Goal: Task Accomplishment & Management: Complete application form

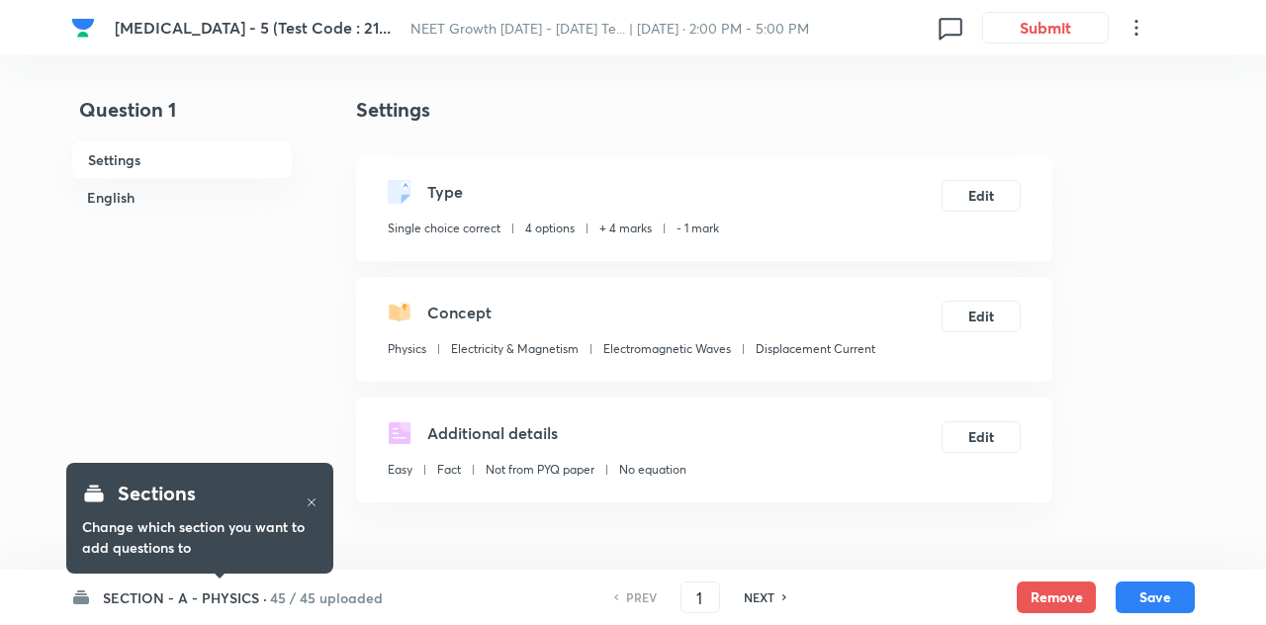
checkbox input "true"
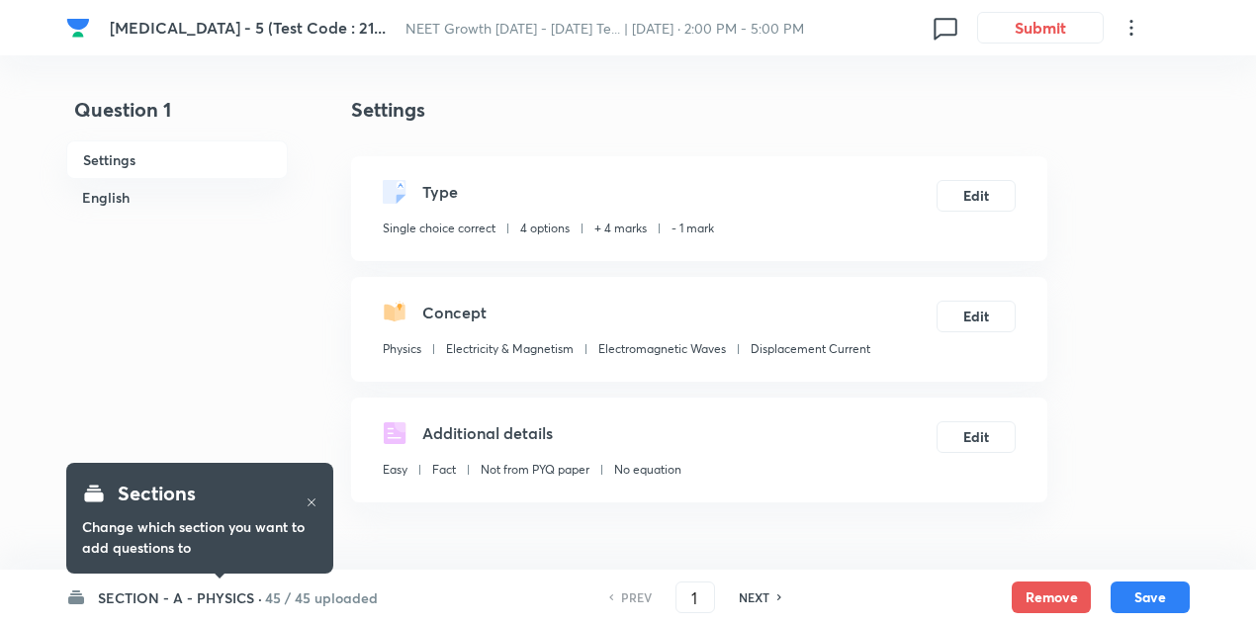
click at [273, 593] on h6 "45 / 45 uploaded" at bounding box center [321, 597] width 113 height 21
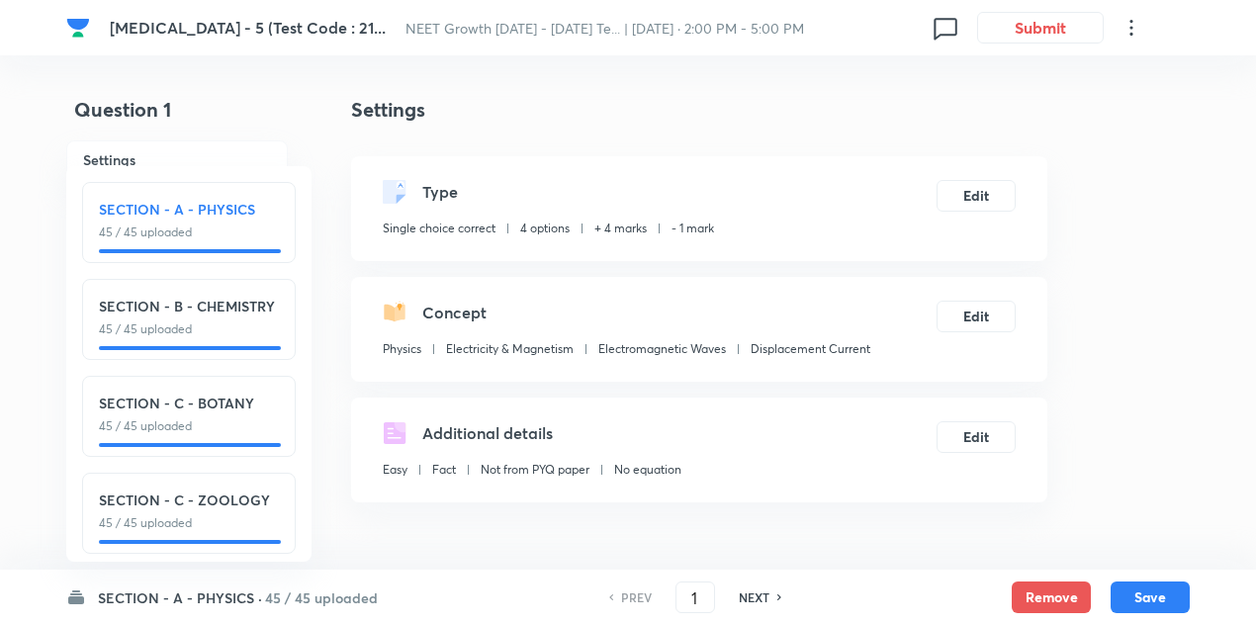
scroll to position [23, 0]
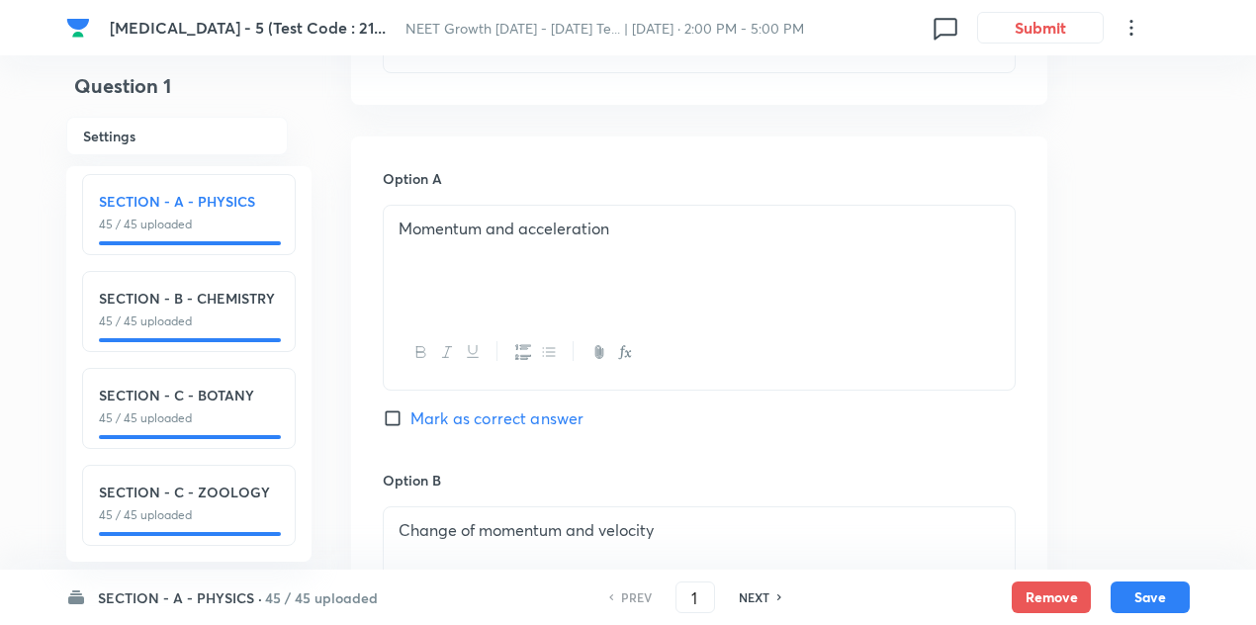
scroll to position [0, 0]
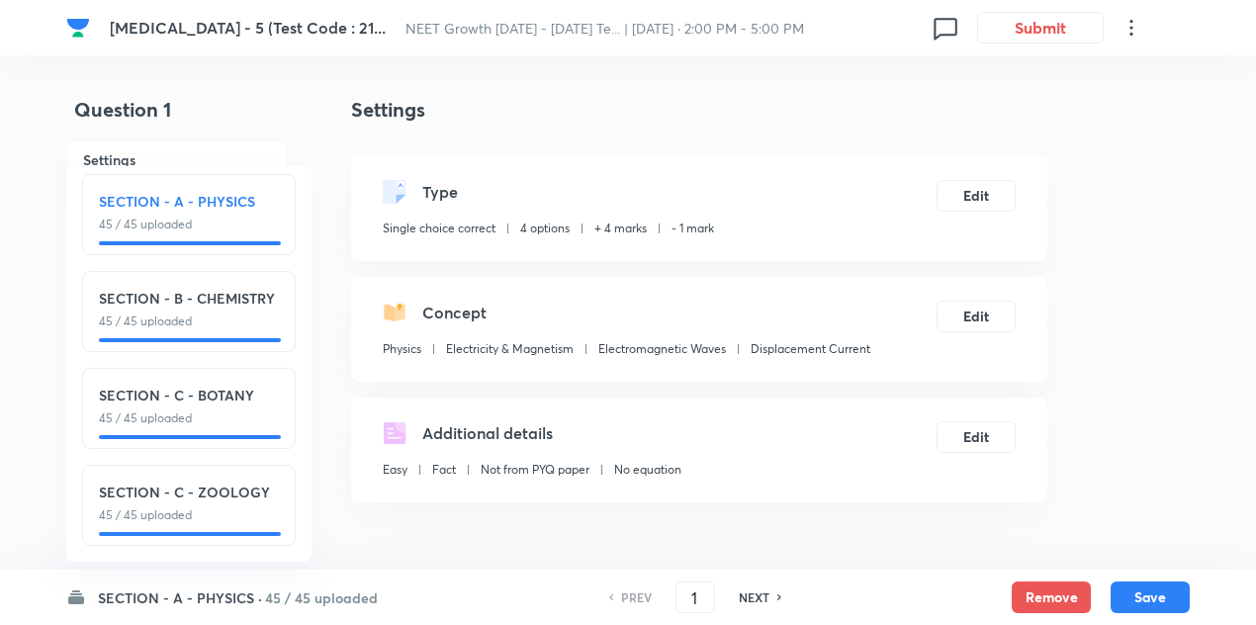
click at [758, 589] on h6 "NEXT" at bounding box center [754, 597] width 31 height 18
type input "2"
checkbox input "true"
click at [758, 589] on h6 "NEXT" at bounding box center [754, 597] width 31 height 18
type input "3"
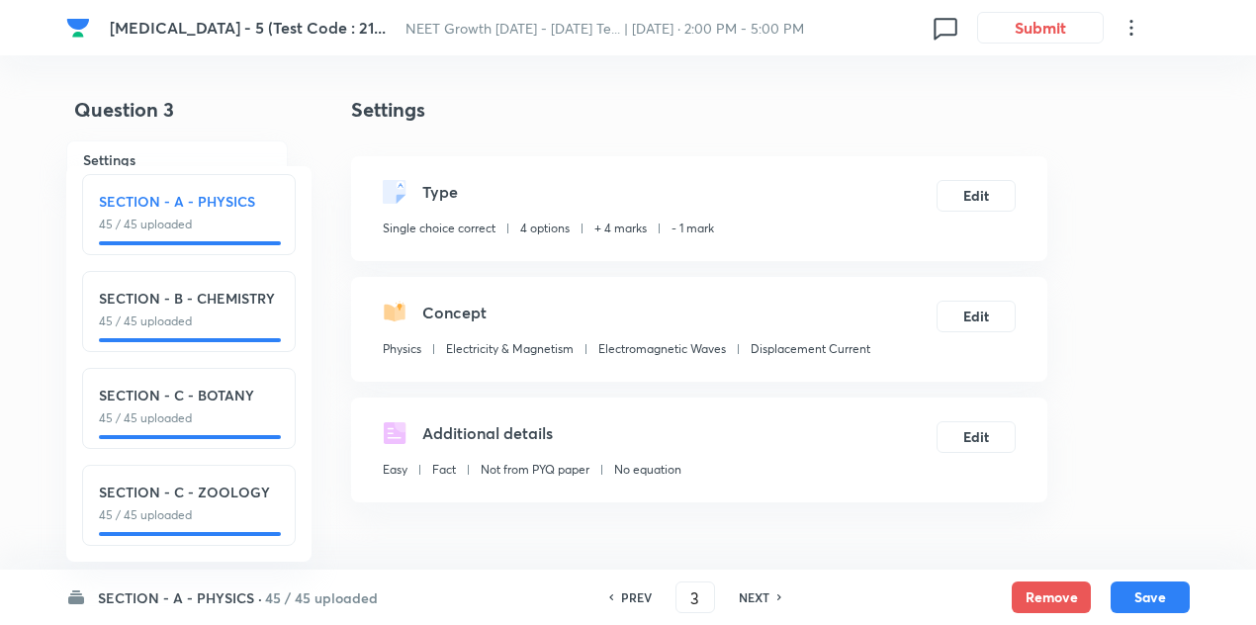
checkbox input "true"
click at [609, 592] on div "PREV" at bounding box center [633, 597] width 52 height 18
type input "2"
checkbox input "true"
click at [754, 595] on h6 "NEXT" at bounding box center [754, 597] width 31 height 18
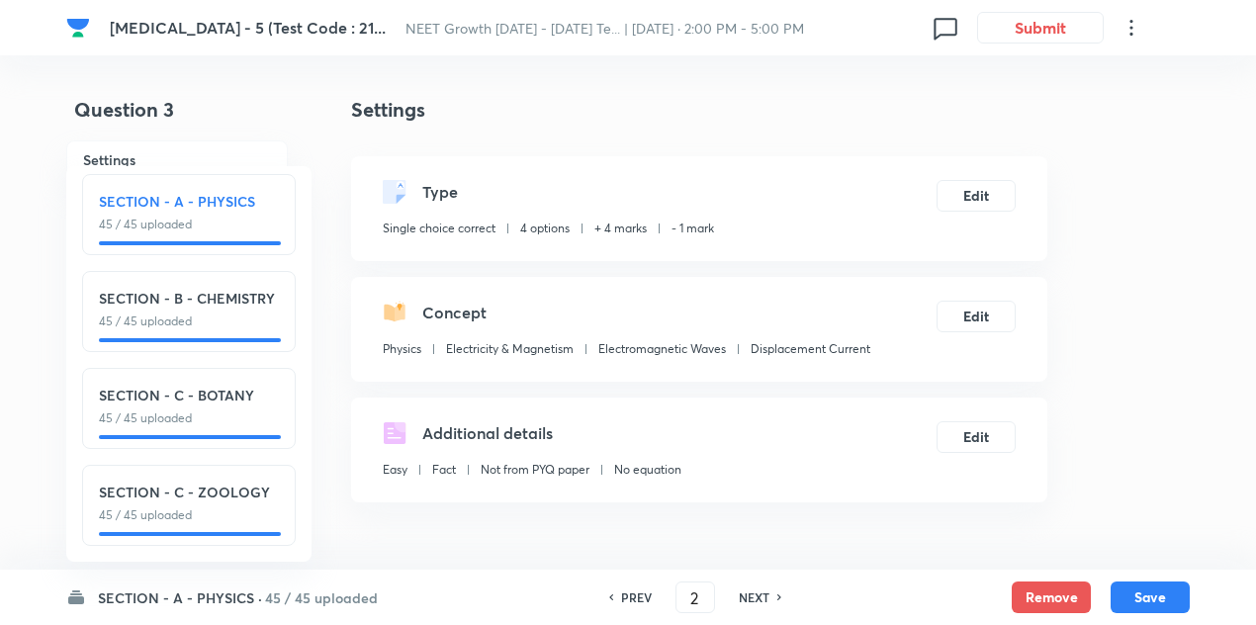
type input "3"
click at [754, 595] on h6 "NEXT" at bounding box center [754, 597] width 31 height 18
checkbox input "true"
type input "4"
checkbox input "false"
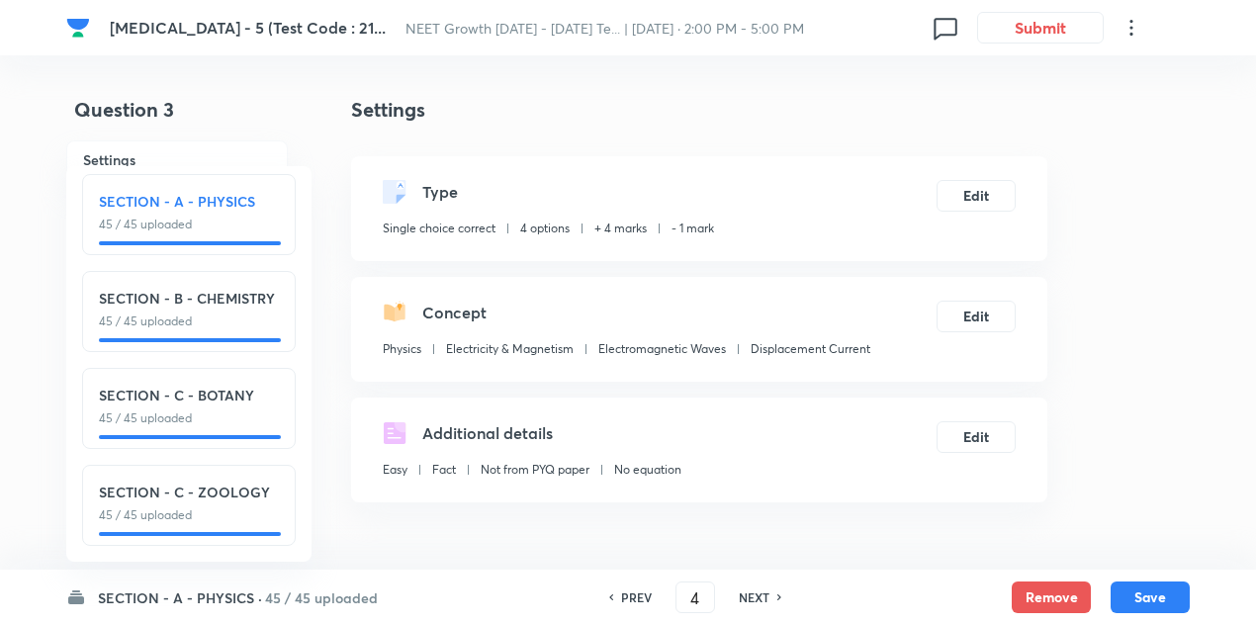
checkbox input "true"
click at [754, 595] on h6 "NEXT" at bounding box center [754, 597] width 31 height 18
type input "5"
checkbox input "false"
checkbox input "true"
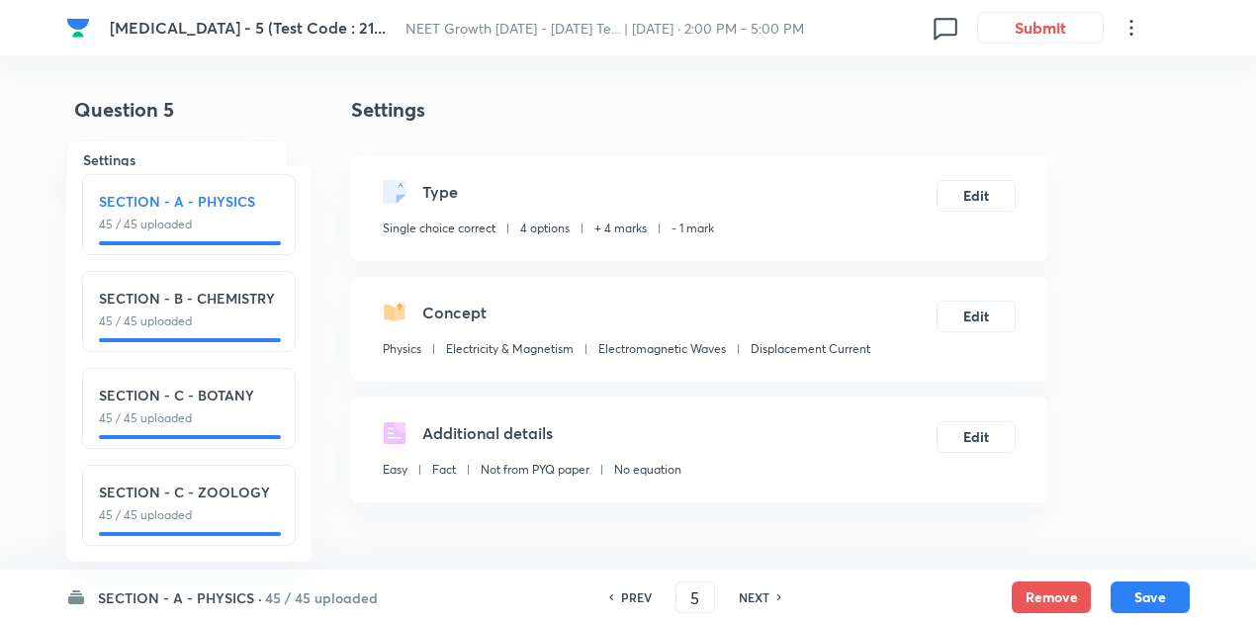
click at [754, 595] on h6 "NEXT" at bounding box center [754, 597] width 31 height 18
type input "6"
checkbox input "false"
checkbox input "true"
click at [754, 595] on h6 "NEXT" at bounding box center [754, 597] width 31 height 18
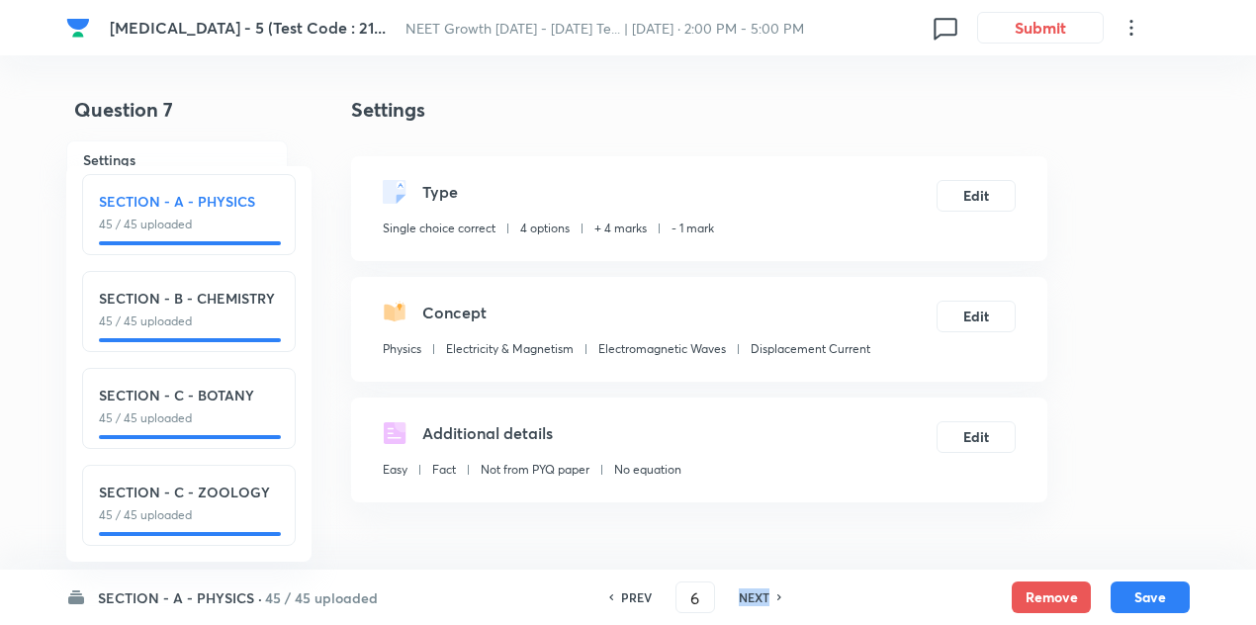
type input "7"
checkbox input "false"
checkbox input "true"
click at [754, 595] on h6 "NEXT" at bounding box center [754, 597] width 31 height 18
type input "8"
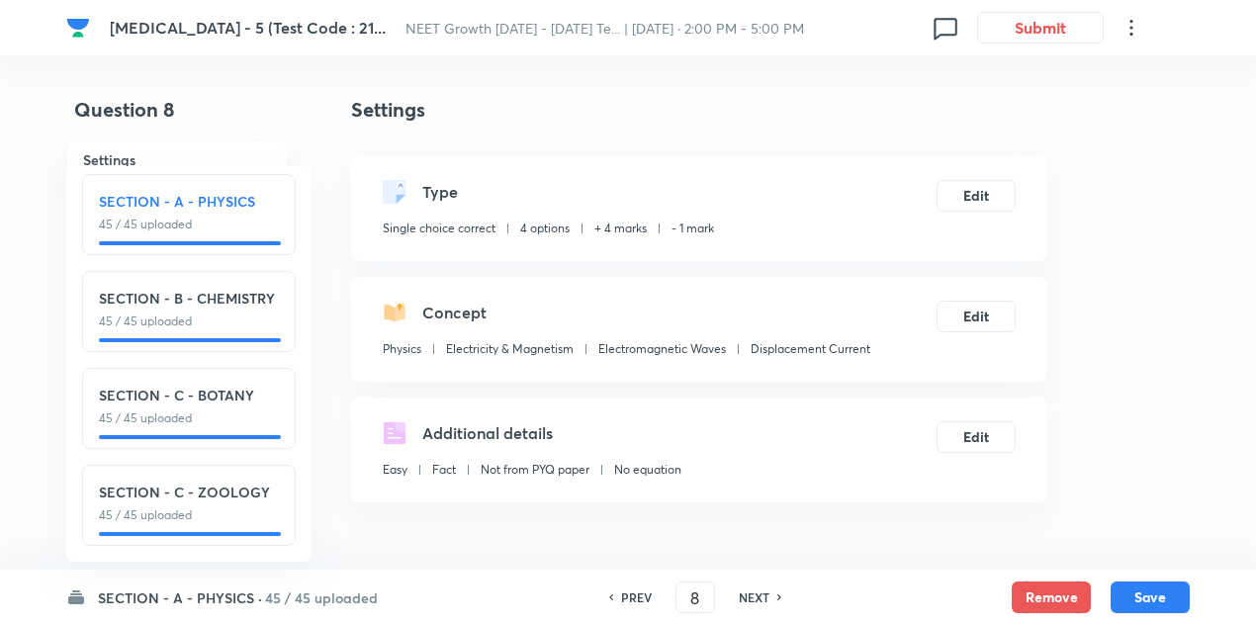
checkbox input "true"
click at [754, 595] on h6 "NEXT" at bounding box center [754, 597] width 31 height 18
type input "9"
checkbox input "false"
checkbox input "true"
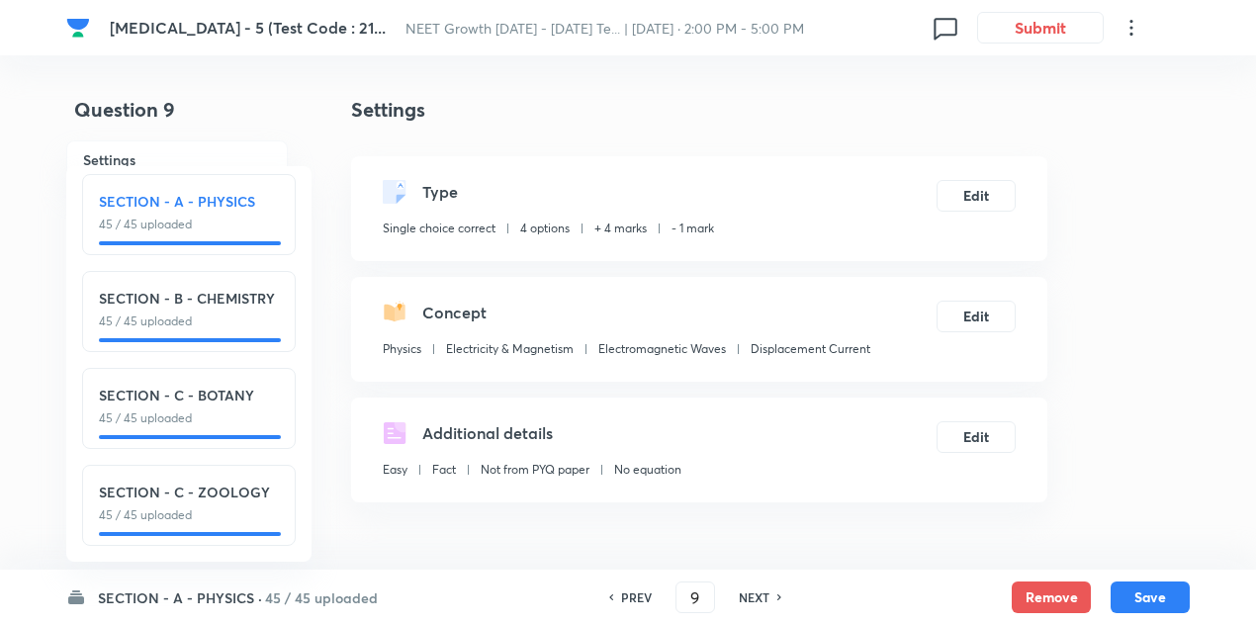
click at [754, 595] on h6 "NEXT" at bounding box center [754, 597] width 31 height 18
type input "10"
checkbox input "true"
click at [754, 595] on h6 "NEXT" at bounding box center [754, 597] width 31 height 18
type input "11"
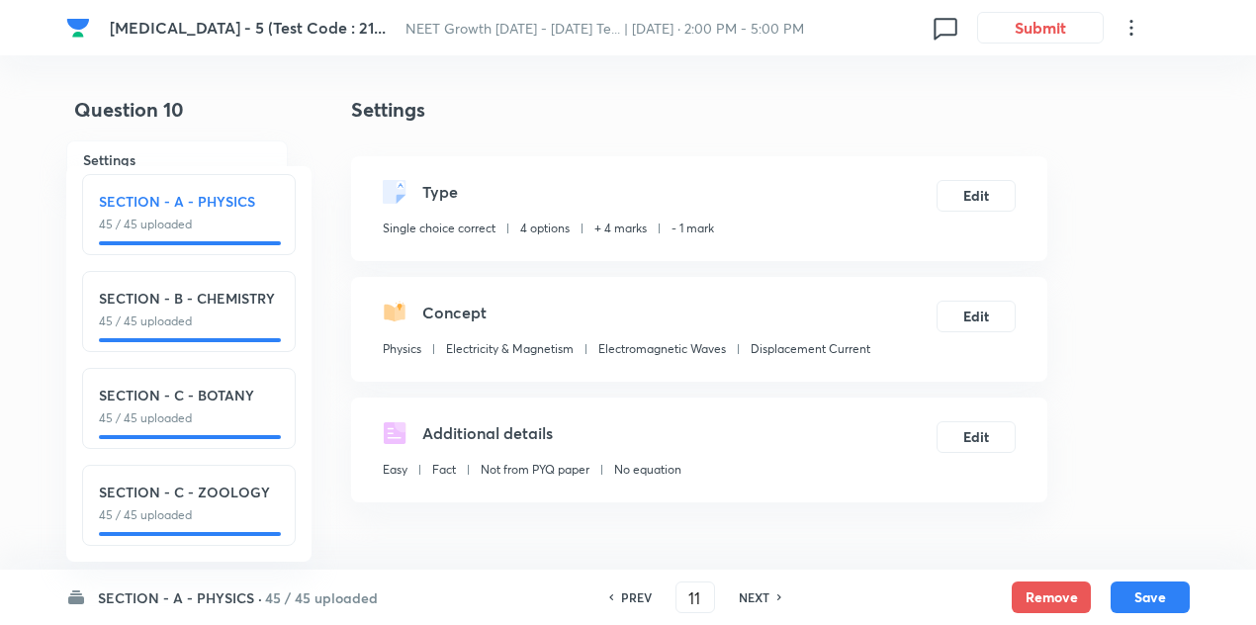
checkbox input "false"
checkbox input "true"
click at [754, 595] on h6 "NEXT" at bounding box center [754, 597] width 31 height 18
type input "12"
checkbox input "false"
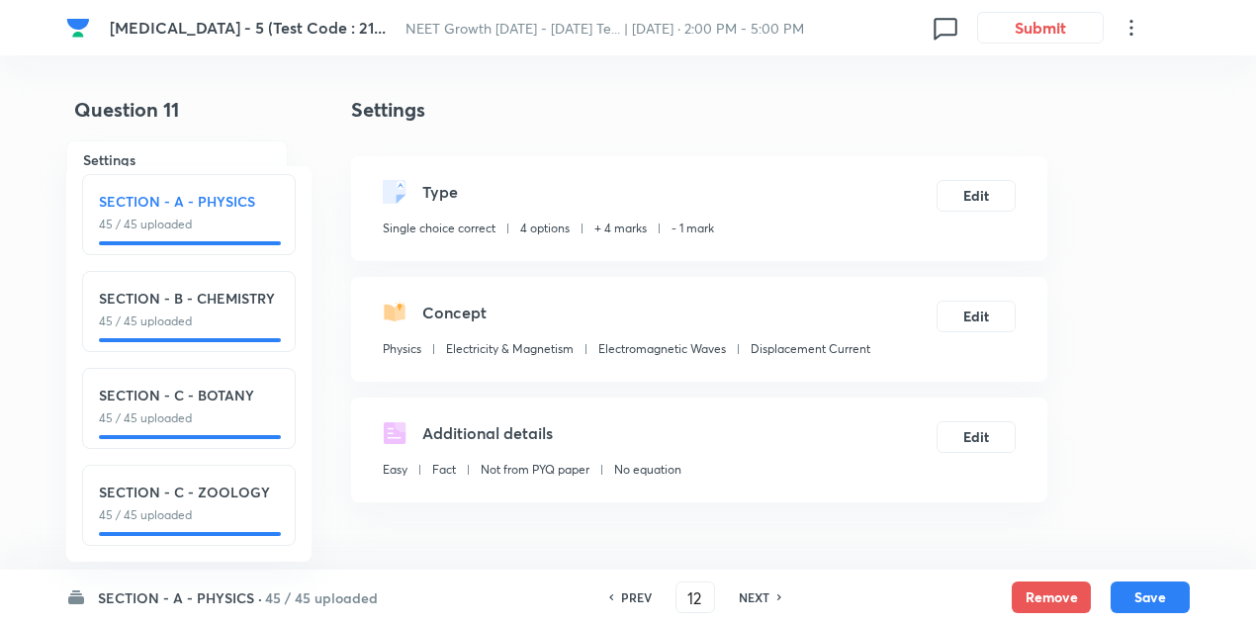
checkbox input "true"
click at [754, 595] on h6 "NEXT" at bounding box center [754, 597] width 31 height 18
type input "13"
checkbox input "true"
click at [754, 595] on h6 "NEXT" at bounding box center [754, 597] width 31 height 18
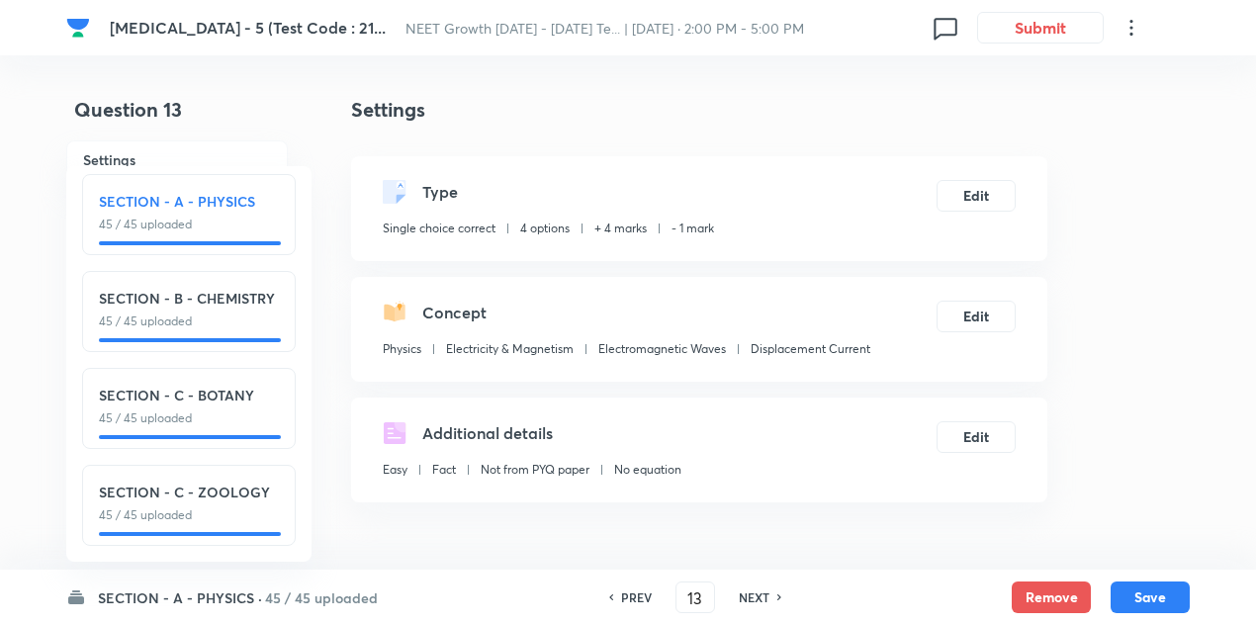
type input "14"
checkbox input "false"
checkbox input "true"
click at [754, 595] on h6 "NEXT" at bounding box center [754, 597] width 31 height 18
type input "15"
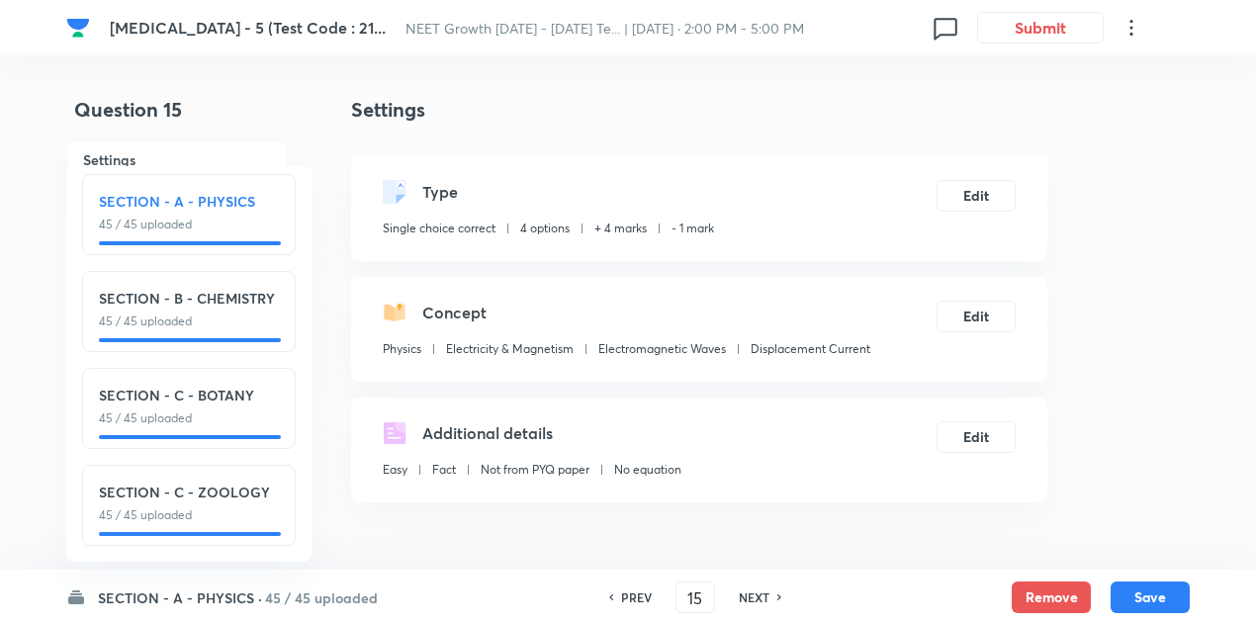
checkbox input "true"
click at [754, 595] on h6 "NEXT" at bounding box center [754, 597] width 31 height 18
type input "16"
checkbox input "true"
click at [754, 595] on h6 "NEXT" at bounding box center [754, 597] width 31 height 18
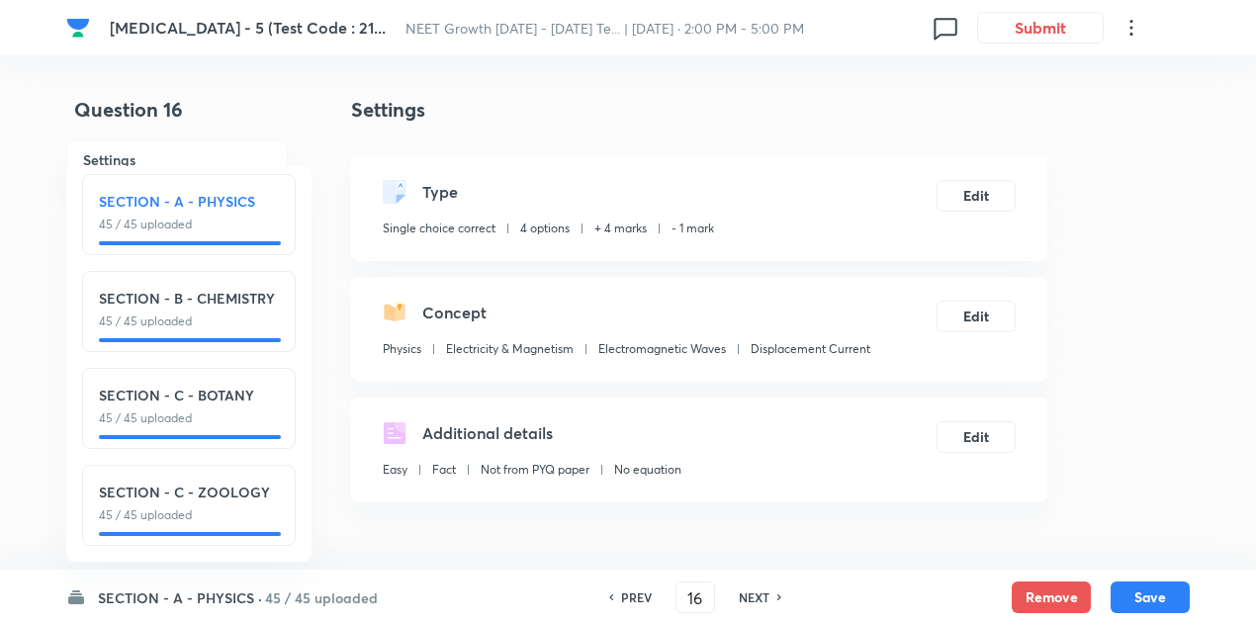
type input "17"
checkbox input "true"
click at [754, 595] on h6 "NEXT" at bounding box center [754, 597] width 31 height 18
type input "18"
checkbox input "false"
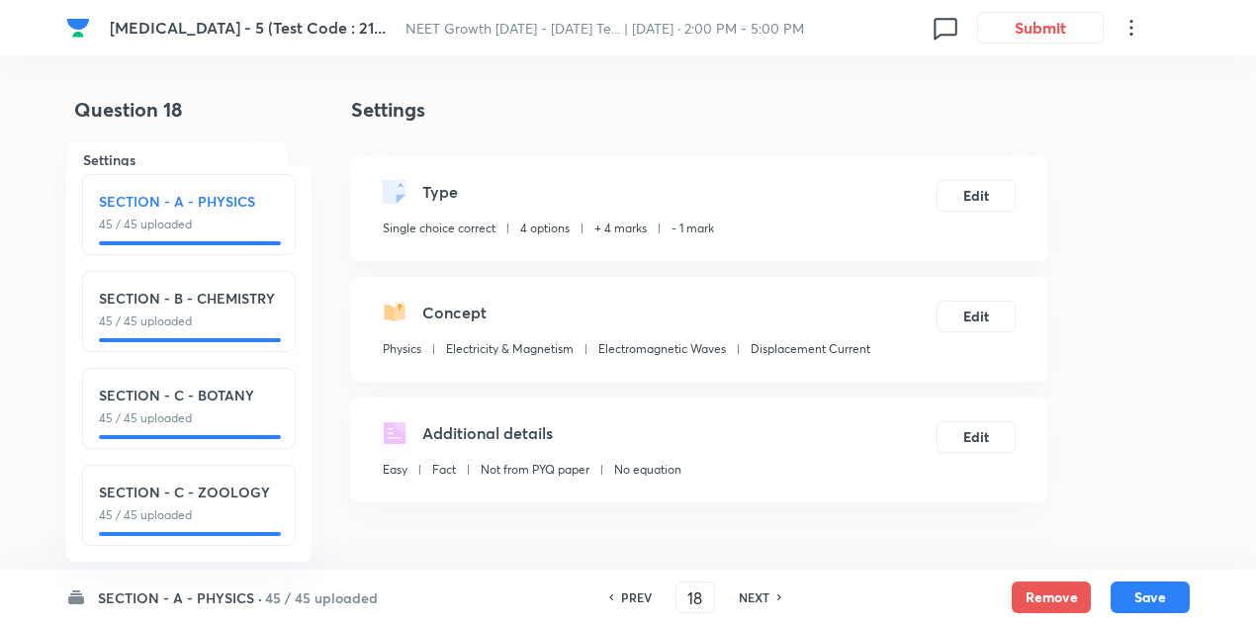
checkbox input "true"
click at [754, 595] on h6 "NEXT" at bounding box center [754, 597] width 31 height 18
type input "19"
checkbox input "false"
checkbox input "true"
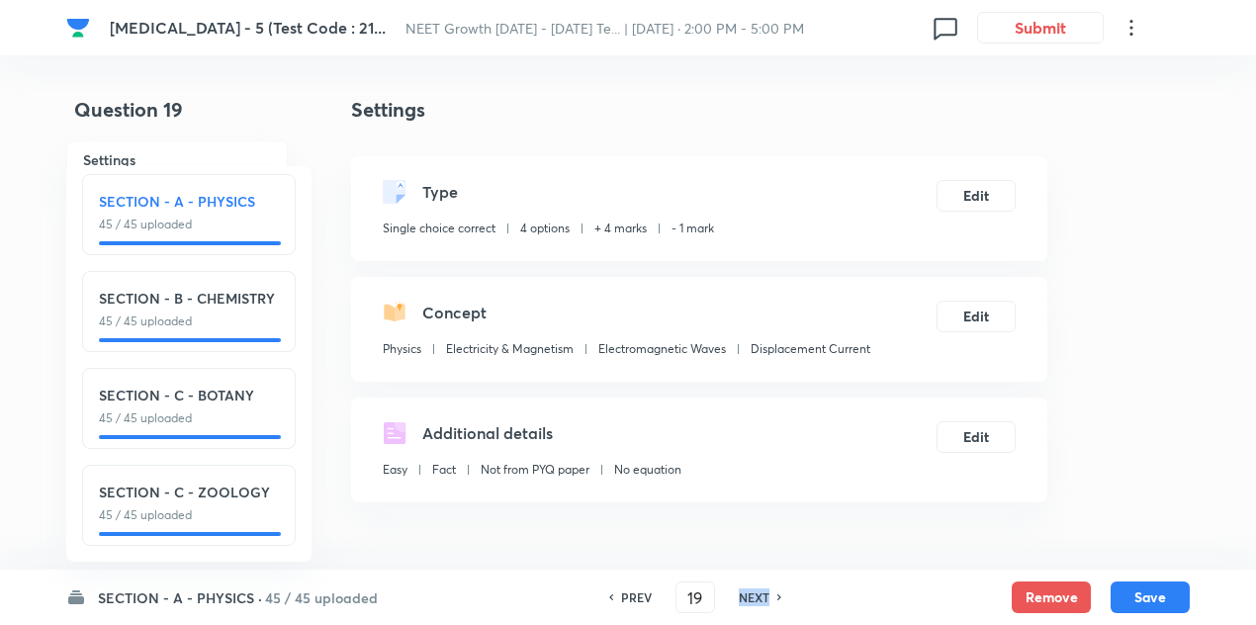
click at [754, 595] on h6 "NEXT" at bounding box center [754, 597] width 31 height 18
type input "20"
click at [754, 595] on h6 "NEXT" at bounding box center [754, 597] width 31 height 18
checkbox input "false"
checkbox input "true"
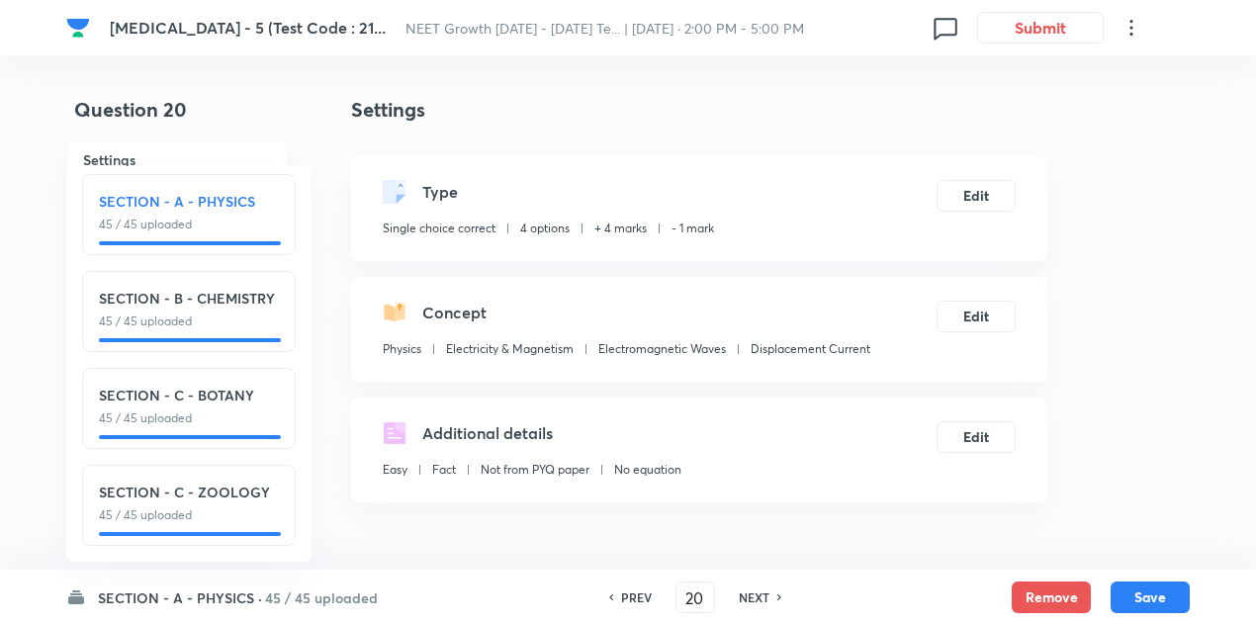
type input "21"
checkbox input "false"
checkbox input "true"
click at [754, 595] on h6 "NEXT" at bounding box center [754, 597] width 31 height 18
type input "22"
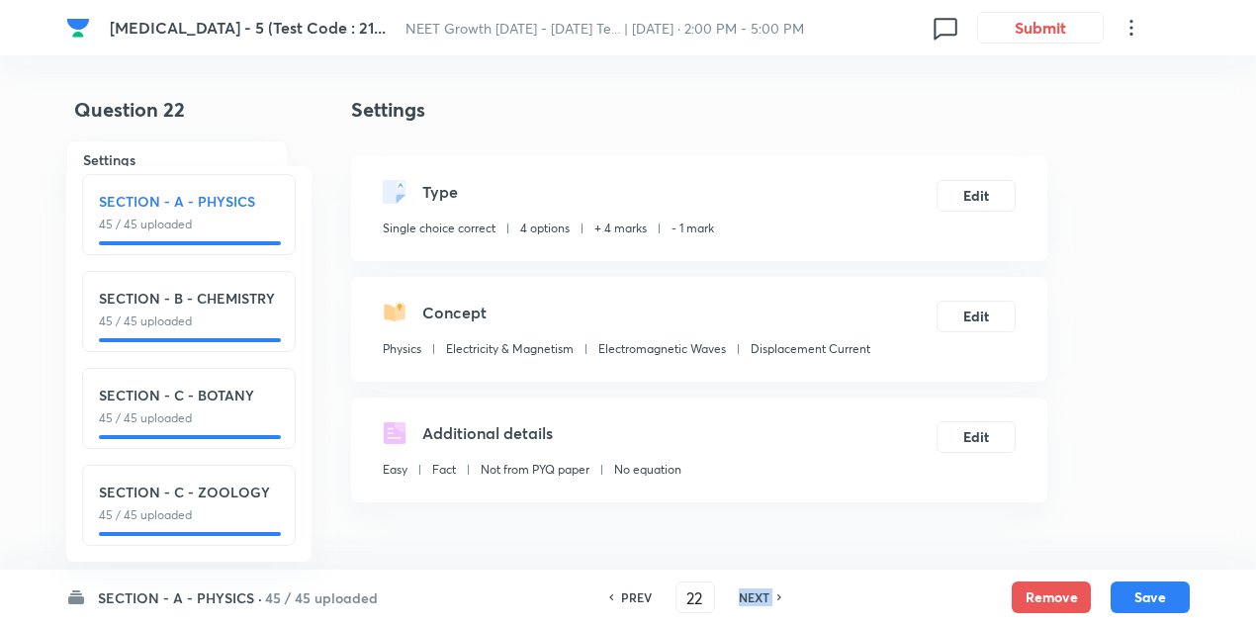
checkbox input "false"
checkbox input "true"
click at [754, 595] on h6 "NEXT" at bounding box center [754, 597] width 31 height 18
type input "23"
checkbox input "false"
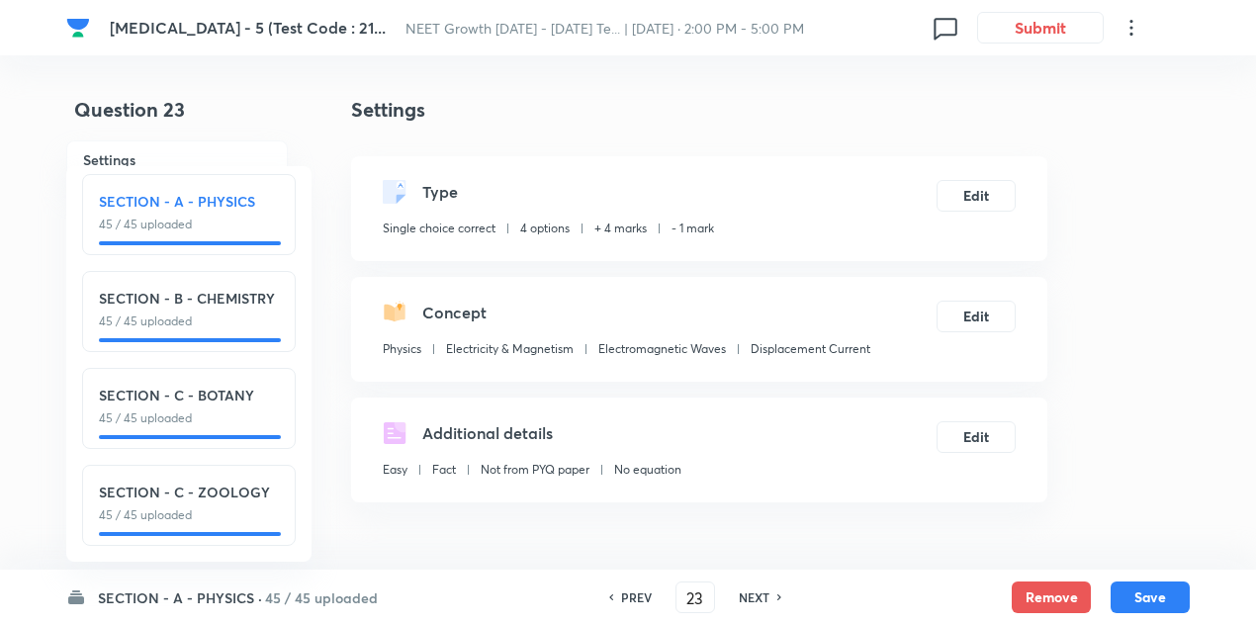
checkbox input "true"
click at [754, 595] on h6 "NEXT" at bounding box center [754, 597] width 31 height 18
type input "24"
checkbox input "true"
click at [754, 595] on h6 "NEXT" at bounding box center [754, 597] width 31 height 18
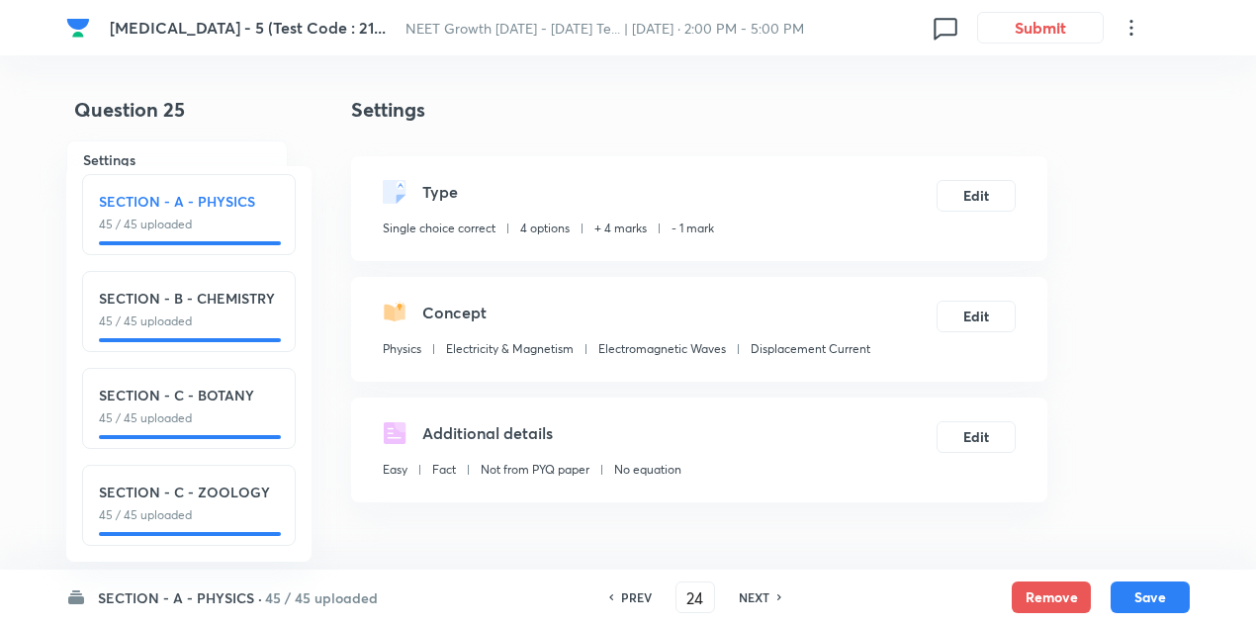
type input "25"
checkbox input "false"
checkbox input "true"
click at [754, 595] on h6 "NEXT" at bounding box center [754, 597] width 31 height 18
type input "26"
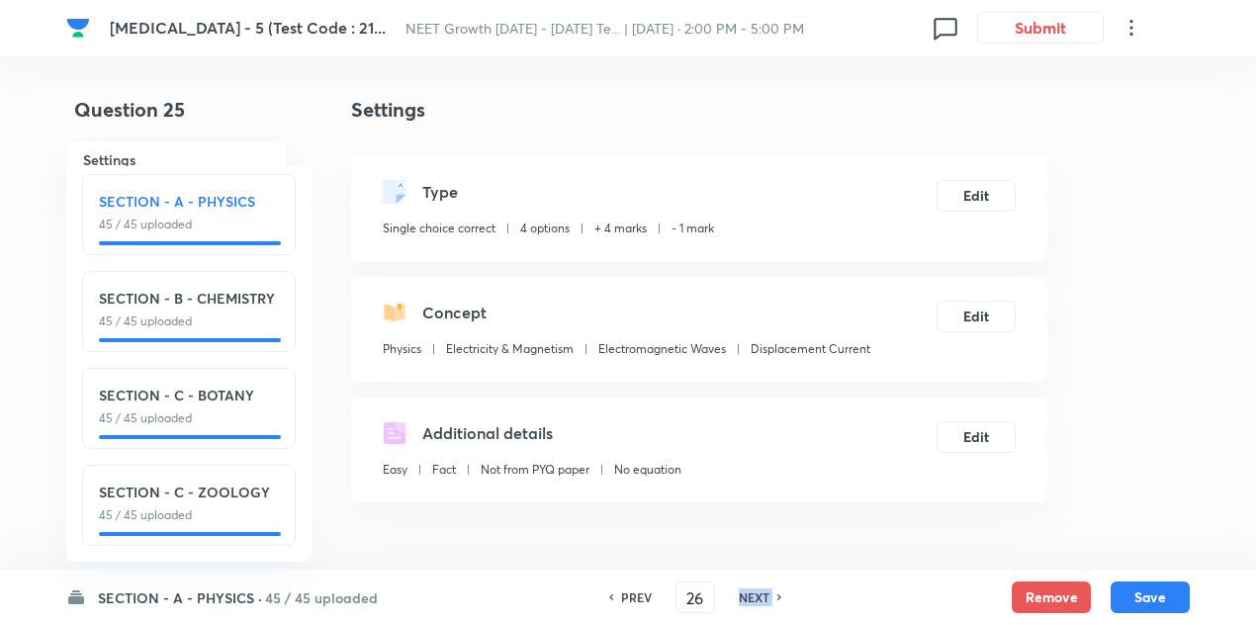
checkbox input "false"
checkbox input "true"
click at [754, 595] on h6 "NEXT" at bounding box center [754, 597] width 31 height 18
type input "27"
checkbox input "false"
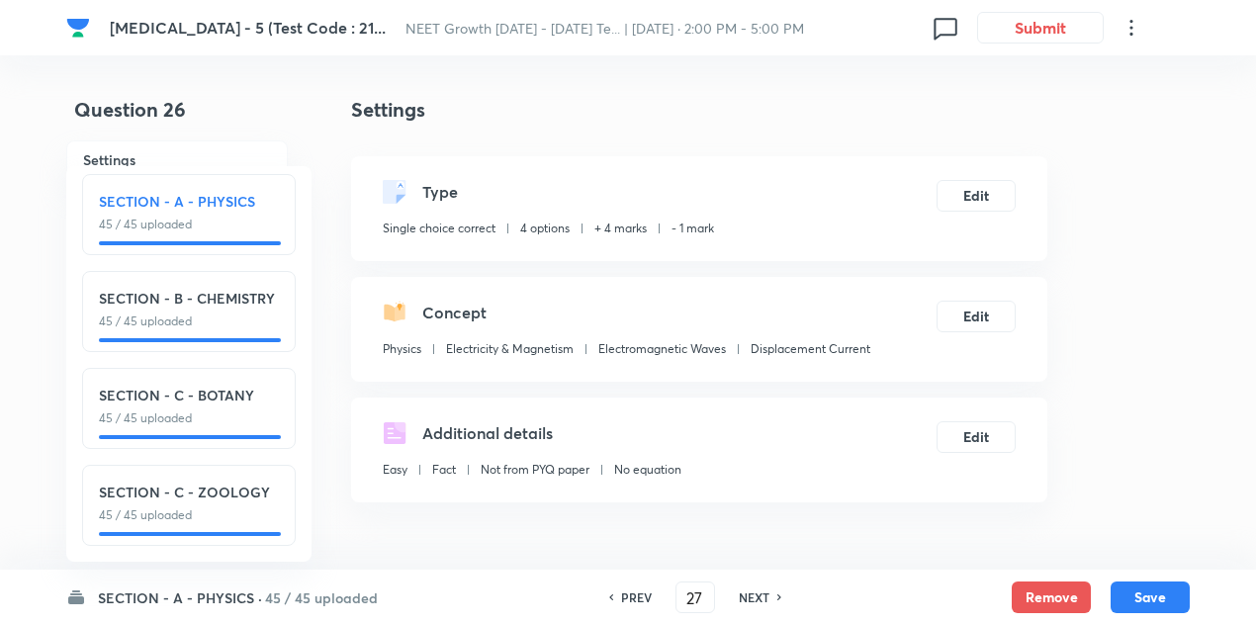
checkbox input "true"
click at [754, 595] on h6 "NEXT" at bounding box center [754, 597] width 31 height 18
type input "28"
checkbox input "true"
click at [754, 595] on h6 "NEXT" at bounding box center [754, 597] width 31 height 18
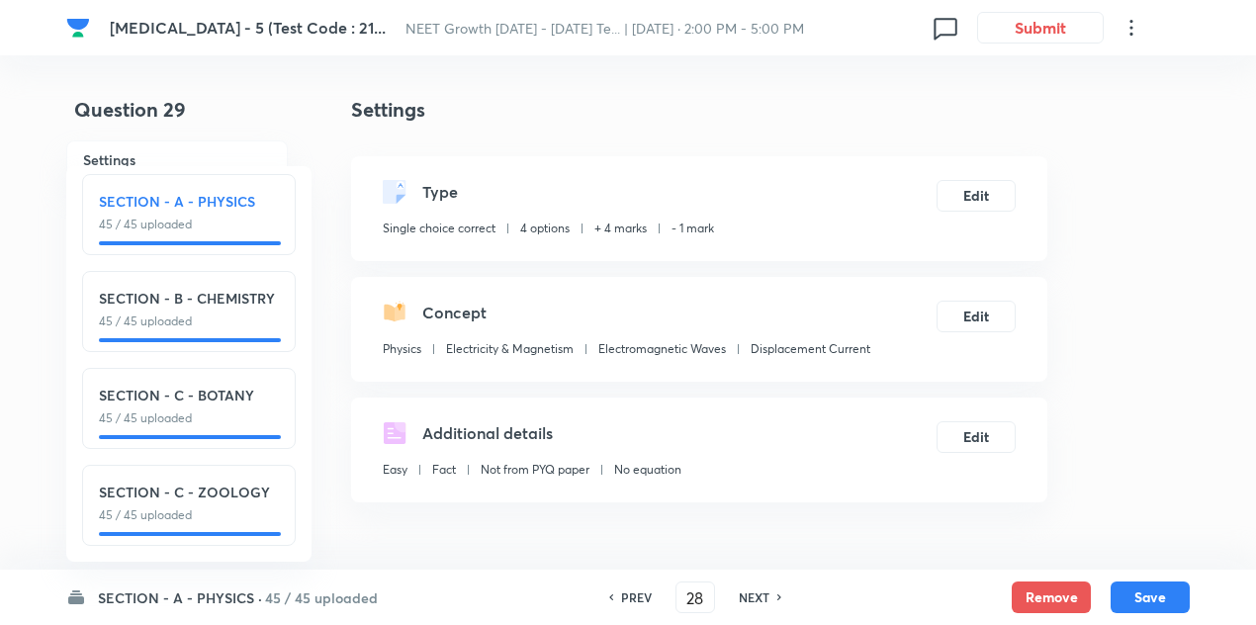
type input "29"
checkbox input "false"
checkbox input "true"
click at [754, 595] on h6 "NEXT" at bounding box center [754, 597] width 31 height 18
type input "30"
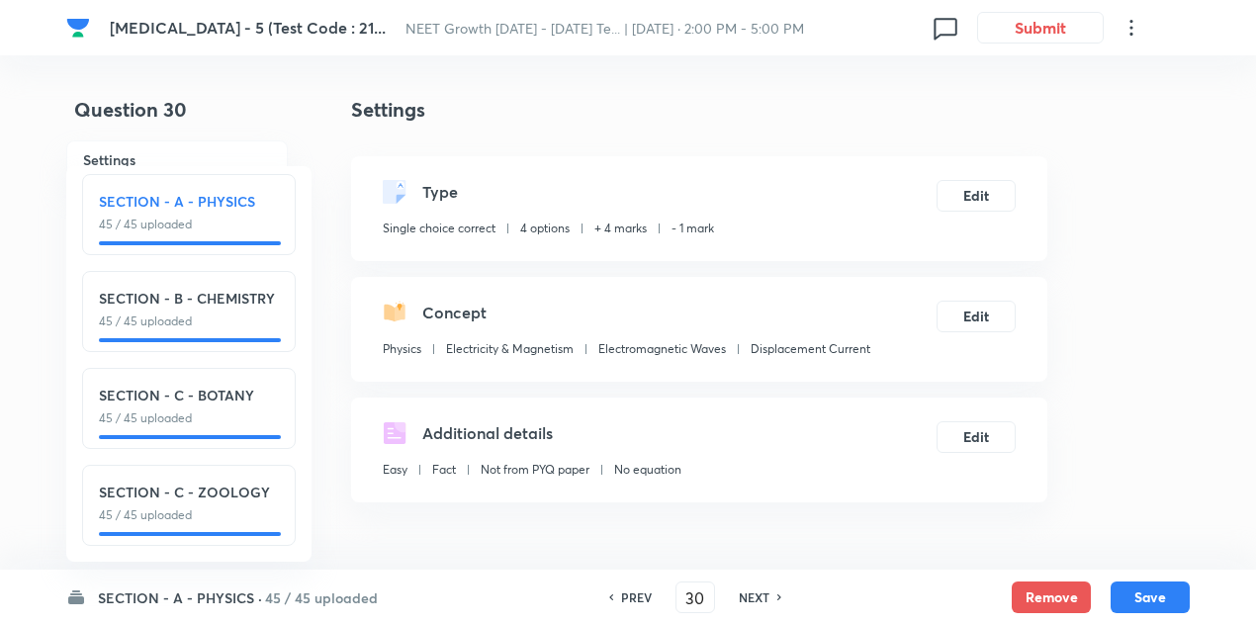
checkbox input "false"
checkbox input "true"
click at [754, 595] on h6 "NEXT" at bounding box center [754, 597] width 31 height 18
type input "31"
checkbox input "false"
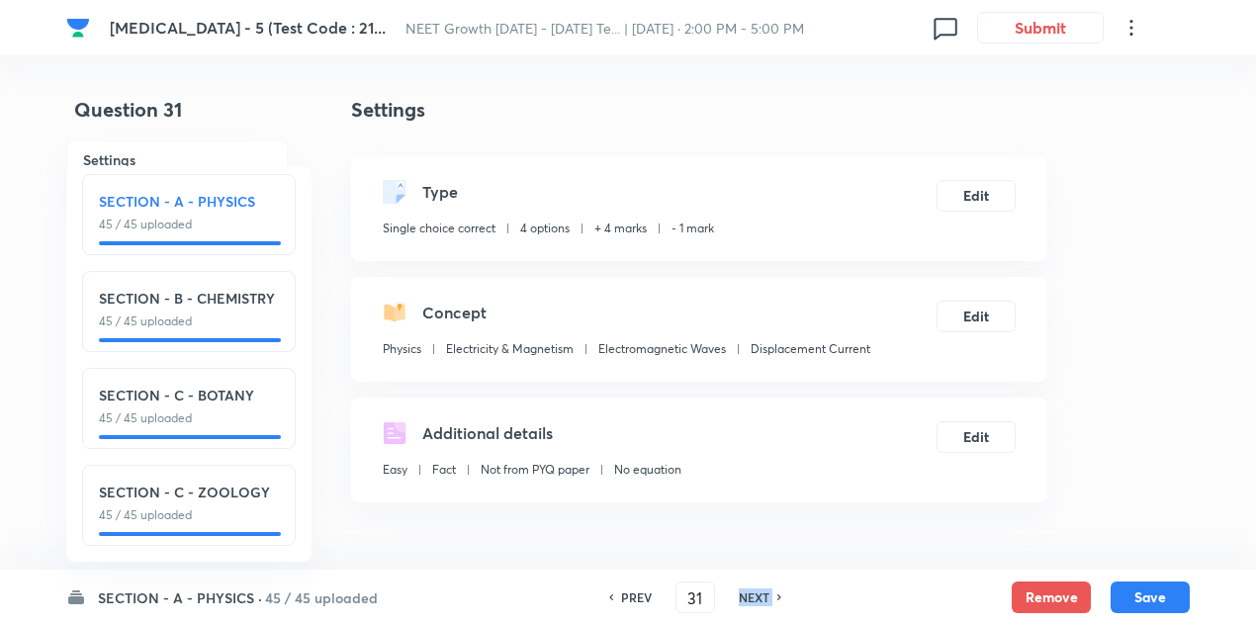
checkbox input "true"
click at [754, 595] on h6 "NEXT" at bounding box center [754, 597] width 31 height 18
type input "32"
checkbox input "false"
click at [754, 595] on h6 "NEXT" at bounding box center [754, 597] width 31 height 18
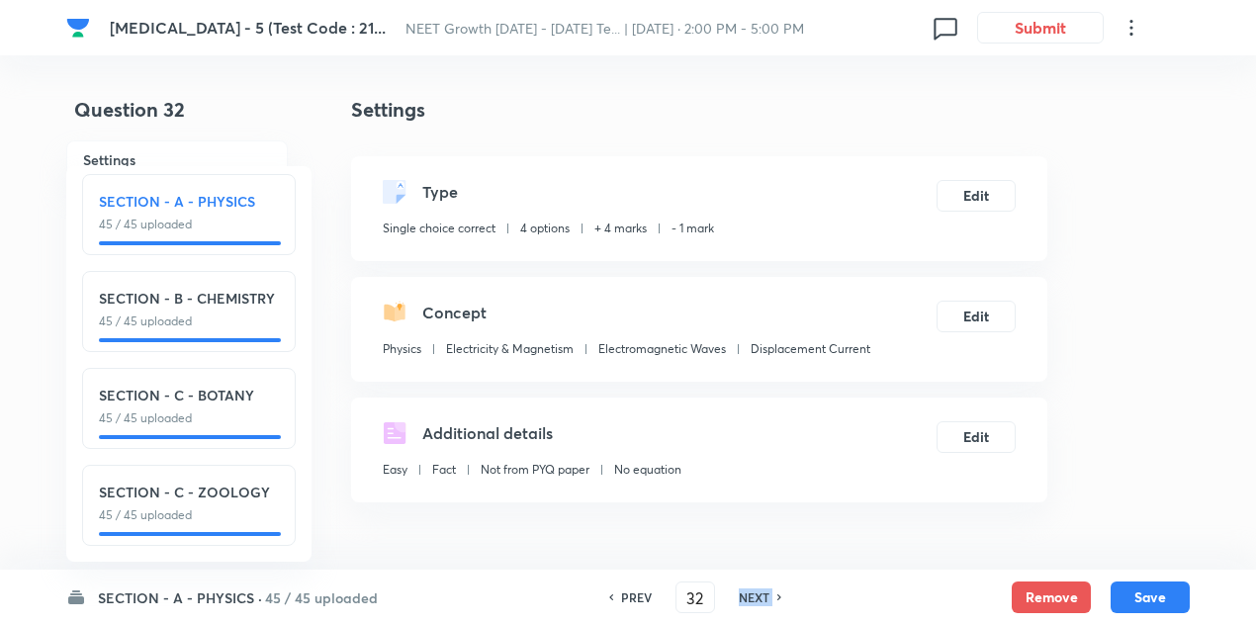
checkbox input "true"
type input "33"
checkbox input "false"
checkbox input "true"
click at [754, 595] on h6 "NEXT" at bounding box center [754, 597] width 31 height 18
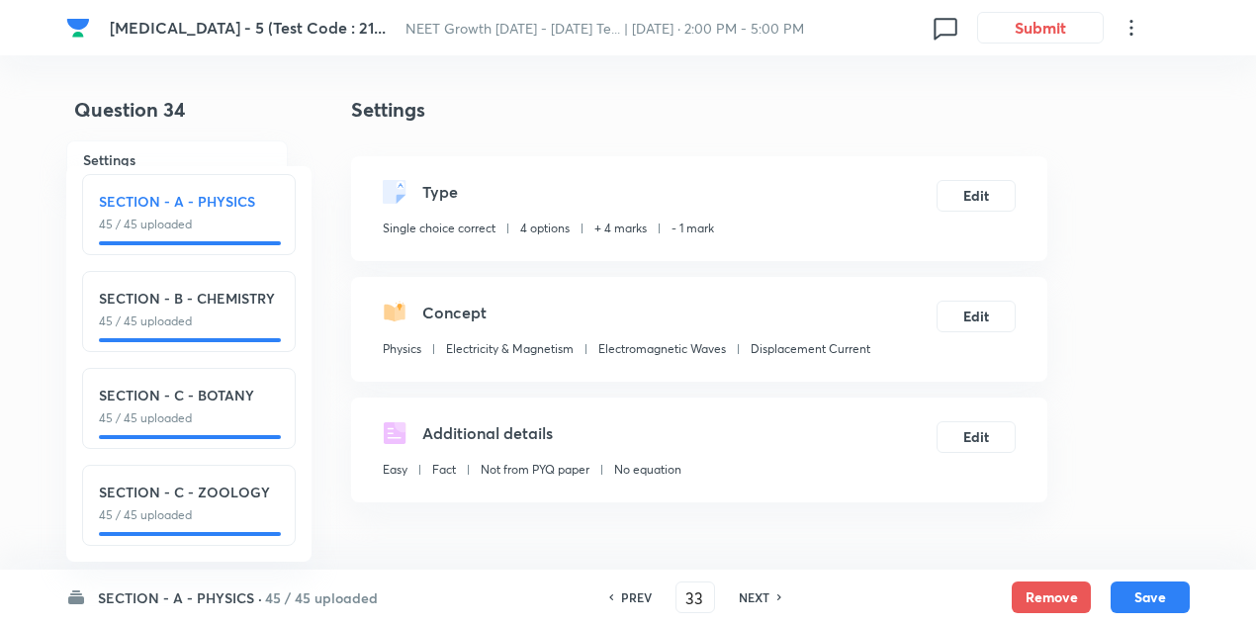
type input "34"
checkbox input "true"
click at [754, 595] on h6 "NEXT" at bounding box center [754, 597] width 31 height 18
type input "35"
checkbox input "false"
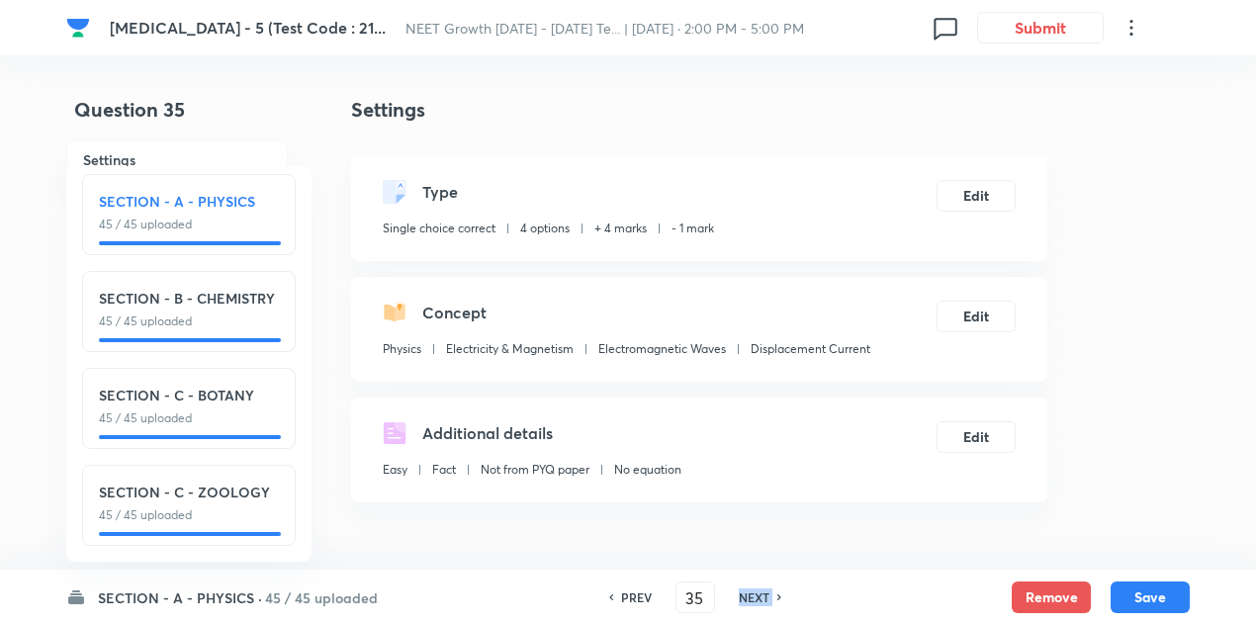
checkbox input "true"
click at [754, 595] on h6 "NEXT" at bounding box center [754, 597] width 31 height 18
type input "36"
checkbox input "true"
click at [754, 595] on h6 "NEXT" at bounding box center [754, 597] width 31 height 18
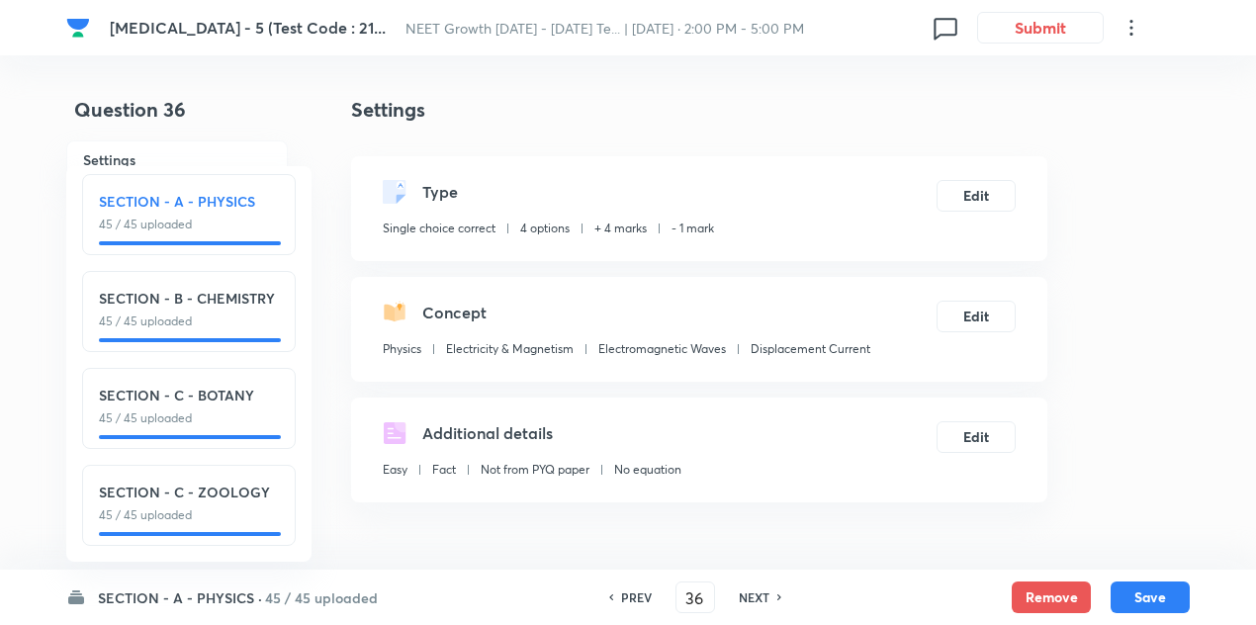
type input "37"
checkbox input "false"
checkbox input "true"
click at [754, 595] on h6 "NEXT" at bounding box center [754, 597] width 31 height 18
type input "38"
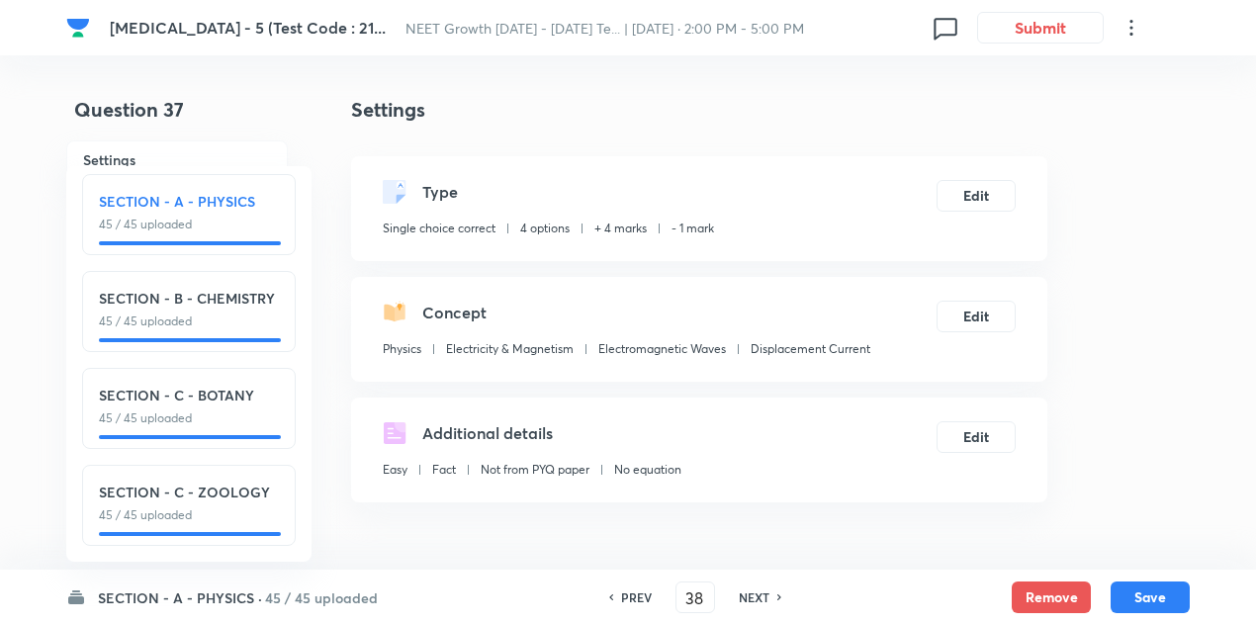
checkbox input "false"
checkbox input "true"
click at [754, 595] on h6 "NEXT" at bounding box center [754, 597] width 31 height 18
type input "39"
checkbox input "false"
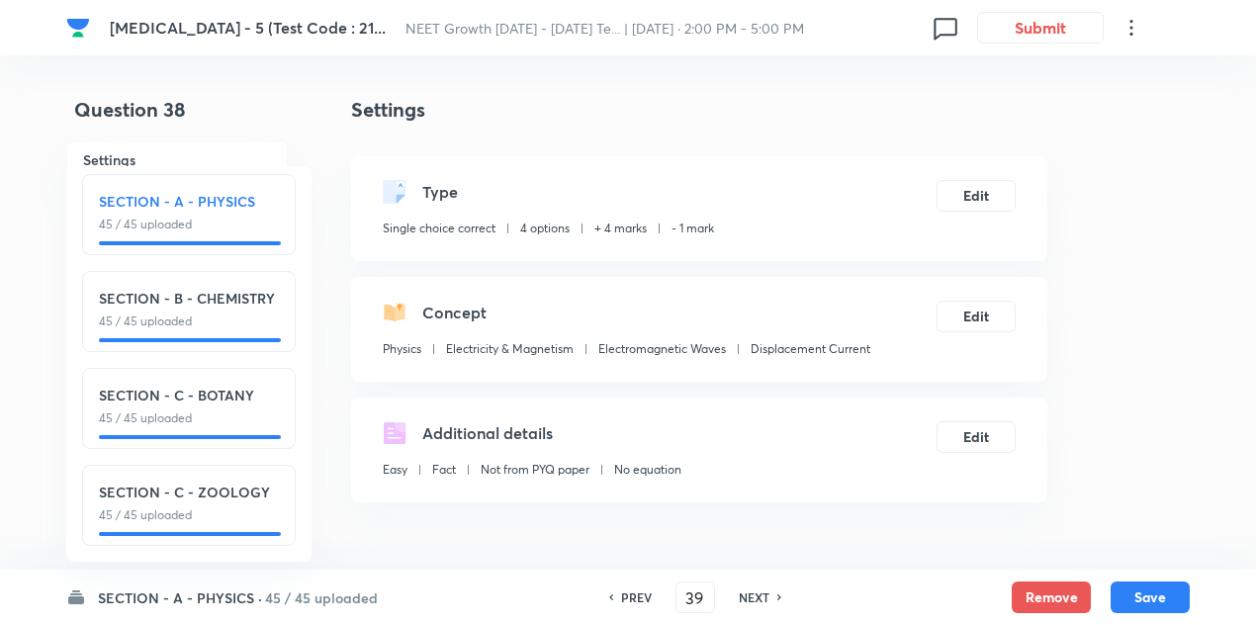
checkbox input "true"
click at [754, 595] on h6 "NEXT" at bounding box center [754, 597] width 31 height 18
type input "40"
checkbox input "false"
checkbox input "true"
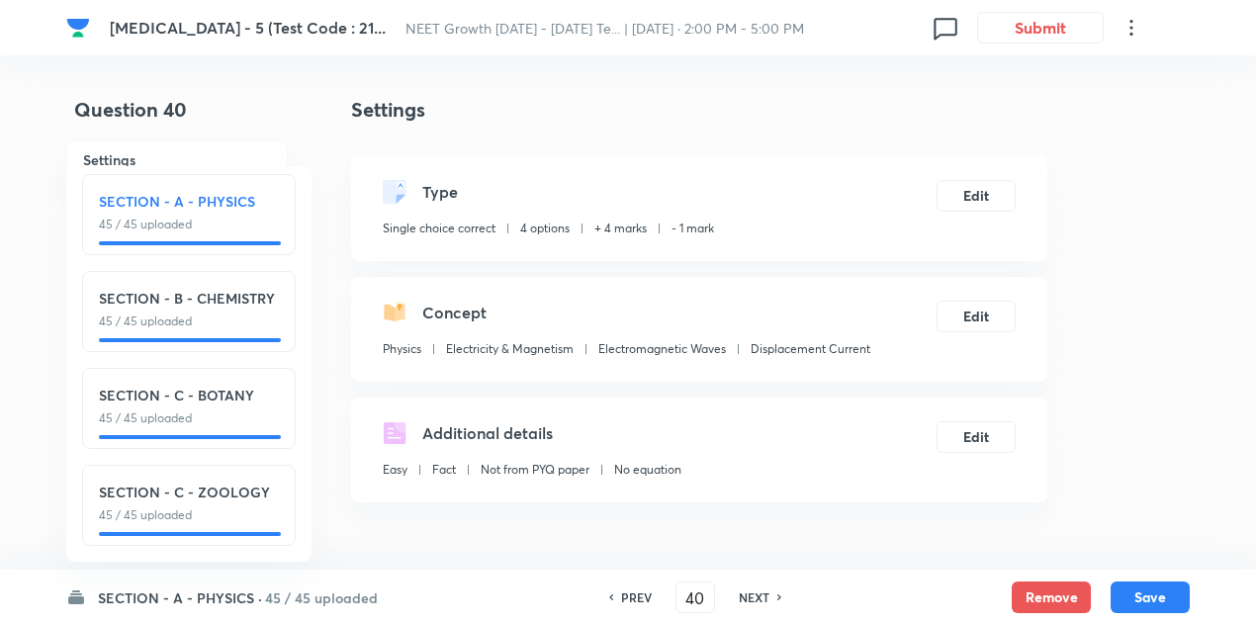
click at [754, 595] on h6 "NEXT" at bounding box center [754, 597] width 31 height 18
type input "41"
checkbox input "false"
checkbox input "true"
click at [754, 595] on h6 "NEXT" at bounding box center [754, 597] width 31 height 18
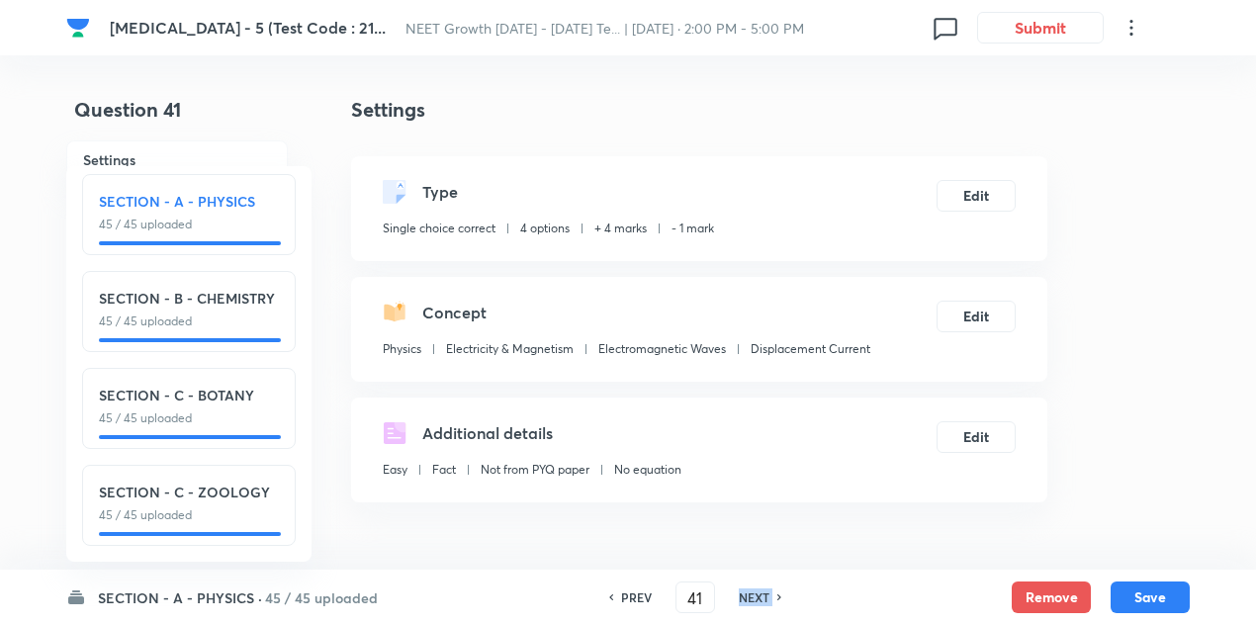
type input "42"
checkbox input "false"
checkbox input "true"
click at [754, 595] on h6 "NEXT" at bounding box center [754, 597] width 31 height 18
type input "43"
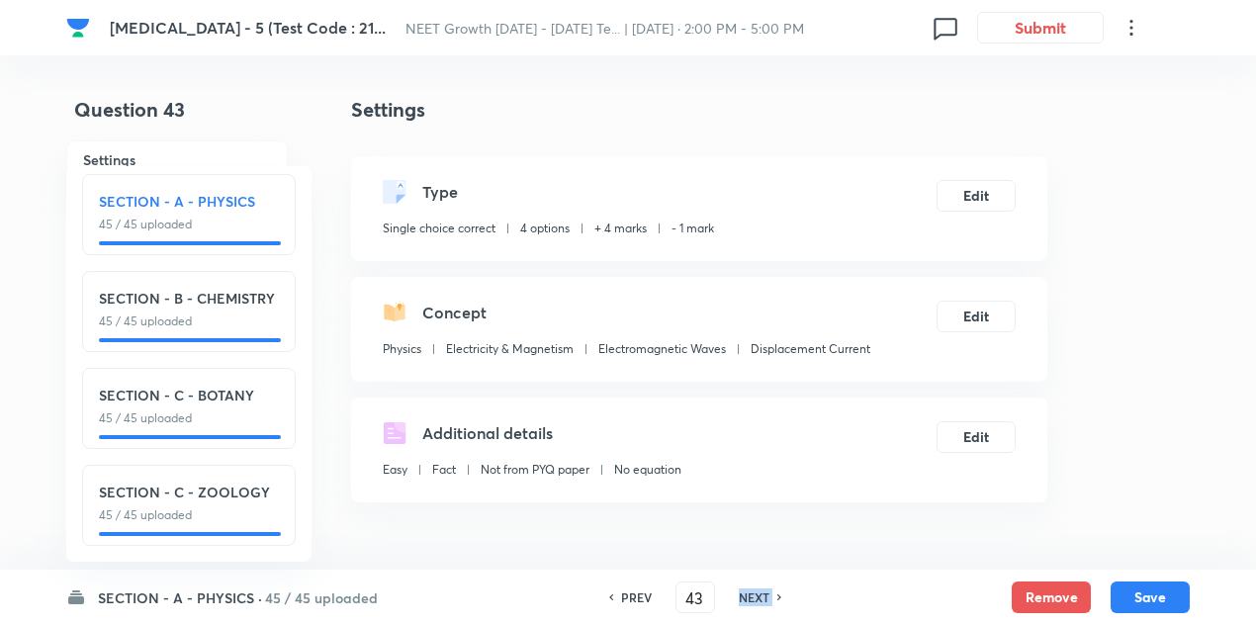
checkbox input "false"
checkbox input "true"
click at [754, 595] on h6 "NEXT" at bounding box center [754, 597] width 31 height 18
type input "44"
click at [754, 595] on h6 "NEXT" at bounding box center [754, 597] width 31 height 18
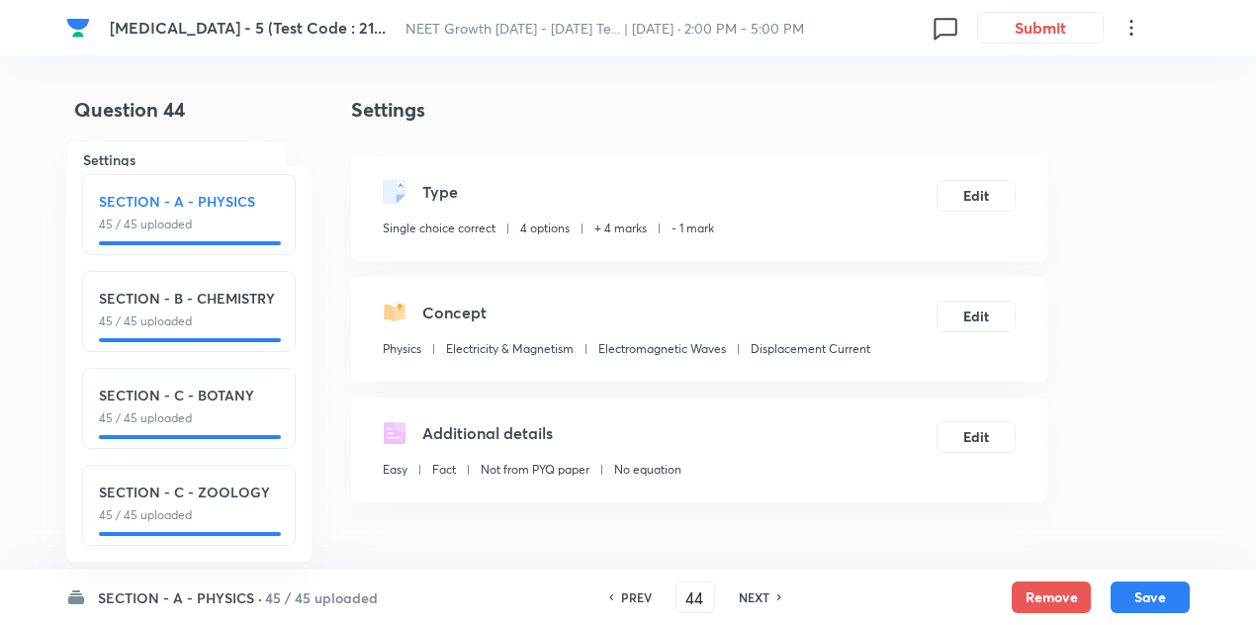
checkbox input "true"
type input "45"
checkbox input "false"
checkbox input "true"
click at [754, 595] on h6 "NEXT" at bounding box center [754, 597] width 31 height 18
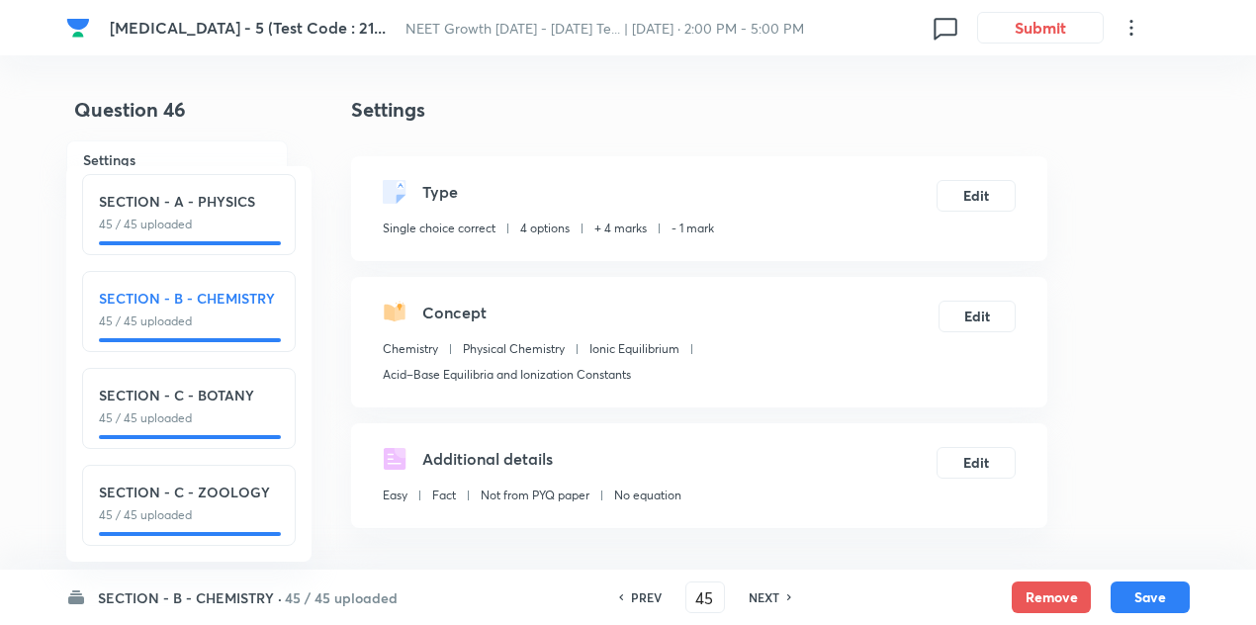
type input "46"
click at [754, 595] on h6 "NEXT" at bounding box center [764, 597] width 31 height 18
checkbox input "true"
type input "47"
checkbox input "false"
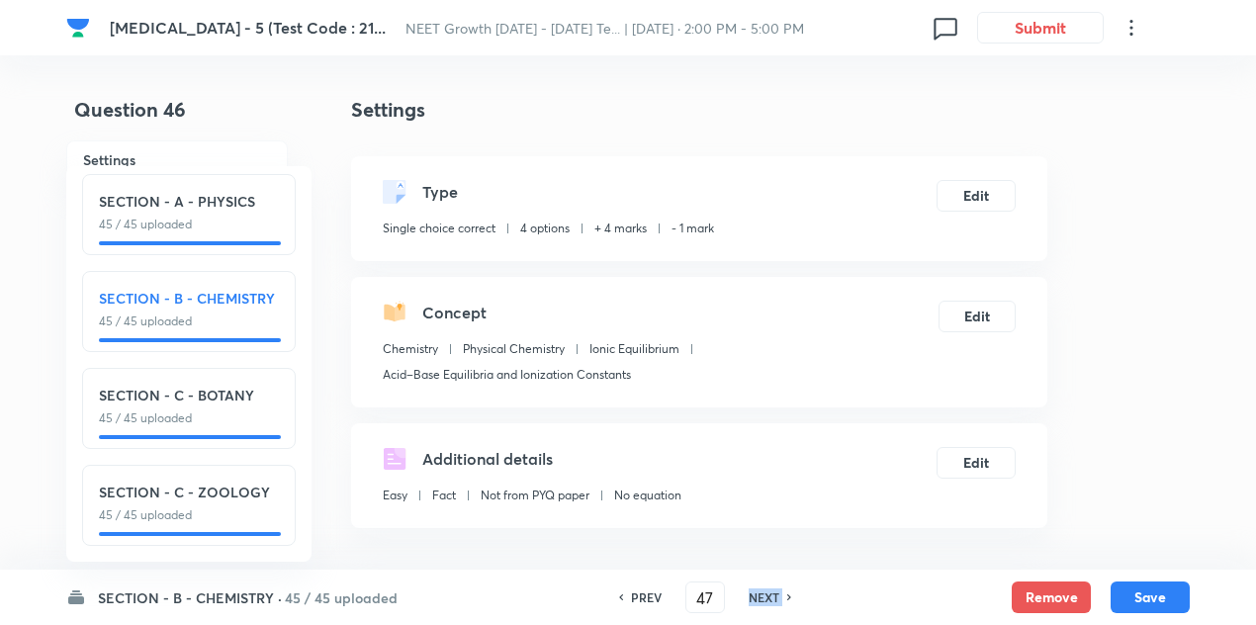
checkbox input "true"
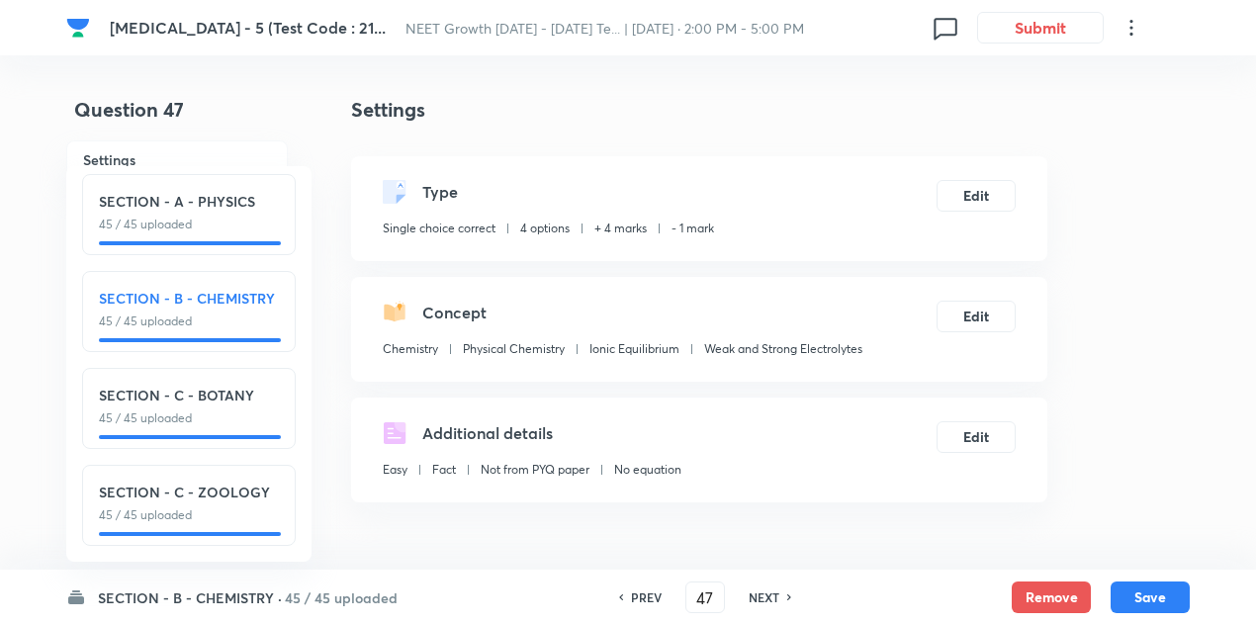
click at [754, 595] on h6 "NEXT" at bounding box center [764, 597] width 31 height 18
type input "48"
checkbox input "false"
checkbox input "true"
click at [754, 595] on h6 "NEXT" at bounding box center [764, 597] width 31 height 18
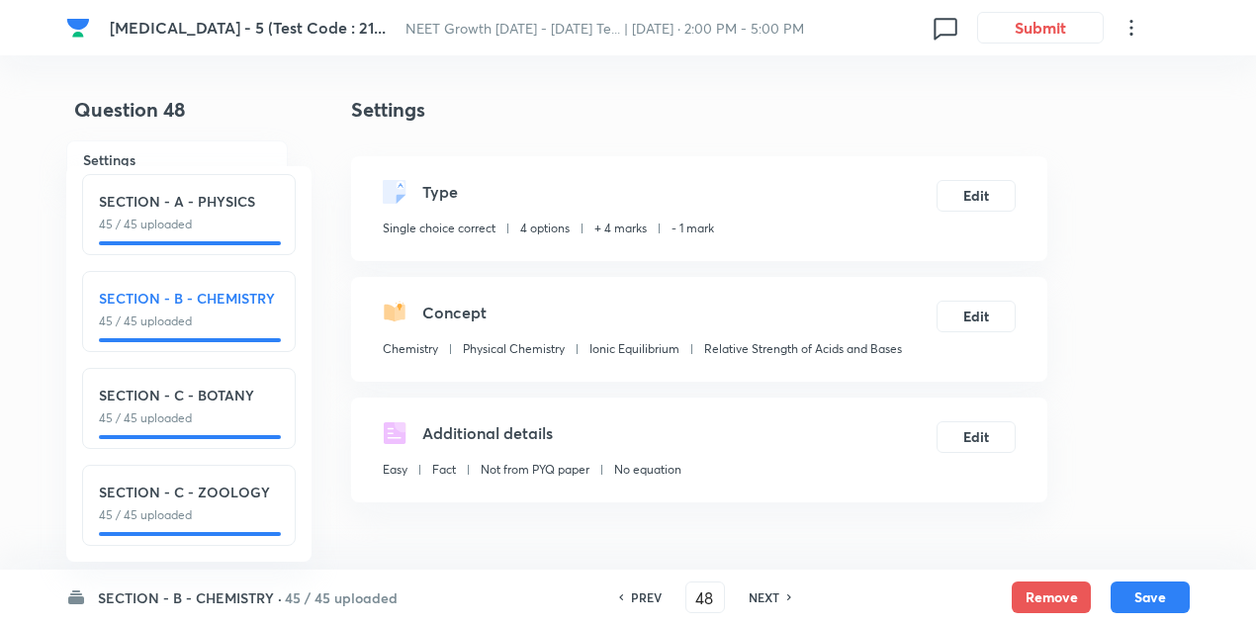
type input "49"
checkbox input "false"
checkbox input "true"
click at [754, 595] on h6 "NEXT" at bounding box center [764, 597] width 31 height 18
type input "50"
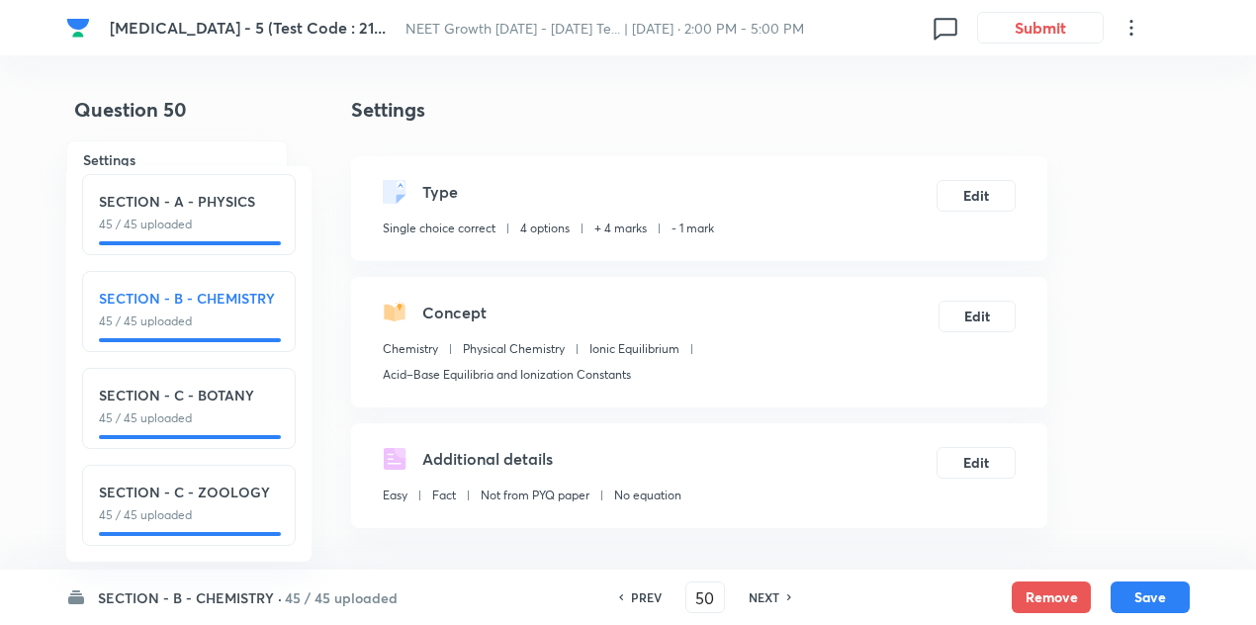
checkbox input "false"
checkbox input "true"
click at [754, 595] on h6 "NEXT" at bounding box center [764, 597] width 31 height 18
type input "51"
checkbox input "true"
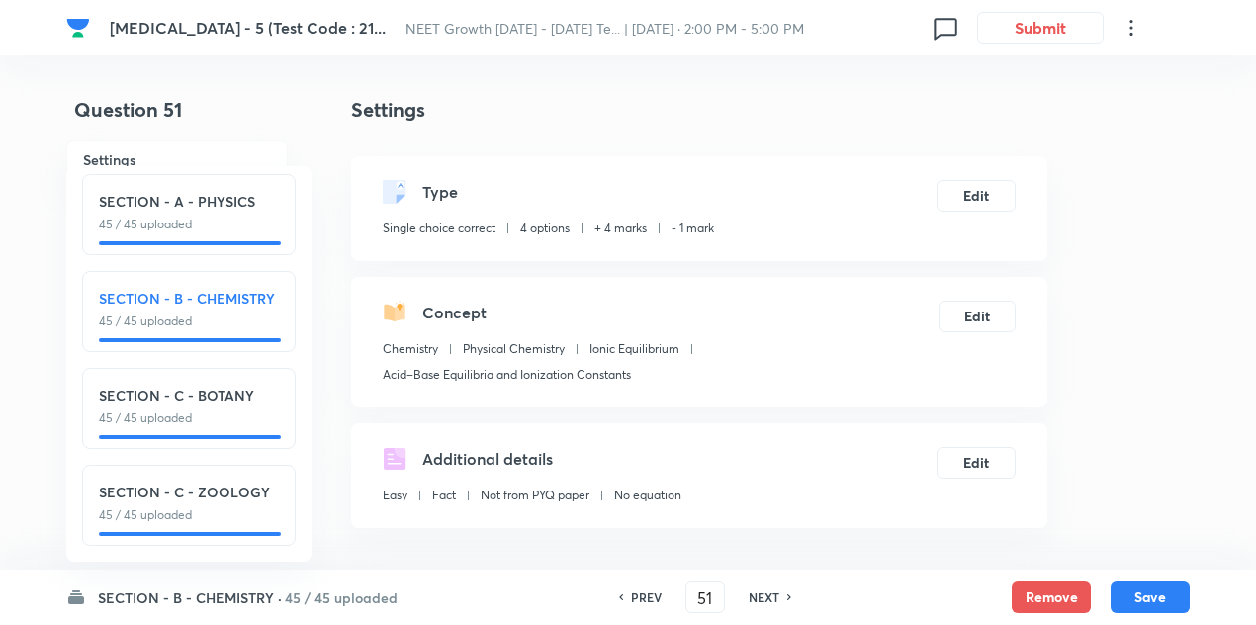
click at [754, 595] on h6 "NEXT" at bounding box center [764, 597] width 31 height 18
type input "52"
checkbox input "false"
checkbox input "true"
click at [754, 595] on h6 "NEXT" at bounding box center [764, 597] width 31 height 18
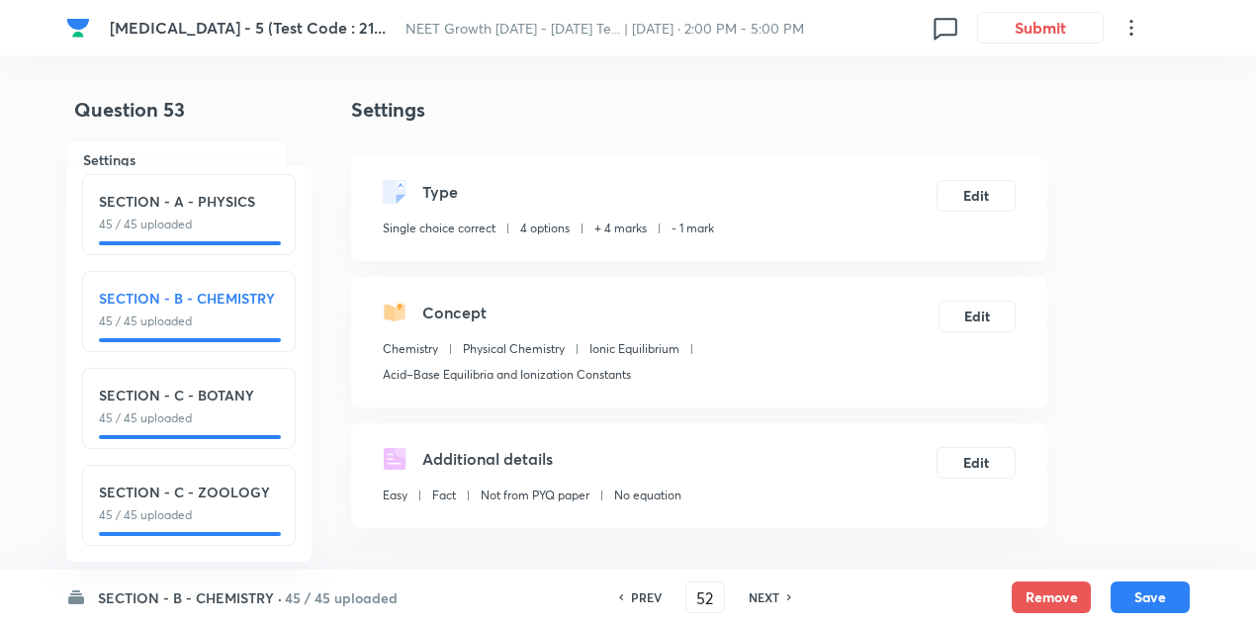
type input "53"
checkbox input "false"
checkbox input "true"
click at [754, 595] on h6 "NEXT" at bounding box center [764, 597] width 31 height 18
type input "54"
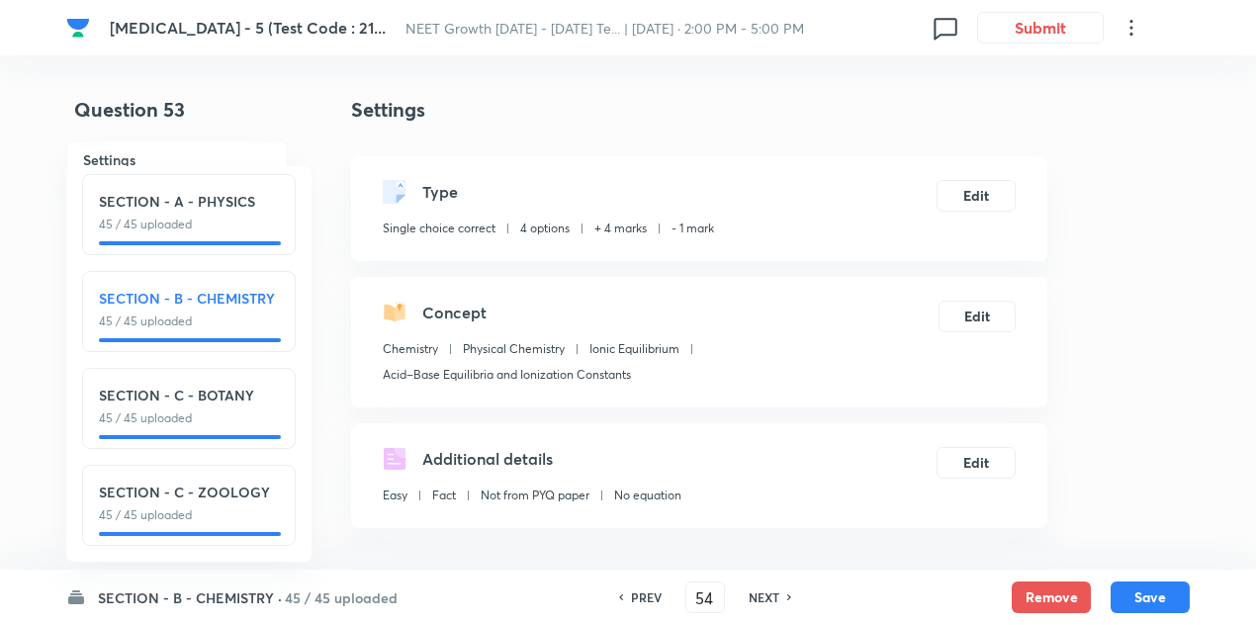
checkbox input "false"
checkbox input "true"
click at [754, 595] on h6 "NEXT" at bounding box center [764, 597] width 31 height 18
type input "55"
checkbox input "false"
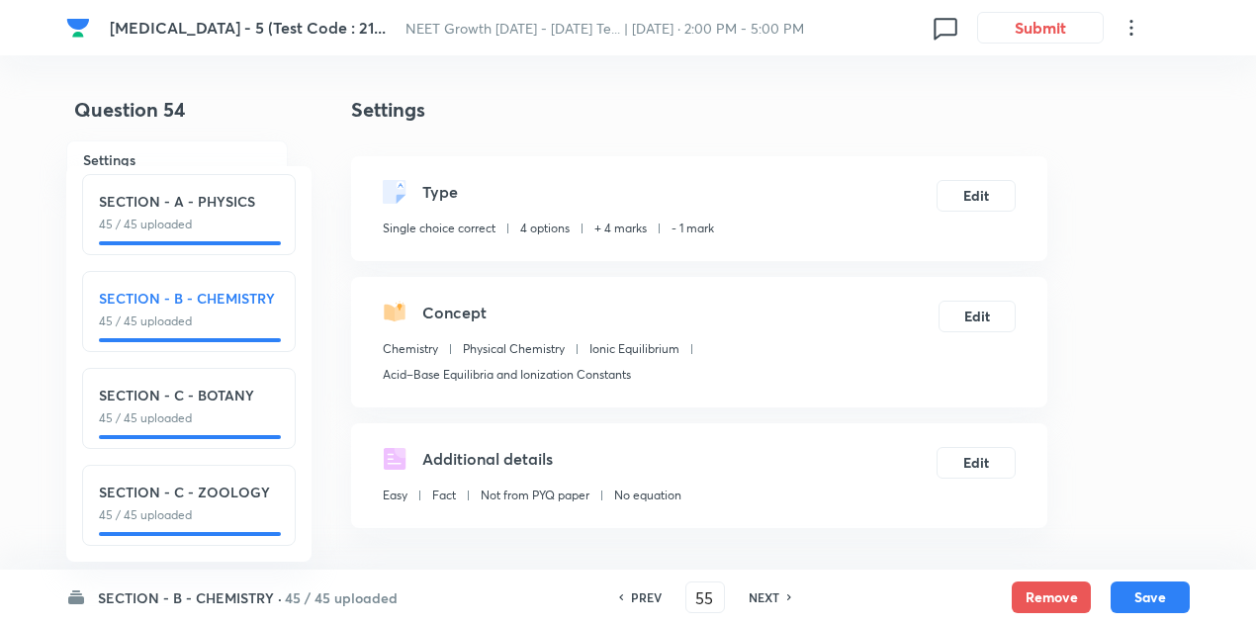
checkbox input "true"
click at [754, 595] on h6 "NEXT" at bounding box center [764, 597] width 31 height 18
type input "56"
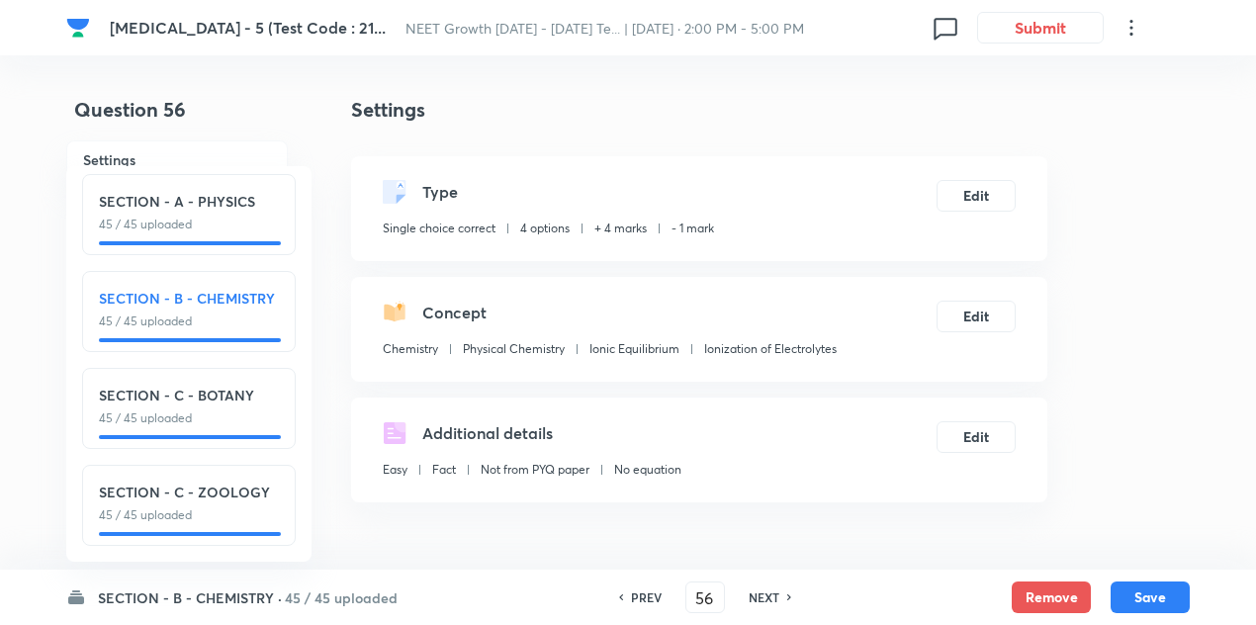
click at [754, 595] on h6 "NEXT" at bounding box center [764, 597] width 31 height 18
checkbox input "true"
type input "57"
checkbox input "false"
checkbox input "true"
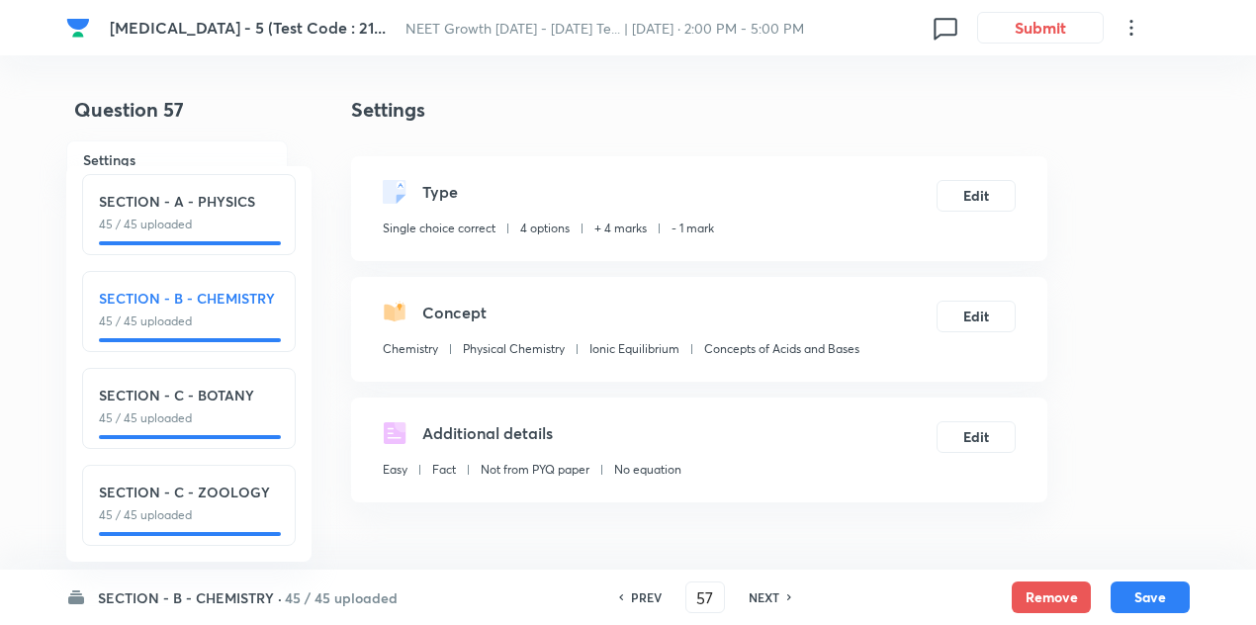
click at [754, 595] on h6 "NEXT" at bounding box center [764, 597] width 31 height 18
type input "58"
checkbox input "false"
checkbox input "true"
click at [754, 595] on h6 "NEXT" at bounding box center [764, 597] width 31 height 18
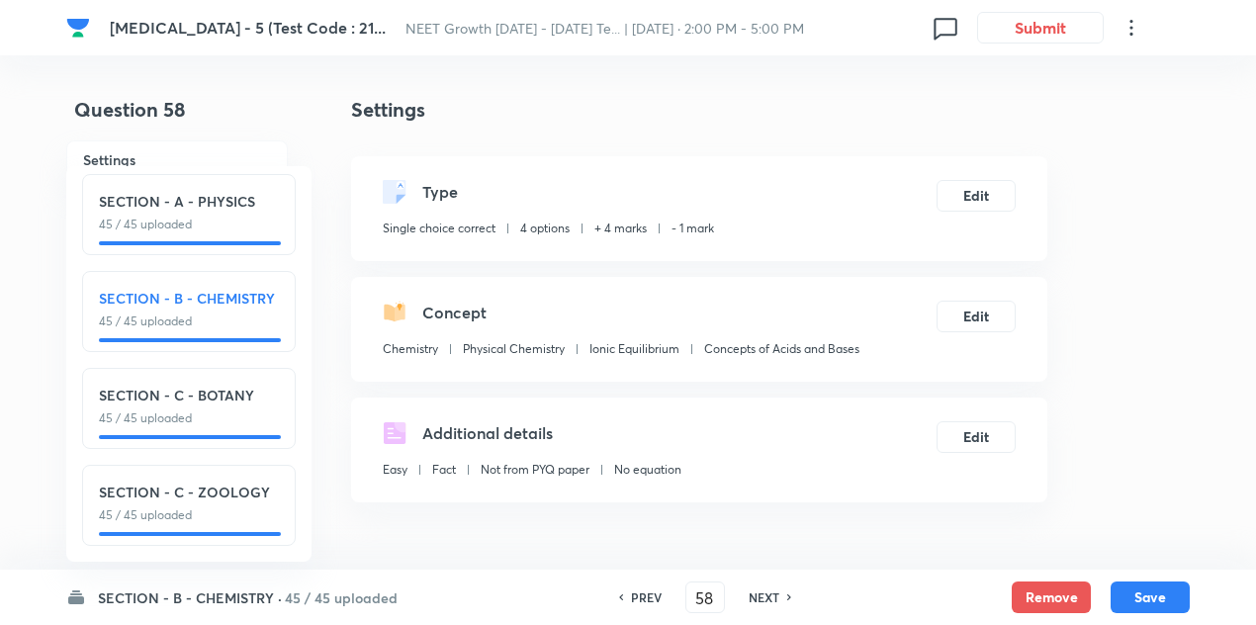
type input "59"
checkbox input "false"
checkbox input "true"
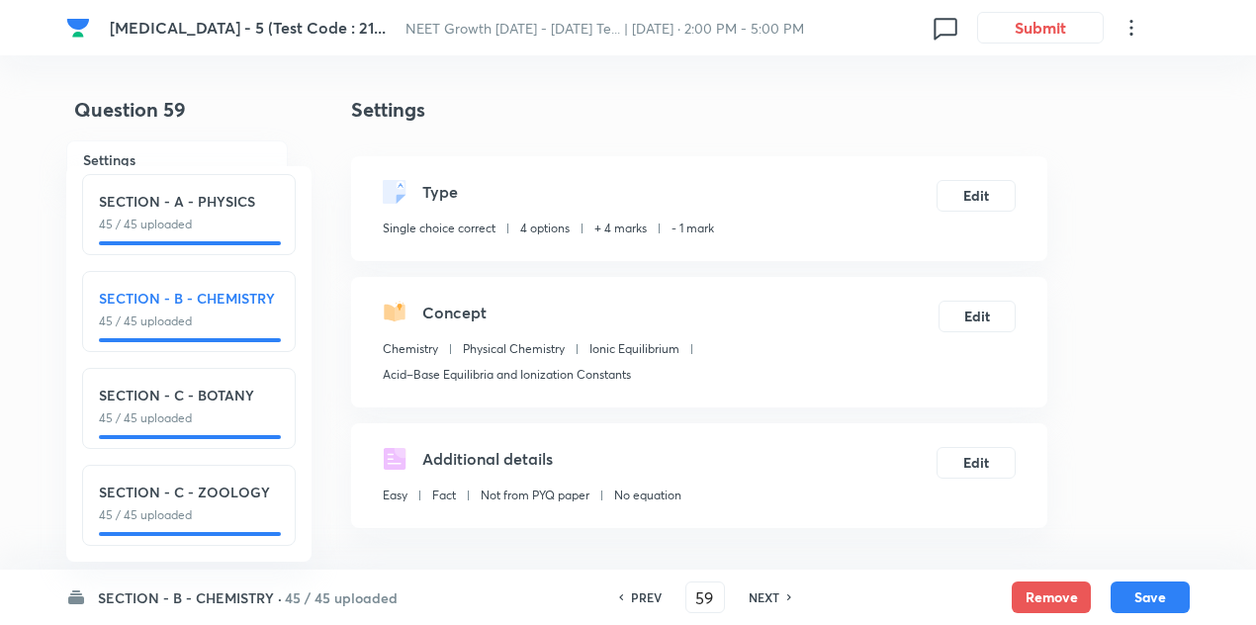
click at [754, 595] on h6 "NEXT" at bounding box center [764, 597] width 31 height 18
type input "60"
checkbox input "false"
checkbox input "true"
click at [754, 595] on h6 "NEXT" at bounding box center [764, 597] width 31 height 18
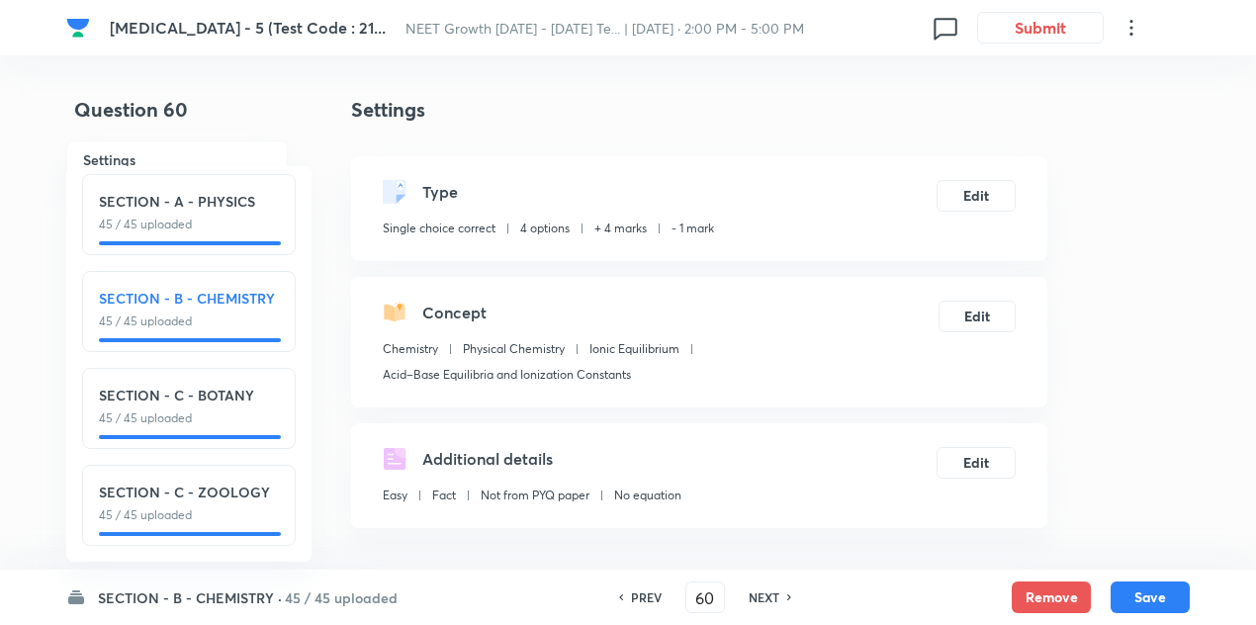
type input "61"
checkbox input "false"
checkbox input "true"
click at [754, 595] on h6 "NEXT" at bounding box center [764, 597] width 31 height 18
type input "62"
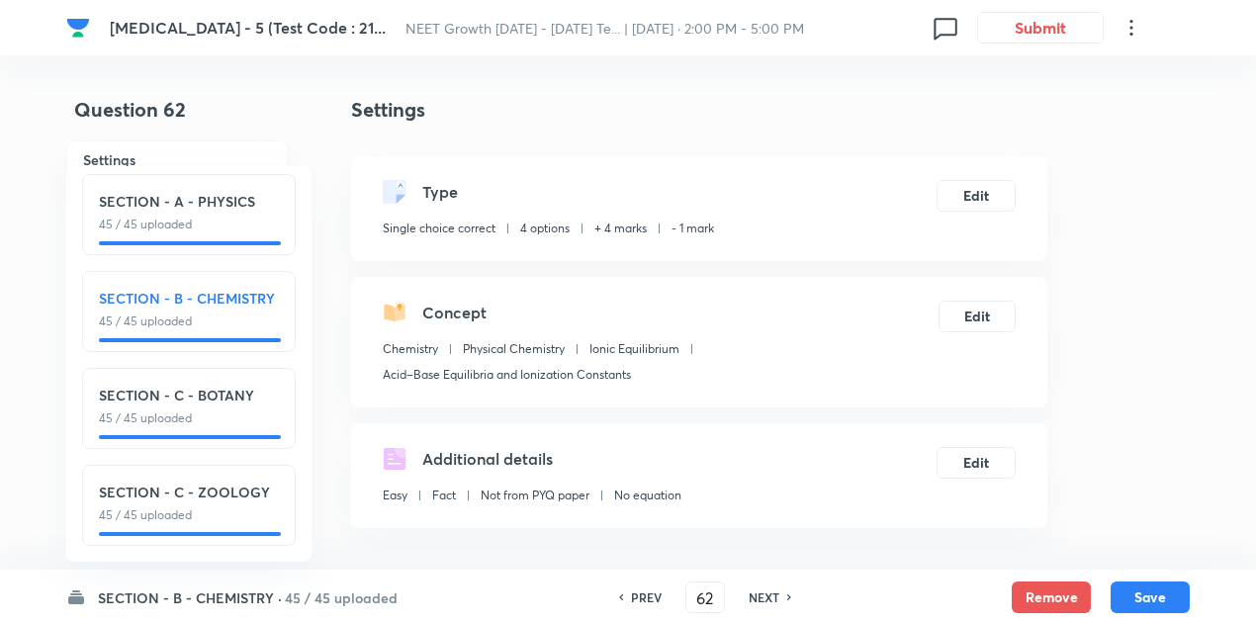
checkbox input "false"
checkbox input "true"
click at [754, 595] on h6 "NEXT" at bounding box center [764, 597] width 31 height 18
type input "63"
checkbox input "true"
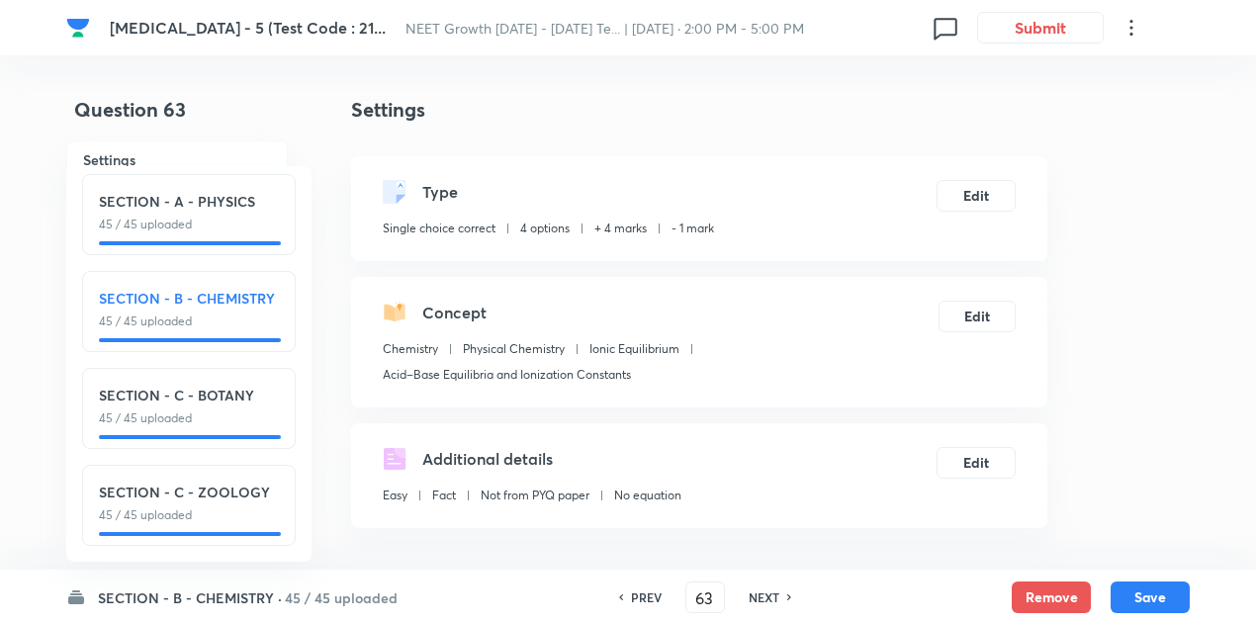
click at [754, 595] on h6 "NEXT" at bounding box center [764, 597] width 31 height 18
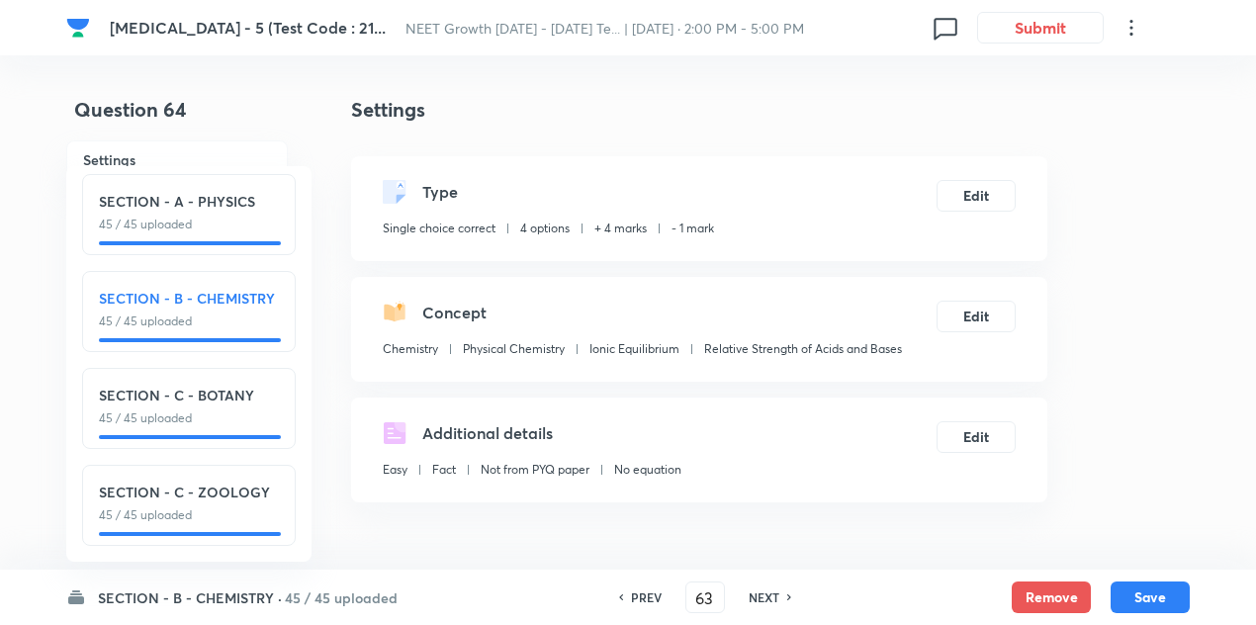
type input "64"
checkbox input "false"
checkbox input "true"
click at [754, 595] on h6 "NEXT" at bounding box center [764, 597] width 31 height 18
type input "65"
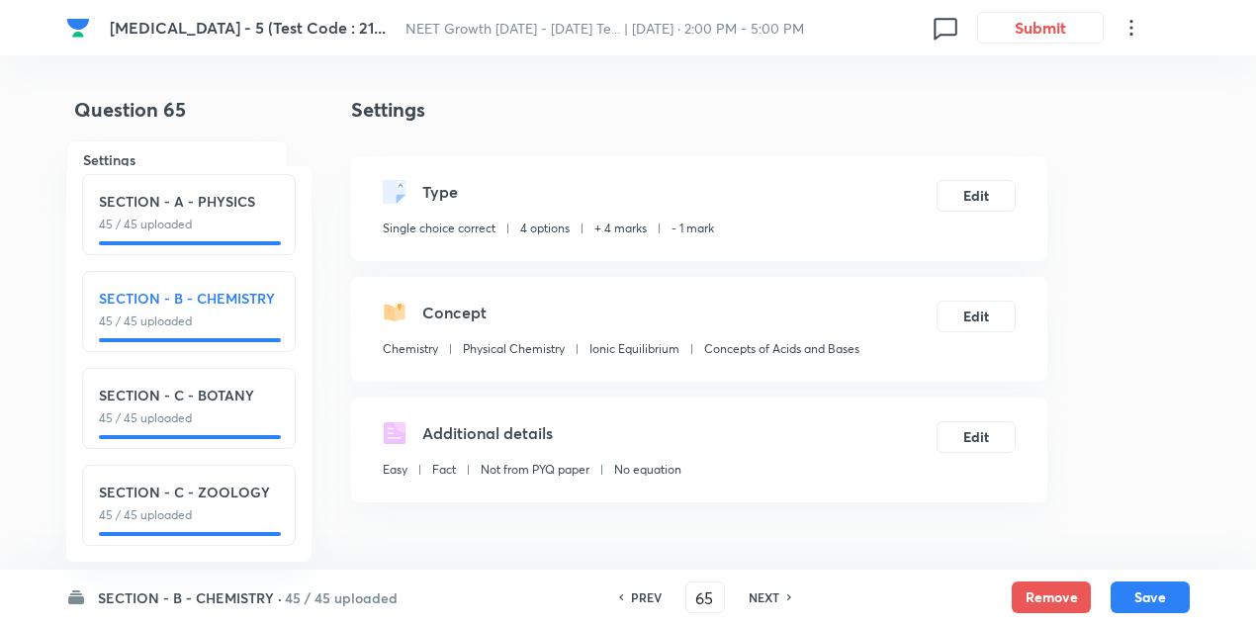
click at [754, 595] on h6 "NEXT" at bounding box center [764, 597] width 31 height 18
checkbox input "true"
type input "66"
checkbox input "false"
checkbox input "true"
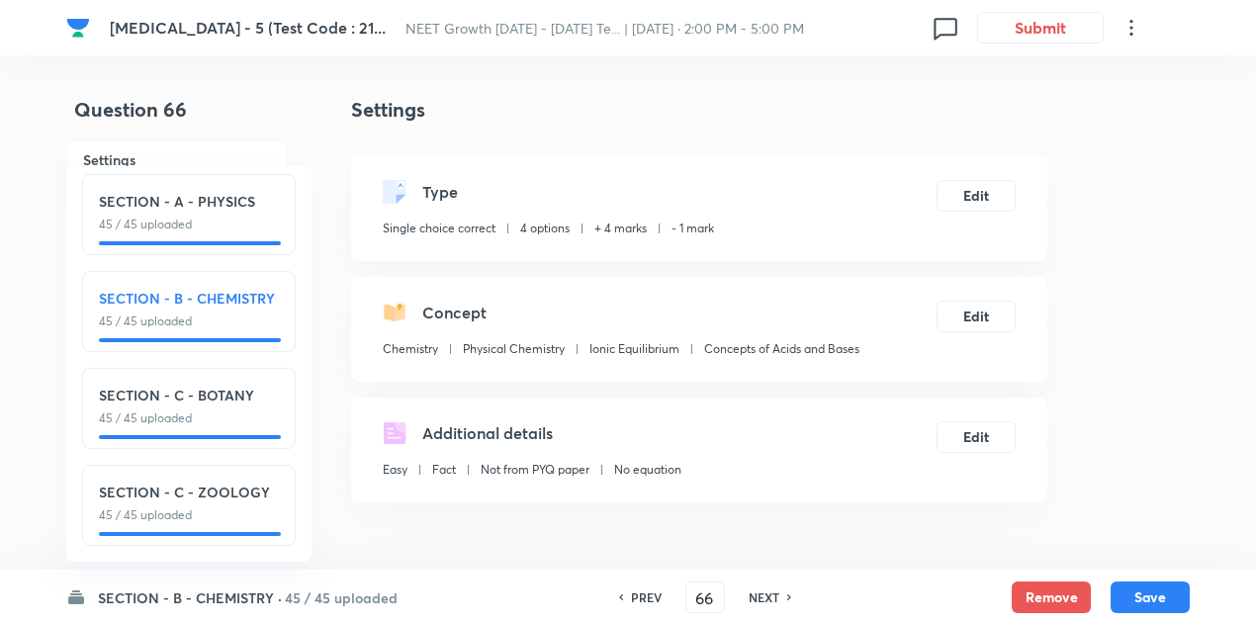
click at [754, 595] on h6 "NEXT" at bounding box center [764, 597] width 31 height 18
type input "67"
checkbox input "false"
checkbox input "true"
click at [754, 595] on h6 "NEXT" at bounding box center [764, 597] width 31 height 18
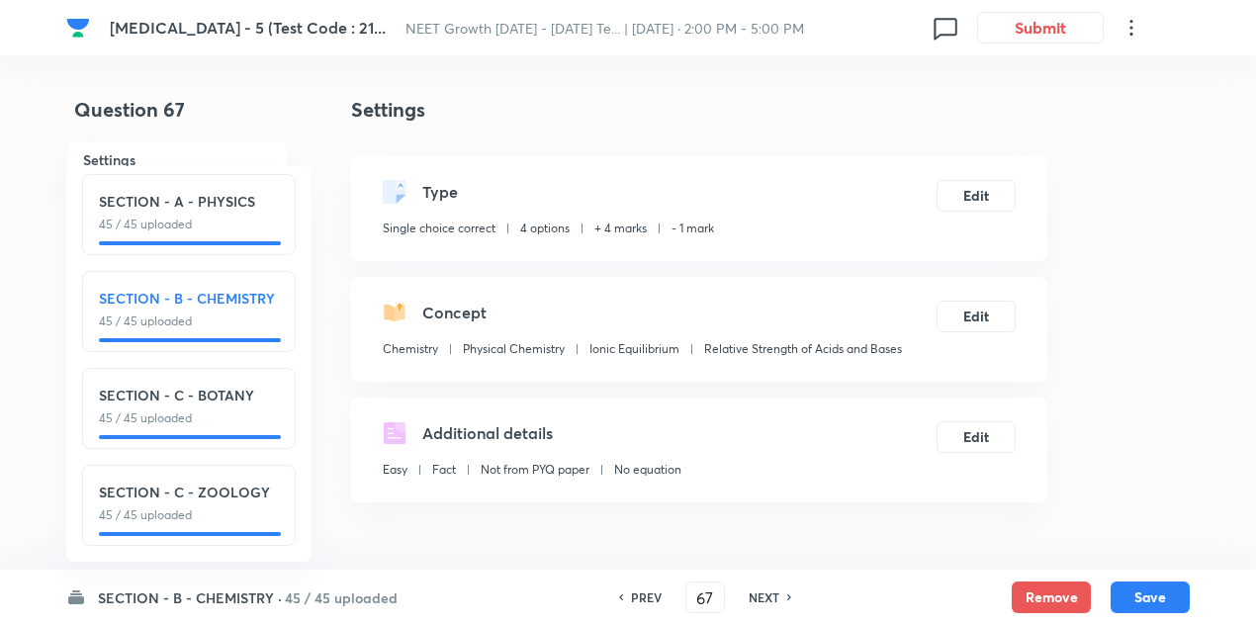
type input "68"
checkbox input "false"
checkbox input "true"
click at [754, 595] on h6 "NEXT" at bounding box center [764, 597] width 31 height 18
type input "69"
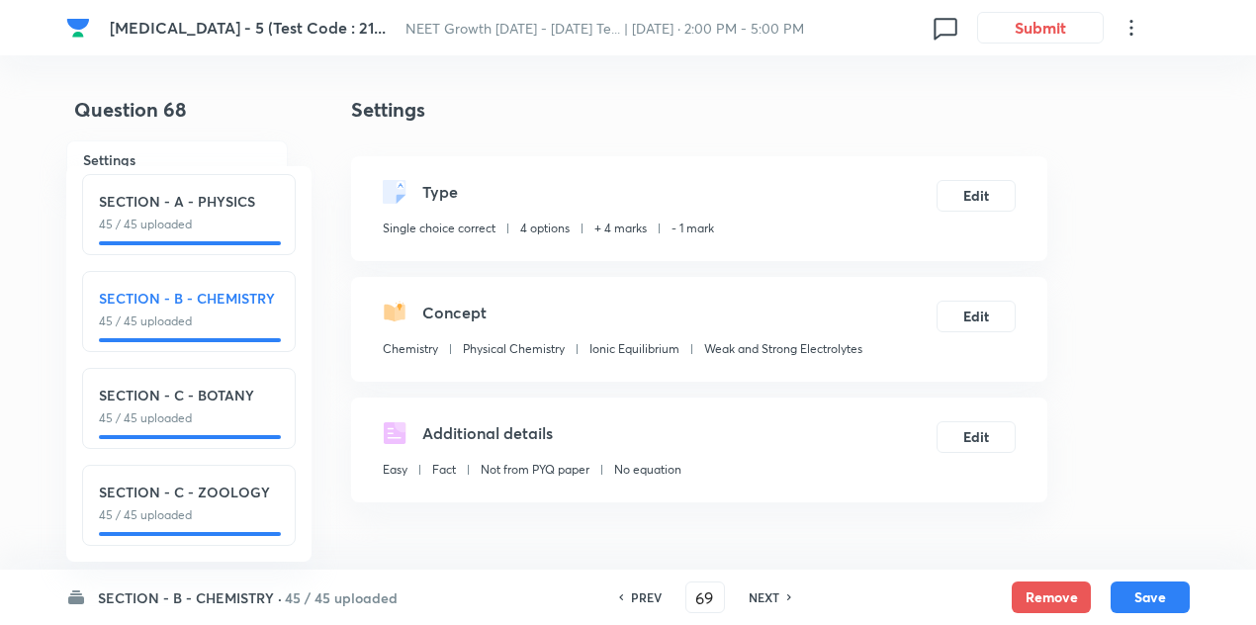
checkbox input "false"
checkbox input "true"
click at [754, 595] on h6 "NEXT" at bounding box center [764, 597] width 31 height 18
type input "70"
checkbox input "false"
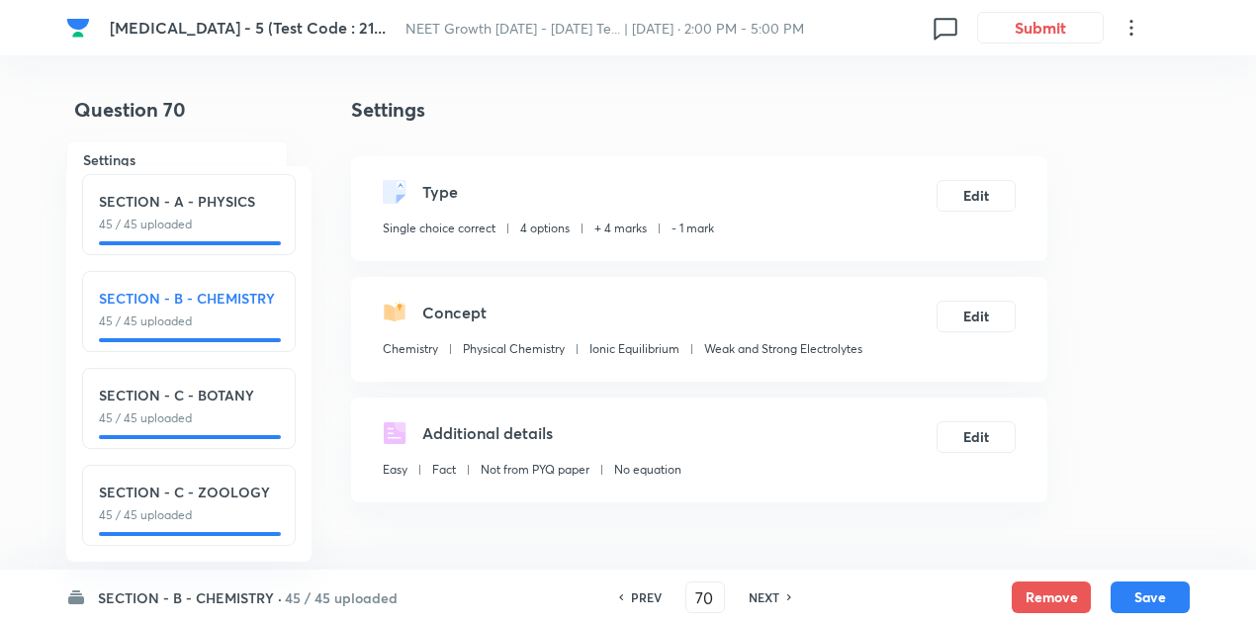
checkbox input "true"
click at [754, 595] on h6 "NEXT" at bounding box center [764, 597] width 31 height 18
type input "71"
checkbox input "false"
checkbox input "true"
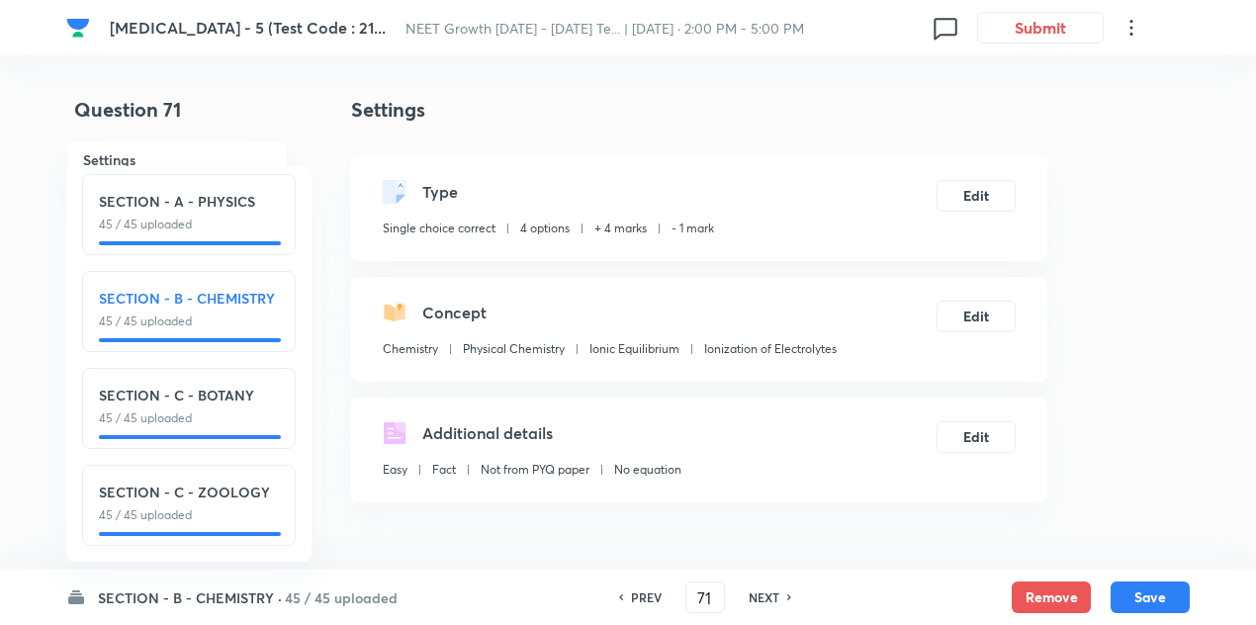
click at [754, 595] on h6 "NEXT" at bounding box center [764, 597] width 31 height 18
type input "72"
checkbox input "false"
checkbox input "true"
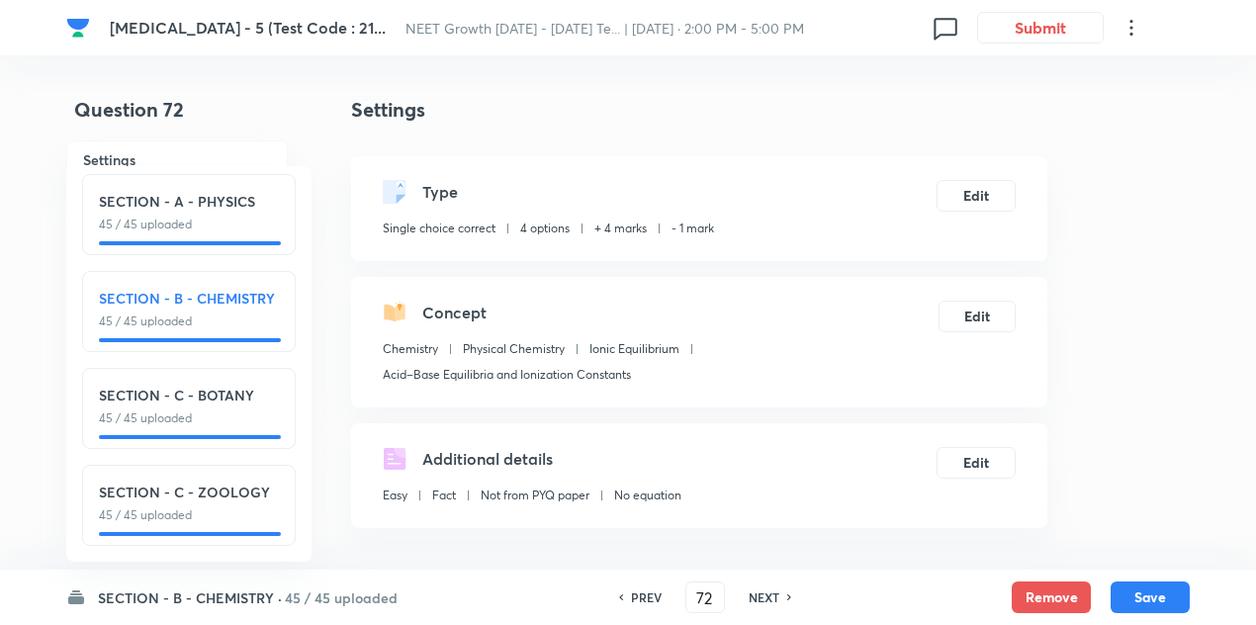
click at [754, 595] on h6 "NEXT" at bounding box center [764, 597] width 31 height 18
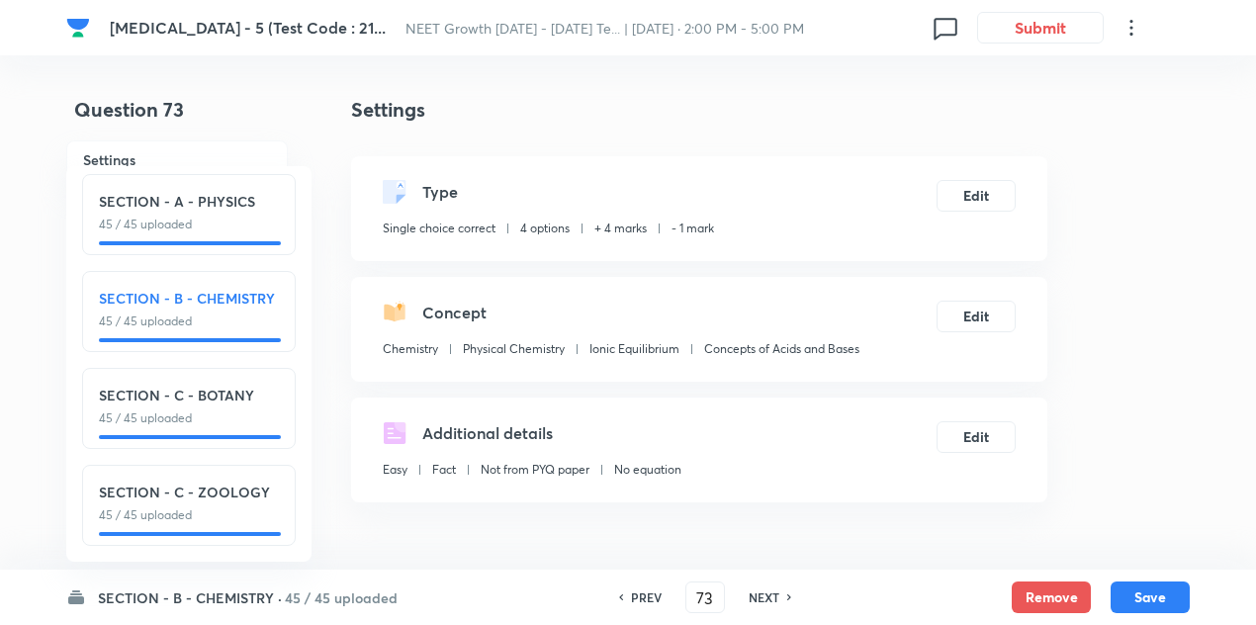
click at [754, 595] on h6 "NEXT" at bounding box center [764, 597] width 31 height 18
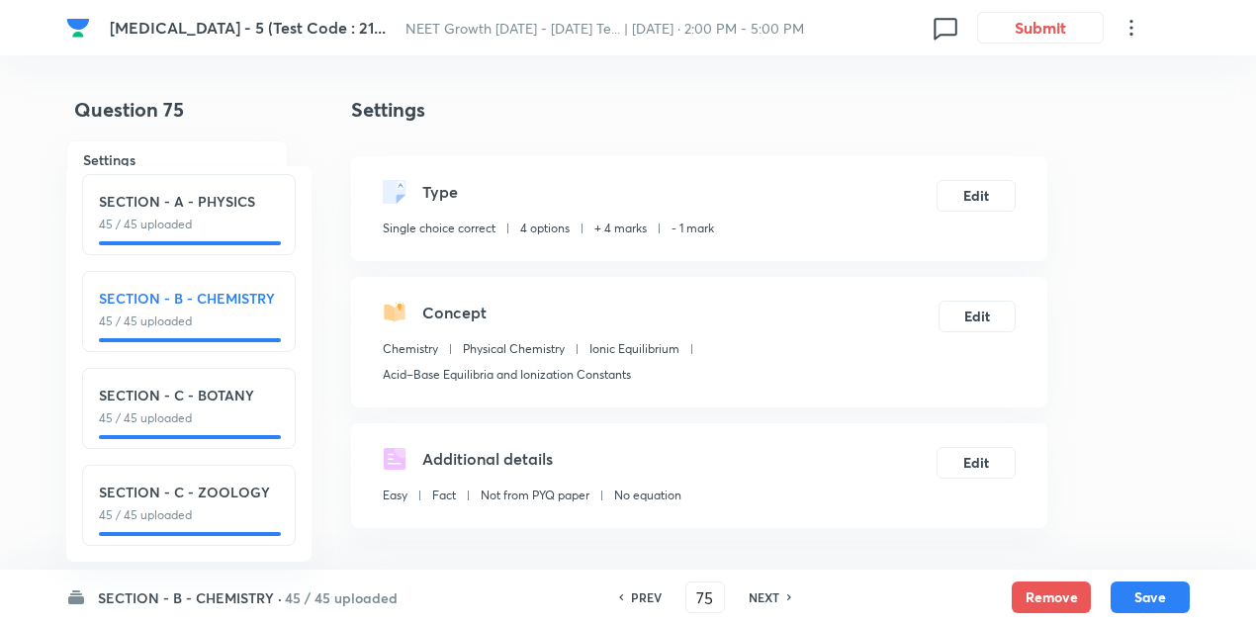
click at [754, 595] on h6 "NEXT" at bounding box center [764, 597] width 31 height 18
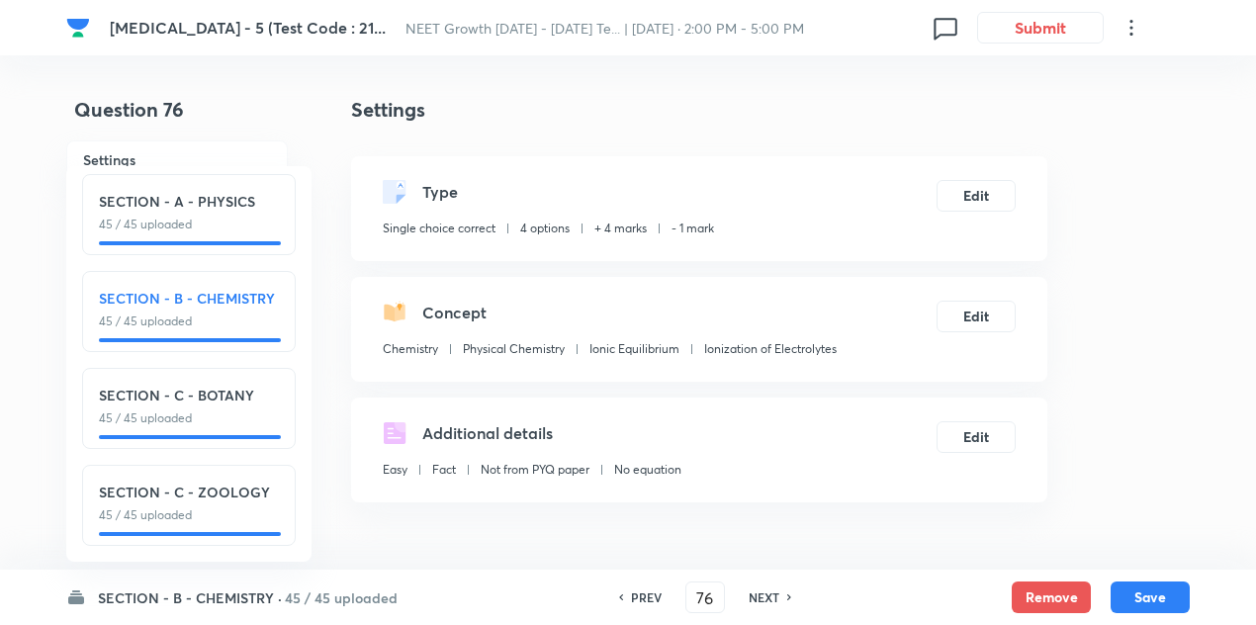
click at [754, 595] on h6 "NEXT" at bounding box center [764, 597] width 31 height 18
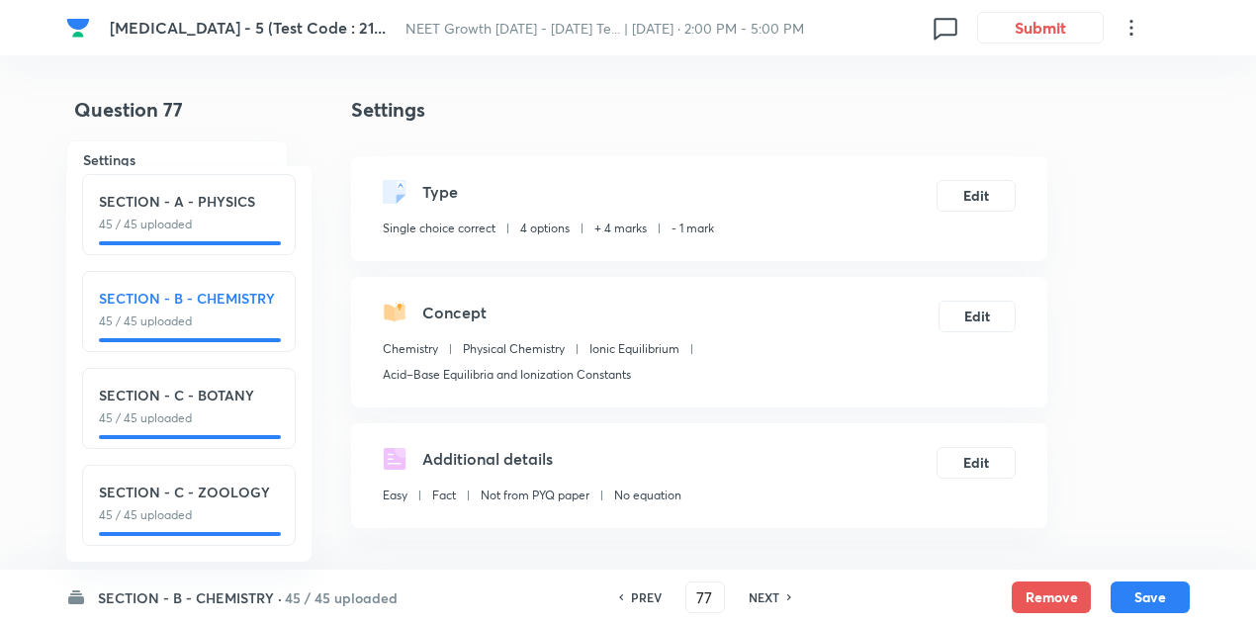
click at [754, 595] on h6 "NEXT" at bounding box center [764, 597] width 31 height 18
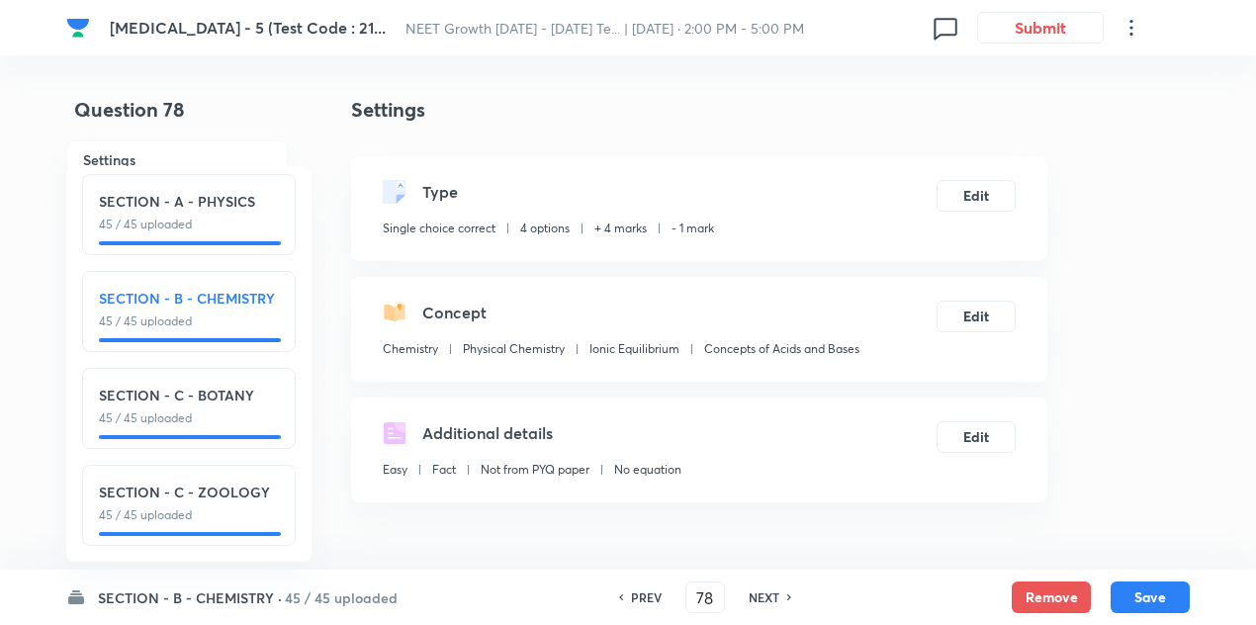
click at [754, 595] on h6 "NEXT" at bounding box center [764, 597] width 31 height 18
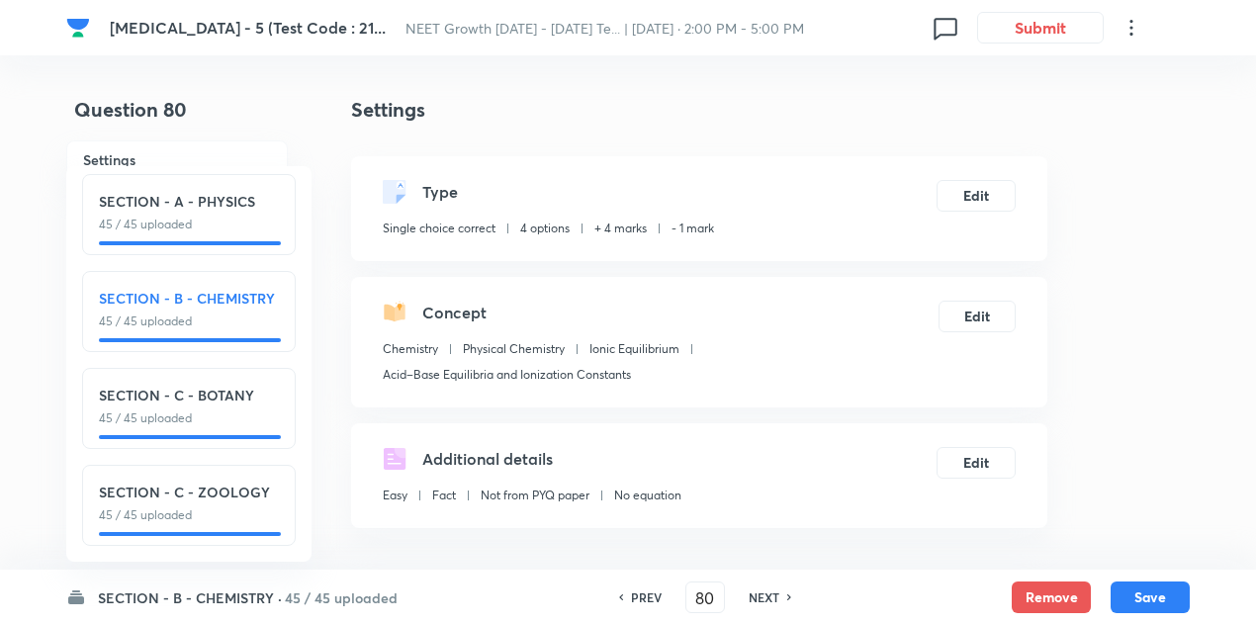
click at [754, 595] on h6 "NEXT" at bounding box center [764, 597] width 31 height 18
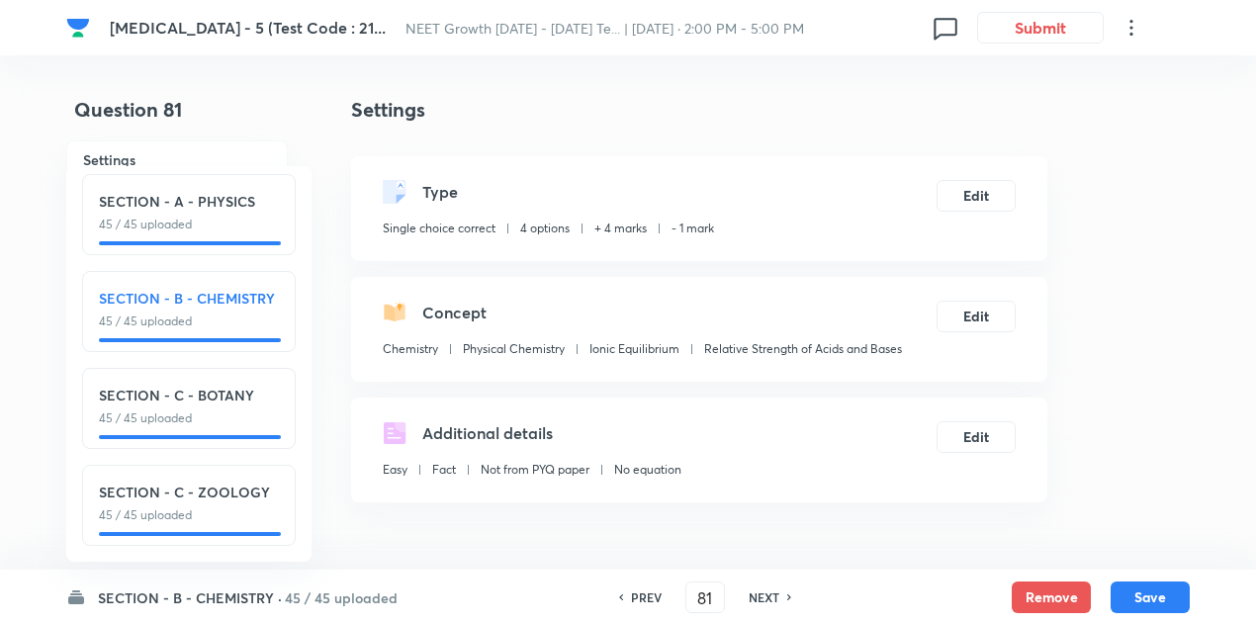
click at [754, 595] on h6 "NEXT" at bounding box center [764, 597] width 31 height 18
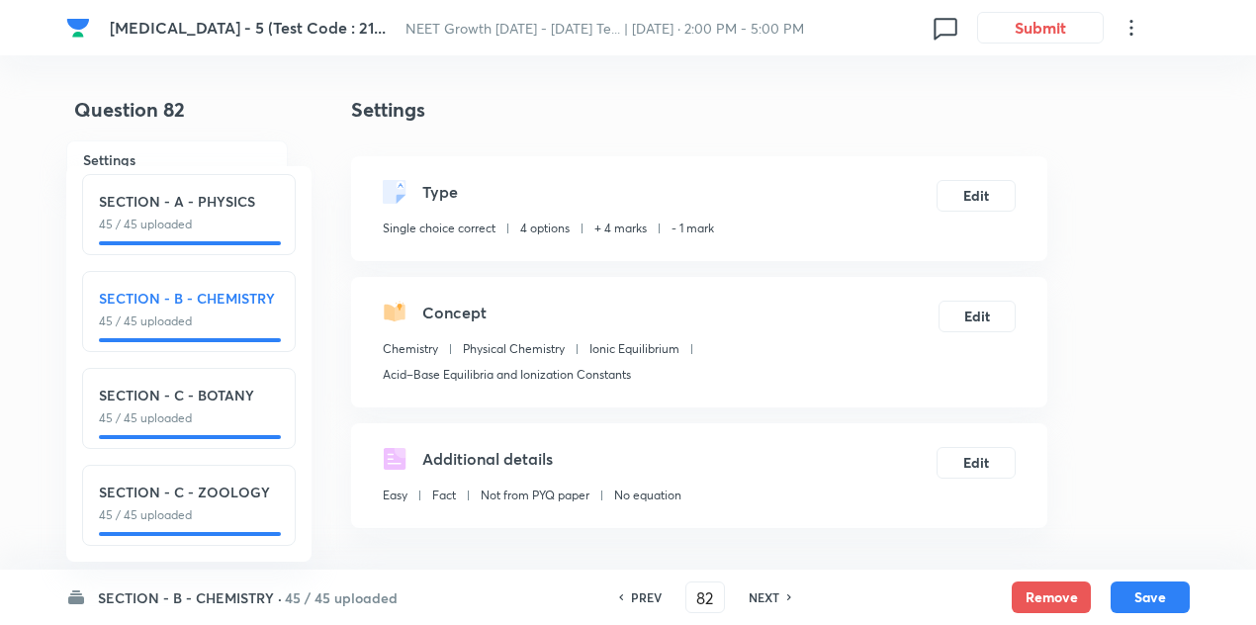
click at [754, 595] on h6 "NEXT" at bounding box center [764, 597] width 31 height 18
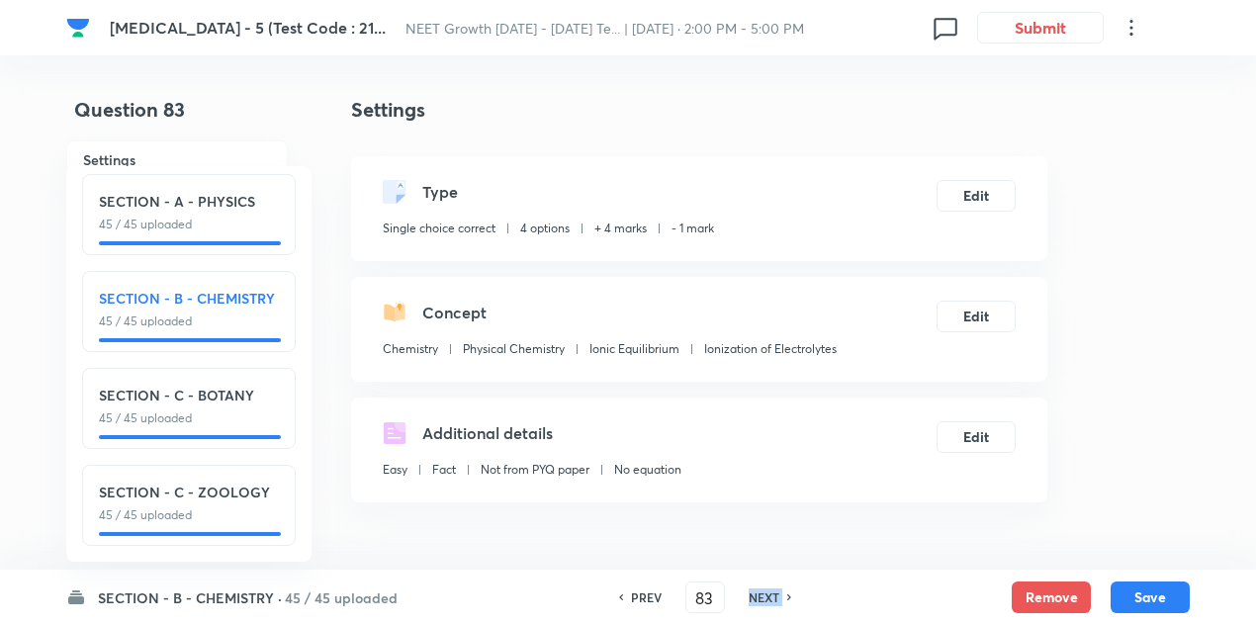
click at [754, 595] on h6 "NEXT" at bounding box center [764, 597] width 31 height 18
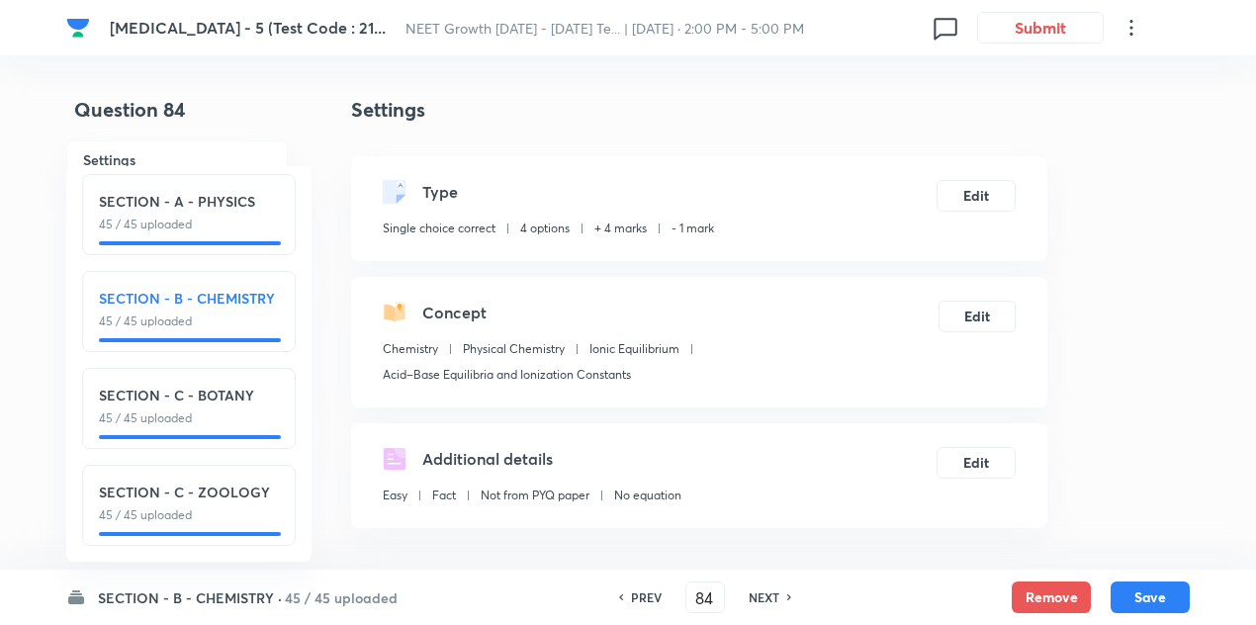
click at [754, 595] on h6 "NEXT" at bounding box center [764, 597] width 31 height 18
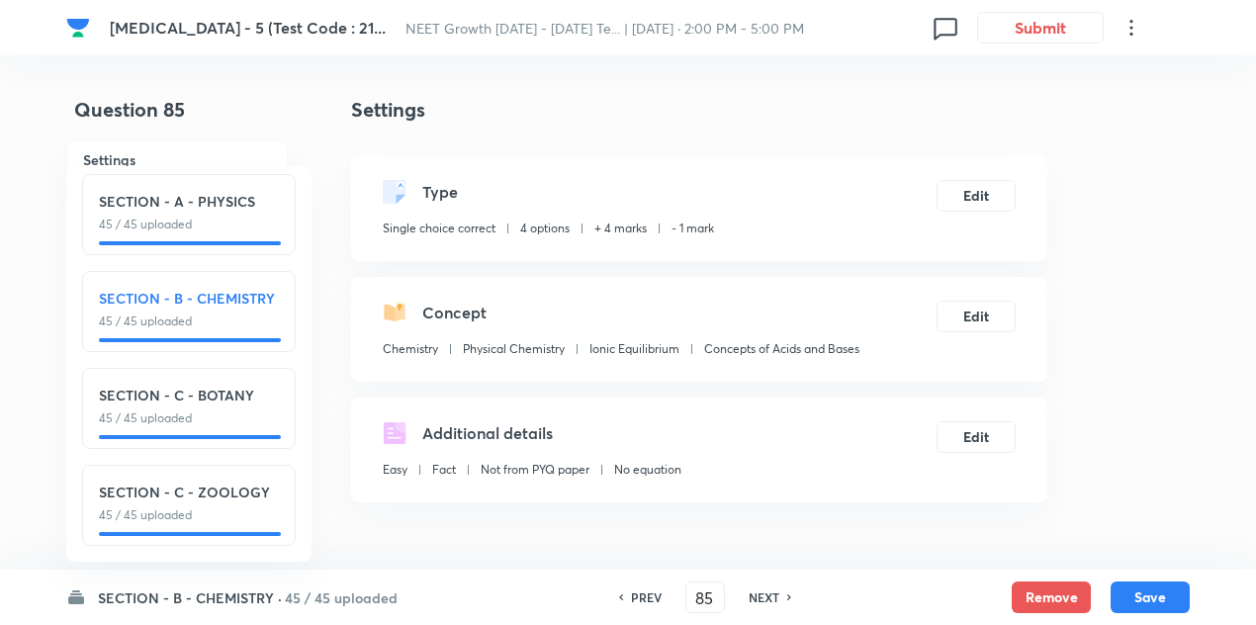
click at [754, 595] on h6 "NEXT" at bounding box center [764, 597] width 31 height 18
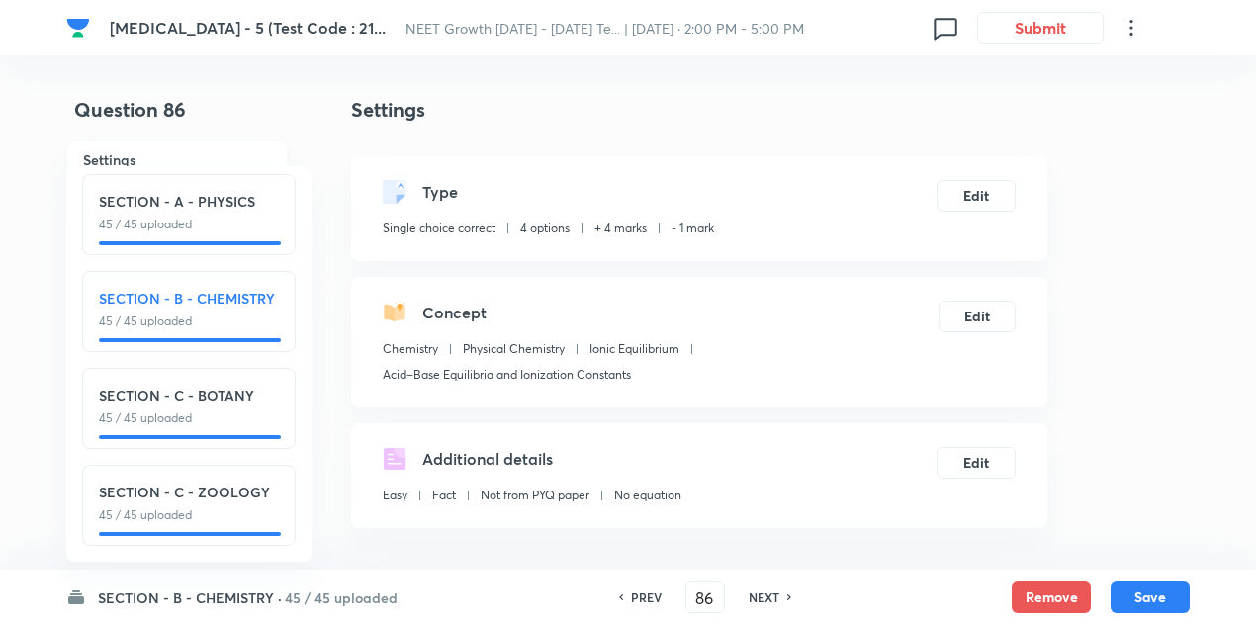
click at [754, 595] on h6 "NEXT" at bounding box center [764, 597] width 31 height 18
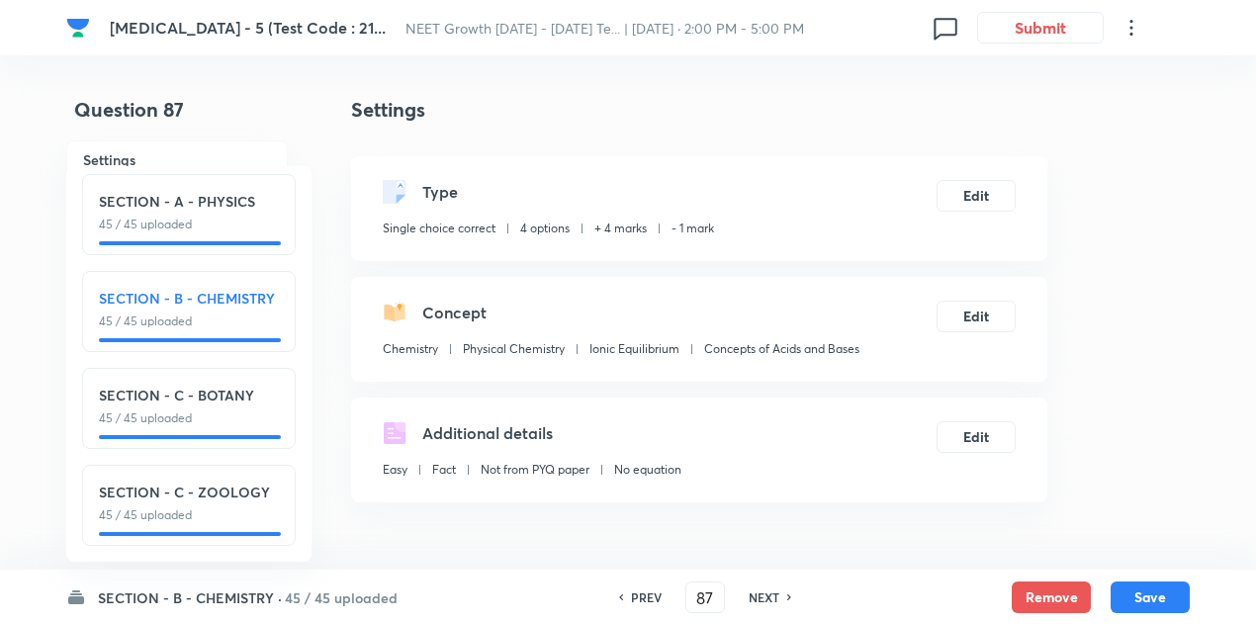
click at [754, 595] on h6 "NEXT" at bounding box center [764, 597] width 31 height 18
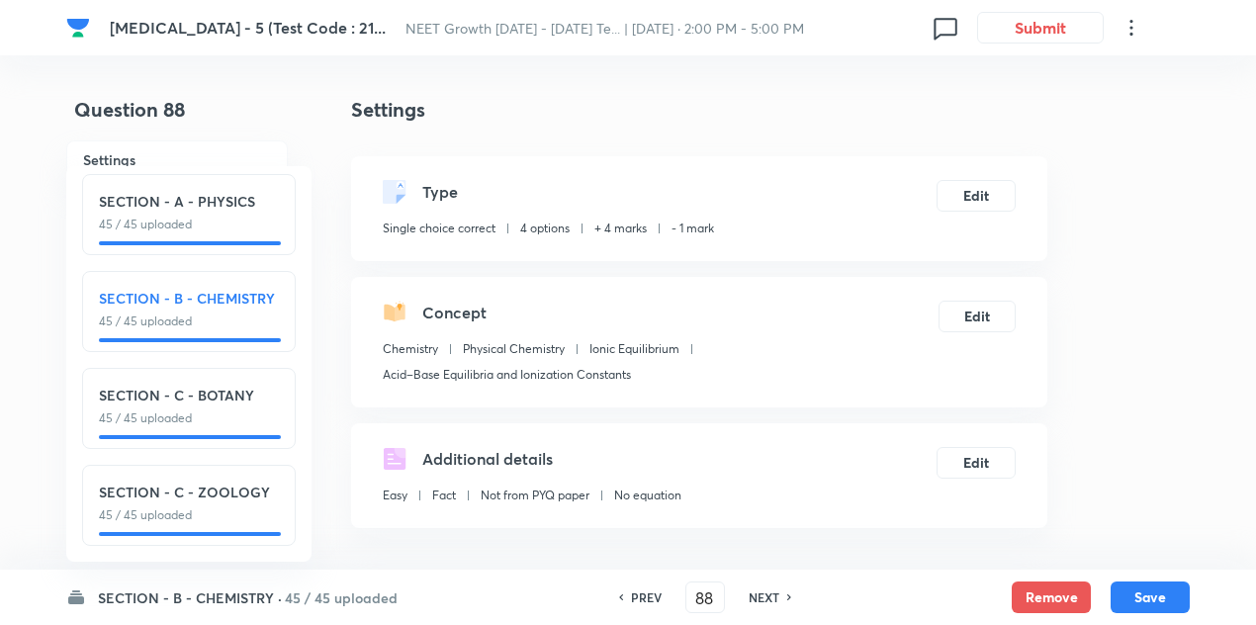
click at [754, 595] on h6 "NEXT" at bounding box center [764, 597] width 31 height 18
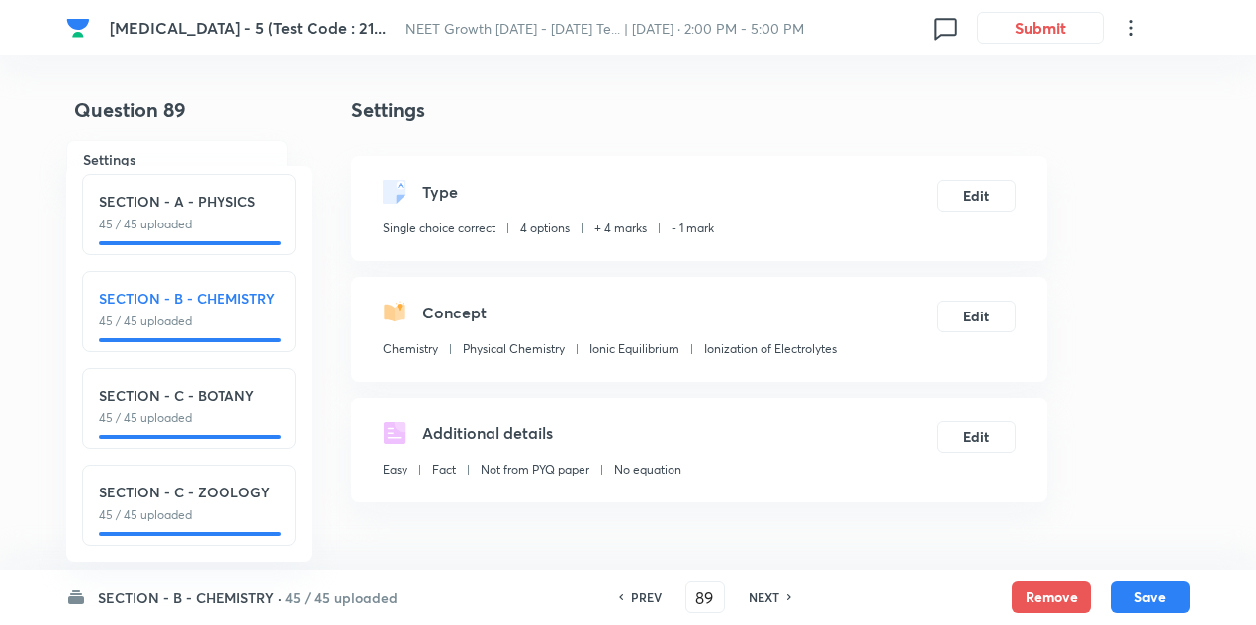
click at [754, 595] on h6 "NEXT" at bounding box center [764, 597] width 31 height 18
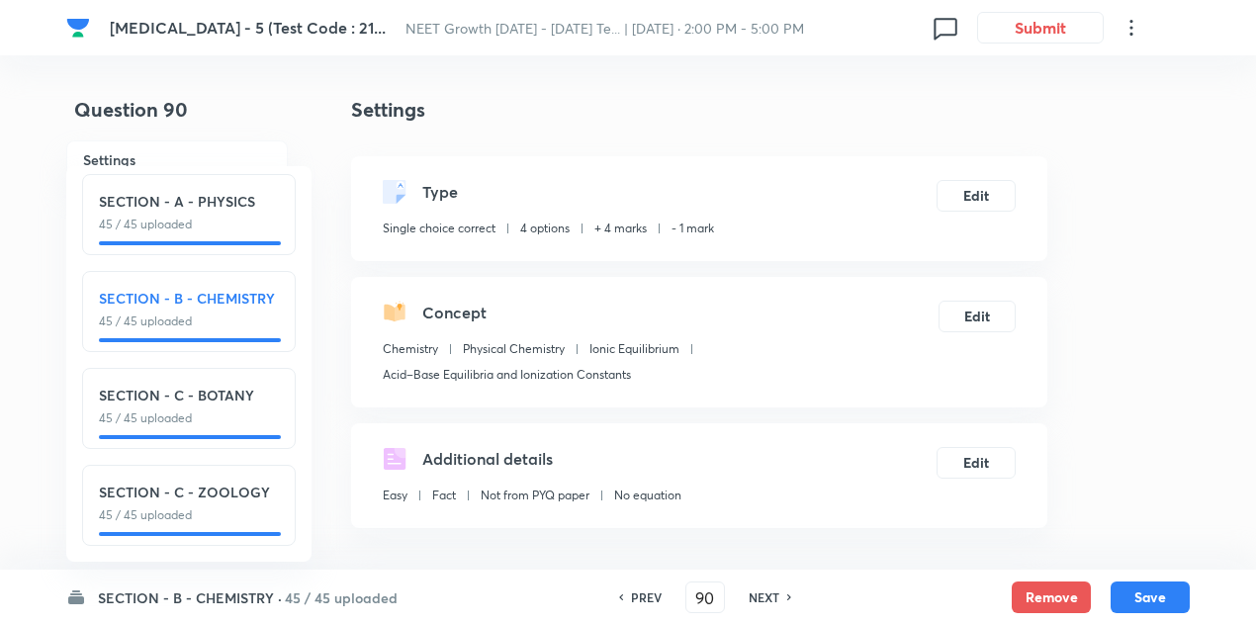
click at [754, 595] on h6 "NEXT" at bounding box center [764, 597] width 31 height 18
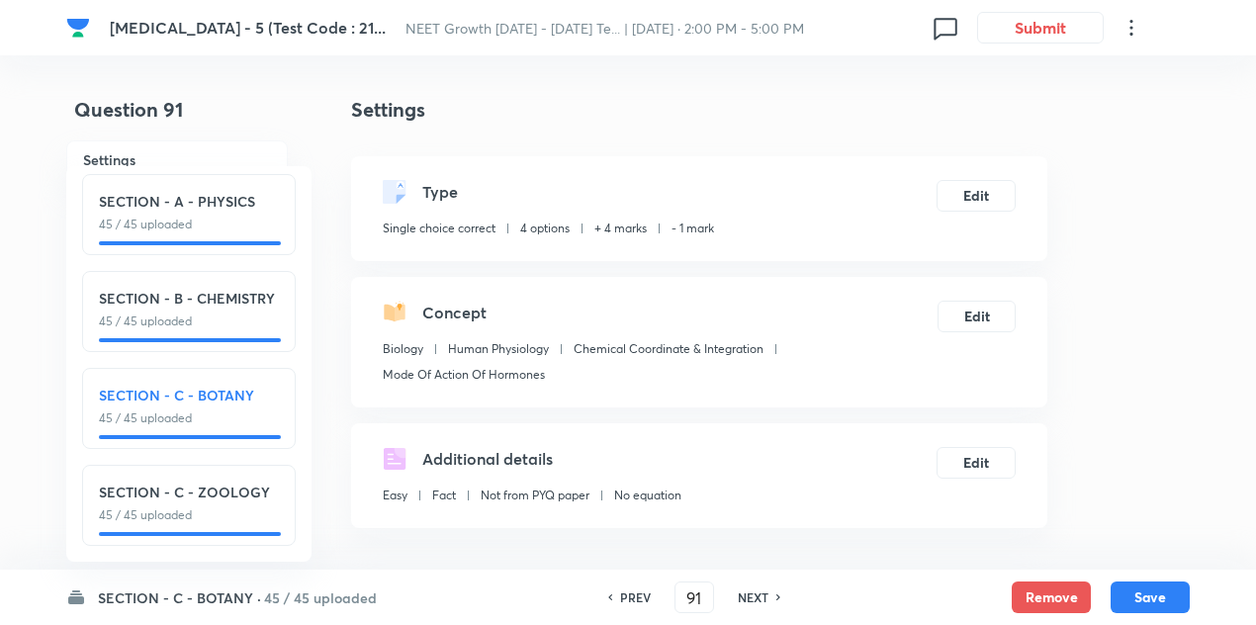
click at [754, 595] on h6 "NEXT" at bounding box center [753, 597] width 31 height 18
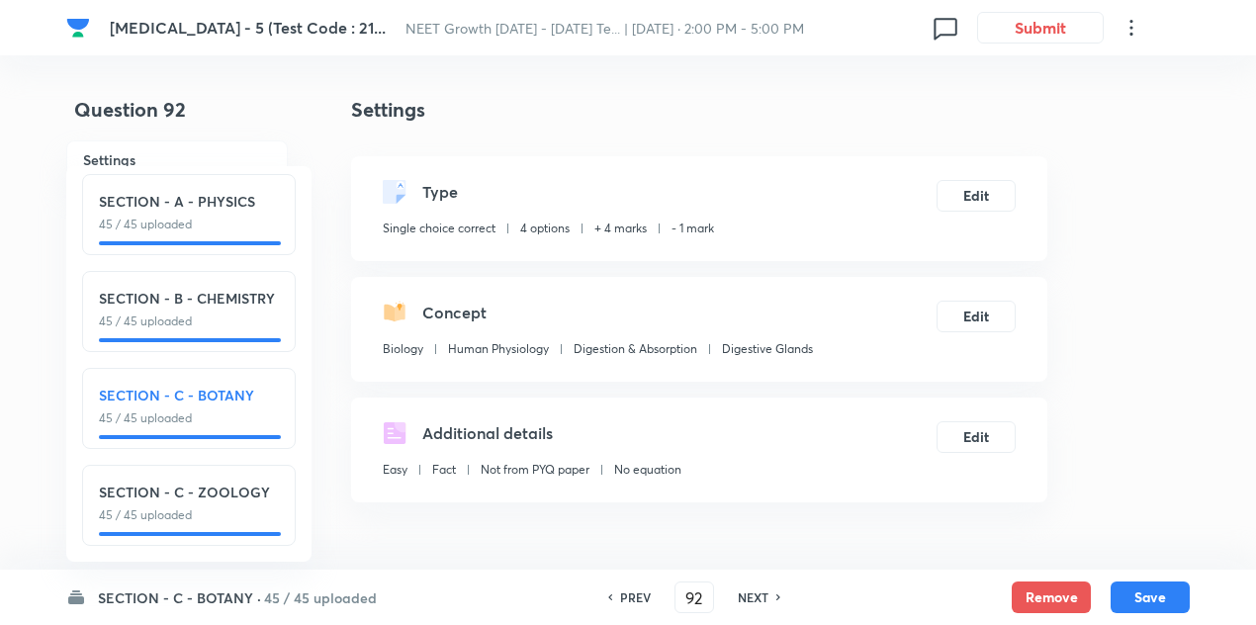
click at [754, 595] on h6 "NEXT" at bounding box center [753, 597] width 31 height 18
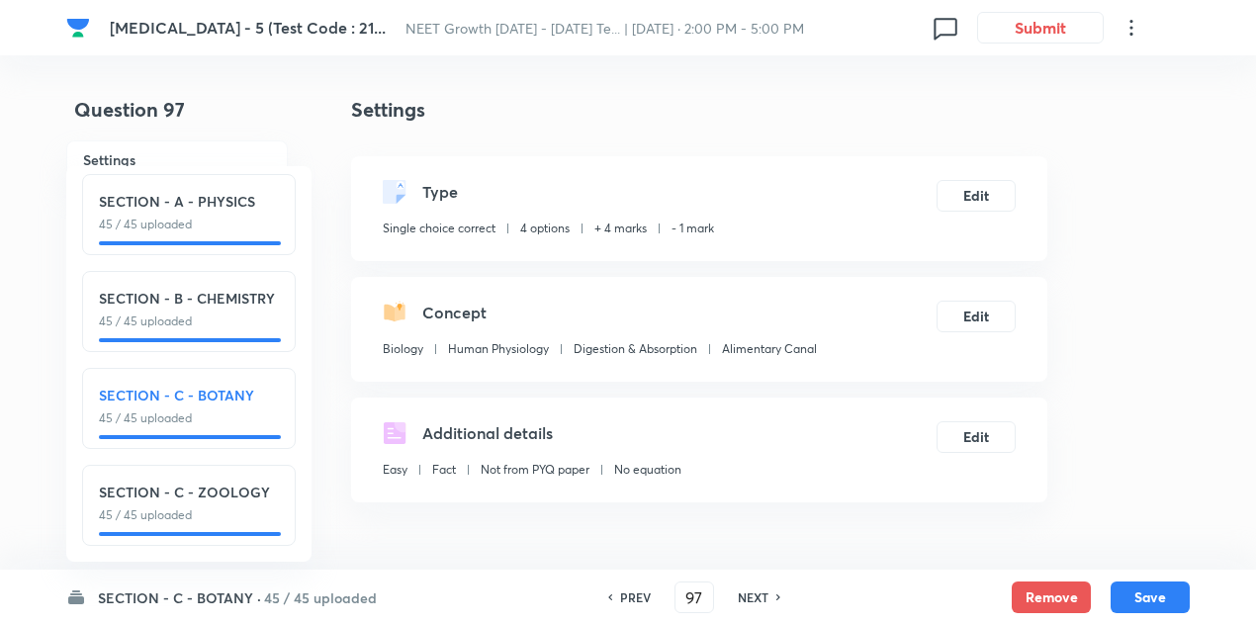
click at [754, 595] on h6 "NEXT" at bounding box center [753, 597] width 31 height 18
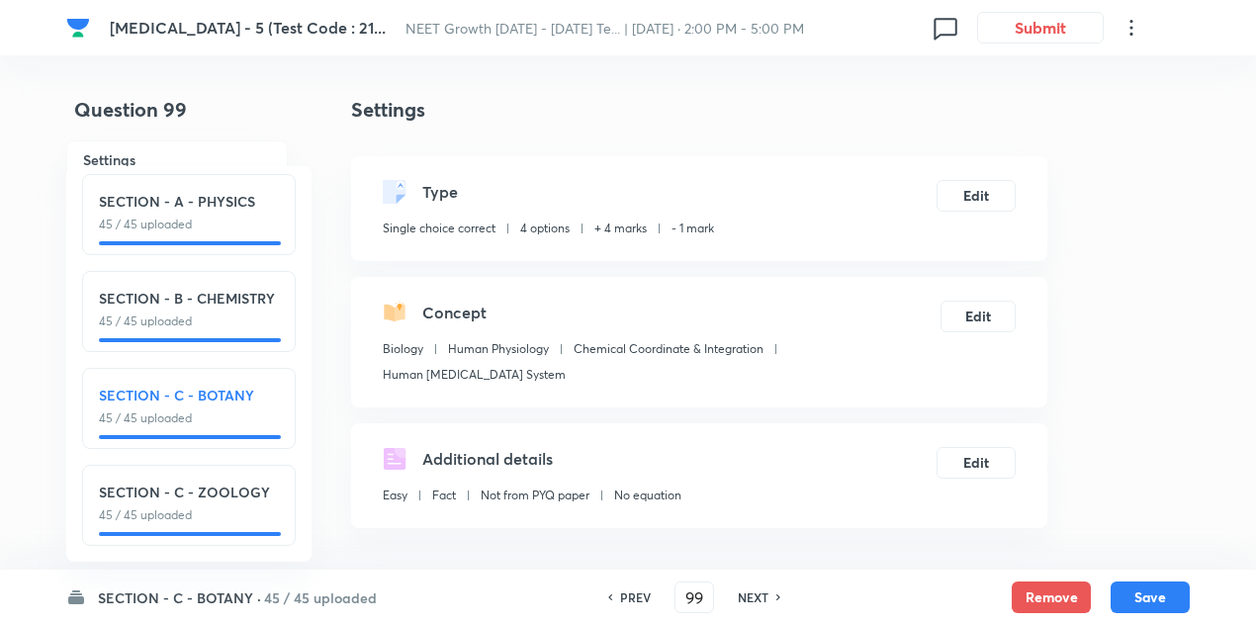
click at [754, 595] on h6 "NEXT" at bounding box center [753, 597] width 31 height 18
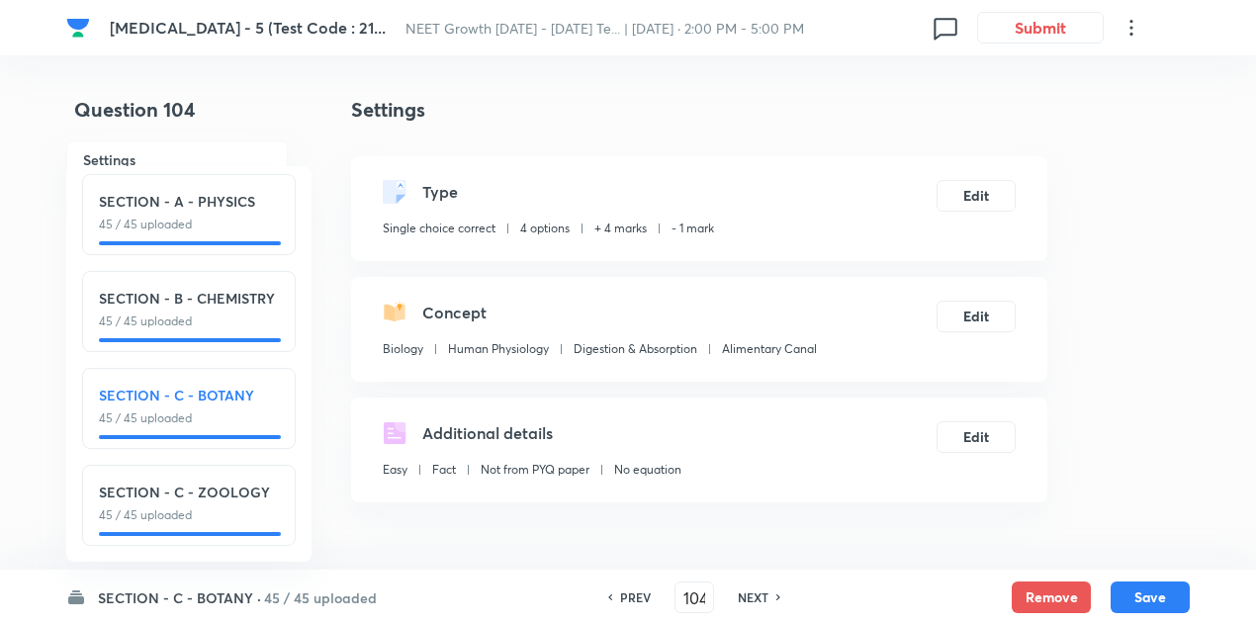
click at [754, 595] on h6 "NEXT" at bounding box center [753, 597] width 31 height 18
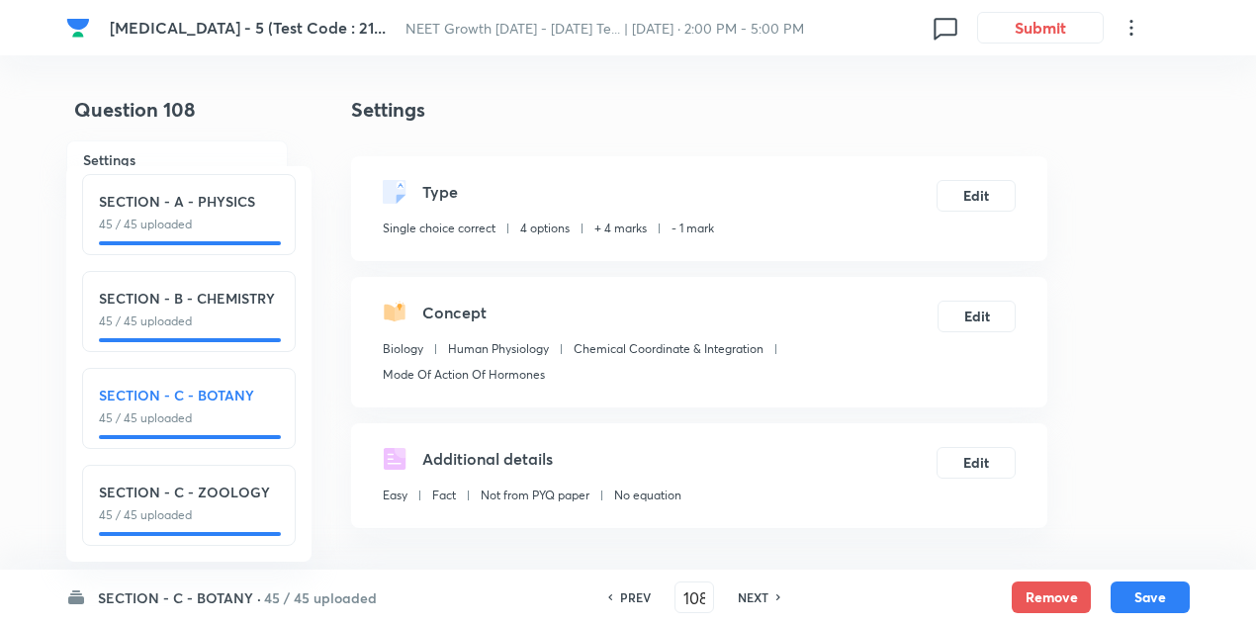
click at [754, 595] on h6 "NEXT" at bounding box center [753, 597] width 31 height 18
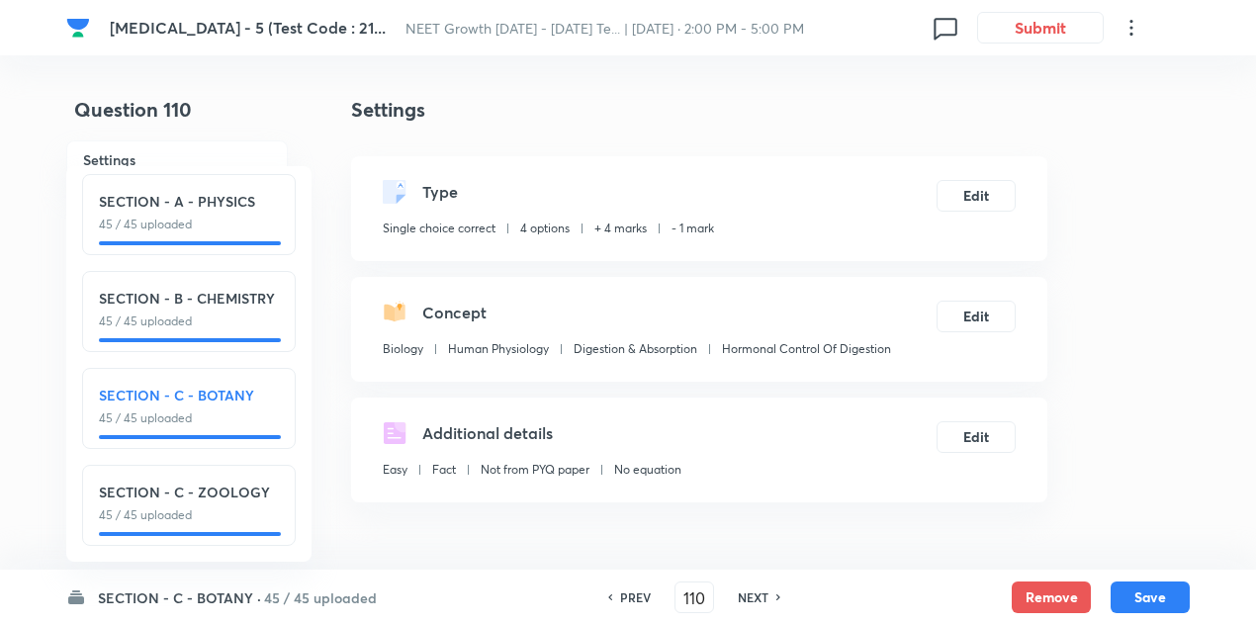
click at [754, 595] on h6 "NEXT" at bounding box center [753, 597] width 31 height 18
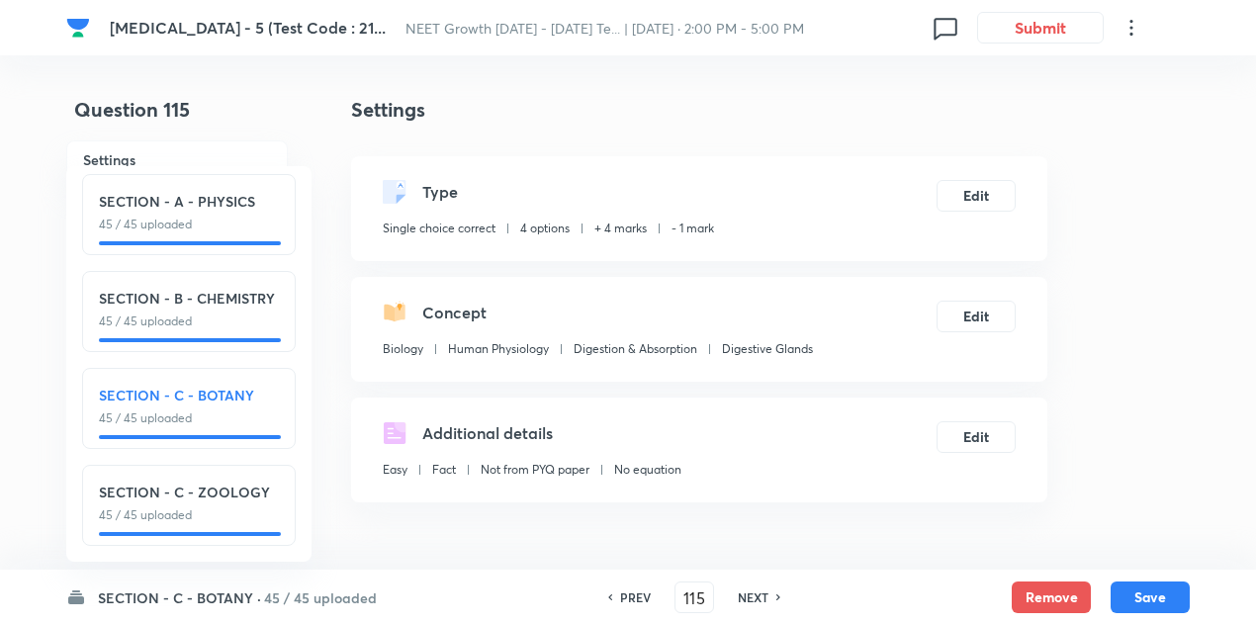
click at [754, 595] on h6 "NEXT" at bounding box center [753, 597] width 31 height 18
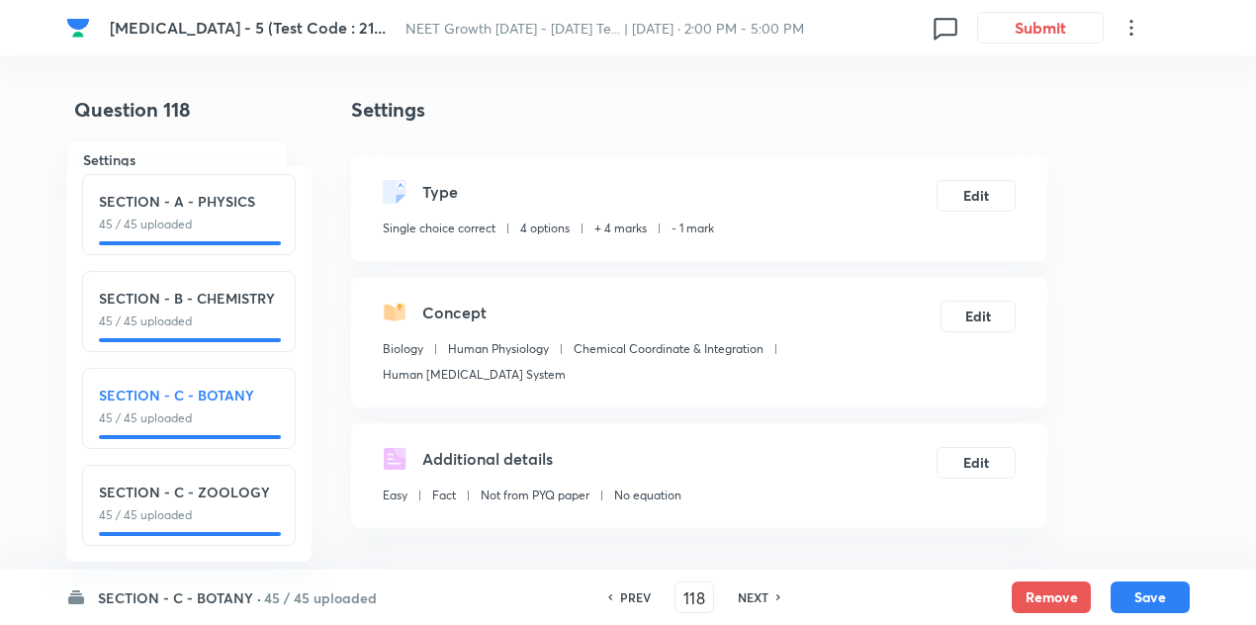
click at [754, 595] on h6 "NEXT" at bounding box center [753, 597] width 31 height 18
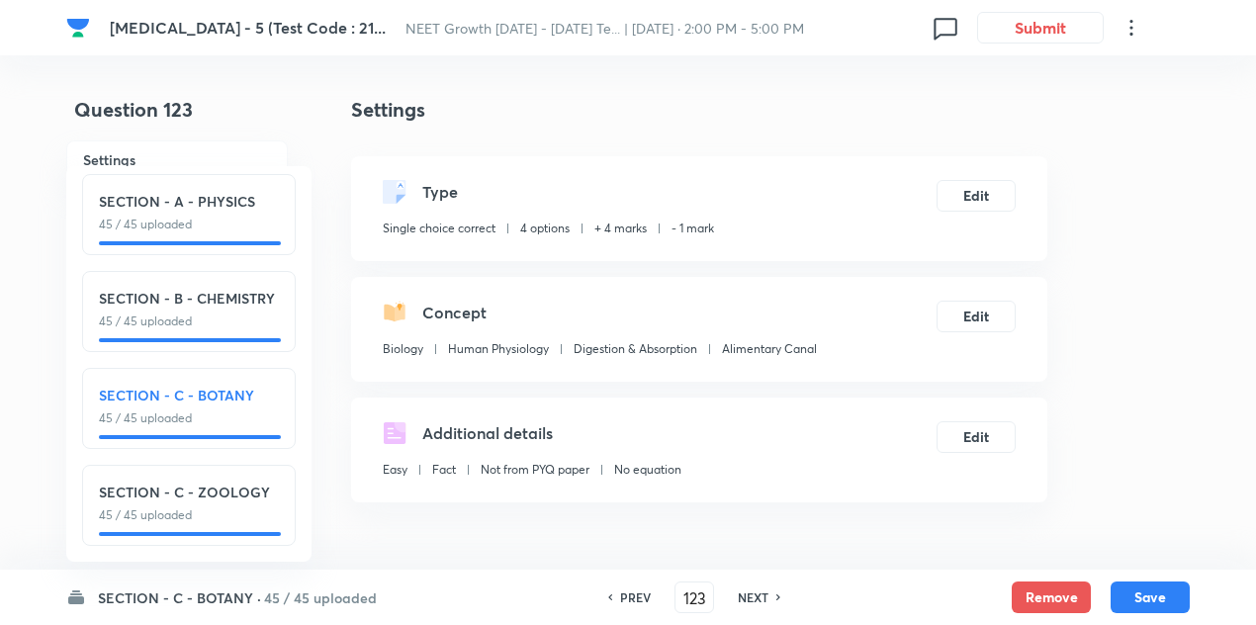
click at [754, 595] on h6 "NEXT" at bounding box center [753, 597] width 31 height 18
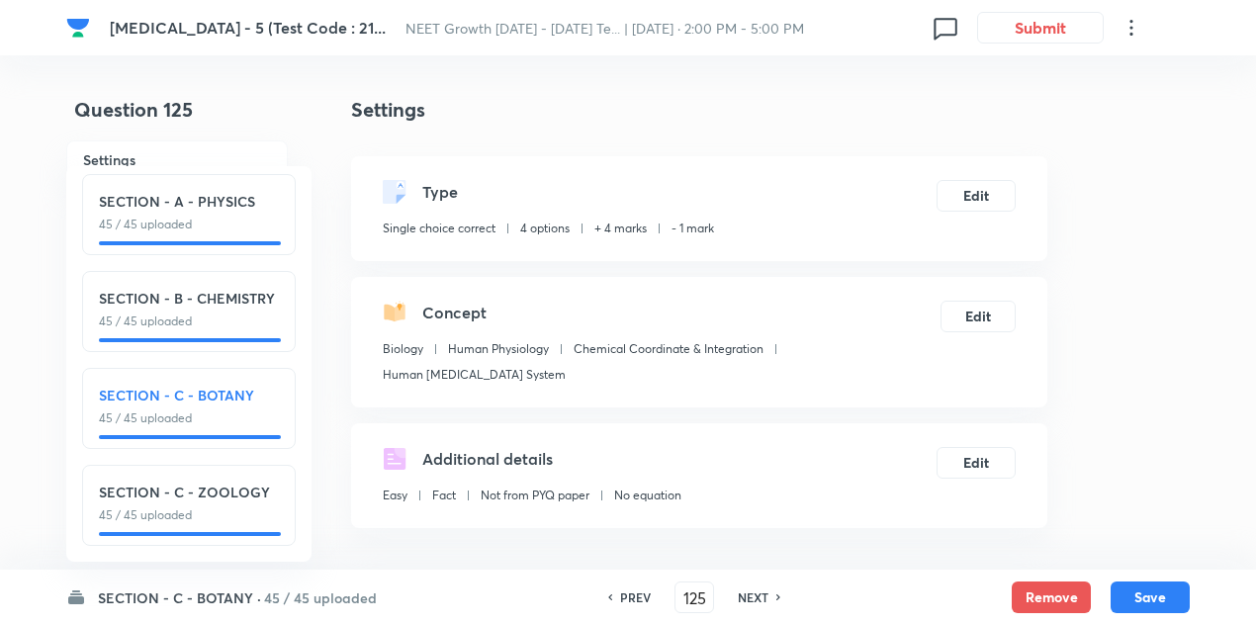
click at [754, 595] on h6 "NEXT" at bounding box center [753, 597] width 31 height 18
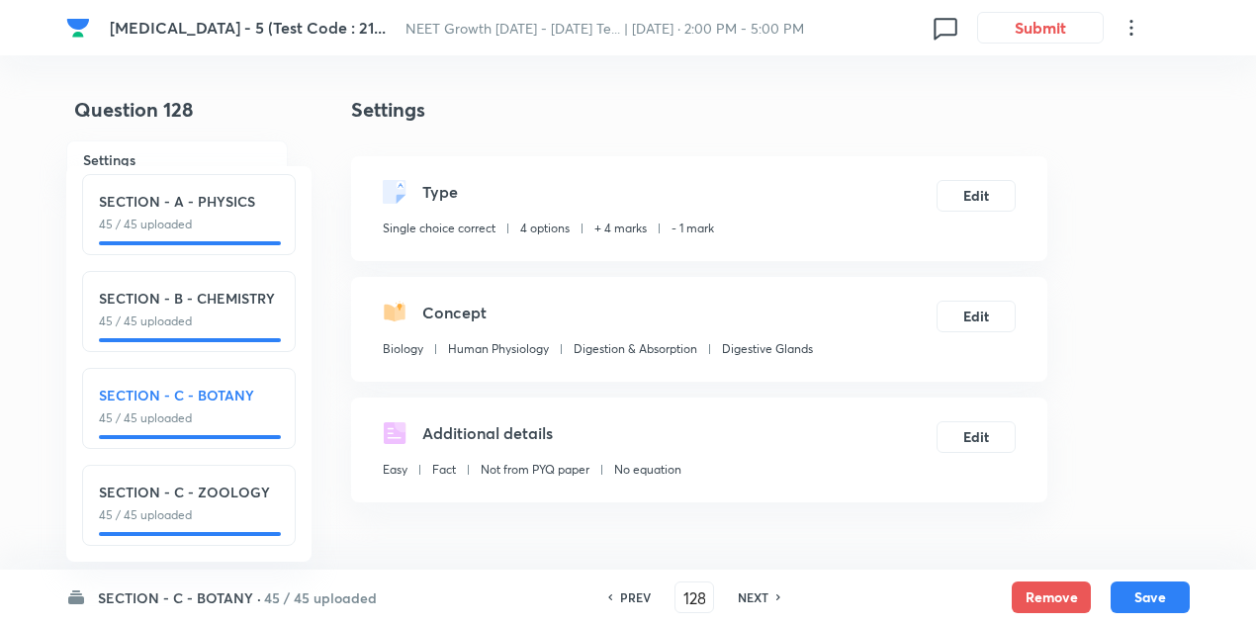
click at [754, 595] on h6 "NEXT" at bounding box center [753, 597] width 31 height 18
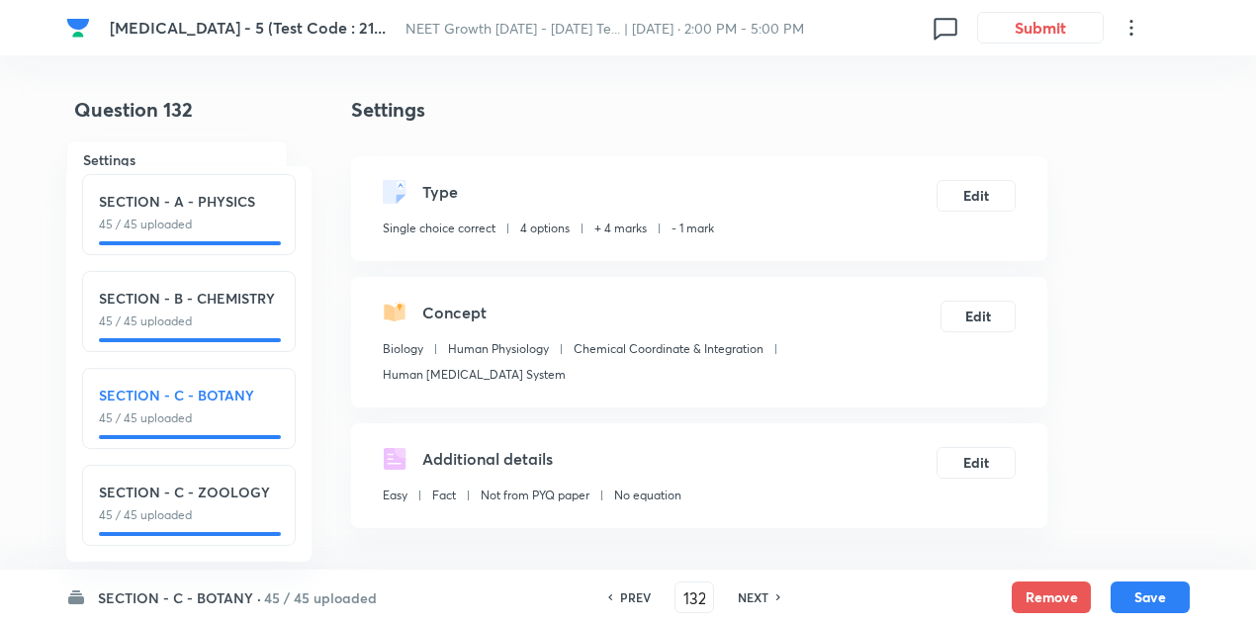
click at [754, 595] on h6 "NEXT" at bounding box center [753, 597] width 31 height 18
click at [754, 595] on h6 "NEXT" at bounding box center [761, 597] width 31 height 18
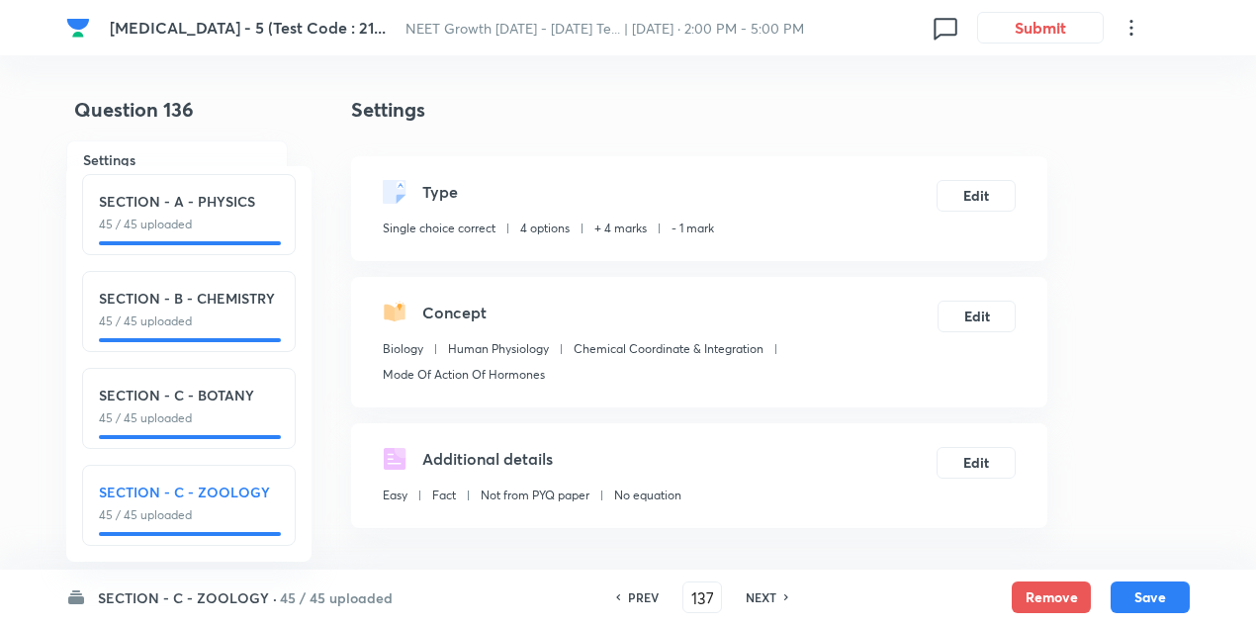
click at [754, 595] on h6 "NEXT" at bounding box center [761, 597] width 31 height 18
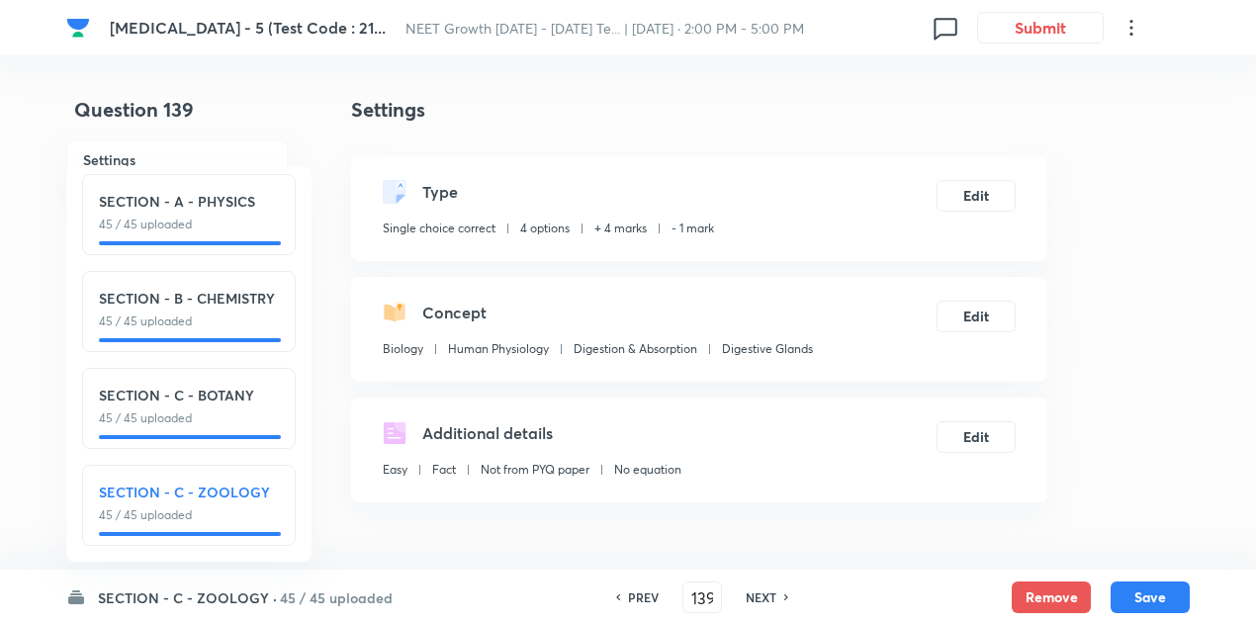
click at [754, 595] on h6 "NEXT" at bounding box center [761, 597] width 31 height 18
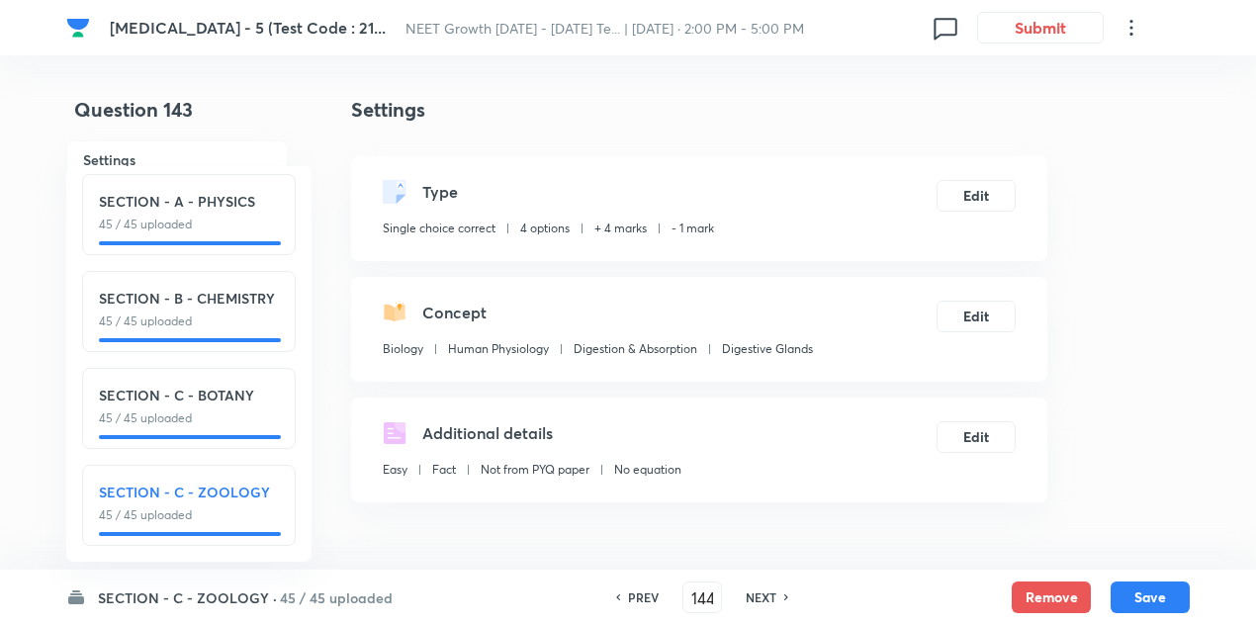
click at [754, 595] on h6 "NEXT" at bounding box center [761, 597] width 31 height 18
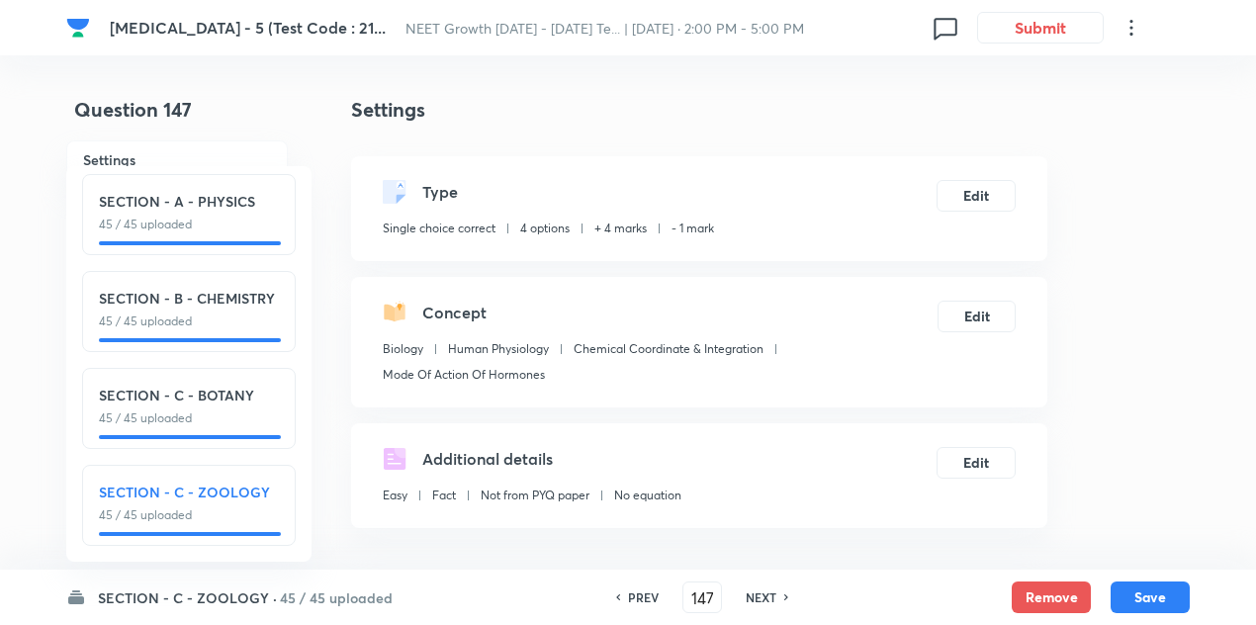
click at [754, 595] on h6 "NEXT" at bounding box center [761, 597] width 31 height 18
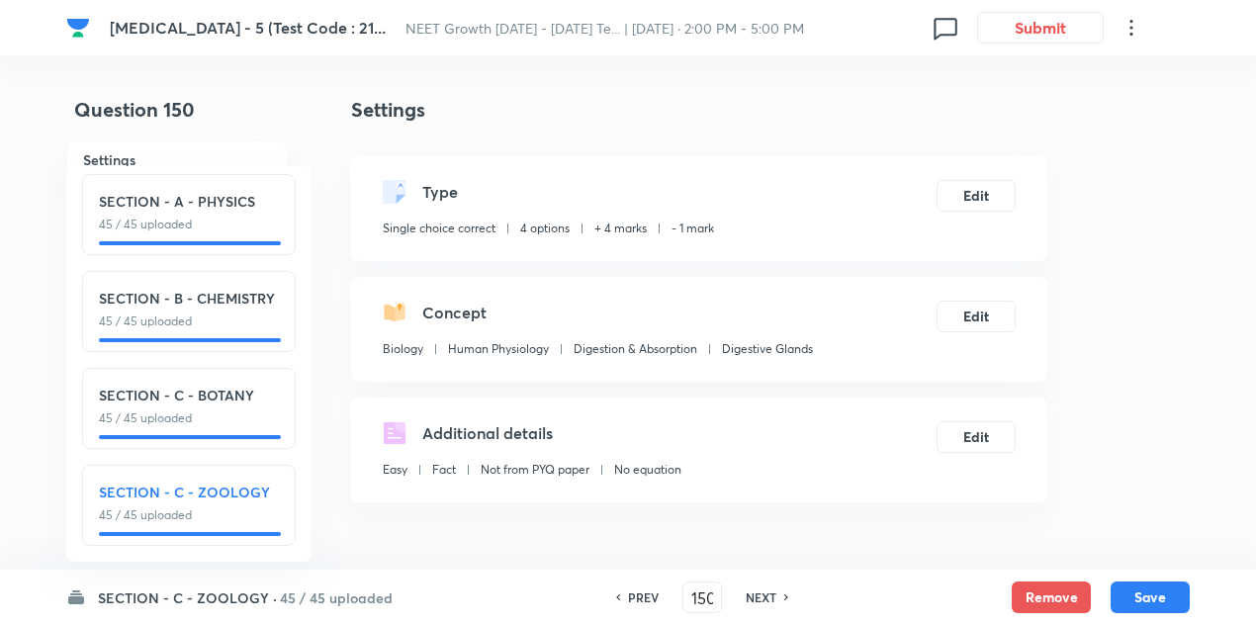
click at [754, 595] on h6 "NEXT" at bounding box center [761, 597] width 31 height 18
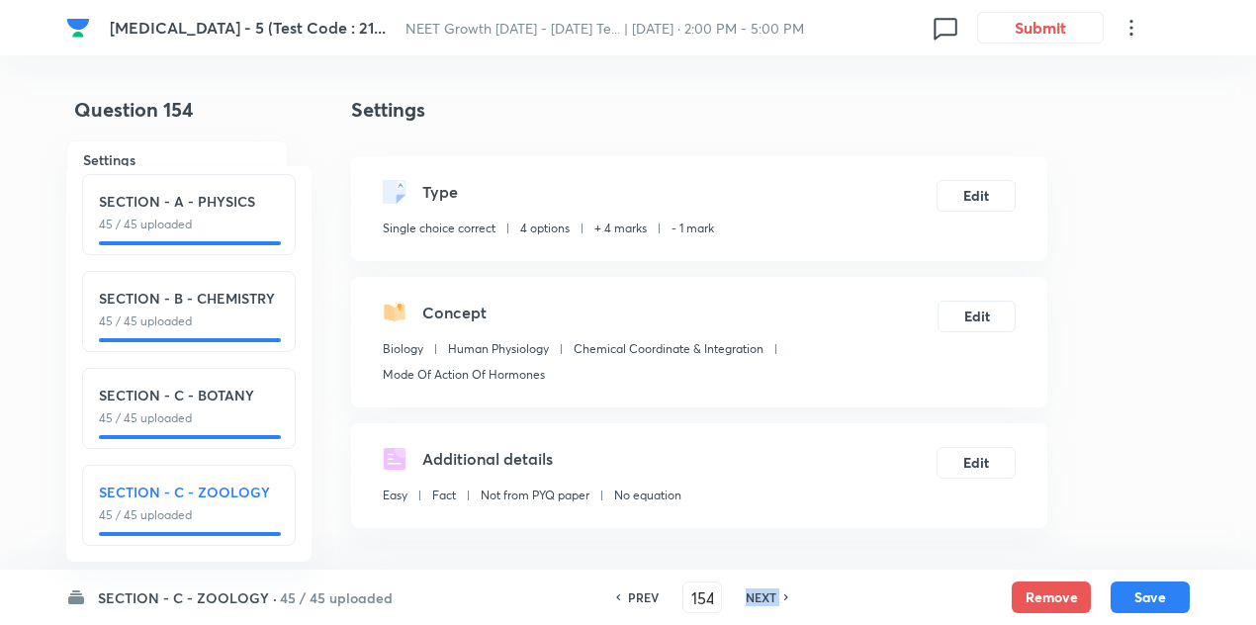
click at [754, 595] on h6 "NEXT" at bounding box center [761, 597] width 31 height 18
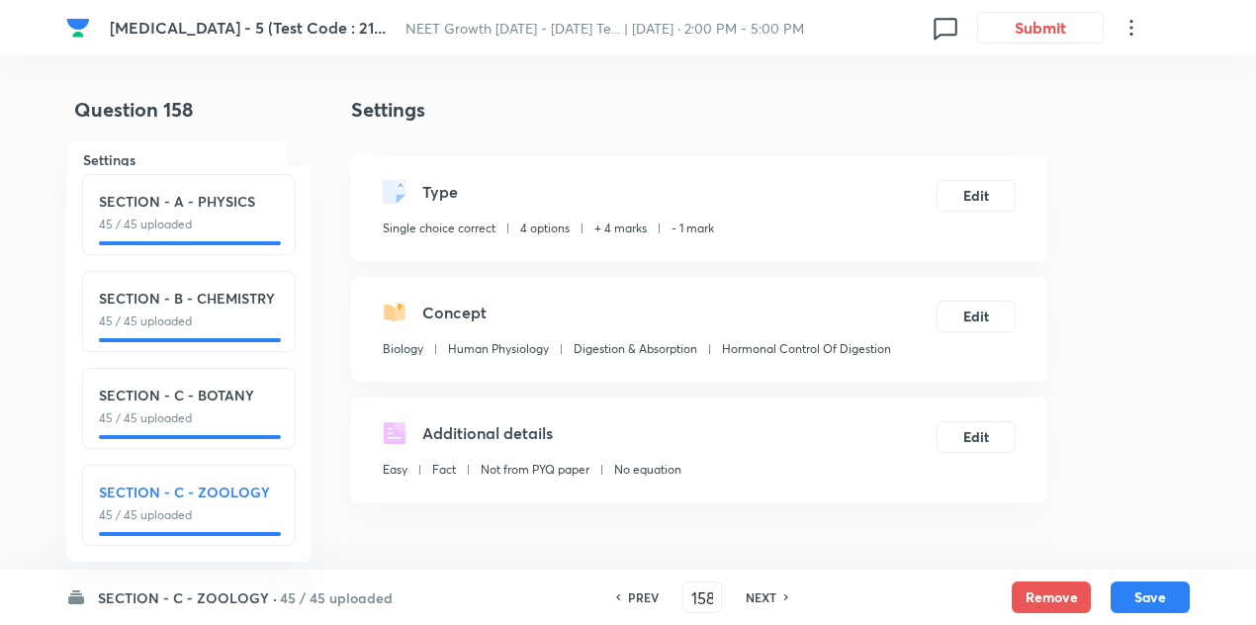
click at [754, 595] on h6 "NEXT" at bounding box center [761, 597] width 31 height 18
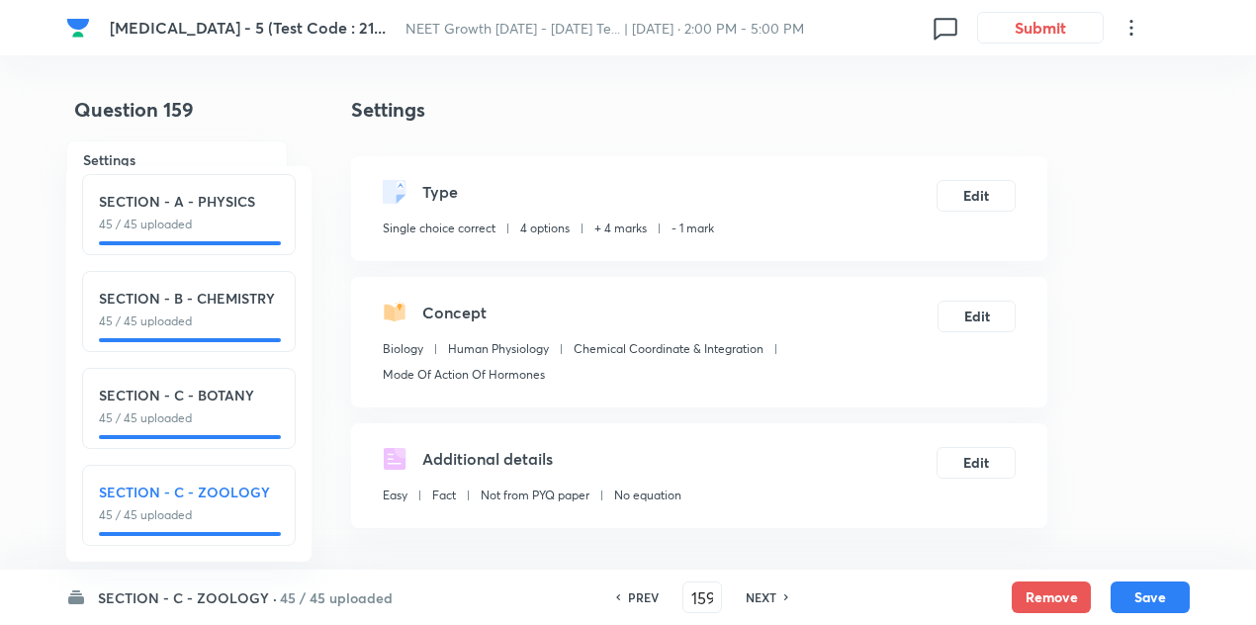
click at [754, 595] on h6 "NEXT" at bounding box center [761, 597] width 31 height 18
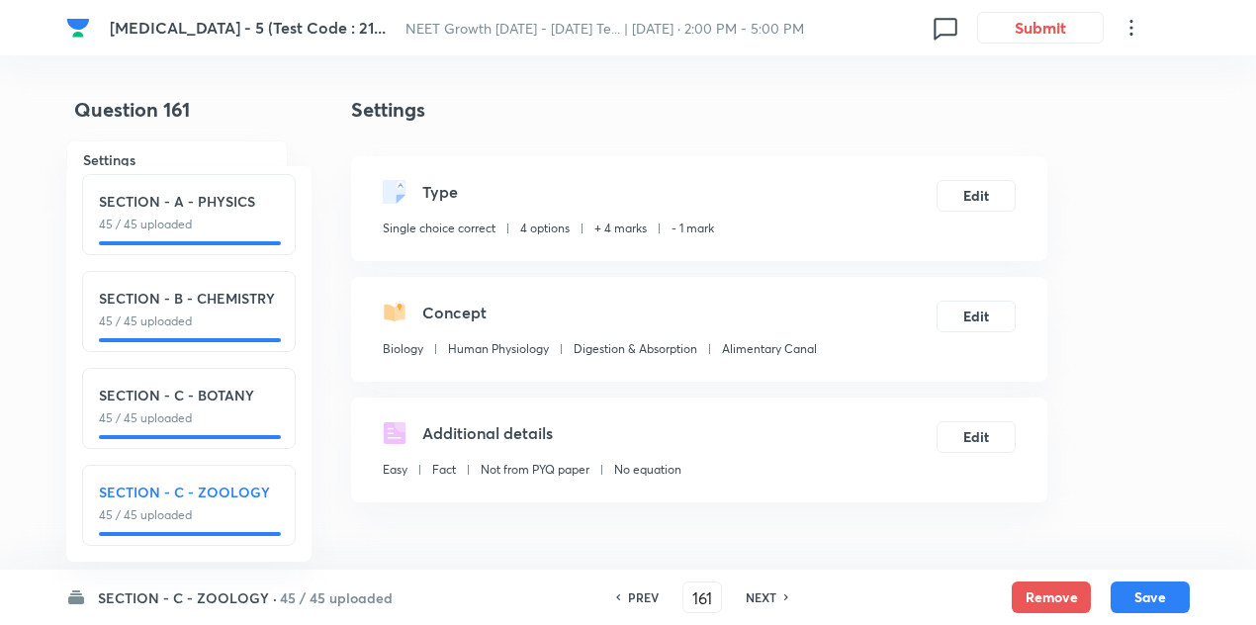
click at [754, 595] on h6 "NEXT" at bounding box center [761, 597] width 31 height 18
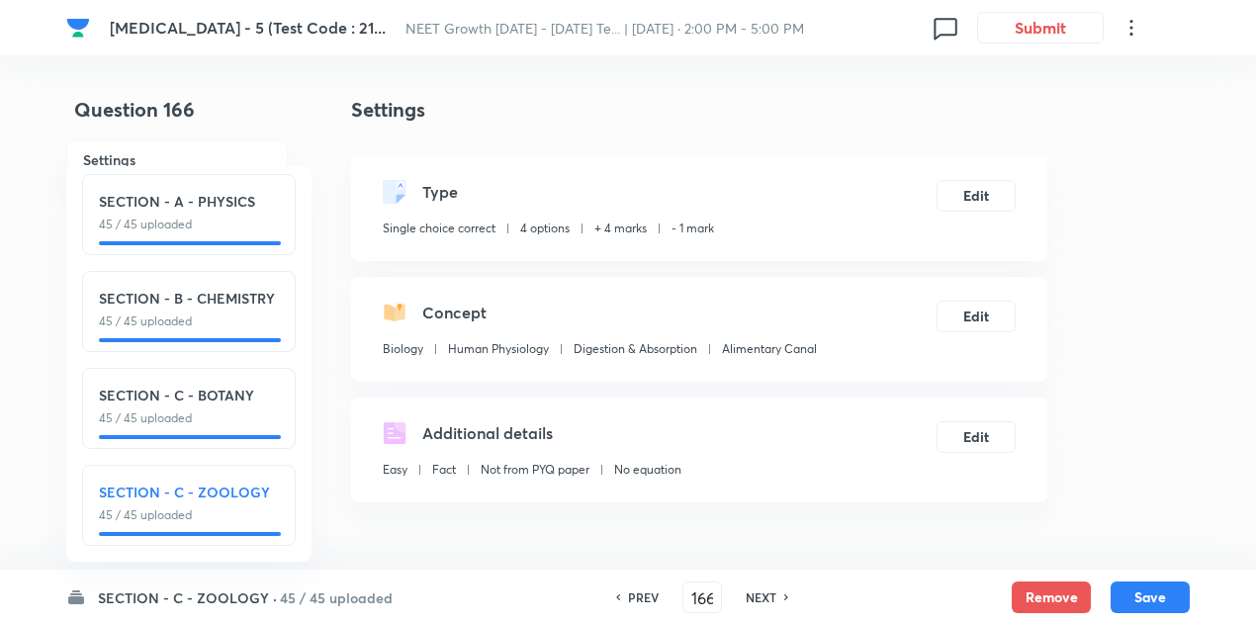
click at [754, 595] on h6 "NEXT" at bounding box center [761, 597] width 31 height 18
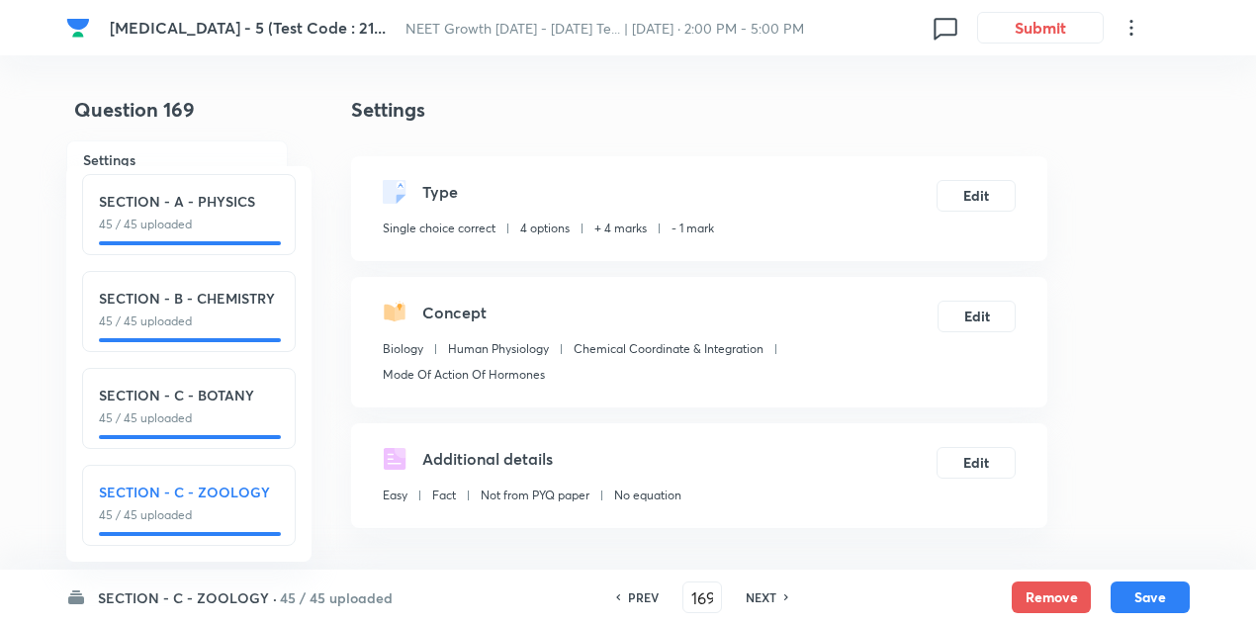
click at [754, 595] on h6 "NEXT" at bounding box center [761, 597] width 31 height 18
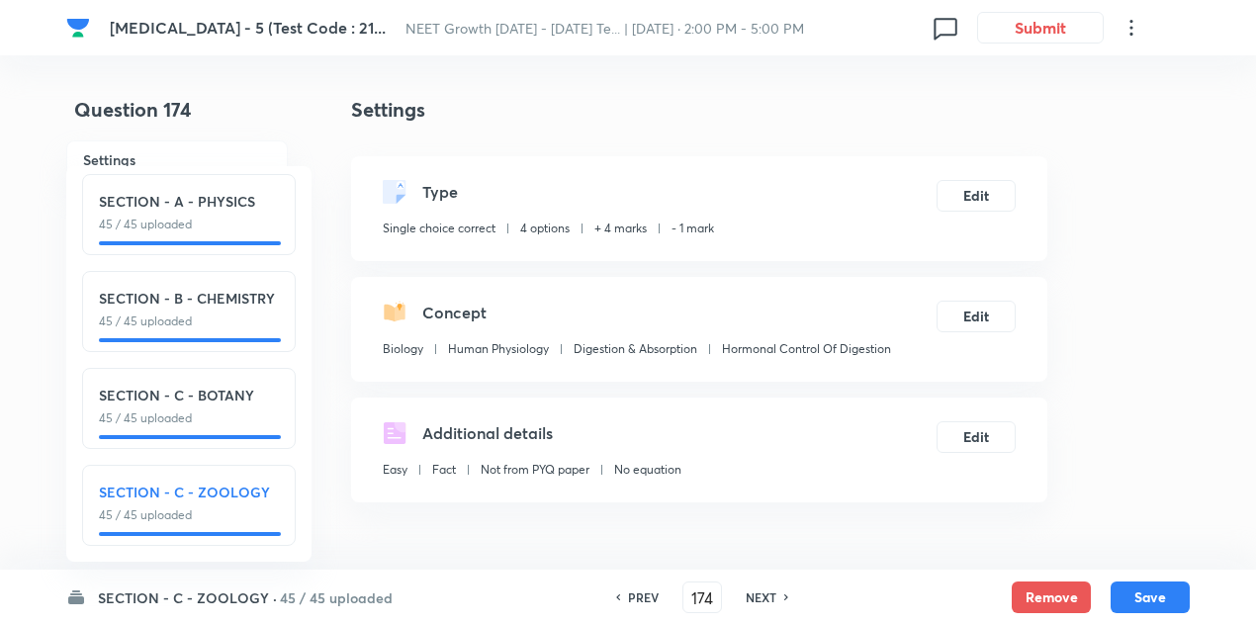
click at [754, 595] on h6 "NEXT" at bounding box center [761, 597] width 31 height 18
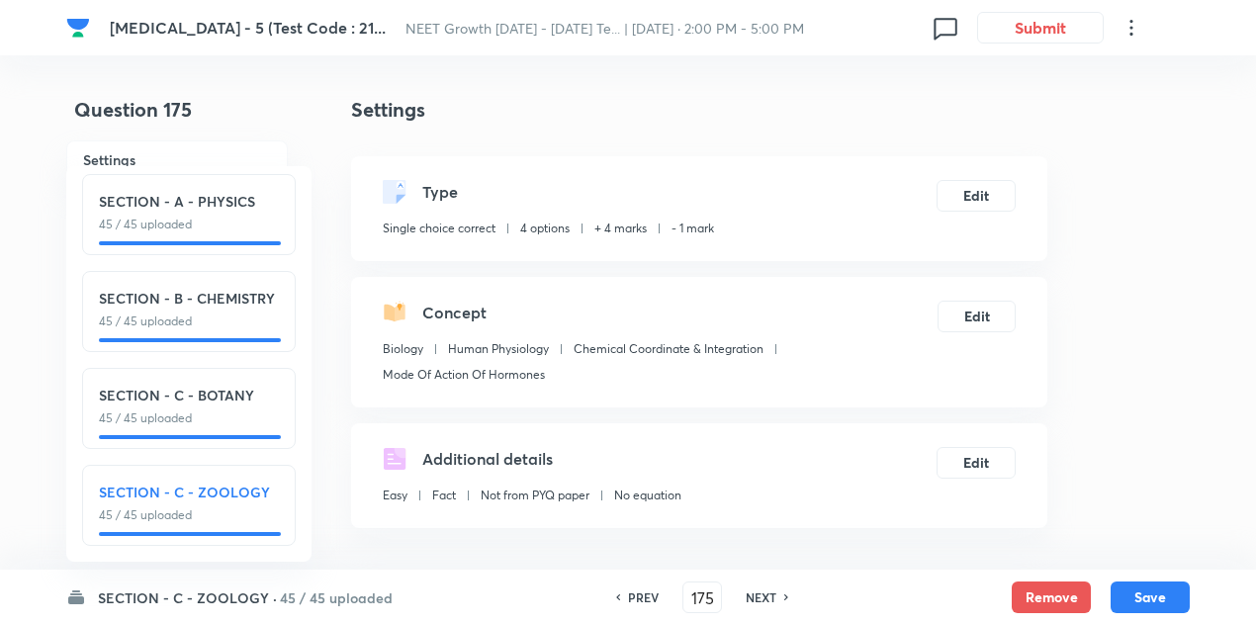
click at [754, 595] on h6 "NEXT" at bounding box center [761, 597] width 31 height 18
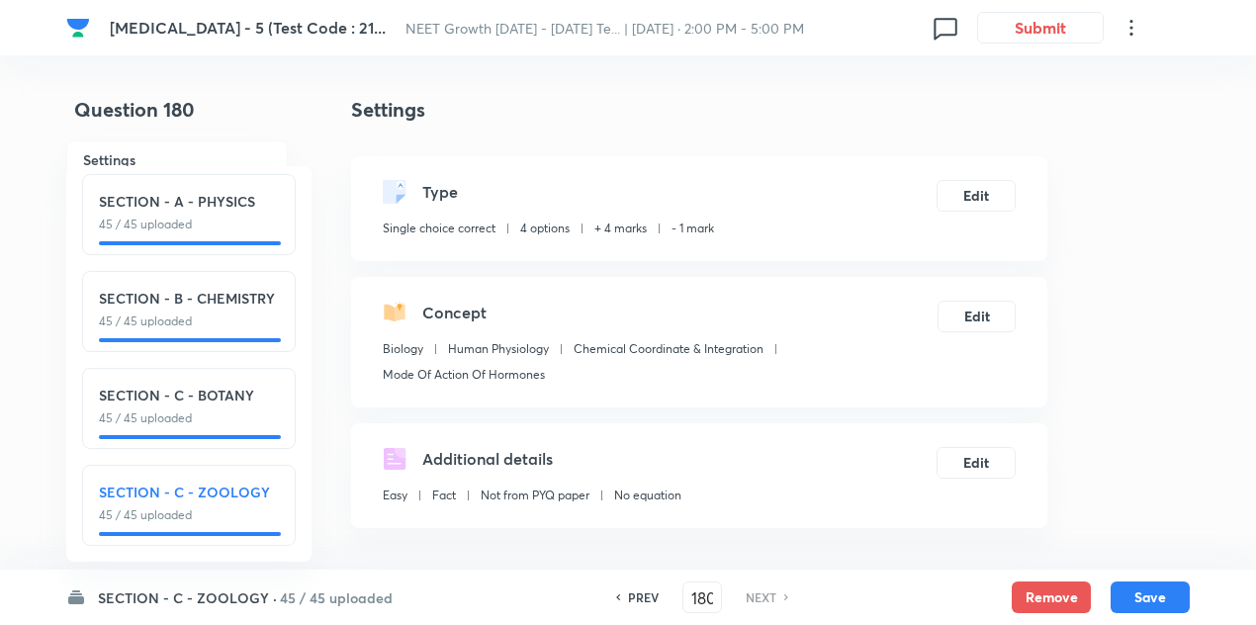
click at [754, 595] on h6 "NEXT" at bounding box center [761, 597] width 31 height 18
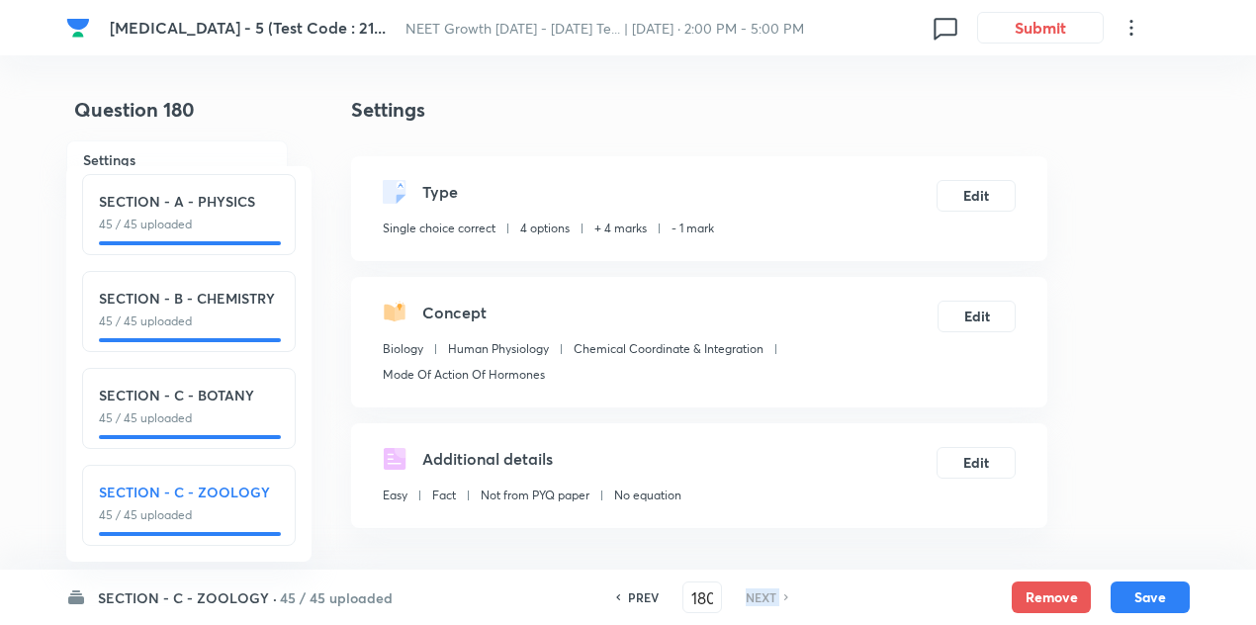
click at [754, 595] on h6 "NEXT" at bounding box center [761, 597] width 31 height 18
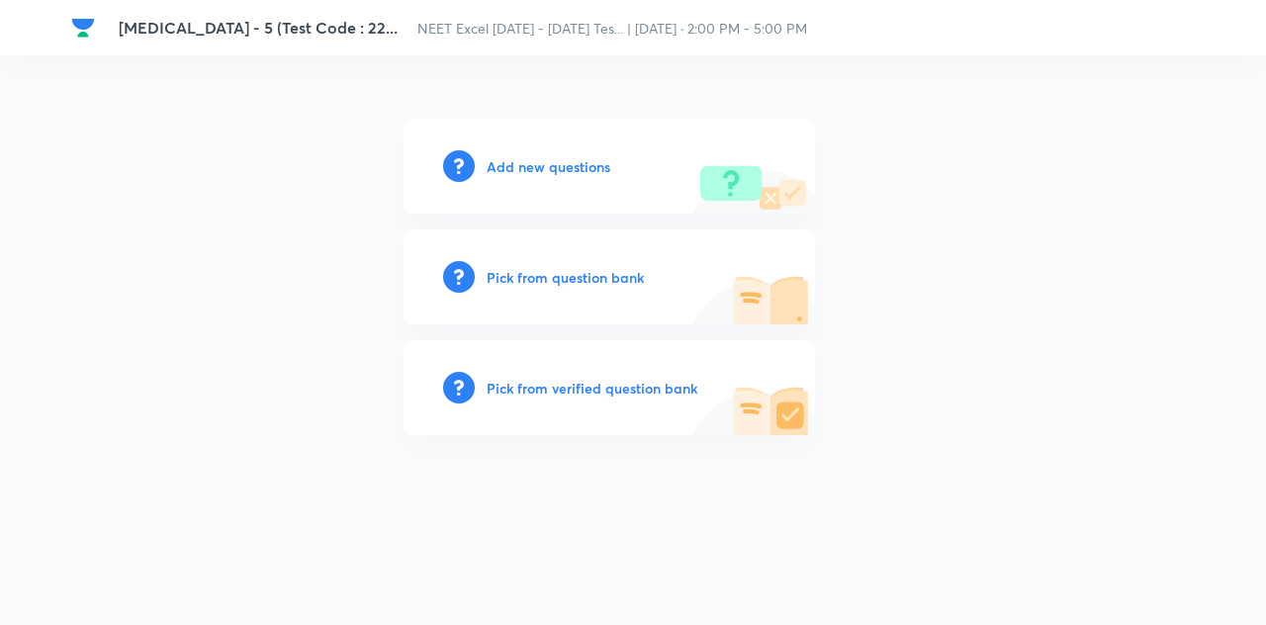
click at [544, 169] on h6 "Add new questions" at bounding box center [549, 166] width 124 height 21
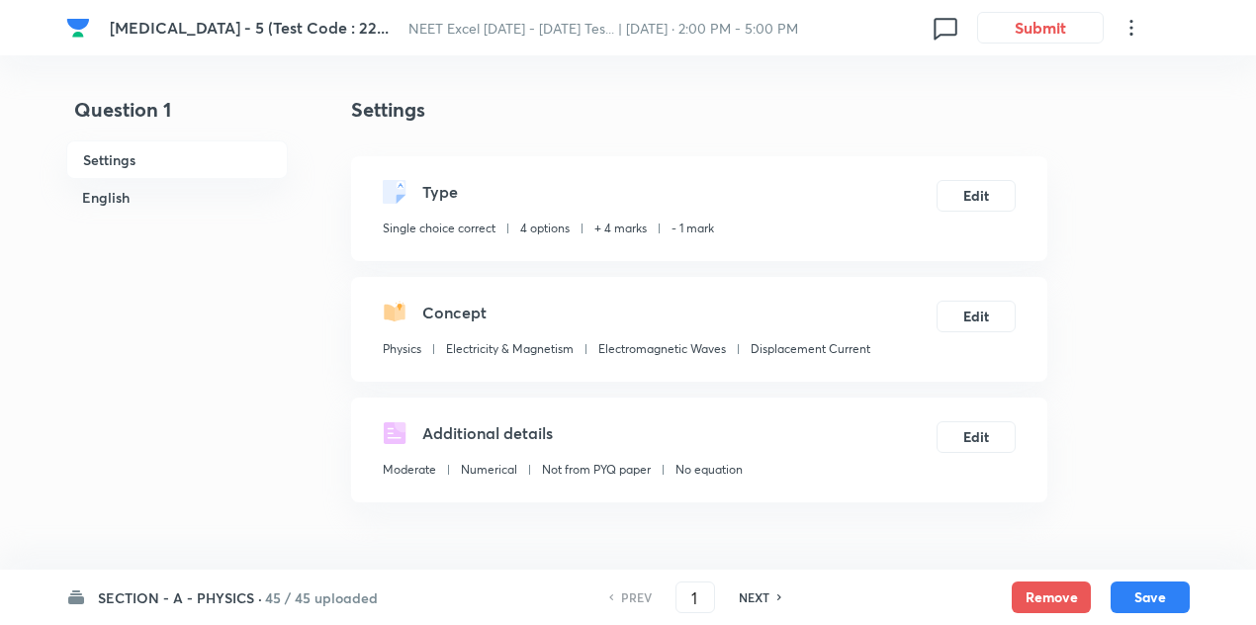
click at [767, 596] on div "NEXT" at bounding box center [757, 597] width 52 height 18
type input "2"
checkbox input "false"
checkbox input "true"
click at [767, 596] on div "NEXT" at bounding box center [757, 597] width 52 height 18
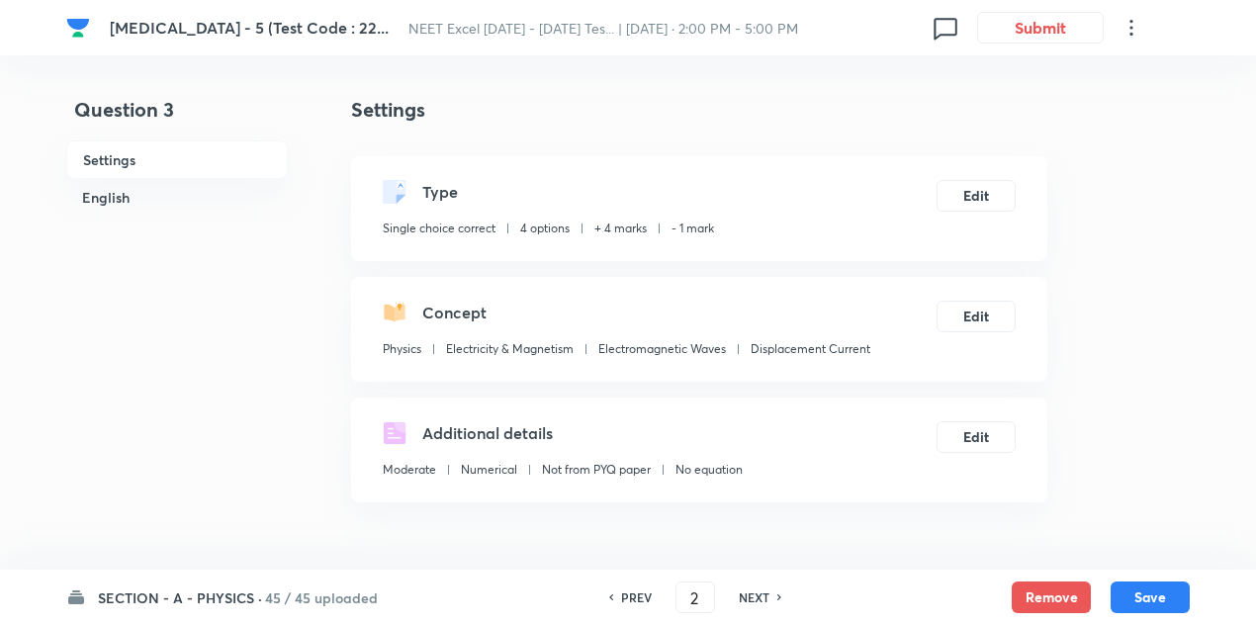
click at [767, 596] on div "NEXT" at bounding box center [757, 597] width 52 height 18
type input "3"
checkbox input "false"
type input "4"
checkbox input "true"
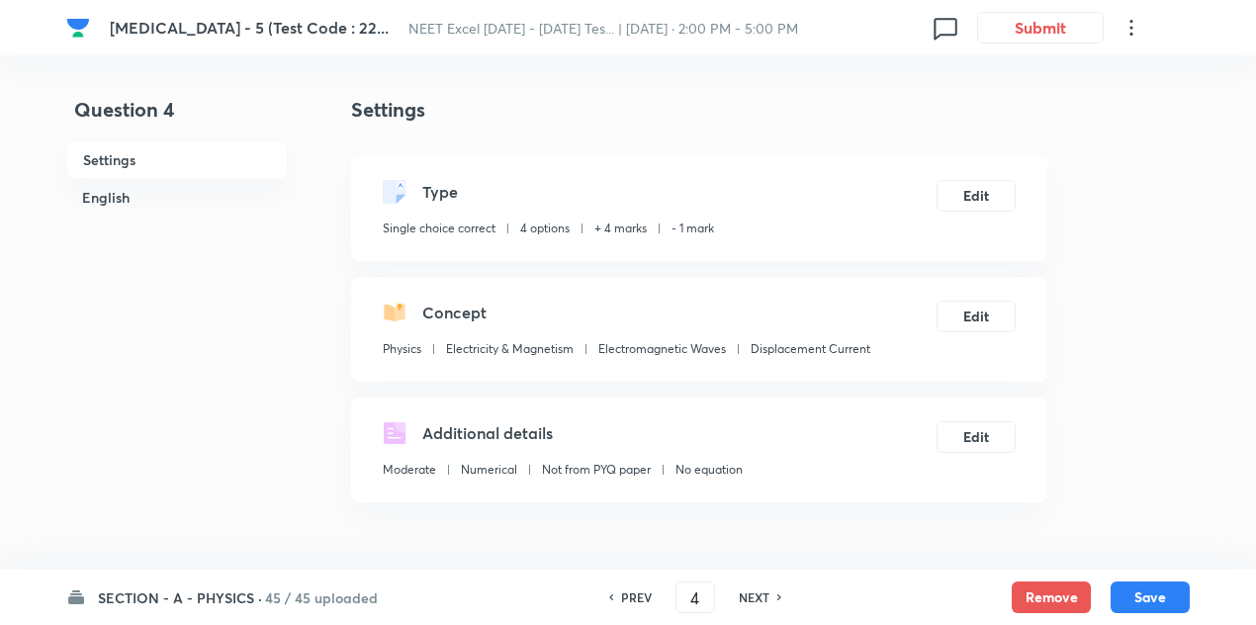
click at [767, 596] on div "NEXT" at bounding box center [757, 597] width 52 height 18
type input "5"
checkbox input "false"
checkbox input "true"
click at [767, 596] on div "NEXT" at bounding box center [757, 597] width 52 height 18
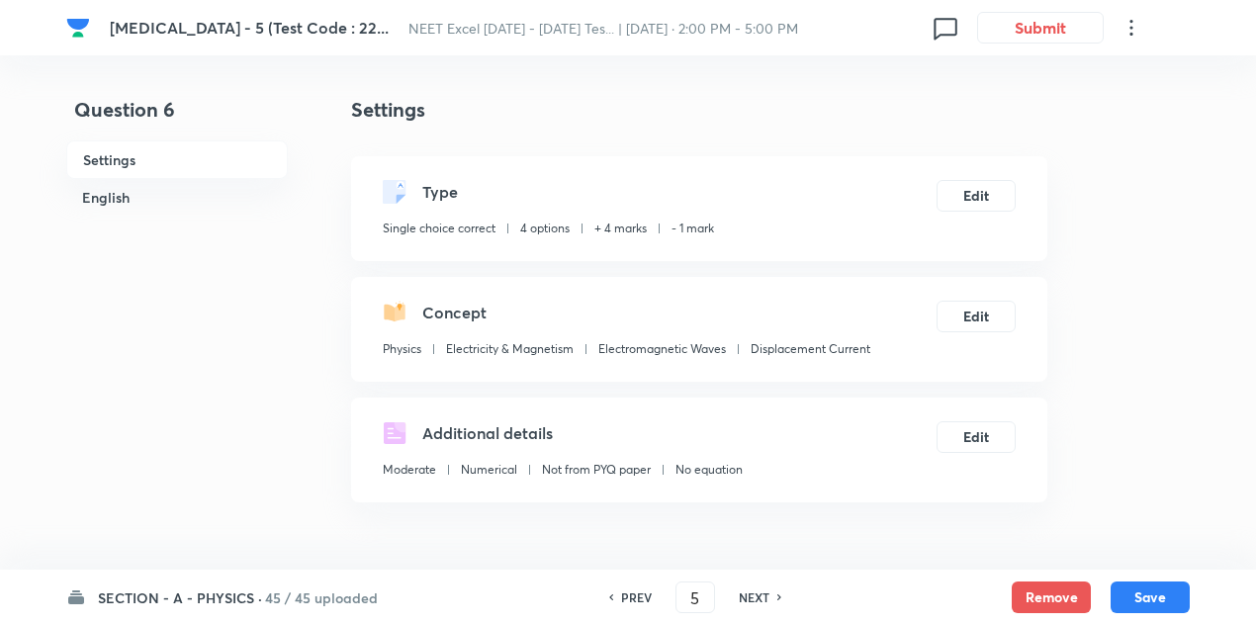
type input "6"
checkbox input "false"
checkbox input "true"
click at [767, 596] on div "NEXT" at bounding box center [757, 597] width 52 height 18
type input "7"
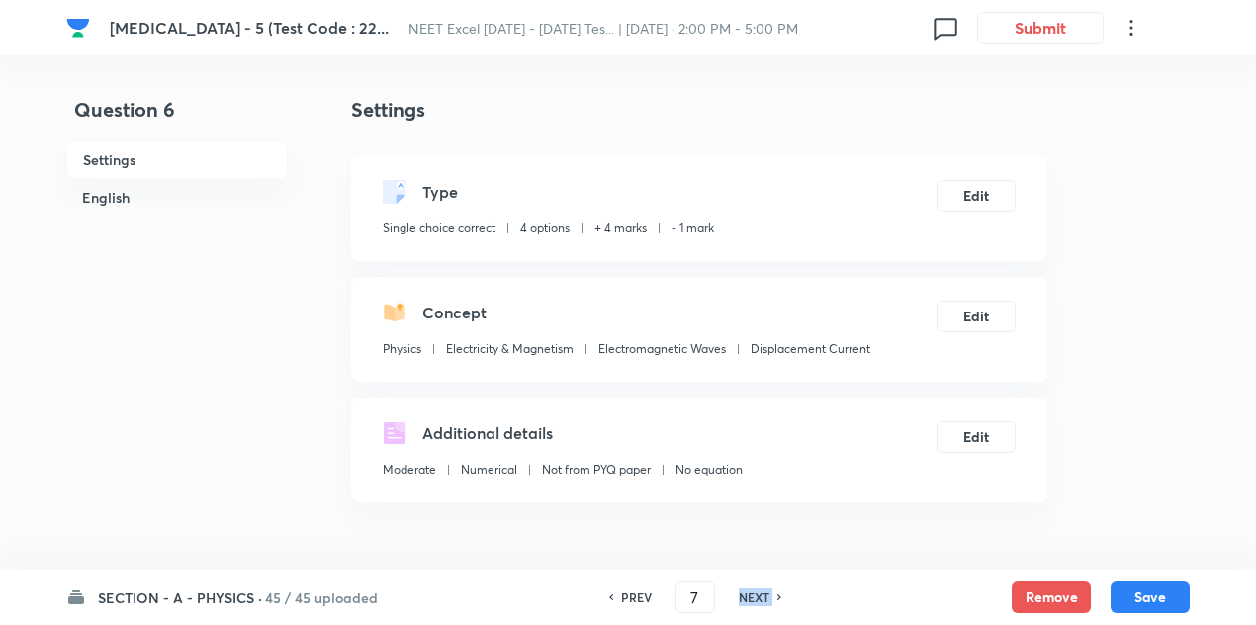
checkbox input "true"
click at [767, 596] on div "NEXT" at bounding box center [757, 597] width 52 height 18
type input "8"
checkbox input "false"
checkbox input "true"
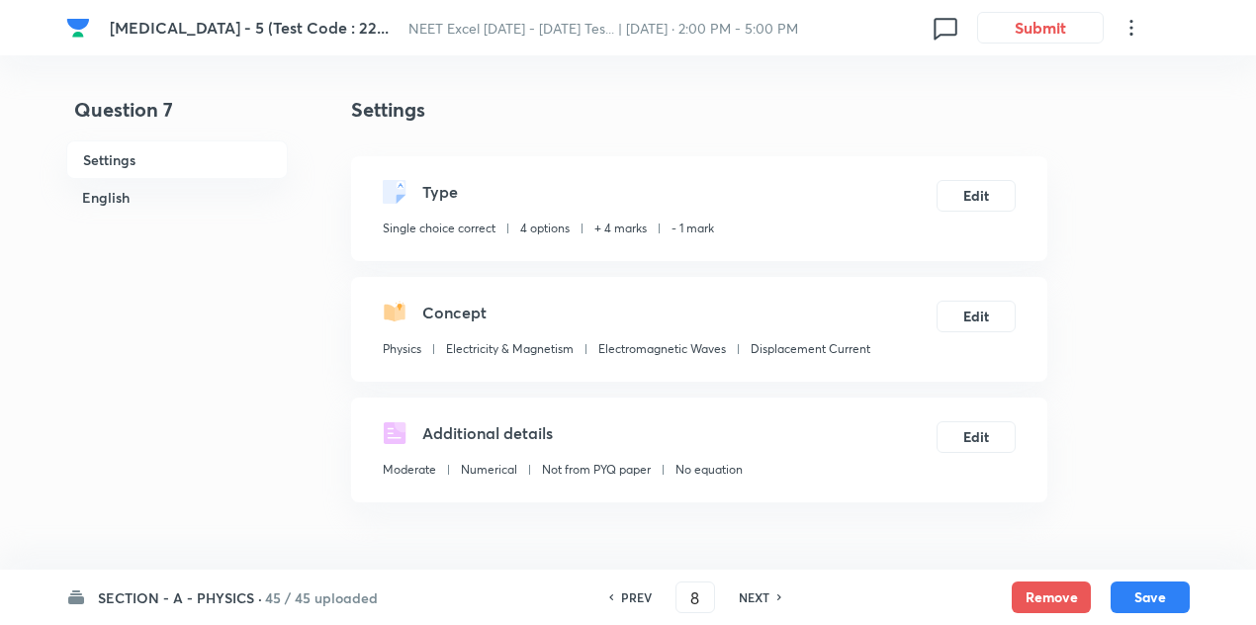
click at [767, 596] on div "NEXT" at bounding box center [757, 597] width 52 height 18
type input "9"
checkbox input "true"
click at [767, 596] on div "NEXT" at bounding box center [757, 597] width 52 height 18
type input "10"
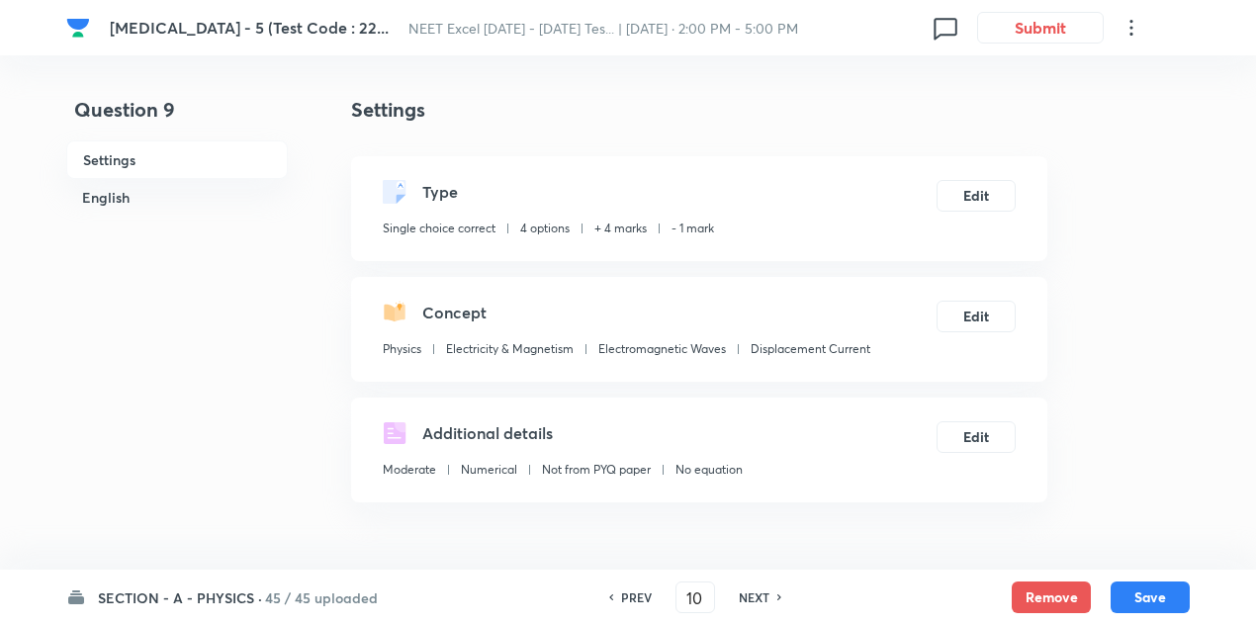
checkbox input "true"
click at [767, 596] on div "NEXT" at bounding box center [757, 597] width 52 height 18
type input "11"
click at [767, 596] on div "NEXT" at bounding box center [757, 597] width 52 height 18
checkbox input "false"
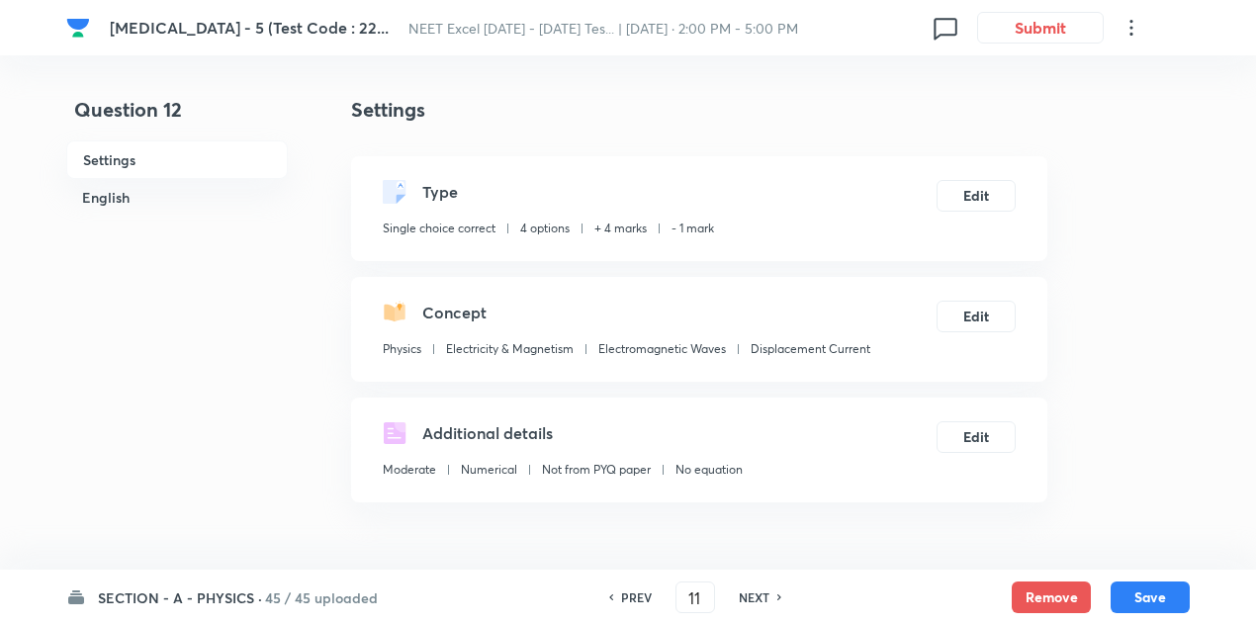
checkbox input "true"
type input "12"
checkbox input "false"
checkbox input "true"
click at [767, 596] on div "NEXT" at bounding box center [757, 597] width 52 height 18
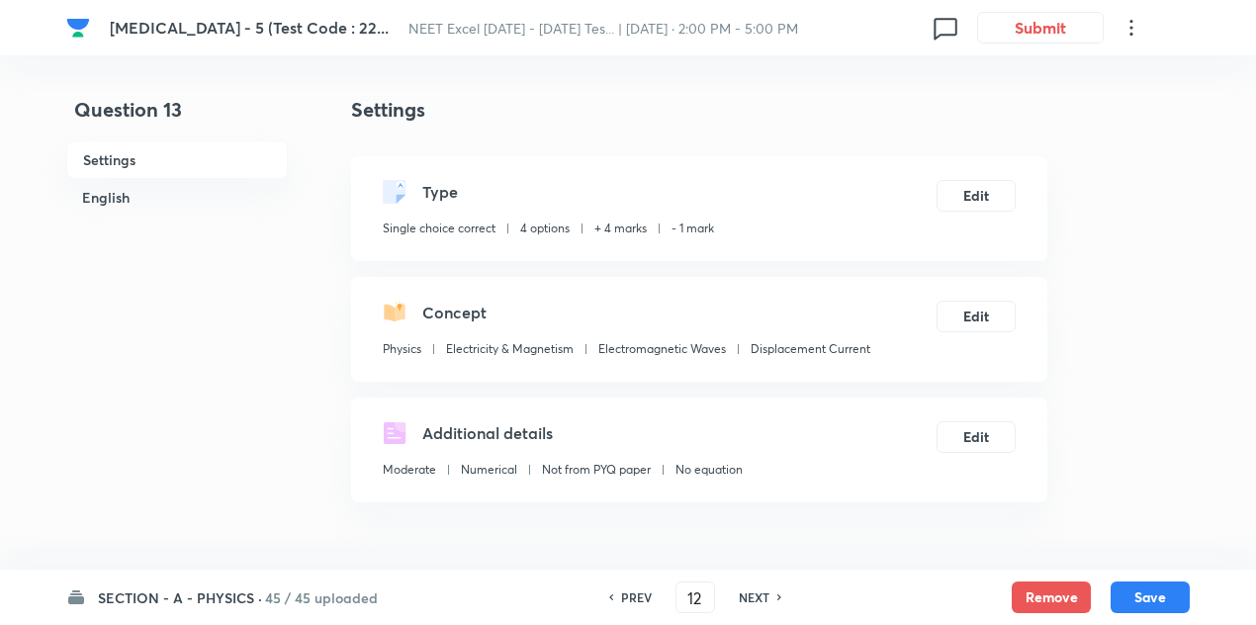
type input "13"
click at [767, 596] on div "NEXT" at bounding box center [757, 597] width 52 height 18
checkbox input "false"
checkbox input "true"
type input "14"
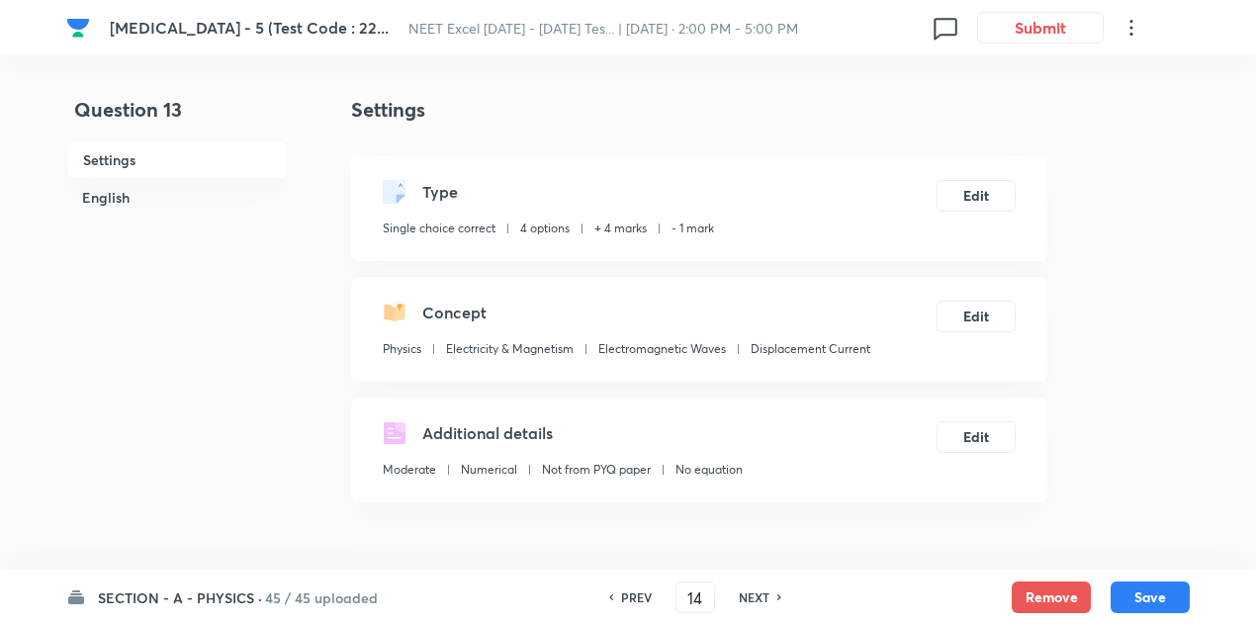
checkbox input "false"
checkbox input "true"
click at [767, 596] on div "NEXT" at bounding box center [757, 597] width 52 height 18
type input "15"
checkbox input "true"
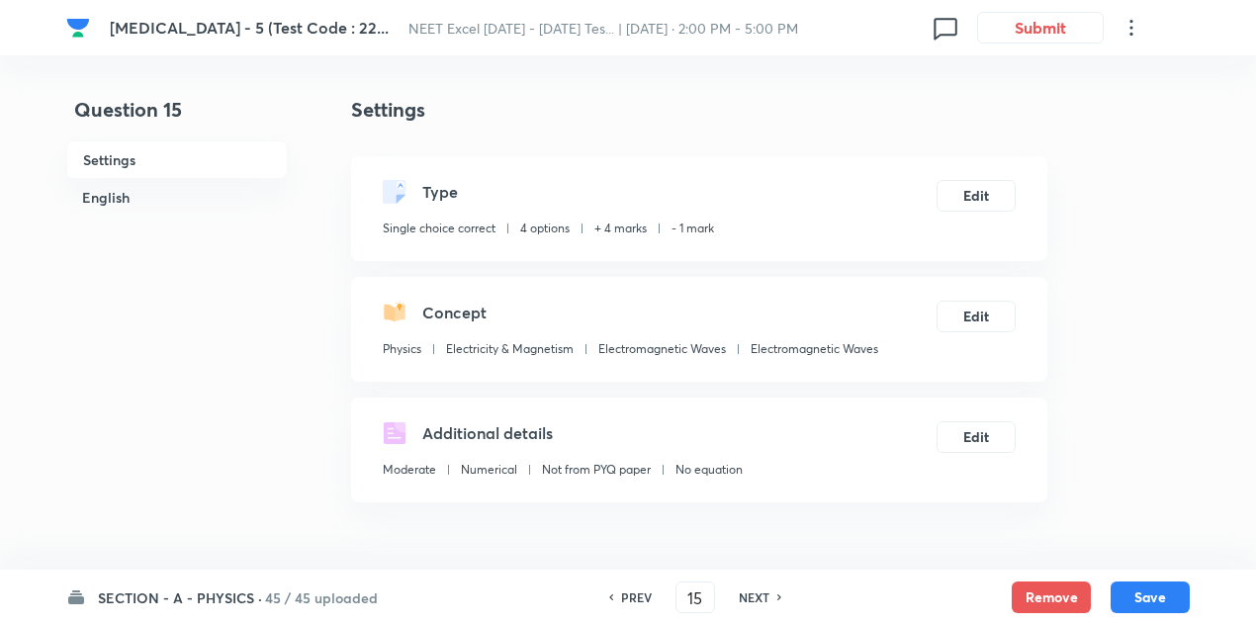
click at [767, 596] on div "NEXT" at bounding box center [757, 597] width 52 height 18
type input "16"
checkbox input "false"
click at [767, 596] on div "NEXT" at bounding box center [757, 597] width 52 height 18
checkbox input "true"
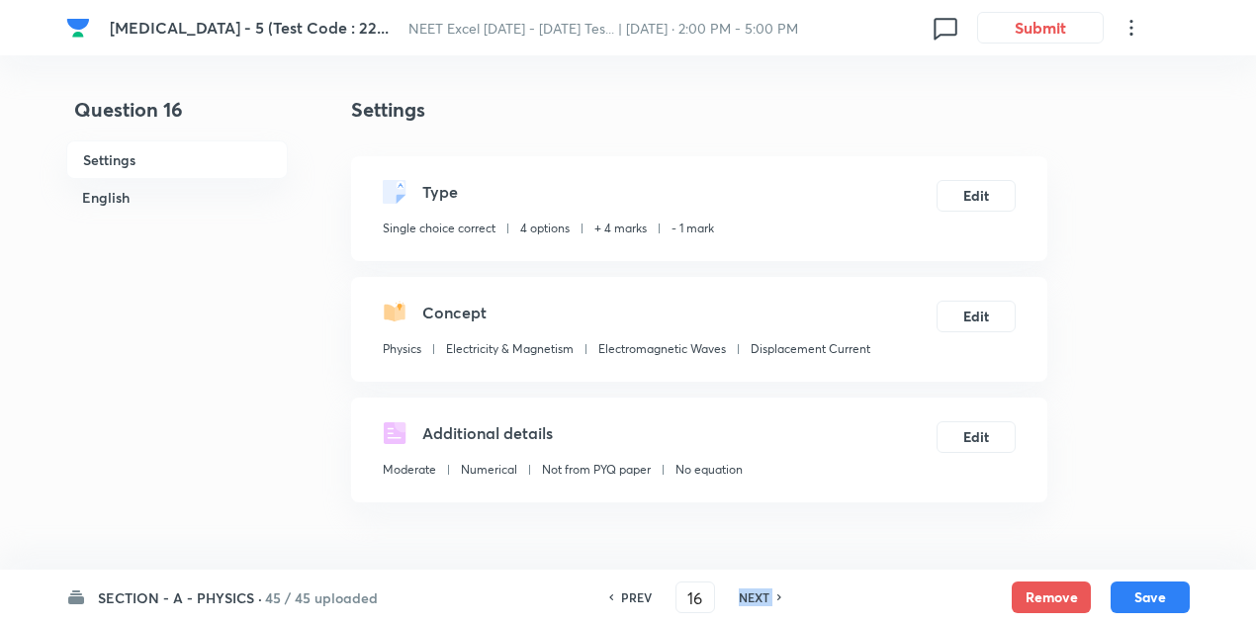
type input "17"
checkbox input "false"
checkbox input "true"
click at [767, 596] on div "NEXT" at bounding box center [757, 597] width 52 height 18
type input "18"
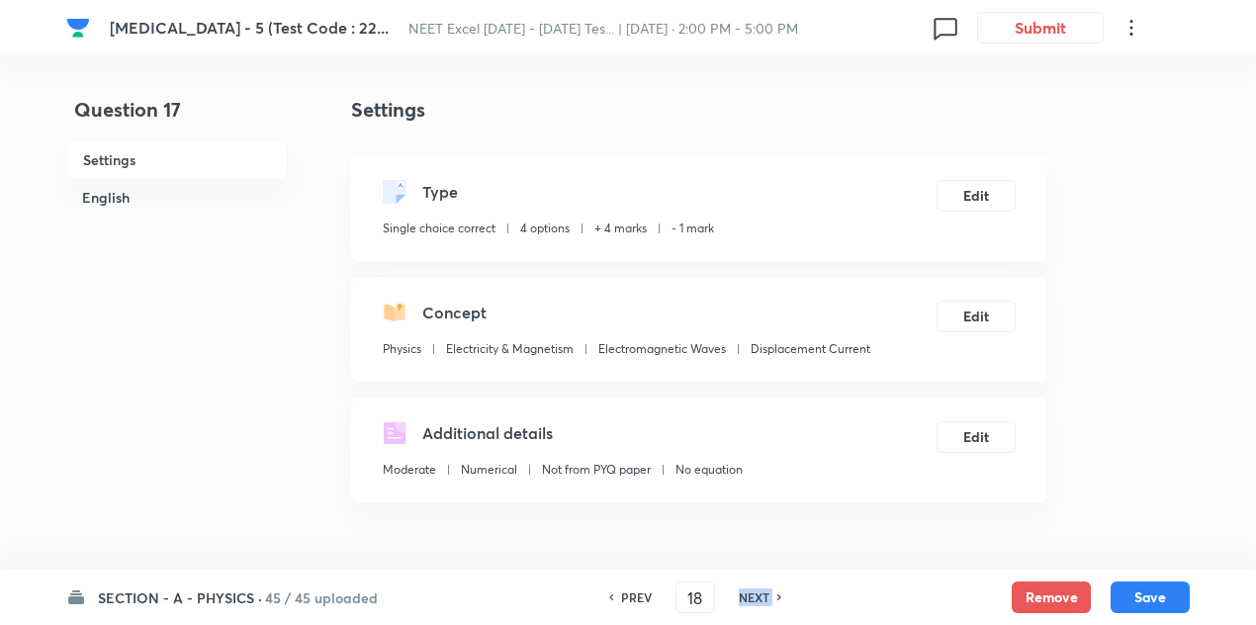
checkbox input "false"
checkbox input "true"
click at [767, 596] on div "NEXT" at bounding box center [757, 597] width 52 height 18
type input "19"
checkbox input "false"
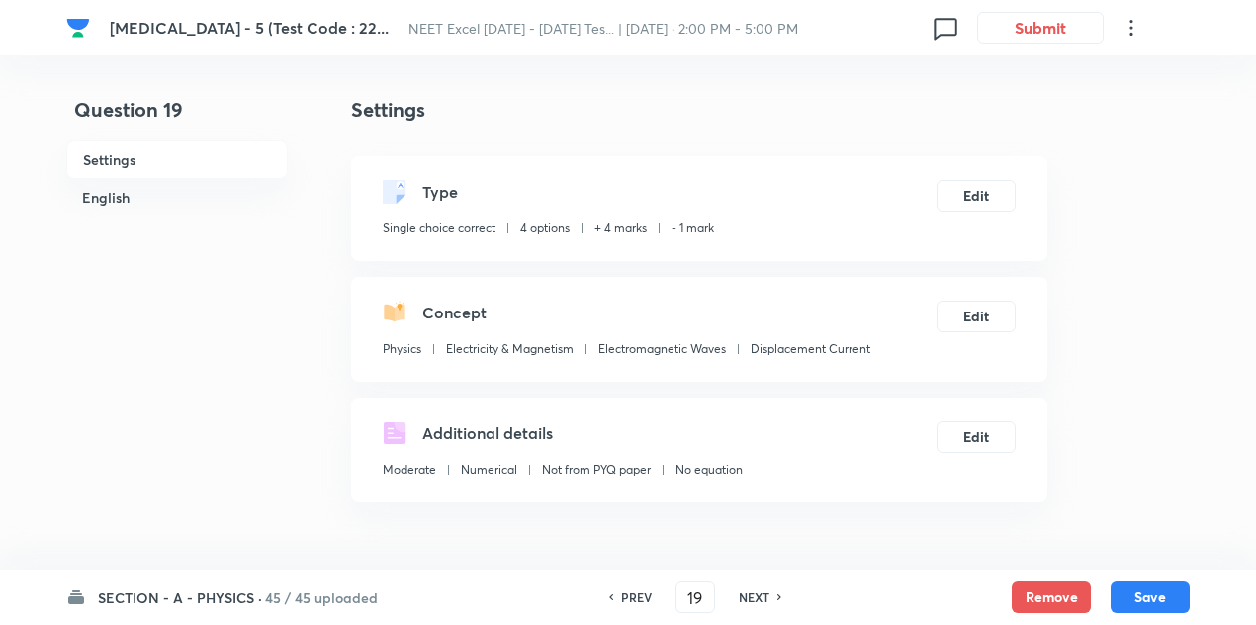
checkbox input "true"
click at [767, 596] on div "NEXT" at bounding box center [757, 597] width 52 height 18
type input "20"
checkbox input "true"
click at [767, 596] on div "NEXT" at bounding box center [757, 597] width 52 height 18
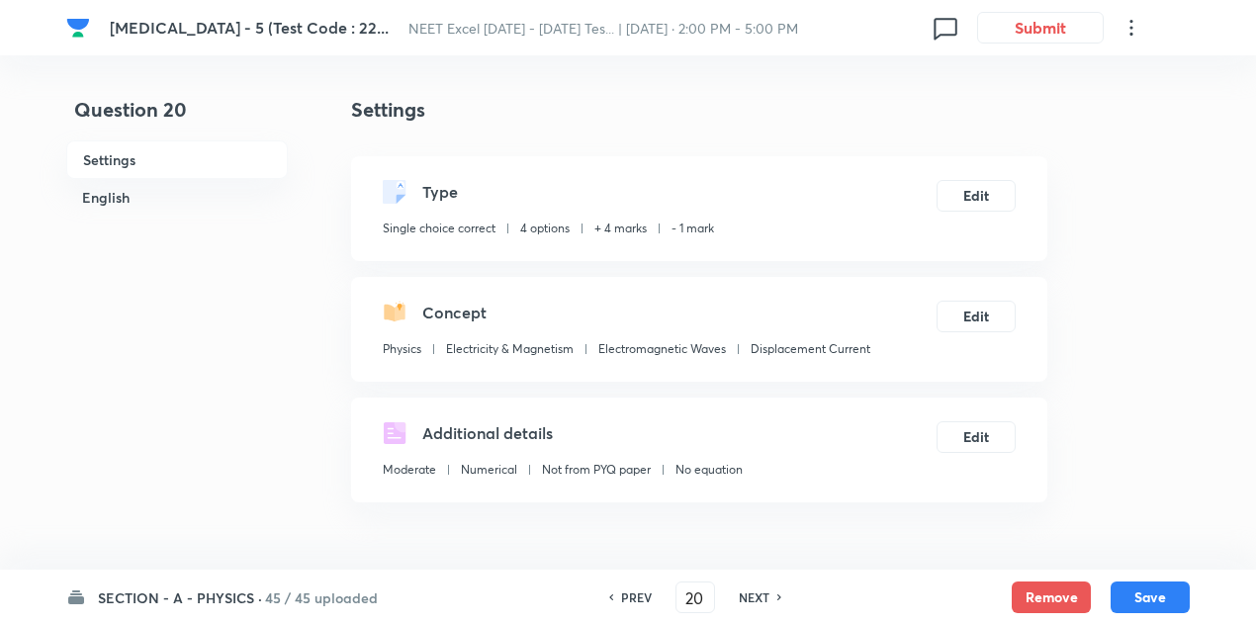
type input "21"
click at [767, 596] on div "NEXT" at bounding box center [757, 597] width 52 height 18
checkbox input "false"
checkbox input "true"
type input "22"
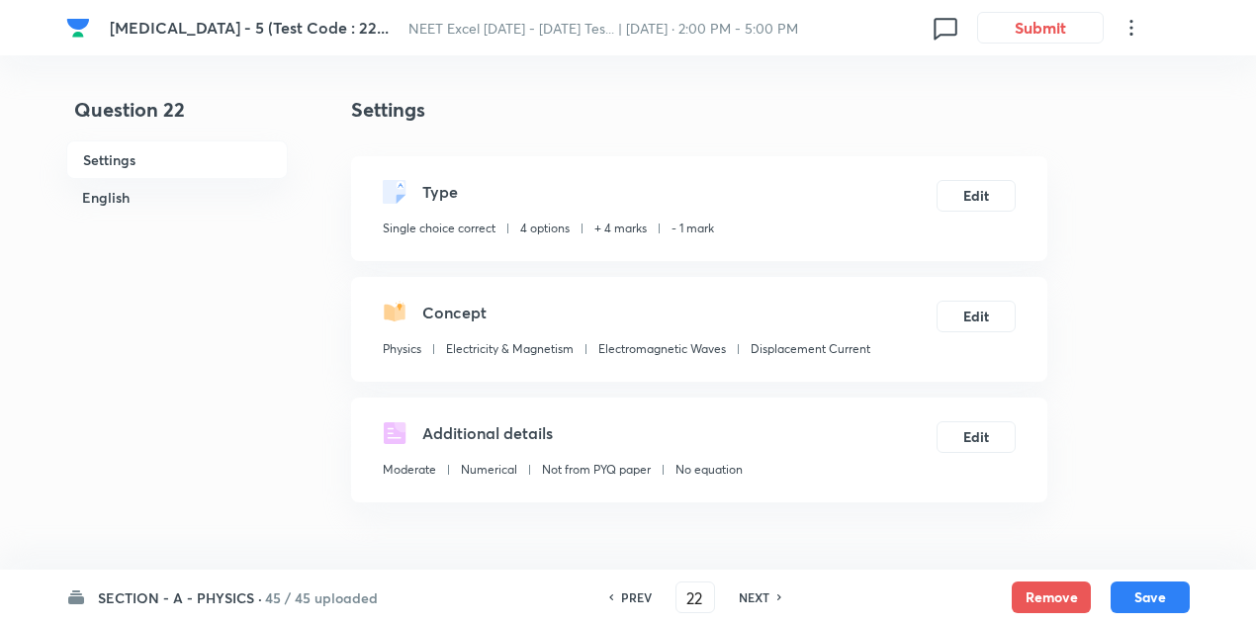
checkbox input "false"
checkbox input "true"
click at [767, 596] on div "NEXT" at bounding box center [757, 597] width 52 height 18
type input "23"
click at [767, 596] on div "NEXT" at bounding box center [757, 597] width 52 height 18
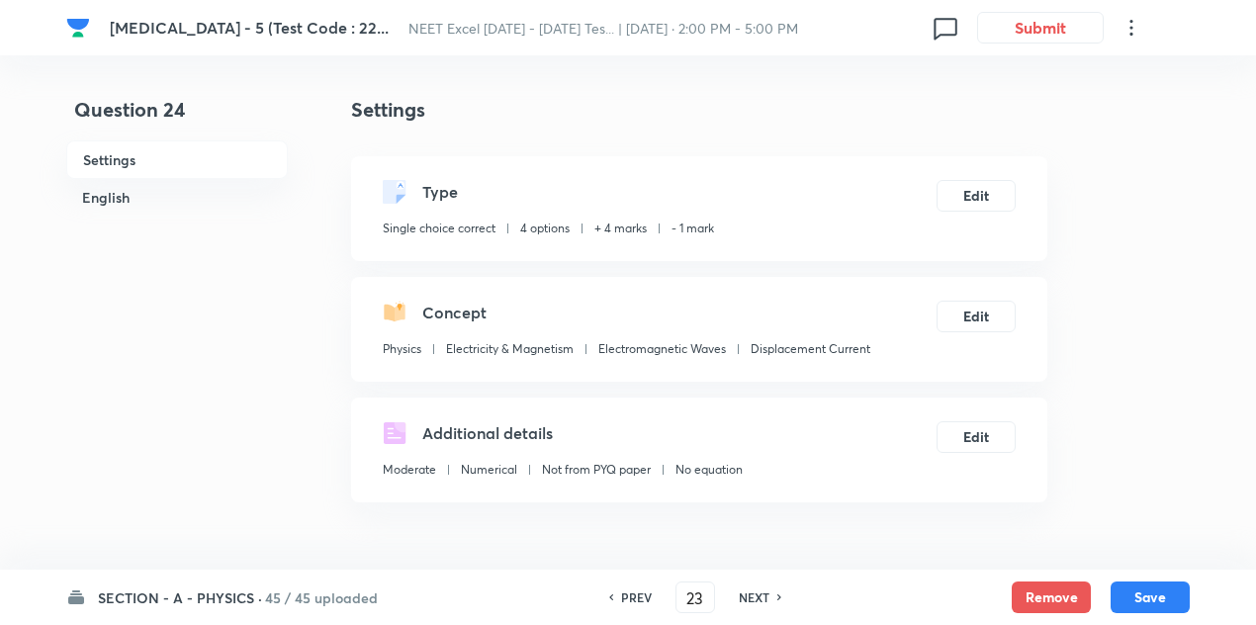
checkbox input "true"
type input "24"
checkbox input "false"
click at [767, 596] on div "NEXT" at bounding box center [757, 597] width 52 height 18
checkbox input "true"
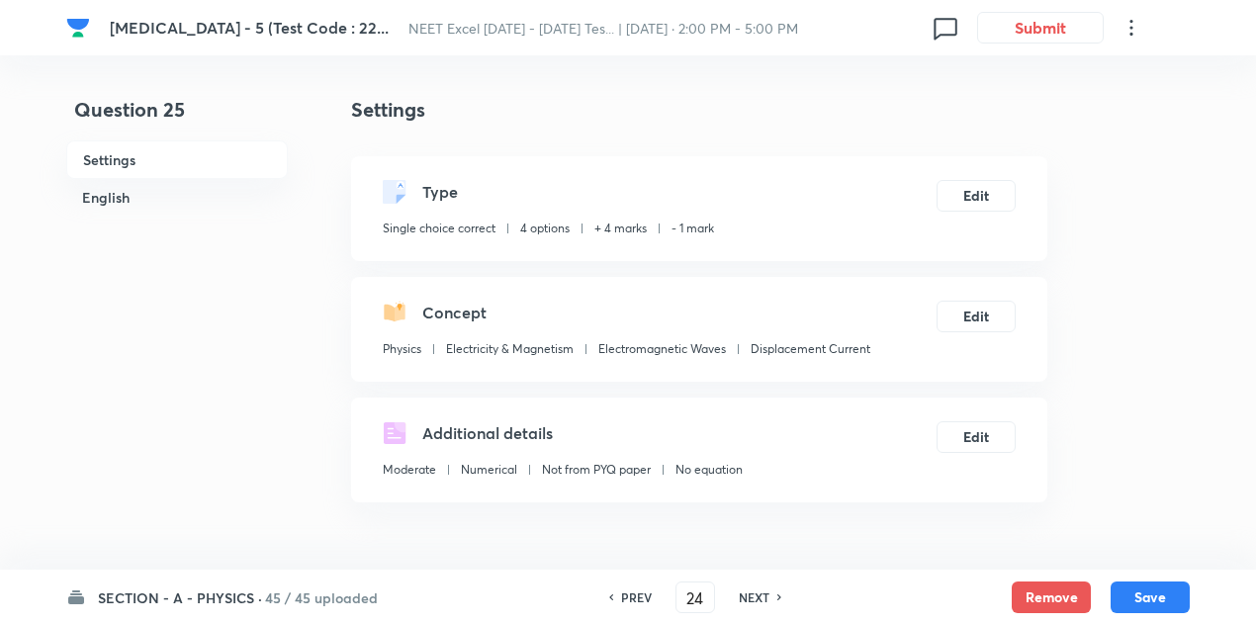
type input "25"
checkbox input "false"
checkbox input "true"
click at [767, 596] on div "NEXT" at bounding box center [757, 597] width 52 height 18
type input "26"
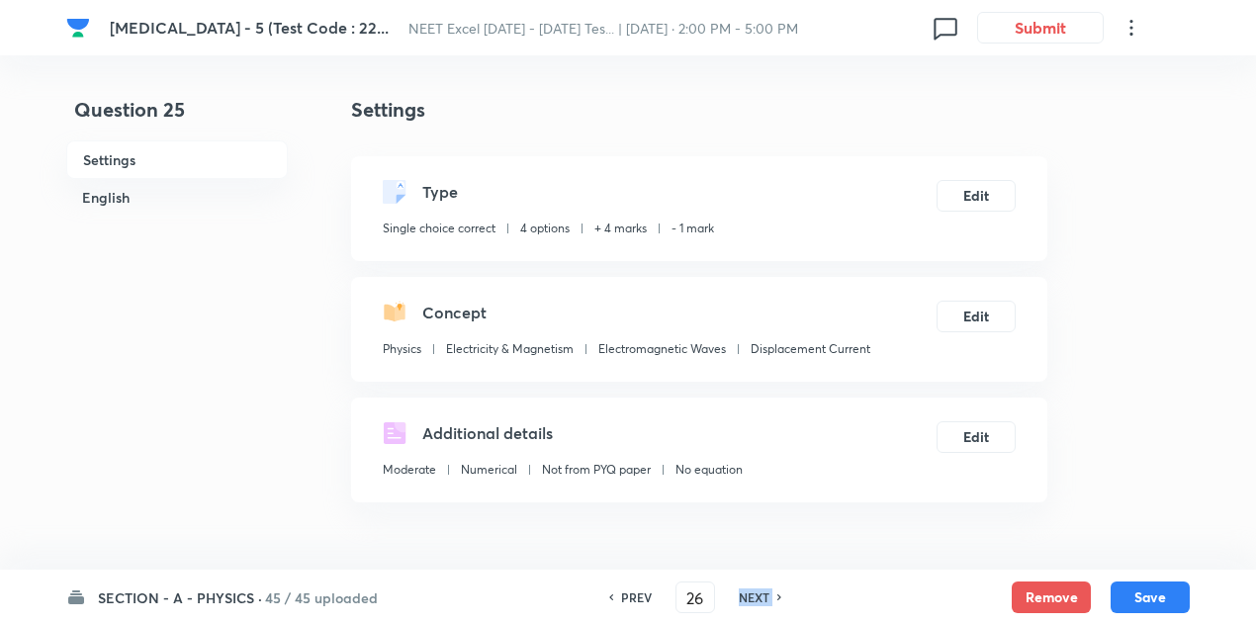
checkbox input "false"
checkbox input "true"
click at [767, 596] on div "NEXT" at bounding box center [757, 597] width 52 height 18
type input "27"
checkbox input "false"
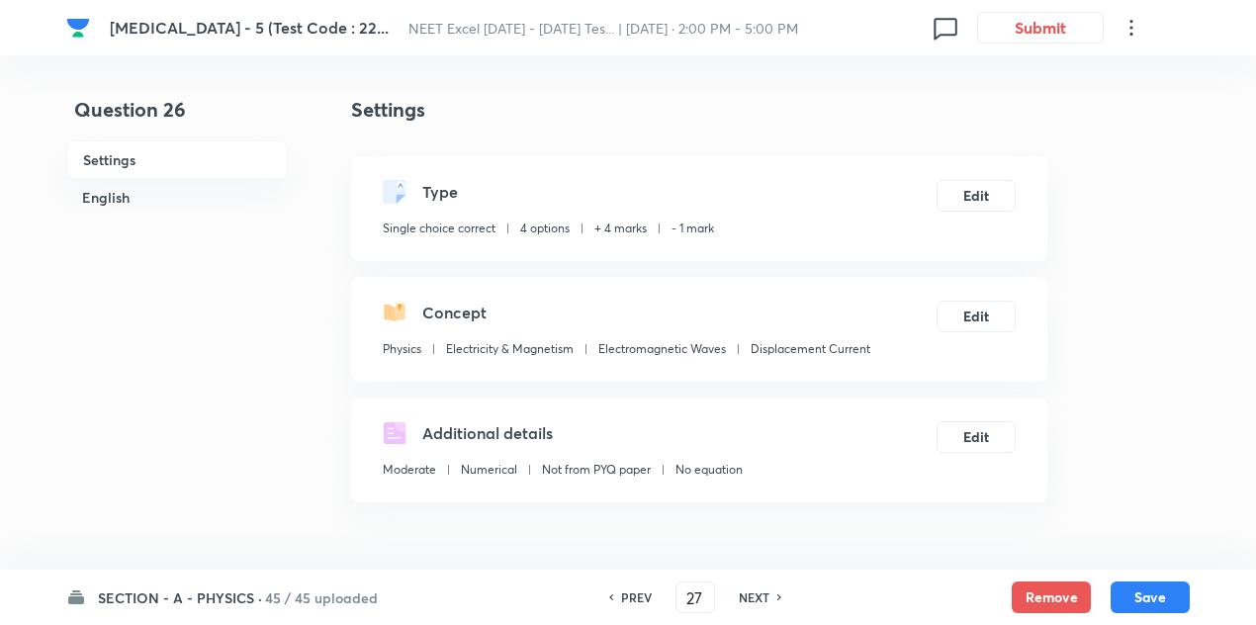
checkbox input "true"
click at [767, 596] on div "NEXT" at bounding box center [757, 597] width 52 height 18
type input "28"
checkbox input "false"
checkbox input "true"
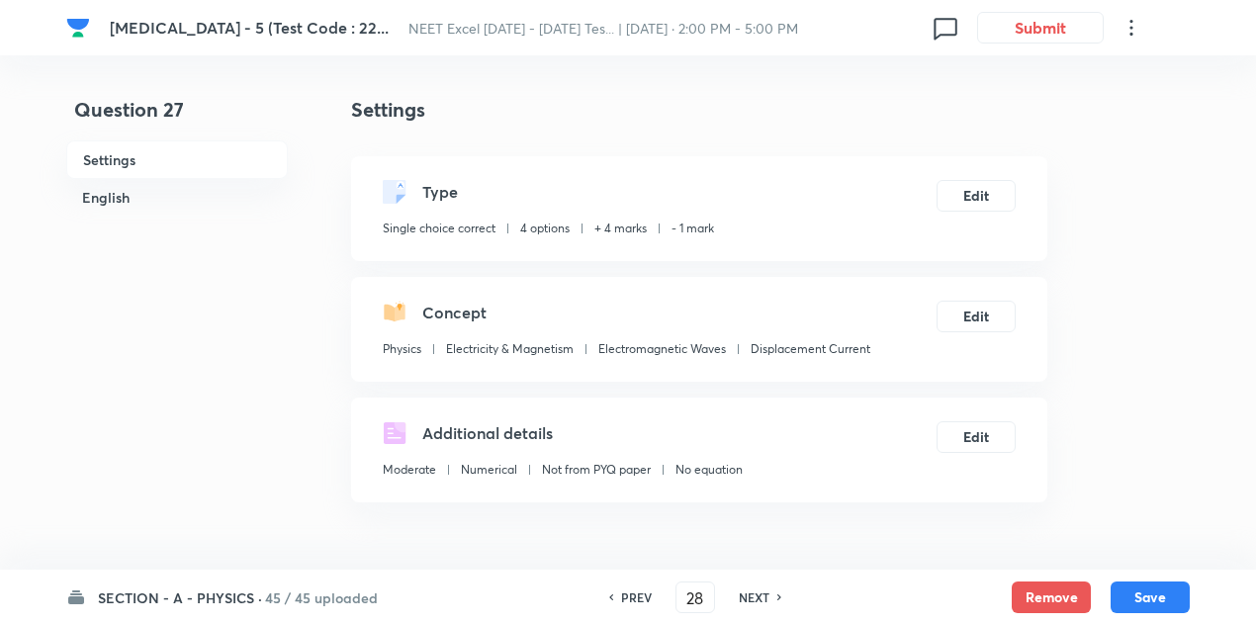
click at [767, 596] on div "NEXT" at bounding box center [757, 597] width 52 height 18
type input "29"
checkbox input "false"
click at [767, 596] on div "NEXT" at bounding box center [757, 597] width 52 height 18
checkbox input "true"
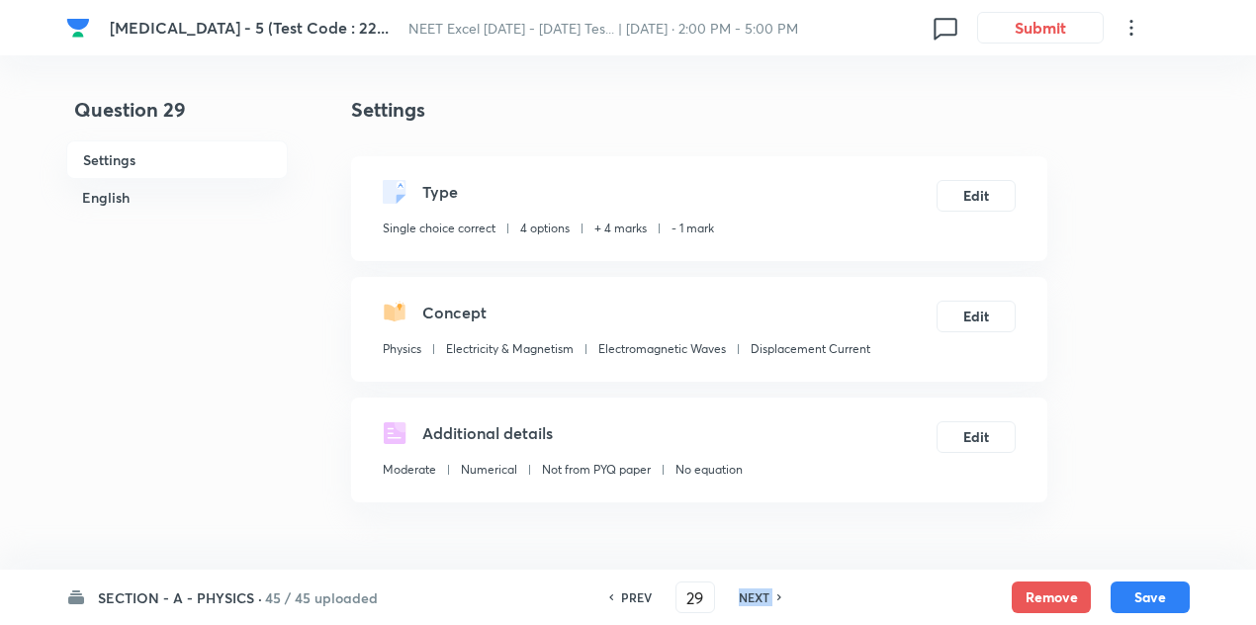
type input "30"
checkbox input "true"
click at [767, 596] on div "NEXT" at bounding box center [757, 597] width 52 height 18
type input "31"
click at [767, 596] on div "NEXT" at bounding box center [757, 597] width 52 height 18
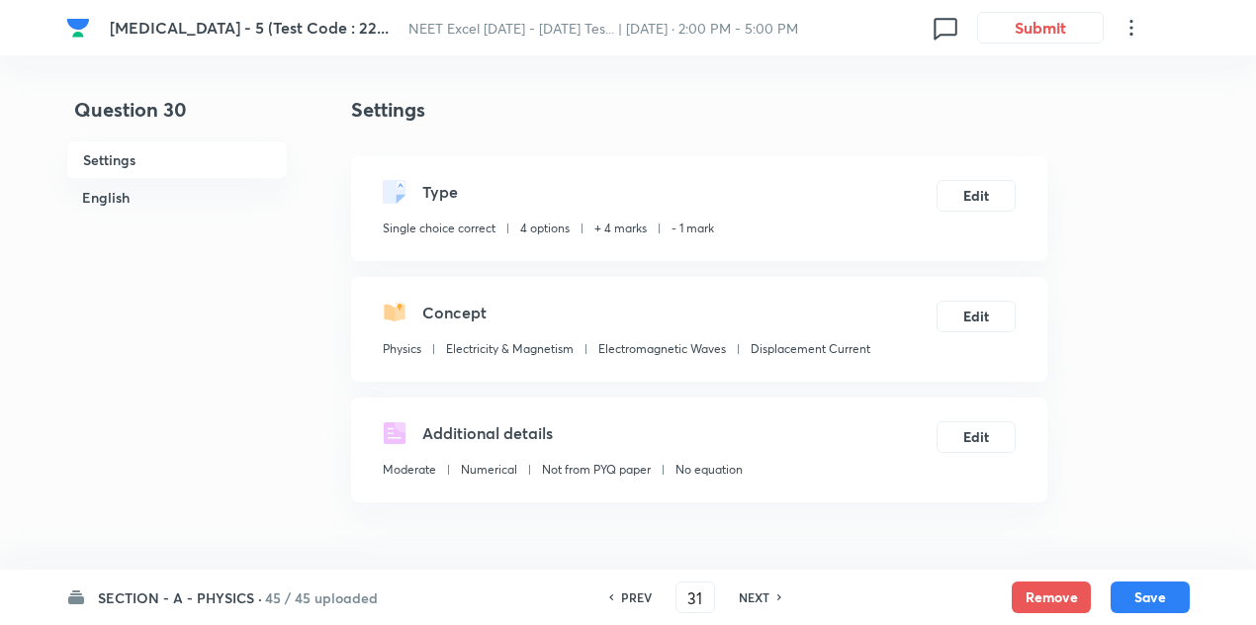
checkbox input "false"
checkbox input "true"
type input "32"
checkbox input "false"
checkbox input "true"
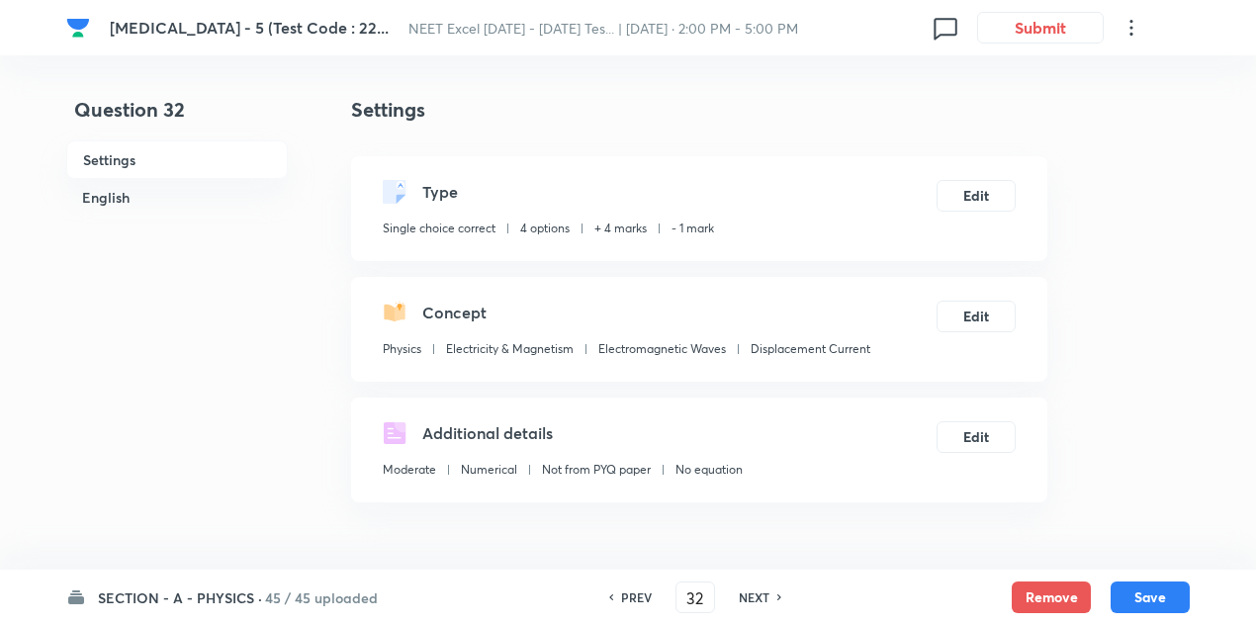
click at [767, 596] on div "NEXT" at bounding box center [757, 597] width 52 height 18
type input "33"
checkbox input "false"
checkbox input "true"
click at [767, 596] on div "NEXT" at bounding box center [757, 597] width 52 height 18
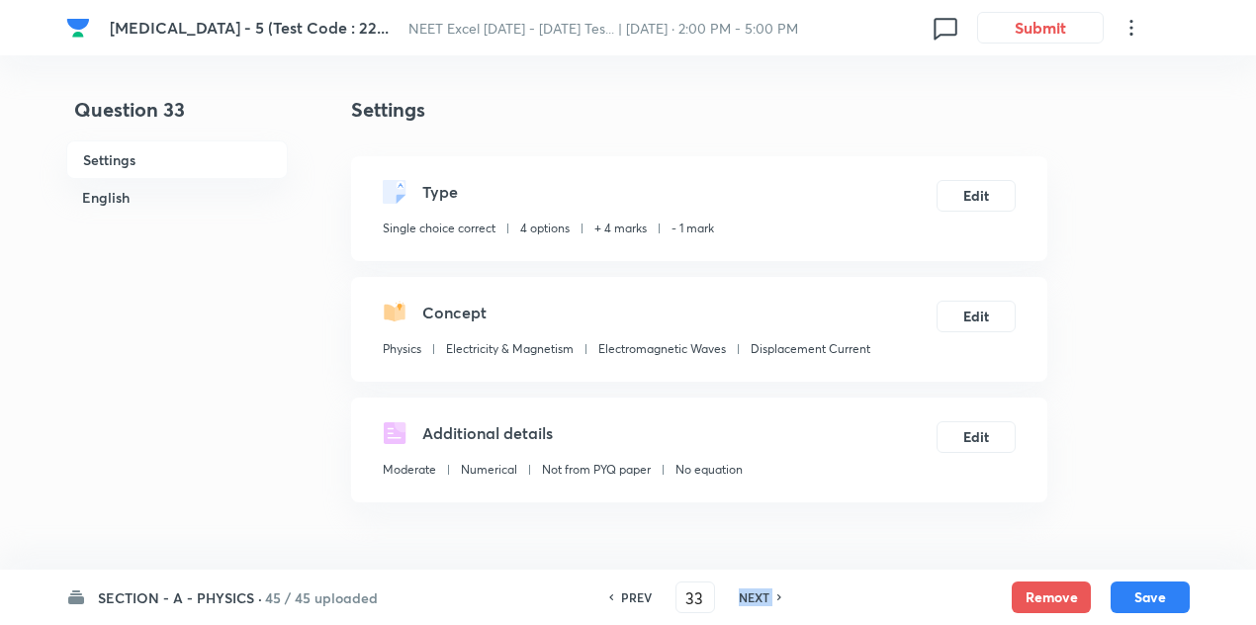
type input "34"
checkbox input "false"
checkbox input "true"
click at [767, 596] on div "NEXT" at bounding box center [757, 597] width 52 height 18
type input "35"
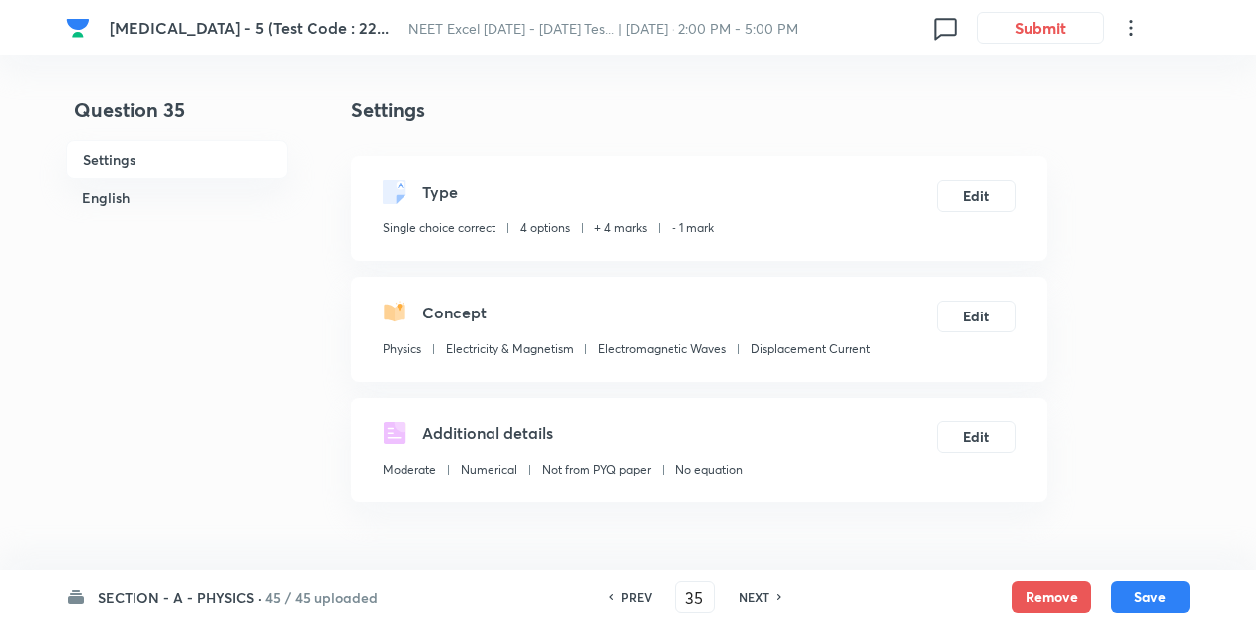
checkbox input "false"
checkbox input "true"
click at [767, 596] on div "NEXT" at bounding box center [757, 597] width 52 height 18
type input "36"
checkbox input "true"
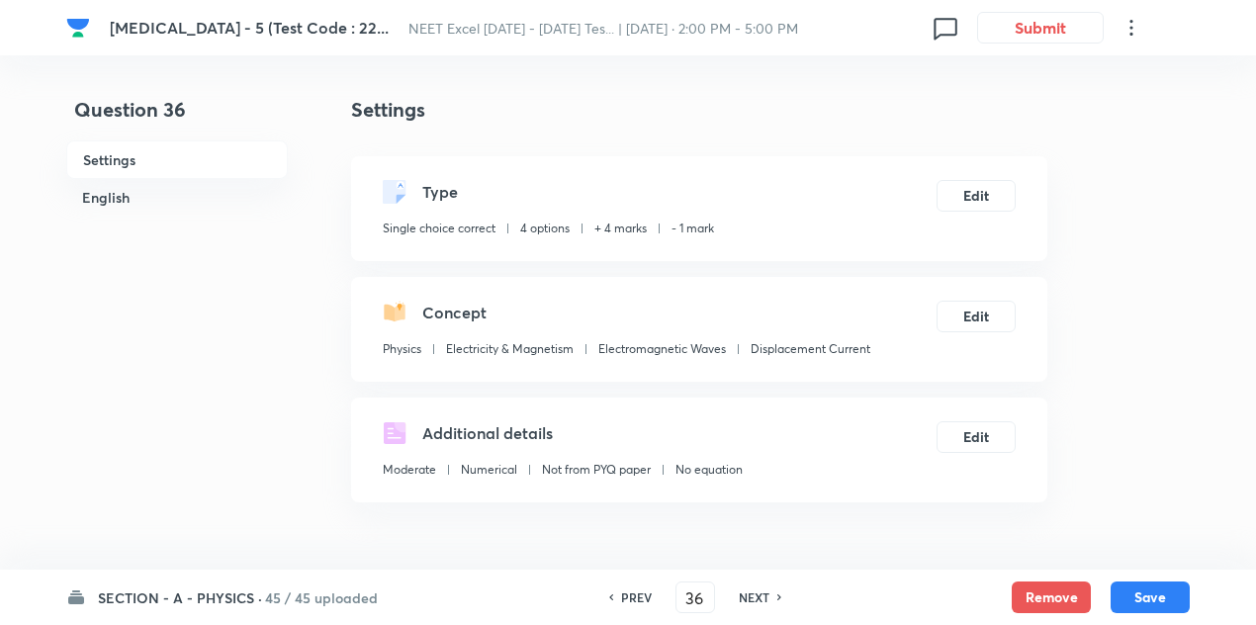
click at [767, 596] on div "NEXT" at bounding box center [757, 597] width 52 height 18
type input "37"
checkbox input "false"
checkbox input "true"
click at [767, 596] on div "NEXT" at bounding box center [757, 597] width 52 height 18
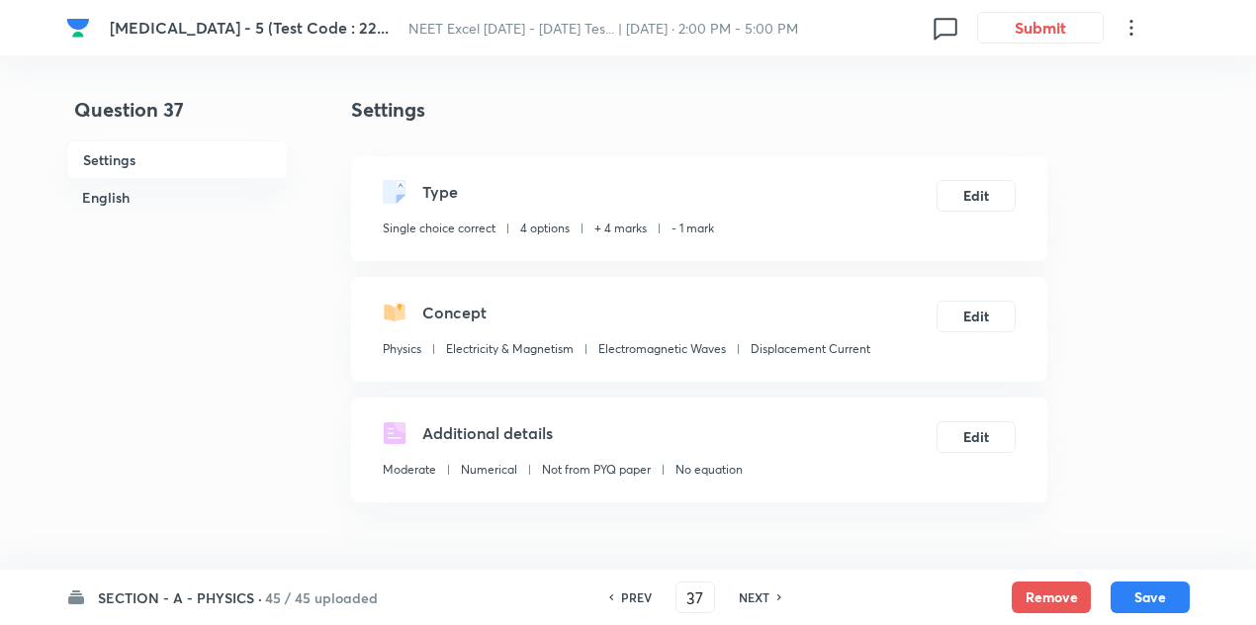
type input "38"
checkbox input "false"
checkbox input "true"
click at [767, 596] on div "NEXT" at bounding box center [757, 597] width 52 height 18
type input "39"
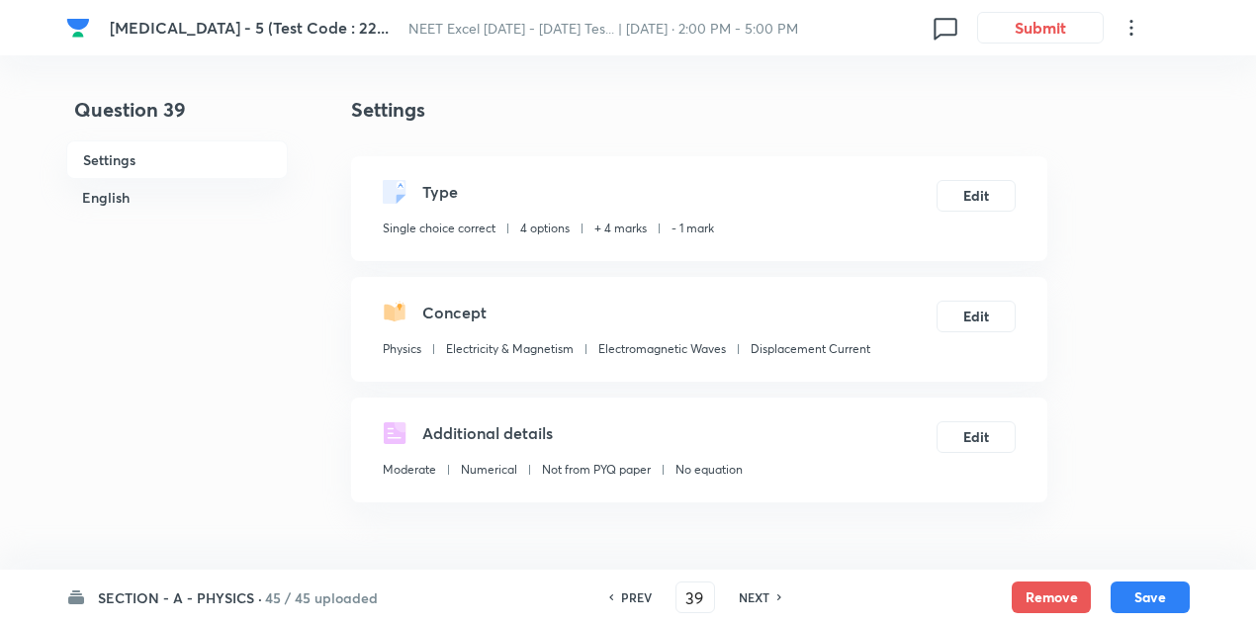
checkbox input "false"
checkbox input "true"
click at [767, 596] on div "NEXT" at bounding box center [757, 597] width 52 height 18
type input "40"
checkbox input "false"
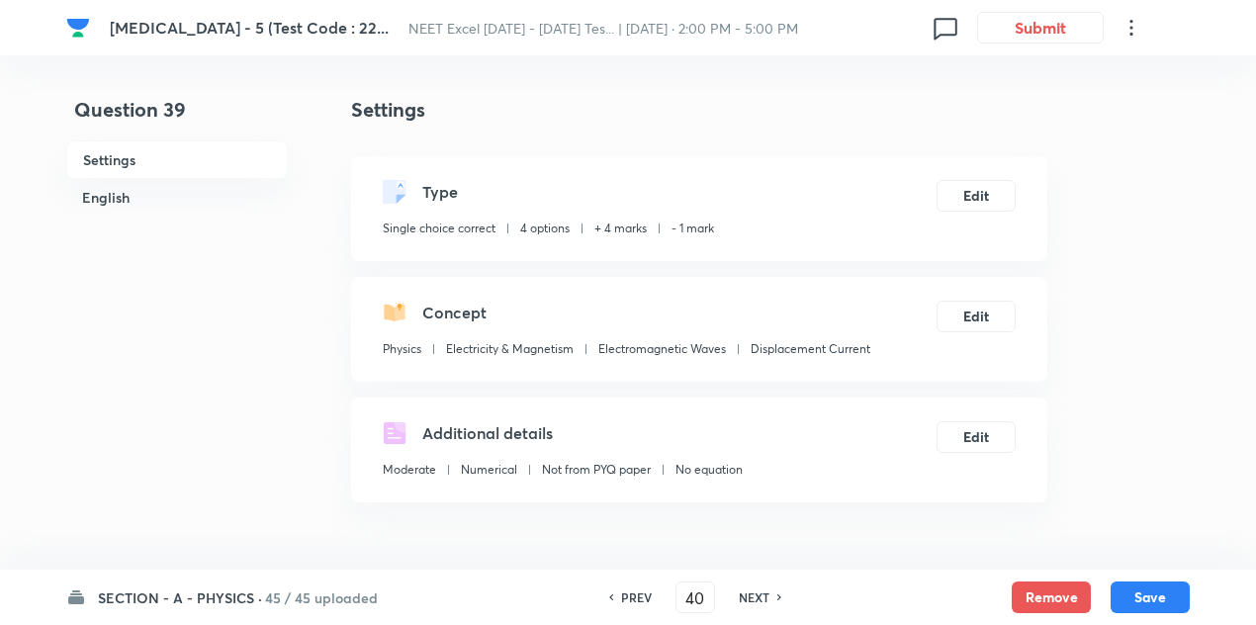
checkbox input "true"
click at [767, 596] on div "NEXT" at bounding box center [757, 597] width 52 height 18
type input "41"
checkbox input "false"
checkbox input "true"
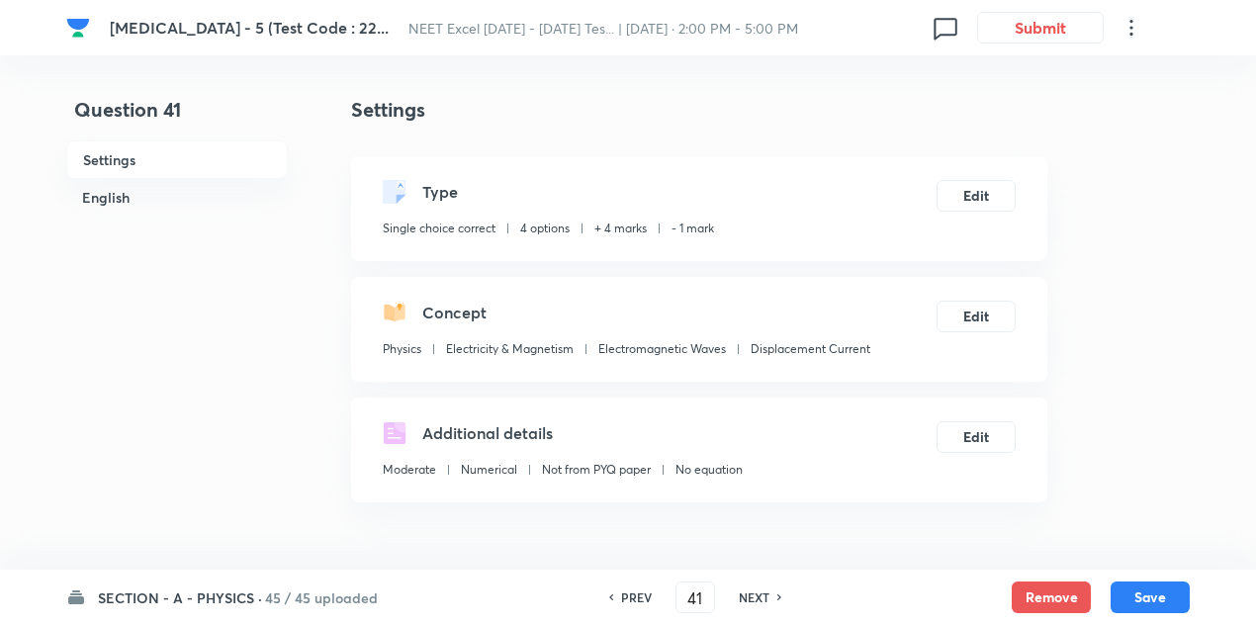
click at [767, 596] on div "NEXT" at bounding box center [757, 597] width 52 height 18
type input "42"
checkbox input "false"
checkbox input "true"
click at [767, 596] on div "NEXT" at bounding box center [757, 597] width 52 height 18
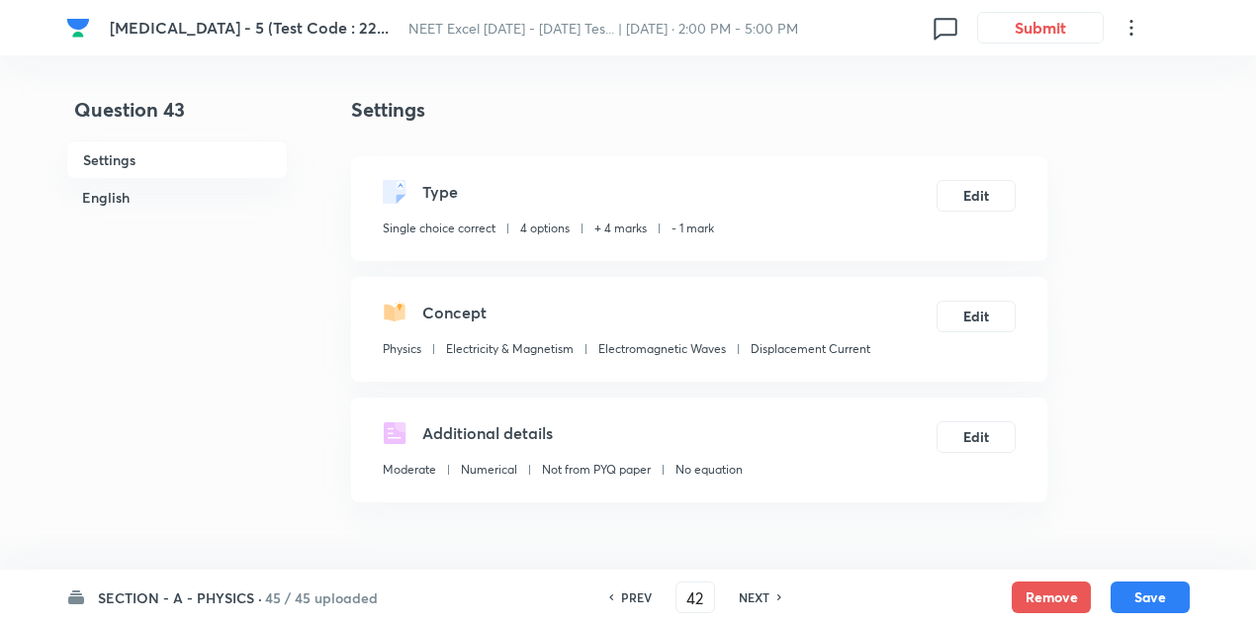
type input "43"
checkbox input "false"
checkbox input "true"
click at [767, 596] on div "NEXT" at bounding box center [757, 597] width 52 height 18
type input "44"
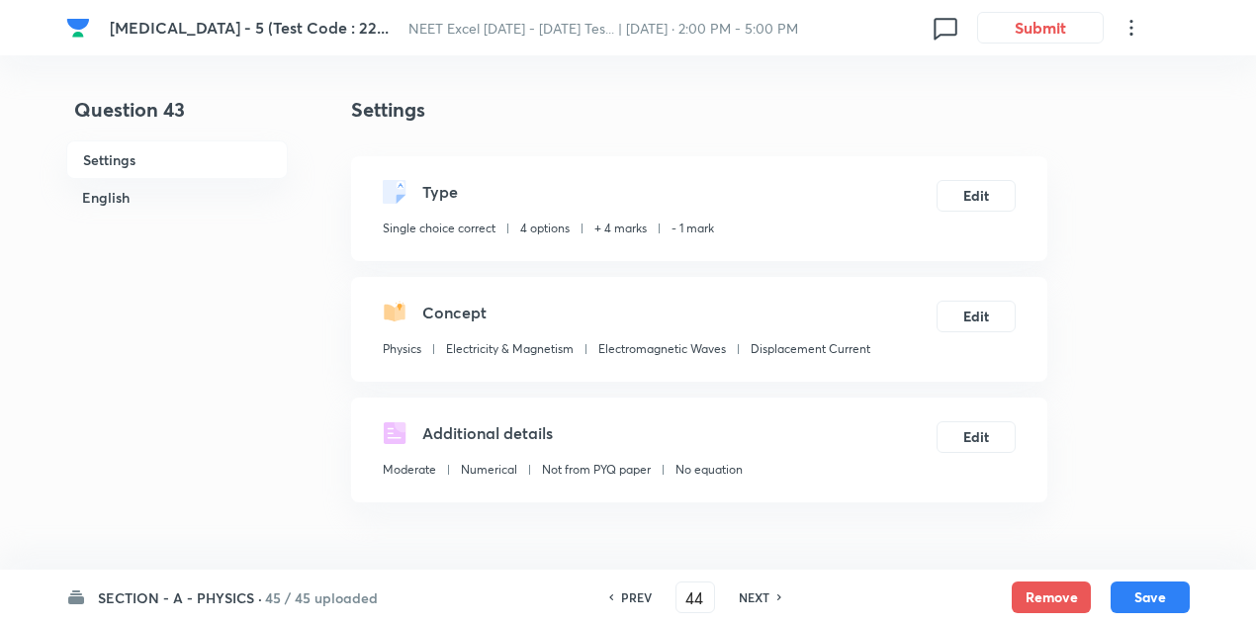
checkbox input "true"
click at [767, 596] on div "NEXT" at bounding box center [757, 597] width 52 height 18
type input "45"
checkbox input "false"
checkbox input "true"
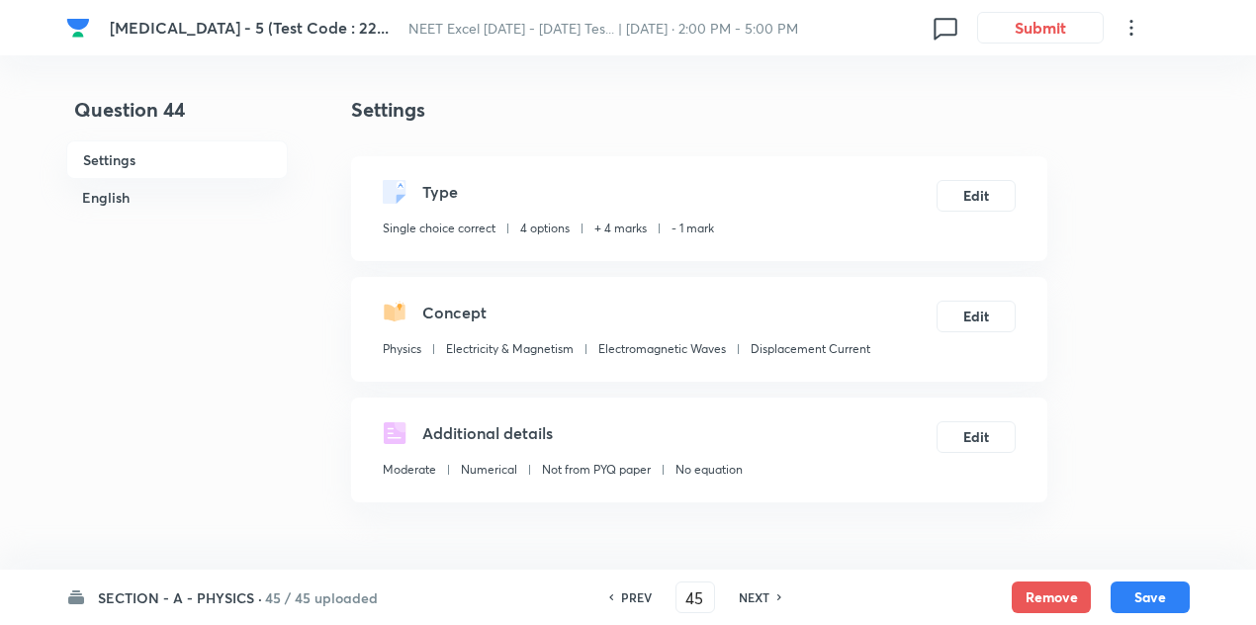
click at [767, 596] on div "NEXT" at bounding box center [757, 597] width 52 height 18
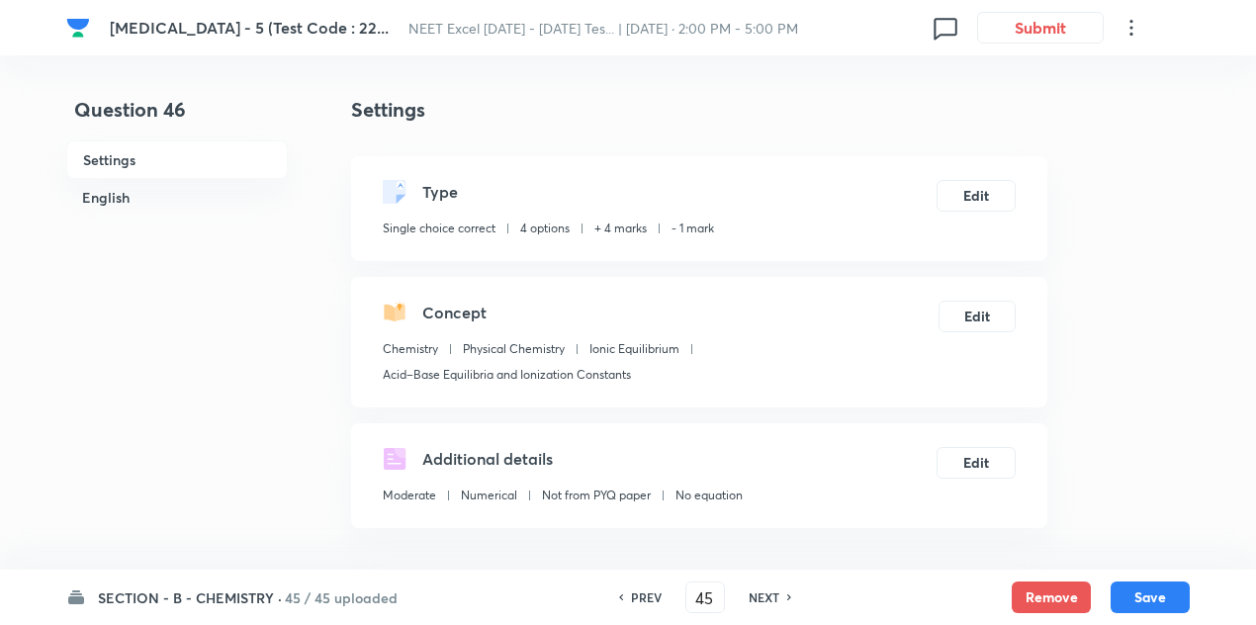
type input "46"
checkbox input "true"
click at [767, 596] on h6 "NEXT" at bounding box center [764, 597] width 31 height 18
type input "47"
click at [767, 596] on h6 "NEXT" at bounding box center [764, 597] width 31 height 18
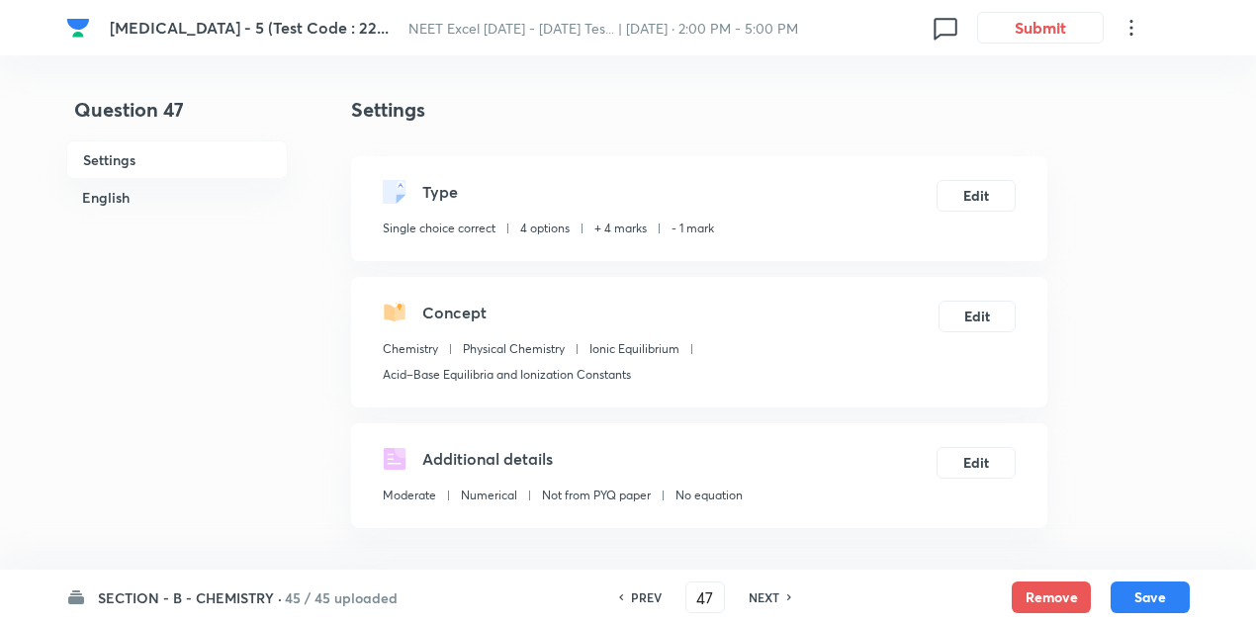
checkbox input "false"
checkbox input "true"
type input "48"
checkbox input "false"
click at [767, 596] on h6 "NEXT" at bounding box center [764, 597] width 31 height 18
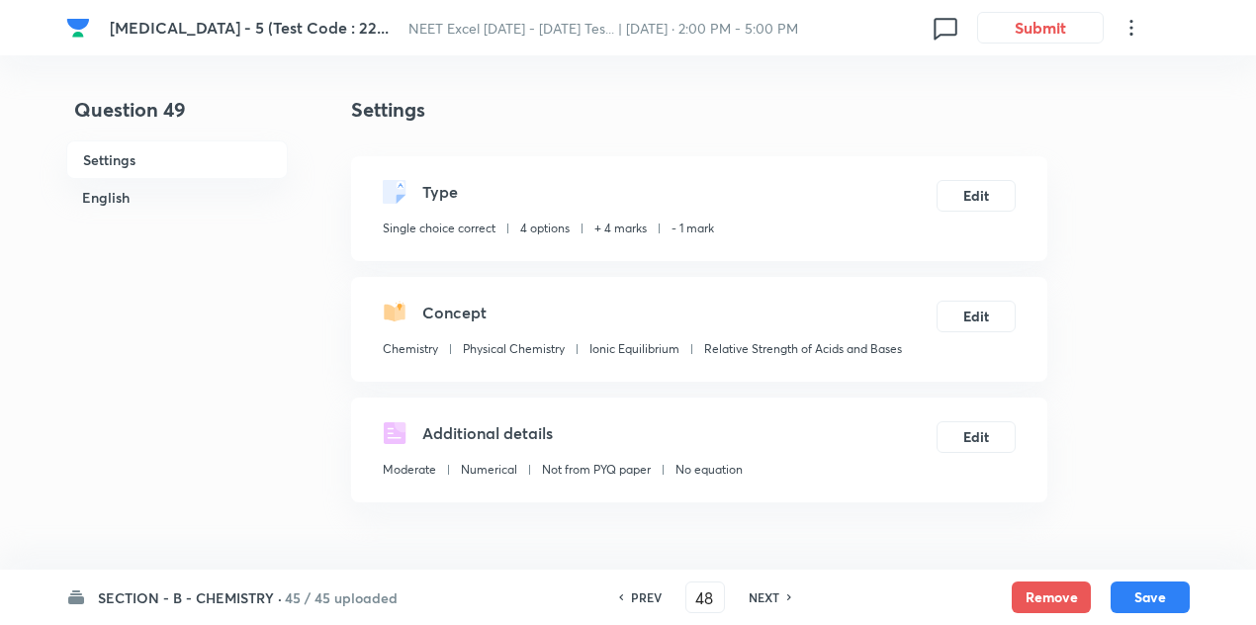
checkbox input "true"
type input "49"
checkbox input "false"
checkbox input "true"
click at [767, 596] on h6 "NEXT" at bounding box center [764, 597] width 31 height 18
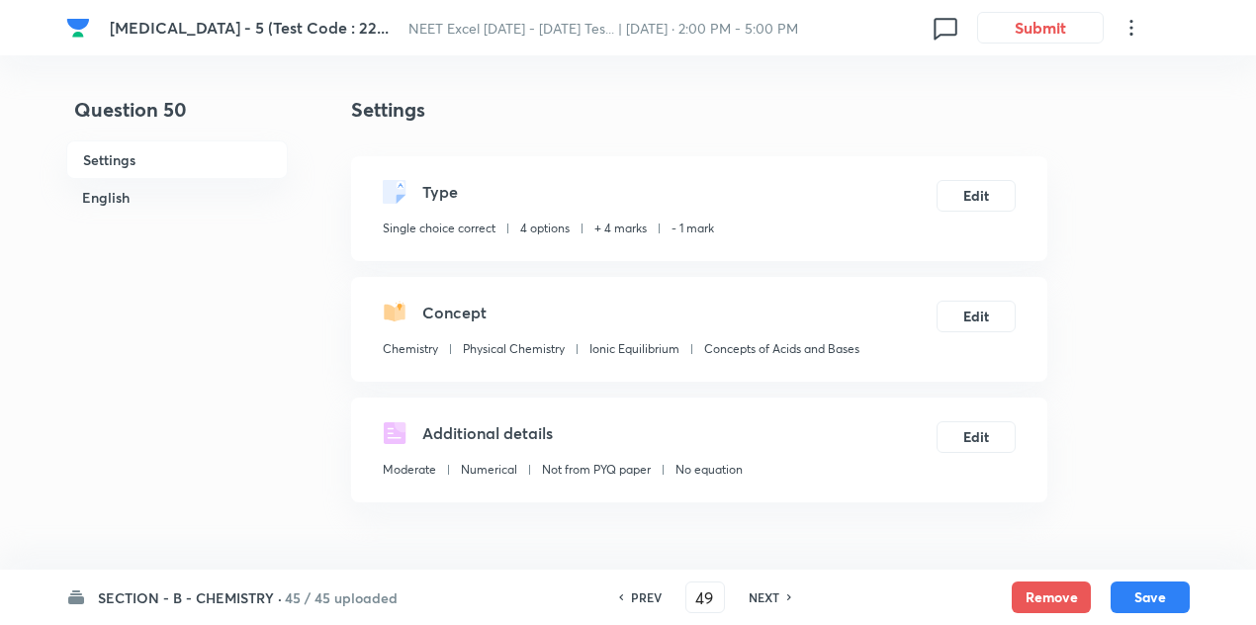
type input "50"
checkbox input "true"
click at [767, 596] on h6 "NEXT" at bounding box center [764, 597] width 31 height 18
type input "51"
checkbox input "false"
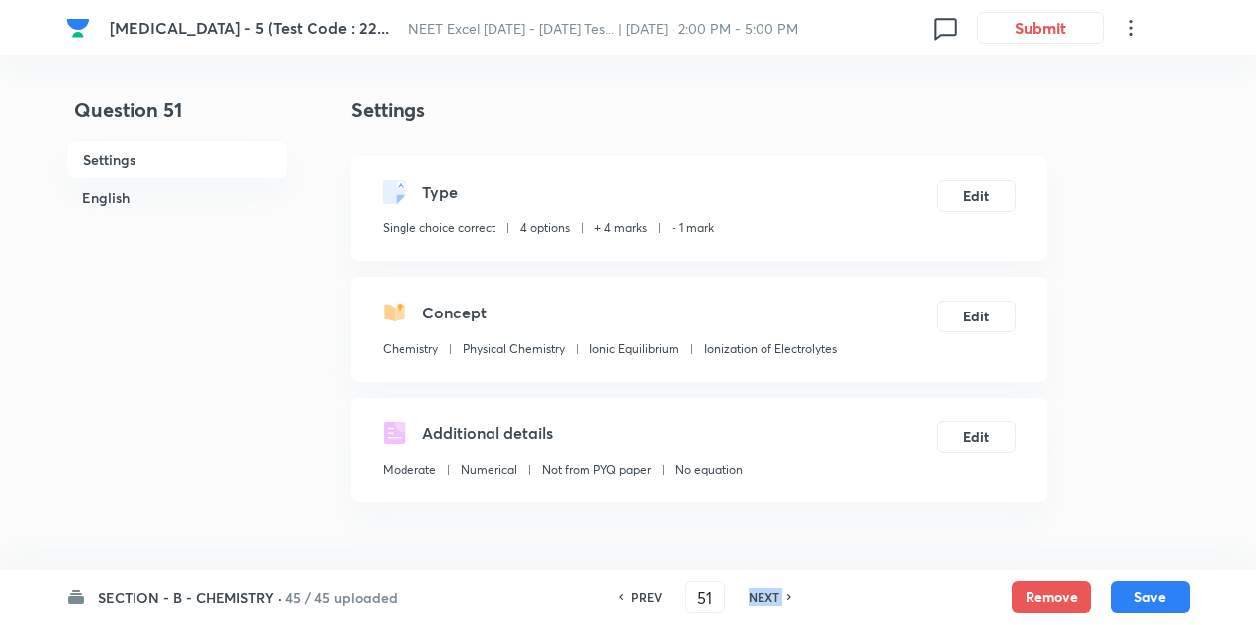
checkbox input "true"
click at [767, 596] on h6 "NEXT" at bounding box center [764, 597] width 31 height 18
type input "52"
click at [767, 596] on h6 "NEXT" at bounding box center [764, 597] width 31 height 18
checkbox input "false"
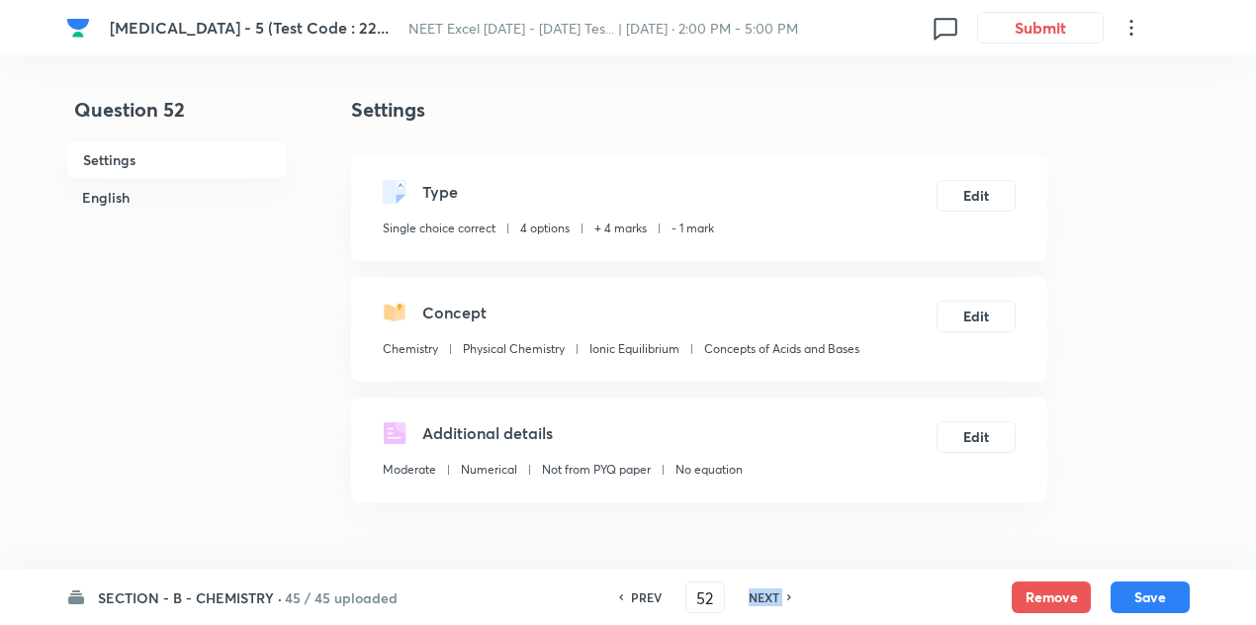
click at [767, 596] on h6 "NEXT" at bounding box center [764, 597] width 31 height 18
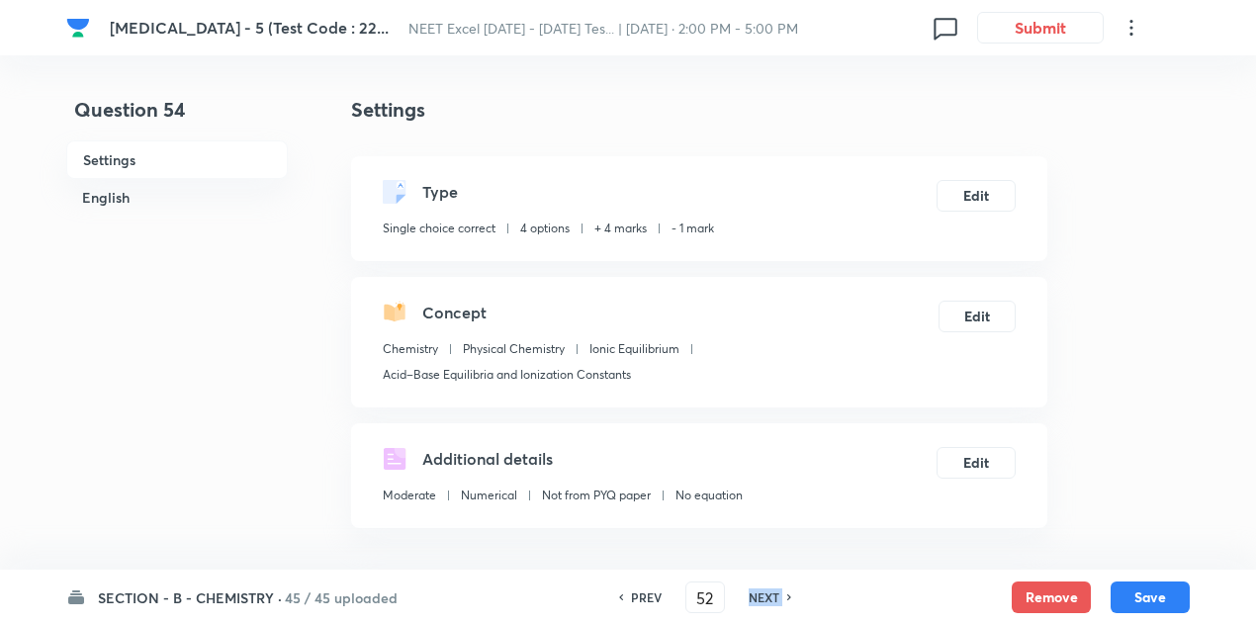
checkbox input "true"
type input "53"
checkbox input "false"
type input "54"
checkbox input "true"
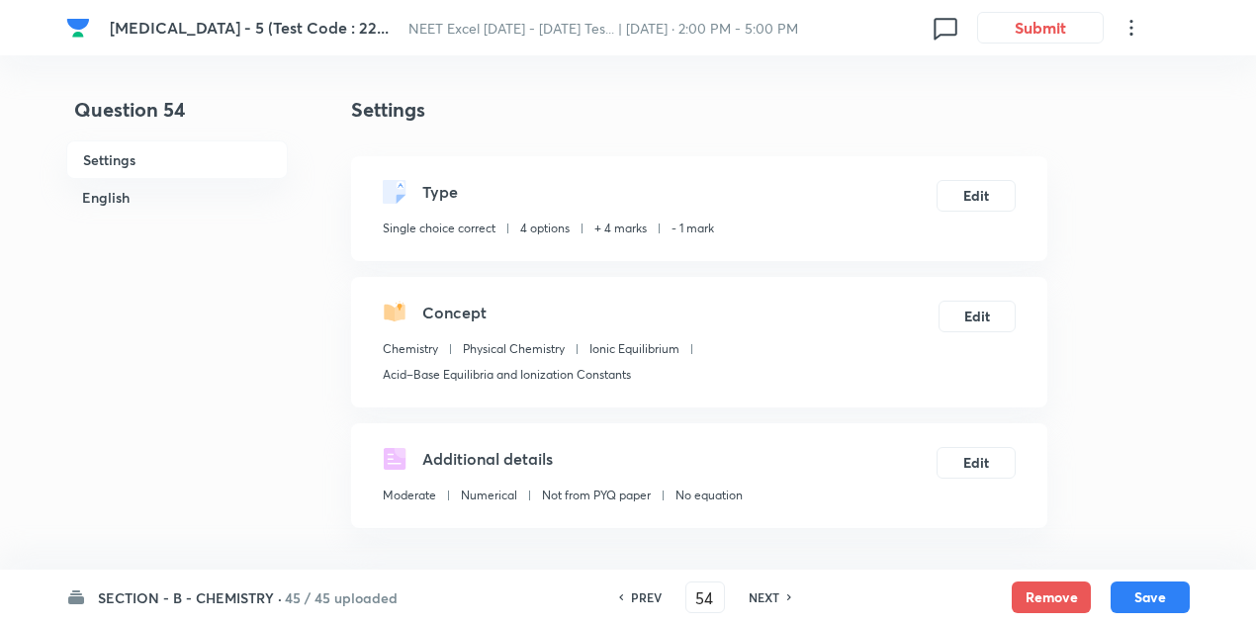
click at [767, 596] on h6 "NEXT" at bounding box center [764, 597] width 31 height 18
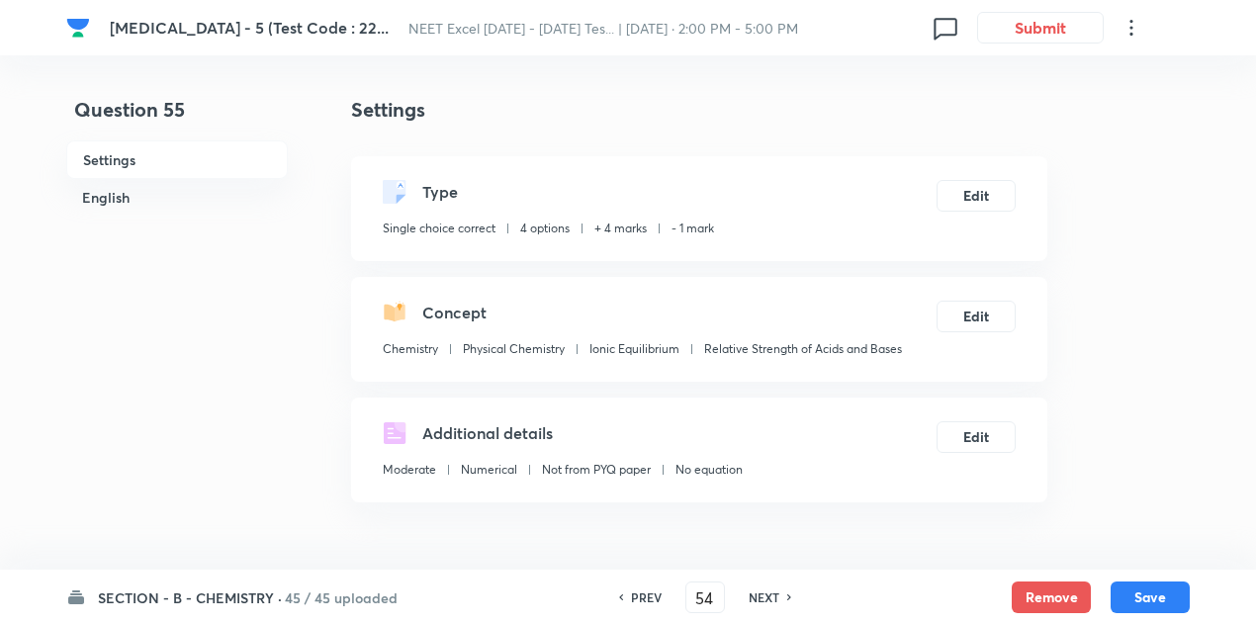
type input "55"
checkbox input "false"
checkbox input "true"
click at [767, 596] on h6 "NEXT" at bounding box center [764, 597] width 31 height 18
type input "56"
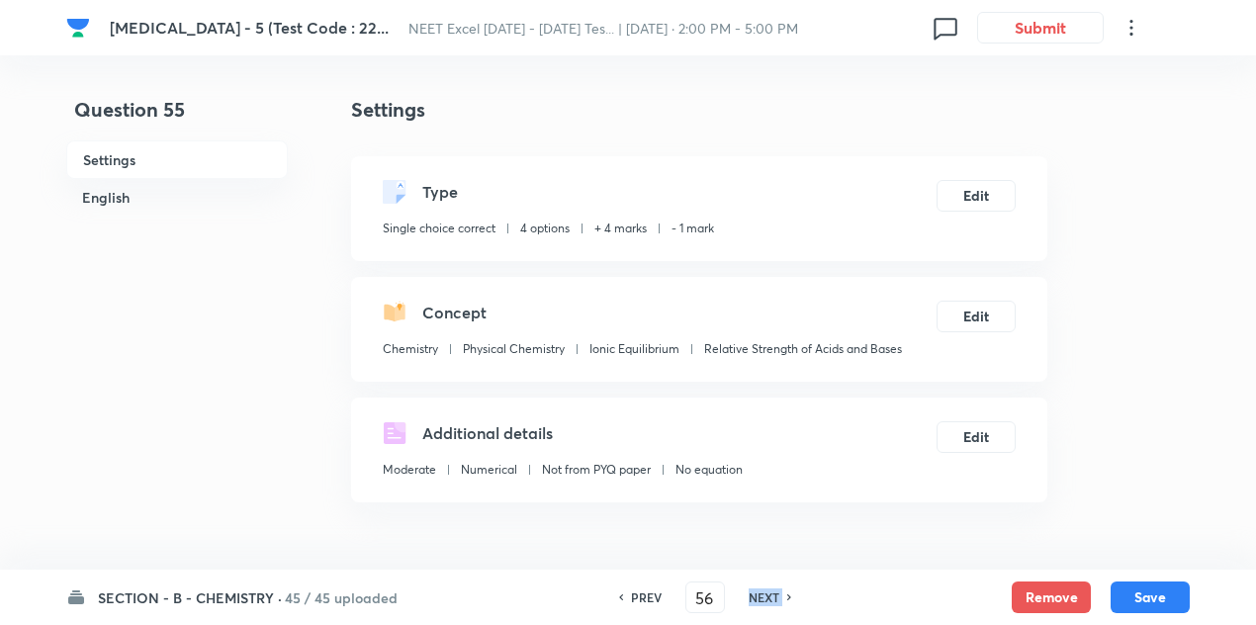
checkbox input "true"
click at [767, 596] on h6 "NEXT" at bounding box center [764, 597] width 31 height 18
type input "57"
checkbox input "false"
checkbox input "true"
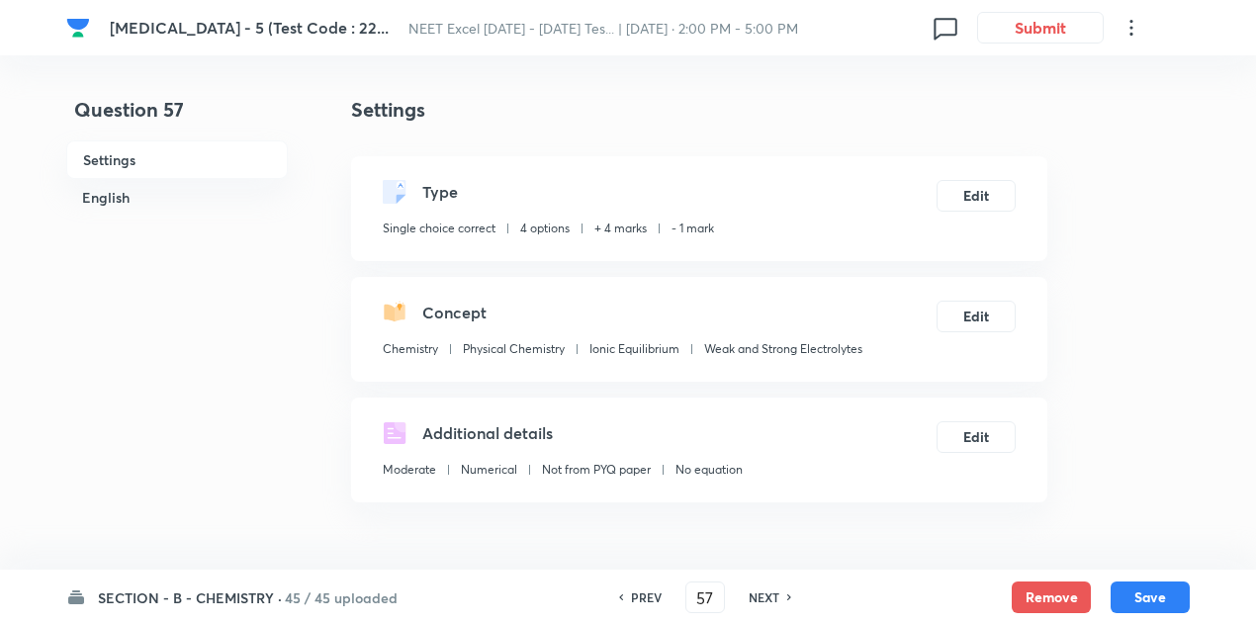
click at [767, 596] on h6 "NEXT" at bounding box center [764, 597] width 31 height 18
type input "58"
checkbox input "false"
checkbox input "true"
click at [767, 596] on h6 "NEXT" at bounding box center [764, 597] width 31 height 18
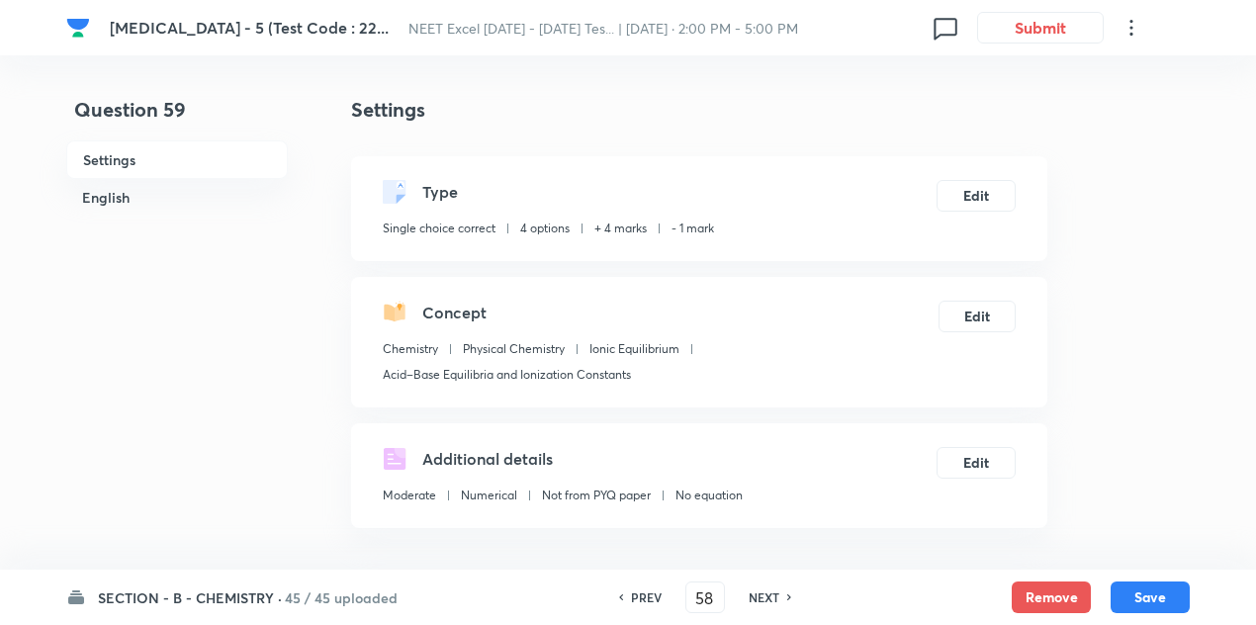
type input "59"
click at [767, 596] on h6 "NEXT" at bounding box center [764, 597] width 31 height 18
checkbox input "true"
type input "60"
checkbox input "false"
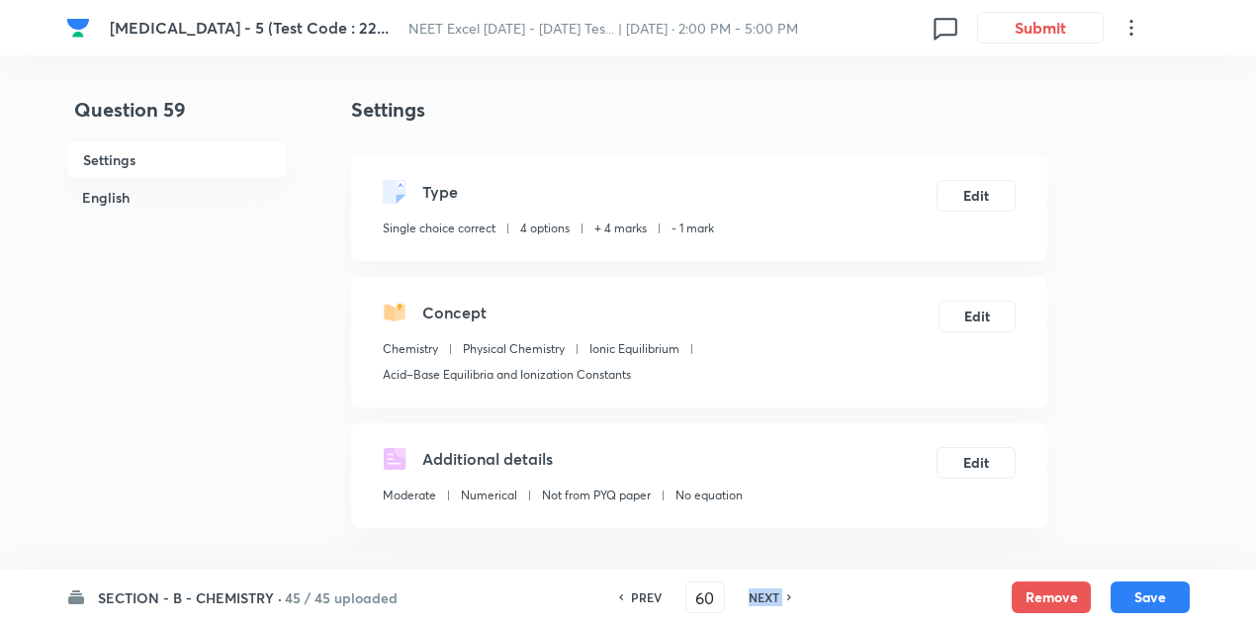
checkbox input "true"
click at [767, 596] on h6 "NEXT" at bounding box center [764, 597] width 31 height 18
type input "61"
checkbox input "false"
checkbox input "true"
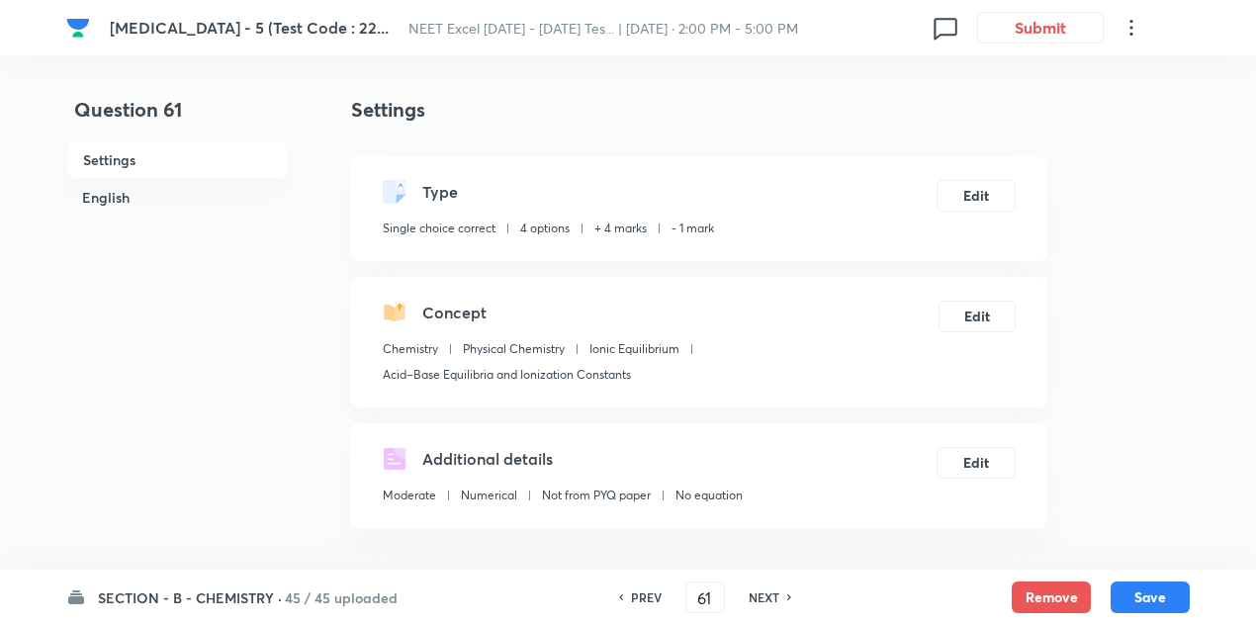
click at [767, 596] on h6 "NEXT" at bounding box center [764, 597] width 31 height 18
type input "62"
checkbox input "true"
click at [767, 596] on h6 "NEXT" at bounding box center [764, 597] width 31 height 18
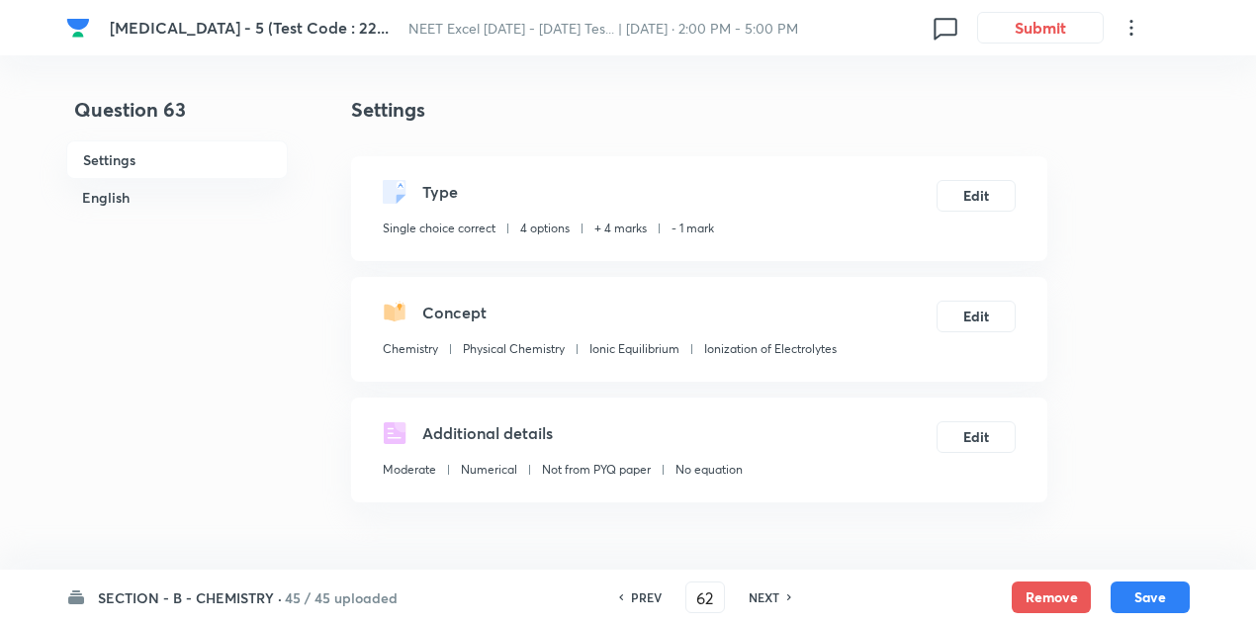
type input "63"
checkbox input "false"
checkbox input "true"
click at [767, 596] on h6 "NEXT" at bounding box center [764, 597] width 31 height 18
type input "64"
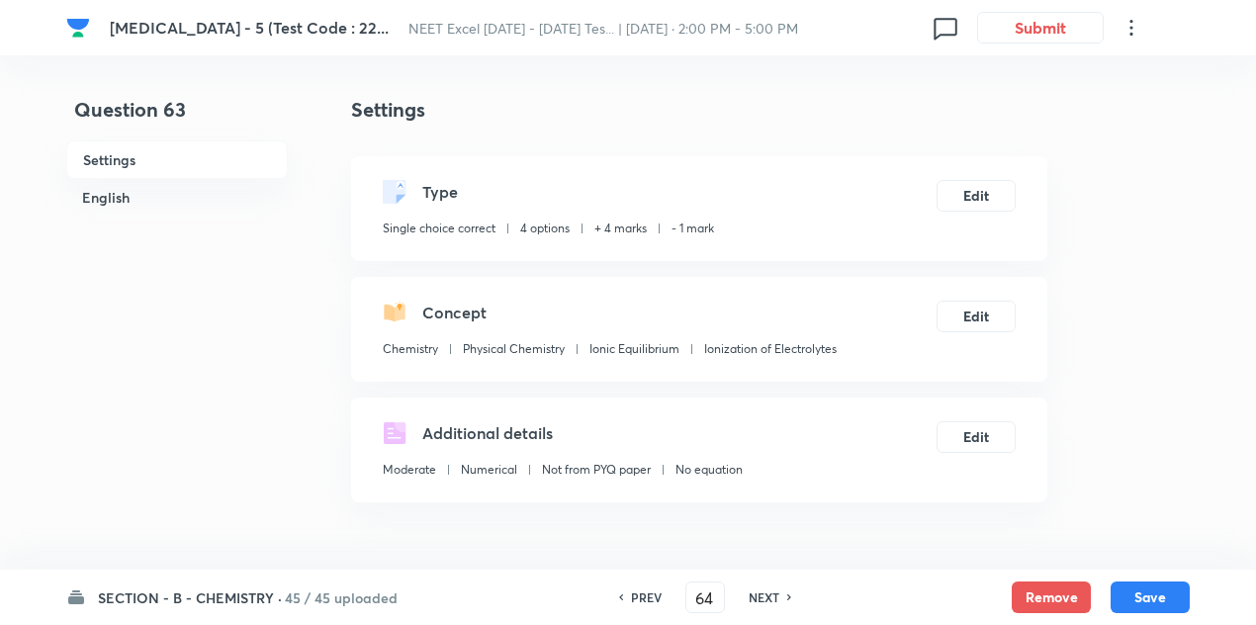
checkbox input "false"
checkbox input "true"
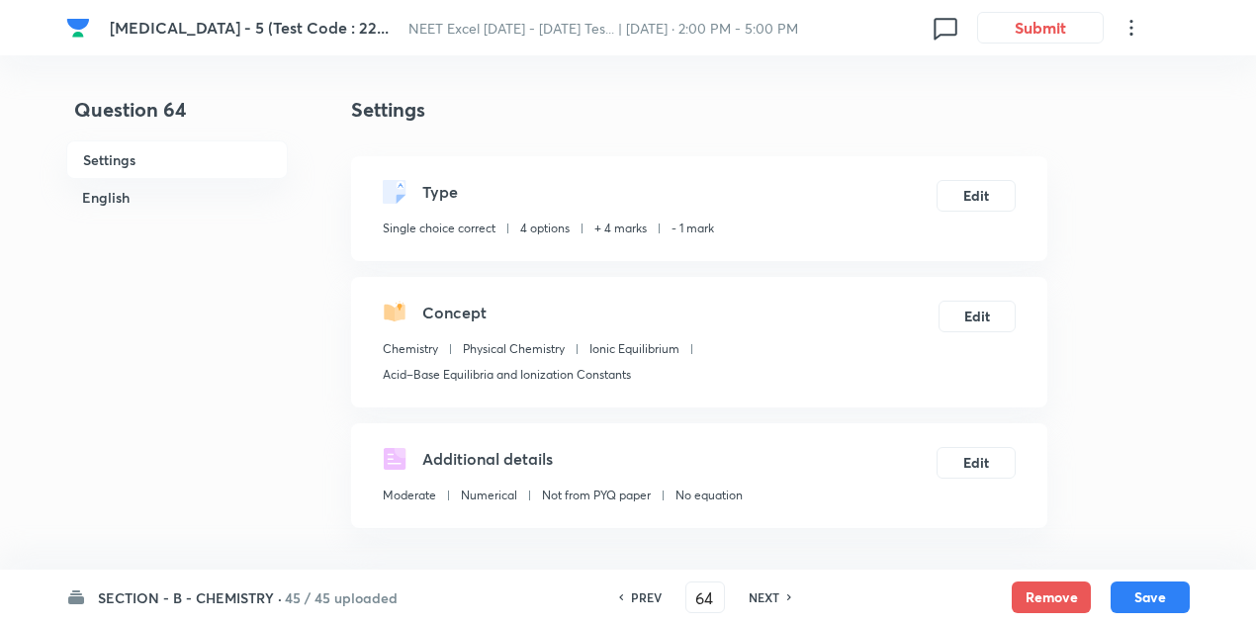
click at [767, 596] on h6 "NEXT" at bounding box center [764, 597] width 31 height 18
type input "65"
checkbox input "false"
checkbox input "true"
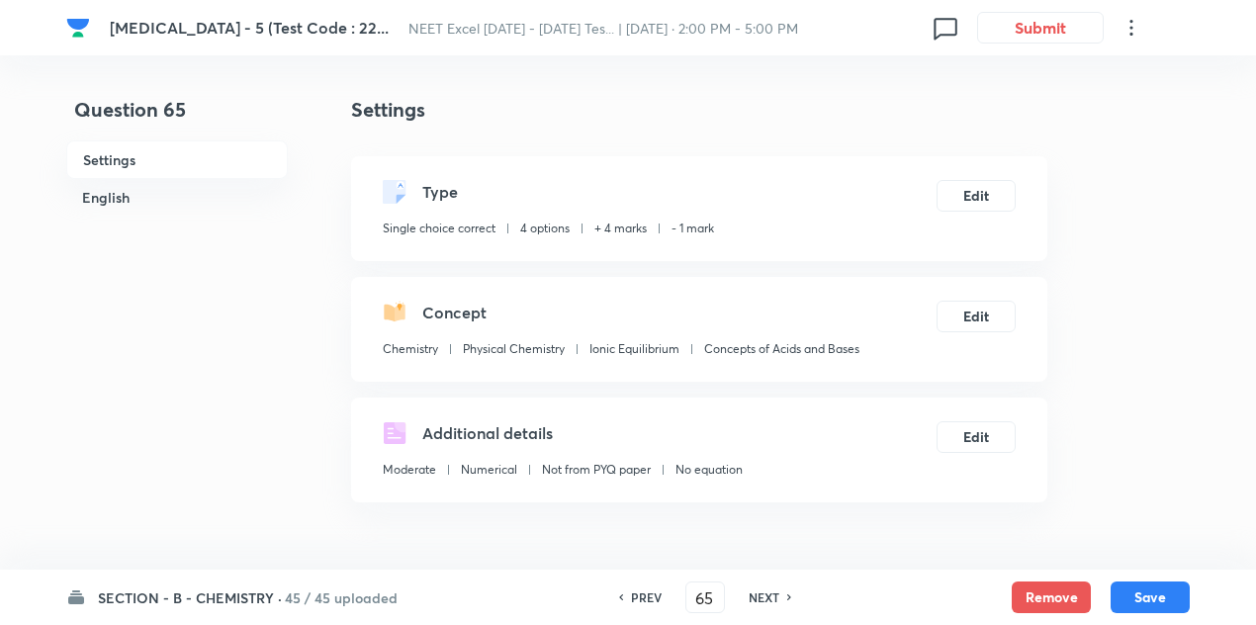
click at [767, 596] on h6 "NEXT" at bounding box center [764, 597] width 31 height 18
type input "66"
checkbox input "false"
checkbox input "true"
click at [767, 596] on h6 "NEXT" at bounding box center [764, 597] width 31 height 18
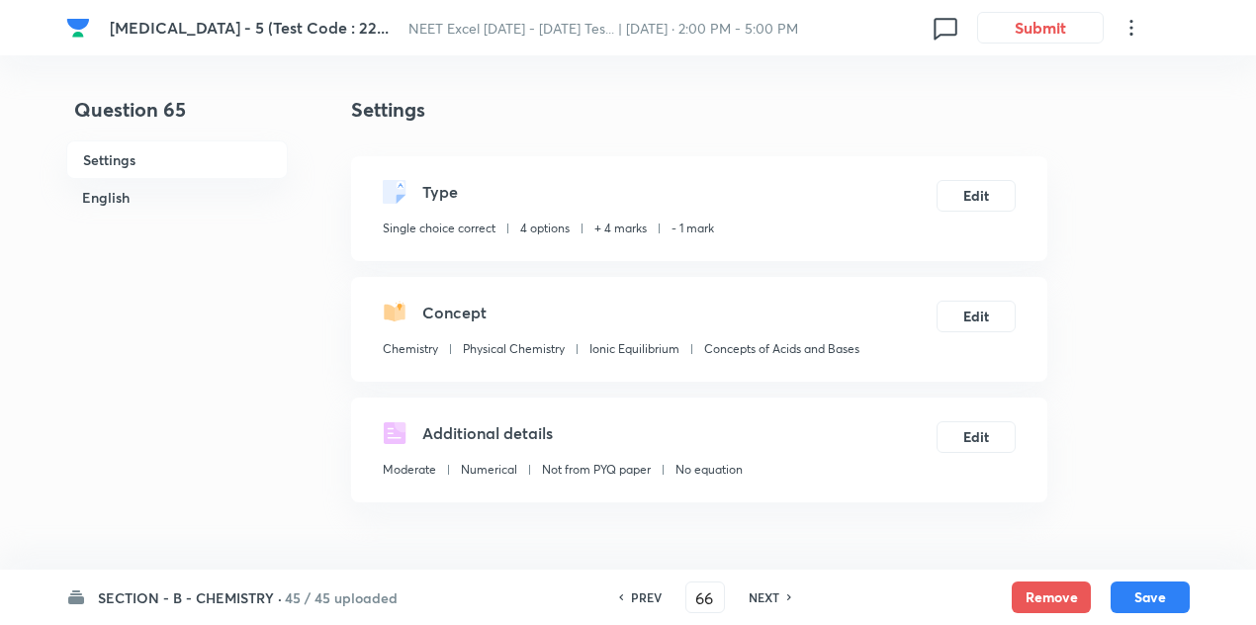
type input "67"
checkbox input "true"
click at [767, 596] on h6 "NEXT" at bounding box center [764, 597] width 31 height 18
type input "68"
checkbox input "true"
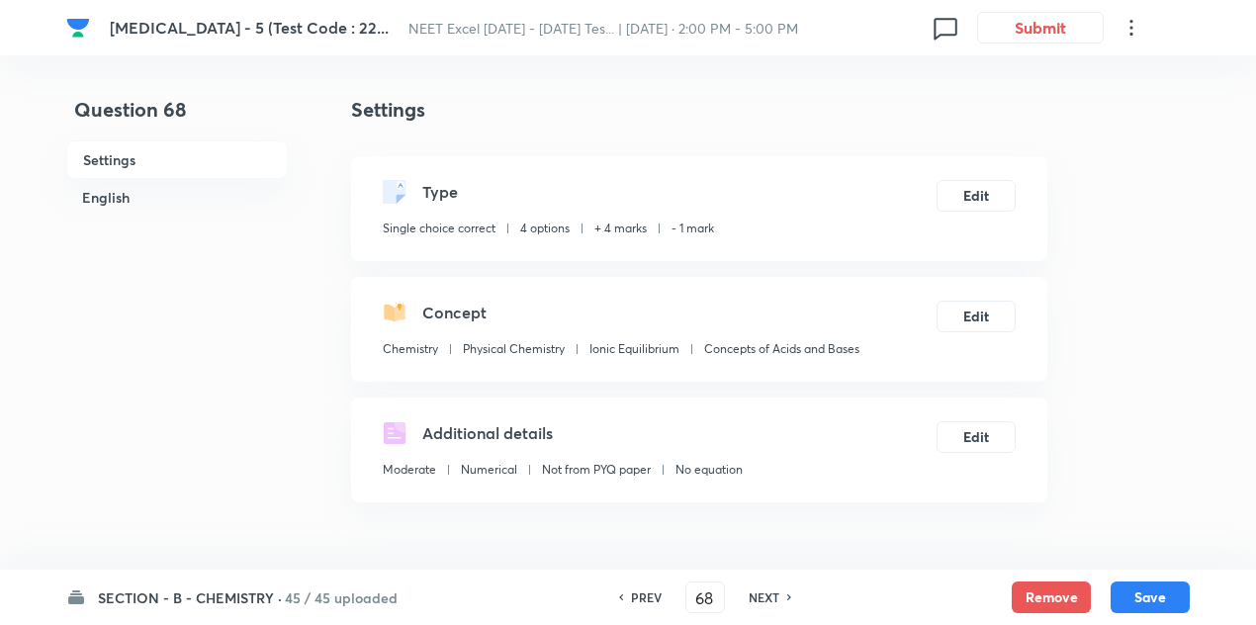
click at [767, 596] on h6 "NEXT" at bounding box center [764, 597] width 31 height 18
type input "69"
checkbox input "false"
checkbox input "true"
click at [767, 596] on h6 "NEXT" at bounding box center [764, 597] width 31 height 18
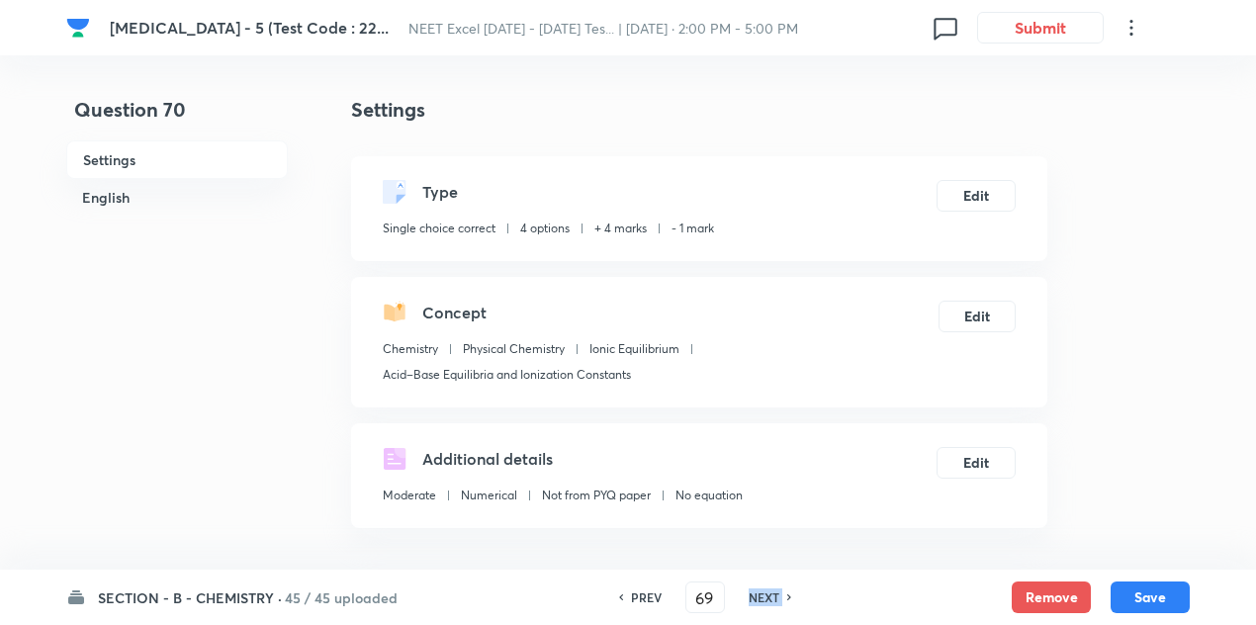
type input "70"
checkbox input "false"
checkbox input "true"
click at [767, 596] on h6 "NEXT" at bounding box center [764, 597] width 31 height 18
type input "71"
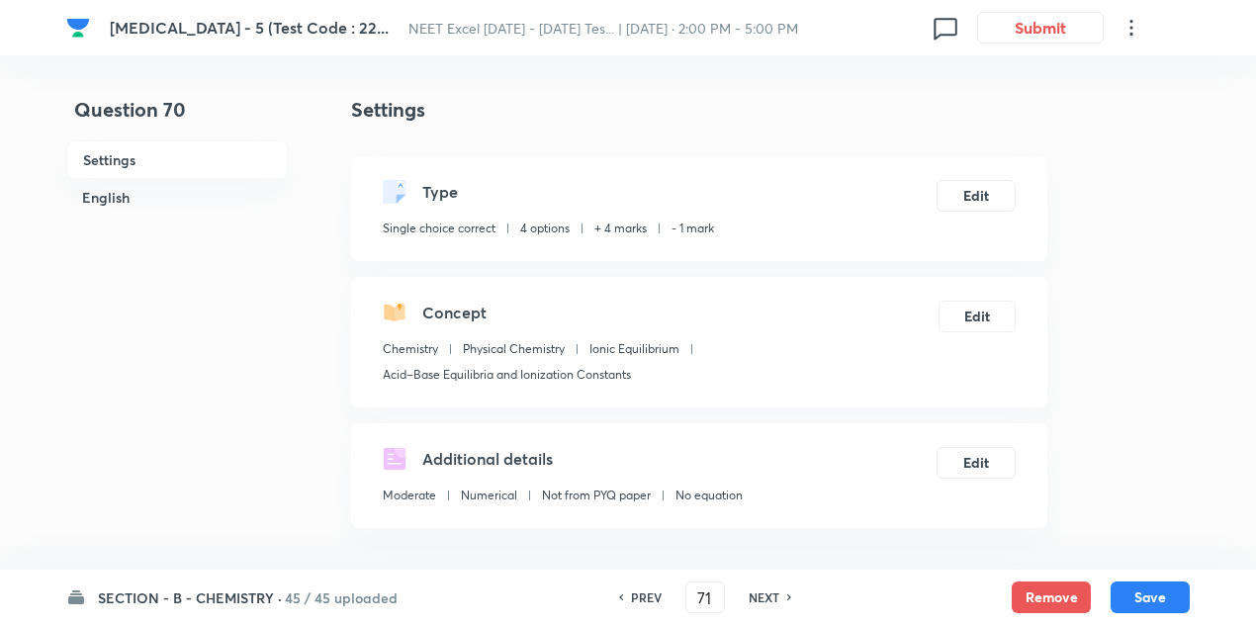
checkbox input "false"
checkbox input "true"
click at [767, 596] on h6 "NEXT" at bounding box center [764, 597] width 31 height 18
type input "72"
checkbox input "false"
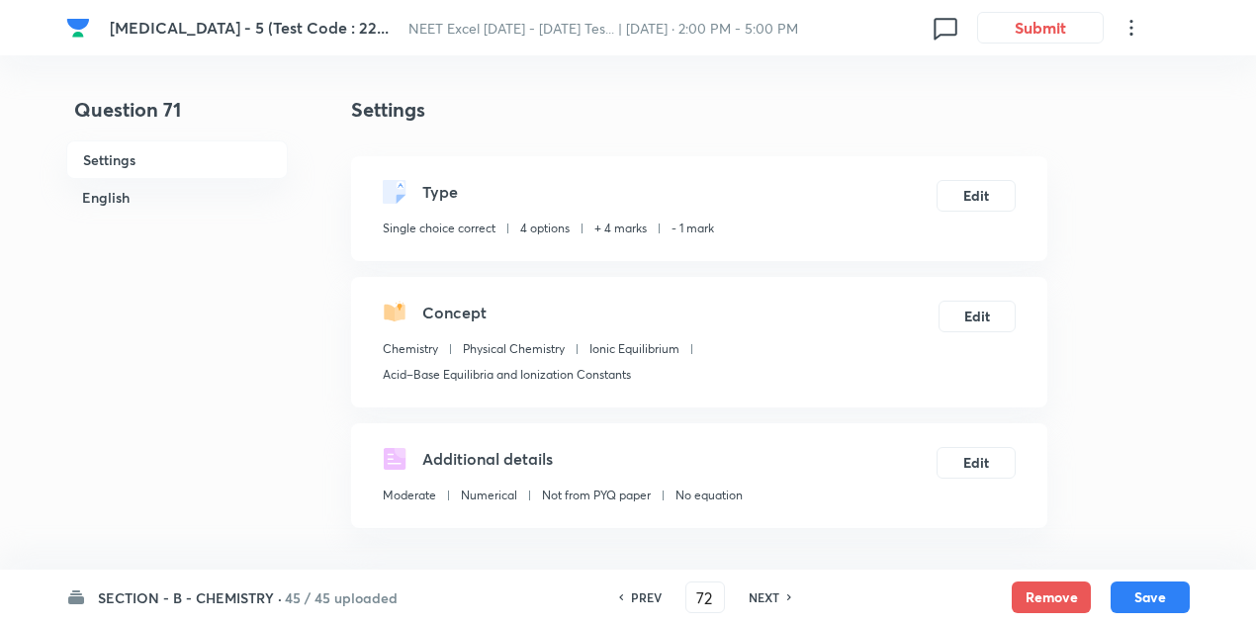
checkbox input "true"
click at [767, 596] on h6 "NEXT" at bounding box center [764, 597] width 31 height 18
type input "73"
checkbox input "false"
checkbox input "true"
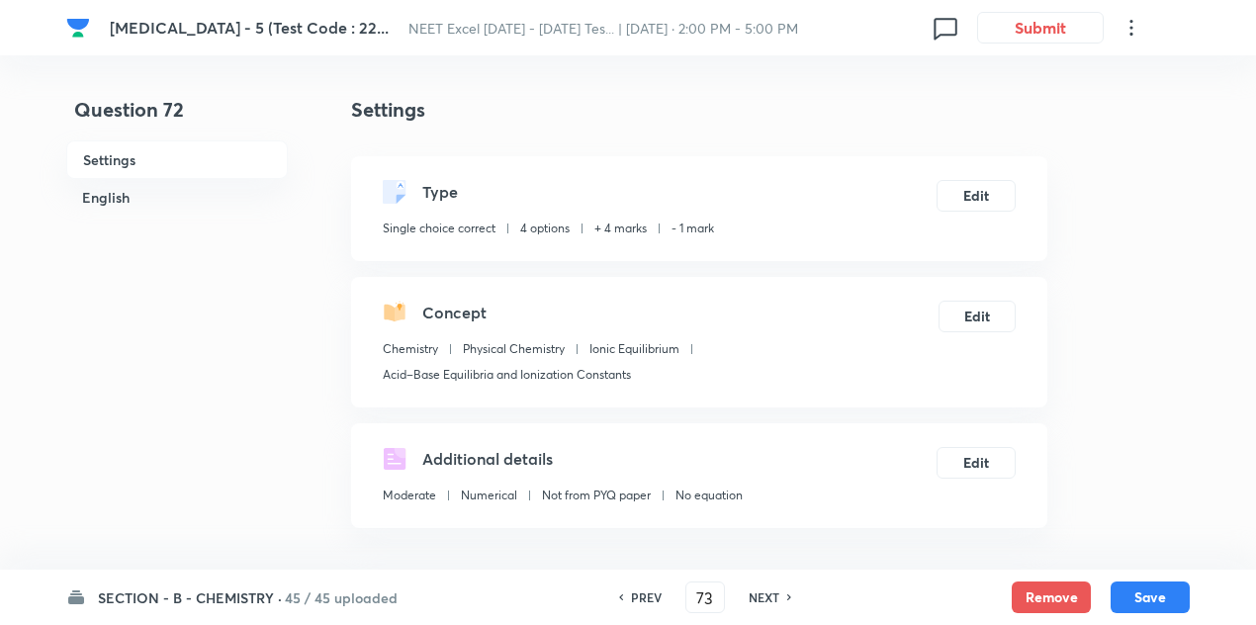
click at [767, 596] on h6 "NEXT" at bounding box center [764, 597] width 31 height 18
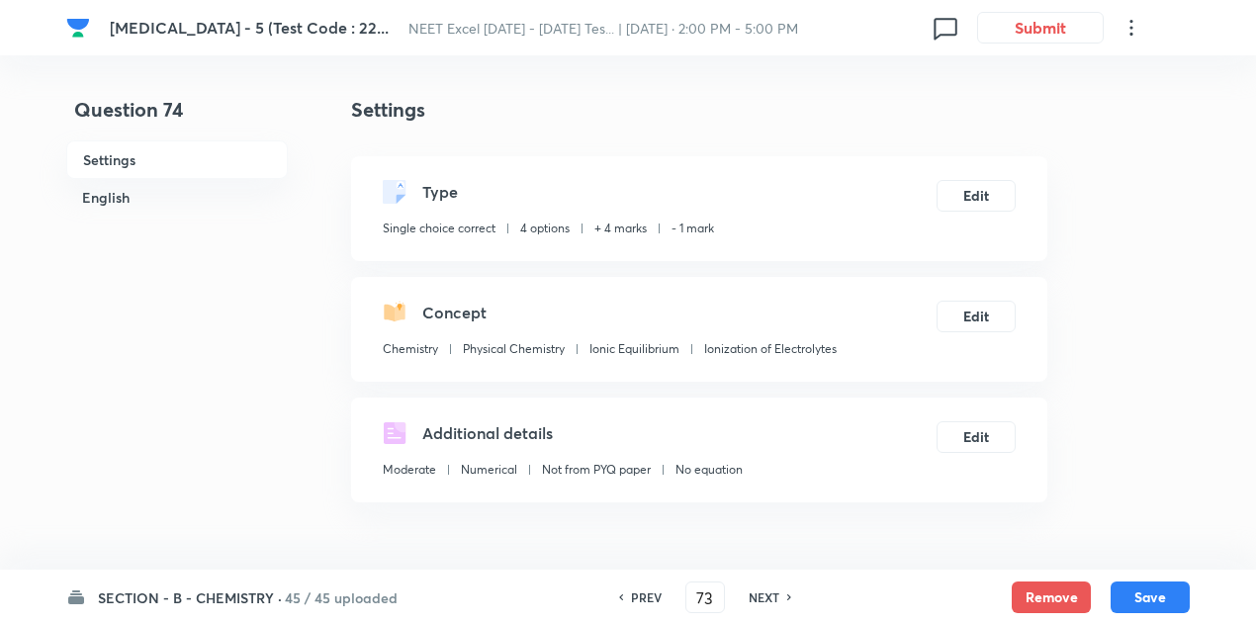
type input "74"
checkbox input "false"
checkbox input "true"
click at [767, 596] on h6 "NEXT" at bounding box center [764, 597] width 31 height 18
type input "75"
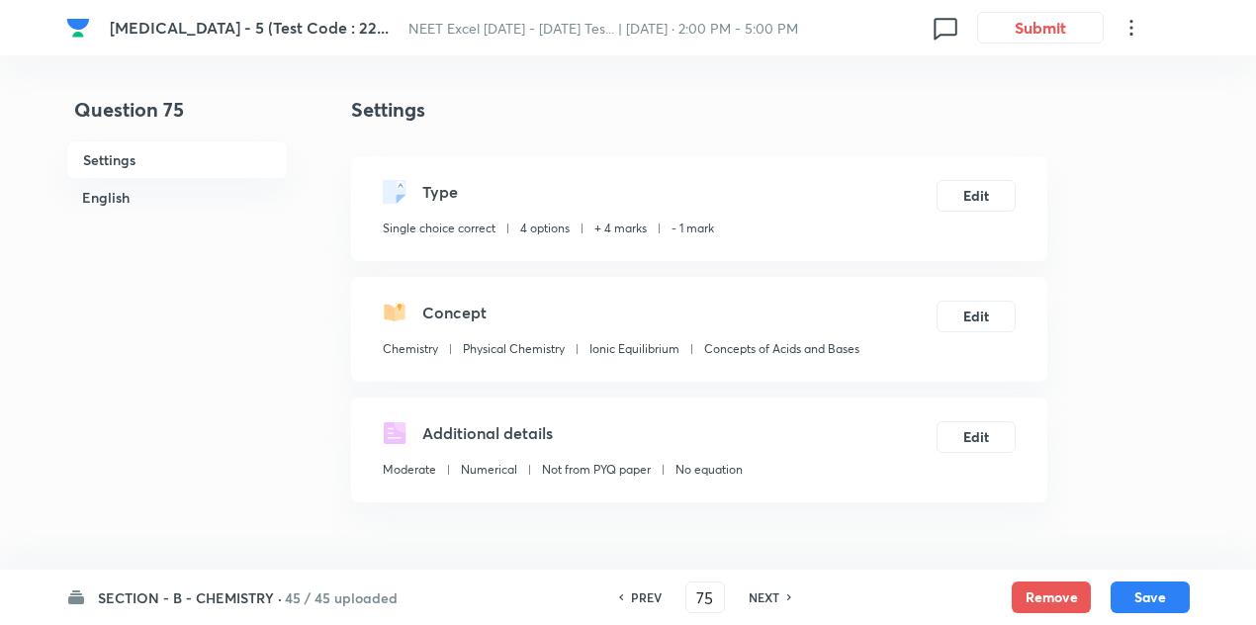
click at [767, 596] on h6 "NEXT" at bounding box center [764, 597] width 31 height 18
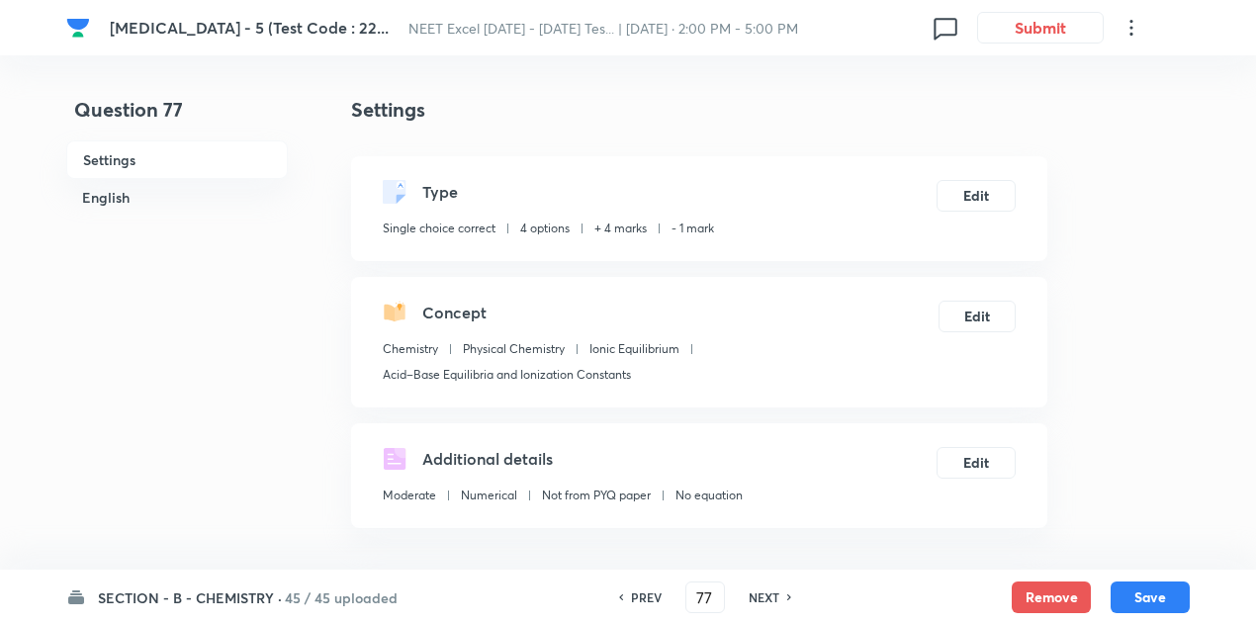
click at [767, 596] on h6 "NEXT" at bounding box center [764, 597] width 31 height 18
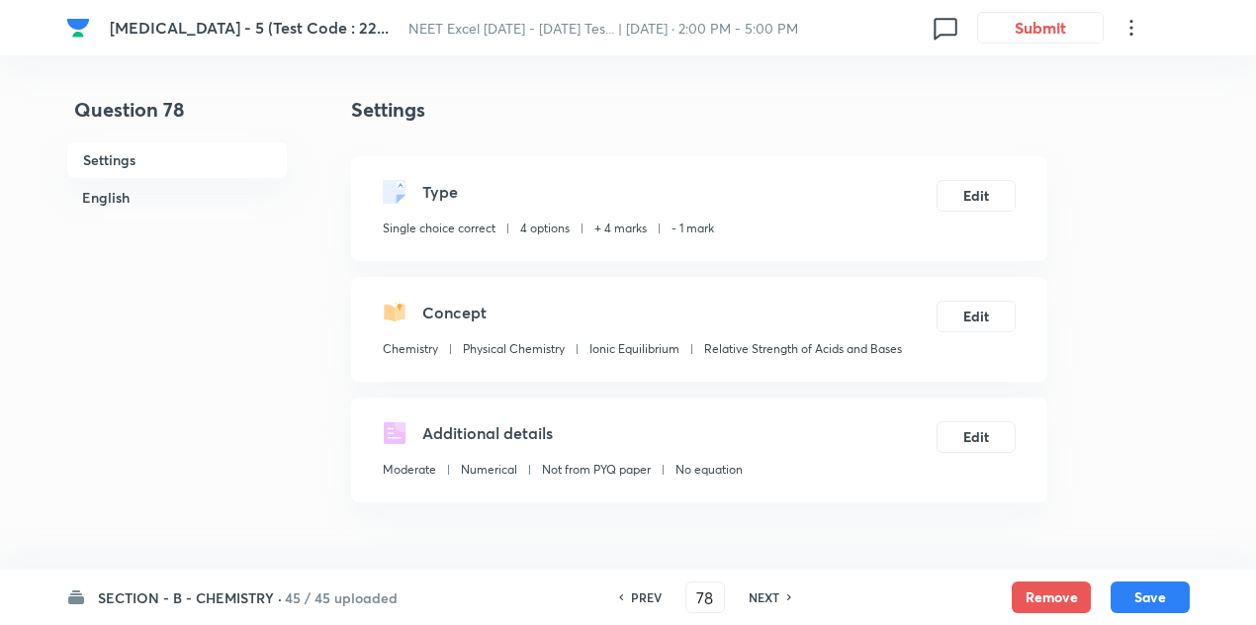
click at [767, 596] on h6 "NEXT" at bounding box center [764, 597] width 31 height 18
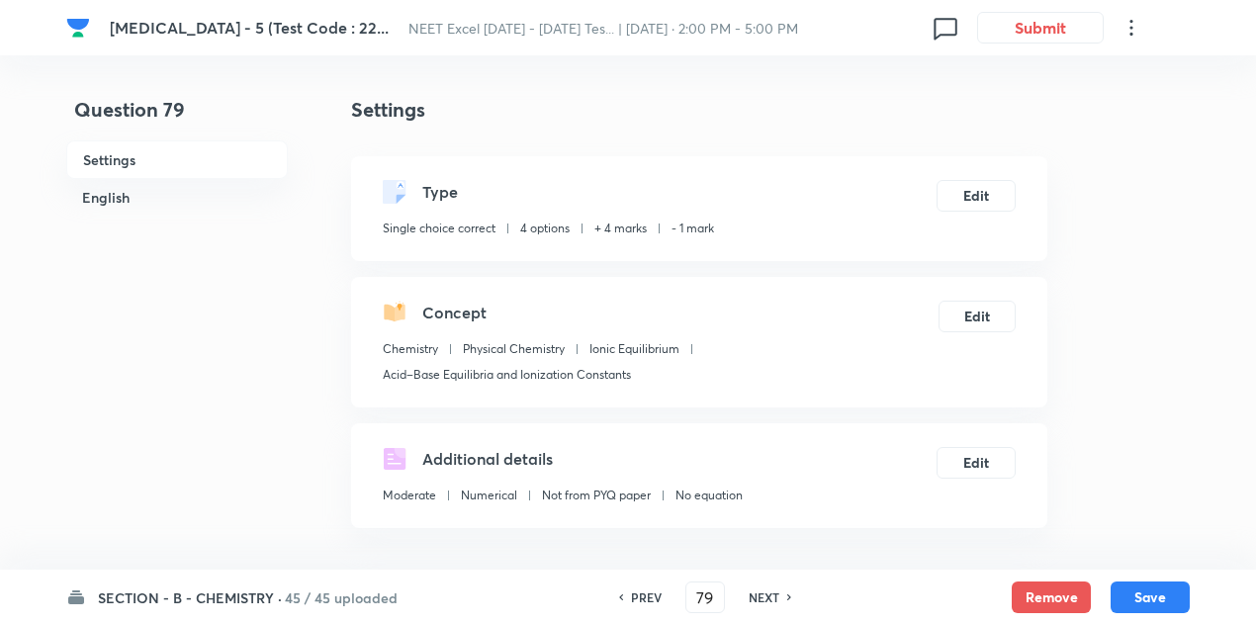
click at [767, 596] on h6 "NEXT" at bounding box center [764, 597] width 31 height 18
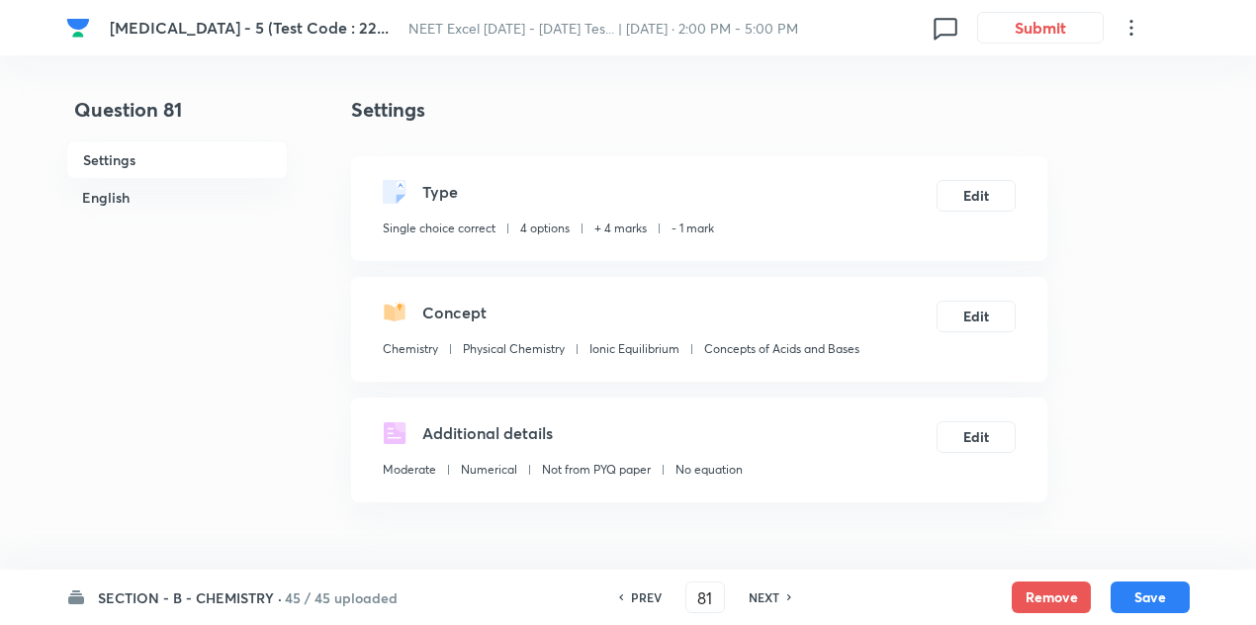
click at [767, 596] on h6 "NEXT" at bounding box center [764, 597] width 31 height 18
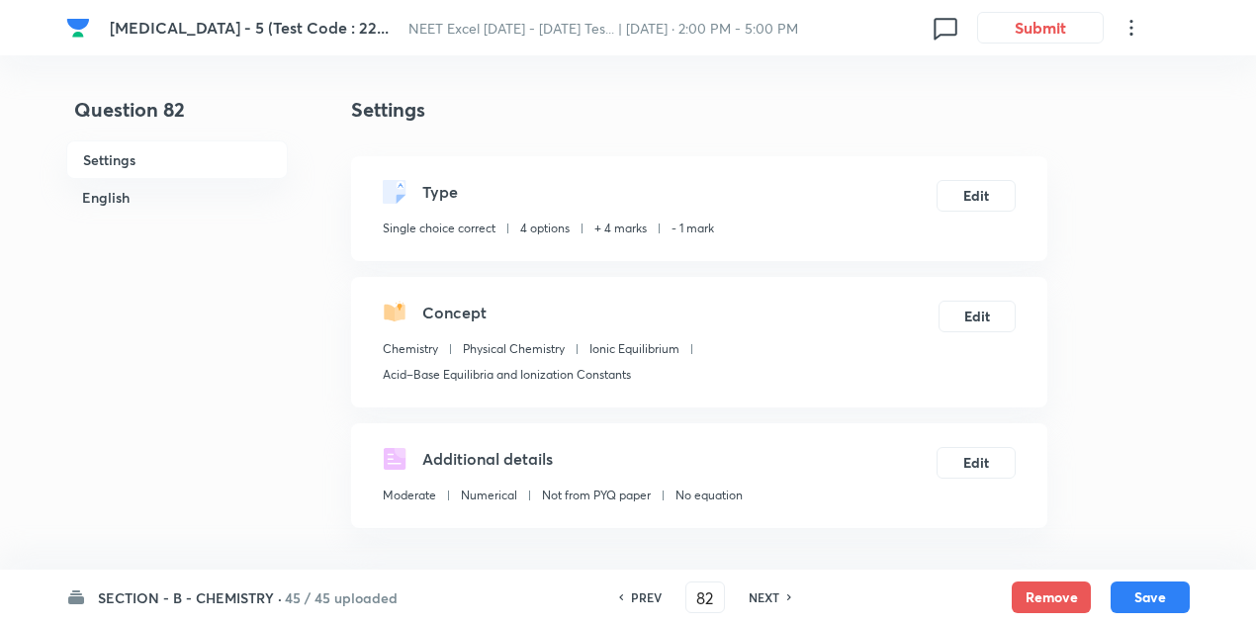
click at [767, 596] on h6 "NEXT" at bounding box center [764, 597] width 31 height 18
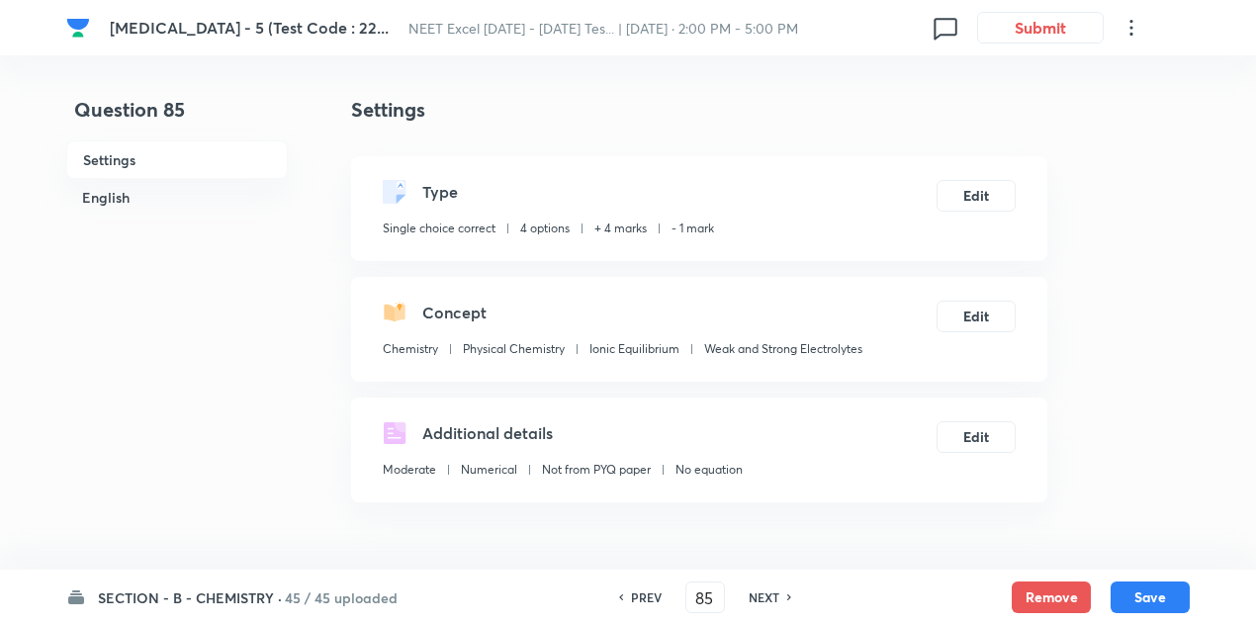
click at [767, 596] on h6 "NEXT" at bounding box center [764, 597] width 31 height 18
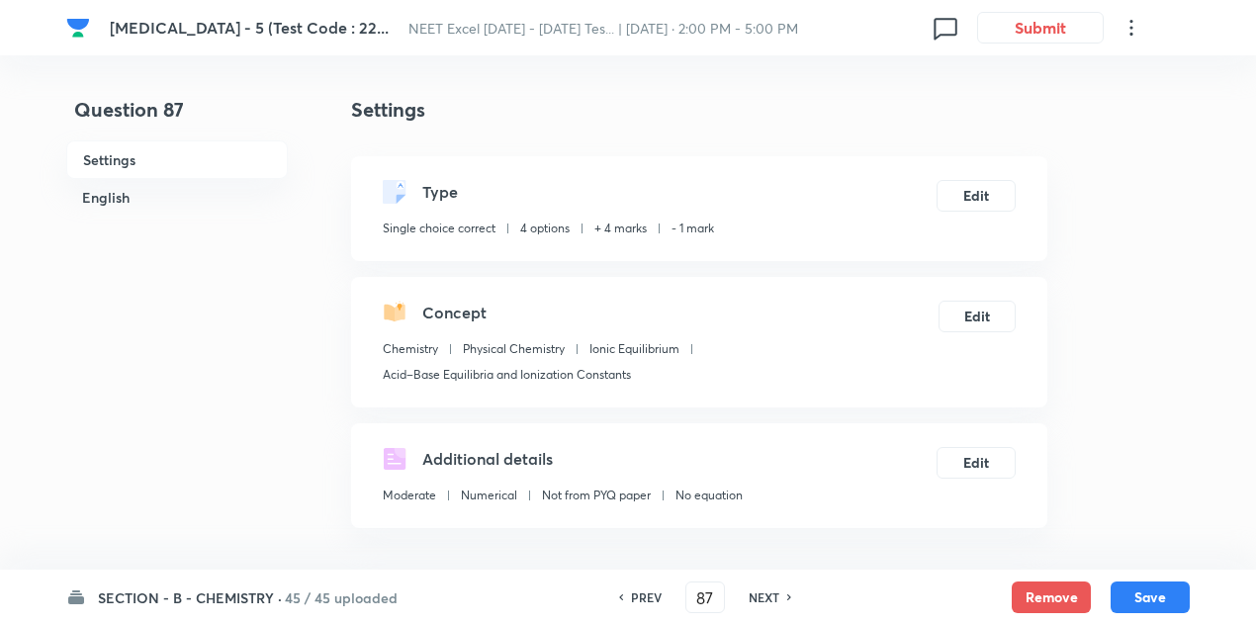
click at [767, 596] on h6 "NEXT" at bounding box center [764, 597] width 31 height 18
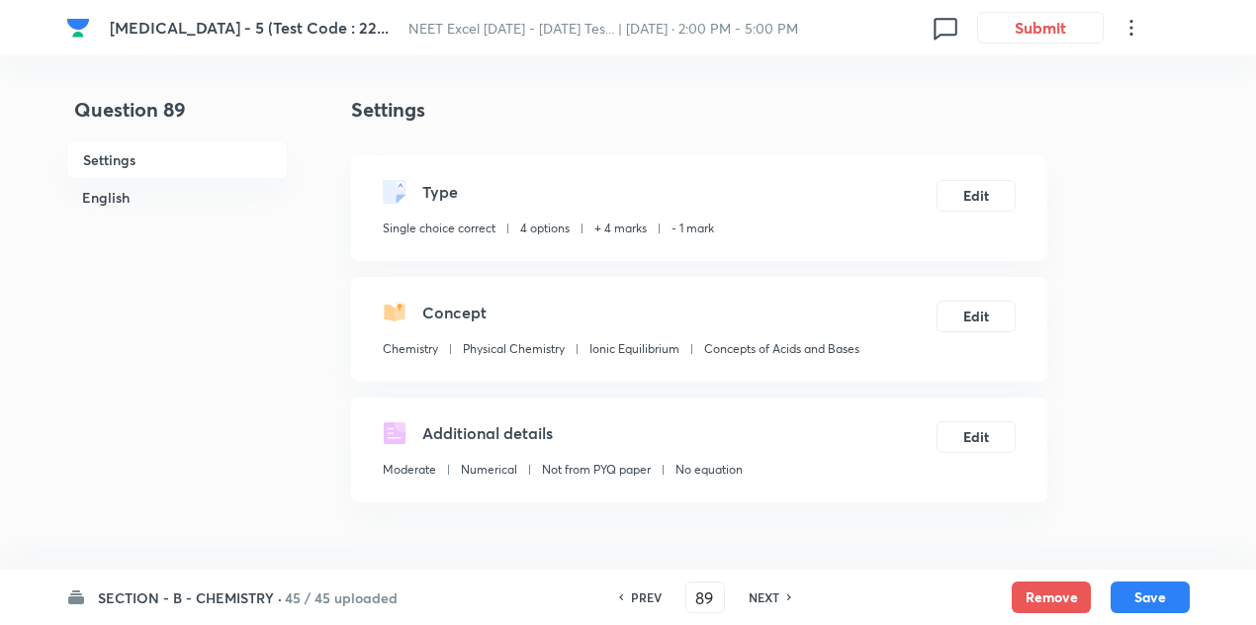
click at [767, 596] on h6 "NEXT" at bounding box center [764, 597] width 31 height 18
click at [767, 596] on div "NEXT" at bounding box center [756, 597] width 52 height 18
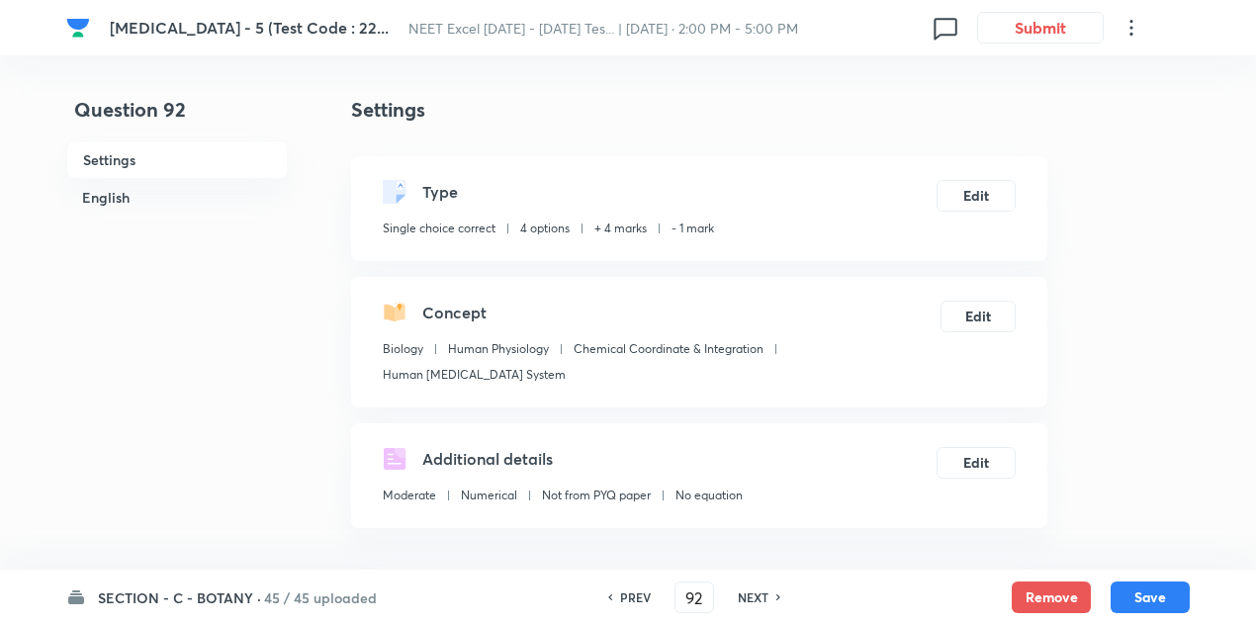
click at [767, 596] on div "NEXT" at bounding box center [756, 597] width 52 height 18
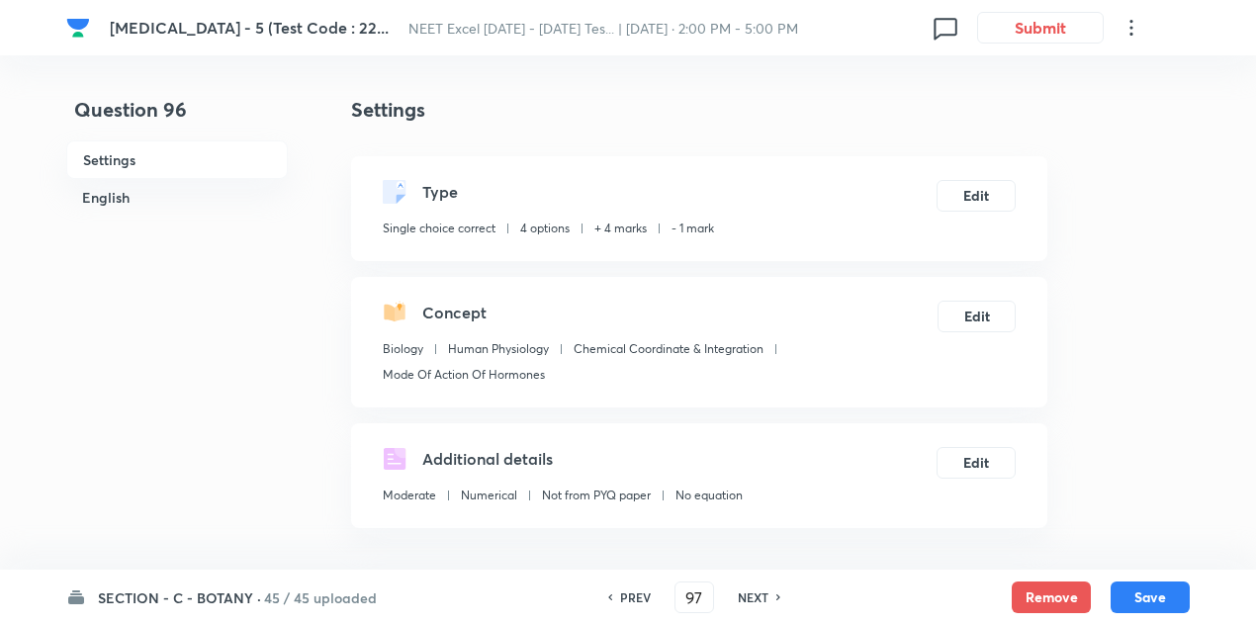
click at [767, 596] on div "NEXT" at bounding box center [756, 597] width 52 height 18
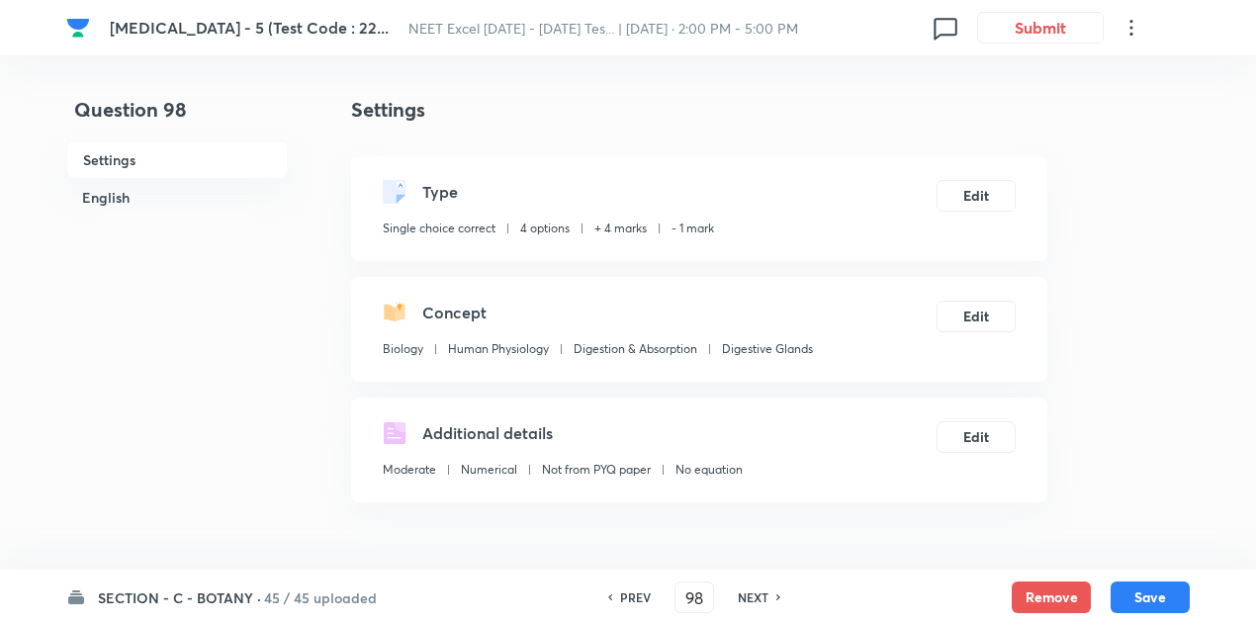
click at [767, 596] on div "NEXT" at bounding box center [756, 597] width 52 height 18
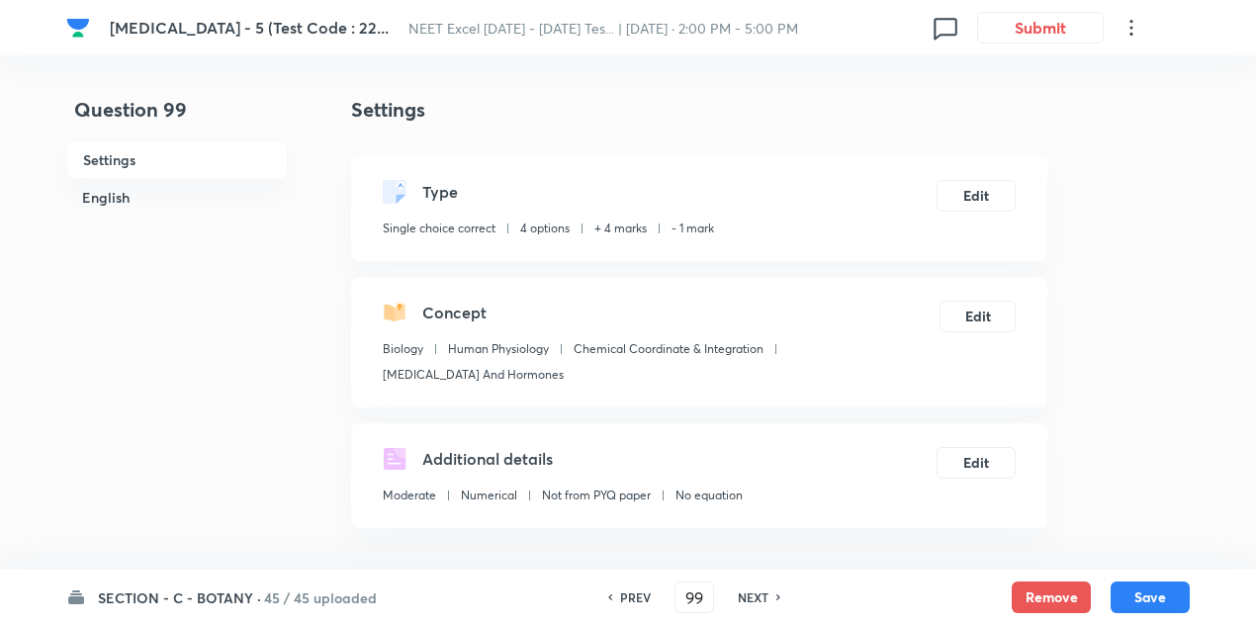
click at [767, 596] on div "NEXT" at bounding box center [756, 597] width 52 height 18
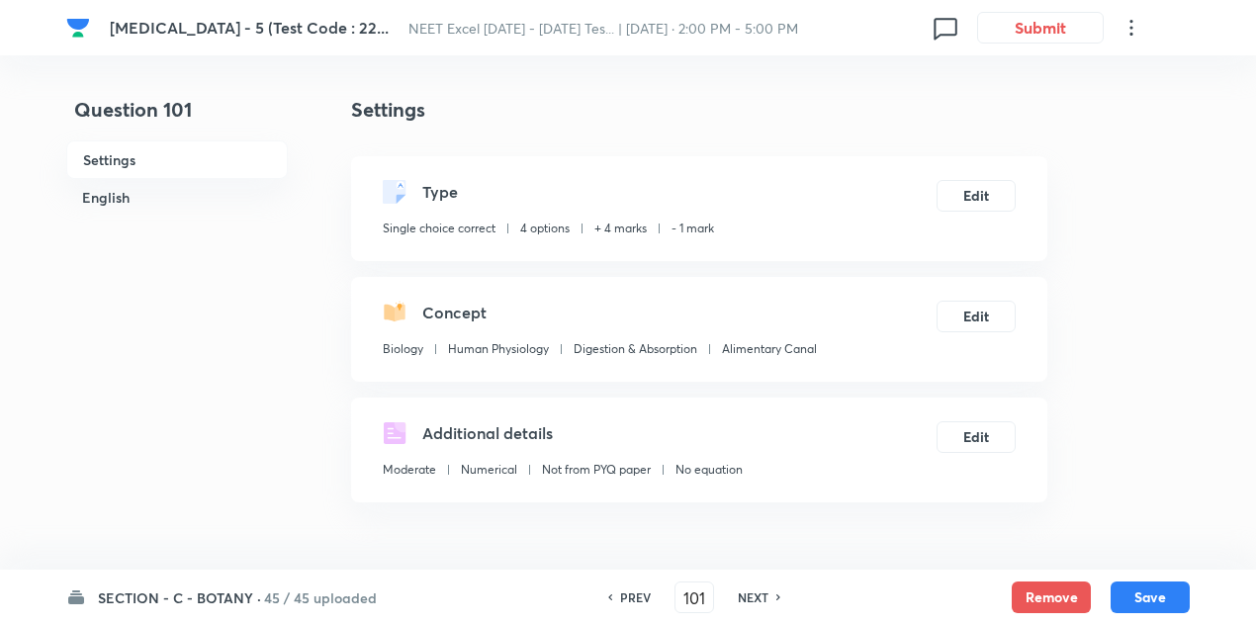
click at [767, 596] on div "NEXT" at bounding box center [756, 597] width 52 height 18
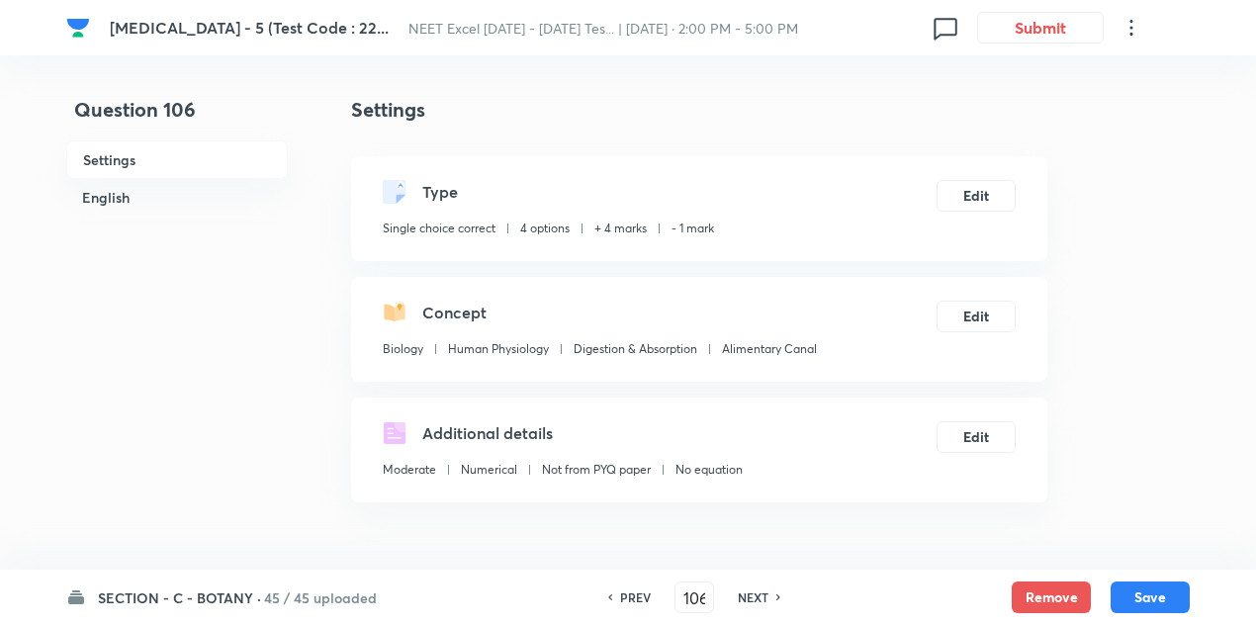
click at [767, 596] on div "NEXT" at bounding box center [756, 597] width 52 height 18
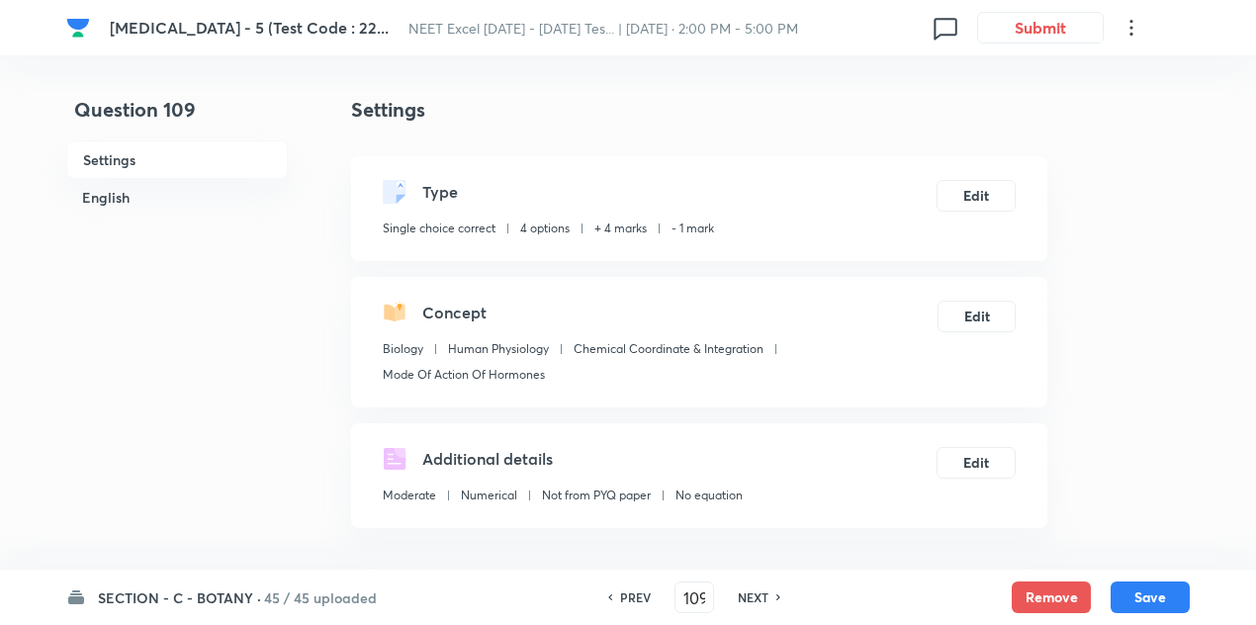
click at [767, 596] on div "NEXT" at bounding box center [756, 597] width 52 height 18
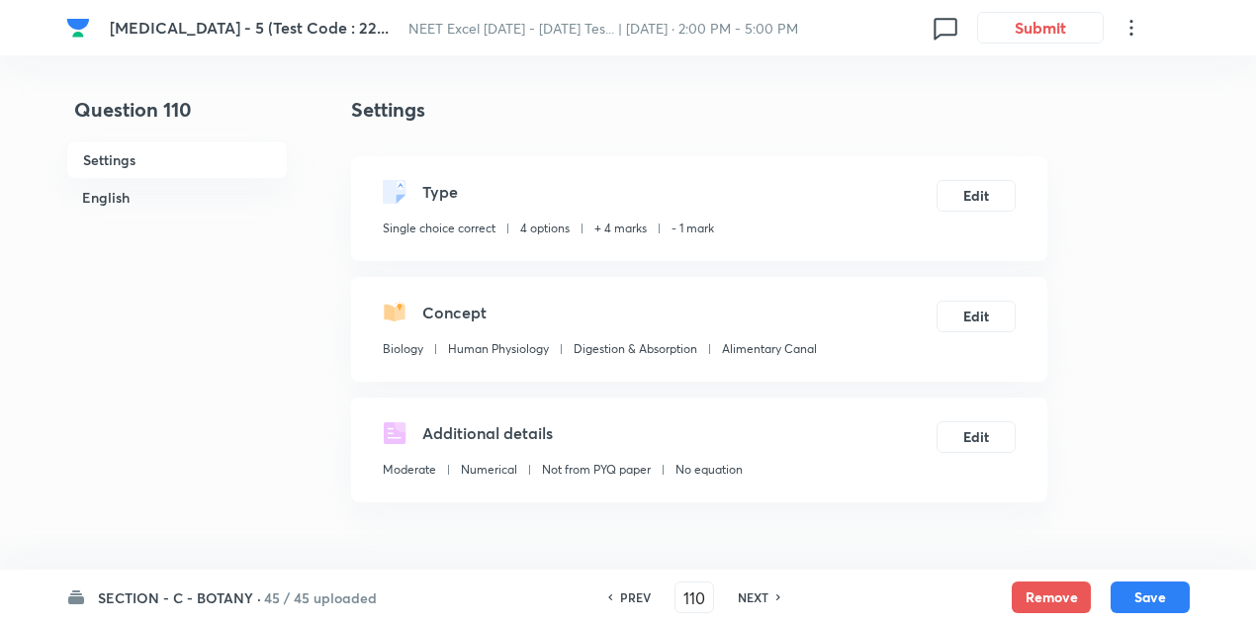
click at [767, 596] on div "NEXT" at bounding box center [756, 597] width 52 height 18
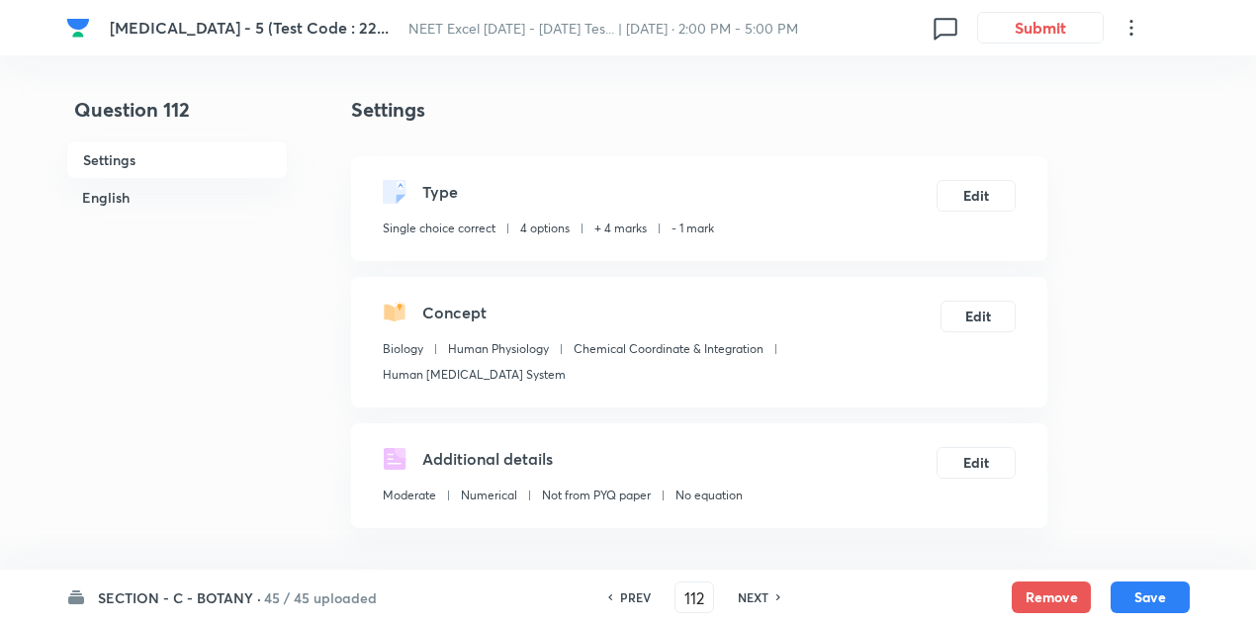
click at [767, 596] on div "NEXT" at bounding box center [756, 597] width 52 height 18
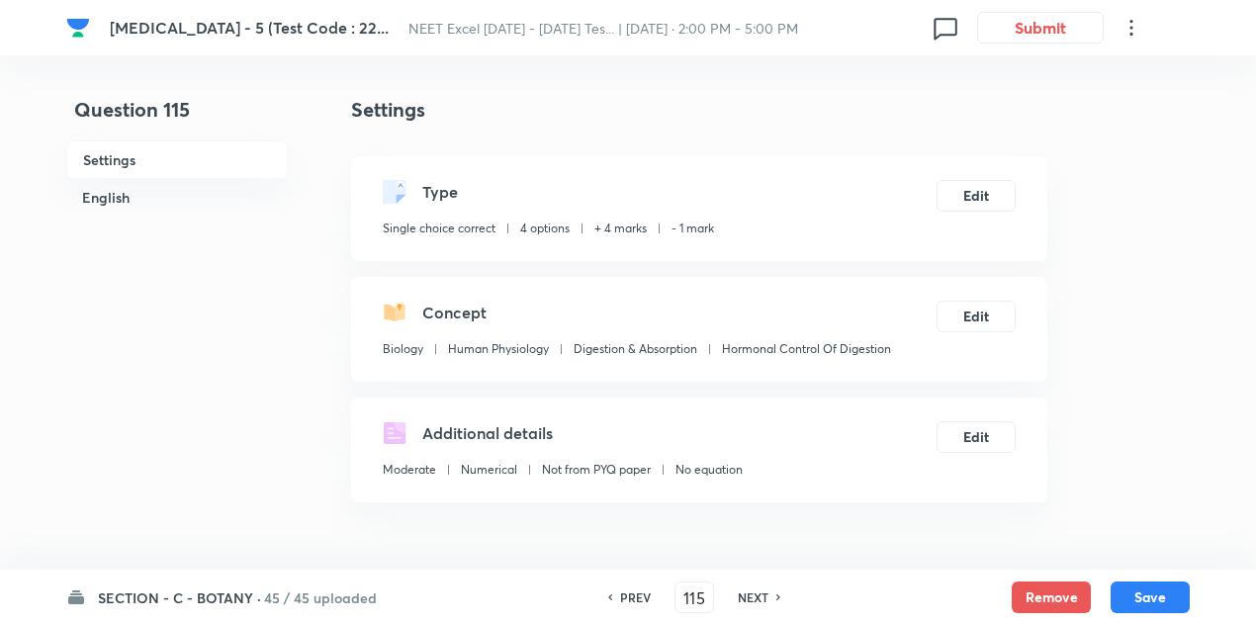
click at [767, 596] on div "NEXT" at bounding box center [756, 597] width 52 height 18
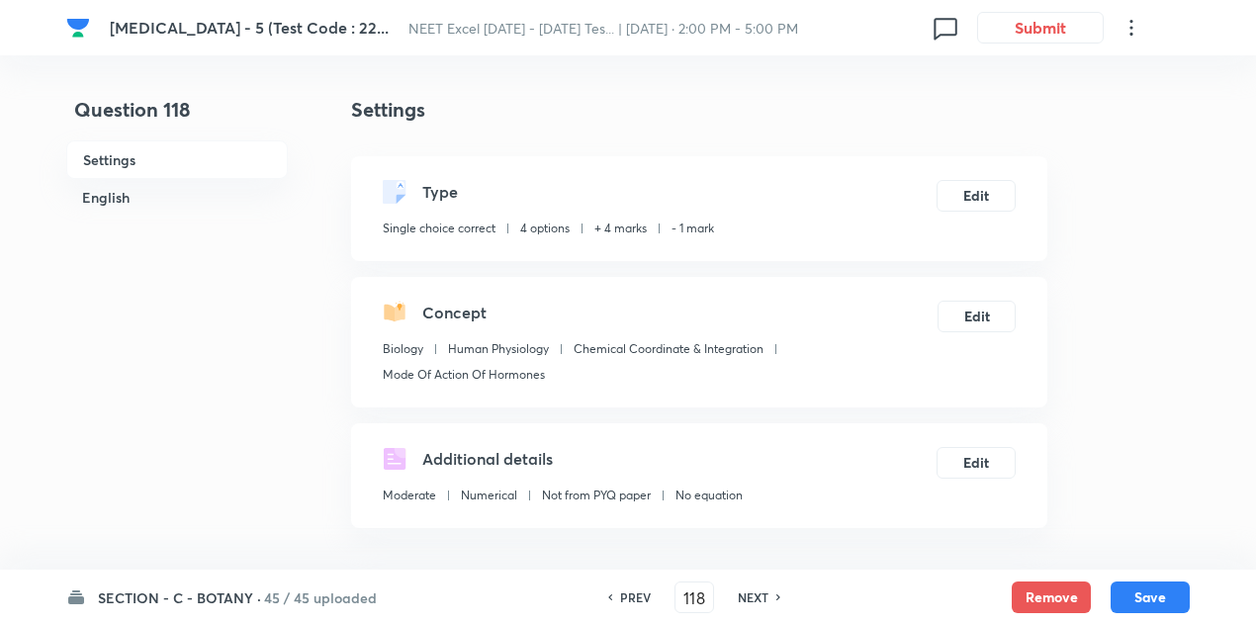
click at [767, 596] on div "NEXT" at bounding box center [756, 597] width 52 height 18
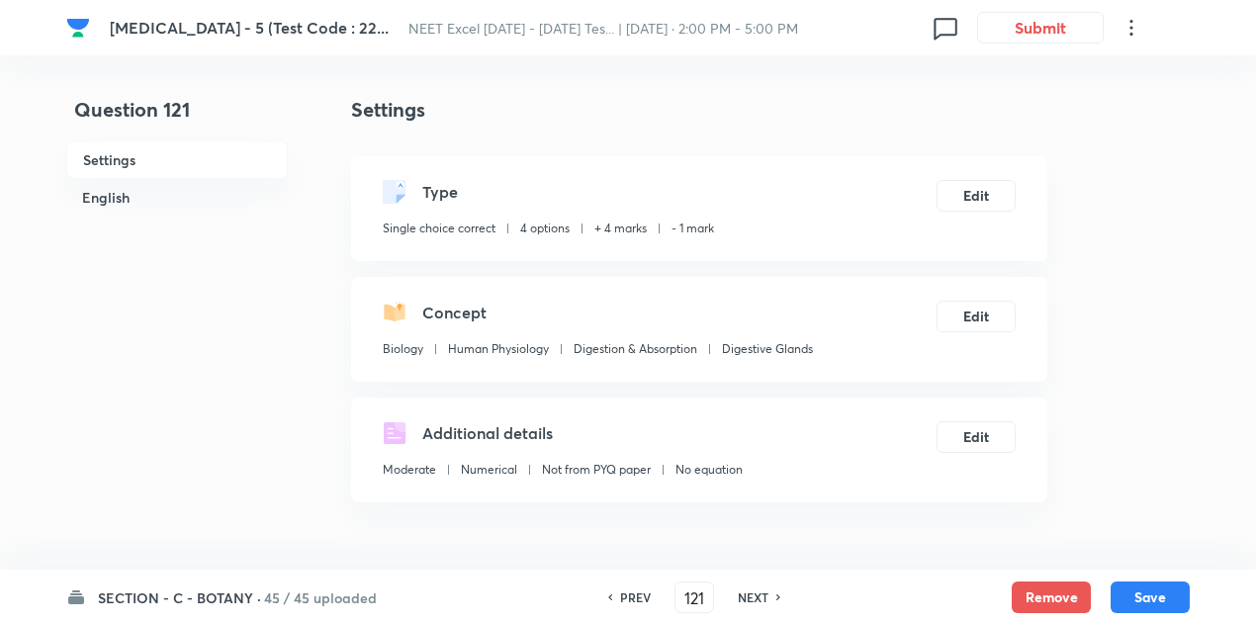
click at [767, 596] on div "NEXT" at bounding box center [756, 597] width 52 height 18
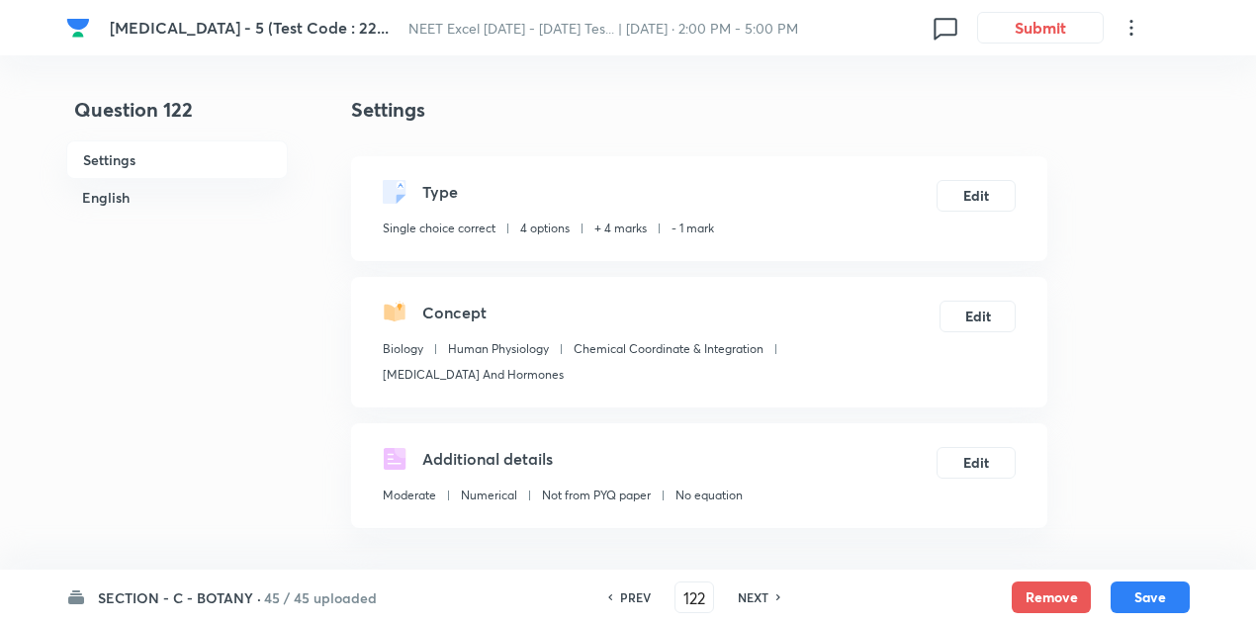
click at [767, 596] on div "NEXT" at bounding box center [756, 597] width 52 height 18
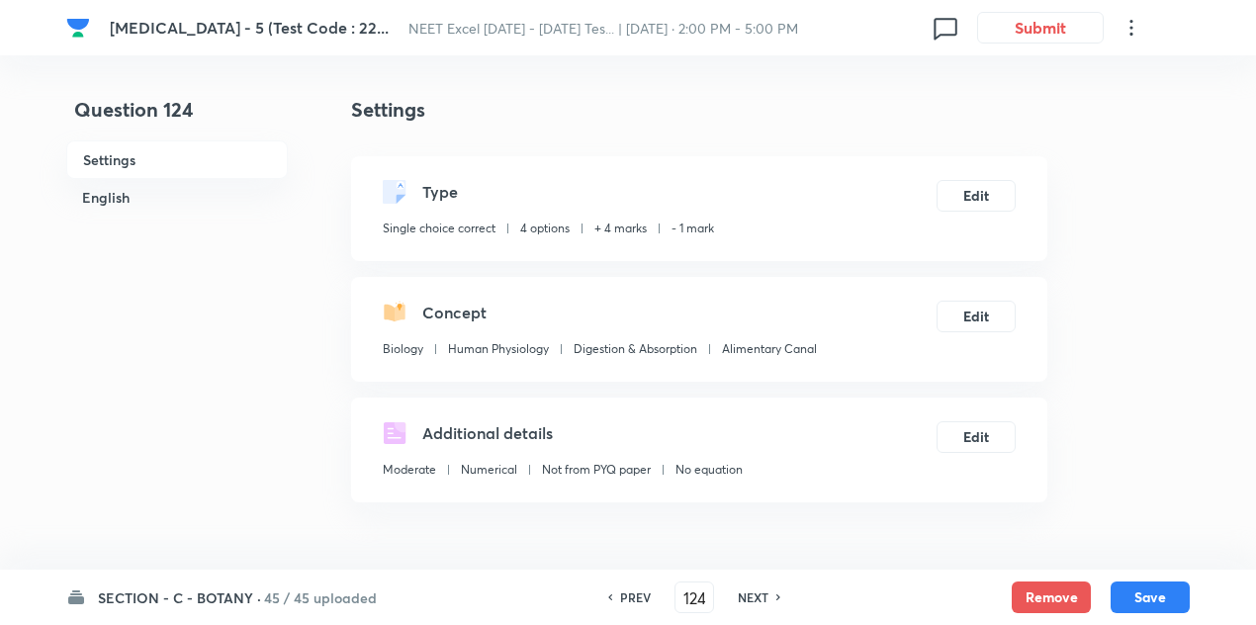
click at [767, 596] on div "NEXT" at bounding box center [756, 597] width 52 height 18
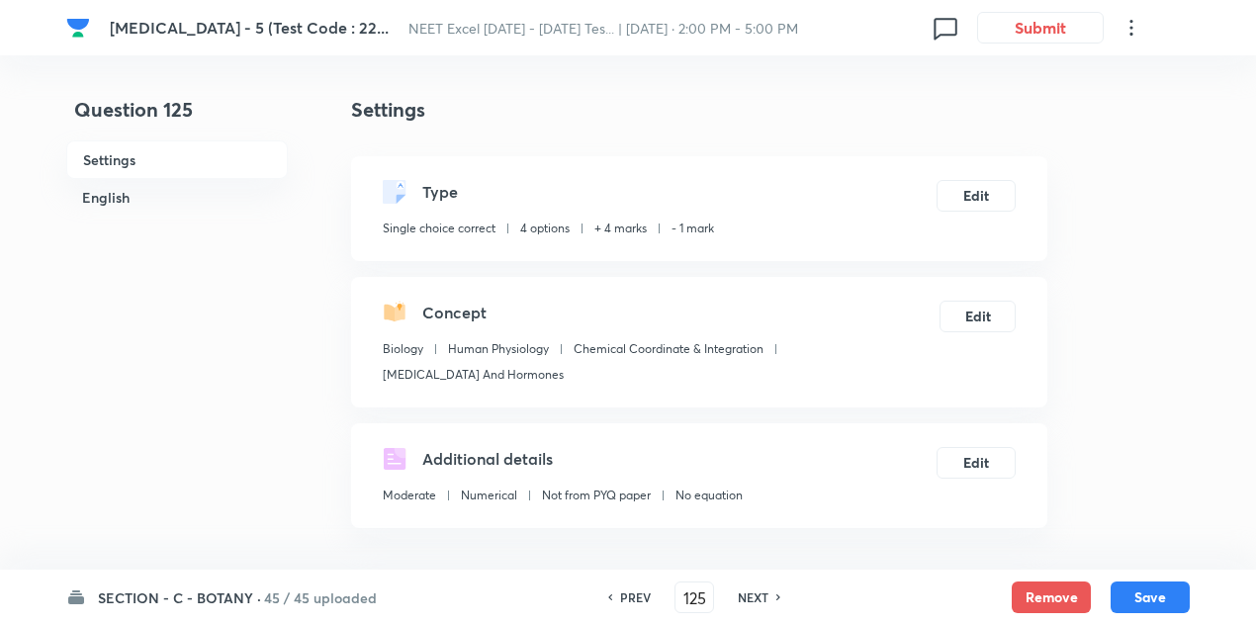
click at [767, 596] on div "NEXT" at bounding box center [756, 597] width 52 height 18
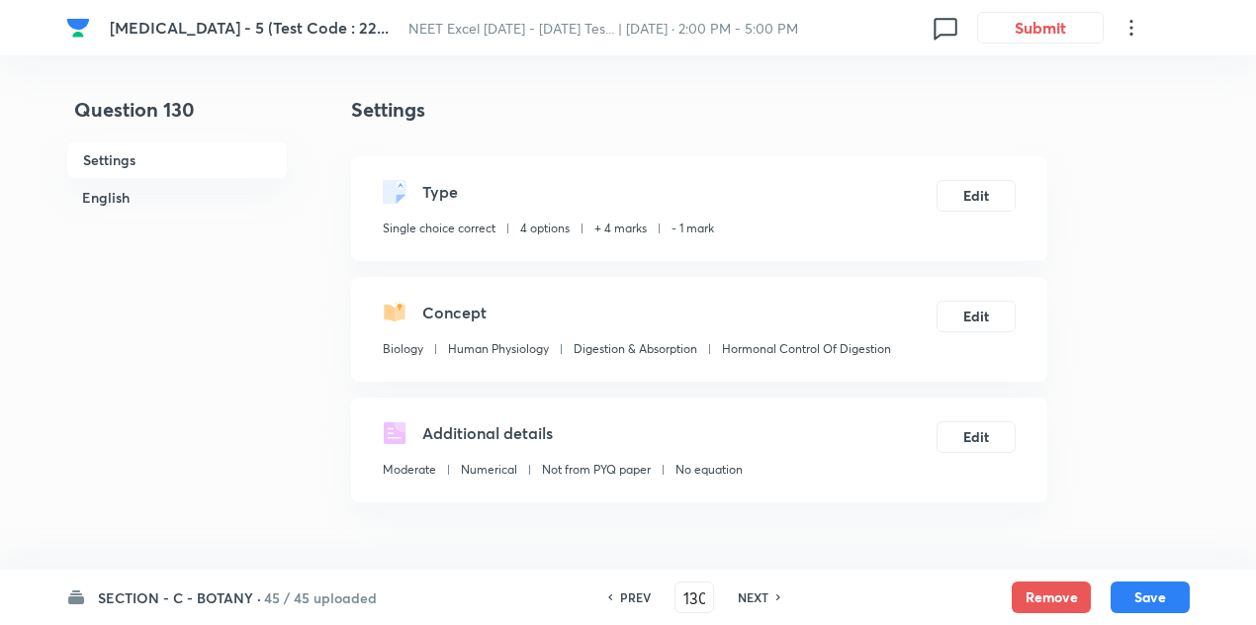
click at [767, 596] on div "NEXT" at bounding box center [756, 597] width 52 height 18
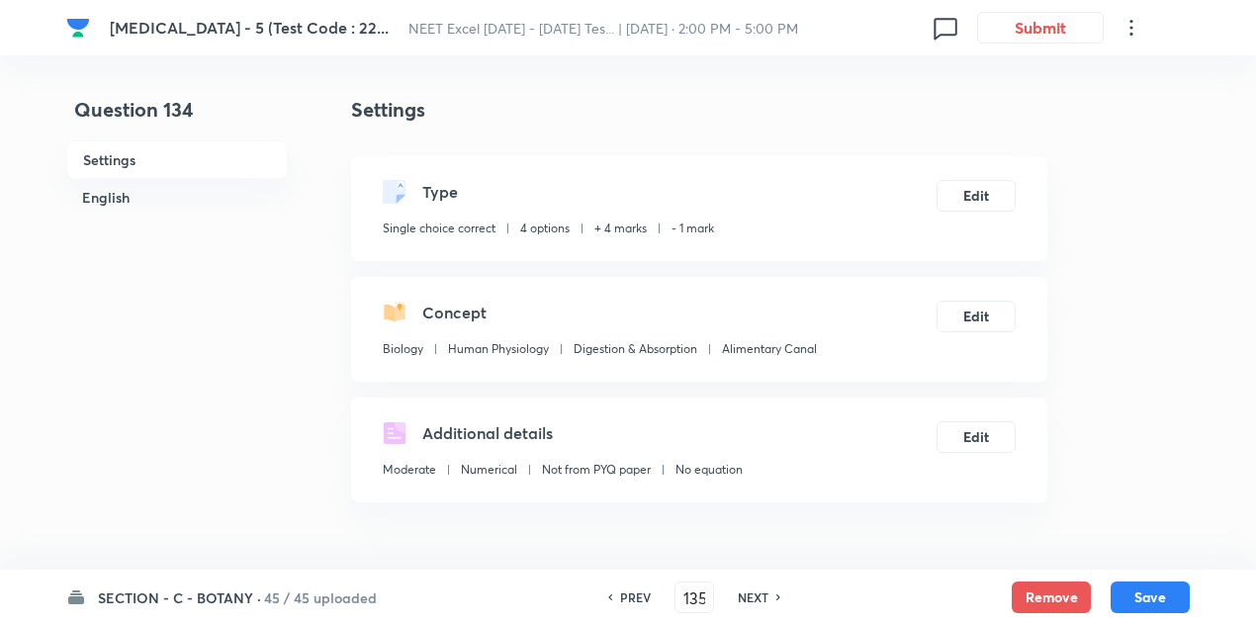
click at [767, 596] on div "NEXT" at bounding box center [756, 597] width 52 height 18
click at [767, 596] on h6 "NEXT" at bounding box center [761, 597] width 31 height 18
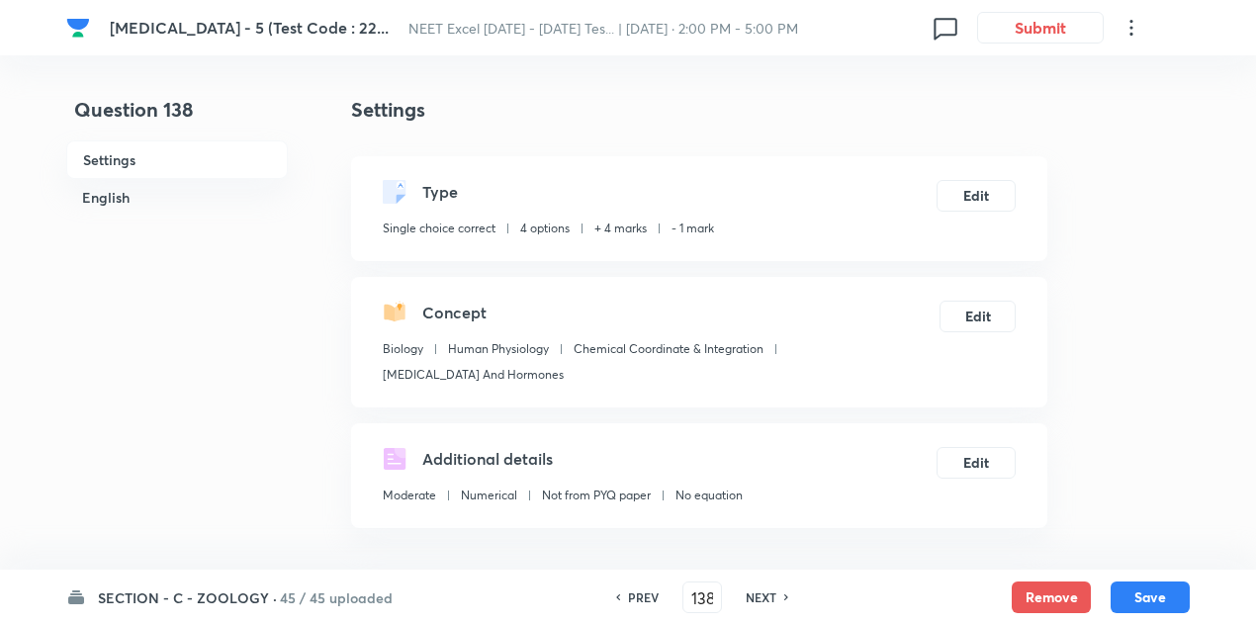
click at [767, 596] on h6 "NEXT" at bounding box center [761, 597] width 31 height 18
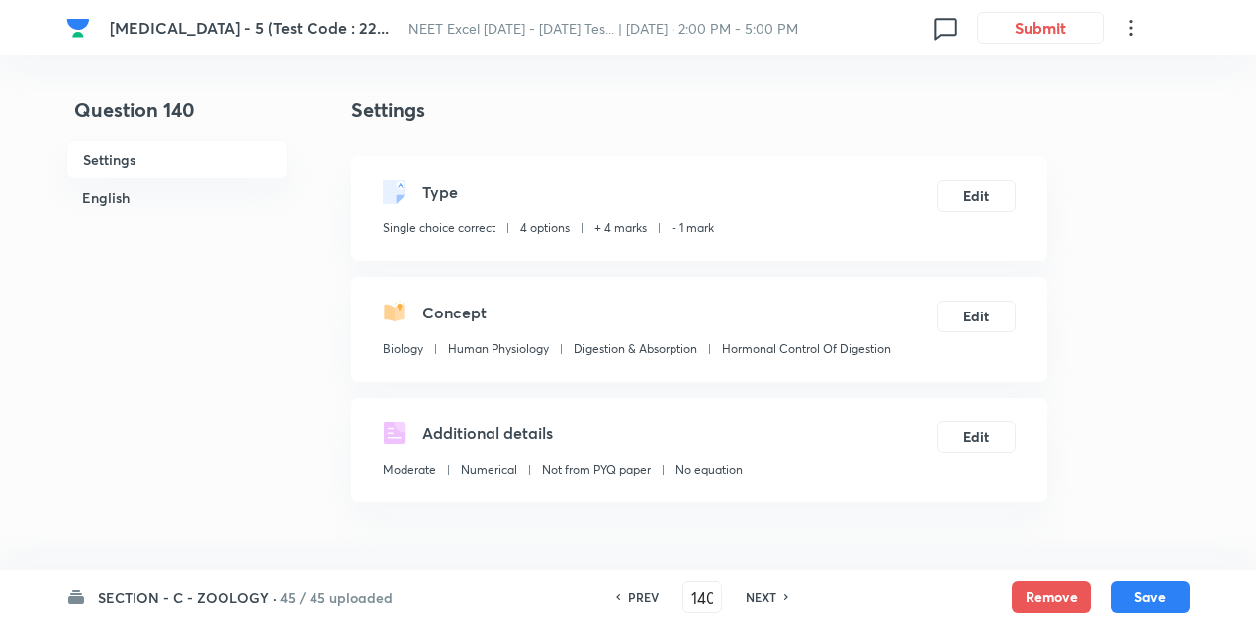
click at [767, 596] on h6 "NEXT" at bounding box center [761, 597] width 31 height 18
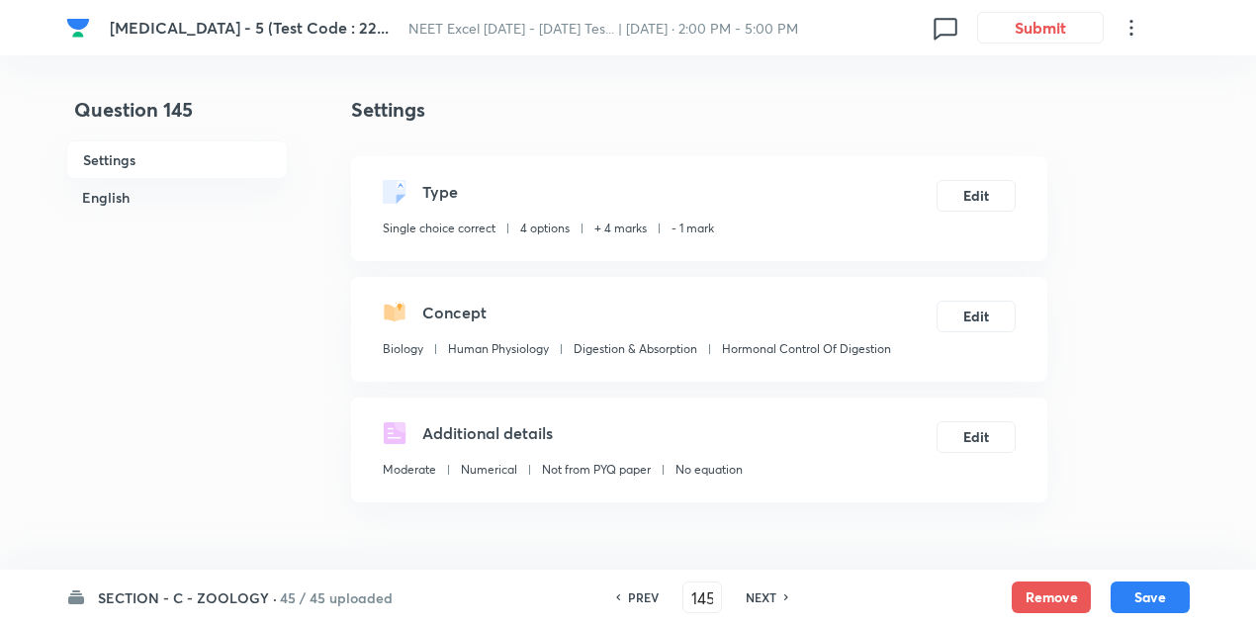
click at [767, 596] on h6 "NEXT" at bounding box center [761, 597] width 31 height 18
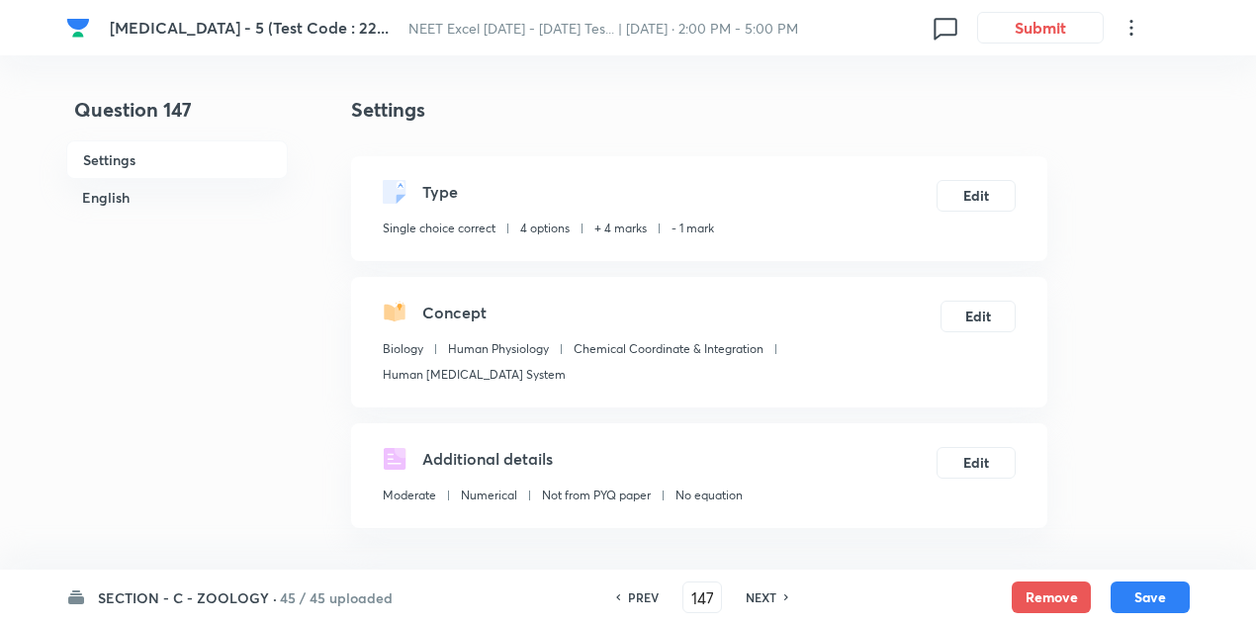
click at [767, 596] on h6 "NEXT" at bounding box center [761, 597] width 31 height 18
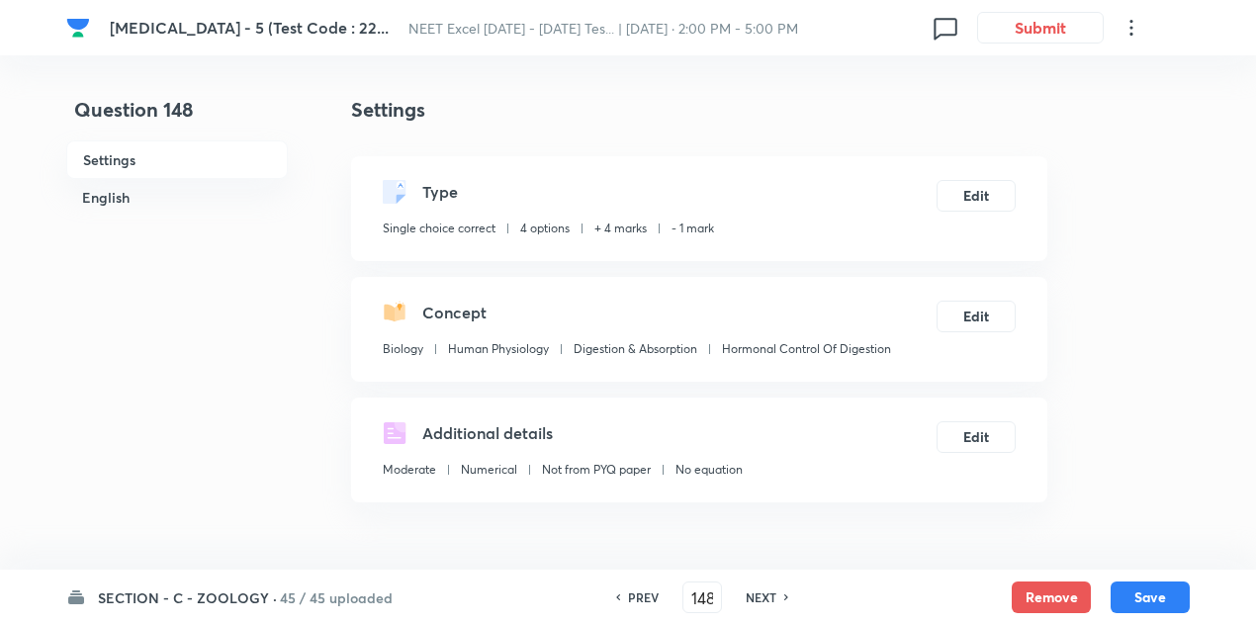
click at [767, 596] on h6 "NEXT" at bounding box center [761, 597] width 31 height 18
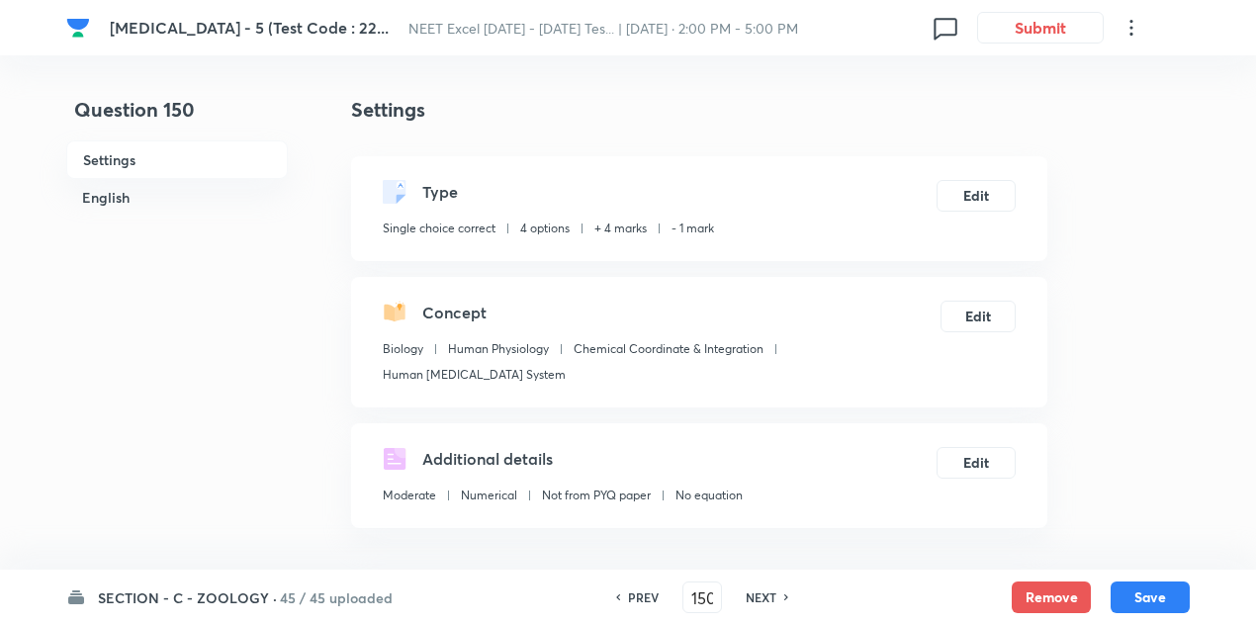
click at [767, 596] on h6 "NEXT" at bounding box center [761, 597] width 31 height 18
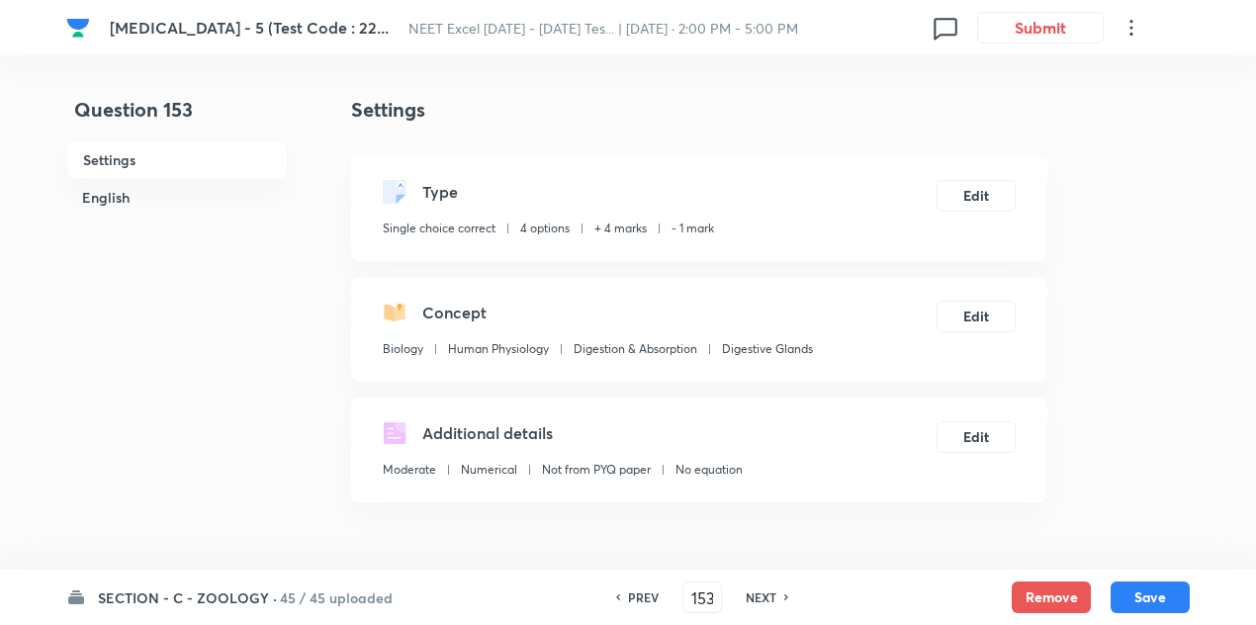
click at [767, 596] on h6 "NEXT" at bounding box center [761, 597] width 31 height 18
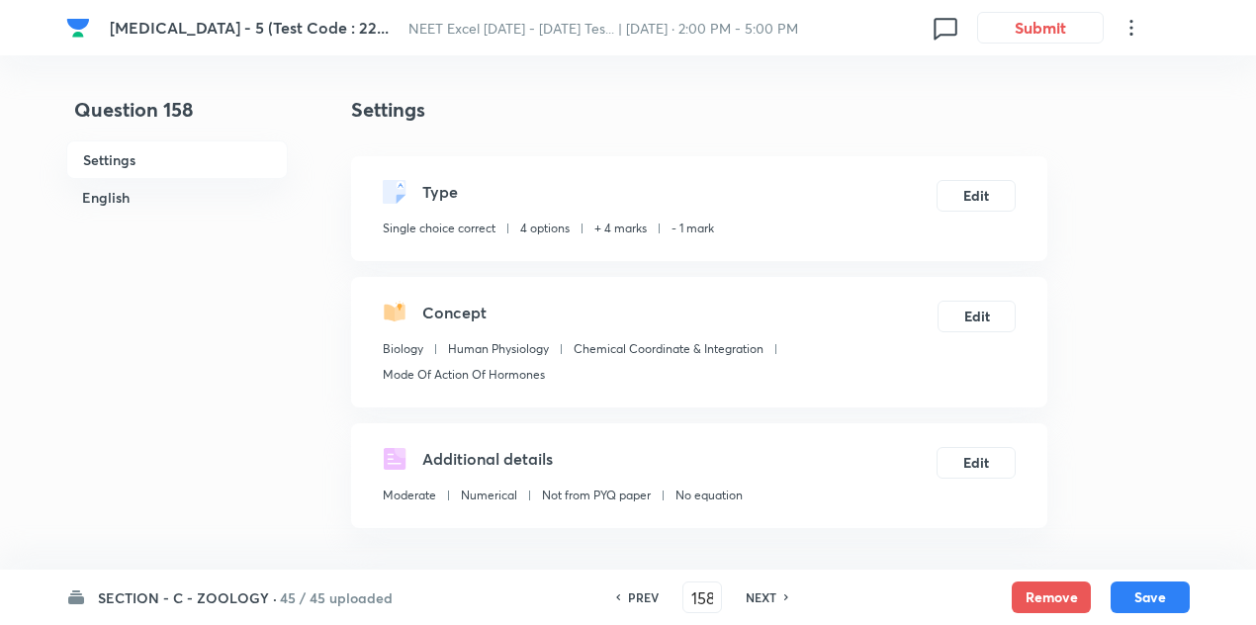
click at [767, 596] on h6 "NEXT" at bounding box center [761, 597] width 31 height 18
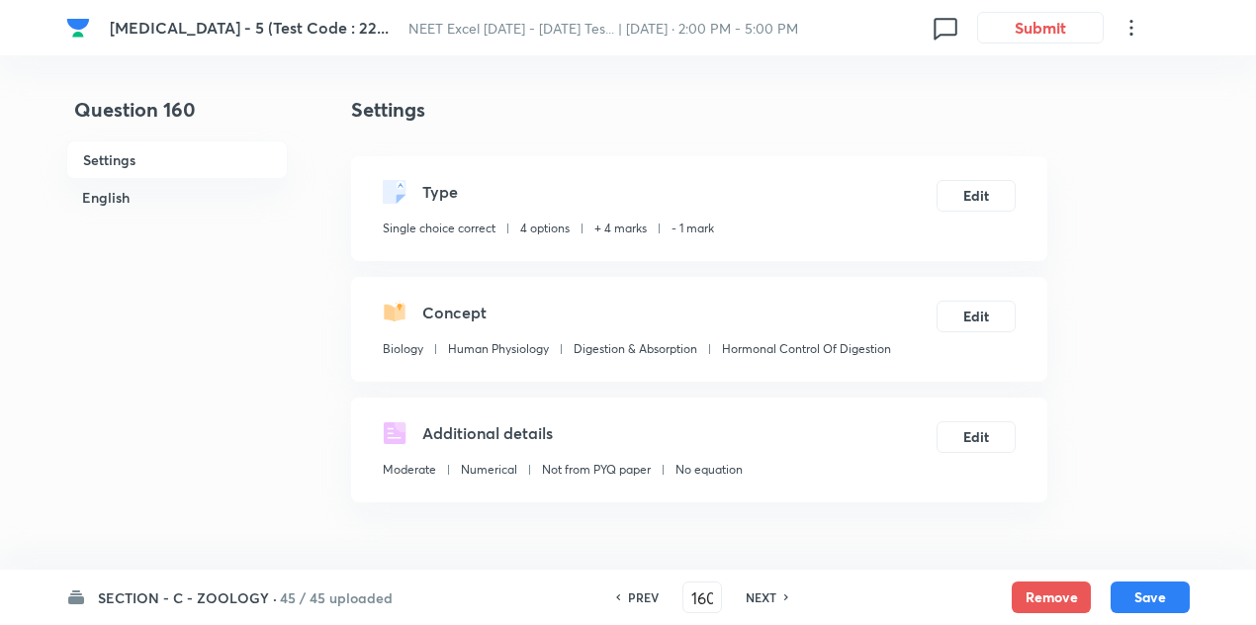
click at [767, 596] on h6 "NEXT" at bounding box center [761, 597] width 31 height 18
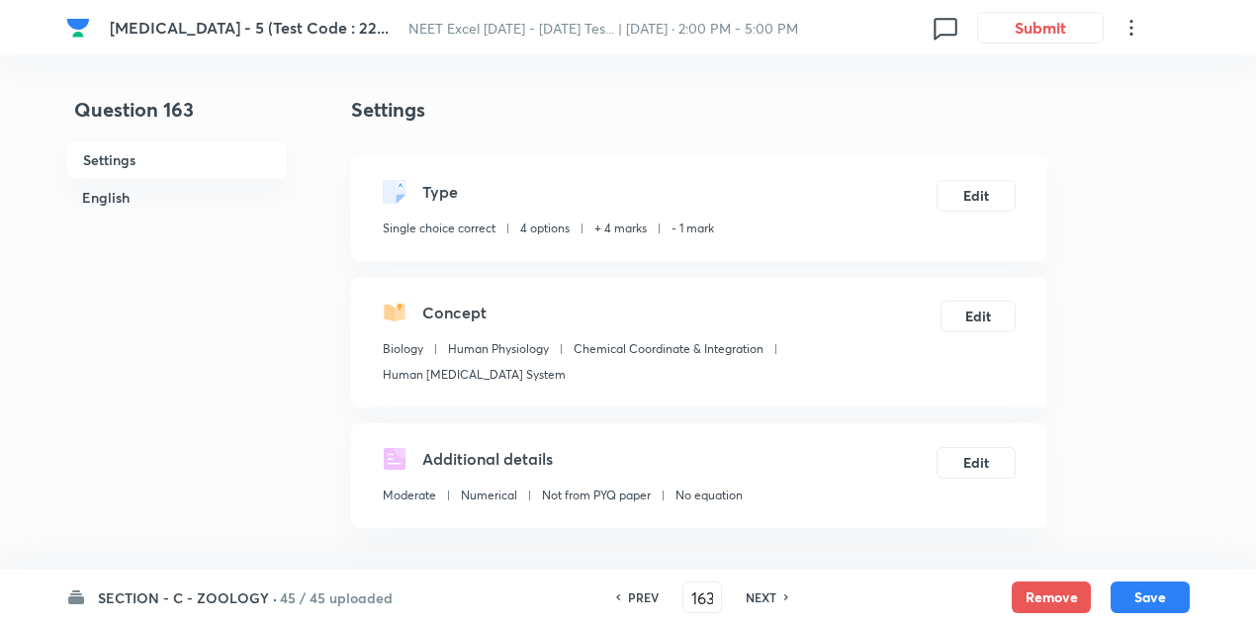
click at [767, 596] on h6 "NEXT" at bounding box center [761, 597] width 31 height 18
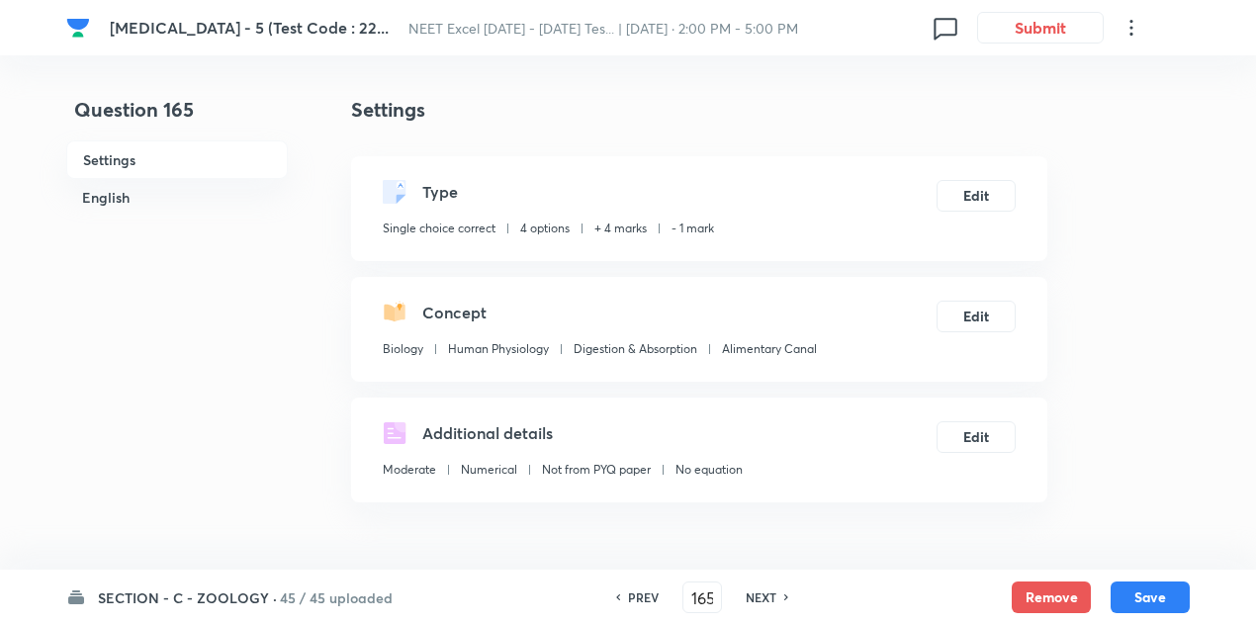
click at [767, 596] on h6 "NEXT" at bounding box center [761, 597] width 31 height 18
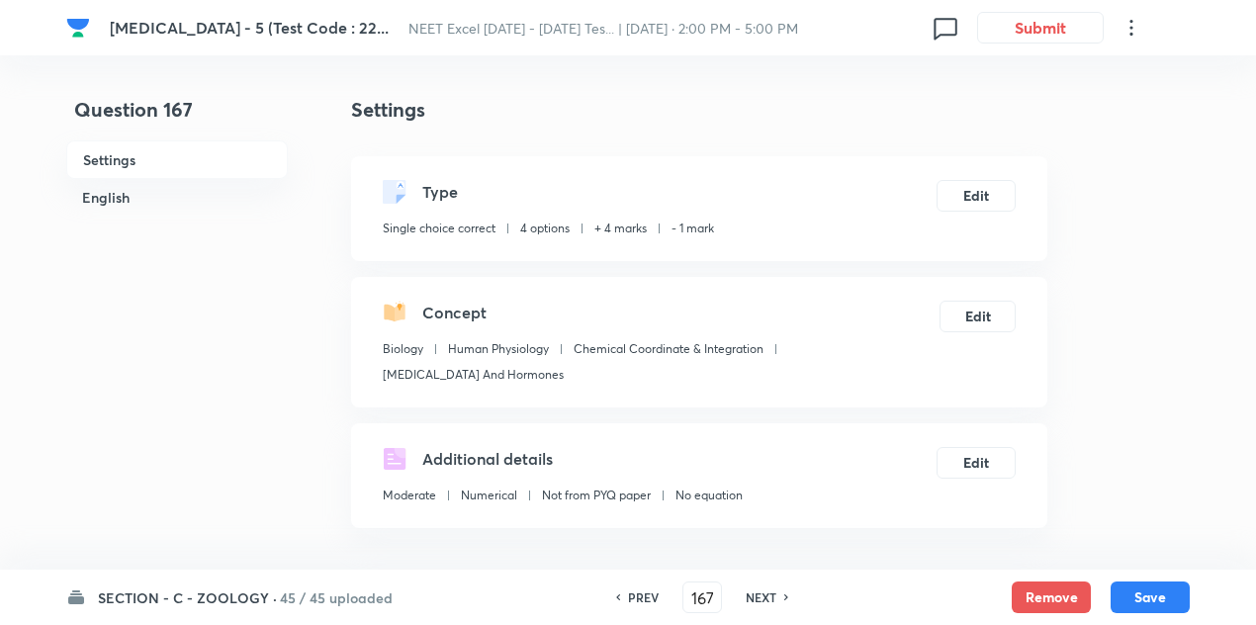
click at [767, 596] on h6 "NEXT" at bounding box center [761, 597] width 31 height 18
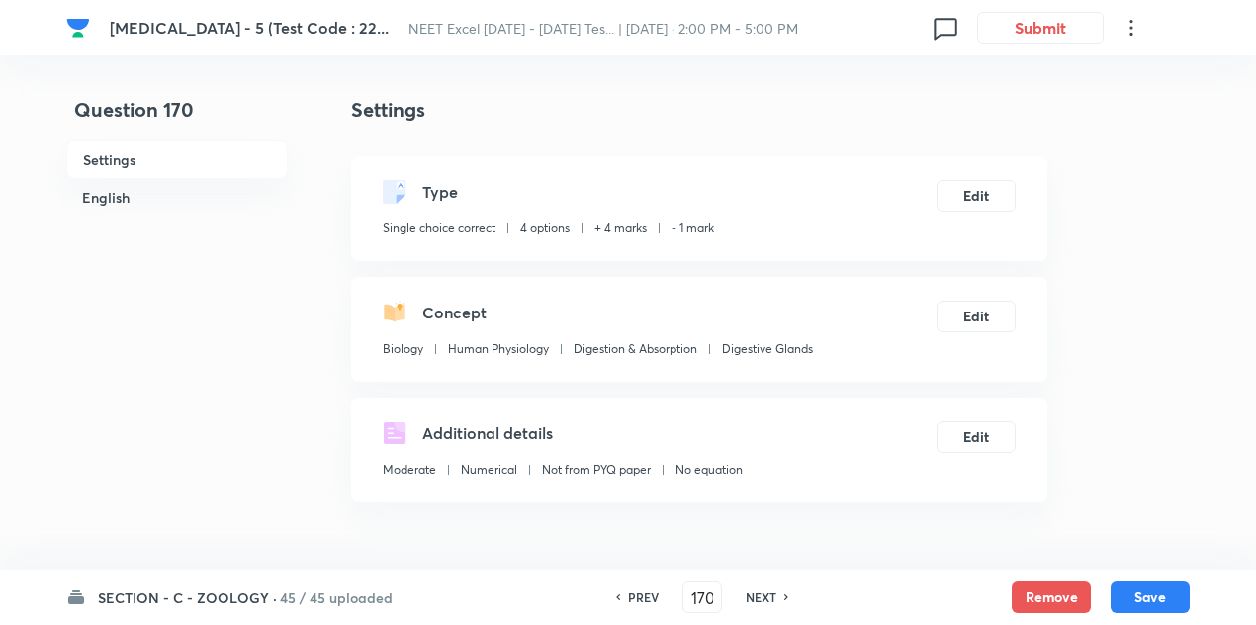
click at [767, 596] on h6 "NEXT" at bounding box center [761, 597] width 31 height 18
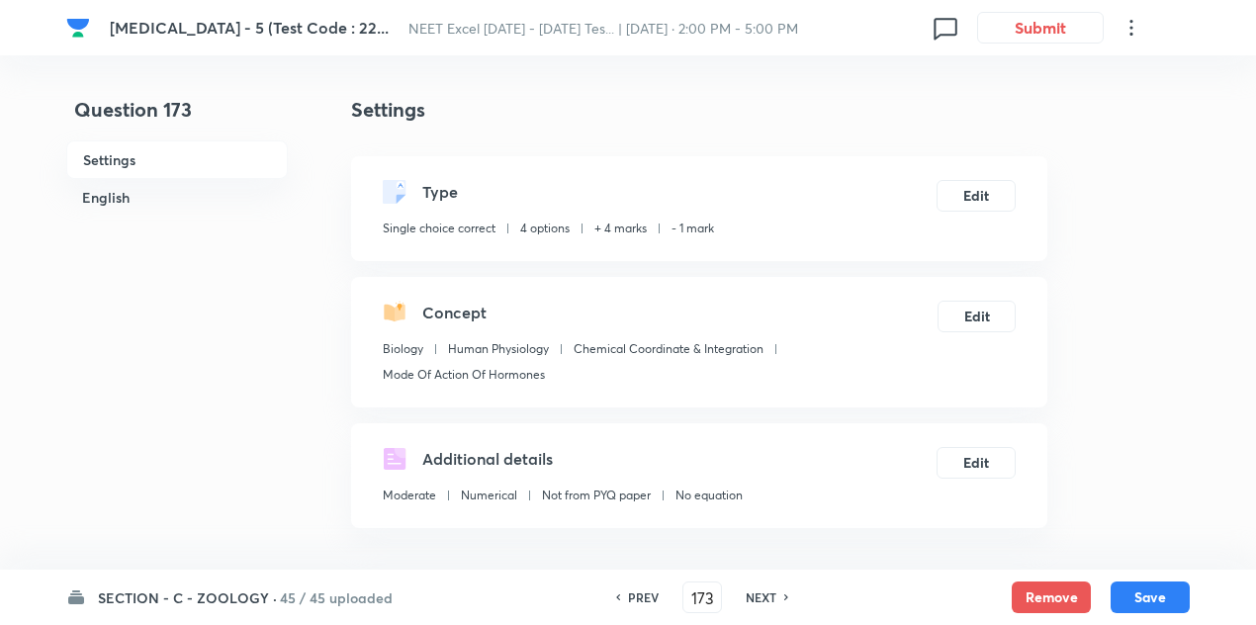
click at [767, 596] on h6 "NEXT" at bounding box center [761, 597] width 31 height 18
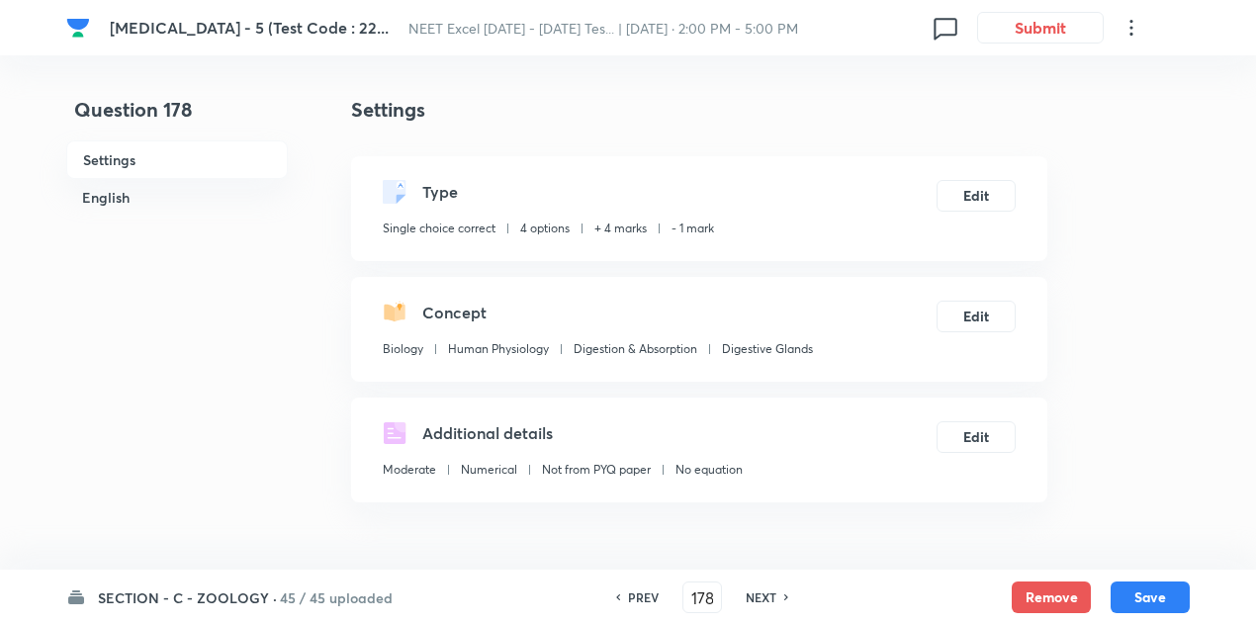
click at [767, 596] on h6 "NEXT" at bounding box center [761, 597] width 31 height 18
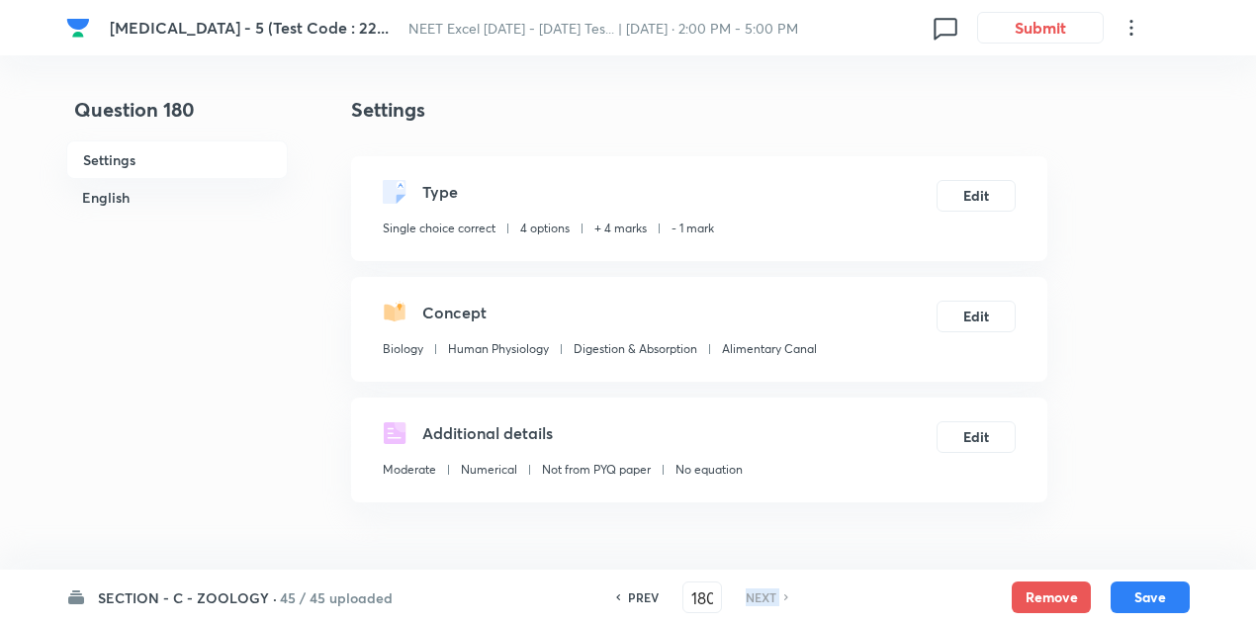
click at [767, 596] on h6 "NEXT" at bounding box center [761, 597] width 31 height 18
click at [296, 594] on h6 "45 / 45 uploaded" at bounding box center [336, 597] width 113 height 21
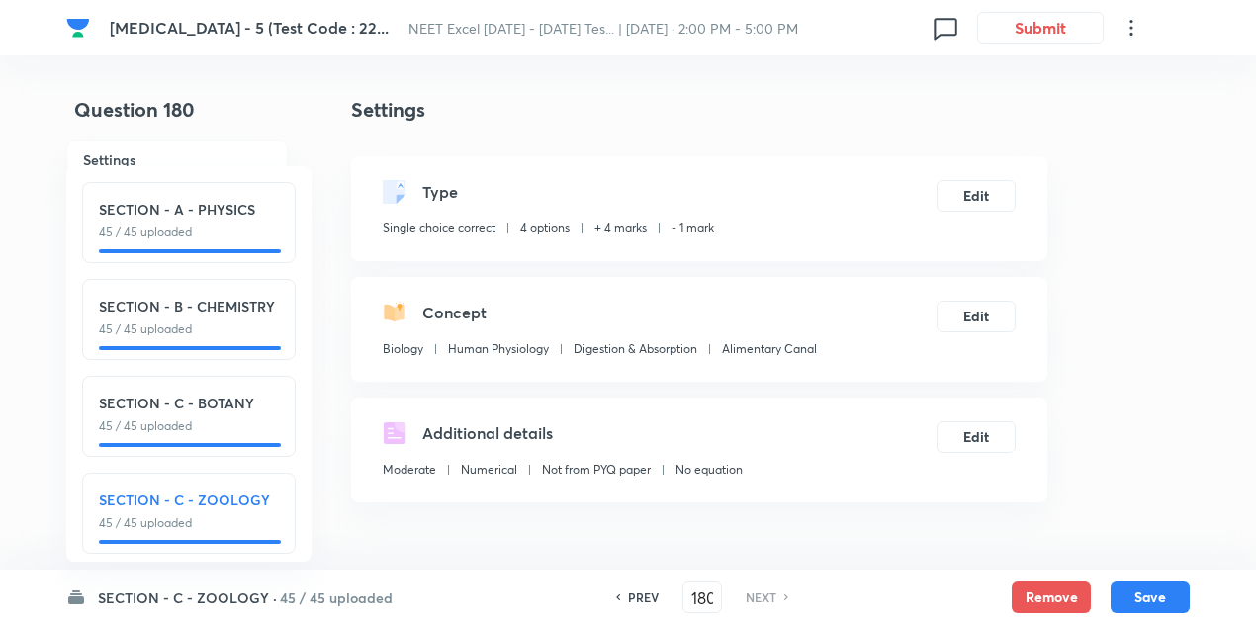
scroll to position [23, 0]
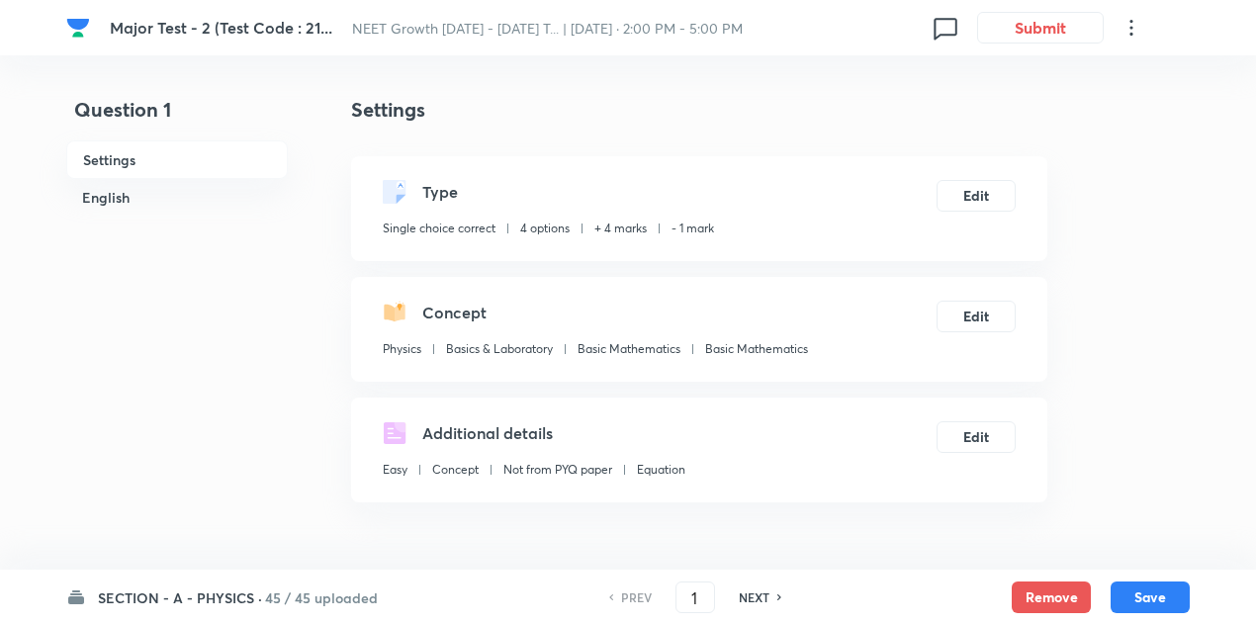
click at [291, 595] on h6 "45 / 45 uploaded" at bounding box center [321, 597] width 113 height 21
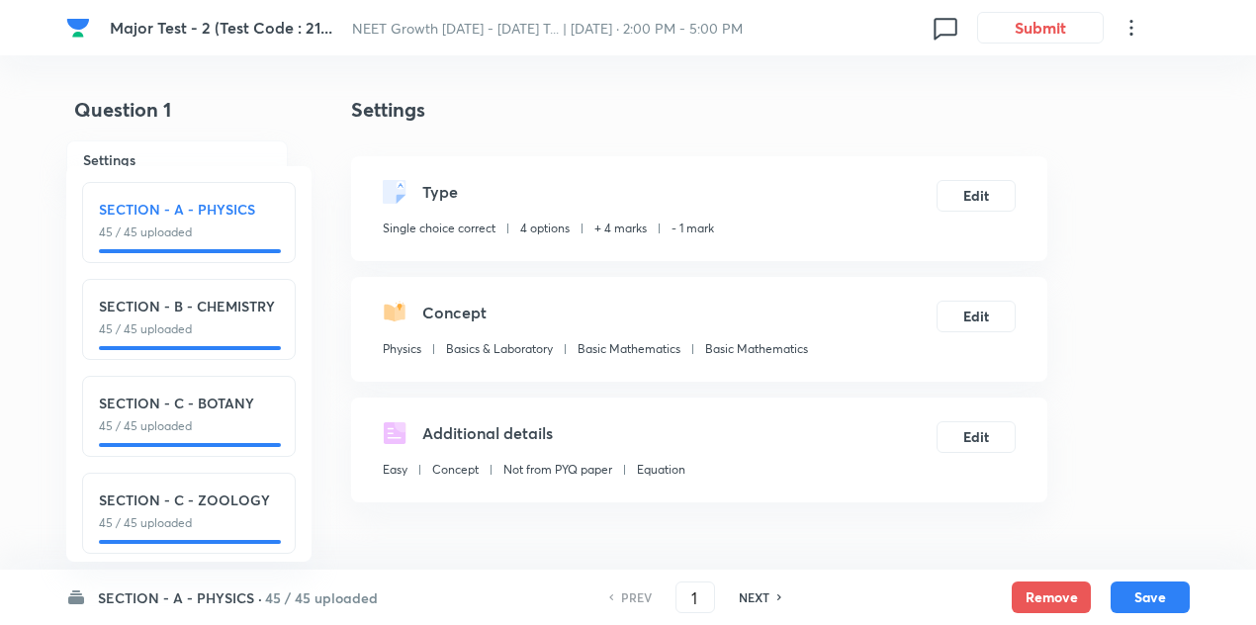
click at [769, 590] on div "NEXT" at bounding box center [757, 597] width 52 height 18
type input "2"
checkbox input "false"
checkbox input "true"
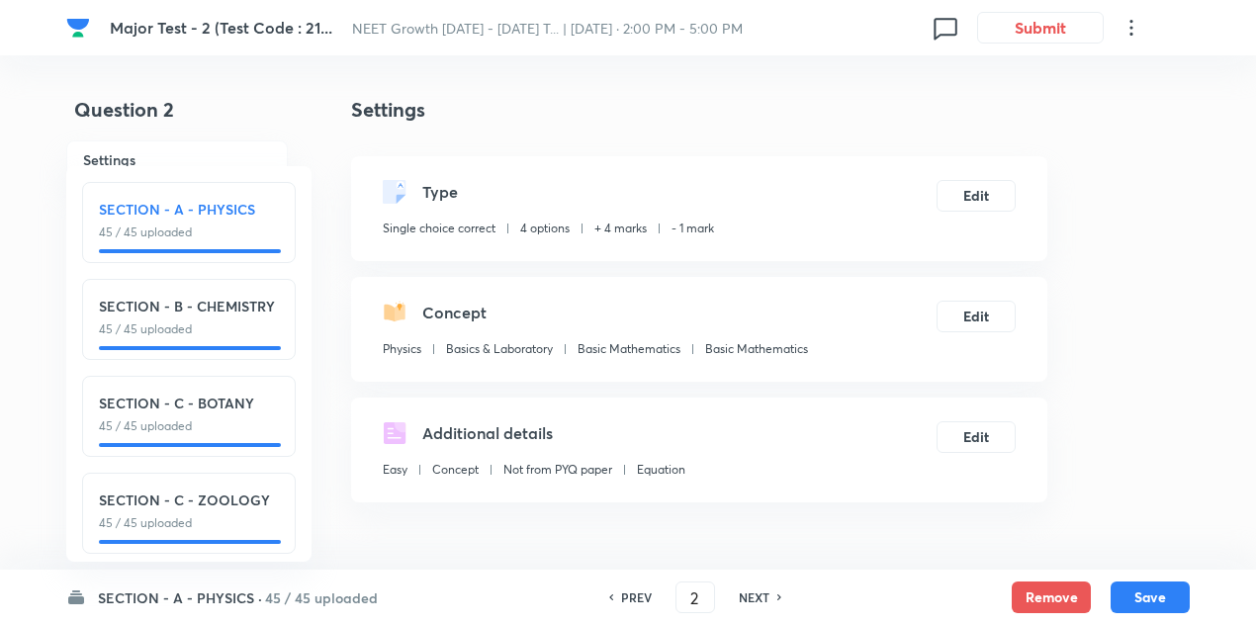
click at [769, 590] on div "NEXT" at bounding box center [757, 597] width 52 height 18
type input "3"
checkbox input "true"
click at [769, 590] on div "NEXT" at bounding box center [757, 597] width 52 height 18
type input "4"
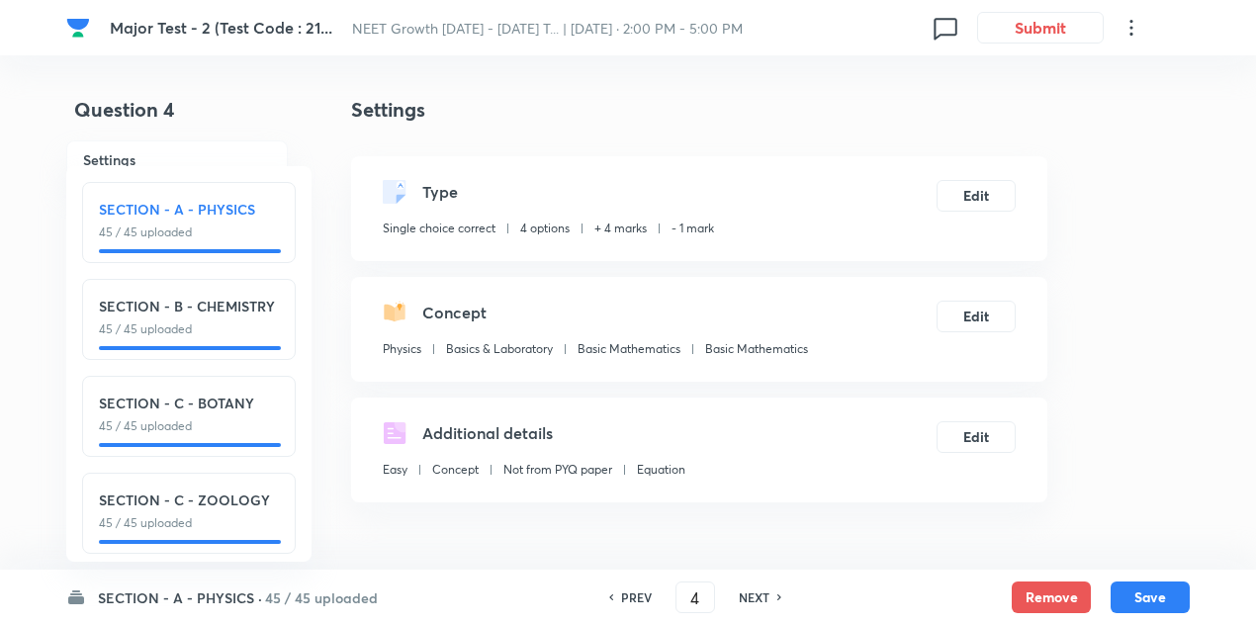
checkbox input "false"
click at [769, 590] on div "NEXT" at bounding box center [757, 597] width 52 height 18
checkbox input "true"
type input "5"
checkbox input "true"
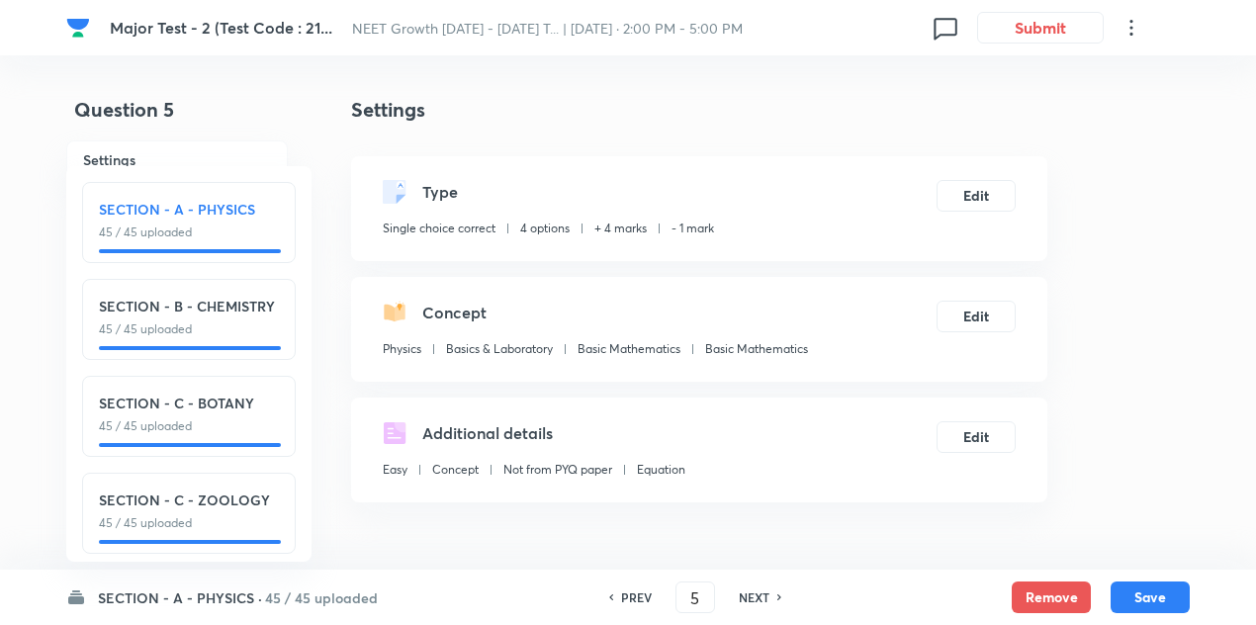
click at [769, 590] on div "NEXT" at bounding box center [757, 597] width 52 height 18
type input "6"
checkbox input "false"
checkbox input "true"
click at [769, 590] on div "NEXT" at bounding box center [757, 597] width 52 height 18
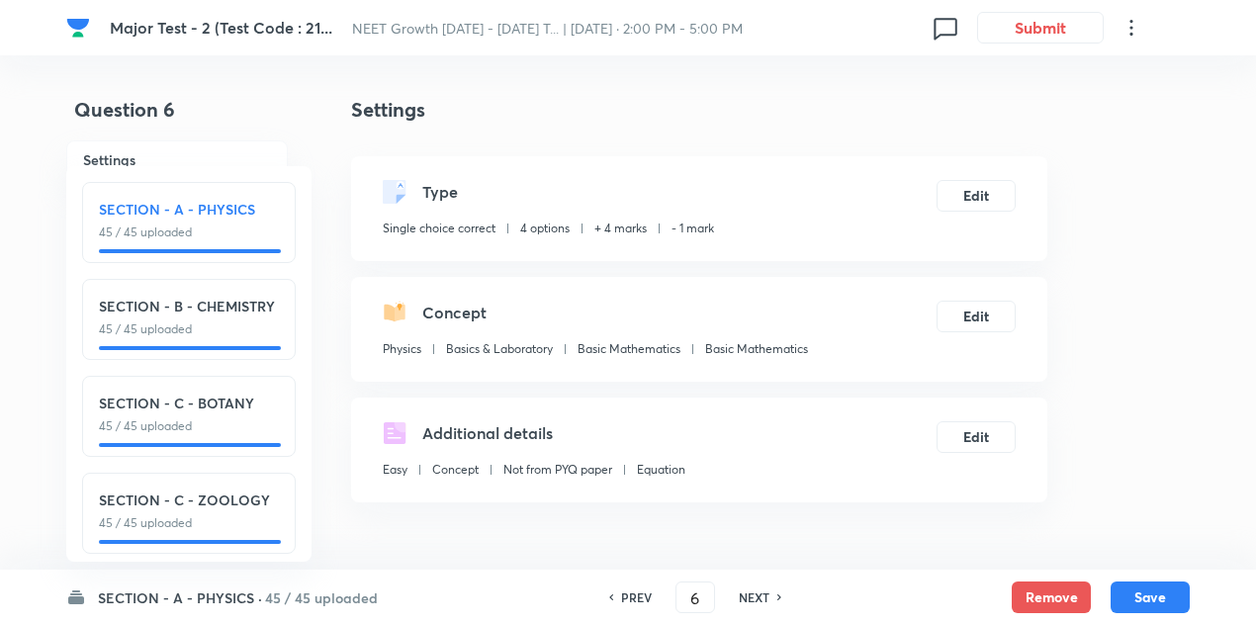
type input "7"
checkbox input "false"
checkbox input "true"
click at [769, 590] on div "NEXT" at bounding box center [757, 597] width 52 height 18
type input "8"
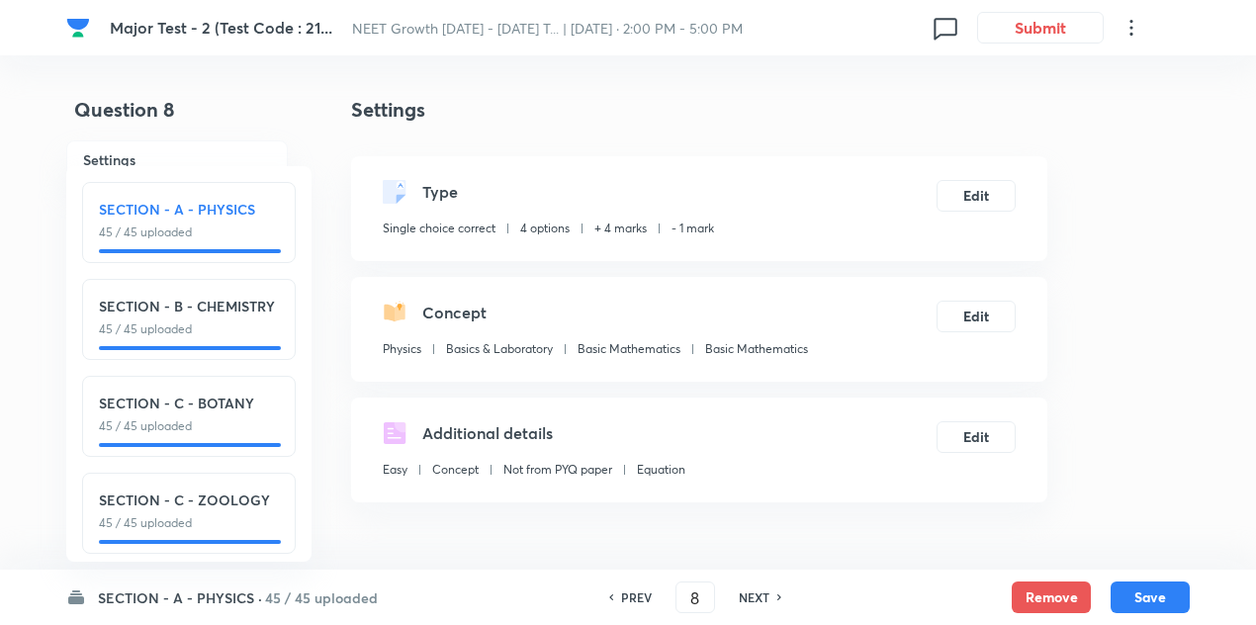
checkbox input "false"
click at [769, 590] on div "NEXT" at bounding box center [757, 597] width 52 height 18
checkbox input "true"
type input "9"
checkbox input "false"
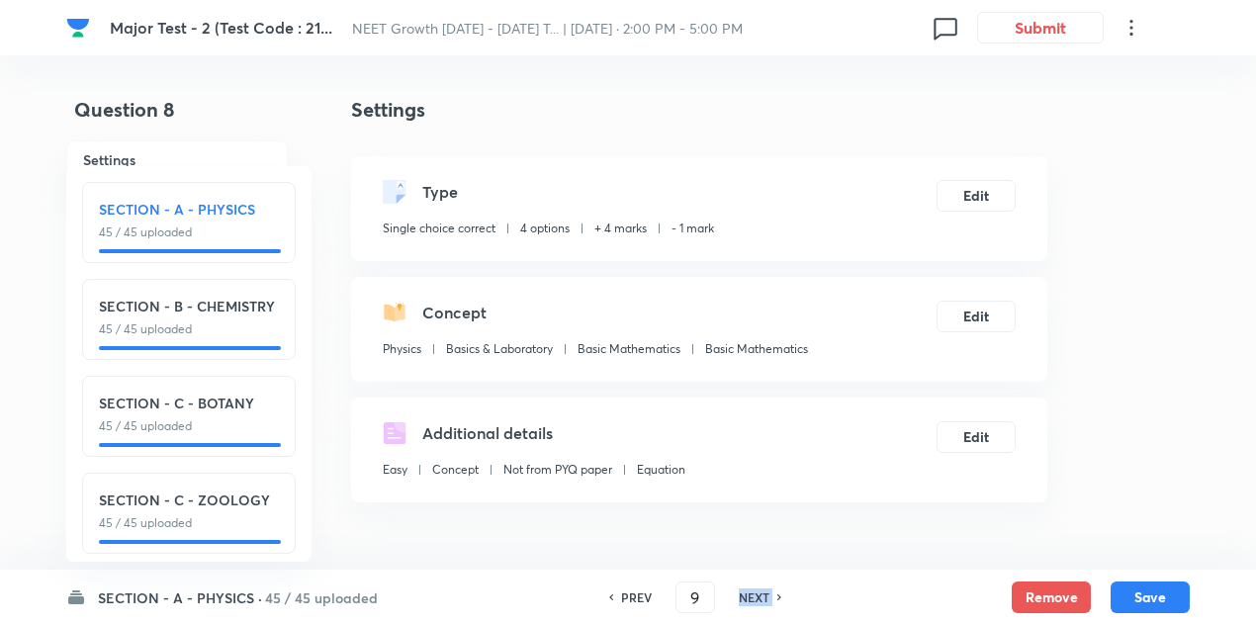
checkbox input "true"
click at [769, 590] on div "NEXT" at bounding box center [757, 597] width 52 height 18
type input "10"
checkbox input "false"
checkbox input "true"
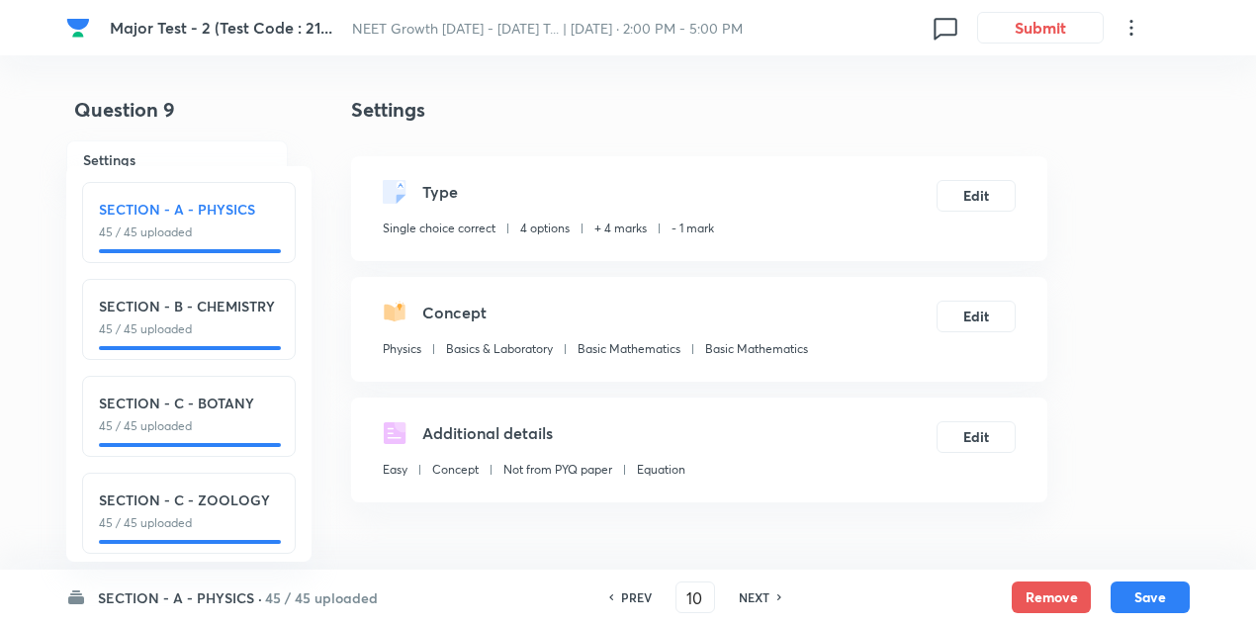
click at [769, 590] on div "NEXT" at bounding box center [757, 597] width 52 height 18
type input "11"
checkbox input "true"
click at [769, 590] on div "NEXT" at bounding box center [757, 597] width 52 height 18
type input "12"
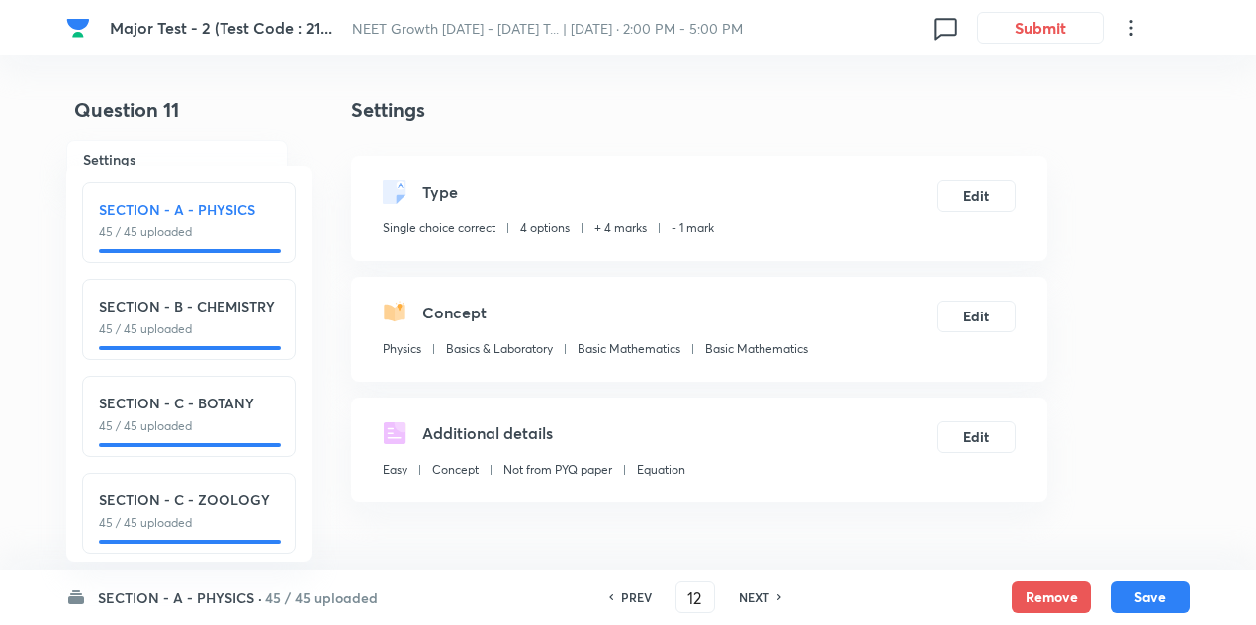
checkbox input "true"
click at [769, 590] on div "NEXT" at bounding box center [757, 597] width 52 height 18
type input "13"
checkbox input "false"
checkbox input "true"
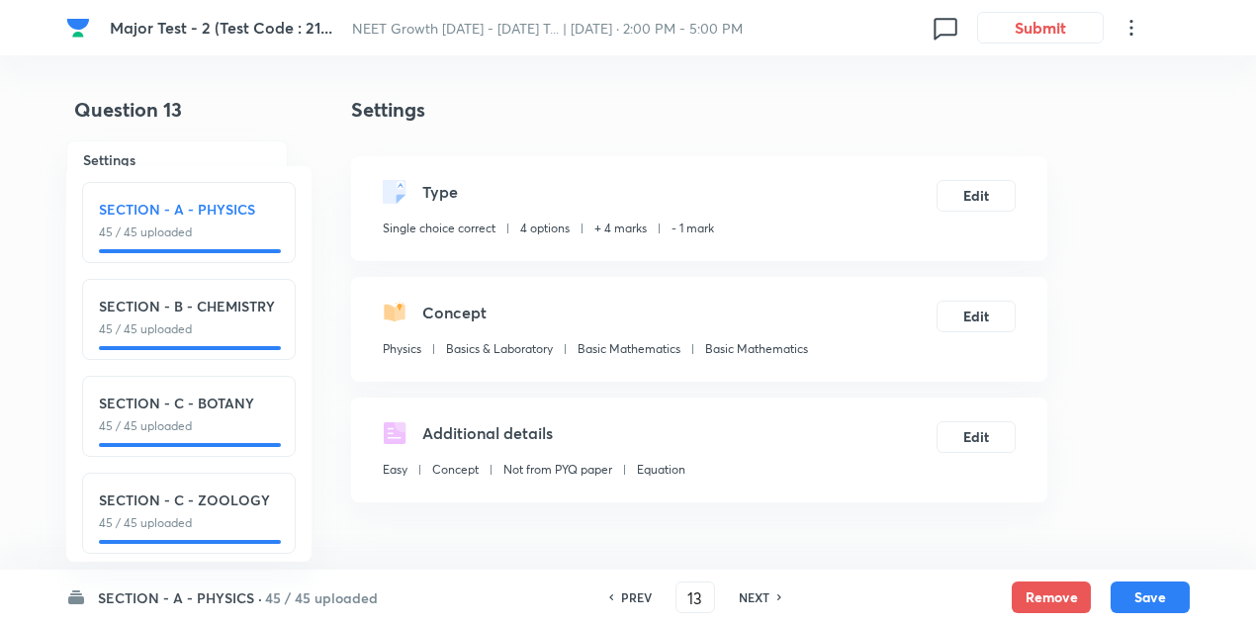
click at [769, 590] on div "NEXT" at bounding box center [757, 597] width 52 height 18
type input "14"
checkbox input "false"
checkbox input "true"
click at [769, 590] on div "NEXT" at bounding box center [757, 597] width 52 height 18
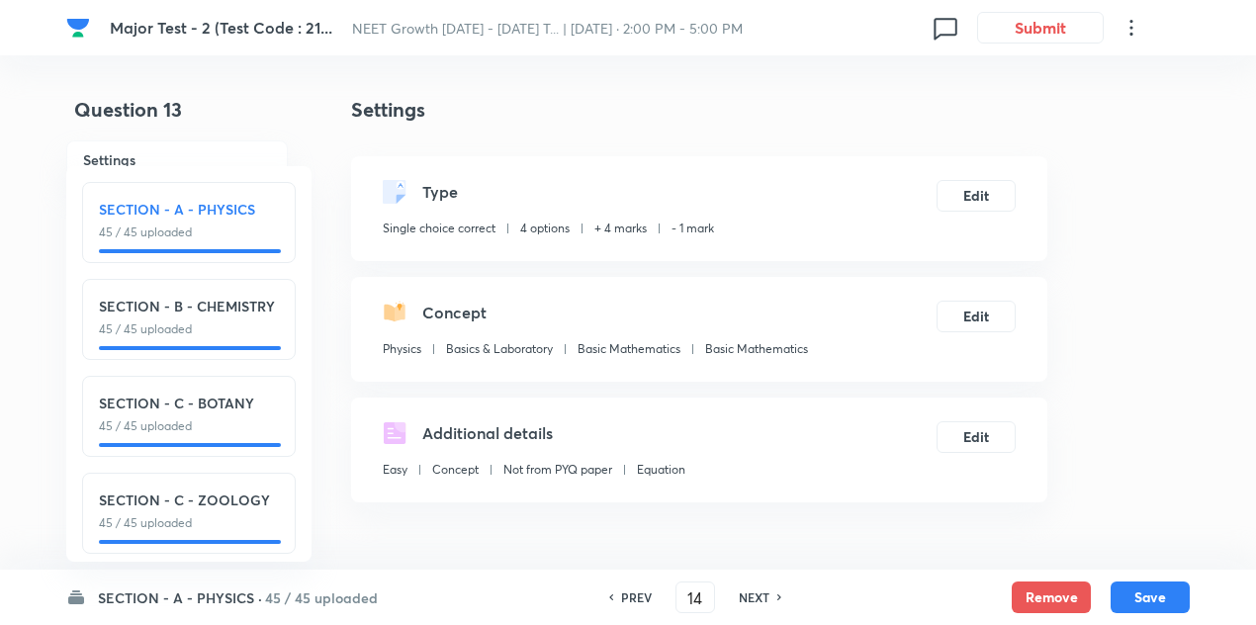
type input "15"
checkbox input "false"
checkbox input "true"
click at [769, 590] on div "NEXT" at bounding box center [757, 597] width 52 height 18
type input "16"
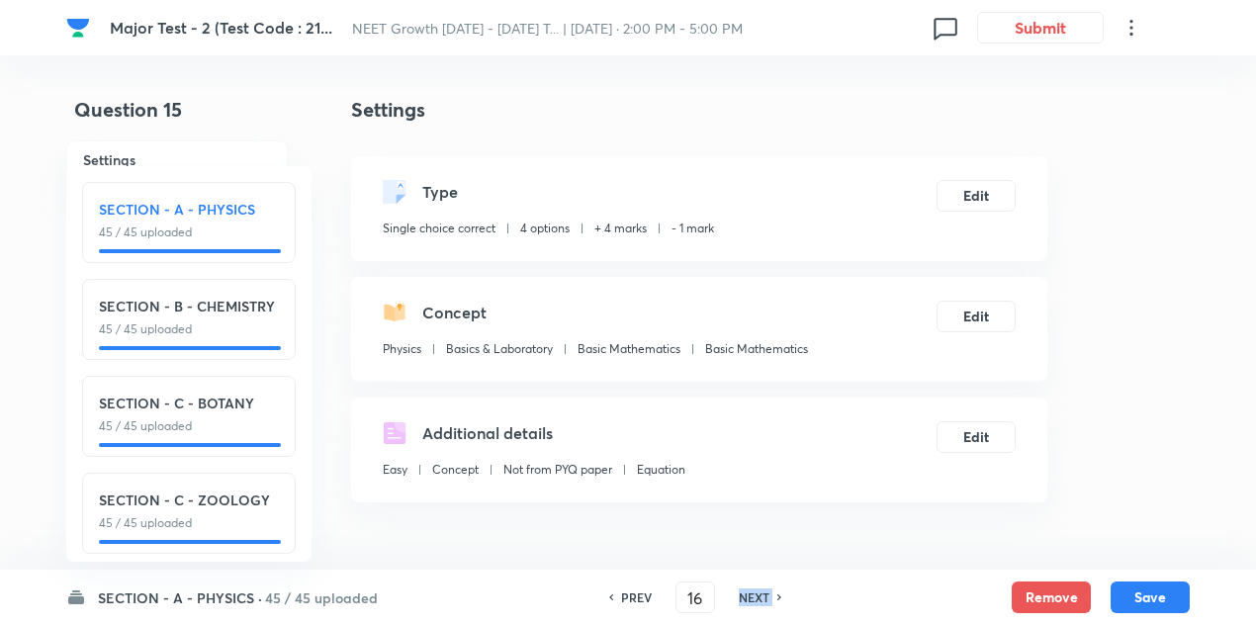
checkbox input "false"
checkbox input "true"
click at [769, 590] on div "NEXT" at bounding box center [757, 597] width 52 height 18
type input "17"
checkbox input "false"
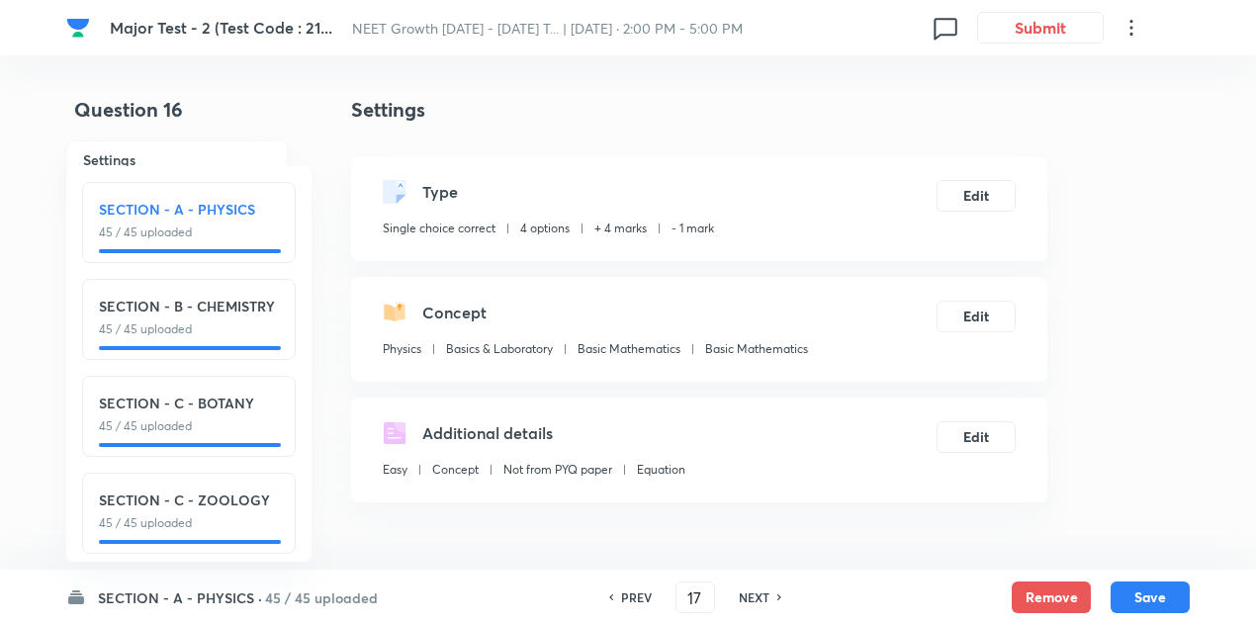
checkbox input "true"
click at [769, 590] on div "NEXT" at bounding box center [757, 597] width 52 height 18
type input "18"
checkbox input "false"
checkbox input "true"
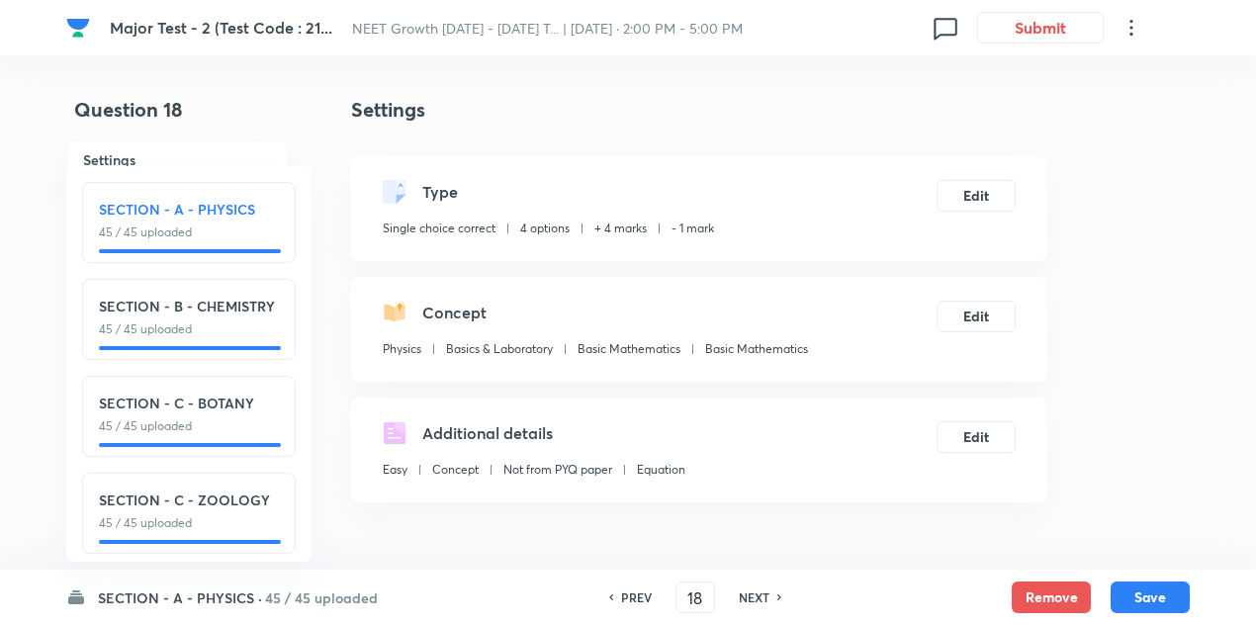
click at [769, 590] on div "NEXT" at bounding box center [757, 597] width 52 height 18
type input "19"
click at [769, 590] on div "NEXT" at bounding box center [757, 597] width 52 height 18
checkbox input "false"
checkbox input "true"
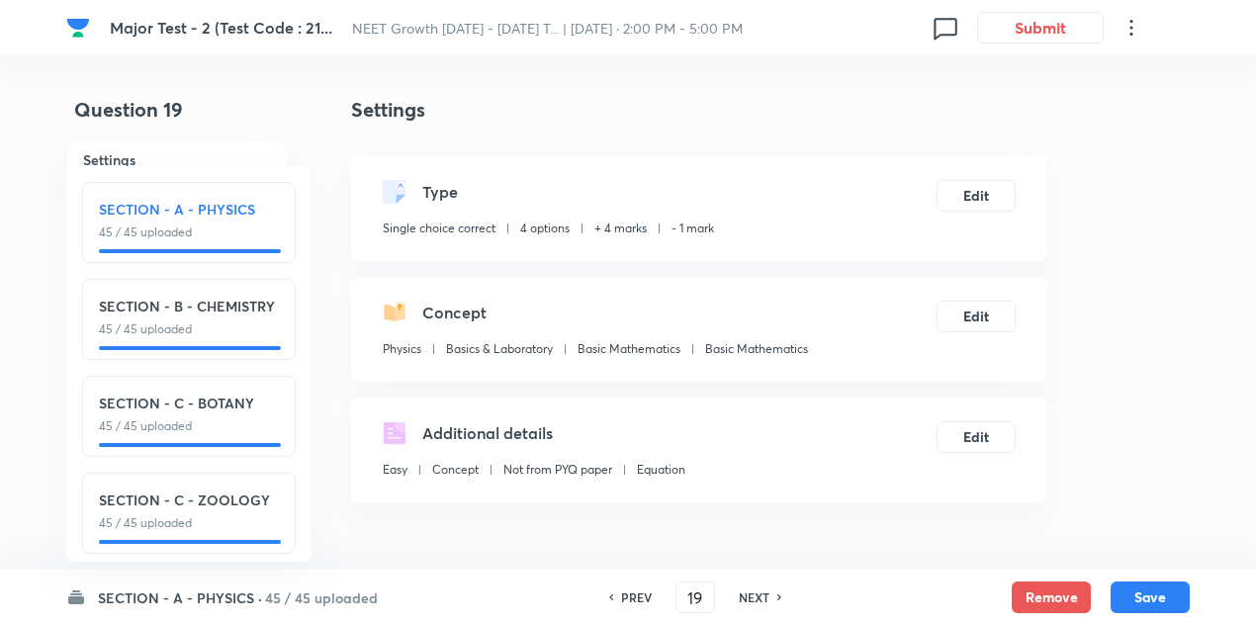
type input "20"
checkbox input "false"
click at [769, 590] on div "NEXT" at bounding box center [757, 597] width 52 height 18
checkbox input "true"
type input "21"
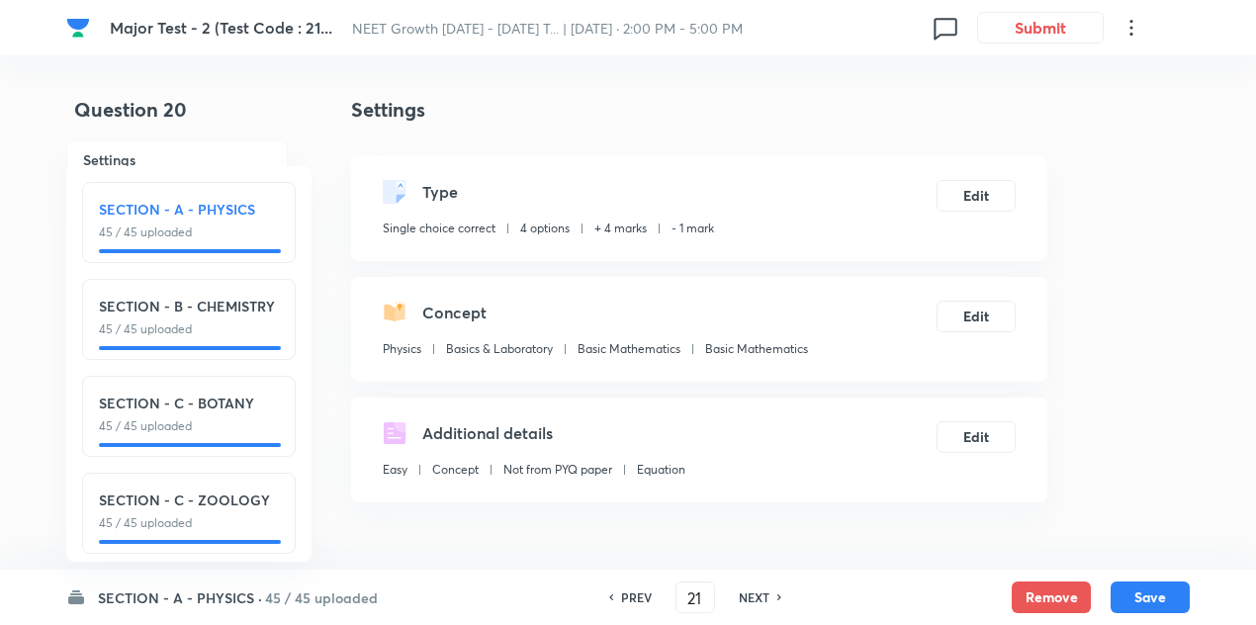
checkbox input "false"
checkbox input "true"
click at [769, 590] on div "NEXT" at bounding box center [757, 597] width 52 height 18
type input "22"
checkbox input "false"
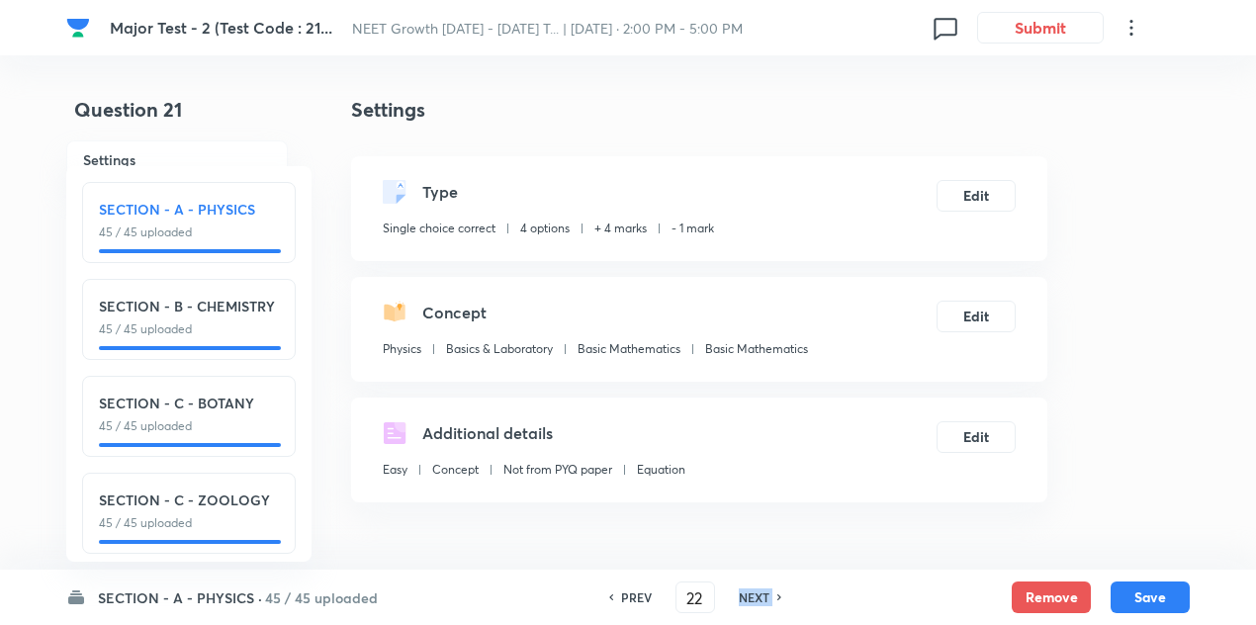
checkbox input "true"
click at [769, 590] on div "NEXT" at bounding box center [757, 597] width 52 height 18
type input "23"
checkbox input "false"
checkbox input "true"
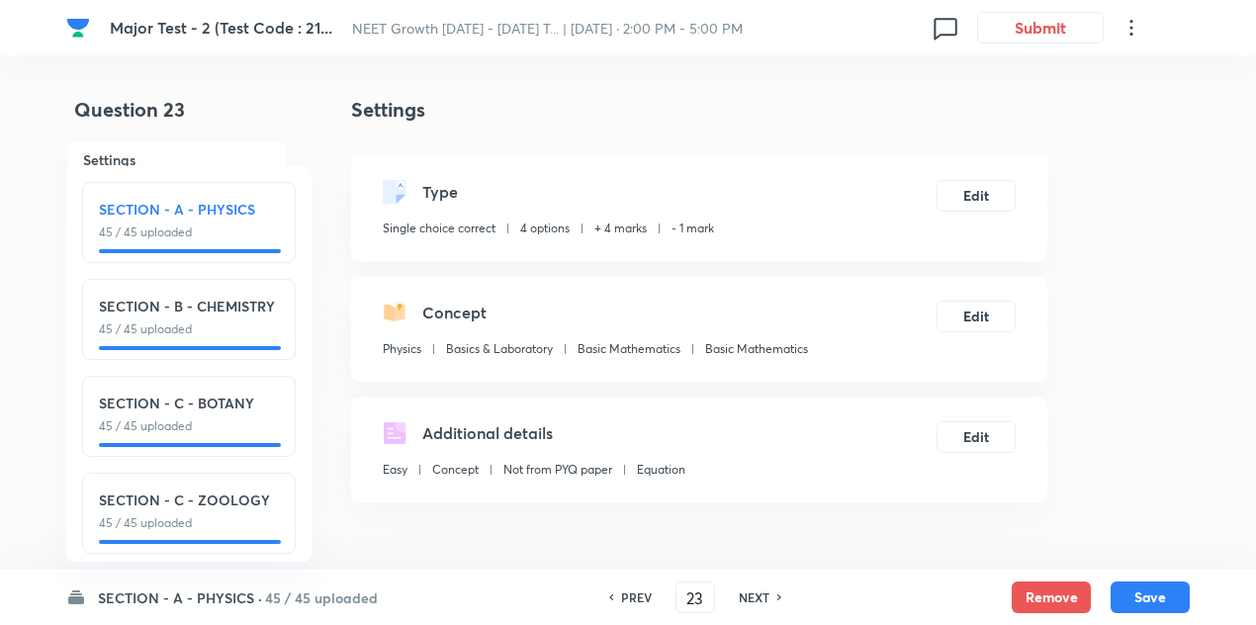
click at [769, 590] on div "NEXT" at bounding box center [757, 597] width 52 height 18
type input "24"
checkbox input "false"
checkbox input "true"
click at [769, 590] on div "NEXT" at bounding box center [757, 597] width 52 height 18
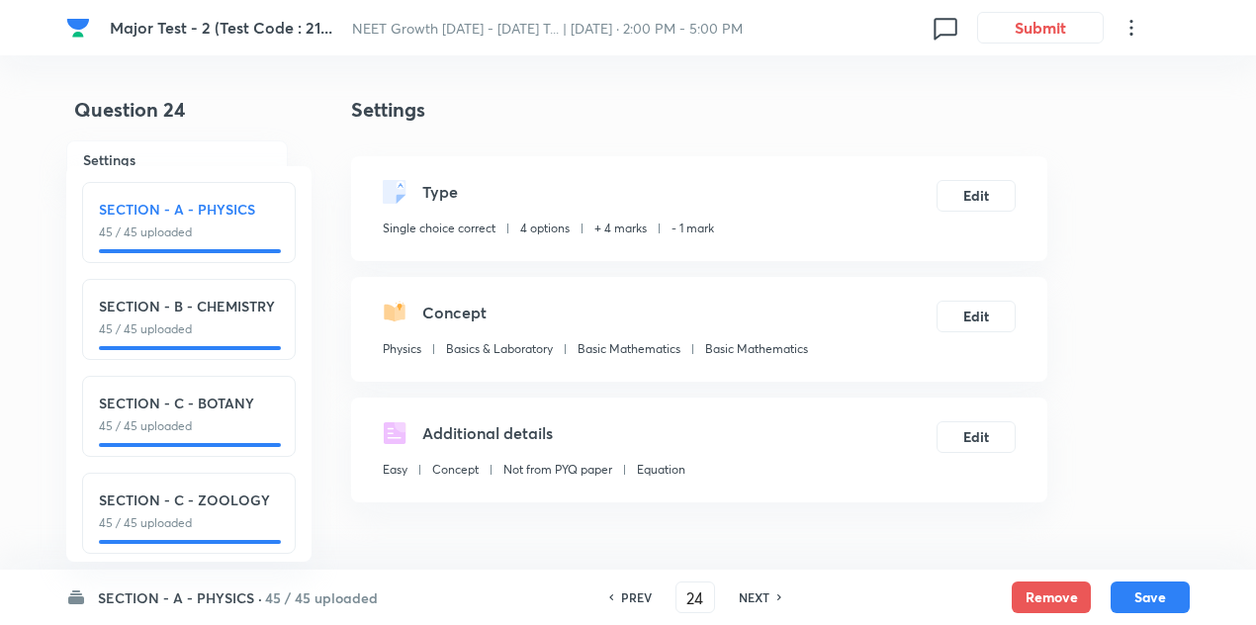
type input "25"
click at [769, 590] on div "NEXT" at bounding box center [757, 597] width 52 height 18
checkbox input "false"
checkbox input "true"
type input "26"
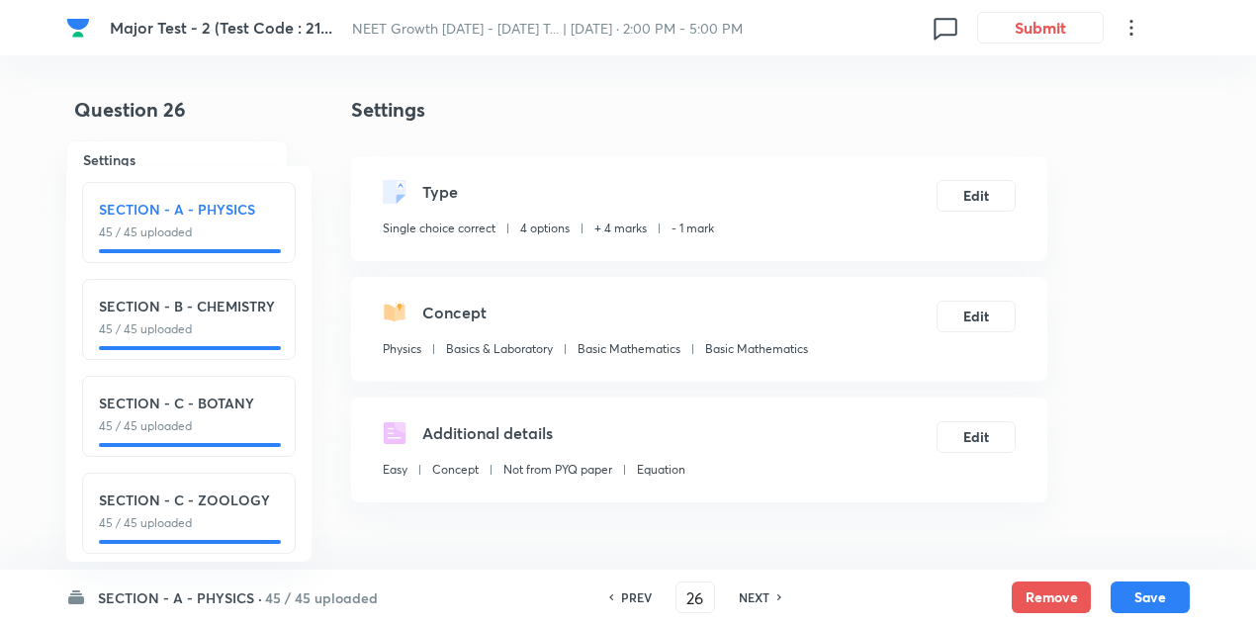
checkbox input "false"
checkbox input "true"
click at [769, 590] on div "NEXT" at bounding box center [757, 597] width 52 height 18
type input "27"
checkbox input "false"
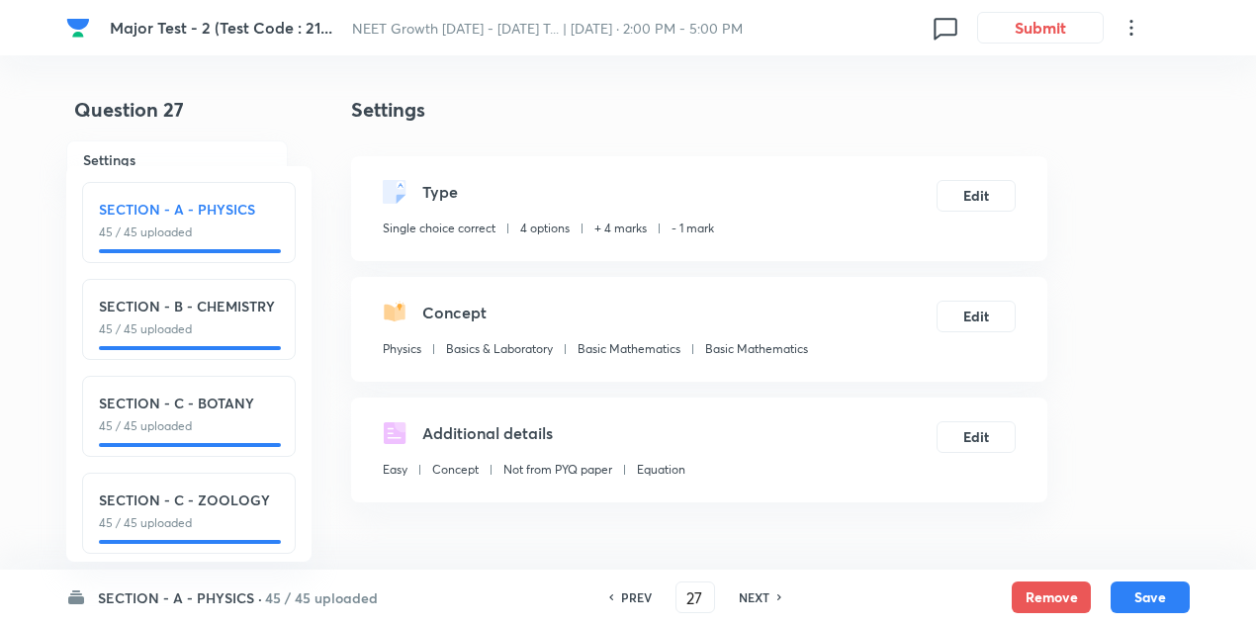
checkbox input "true"
click at [769, 590] on div "NEXT" at bounding box center [757, 597] width 52 height 18
type input "28"
checkbox input "false"
checkbox input "true"
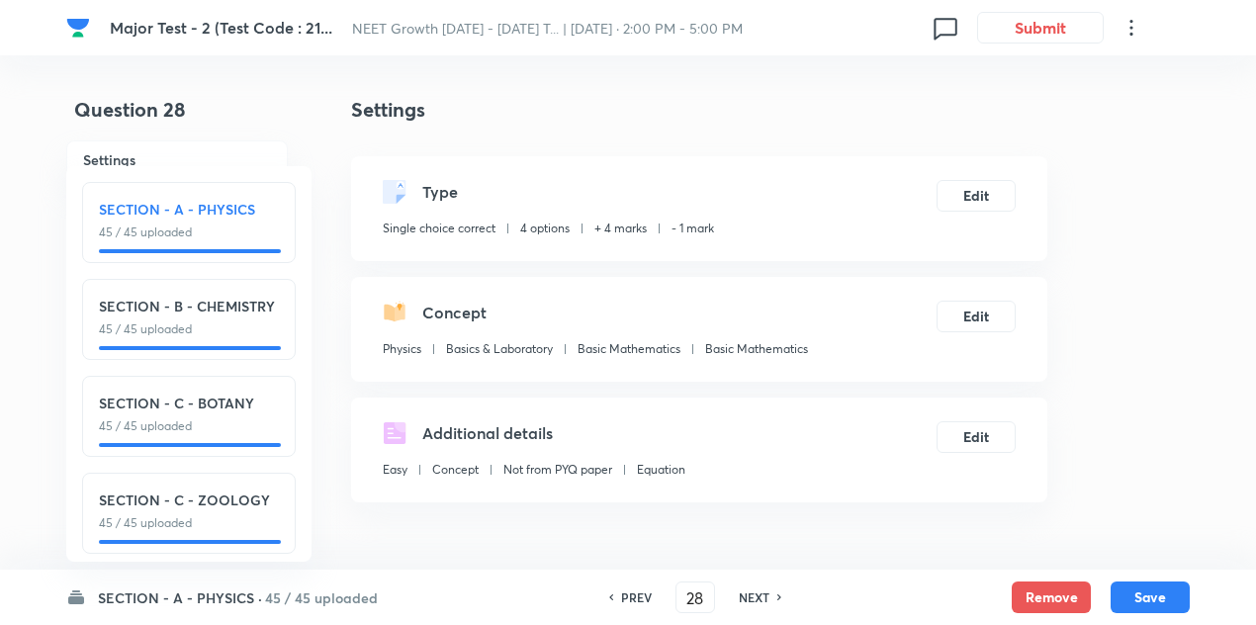
click at [769, 590] on div "NEXT" at bounding box center [757, 597] width 52 height 18
type input "29"
checkbox input "false"
checkbox input "true"
click at [769, 590] on div "NEXT" at bounding box center [757, 597] width 52 height 18
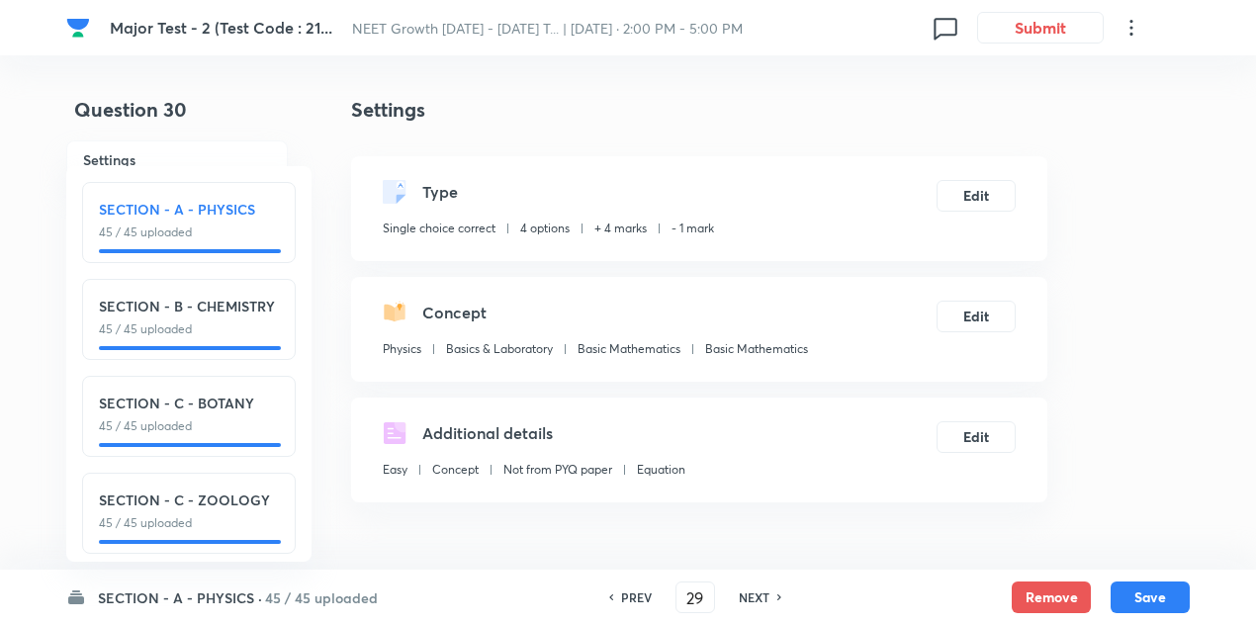
type input "30"
checkbox input "false"
checkbox input "true"
click at [769, 590] on div "NEXT" at bounding box center [757, 597] width 52 height 18
type input "31"
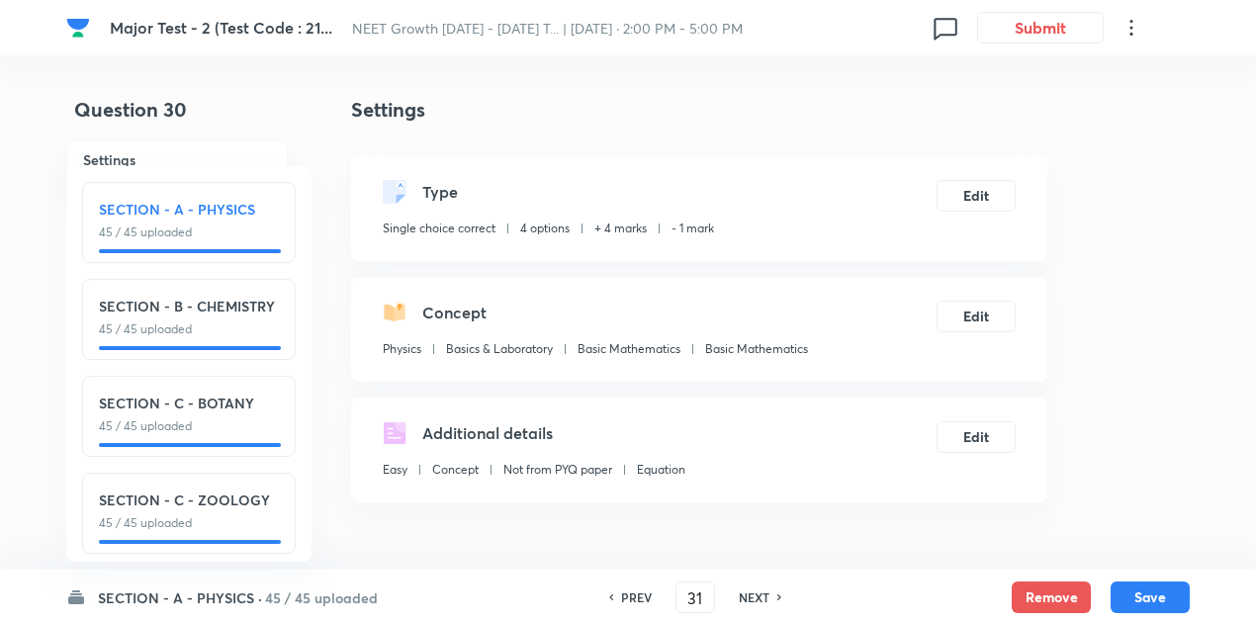
checkbox input "false"
checkbox input "true"
click at [769, 590] on div "NEXT" at bounding box center [757, 597] width 52 height 18
type input "32"
checkbox input "false"
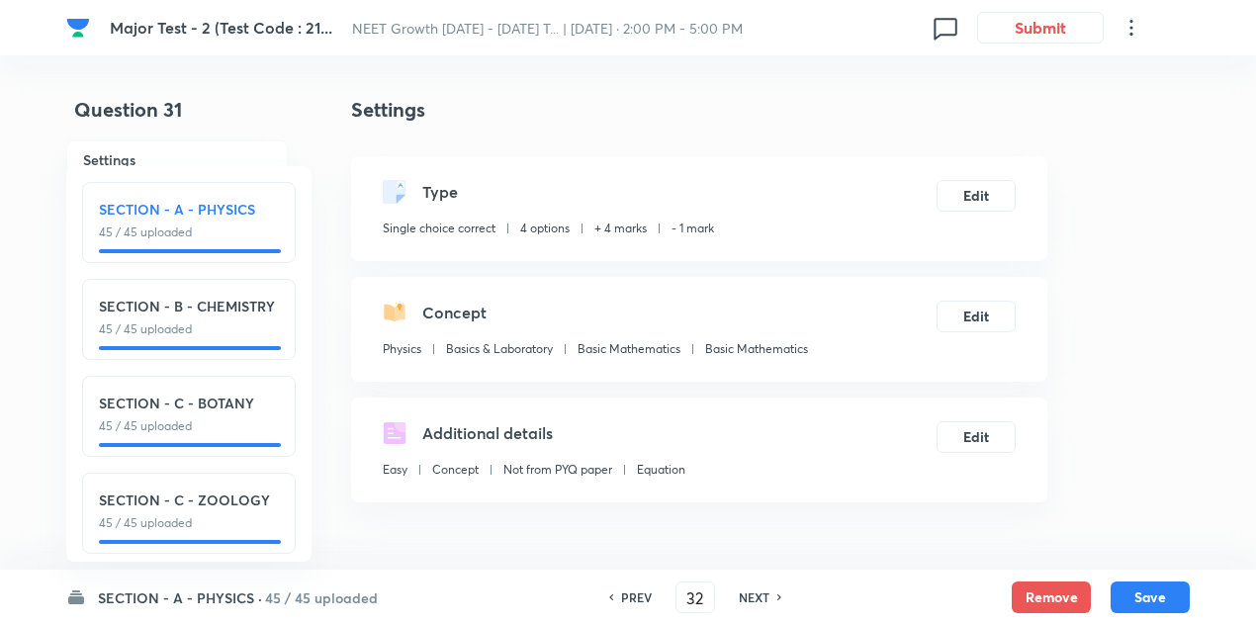
checkbox input "true"
click at [769, 590] on div "NEXT" at bounding box center [757, 597] width 52 height 18
type input "33"
checkbox input "true"
click at [769, 590] on div "NEXT" at bounding box center [757, 597] width 52 height 18
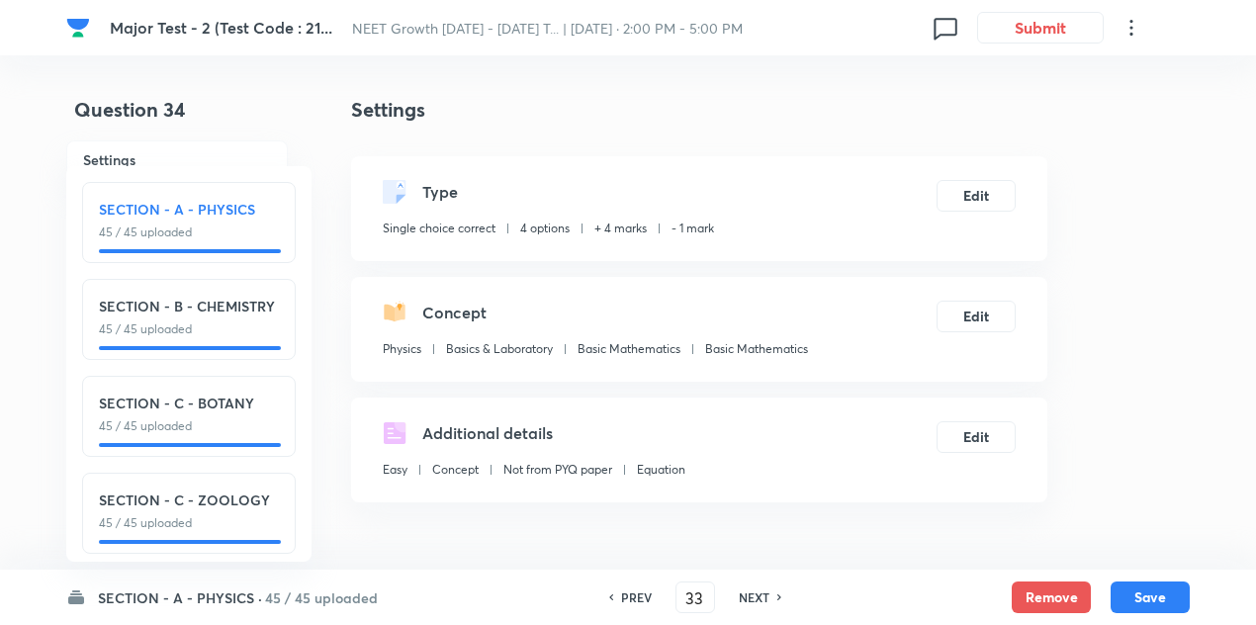
type input "34"
checkbox input "false"
click at [769, 590] on div "NEXT" at bounding box center [757, 597] width 52 height 18
checkbox input "true"
type input "35"
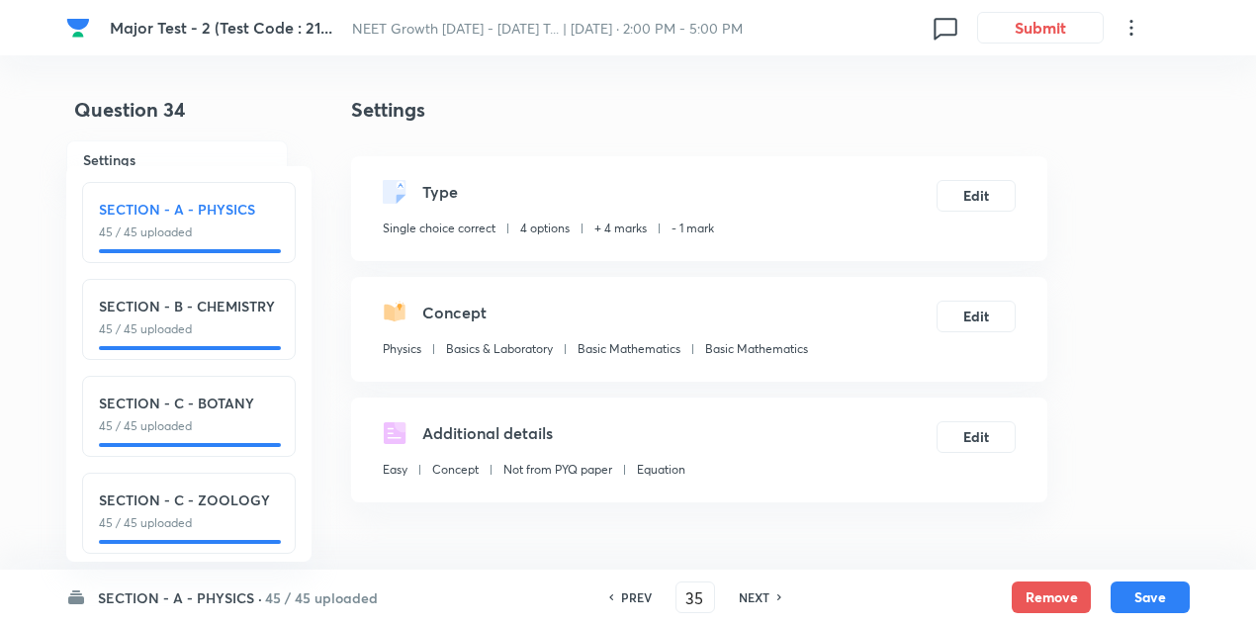
checkbox input "false"
checkbox input "true"
click at [769, 590] on div "NEXT" at bounding box center [757, 597] width 52 height 18
type input "36"
checkbox input "false"
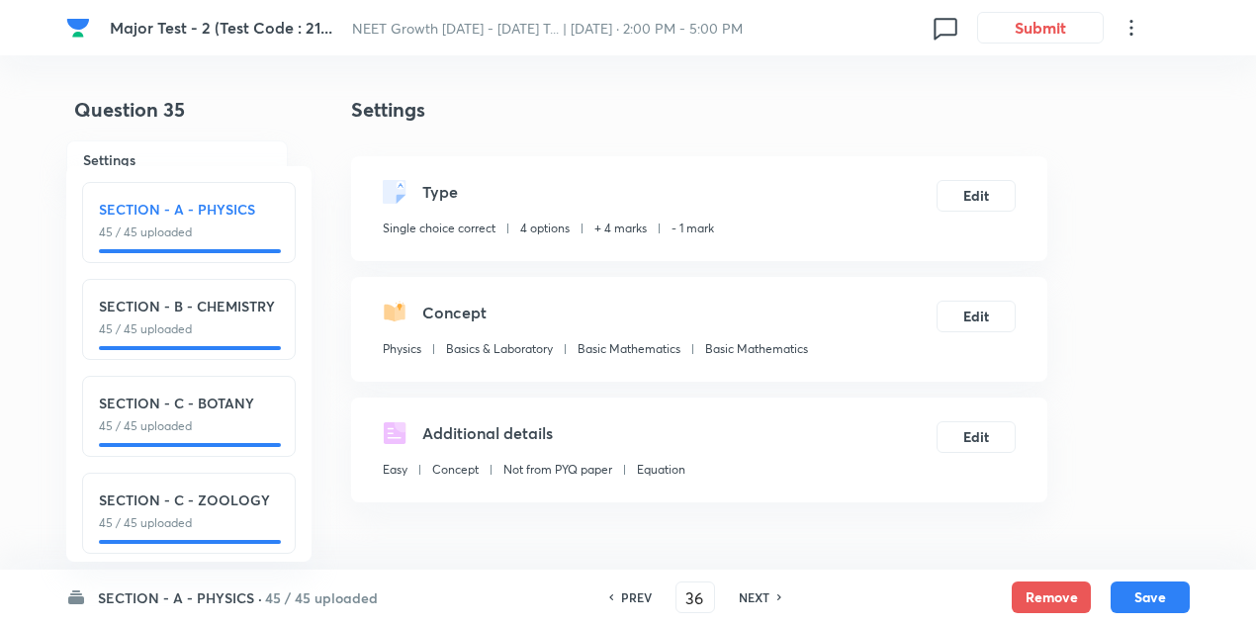
checkbox input "true"
click at [769, 590] on div "NEXT" at bounding box center [757, 597] width 52 height 18
type input "37"
checkbox input "false"
checkbox input "true"
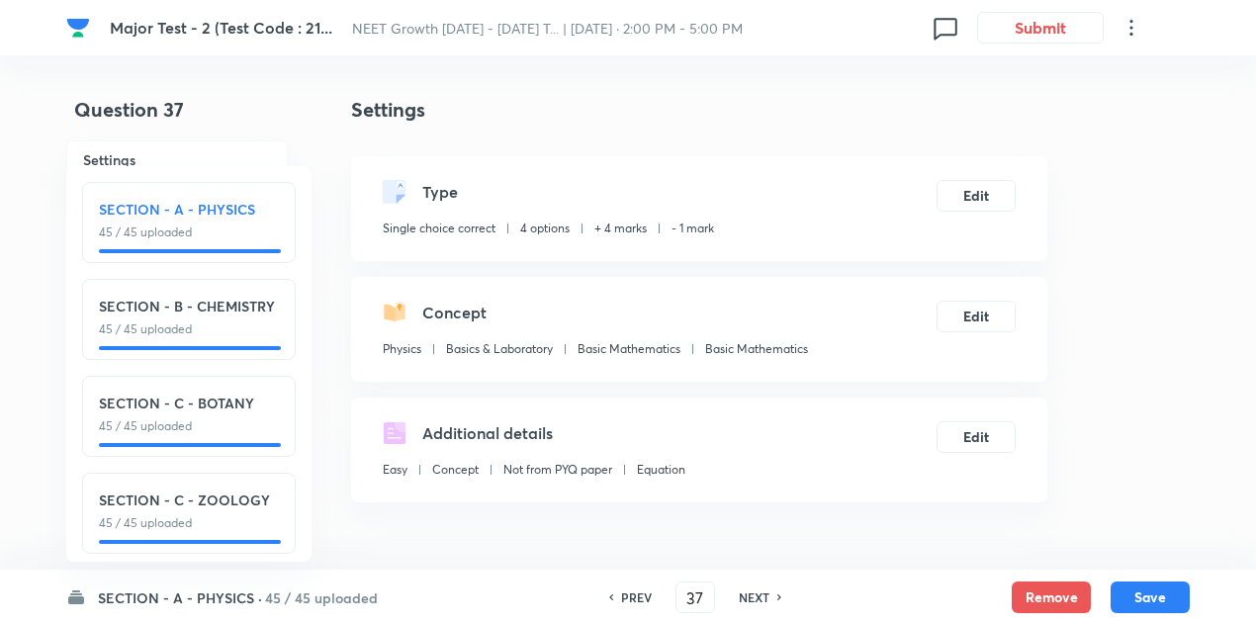
click at [769, 590] on div "NEXT" at bounding box center [757, 597] width 52 height 18
type input "38"
checkbox input "true"
click at [769, 590] on div "NEXT" at bounding box center [757, 597] width 52 height 18
type input "39"
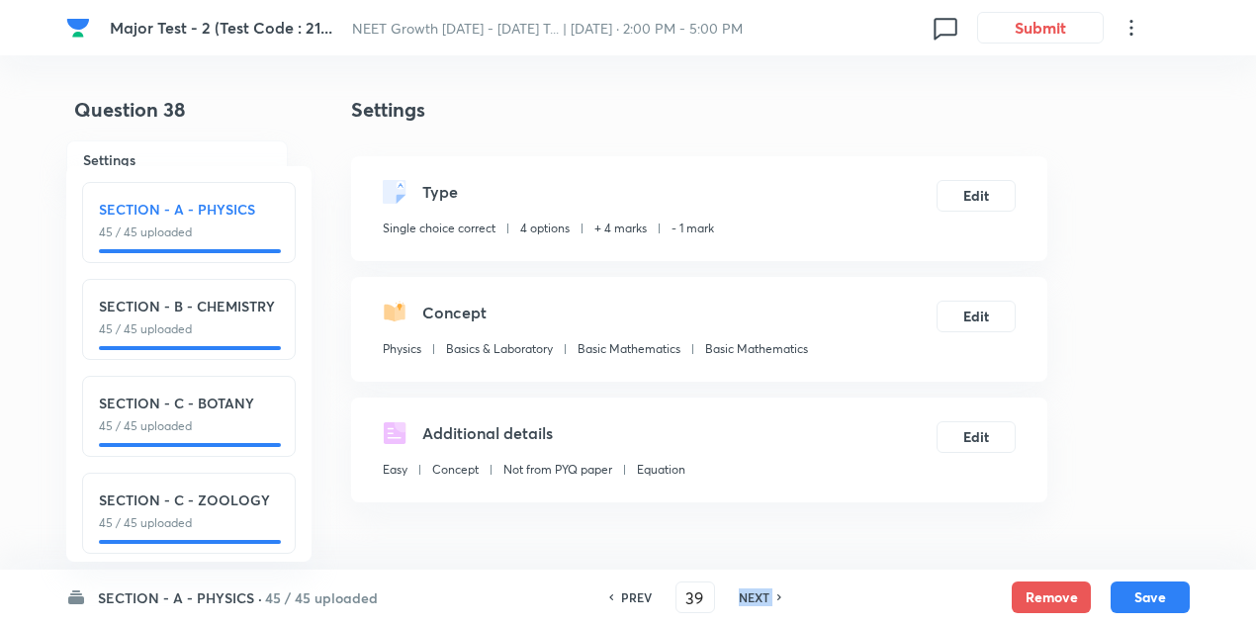
checkbox input "false"
checkbox input "true"
click at [769, 590] on div "NEXT" at bounding box center [757, 597] width 52 height 18
type input "40"
checkbox input "true"
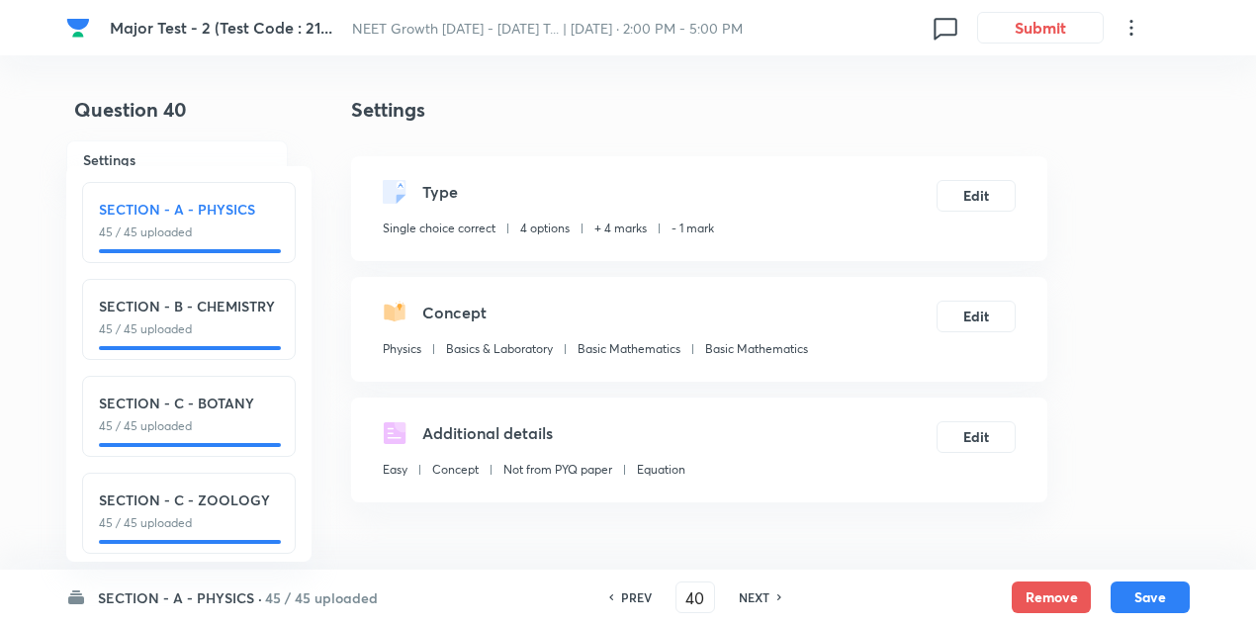
click at [769, 590] on div "NEXT" at bounding box center [757, 597] width 52 height 18
type input "41"
checkbox input "false"
checkbox input "true"
click at [769, 590] on div "NEXT" at bounding box center [757, 597] width 52 height 18
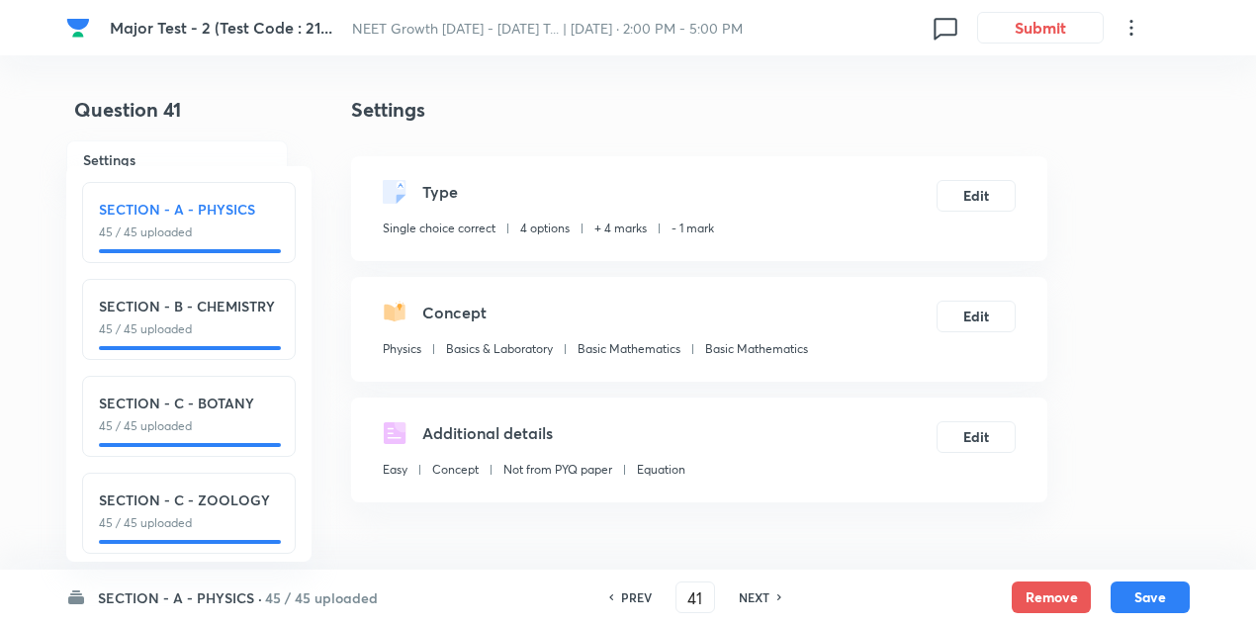
type input "42"
click at [769, 590] on div "NEXT" at bounding box center [757, 597] width 52 height 18
checkbox input "true"
type input "43"
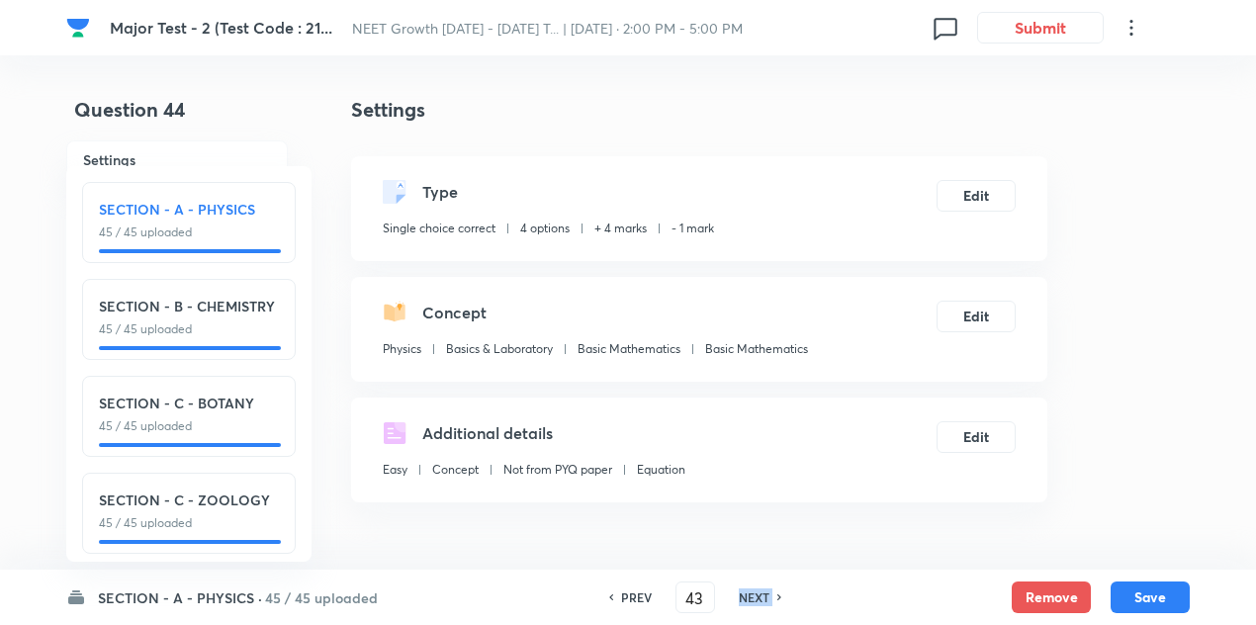
checkbox input "false"
type input "44"
checkbox input "true"
click at [769, 590] on div "NEXT" at bounding box center [757, 597] width 52 height 18
type input "45"
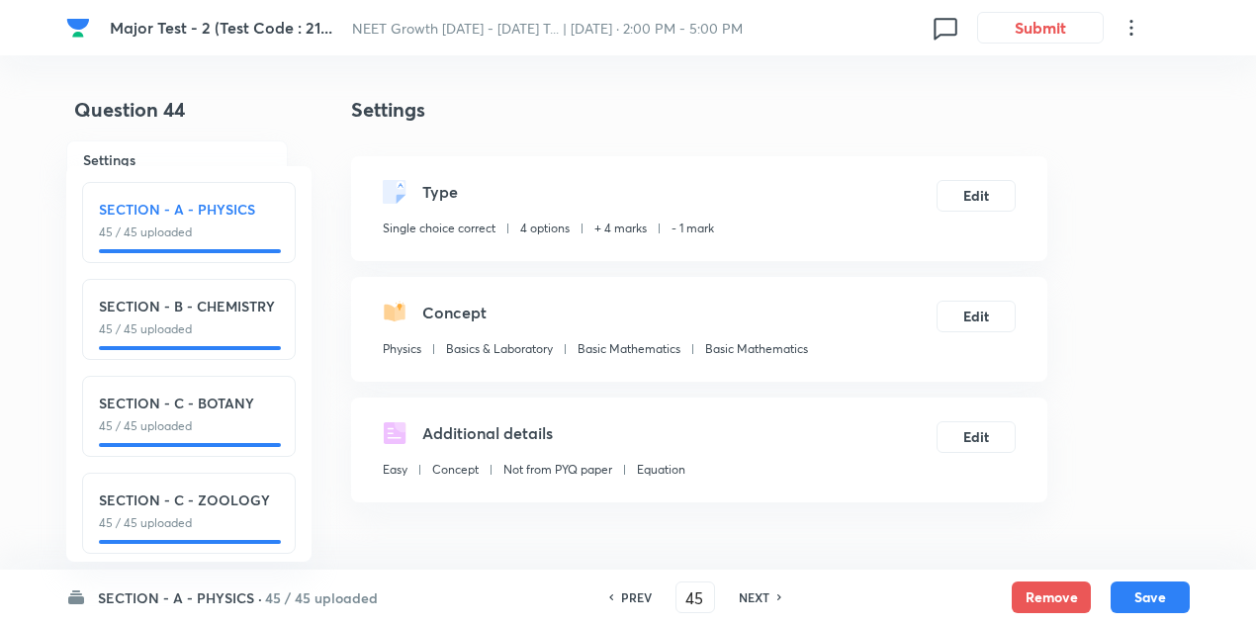
checkbox input "false"
checkbox input "true"
click at [769, 590] on div "NEXT" at bounding box center [757, 597] width 52 height 18
type input "46"
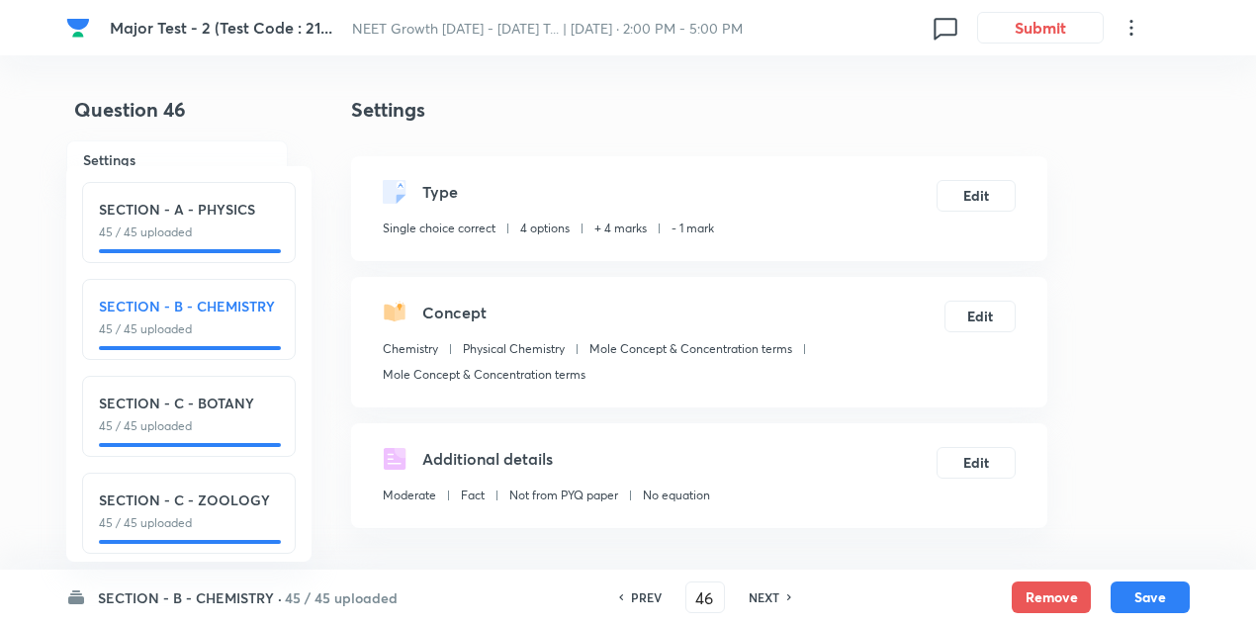
checkbox input "false"
checkbox input "true"
click at [769, 590] on h6 "NEXT" at bounding box center [764, 597] width 31 height 18
type input "47"
checkbox input "true"
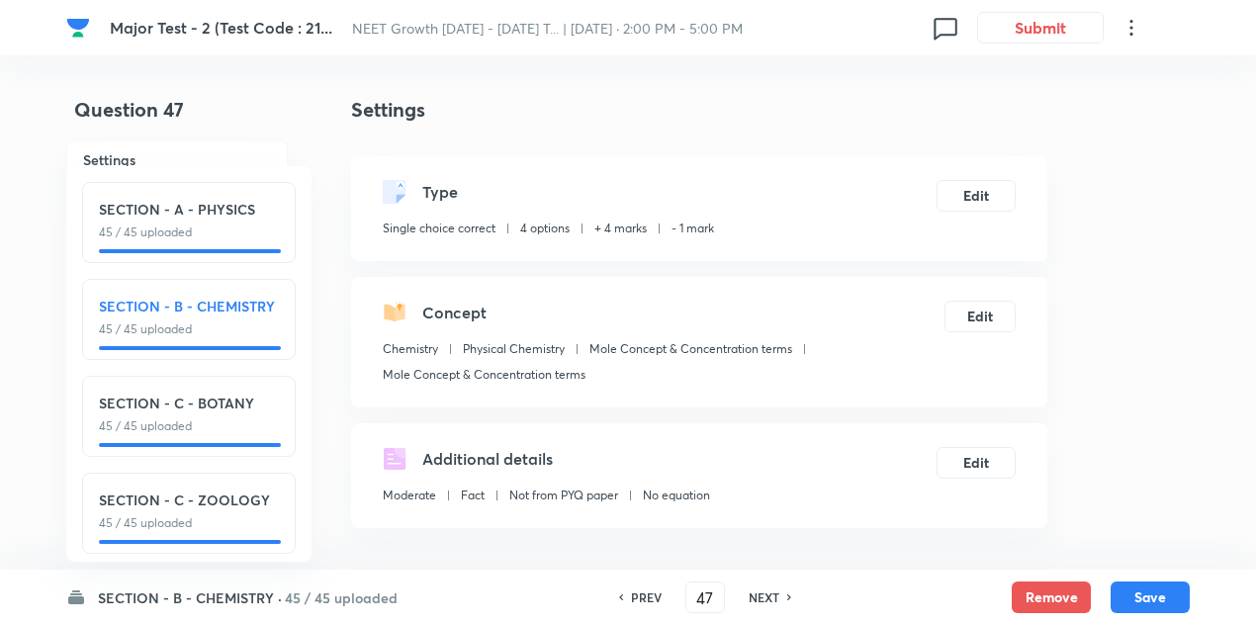
click at [769, 590] on h6 "NEXT" at bounding box center [764, 597] width 31 height 18
type input "48"
click at [769, 590] on h6 "NEXT" at bounding box center [764, 597] width 31 height 18
checkbox input "true"
type input "49"
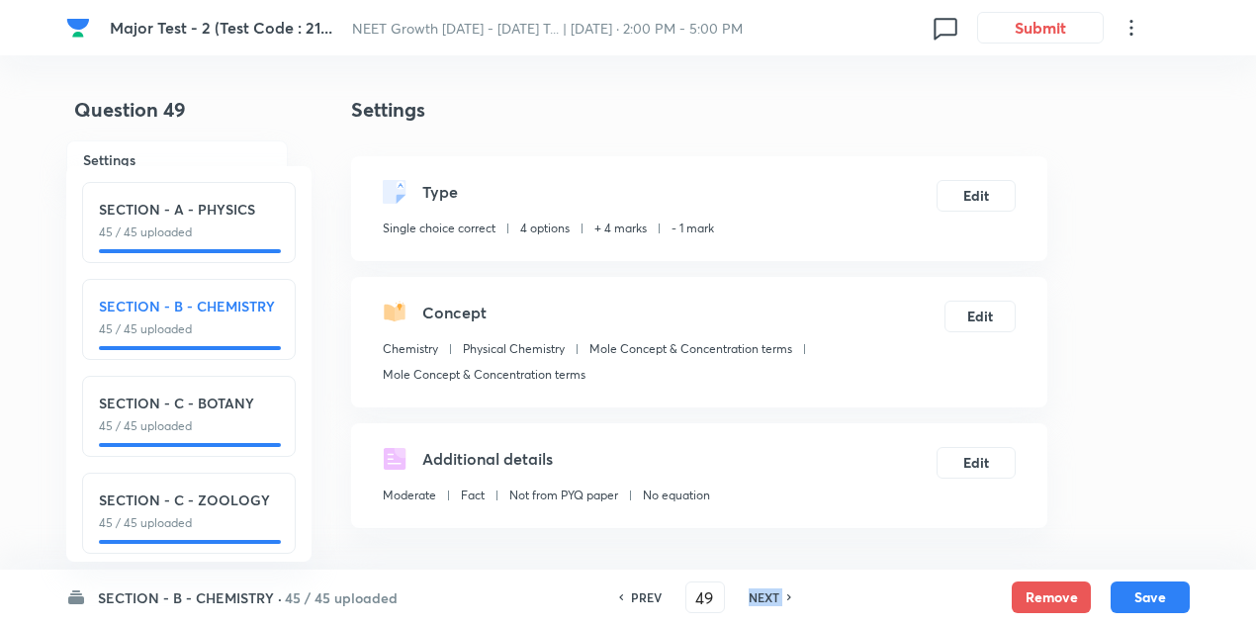
checkbox input "true"
click at [769, 590] on h6 "NEXT" at bounding box center [764, 597] width 31 height 18
type input "50"
checkbox input "false"
checkbox input "true"
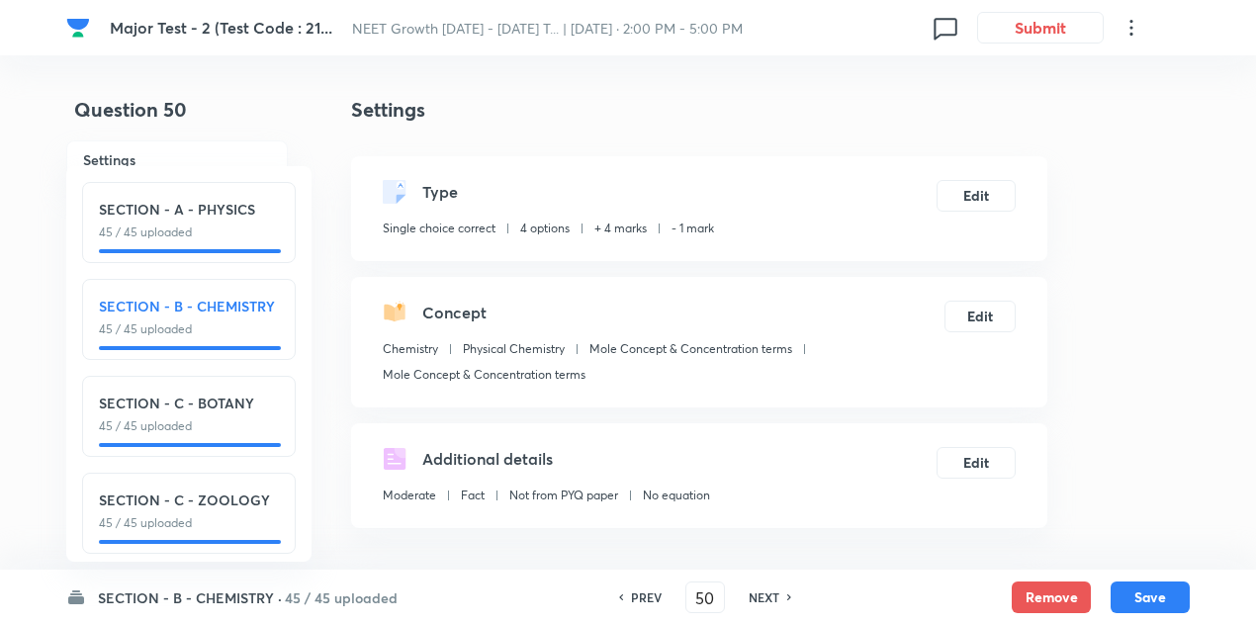
click at [769, 590] on h6 "NEXT" at bounding box center [764, 597] width 31 height 18
type input "51"
checkbox input "false"
click at [769, 590] on h6 "NEXT" at bounding box center [764, 597] width 31 height 18
checkbox input "true"
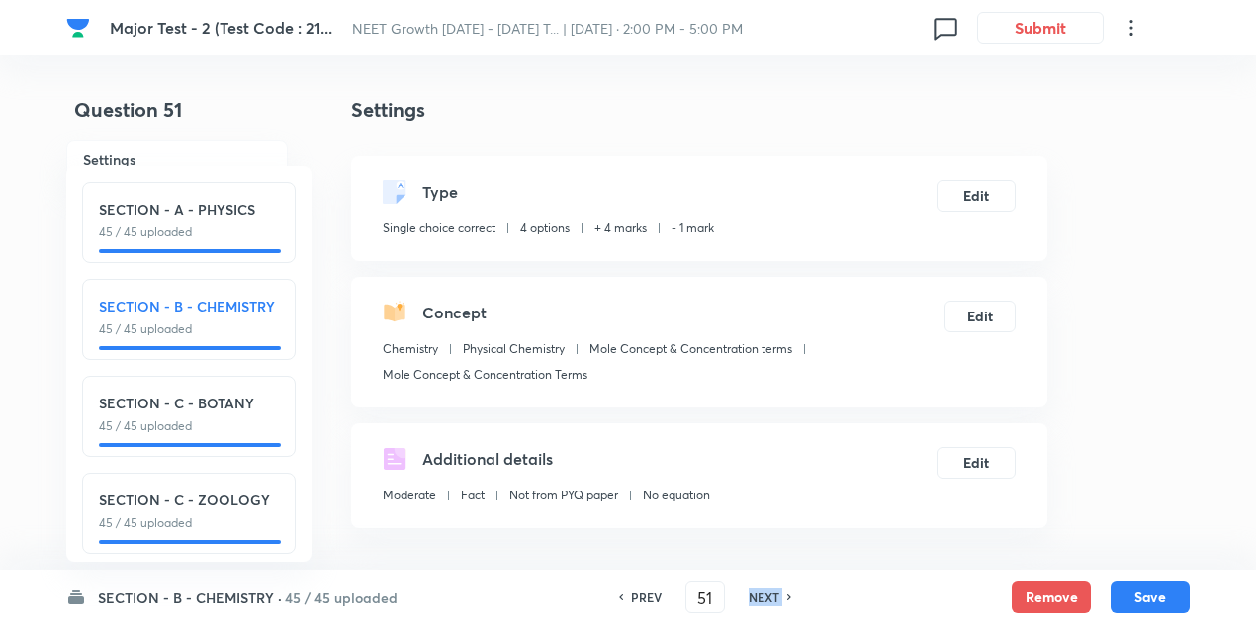
type input "52"
checkbox input "true"
click at [769, 590] on h6 "NEXT" at bounding box center [764, 597] width 31 height 18
type input "53"
checkbox input "false"
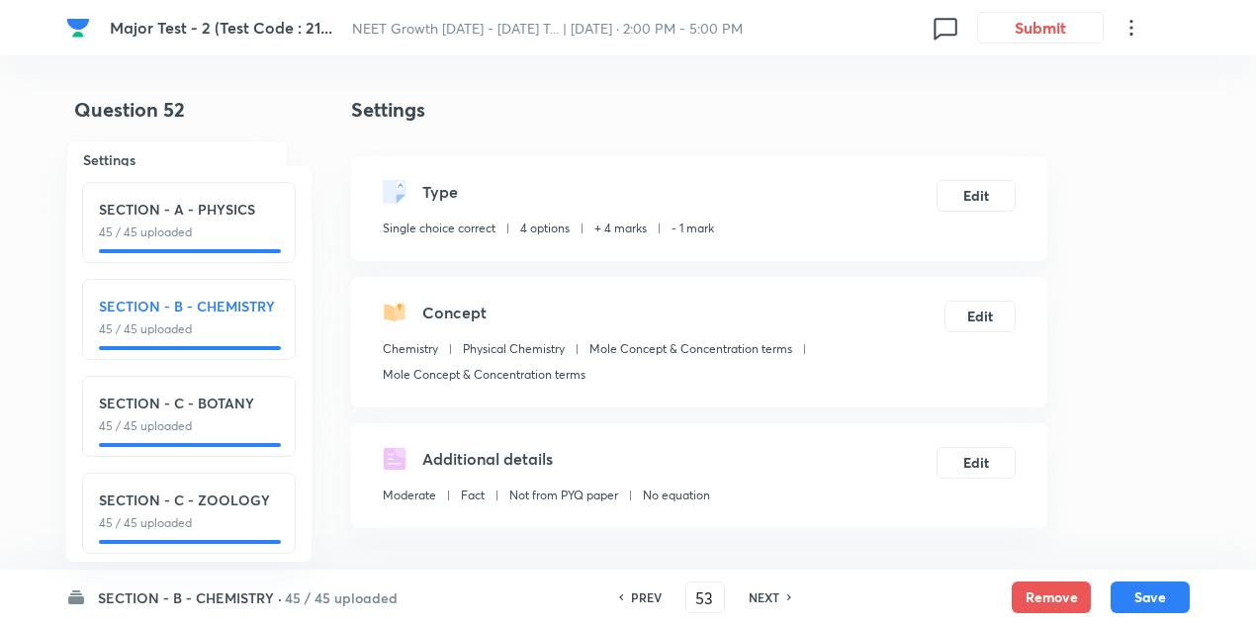
checkbox input "true"
click at [769, 590] on h6 "NEXT" at bounding box center [764, 597] width 31 height 18
type input "54"
click at [769, 590] on h6 "NEXT" at bounding box center [764, 597] width 31 height 18
checkbox input "true"
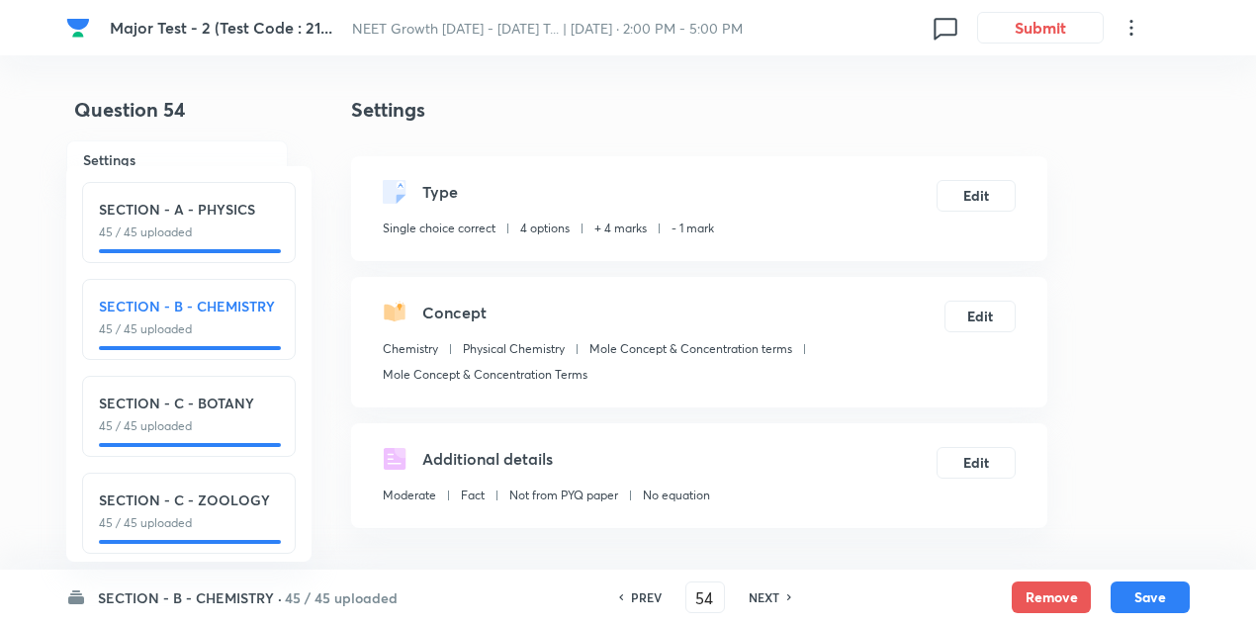
type input "55"
checkbox input "false"
checkbox input "true"
click at [769, 590] on h6 "NEXT" at bounding box center [764, 597] width 31 height 18
type input "56"
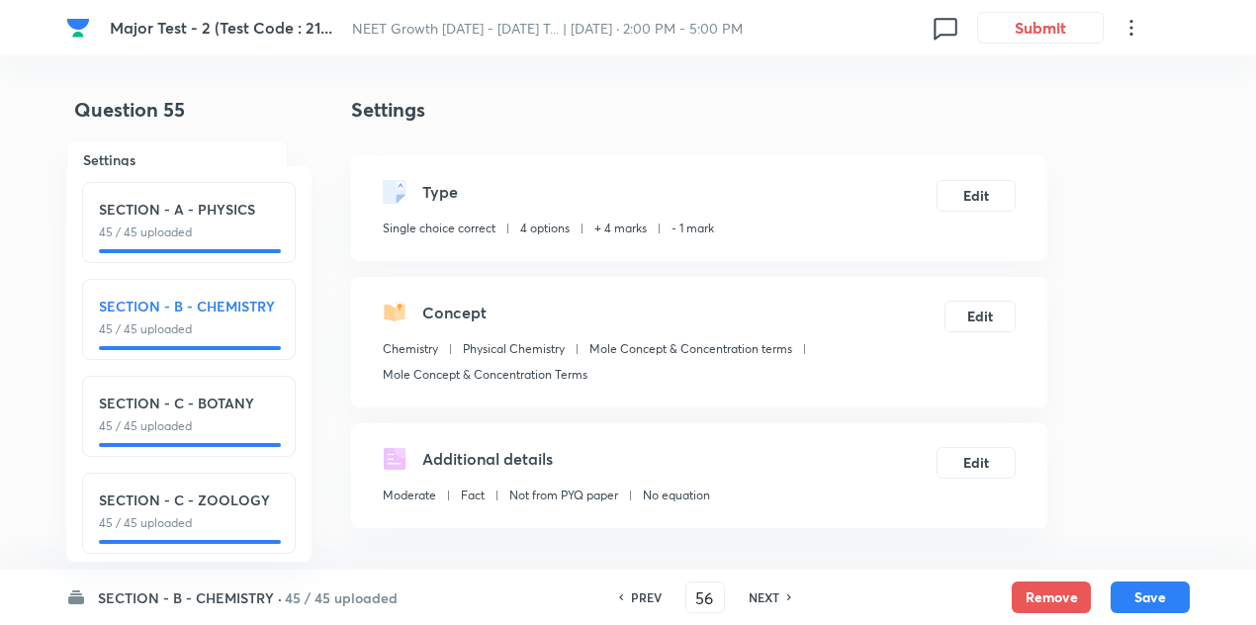
checkbox input "false"
checkbox input "true"
click at [769, 590] on h6 "NEXT" at bounding box center [764, 597] width 31 height 18
type input "57"
checkbox input "false"
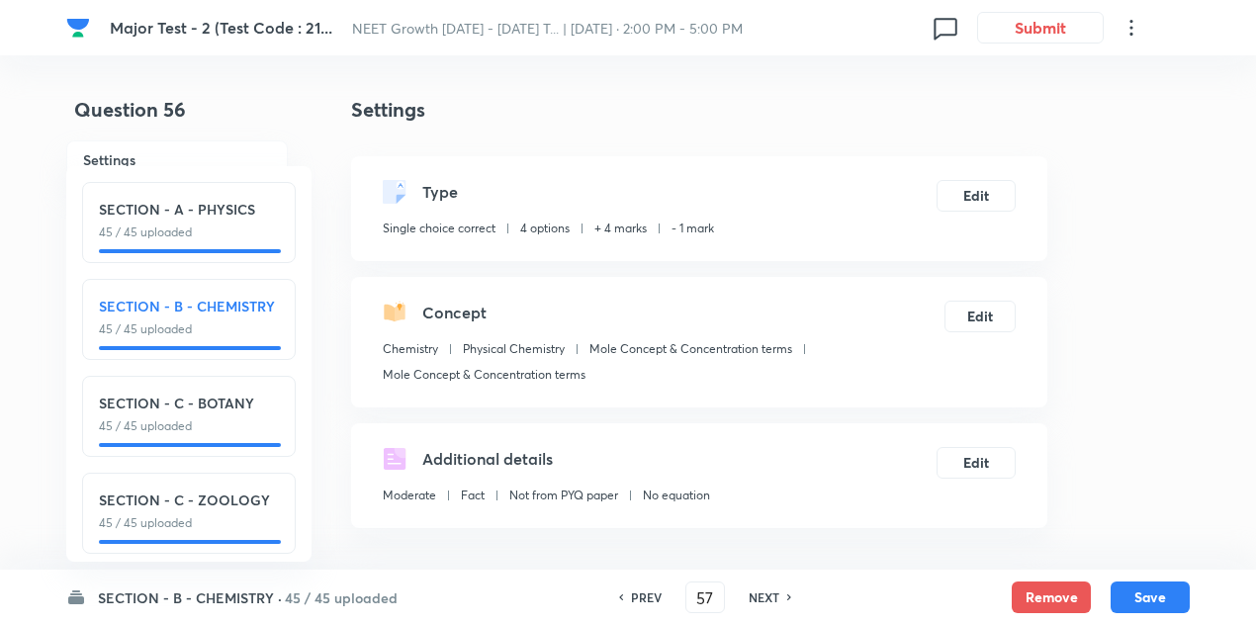
click at [769, 590] on h6 "NEXT" at bounding box center [764, 597] width 31 height 18
checkbox input "true"
type input "58"
checkbox input "false"
checkbox input "true"
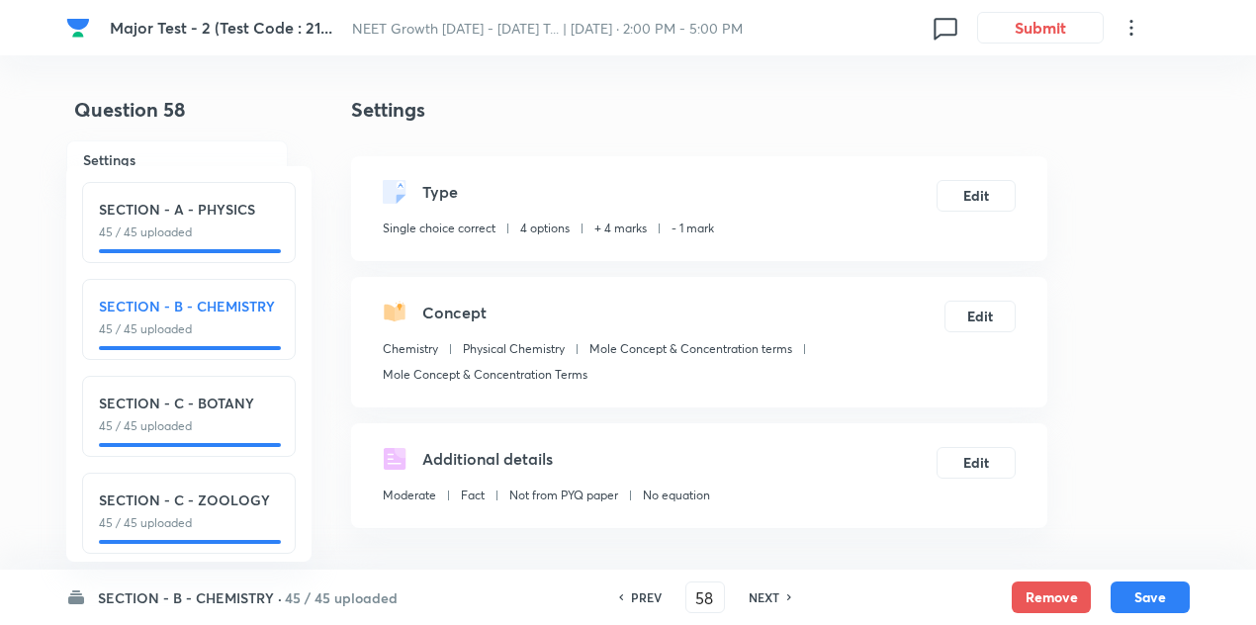
click at [769, 590] on h6 "NEXT" at bounding box center [764, 597] width 31 height 18
type input "59"
checkbox input "false"
checkbox input "true"
click at [769, 590] on h6 "NEXT" at bounding box center [764, 597] width 31 height 18
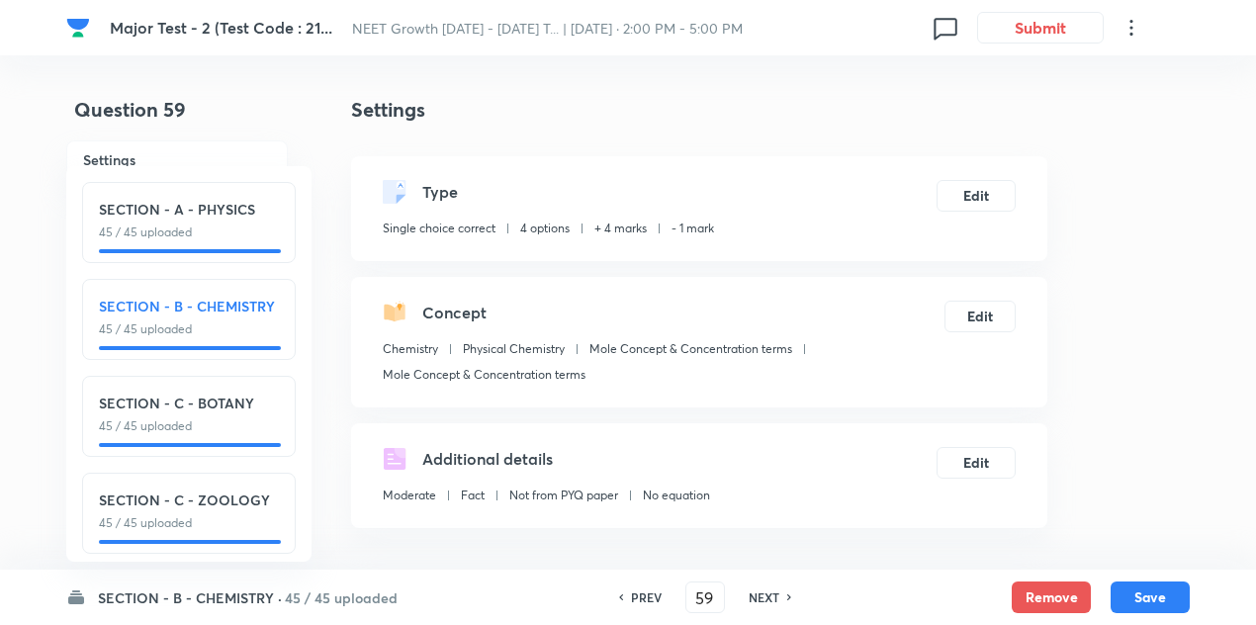
type input "60"
checkbox input "false"
checkbox input "true"
click at [769, 590] on h6 "NEXT" at bounding box center [764, 597] width 31 height 18
type input "61"
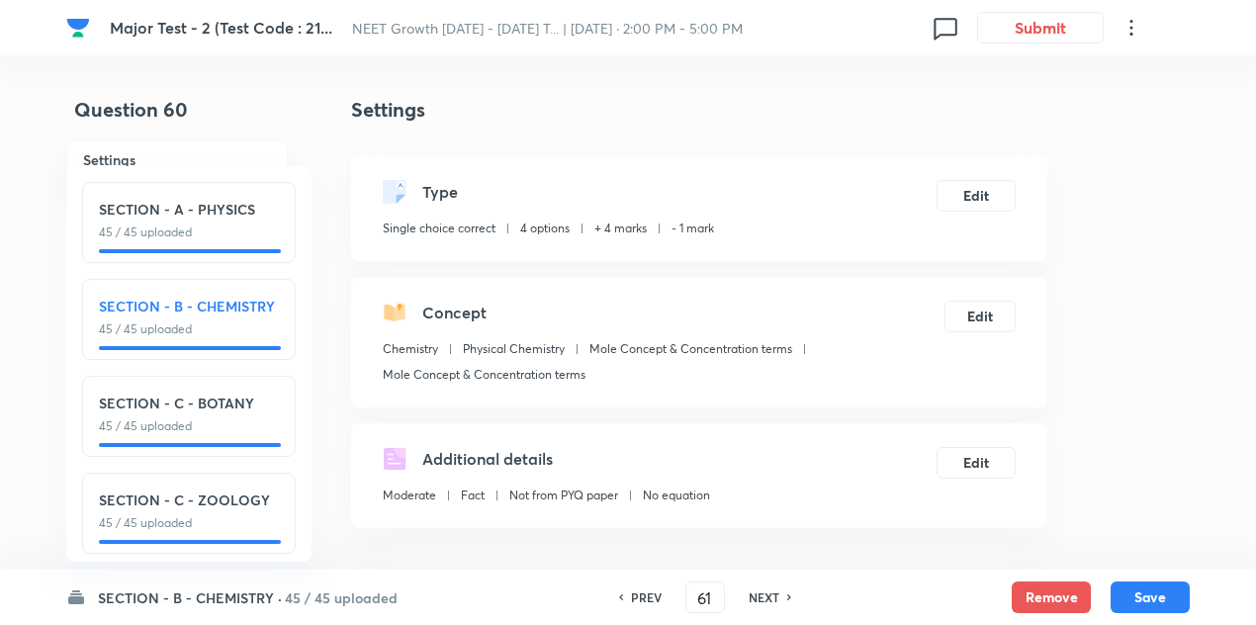
checkbox input "false"
checkbox input "true"
click at [769, 590] on h6 "NEXT" at bounding box center [764, 597] width 31 height 18
type input "62"
checkbox input "false"
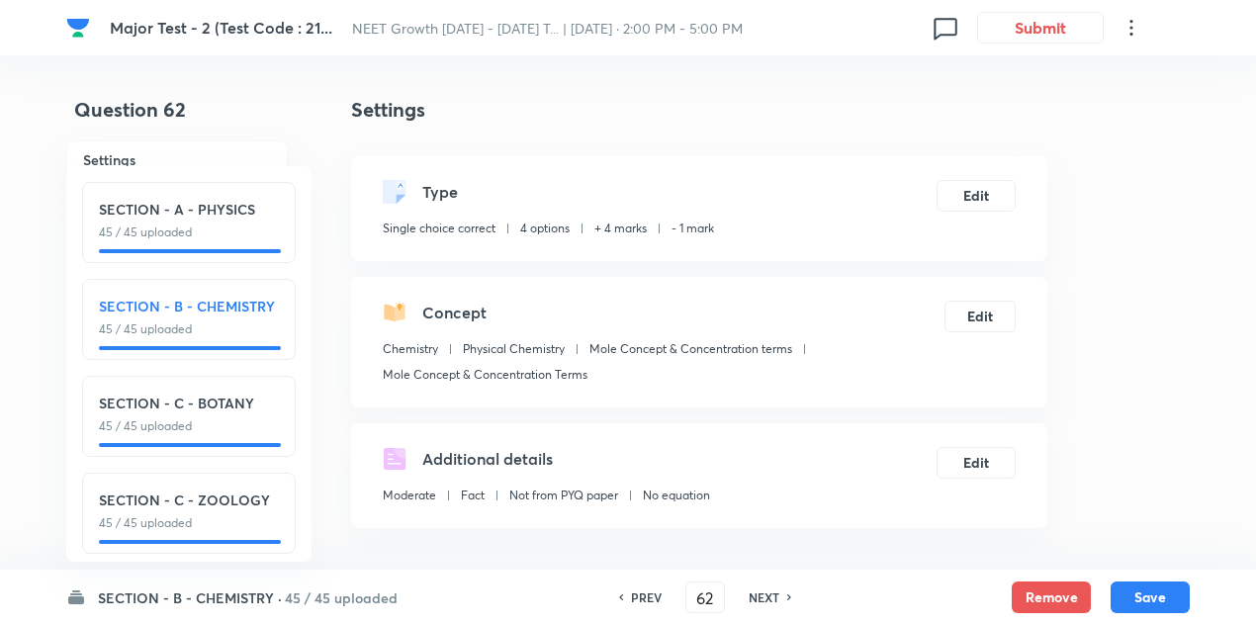
checkbox input "true"
click at [769, 590] on h6 "NEXT" at bounding box center [764, 597] width 31 height 18
type input "63"
checkbox input "false"
checkbox input "true"
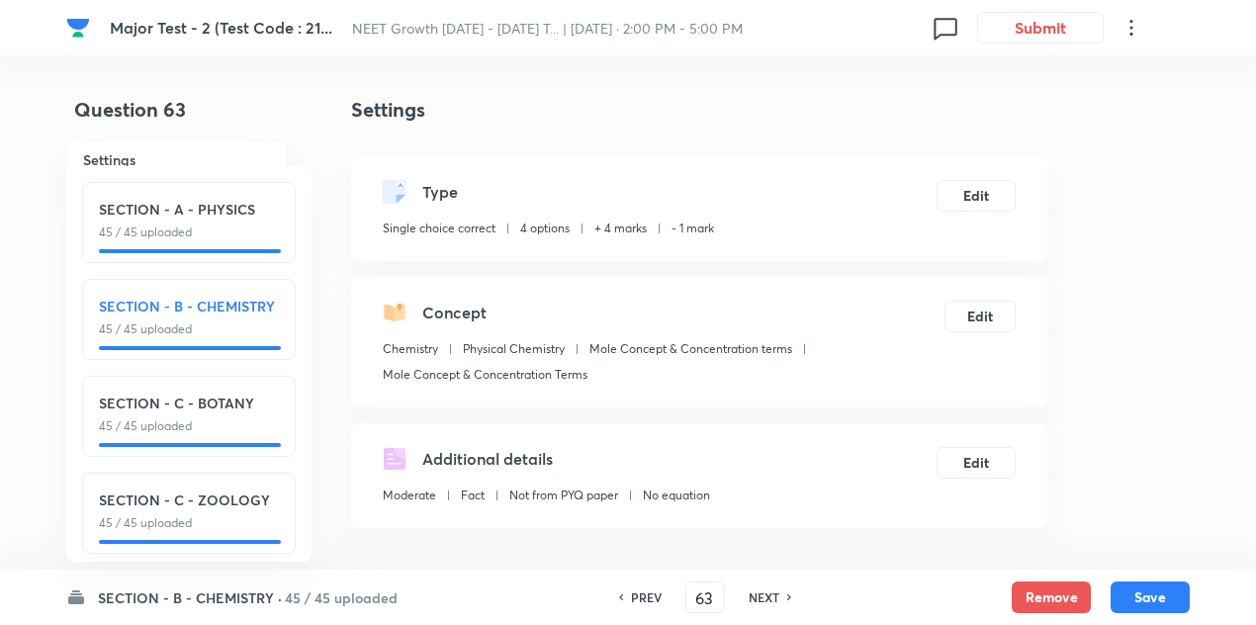
click at [769, 590] on h6 "NEXT" at bounding box center [764, 597] width 31 height 18
type input "64"
checkbox input "false"
checkbox input "true"
click at [769, 590] on h6 "NEXT" at bounding box center [764, 597] width 31 height 18
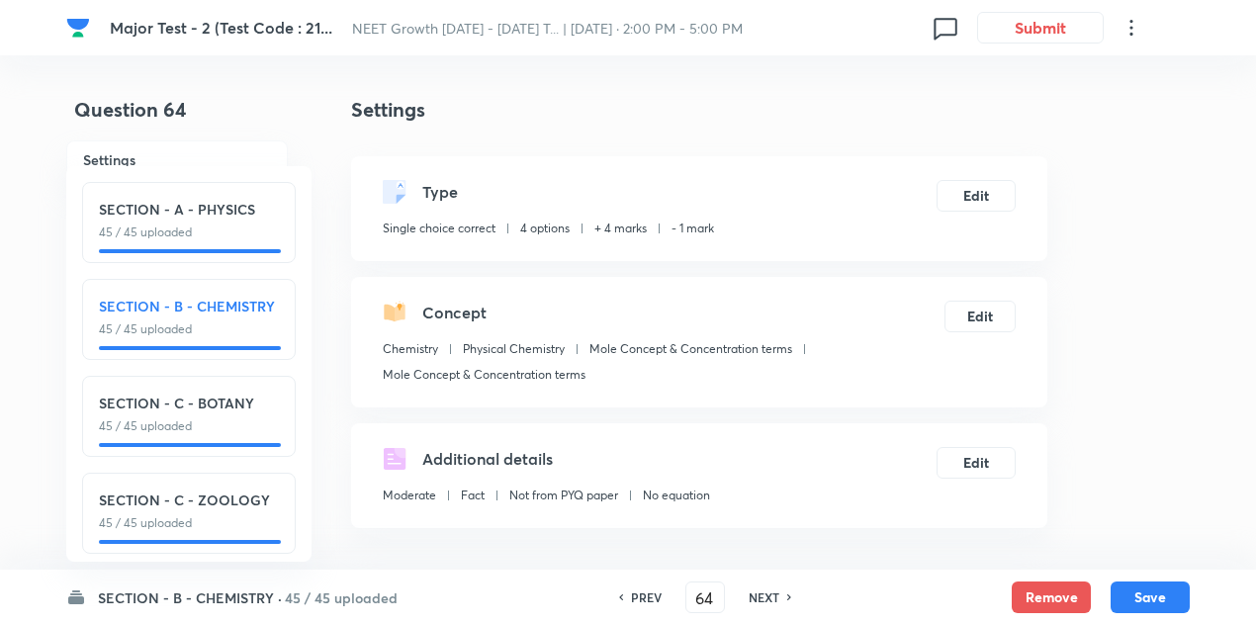
type input "65"
checkbox input "true"
click at [769, 590] on h6 "NEXT" at bounding box center [764, 597] width 31 height 18
type input "66"
checkbox input "false"
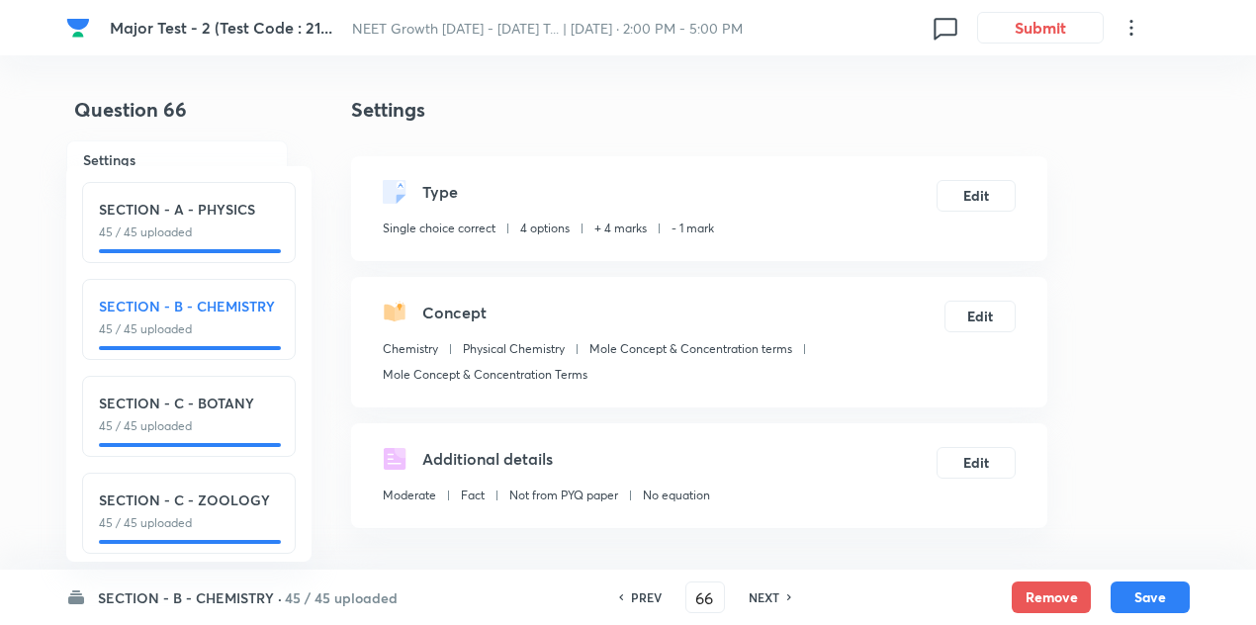
checkbox input "true"
click at [769, 590] on h6 "NEXT" at bounding box center [764, 597] width 31 height 18
type input "67"
checkbox input "true"
click at [769, 590] on h6 "NEXT" at bounding box center [764, 597] width 31 height 18
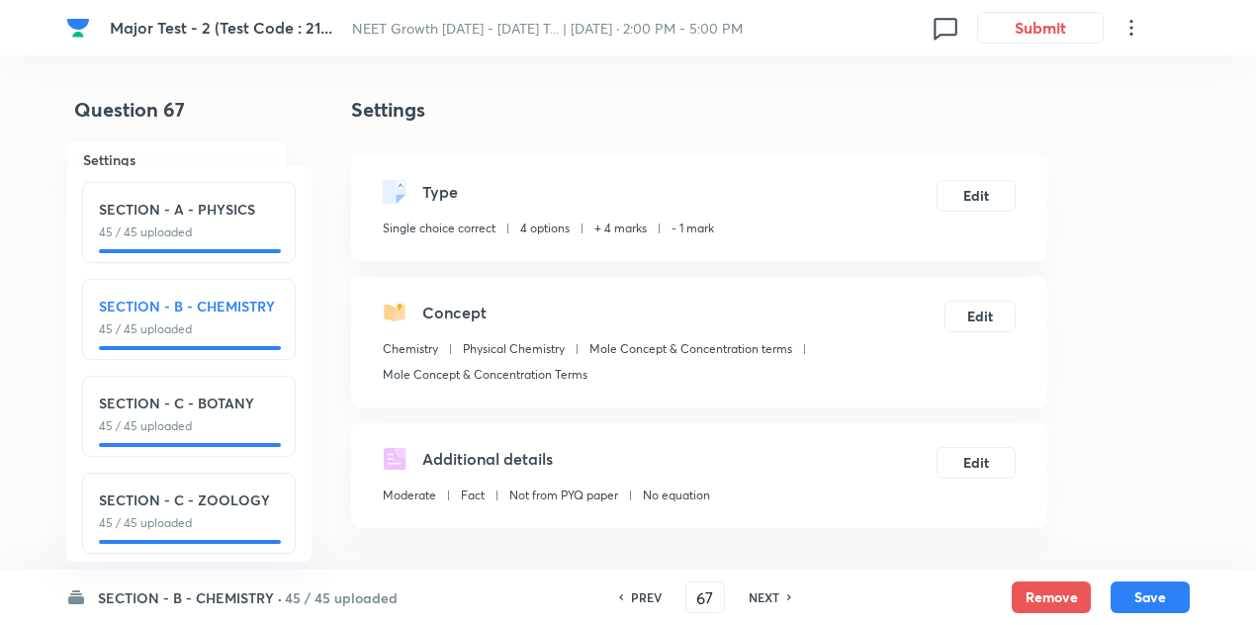
type input "68"
checkbox input "false"
checkbox input "true"
click at [769, 590] on h6 "NEXT" at bounding box center [764, 597] width 31 height 18
type input "69"
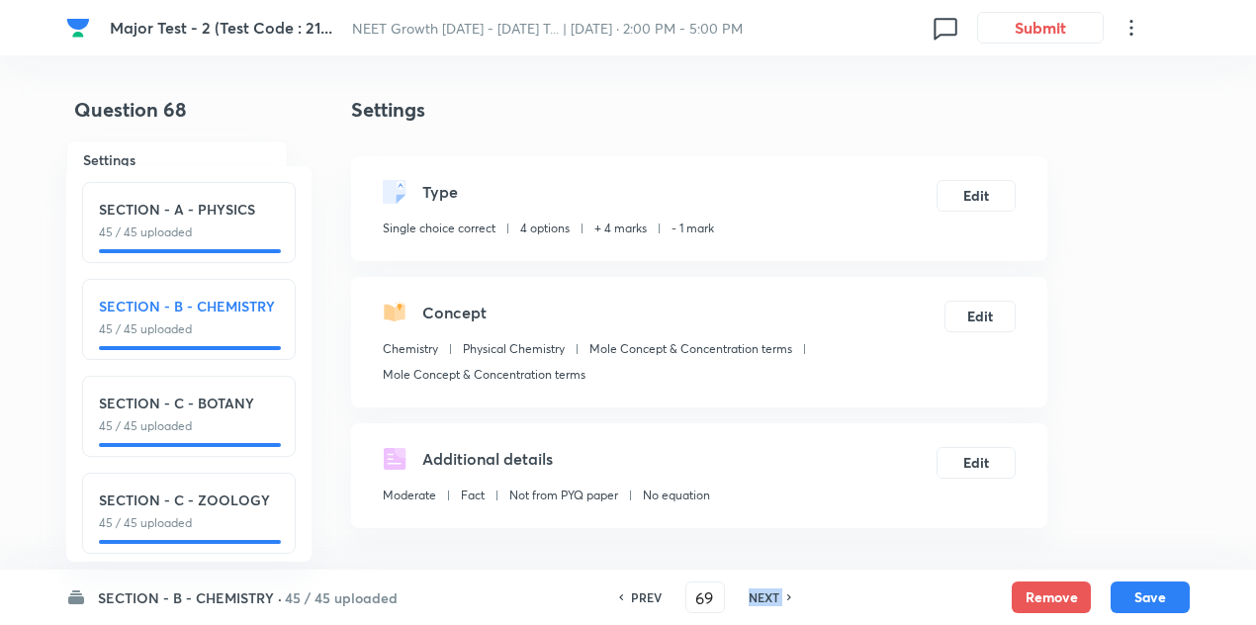
checkbox input "false"
checkbox input "true"
click at [769, 590] on h6 "NEXT" at bounding box center [764, 597] width 31 height 18
type input "70"
checkbox input "false"
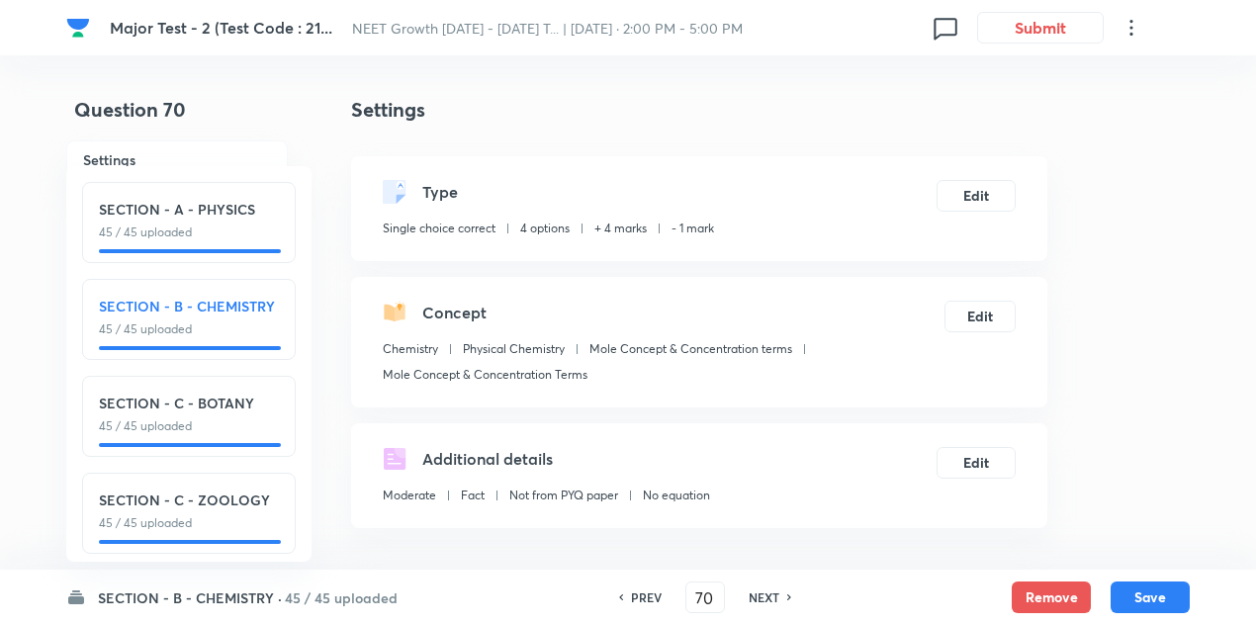
checkbox input "true"
click at [769, 590] on h6 "NEXT" at bounding box center [764, 597] width 31 height 18
type input "71"
checkbox input "false"
checkbox input "true"
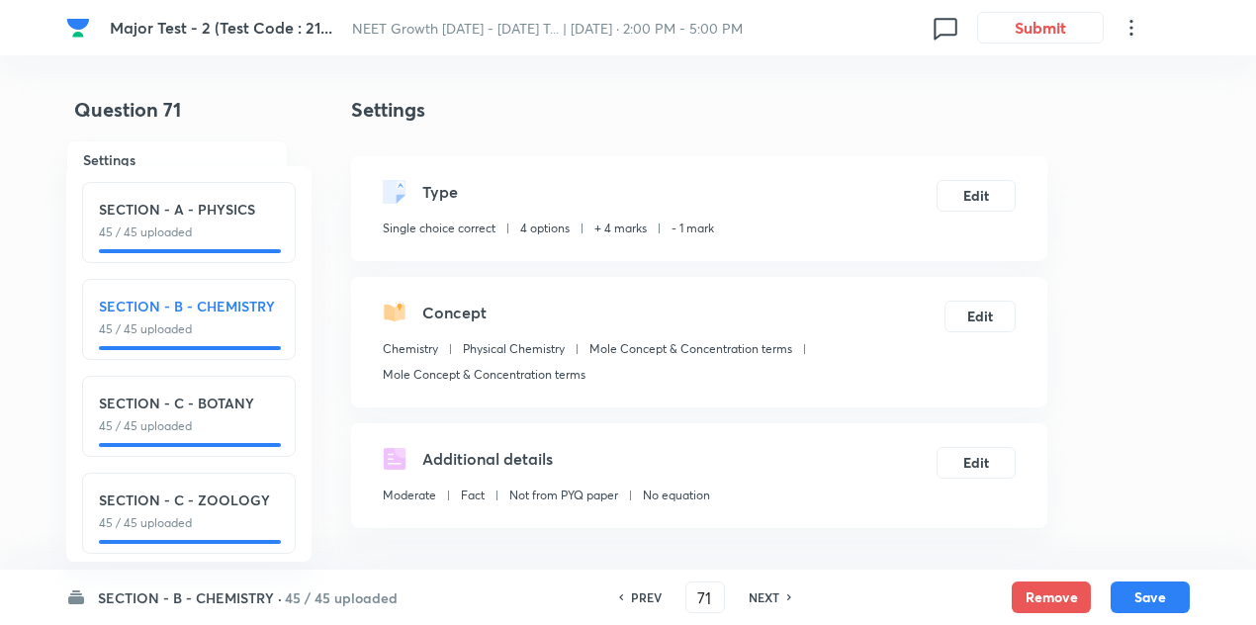
click at [769, 590] on h6 "NEXT" at bounding box center [764, 597] width 31 height 18
type input "72"
checkbox input "false"
checkbox input "true"
click at [769, 590] on h6 "NEXT" at bounding box center [764, 597] width 31 height 18
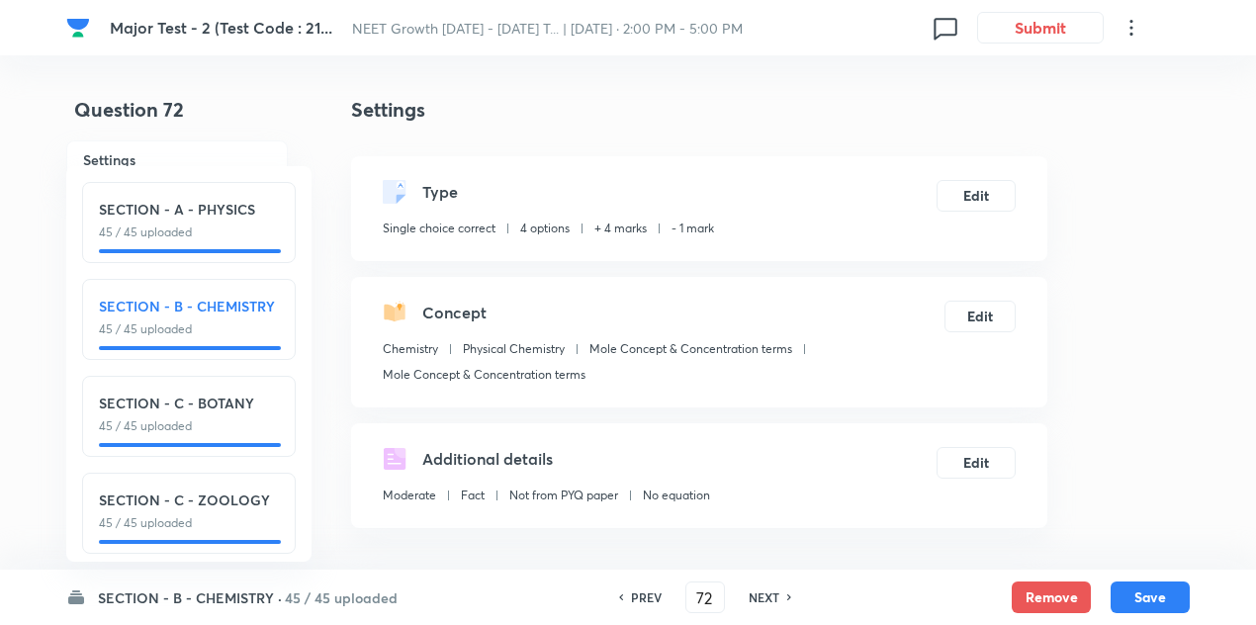
type input "73"
checkbox input "false"
checkbox input "true"
click at [769, 590] on h6 "NEXT" at bounding box center [764, 597] width 31 height 18
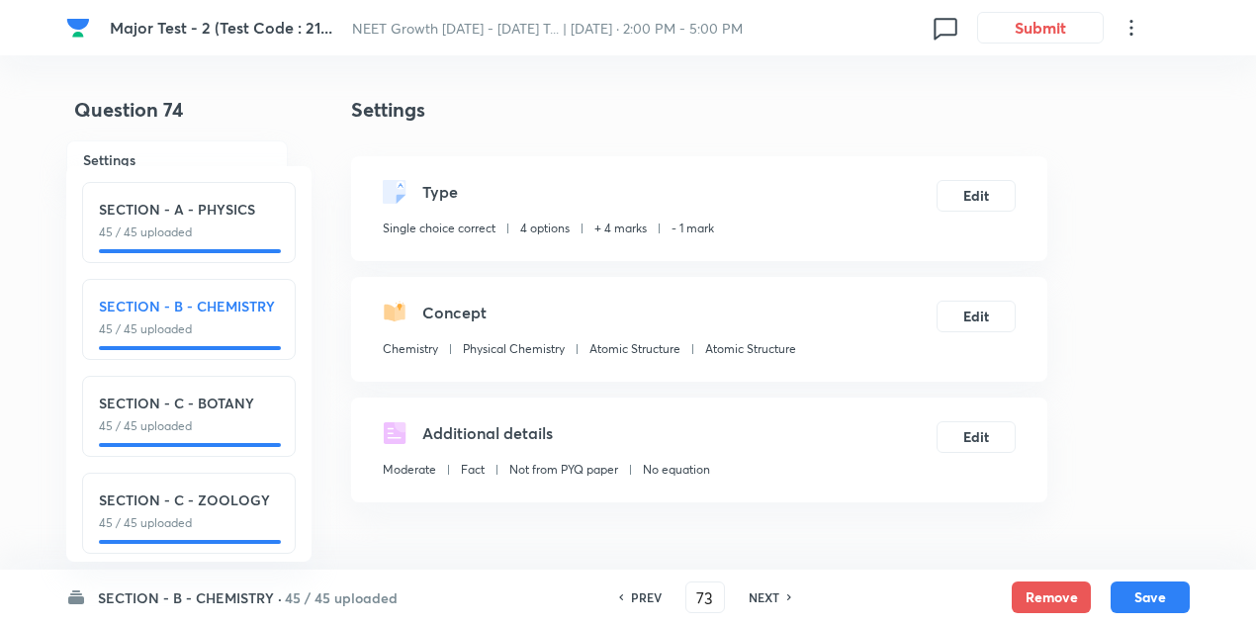
type input "74"
click at [769, 590] on h6 "NEXT" at bounding box center [764, 597] width 31 height 18
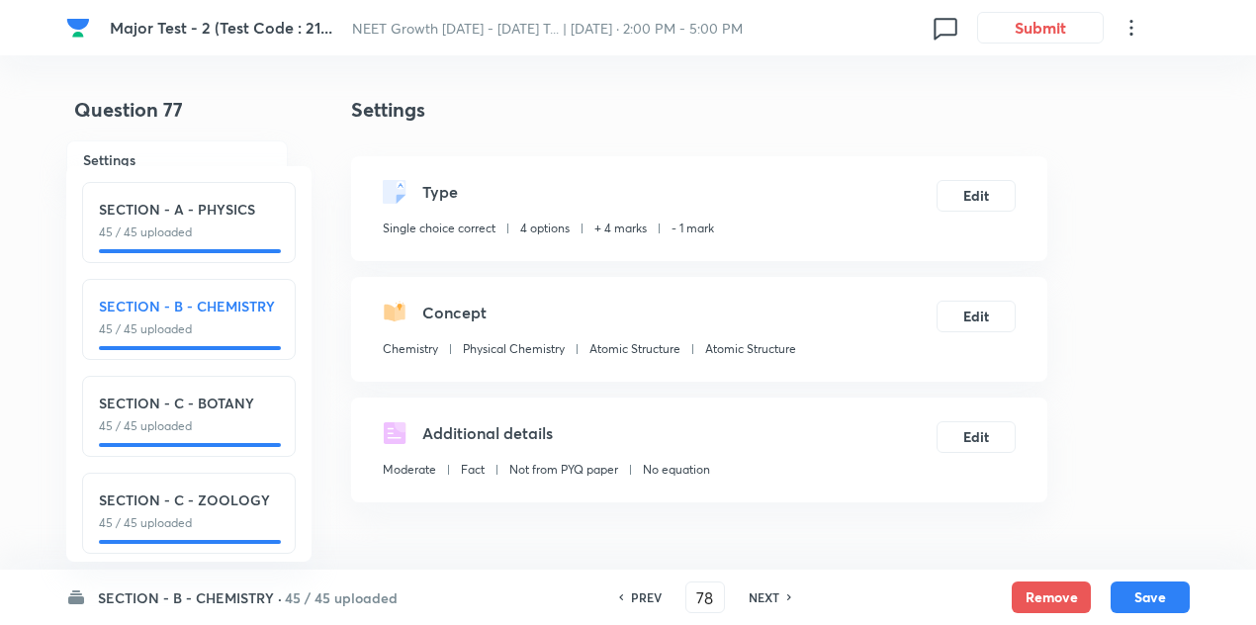
click at [769, 590] on h6 "NEXT" at bounding box center [764, 597] width 31 height 18
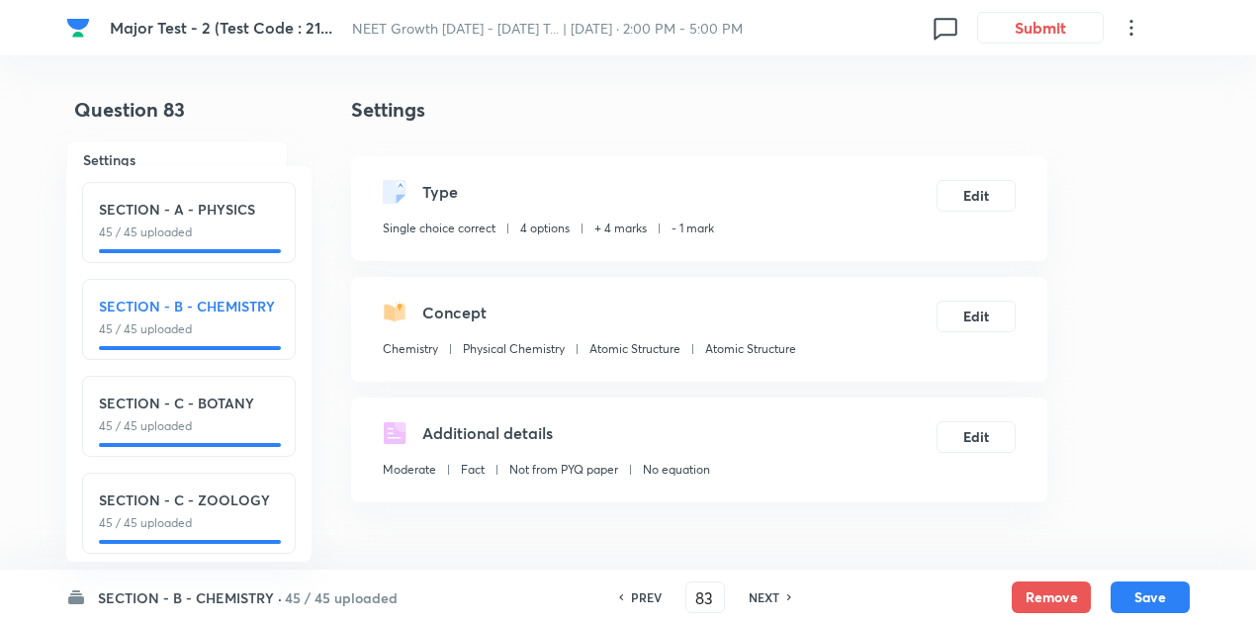
click at [769, 590] on h6 "NEXT" at bounding box center [764, 597] width 31 height 18
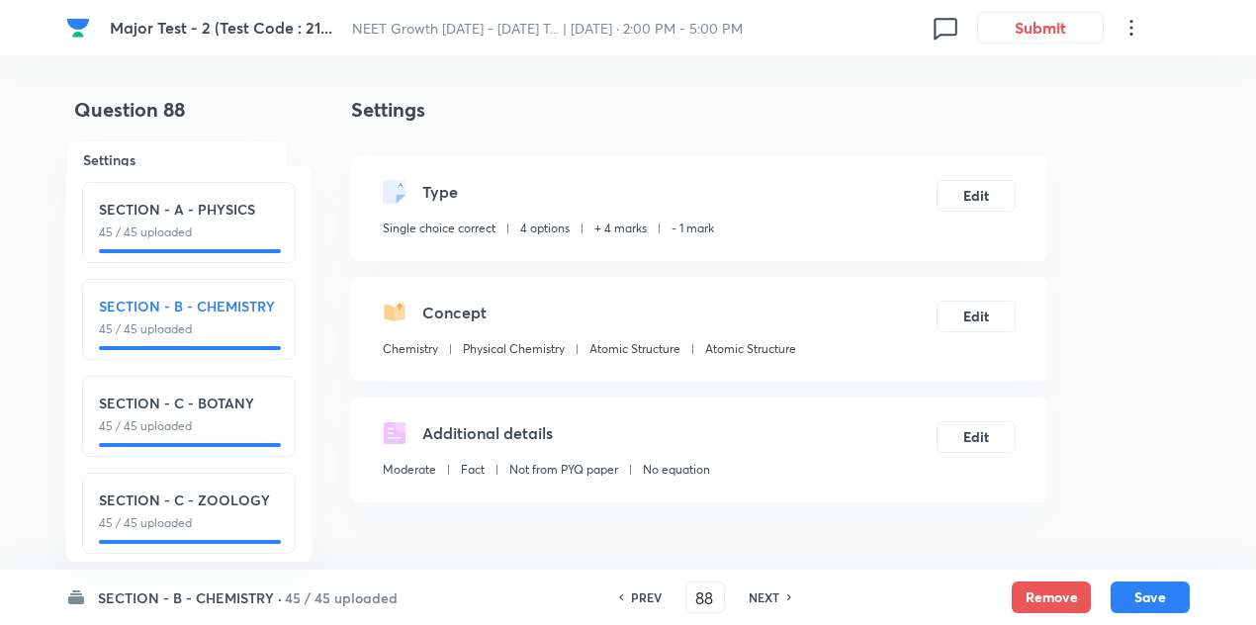
click at [769, 590] on h6 "NEXT" at bounding box center [764, 597] width 31 height 18
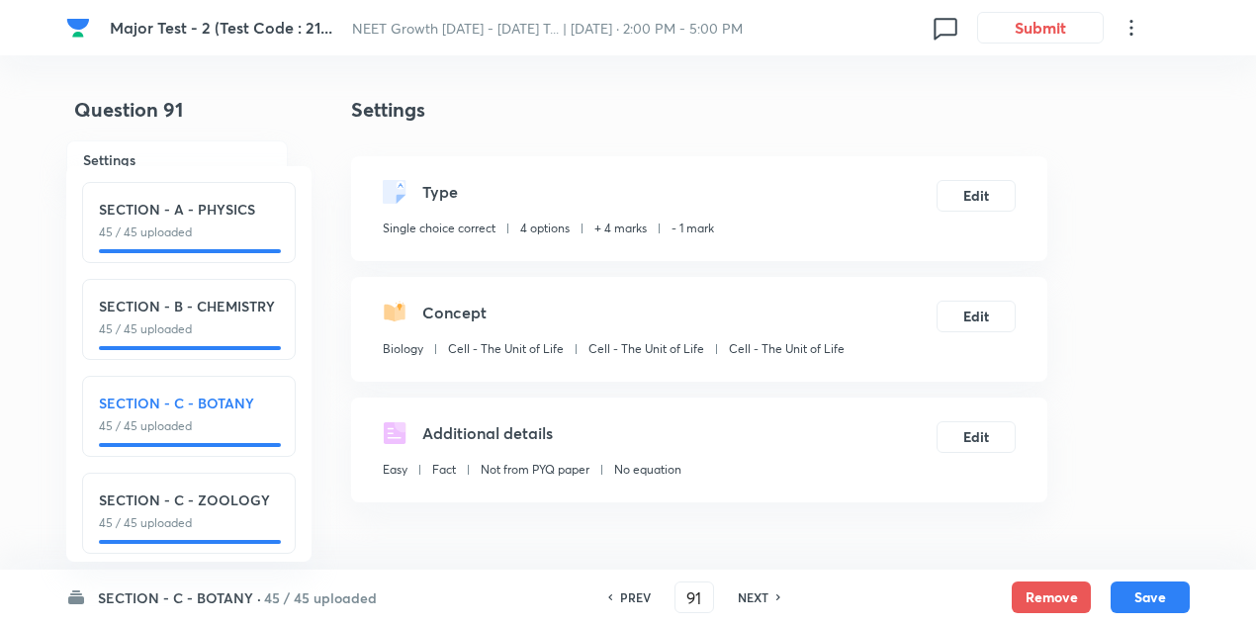
click at [769, 590] on div "NEXT" at bounding box center [756, 597] width 52 height 18
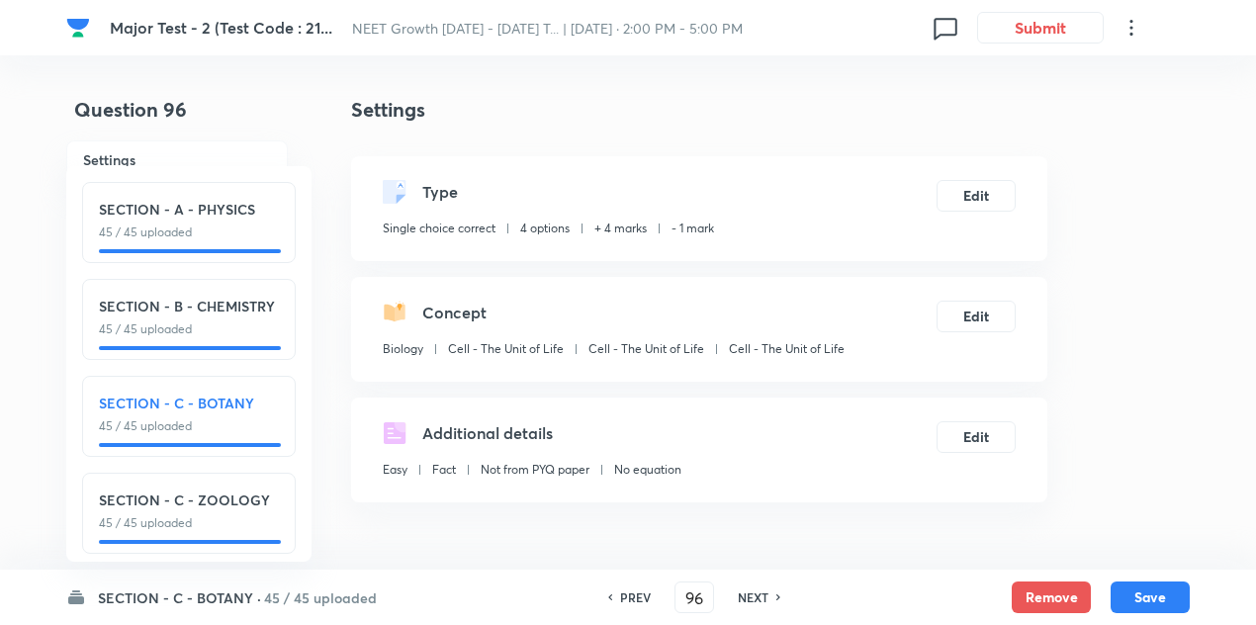
click at [769, 590] on div "NEXT" at bounding box center [756, 597] width 52 height 18
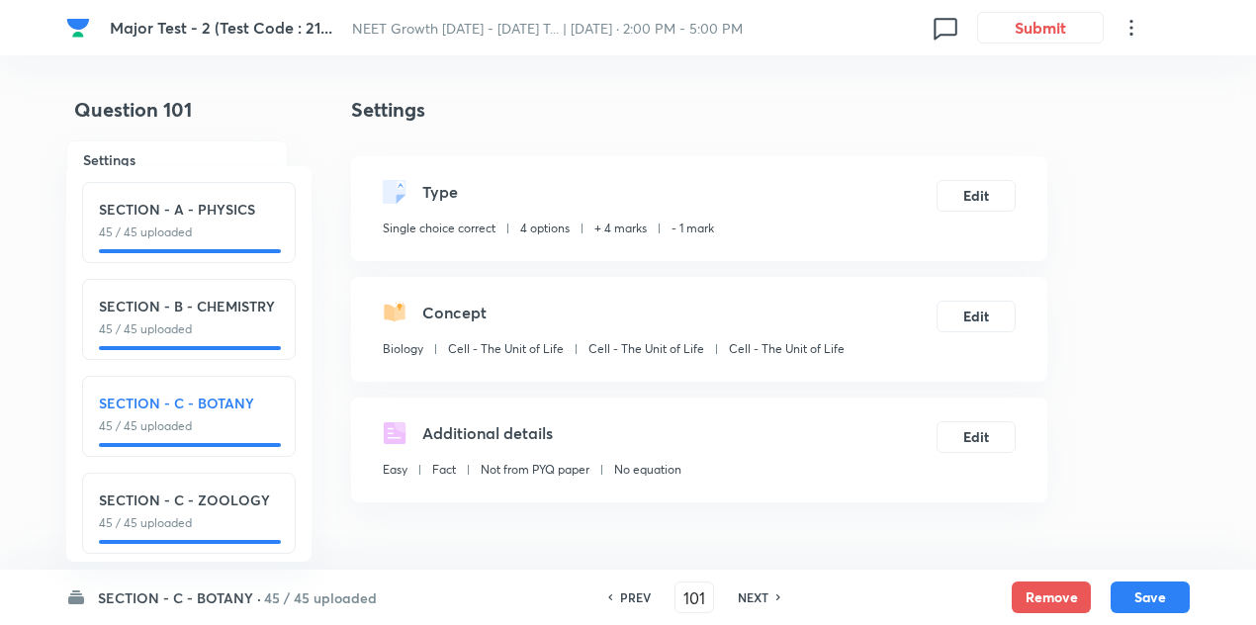
click at [769, 590] on div "NEXT" at bounding box center [756, 597] width 52 height 18
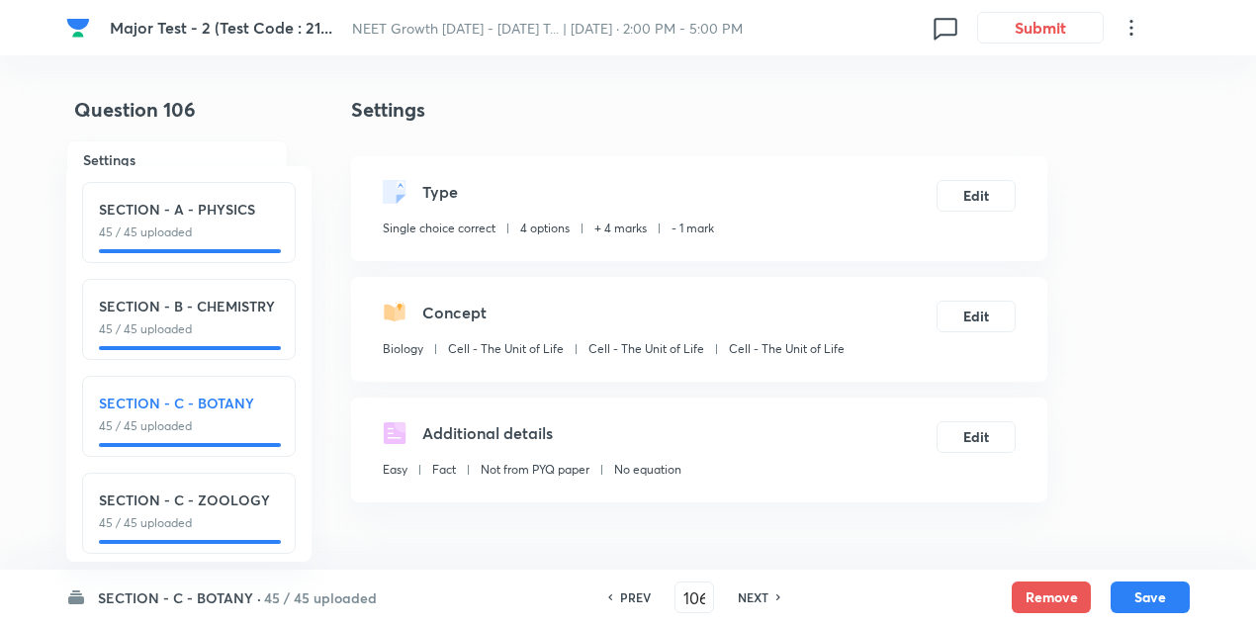
click at [769, 590] on div "NEXT" at bounding box center [756, 597] width 52 height 18
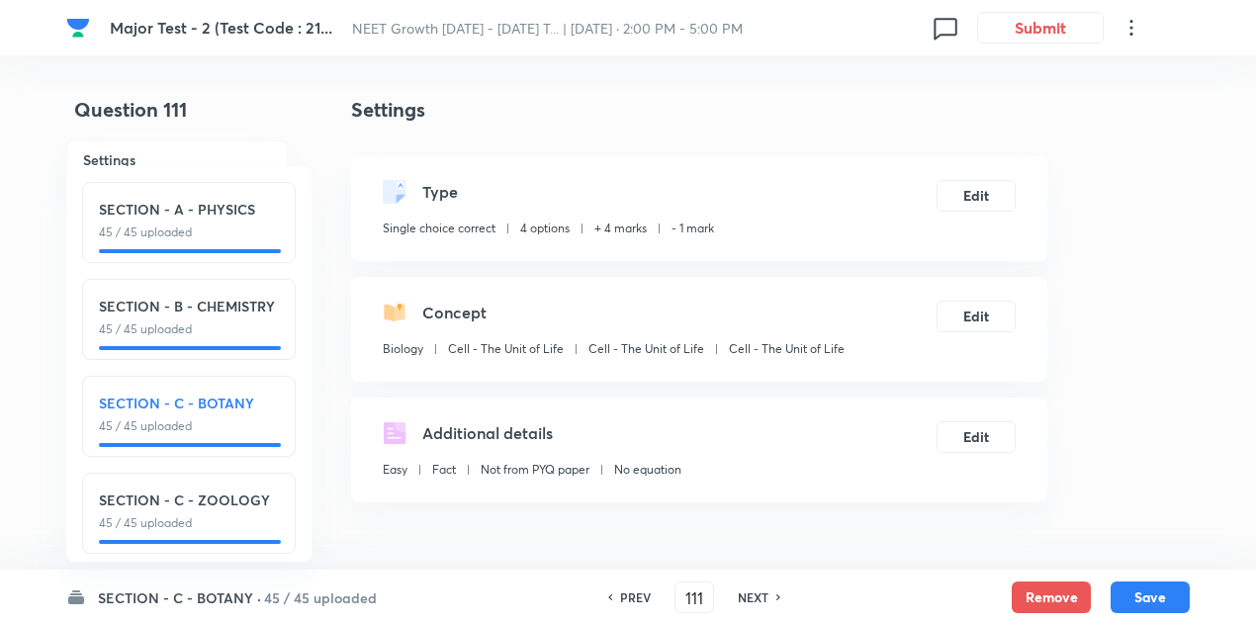
click at [769, 590] on div "NEXT" at bounding box center [756, 597] width 52 height 18
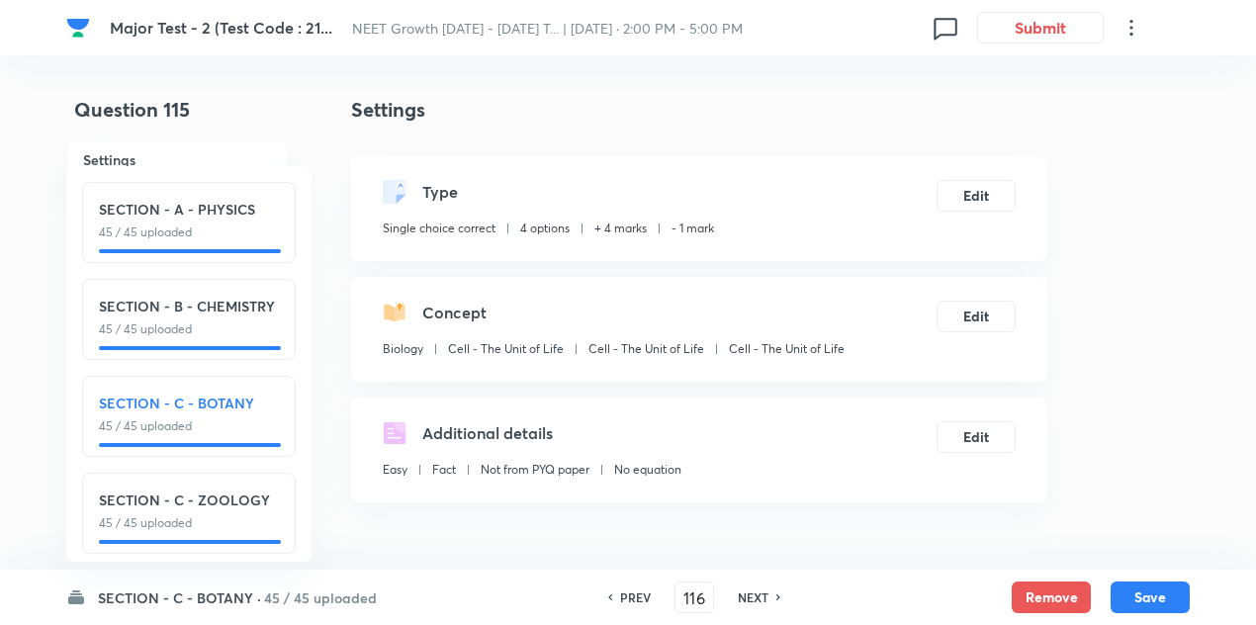
click at [769, 590] on div "NEXT" at bounding box center [756, 597] width 52 height 18
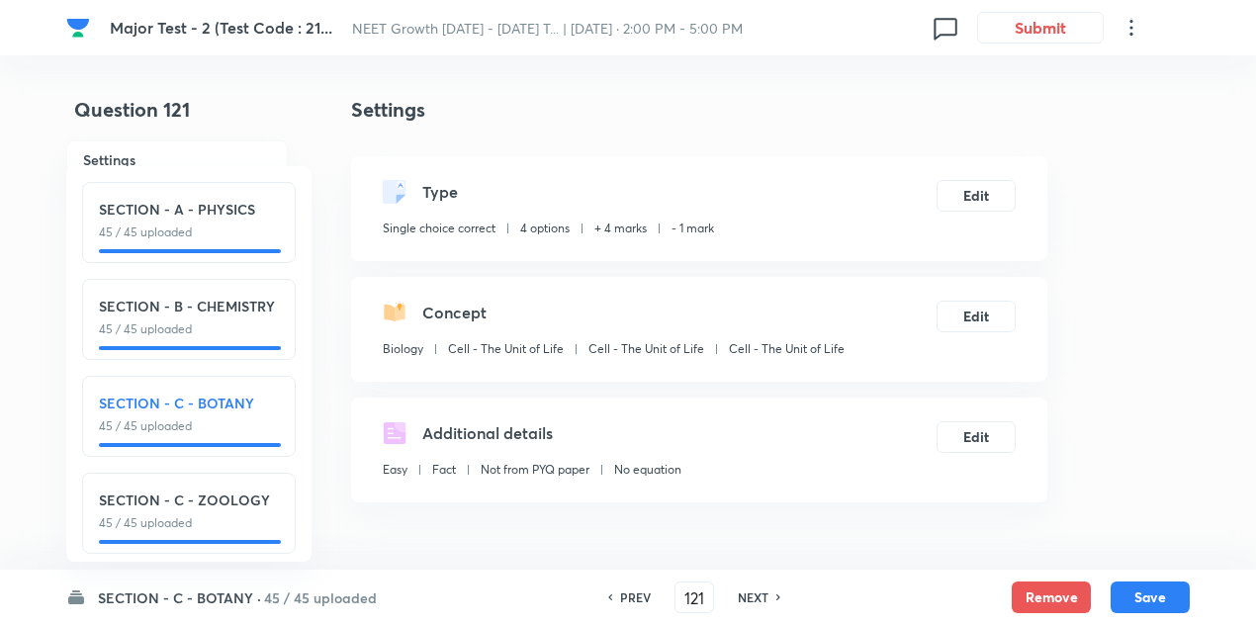
click at [769, 590] on div "NEXT" at bounding box center [756, 597] width 52 height 18
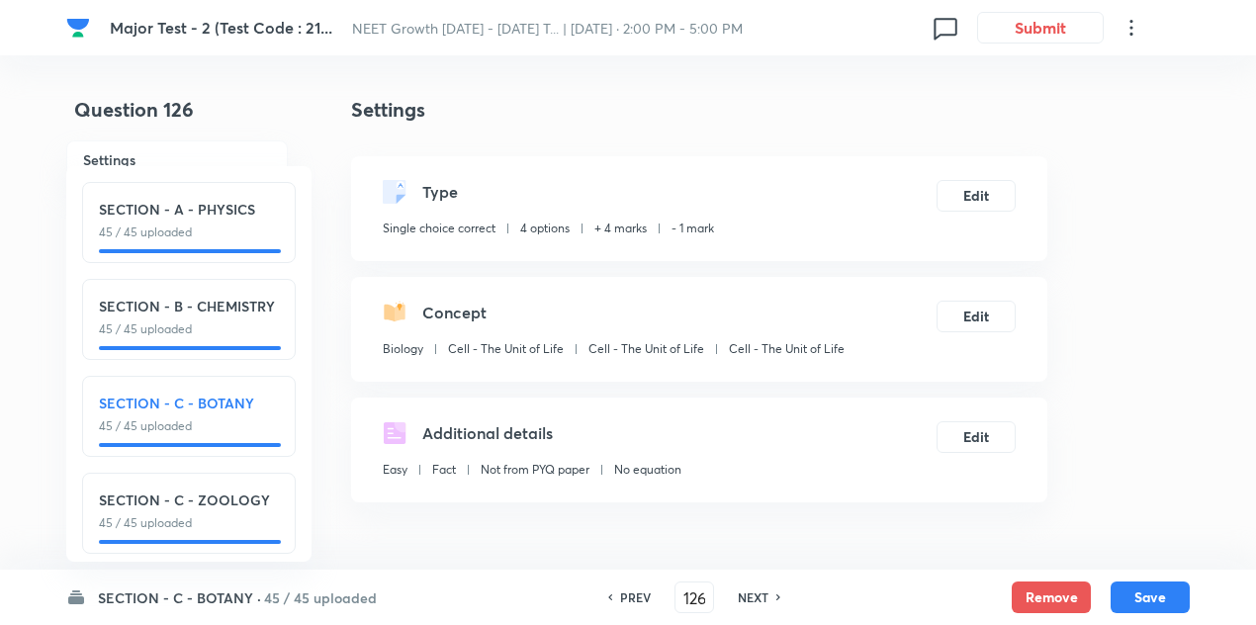
click at [769, 590] on div "NEXT" at bounding box center [756, 597] width 52 height 18
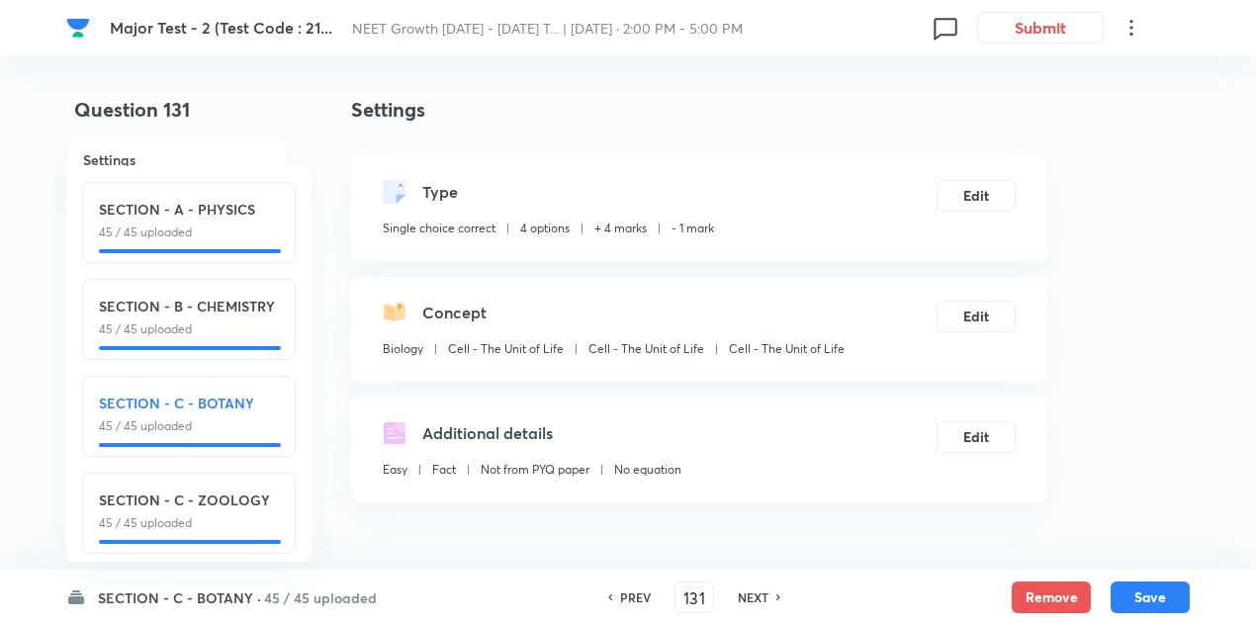
click at [769, 590] on div "NEXT" at bounding box center [756, 597] width 52 height 18
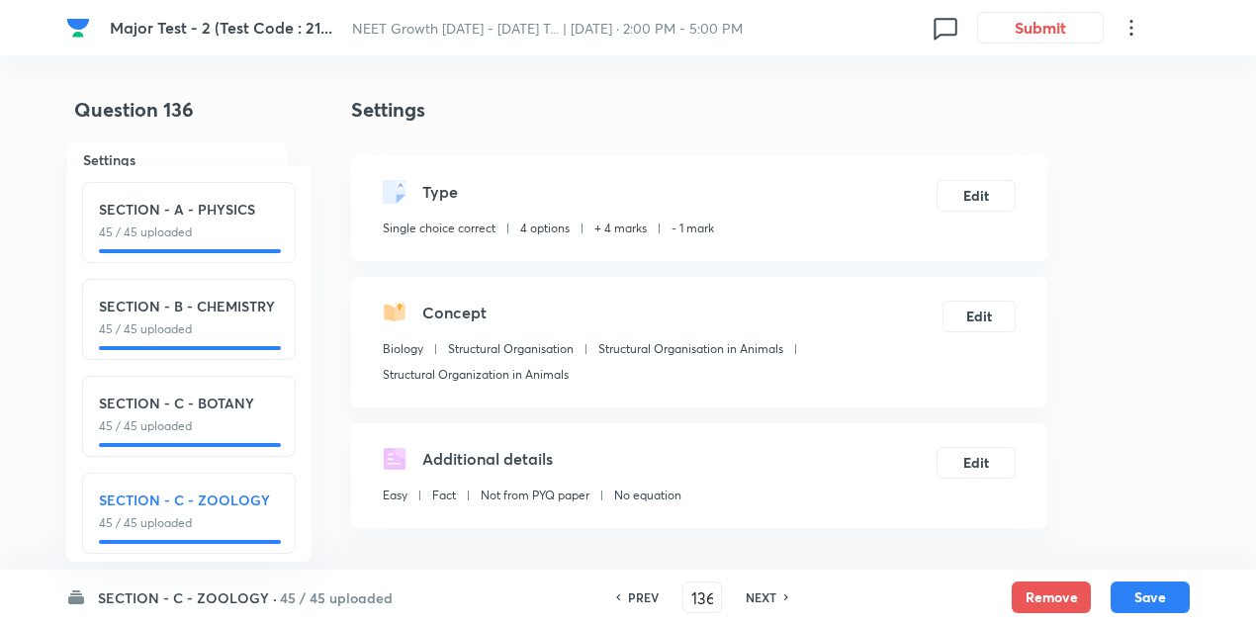
click at [769, 590] on h6 "NEXT" at bounding box center [761, 597] width 31 height 18
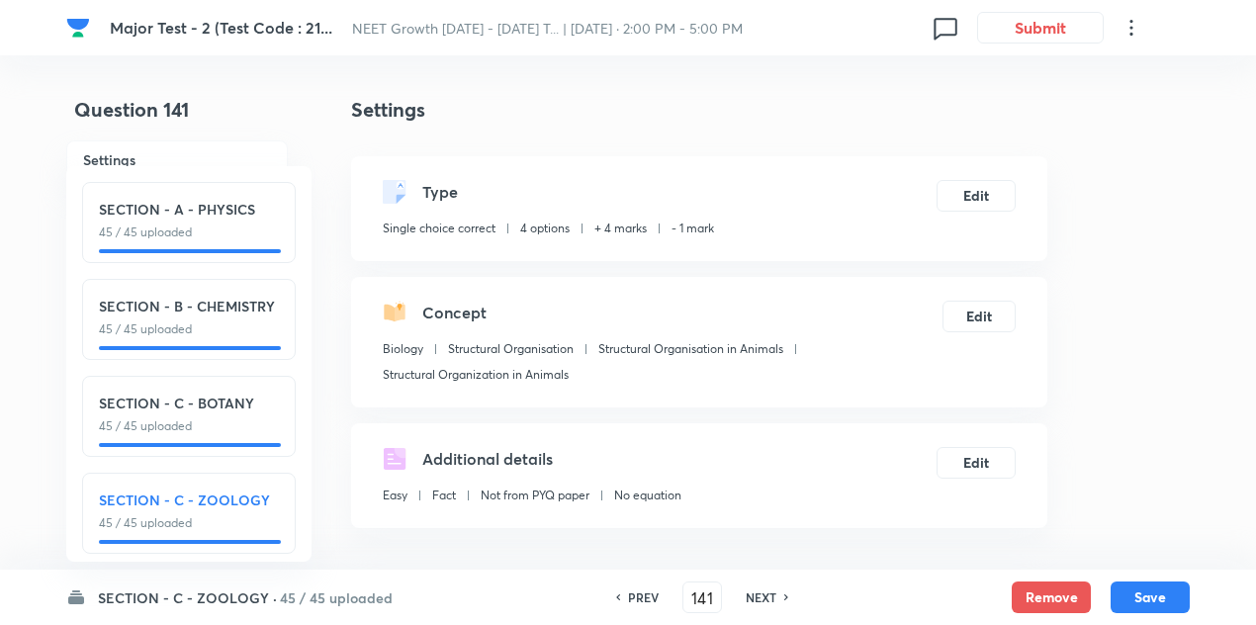
click at [769, 590] on h6 "NEXT" at bounding box center [761, 597] width 31 height 18
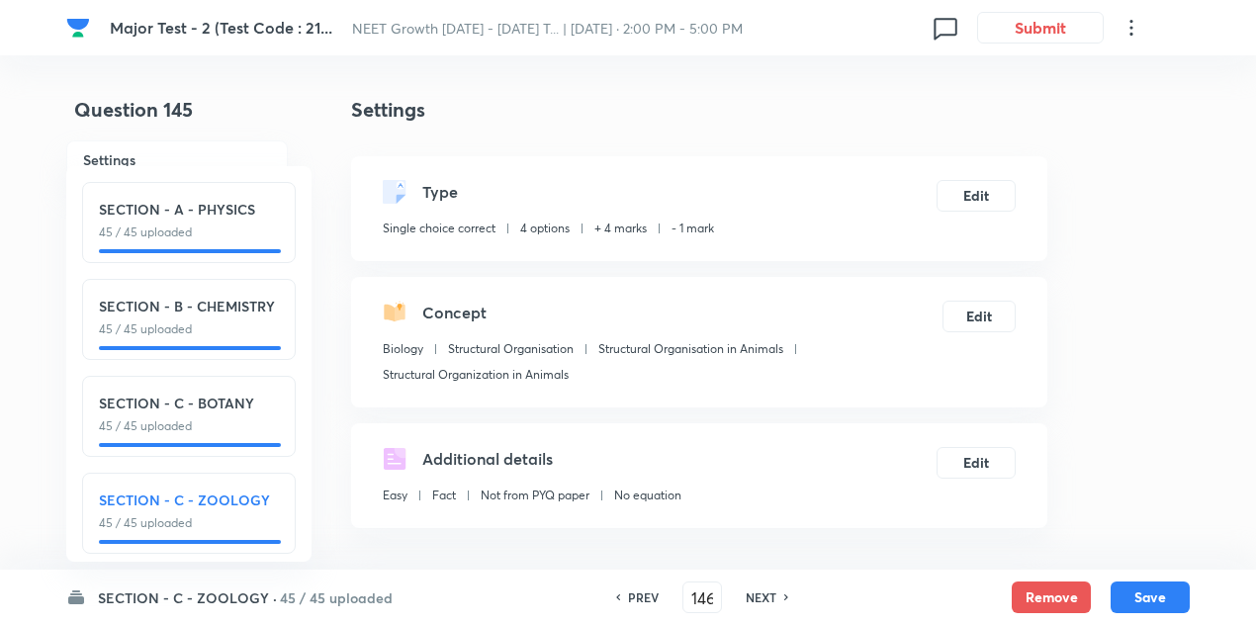
click at [769, 590] on h6 "NEXT" at bounding box center [761, 597] width 31 height 18
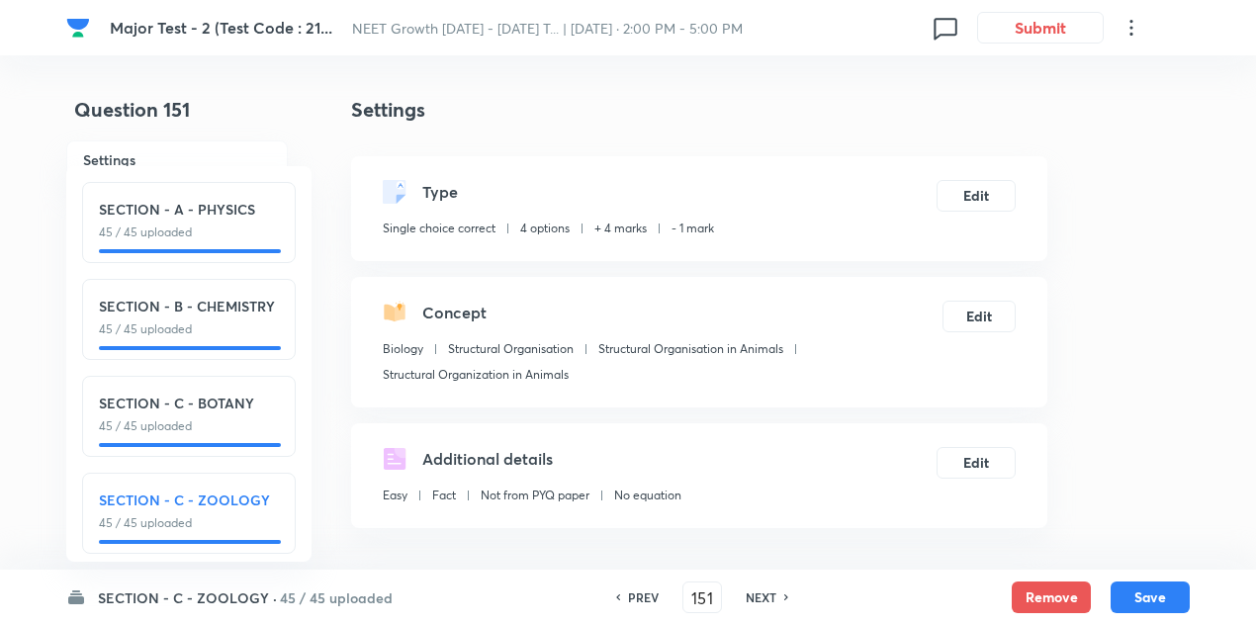
click at [769, 590] on h6 "NEXT" at bounding box center [761, 597] width 31 height 18
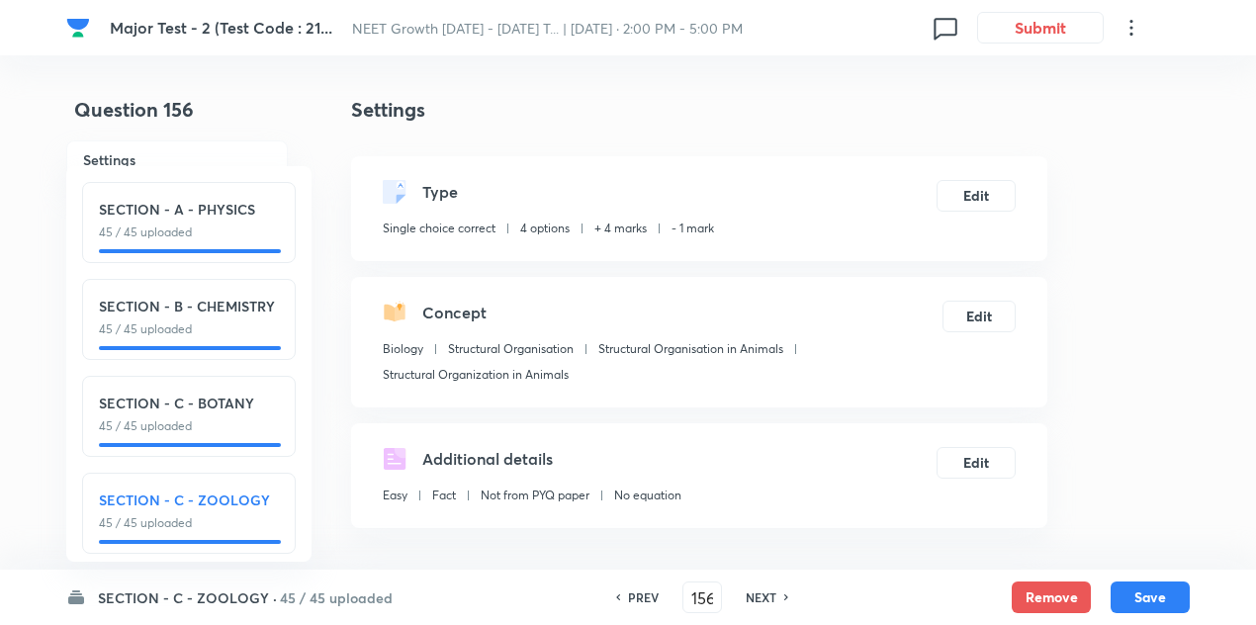
click at [769, 590] on h6 "NEXT" at bounding box center [761, 597] width 31 height 18
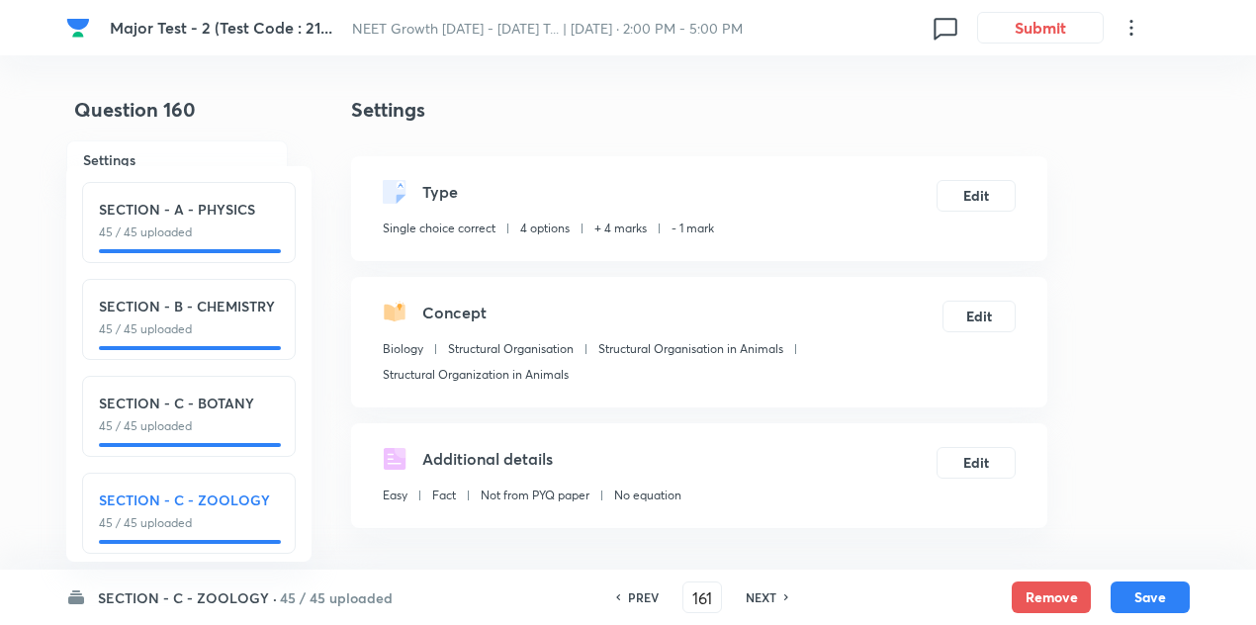
click at [769, 590] on h6 "NEXT" at bounding box center [761, 597] width 31 height 18
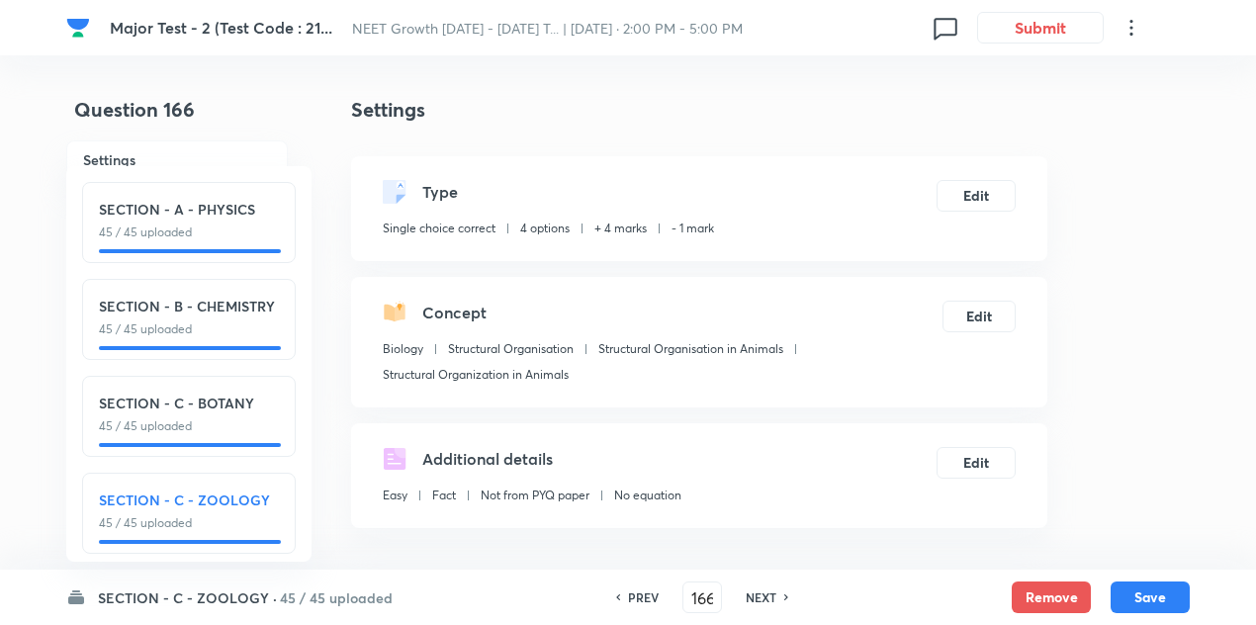
click at [769, 590] on h6 "NEXT" at bounding box center [761, 597] width 31 height 18
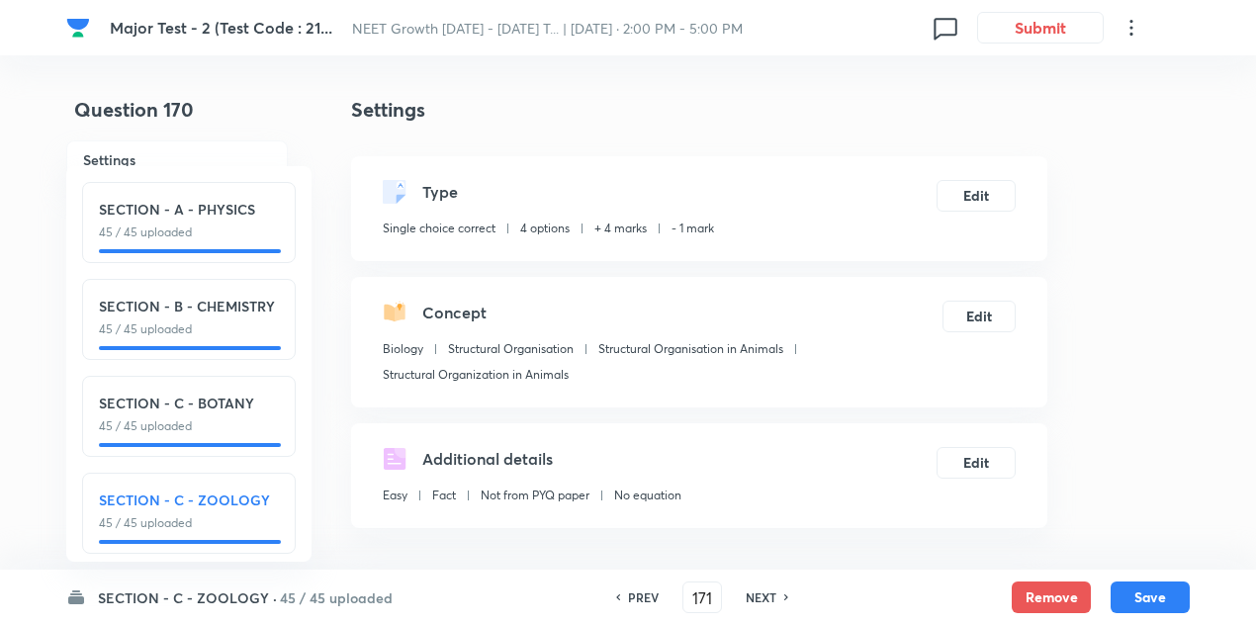
click at [769, 590] on h6 "NEXT" at bounding box center [761, 597] width 31 height 18
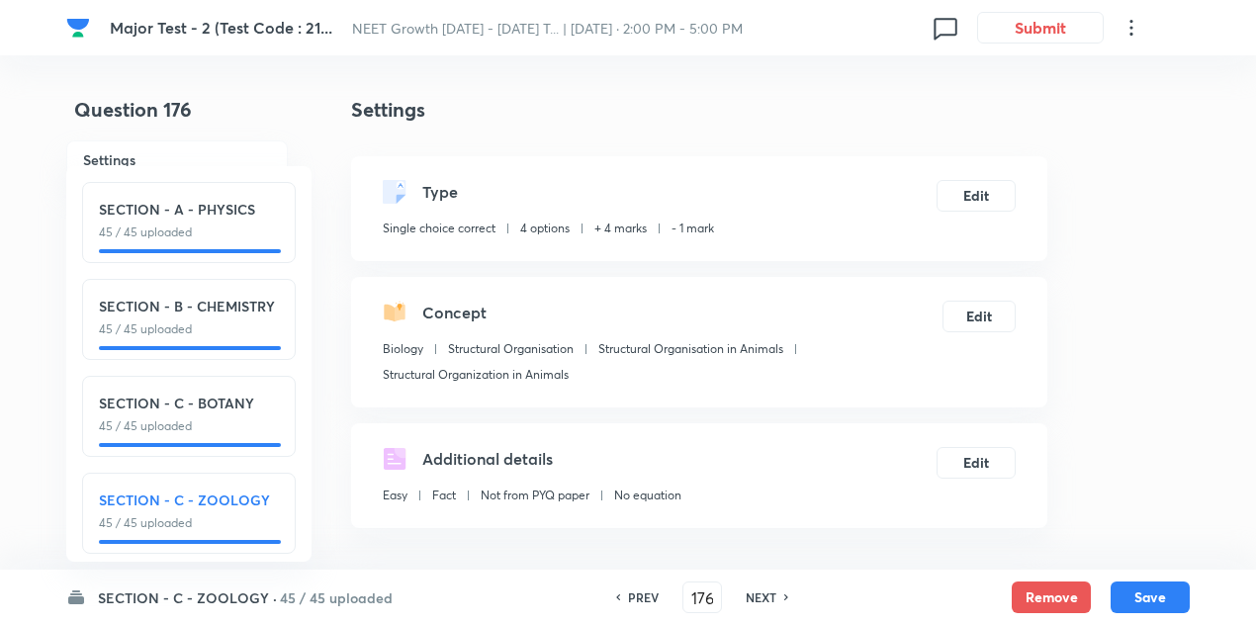
click at [769, 590] on h6 "NEXT" at bounding box center [761, 597] width 31 height 18
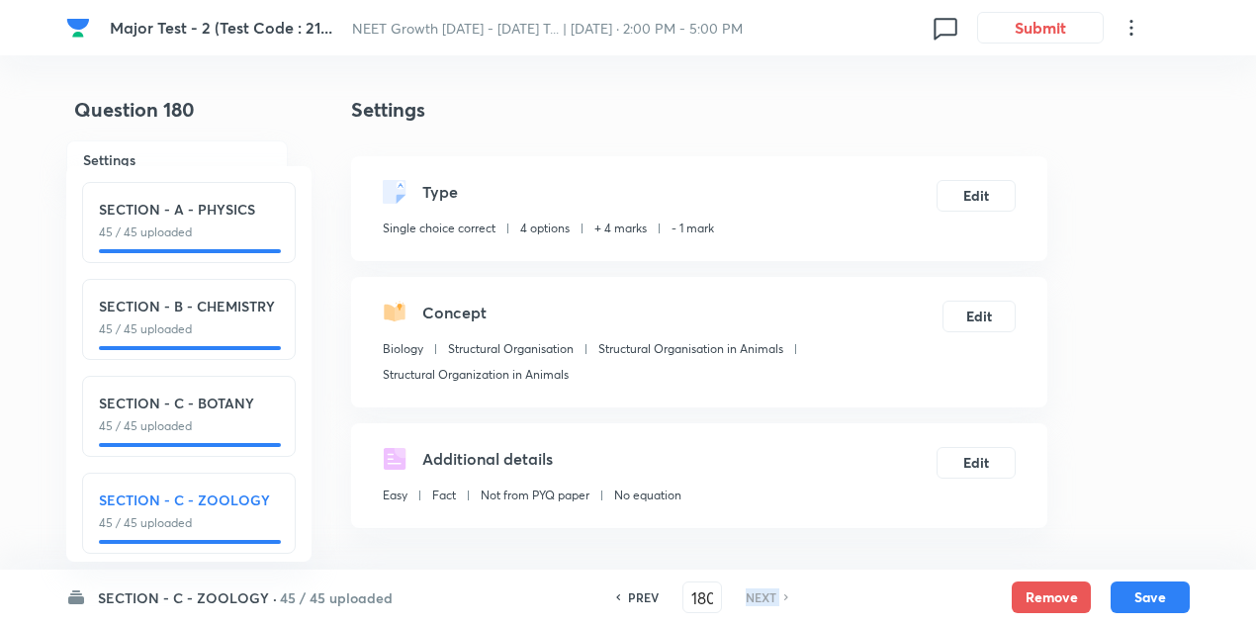
click at [769, 590] on h6 "NEXT" at bounding box center [761, 597] width 31 height 18
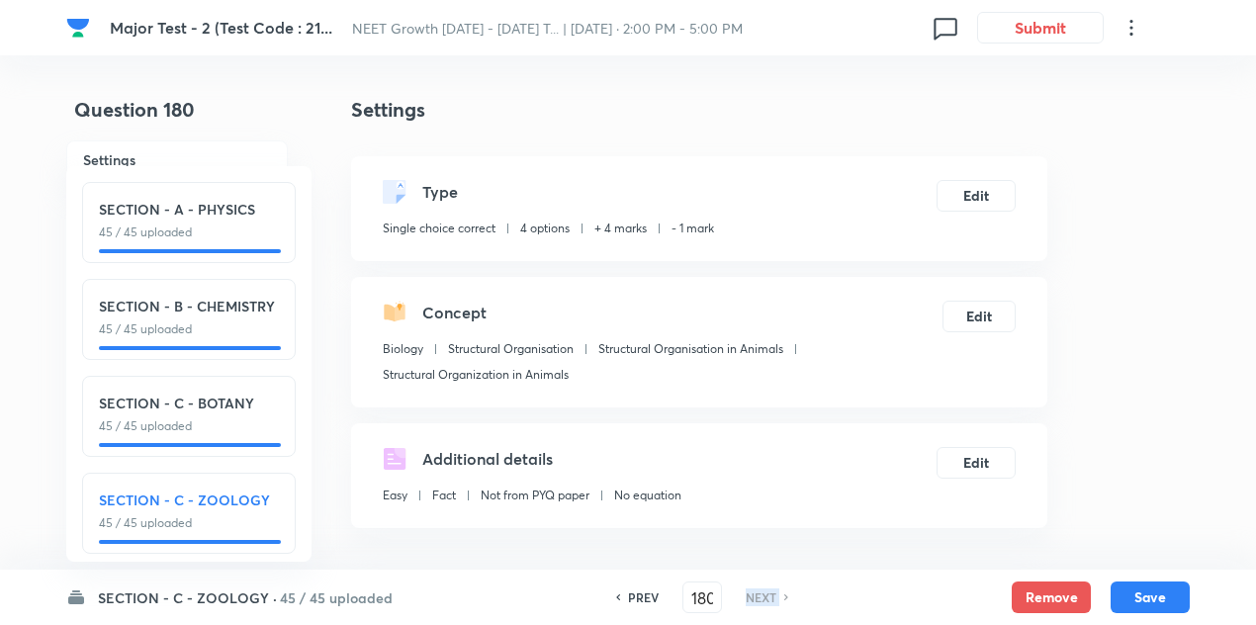
click at [769, 590] on h6 "NEXT" at bounding box center [761, 597] width 31 height 18
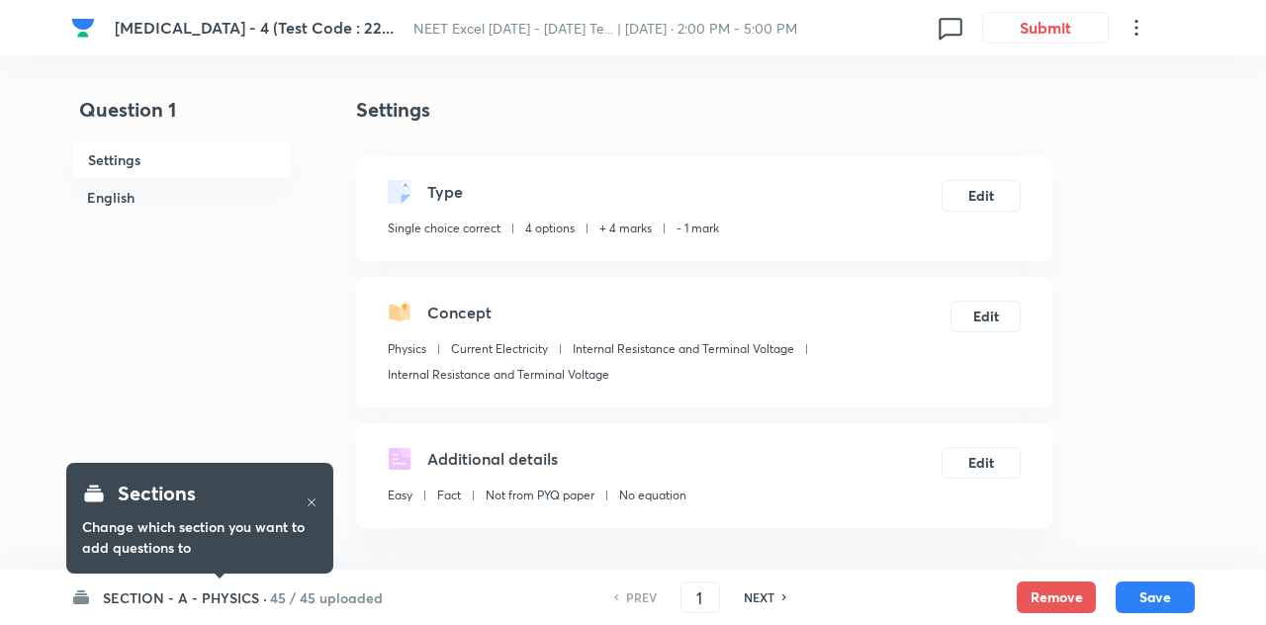
checkbox input "true"
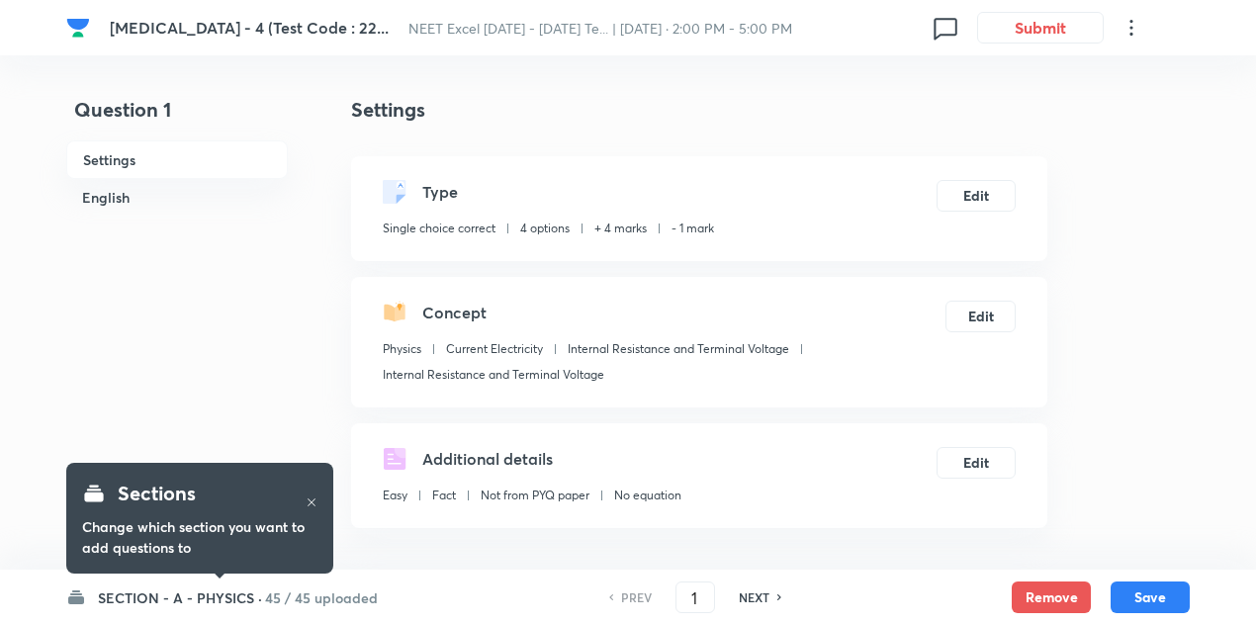
click at [287, 598] on h6 "45 / 45 uploaded" at bounding box center [321, 597] width 113 height 21
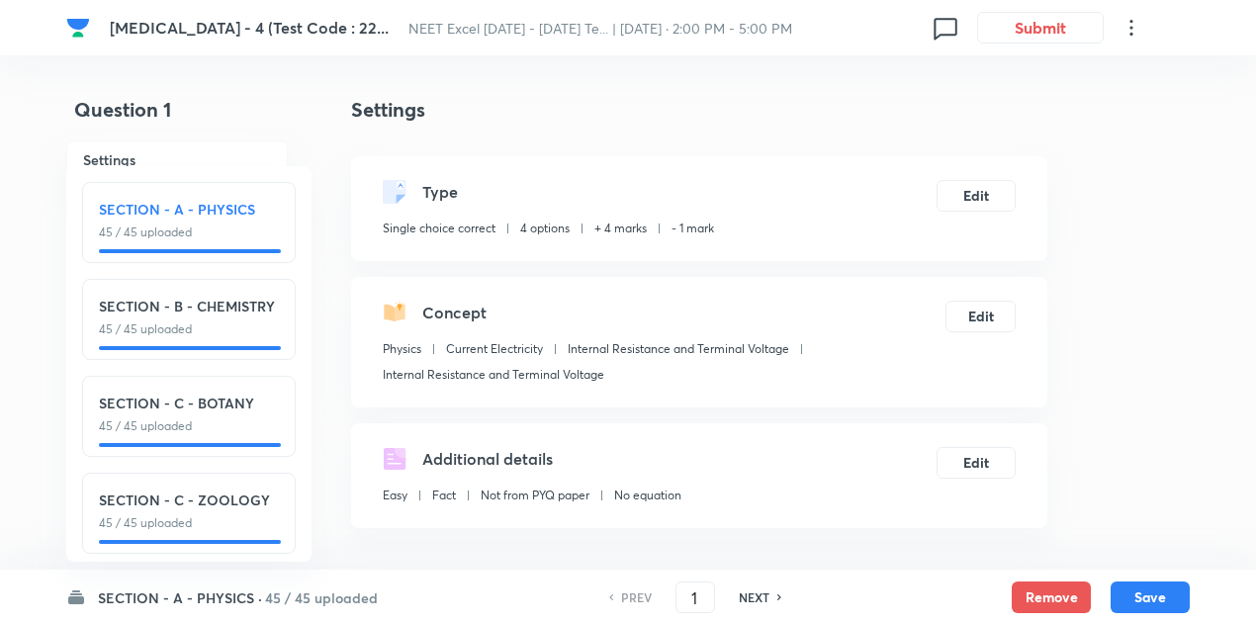
click at [301, 597] on h6 "45 / 45 uploaded" at bounding box center [321, 597] width 113 height 21
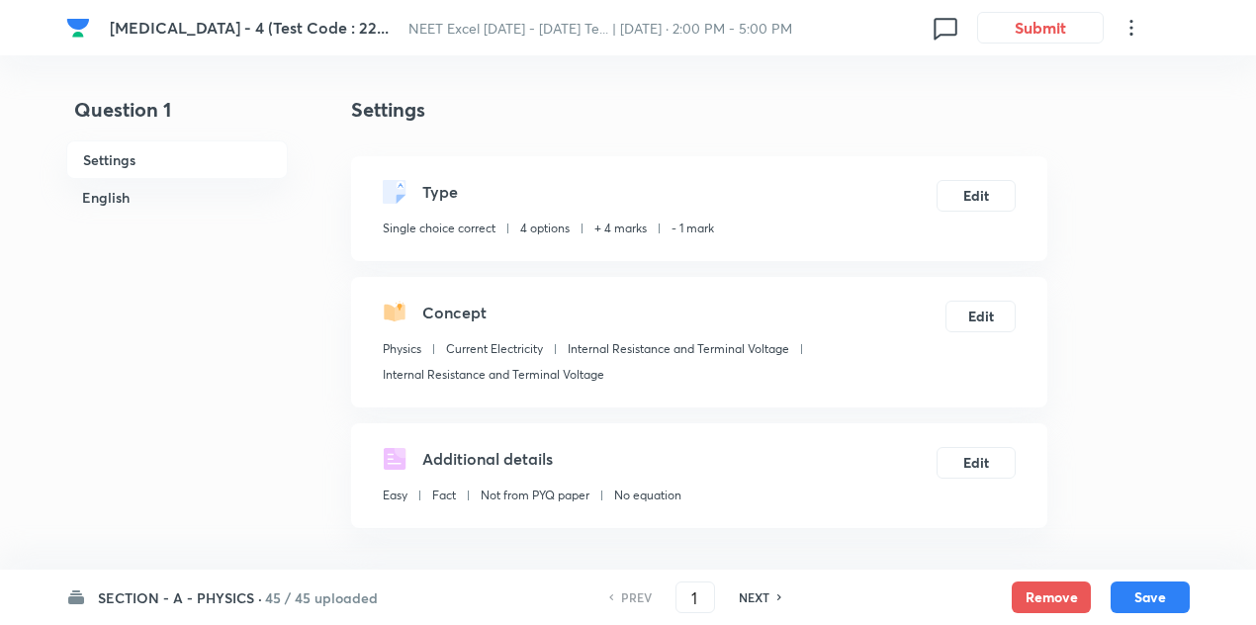
click at [285, 602] on h6 "45 / 45 uploaded" at bounding box center [321, 597] width 113 height 21
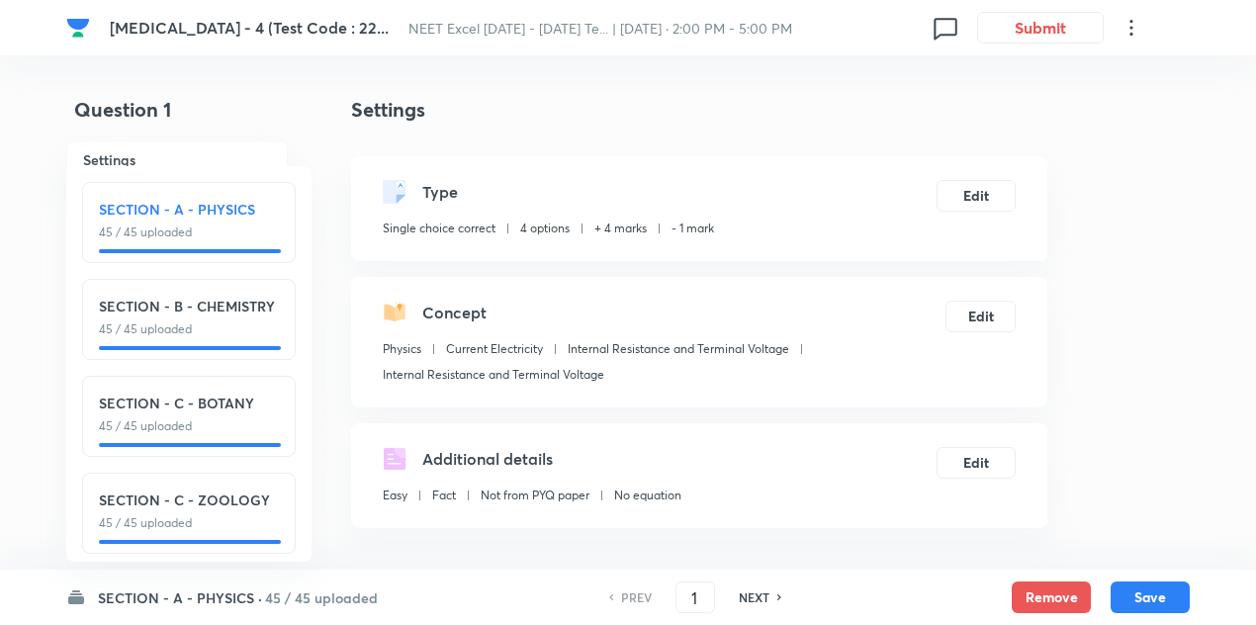
click at [760, 594] on h6 "NEXT" at bounding box center [754, 597] width 31 height 18
type input "2"
checkbox input "false"
checkbox input "true"
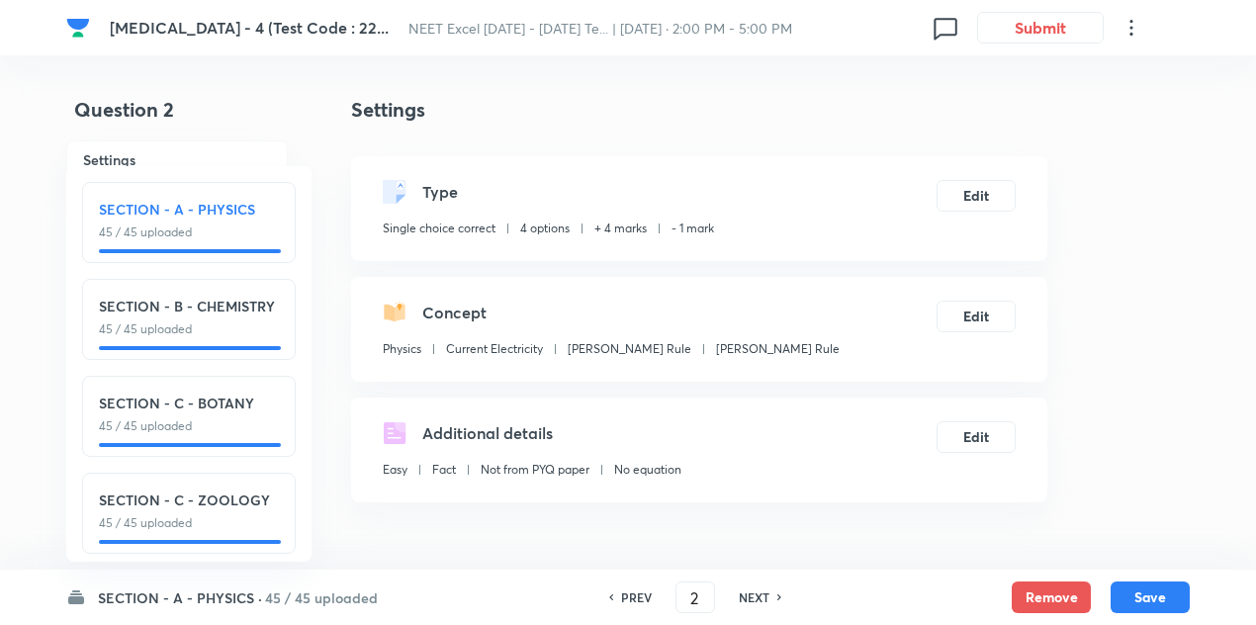
click at [760, 594] on h6 "NEXT" at bounding box center [754, 597] width 31 height 18
type input "3"
checkbox input "false"
checkbox input "true"
click at [760, 594] on h6 "NEXT" at bounding box center [754, 597] width 31 height 18
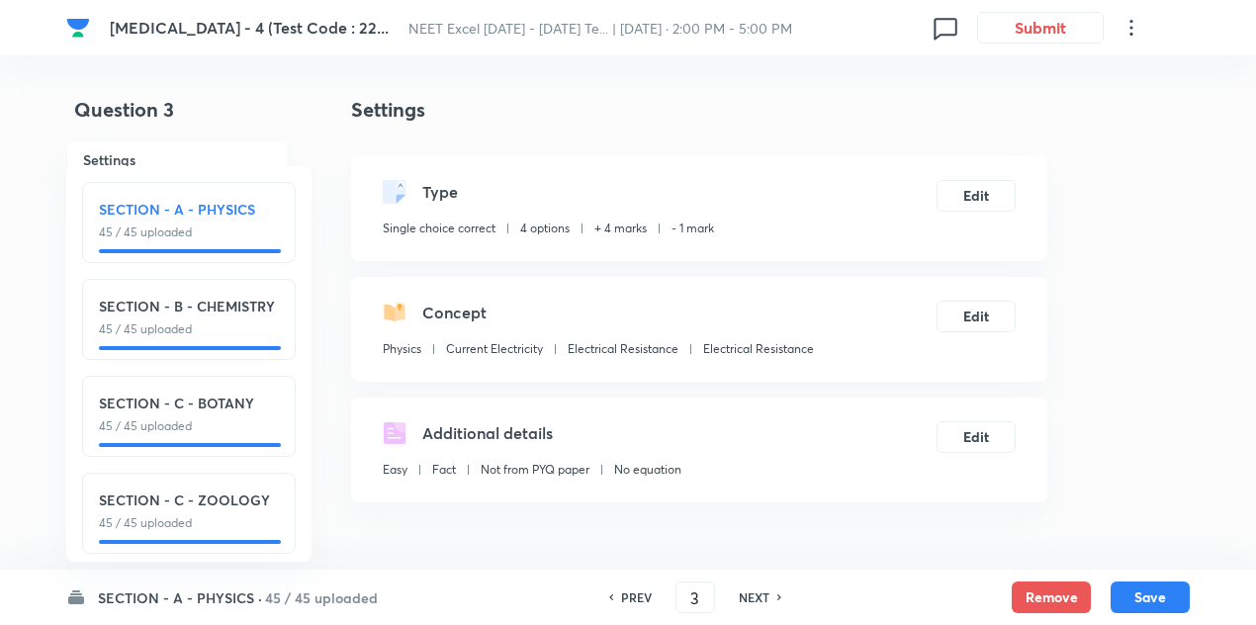
type input "4"
checkbox input "false"
checkbox input "true"
click at [760, 594] on h6 "NEXT" at bounding box center [754, 597] width 31 height 18
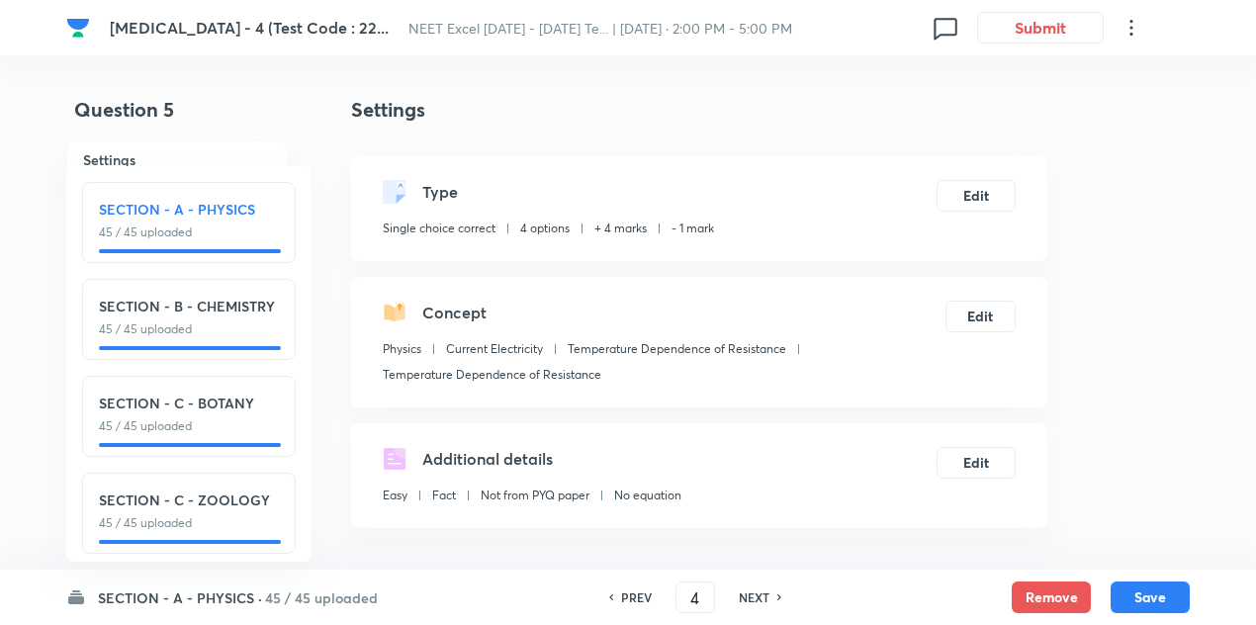
type input "5"
checkbox input "false"
checkbox input "true"
click at [760, 594] on h6 "NEXT" at bounding box center [754, 597] width 31 height 18
type input "6"
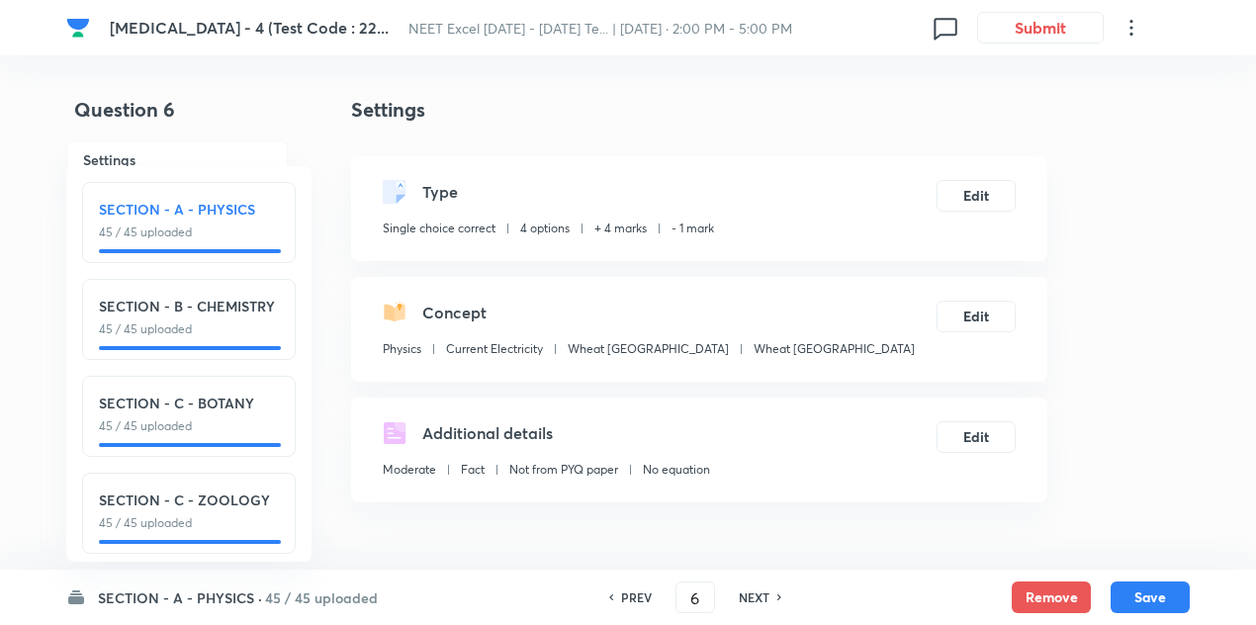
checkbox input "false"
checkbox input "true"
click at [760, 594] on h6 "NEXT" at bounding box center [754, 597] width 31 height 18
type input "7"
checkbox input "true"
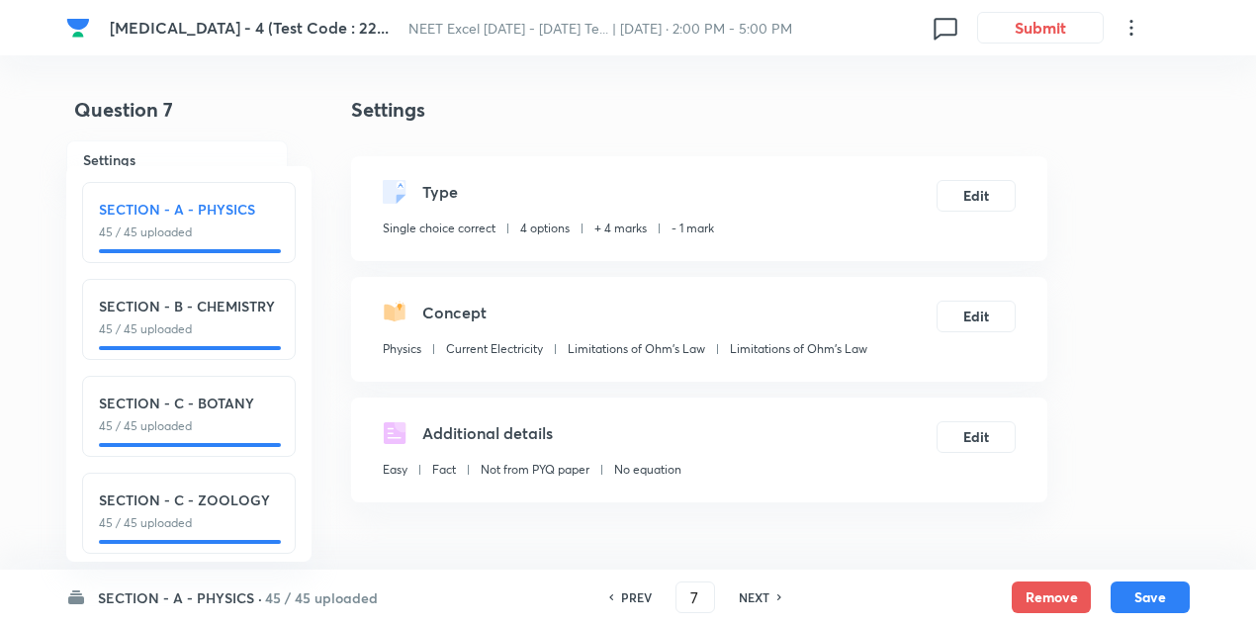
click at [760, 594] on h6 "NEXT" at bounding box center [754, 597] width 31 height 18
type input "8"
checkbox input "false"
checkbox input "true"
click at [760, 594] on h6 "NEXT" at bounding box center [754, 597] width 31 height 18
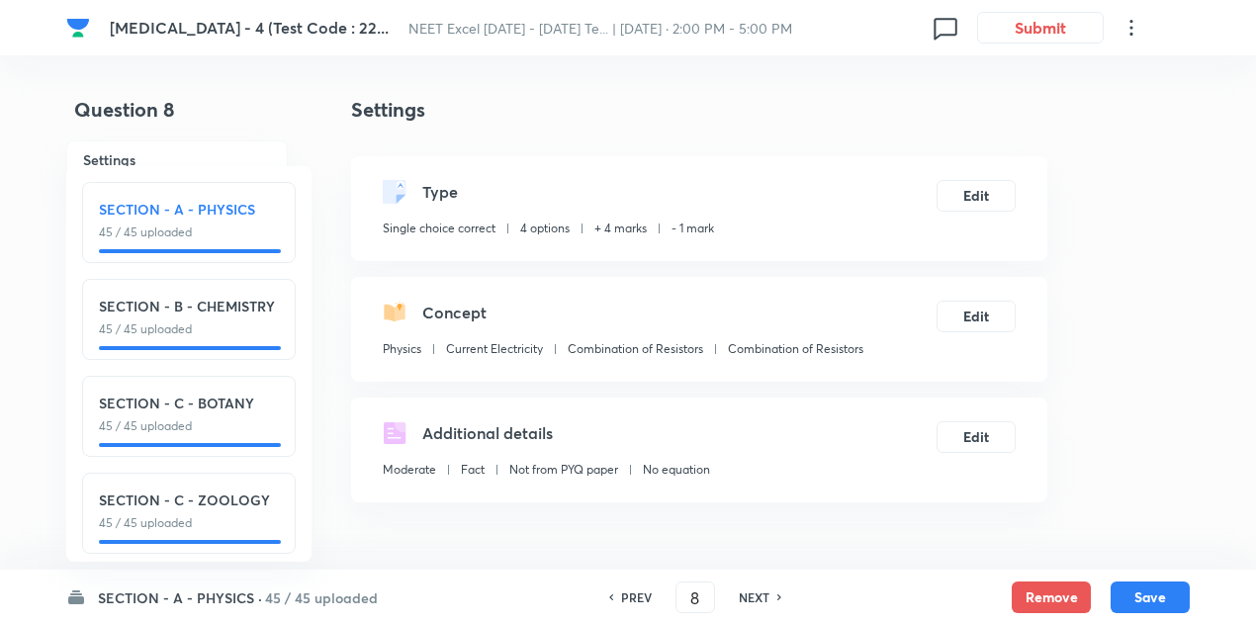
type input "9"
checkbox input "false"
checkbox input "true"
click at [760, 594] on h6 "NEXT" at bounding box center [754, 597] width 31 height 18
type input "10"
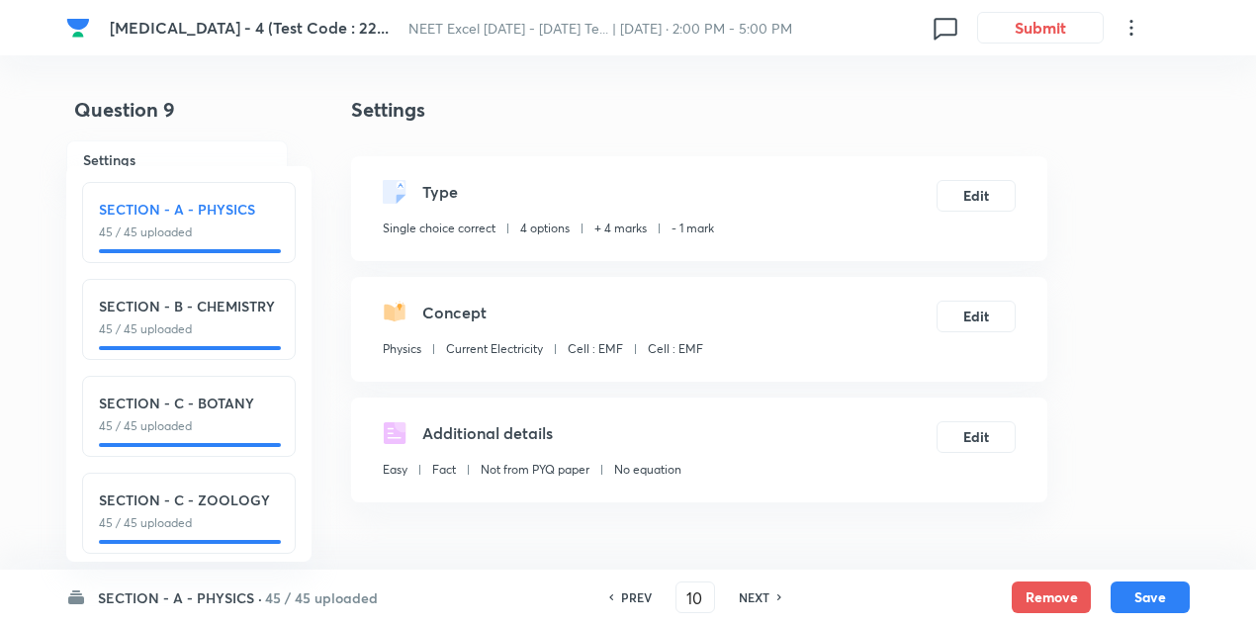
checkbox input "false"
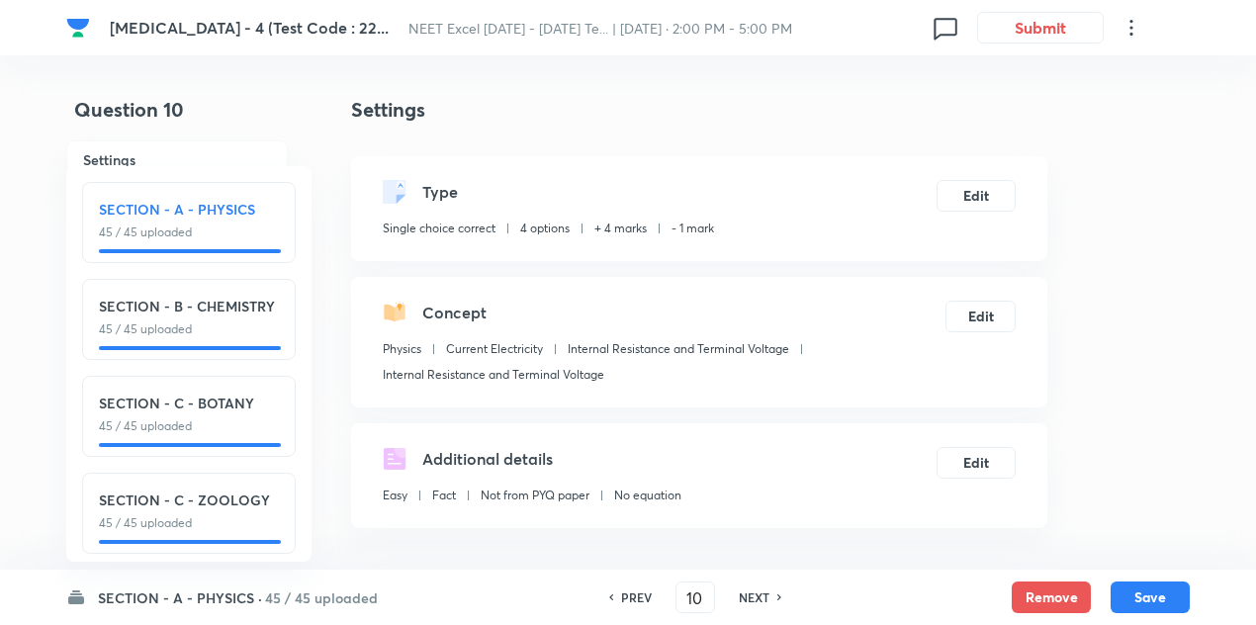
checkbox input "true"
click at [755, 592] on h6 "NEXT" at bounding box center [754, 597] width 31 height 18
type input "11"
checkbox input "false"
click at [755, 592] on h6 "NEXT" at bounding box center [754, 597] width 31 height 18
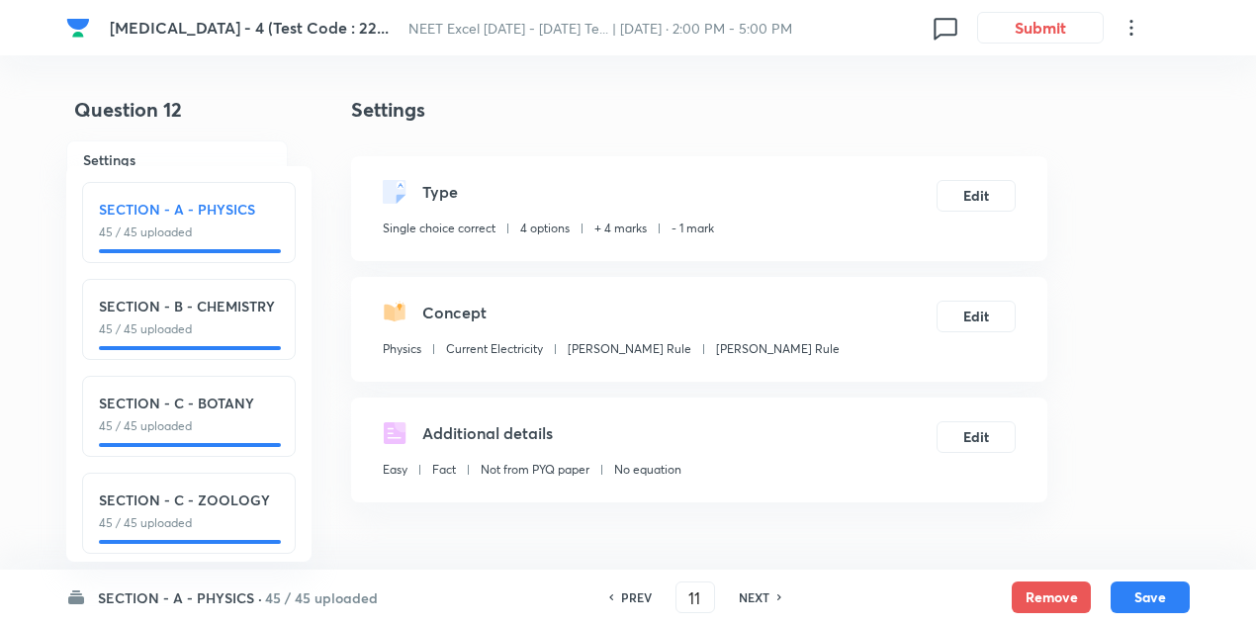
checkbox input "true"
type input "12"
checkbox input "false"
checkbox input "true"
click at [755, 592] on h6 "NEXT" at bounding box center [754, 597] width 31 height 18
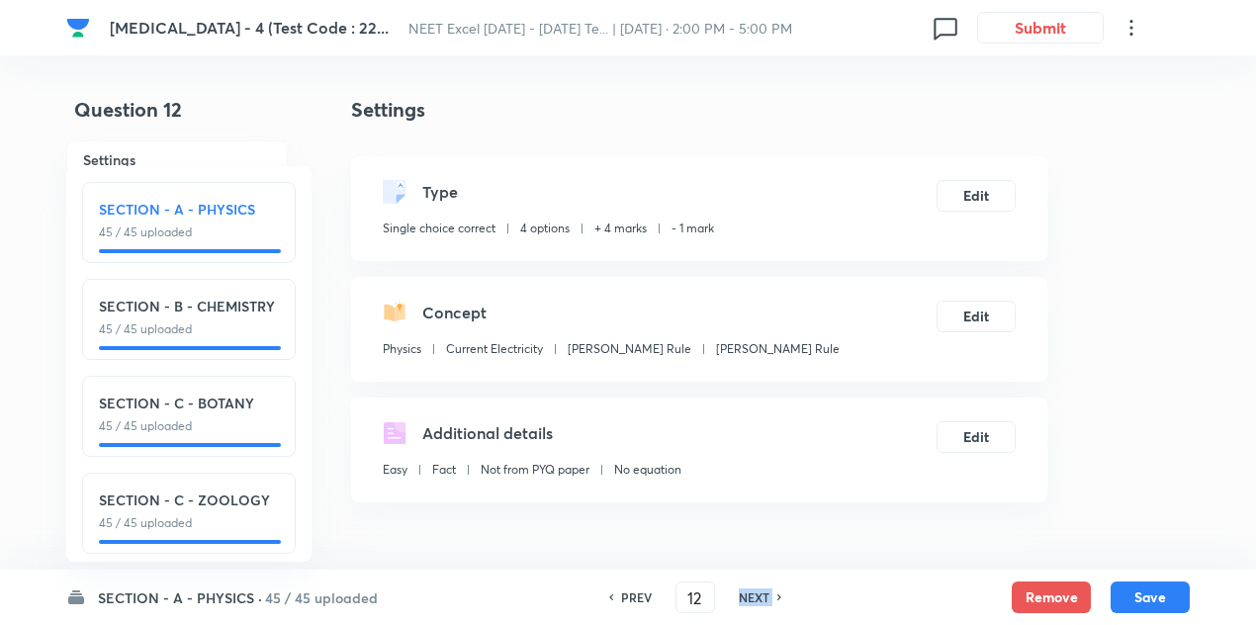
type input "13"
checkbox input "false"
checkbox input "true"
click at [755, 592] on h6 "NEXT" at bounding box center [754, 597] width 31 height 18
type input "14"
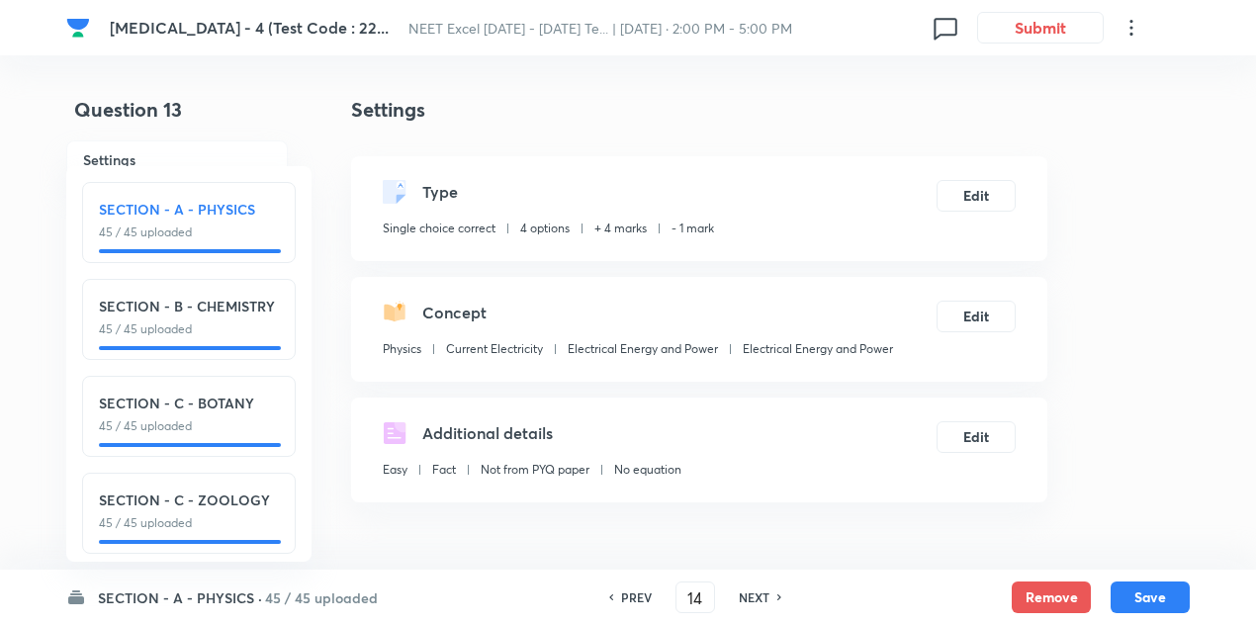
checkbox input "false"
checkbox input "true"
click at [755, 592] on h6 "NEXT" at bounding box center [754, 597] width 31 height 18
type input "15"
checkbox input "true"
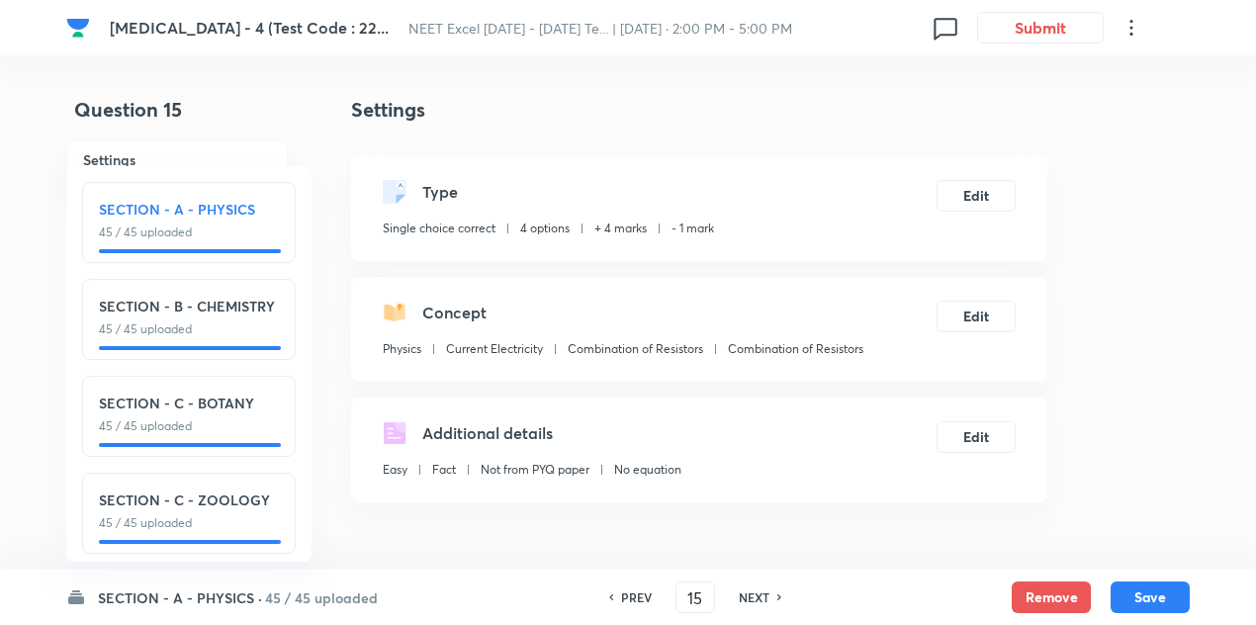
click at [755, 592] on h6 "NEXT" at bounding box center [754, 597] width 31 height 18
type input "16"
checkbox input "false"
click at [755, 592] on h6 "NEXT" at bounding box center [754, 597] width 31 height 18
checkbox input "true"
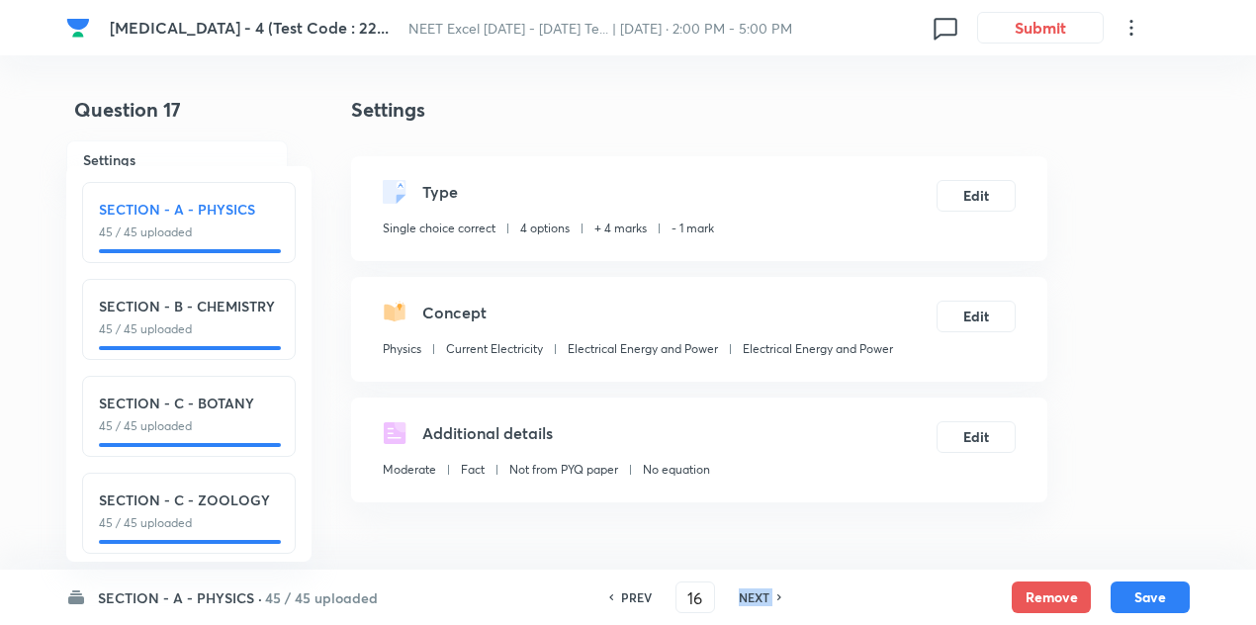
type input "17"
checkbox input "false"
click at [755, 592] on h6 "NEXT" at bounding box center [754, 597] width 31 height 18
checkbox input "true"
type input "18"
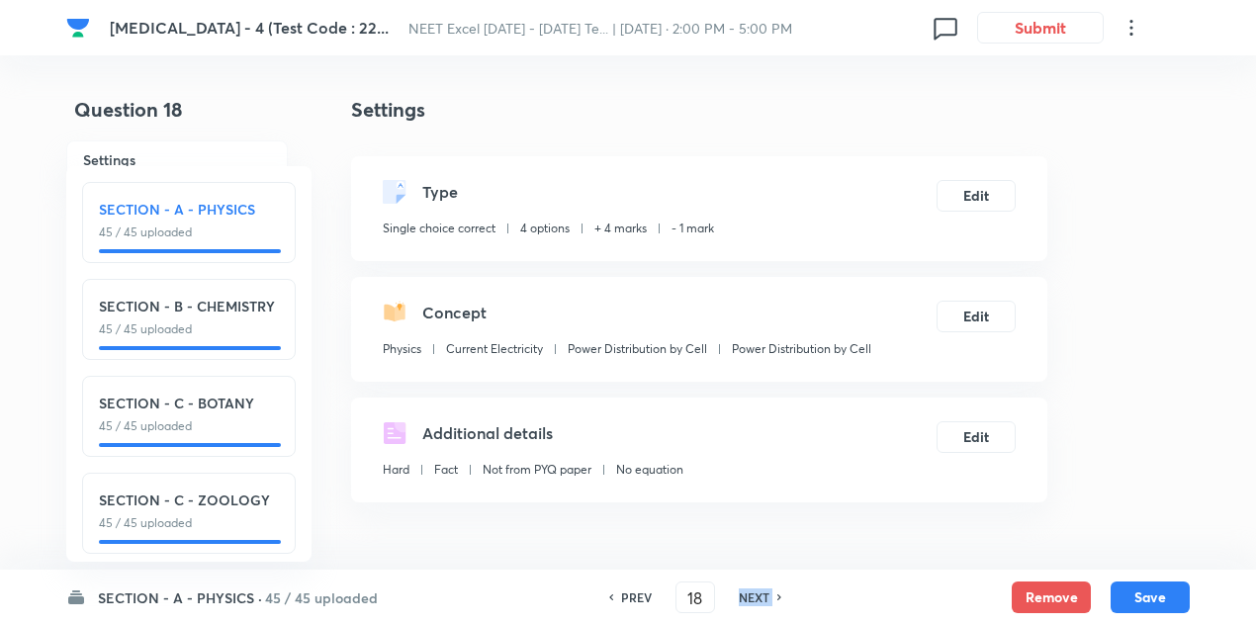
checkbox input "true"
click at [755, 592] on h6 "NEXT" at bounding box center [754, 597] width 31 height 18
type input "19"
checkbox input "false"
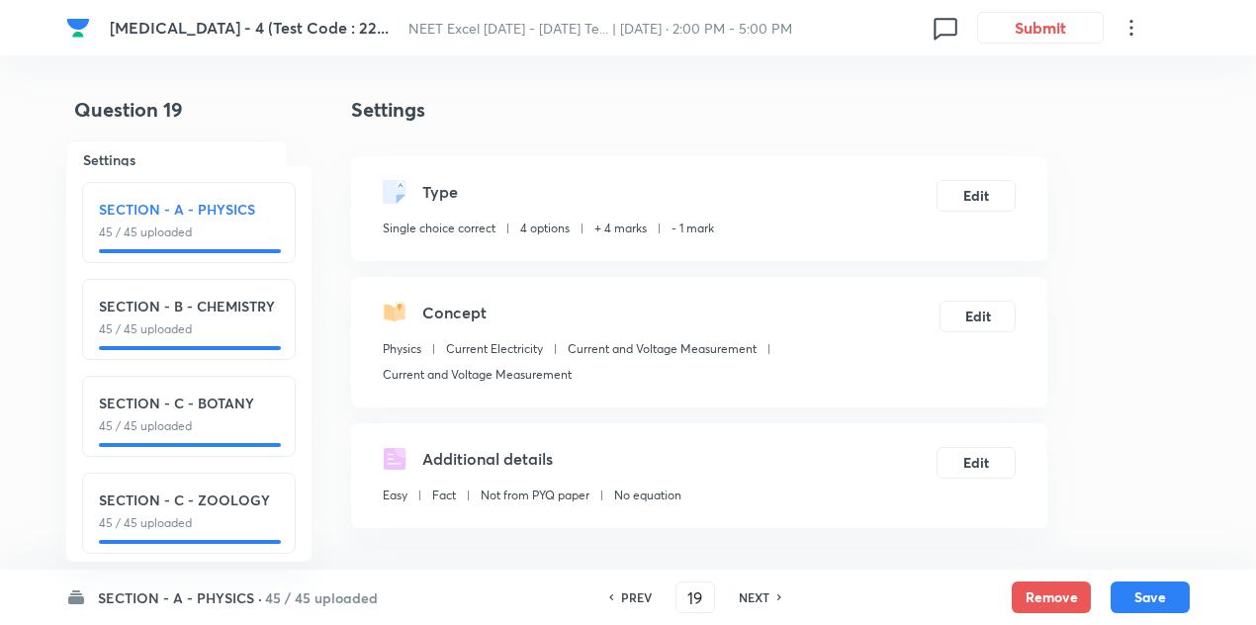
checkbox input "true"
click at [755, 592] on h6 "NEXT" at bounding box center [754, 597] width 31 height 18
type input "20"
checkbox input "false"
checkbox input "true"
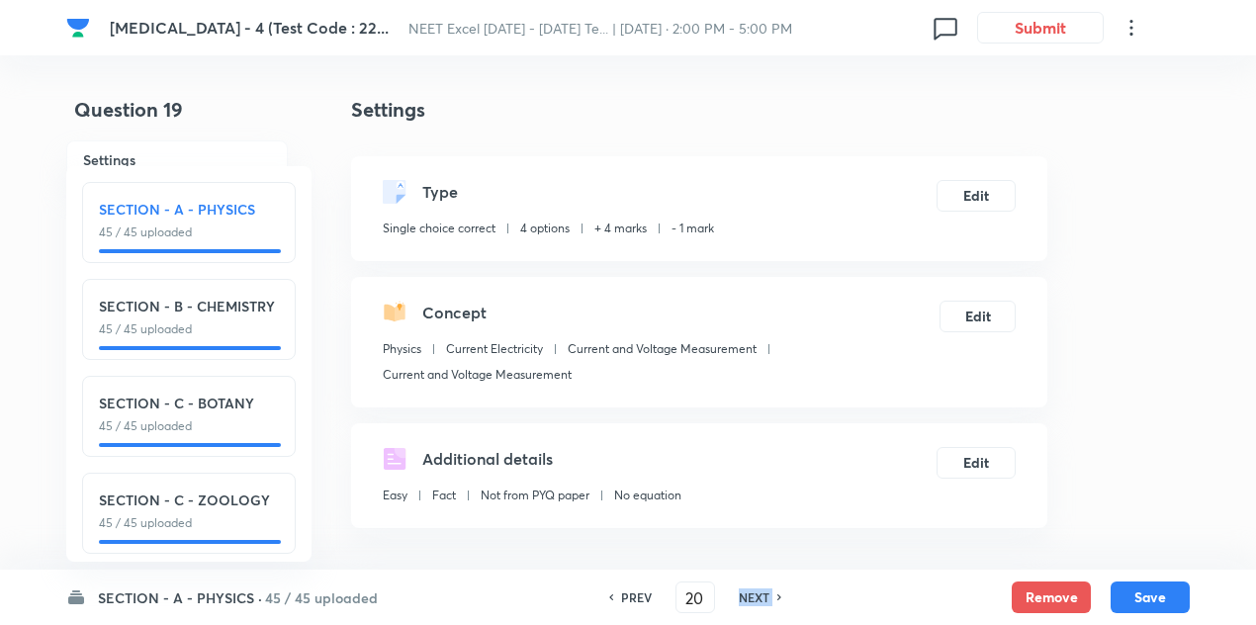
click at [755, 592] on h6 "NEXT" at bounding box center [754, 597] width 31 height 18
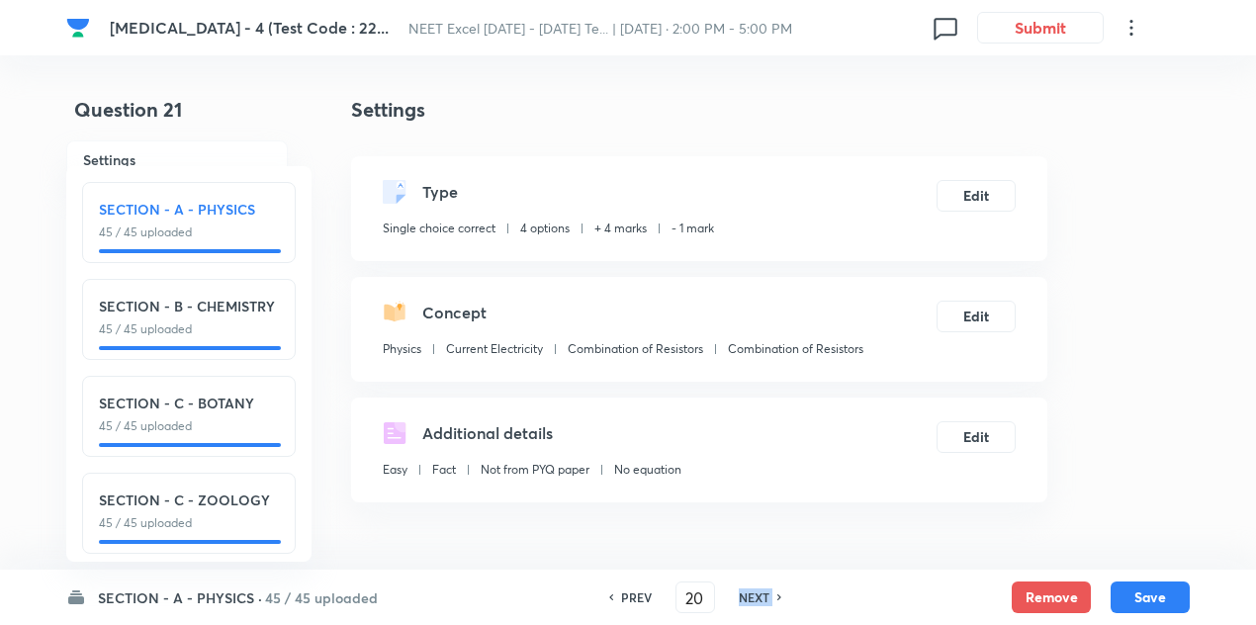
type input "21"
checkbox input "true"
click at [755, 592] on h6 "NEXT" at bounding box center [754, 597] width 31 height 18
type input "22"
checkbox input "false"
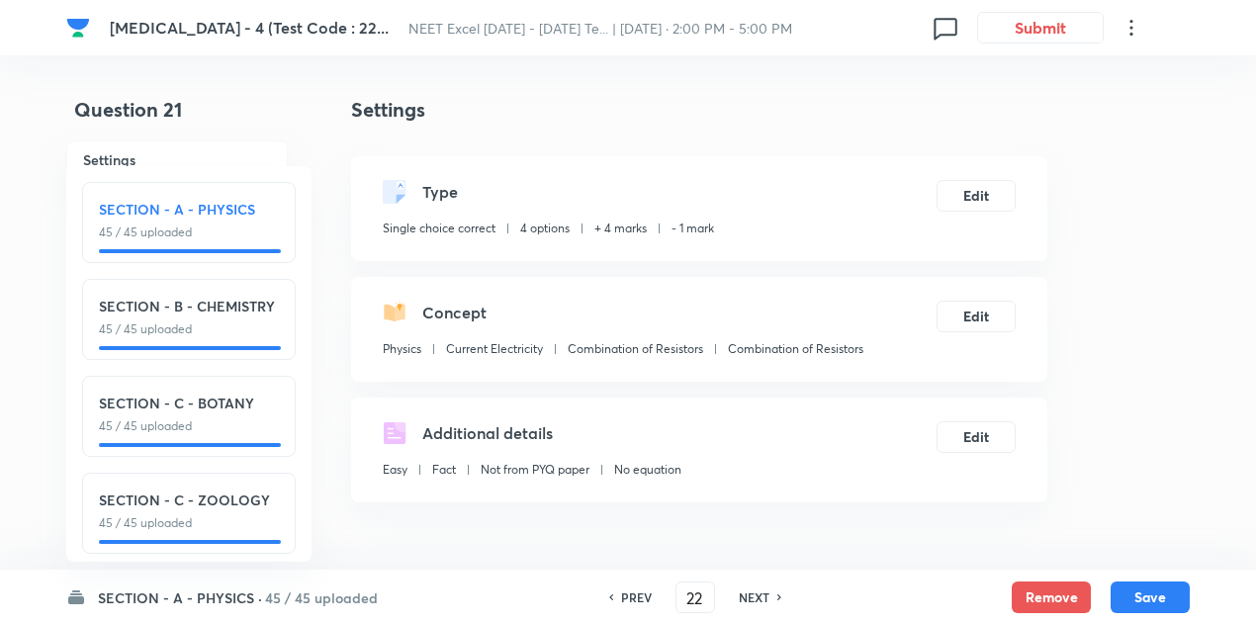
checkbox input "true"
click at [755, 592] on h6 "NEXT" at bounding box center [754, 597] width 31 height 18
type input "23"
checkbox input "false"
checkbox input "true"
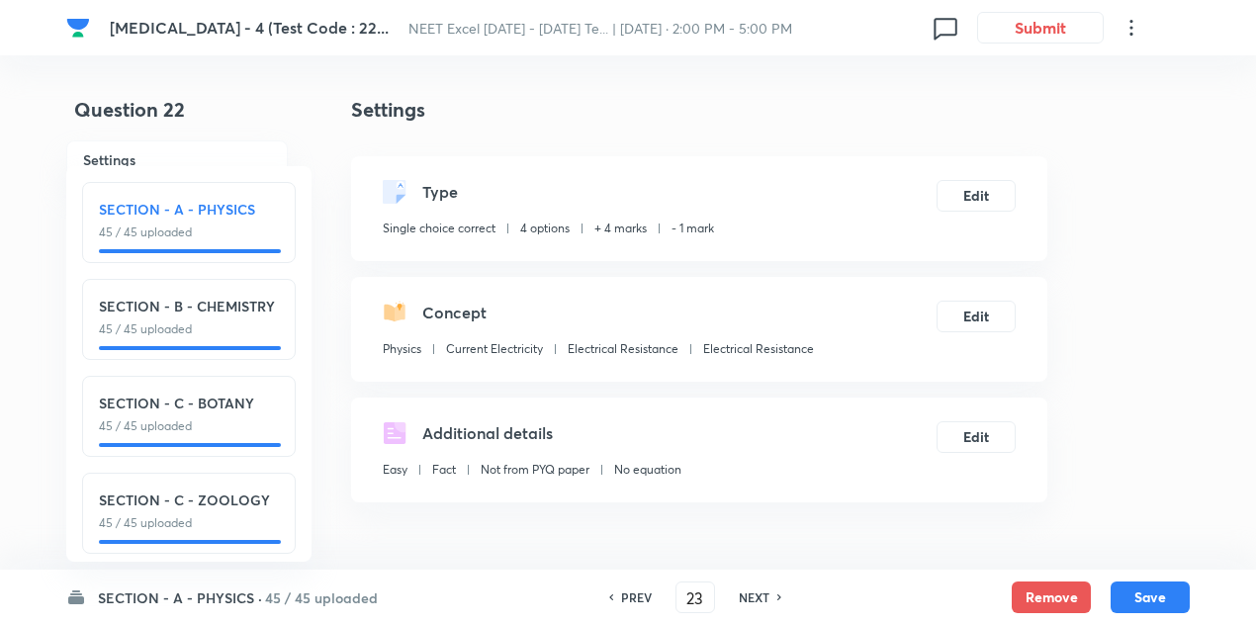
click at [755, 592] on h6 "NEXT" at bounding box center [754, 597] width 31 height 18
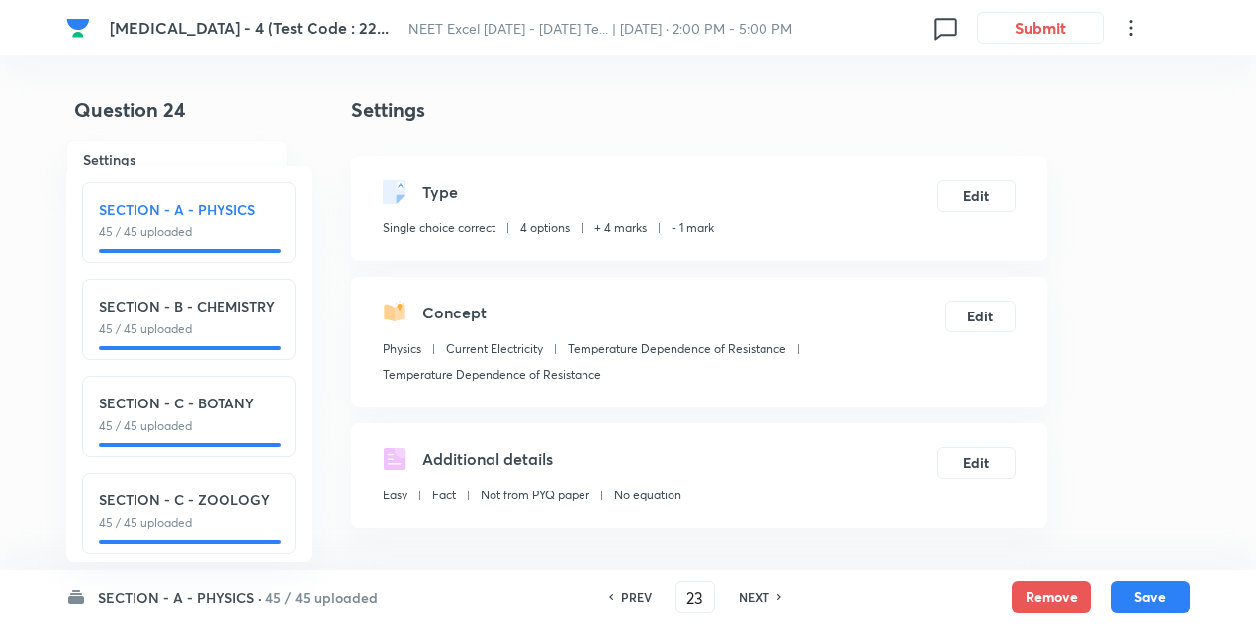
type input "24"
checkbox input "true"
click at [755, 592] on h6 "NEXT" at bounding box center [754, 597] width 31 height 18
type input "25"
checkbox input "true"
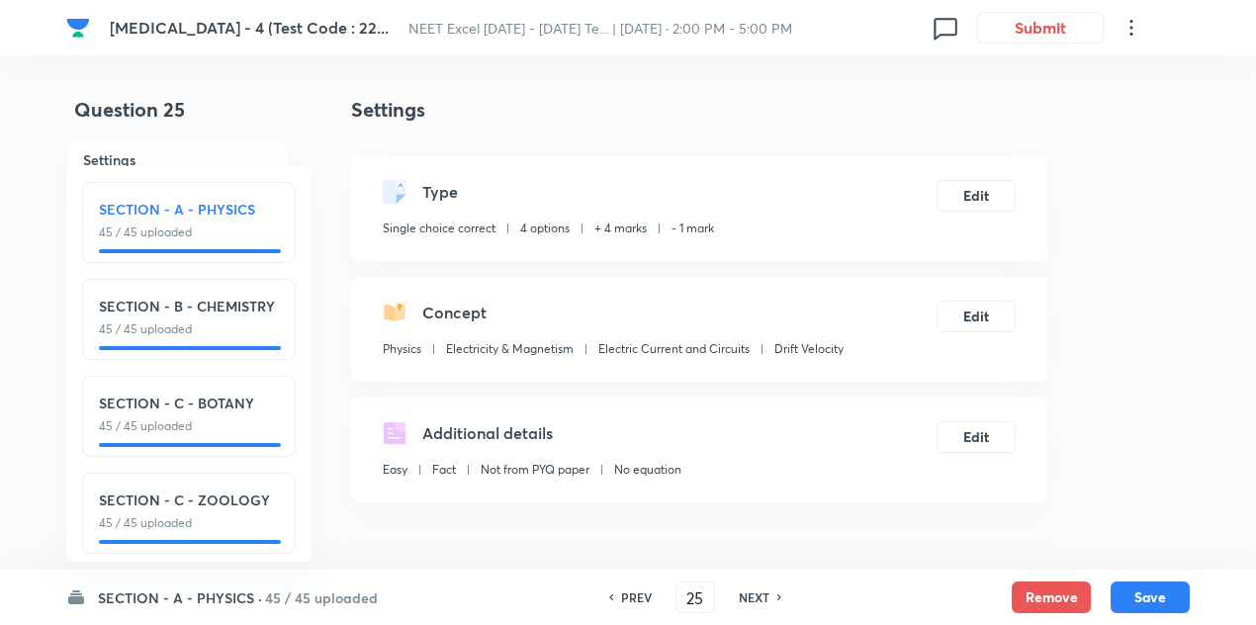
click at [755, 592] on h6 "NEXT" at bounding box center [754, 597] width 31 height 18
type input "26"
checkbox input "true"
click at [755, 592] on h6 "NEXT" at bounding box center [754, 597] width 31 height 18
type input "27"
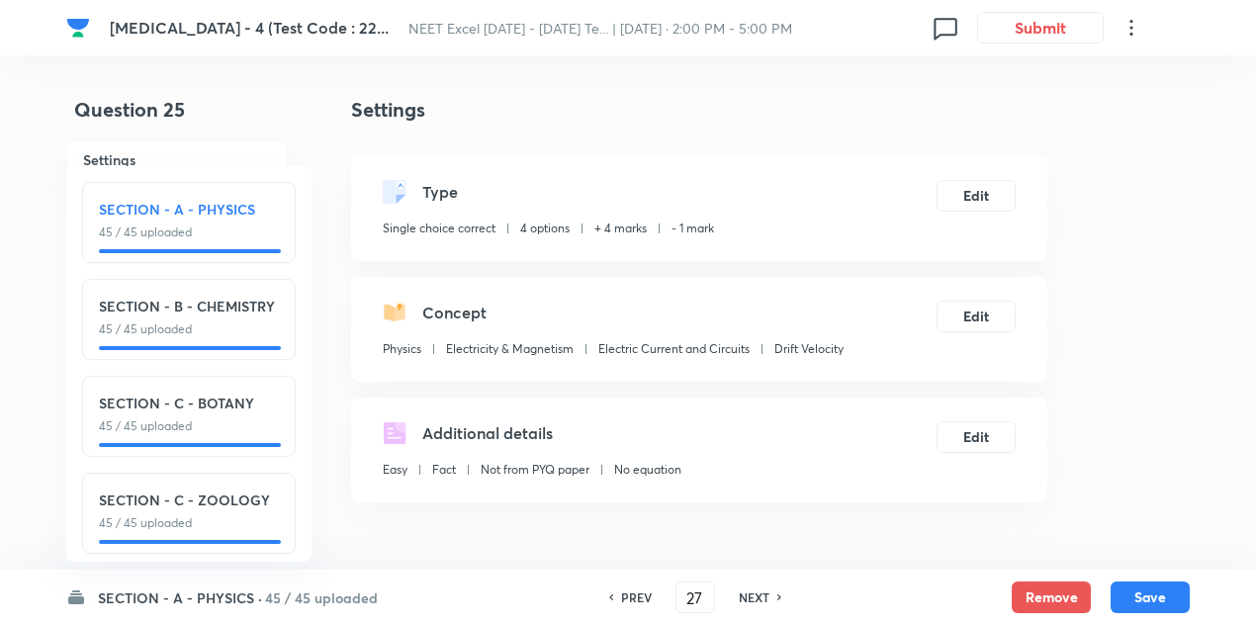
checkbox input "false"
checkbox input "true"
click at [755, 592] on h6 "NEXT" at bounding box center [754, 597] width 31 height 18
type input "28"
checkbox input "false"
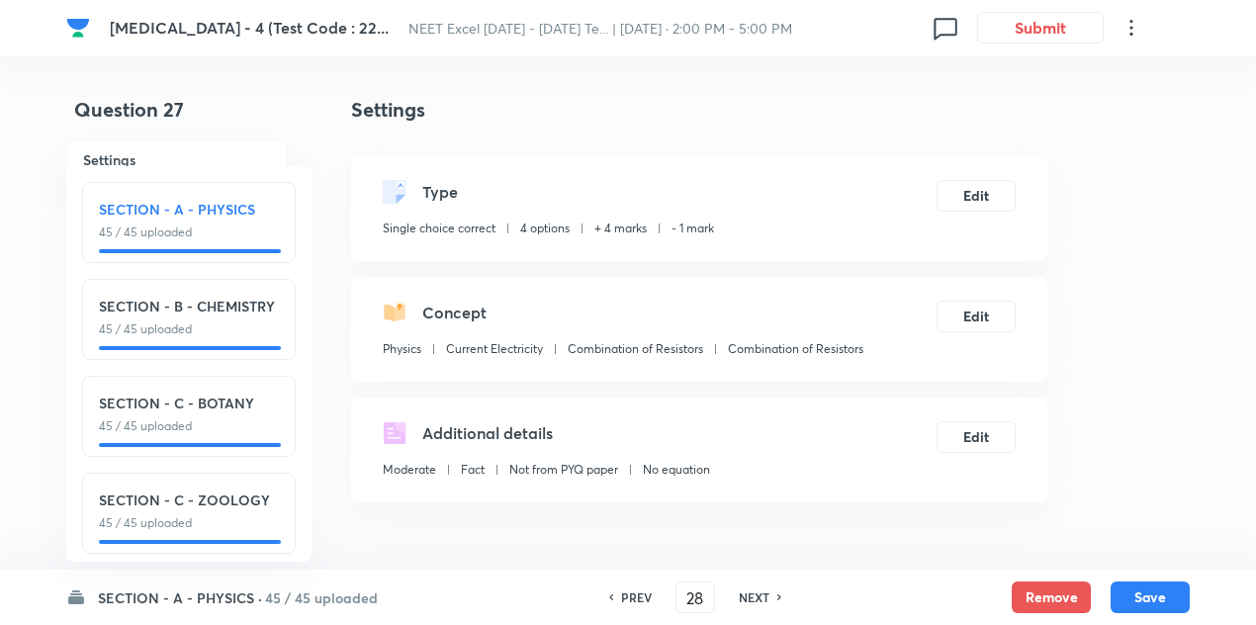
checkbox input "true"
click at [755, 592] on h6 "NEXT" at bounding box center [754, 597] width 31 height 18
type input "29"
checkbox input "false"
checkbox input "true"
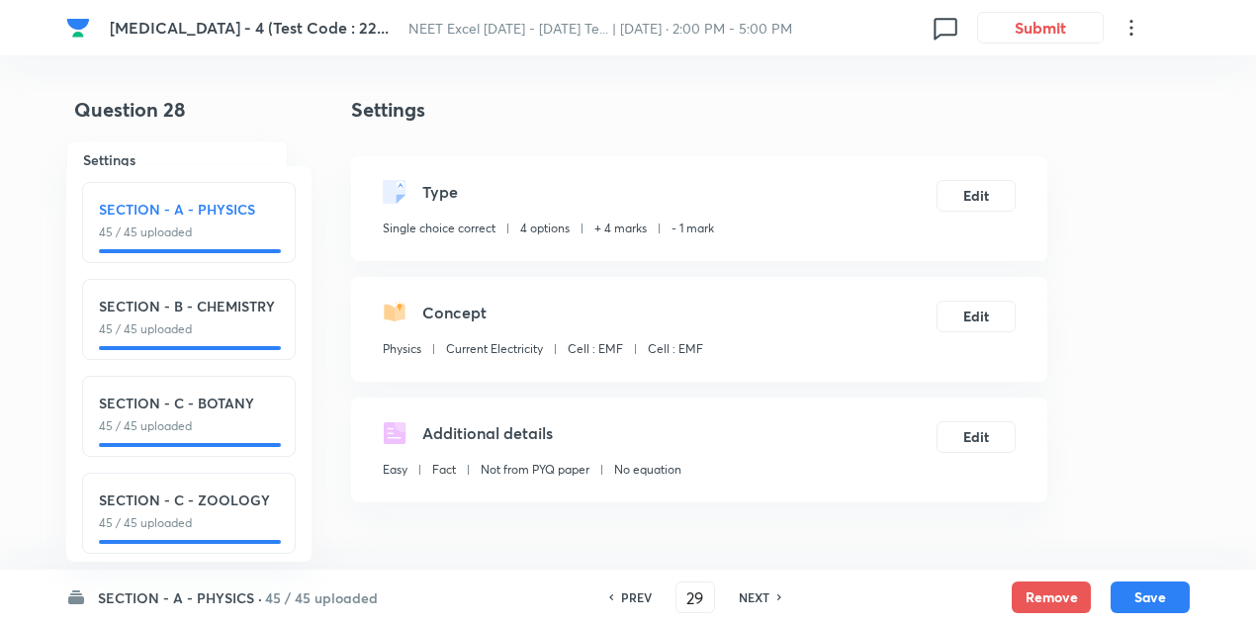
click at [755, 592] on h6 "NEXT" at bounding box center [754, 597] width 31 height 18
type input "30"
checkbox input "false"
checkbox input "true"
click at [755, 592] on h6 "NEXT" at bounding box center [754, 597] width 31 height 18
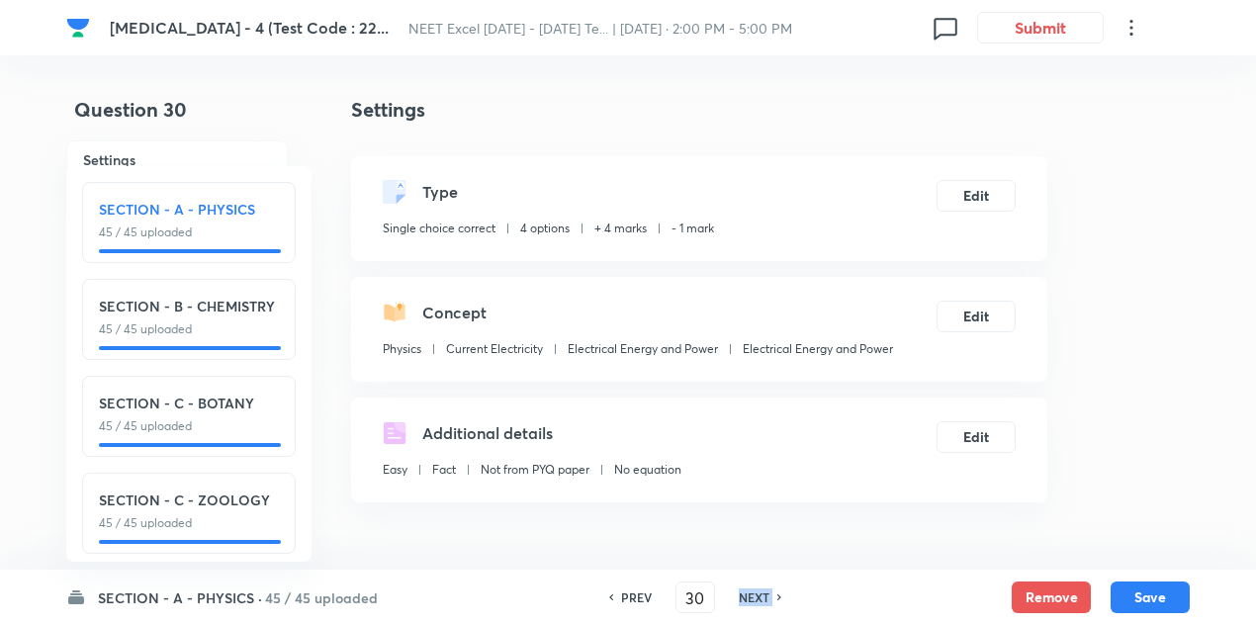
type input "31"
checkbox input "false"
checkbox input "true"
click at [755, 592] on h6 "NEXT" at bounding box center [754, 597] width 31 height 18
type input "32"
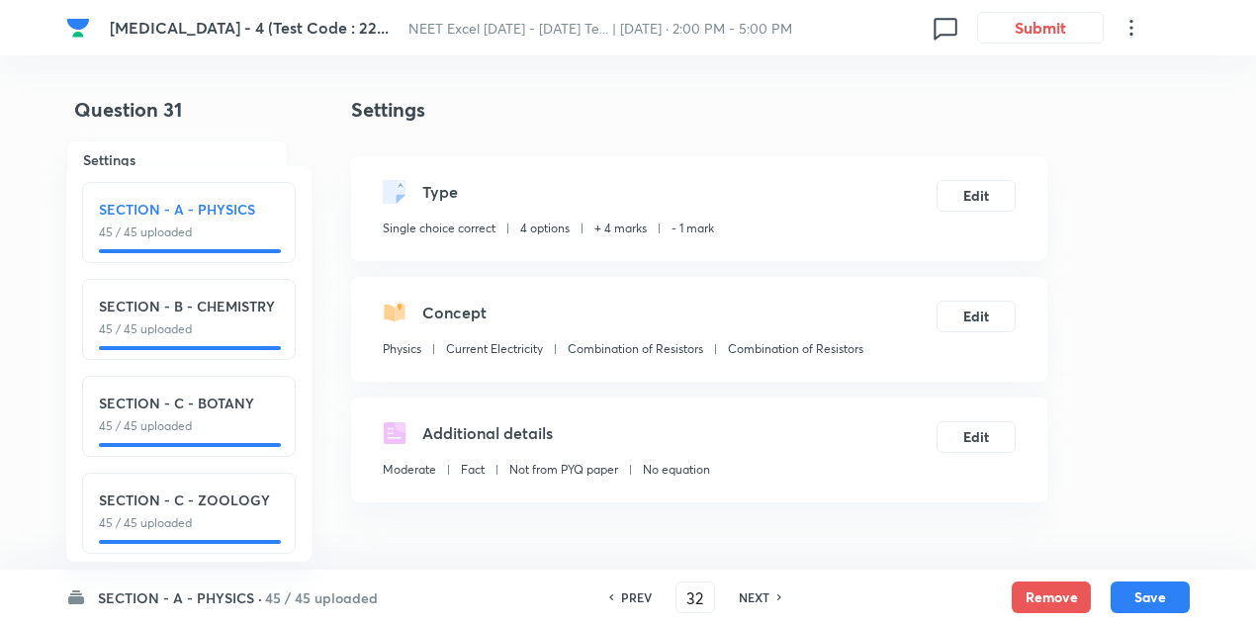
checkbox input "false"
checkbox input "true"
click at [755, 592] on h6 "NEXT" at bounding box center [754, 597] width 31 height 18
type input "33"
checkbox input "false"
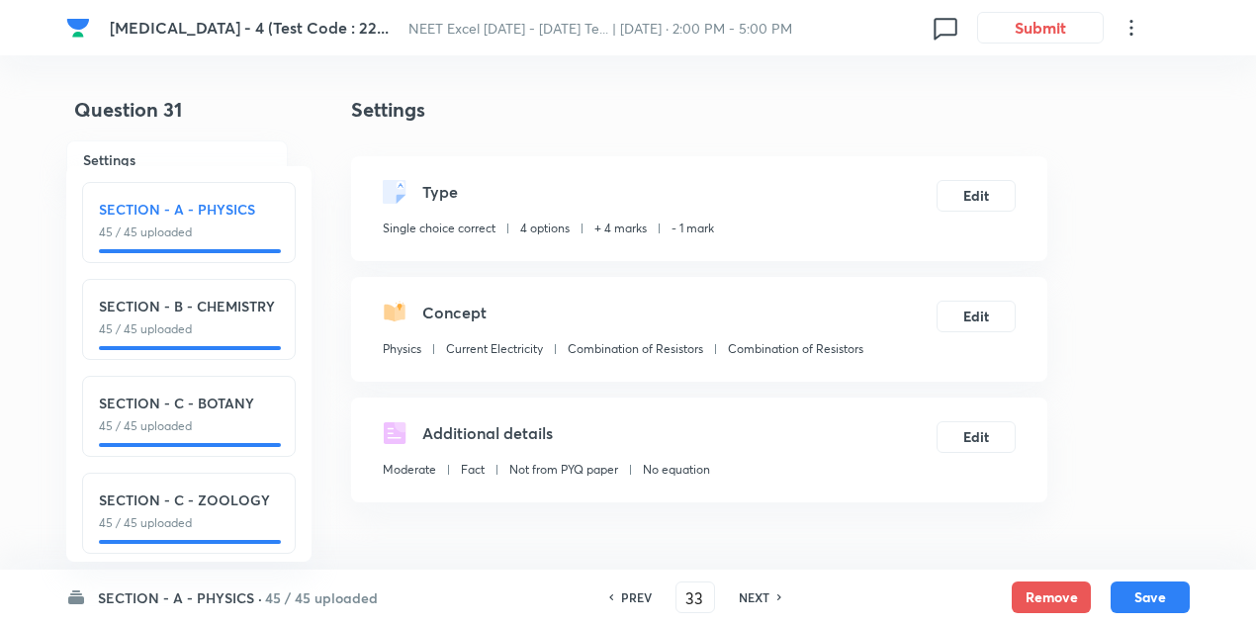
checkbox input "true"
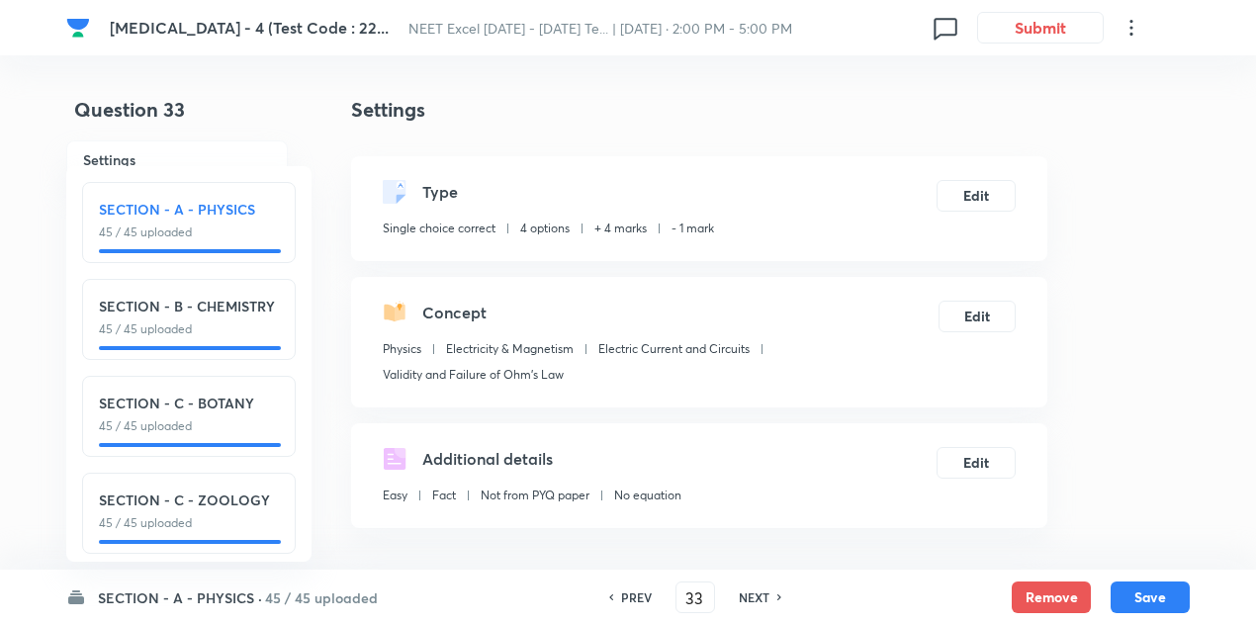
click at [755, 592] on h6 "NEXT" at bounding box center [754, 597] width 31 height 18
type input "34"
checkbox input "false"
checkbox input "true"
click at [755, 592] on h6 "NEXT" at bounding box center [754, 597] width 31 height 18
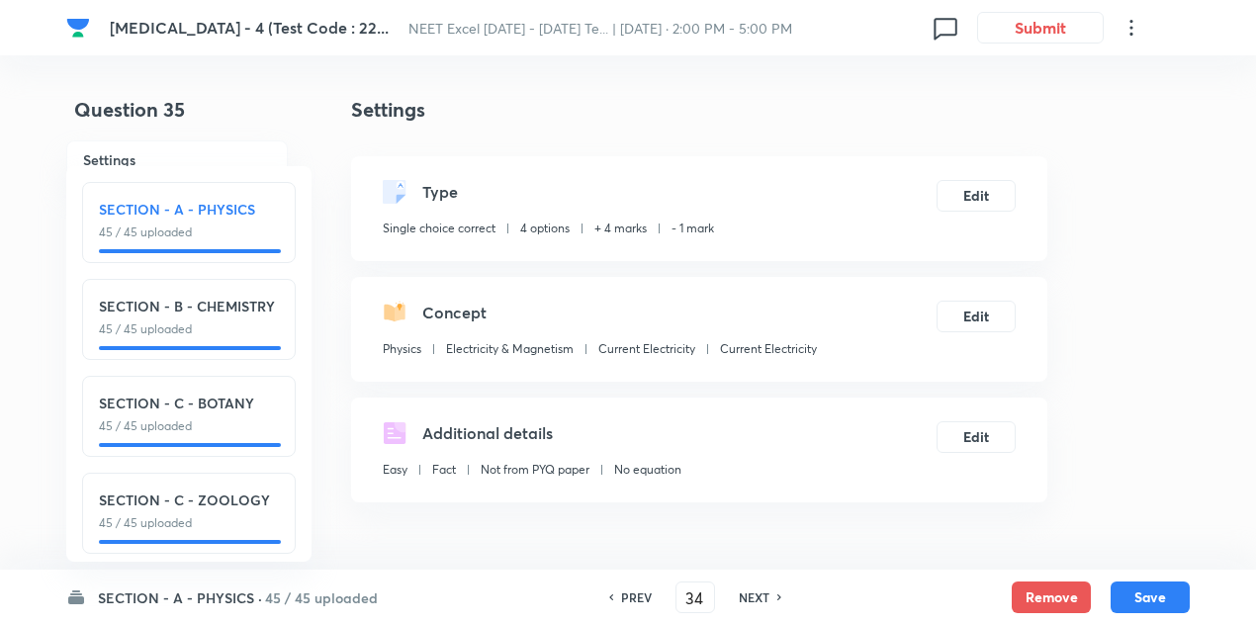
type input "35"
checkbox input "false"
checkbox input "true"
click at [755, 592] on h6 "NEXT" at bounding box center [754, 597] width 31 height 18
type input "36"
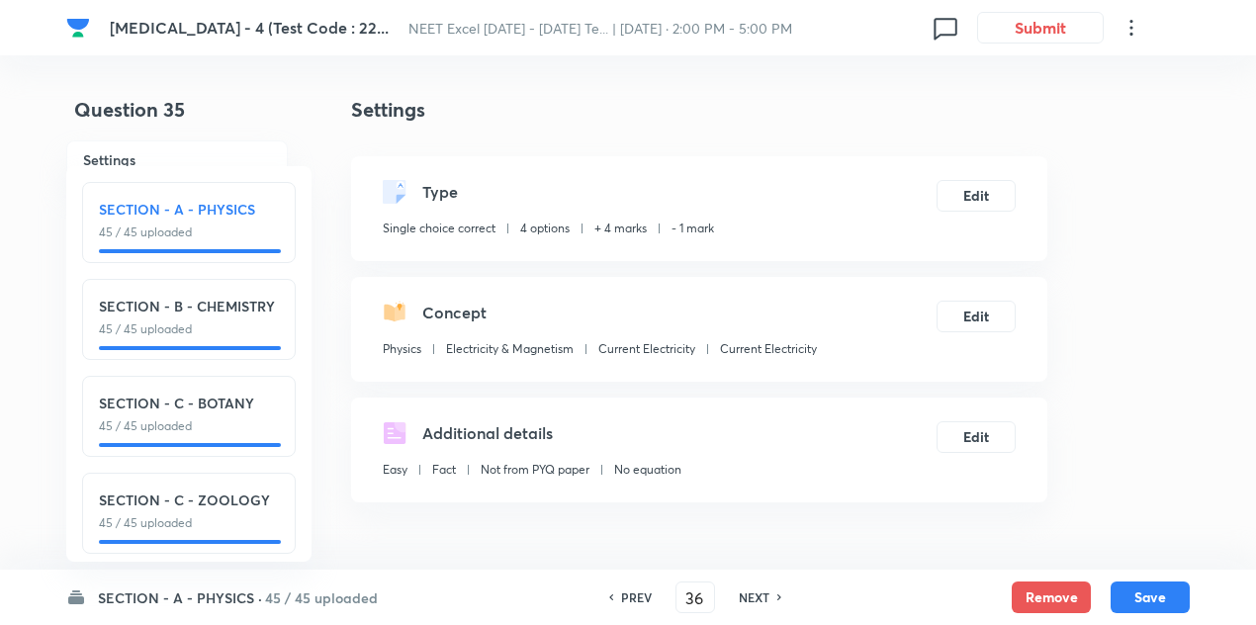
click at [755, 592] on h6 "NEXT" at bounding box center [754, 597] width 31 height 18
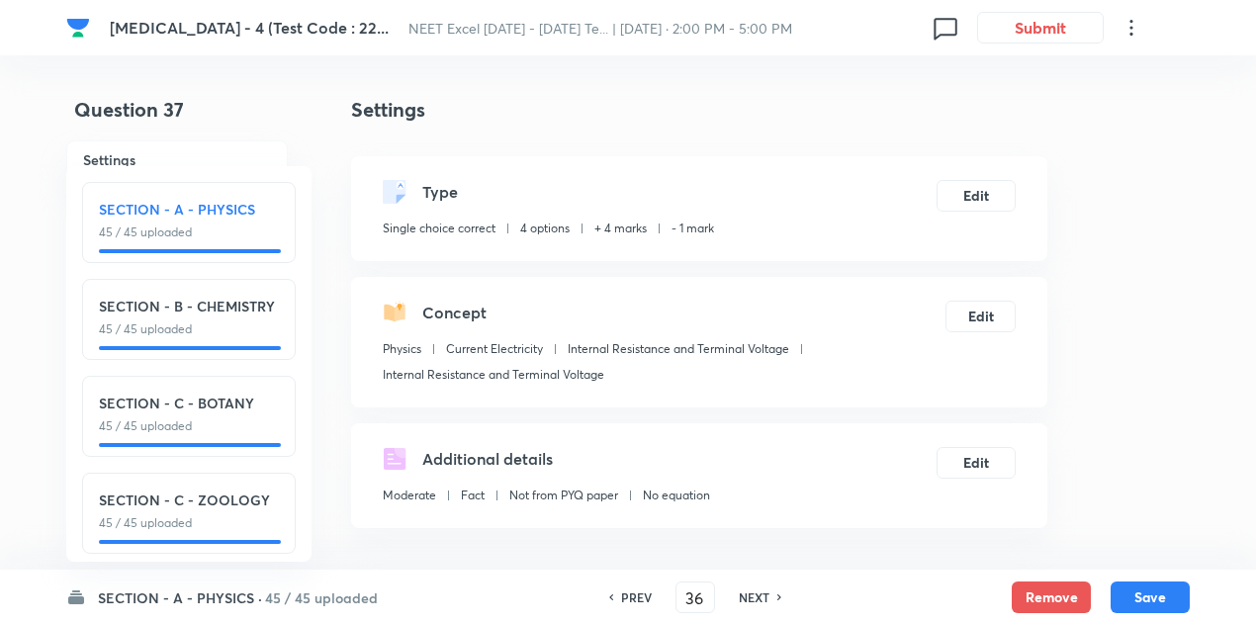
checkbox input "false"
checkbox input "true"
type input "37"
checkbox input "false"
checkbox input "true"
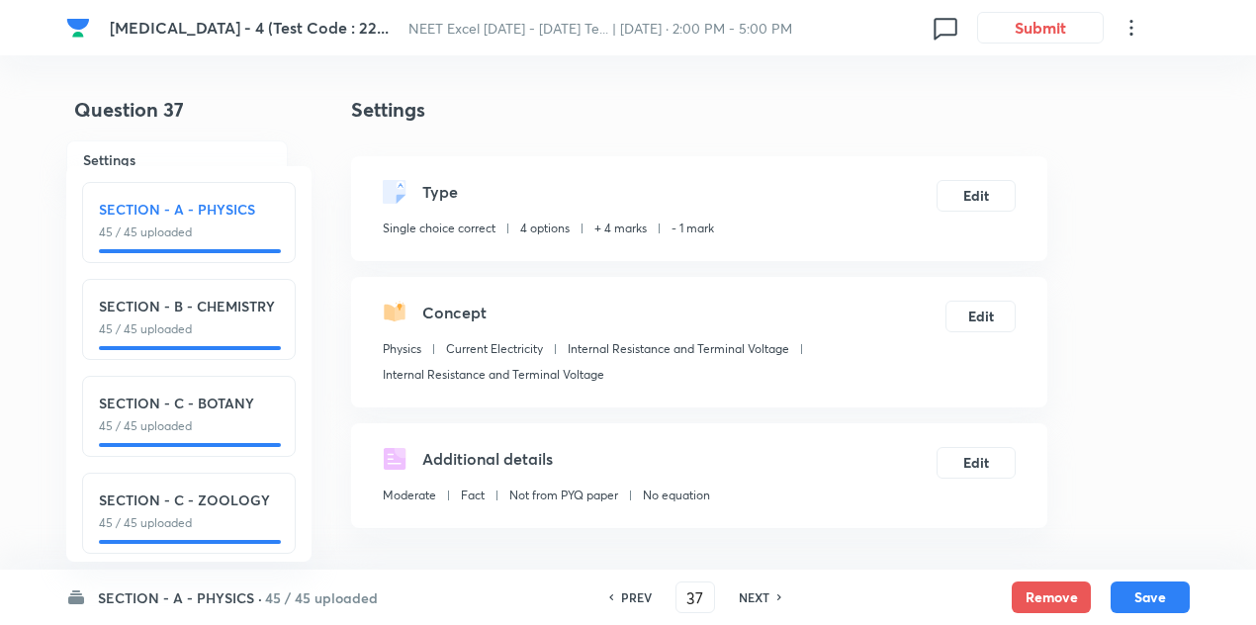
click at [755, 592] on h6 "NEXT" at bounding box center [754, 597] width 31 height 18
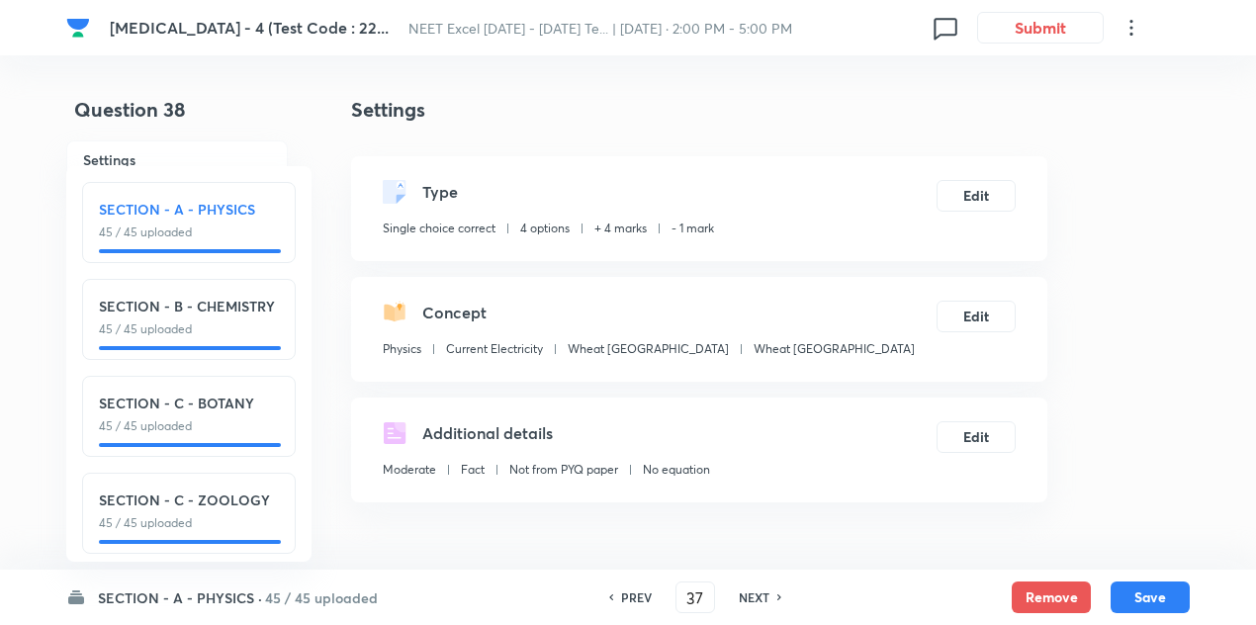
type input "38"
checkbox input "false"
click at [755, 592] on h6 "NEXT" at bounding box center [754, 597] width 31 height 18
checkbox input "true"
type input "39"
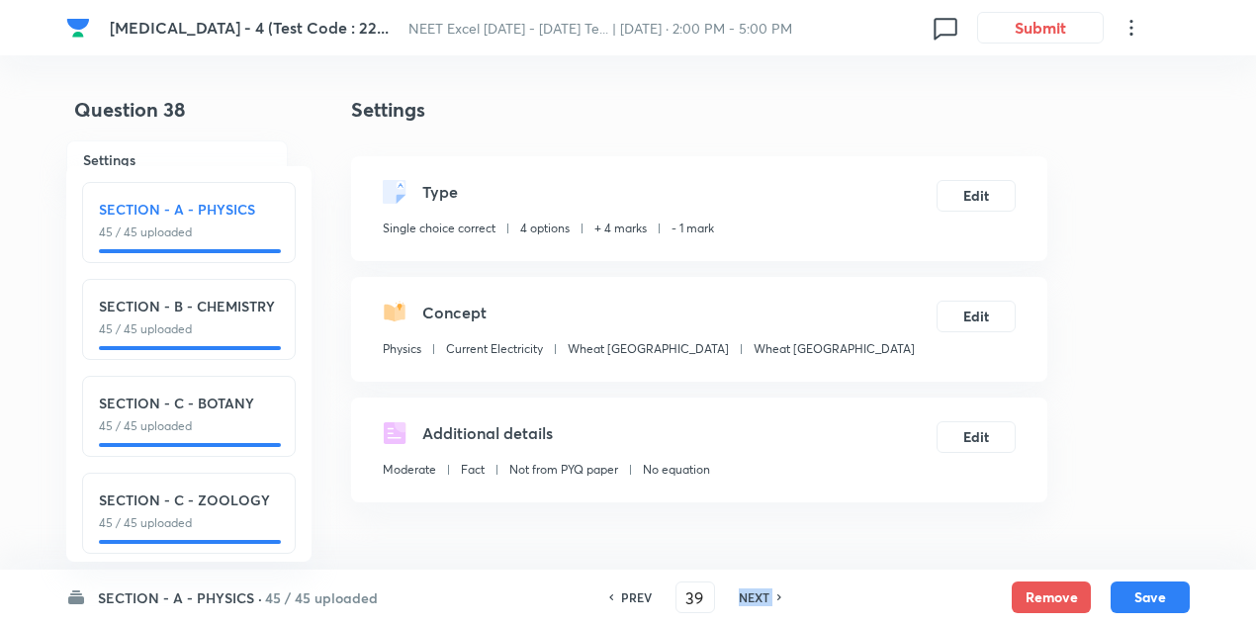
checkbox input "true"
click at [755, 592] on h6 "NEXT" at bounding box center [754, 597] width 31 height 18
type input "40"
click at [755, 592] on h6 "NEXT" at bounding box center [754, 597] width 31 height 18
checkbox input "true"
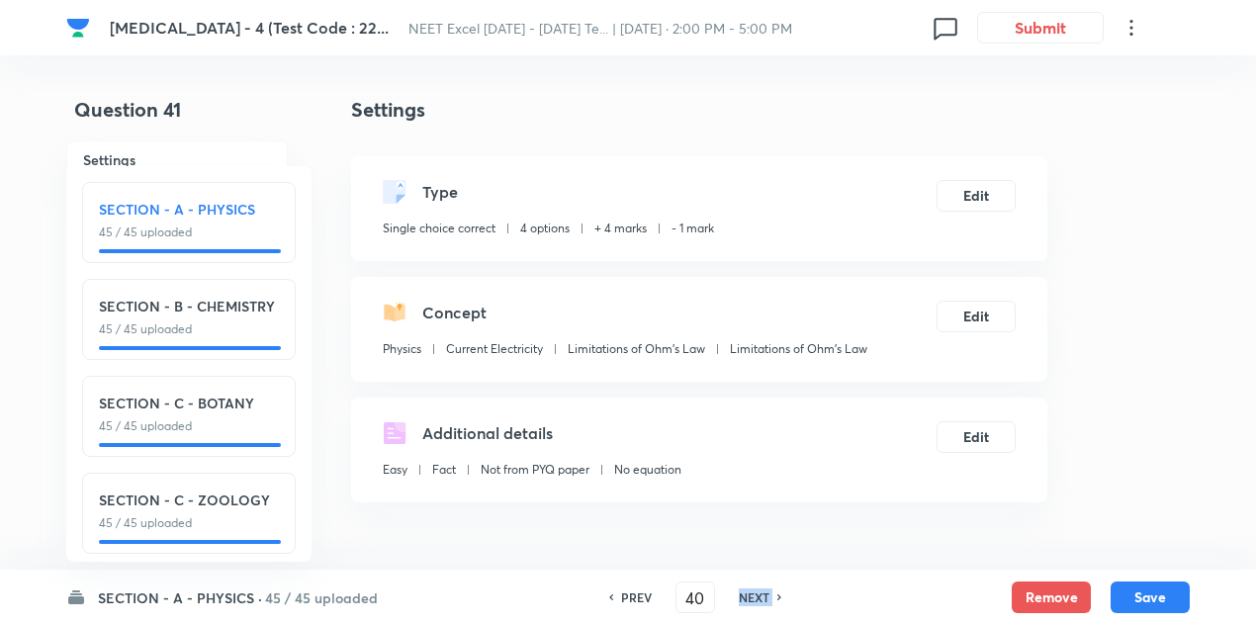
type input "41"
checkbox input "false"
checkbox input "true"
click at [755, 592] on h6 "NEXT" at bounding box center [754, 597] width 31 height 18
type input "42"
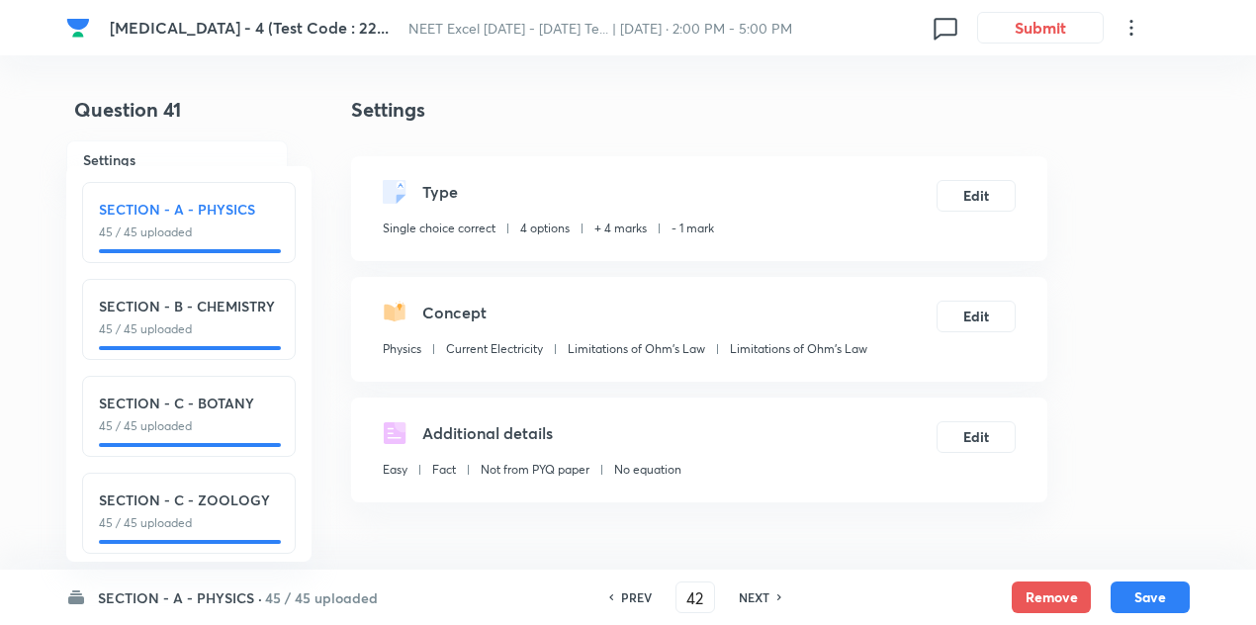
checkbox input "false"
checkbox input "true"
click at [755, 592] on h6 "NEXT" at bounding box center [754, 597] width 31 height 18
type input "43"
checkbox input "false"
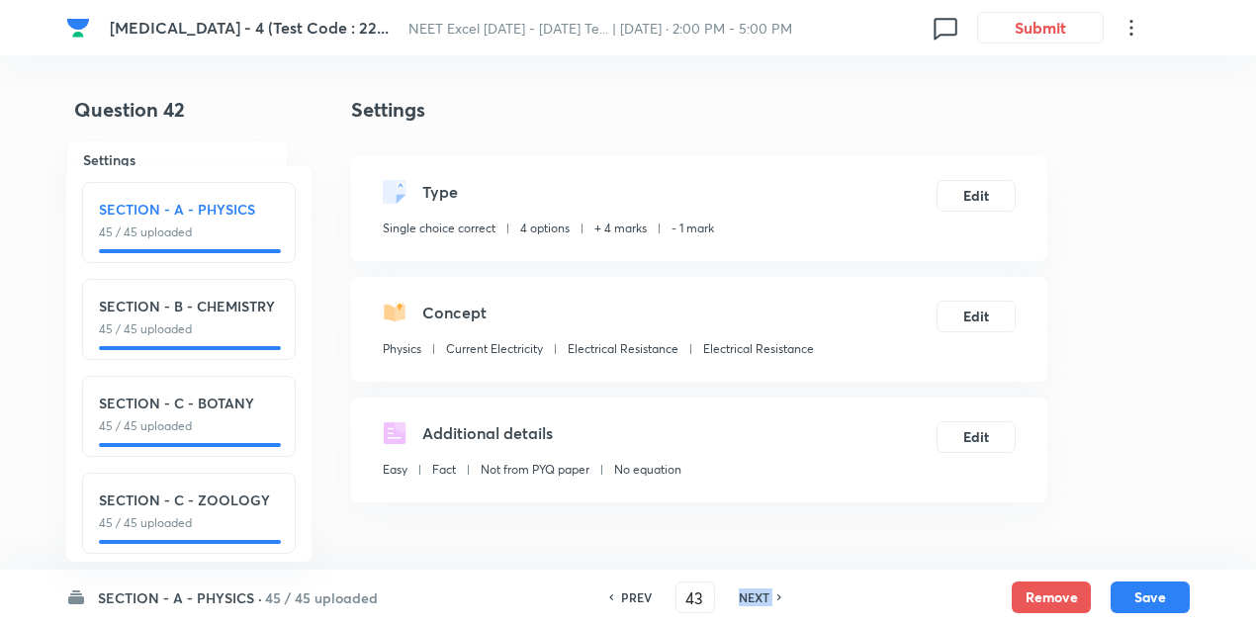
checkbox input "true"
click at [755, 592] on h6 "NEXT" at bounding box center [754, 597] width 31 height 18
type input "44"
checkbox input "true"
click at [755, 592] on h6 "NEXT" at bounding box center [754, 597] width 31 height 18
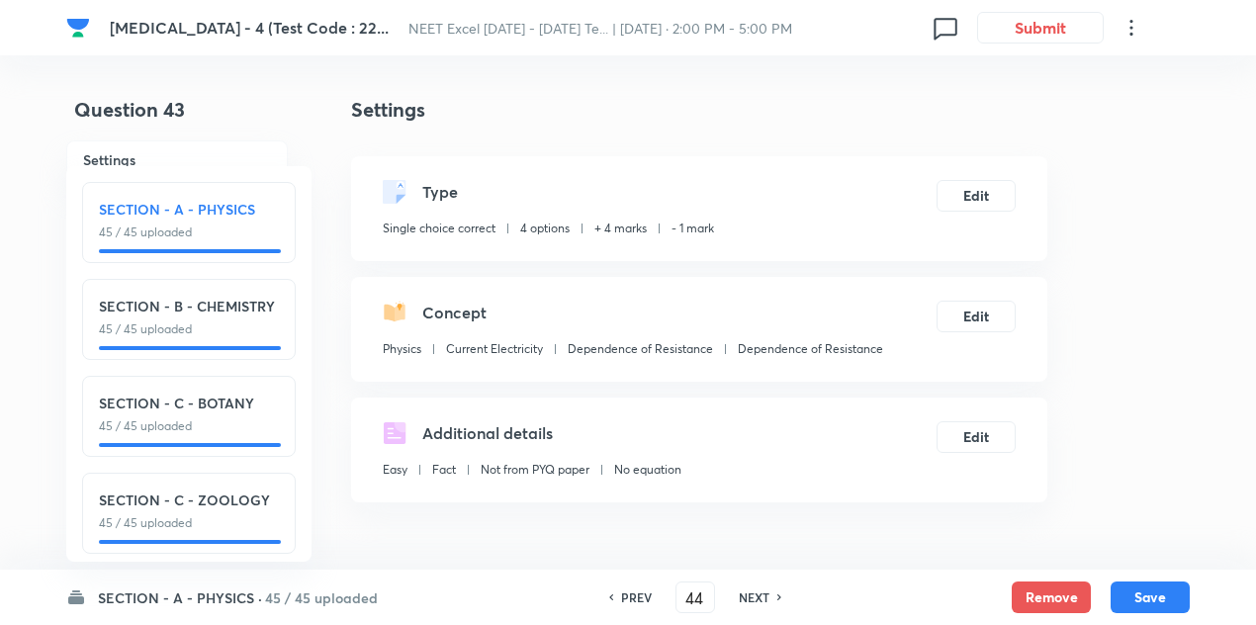
type input "45"
checkbox input "true"
click at [755, 592] on h6 "NEXT" at bounding box center [754, 597] width 31 height 18
type input "46"
checkbox input "false"
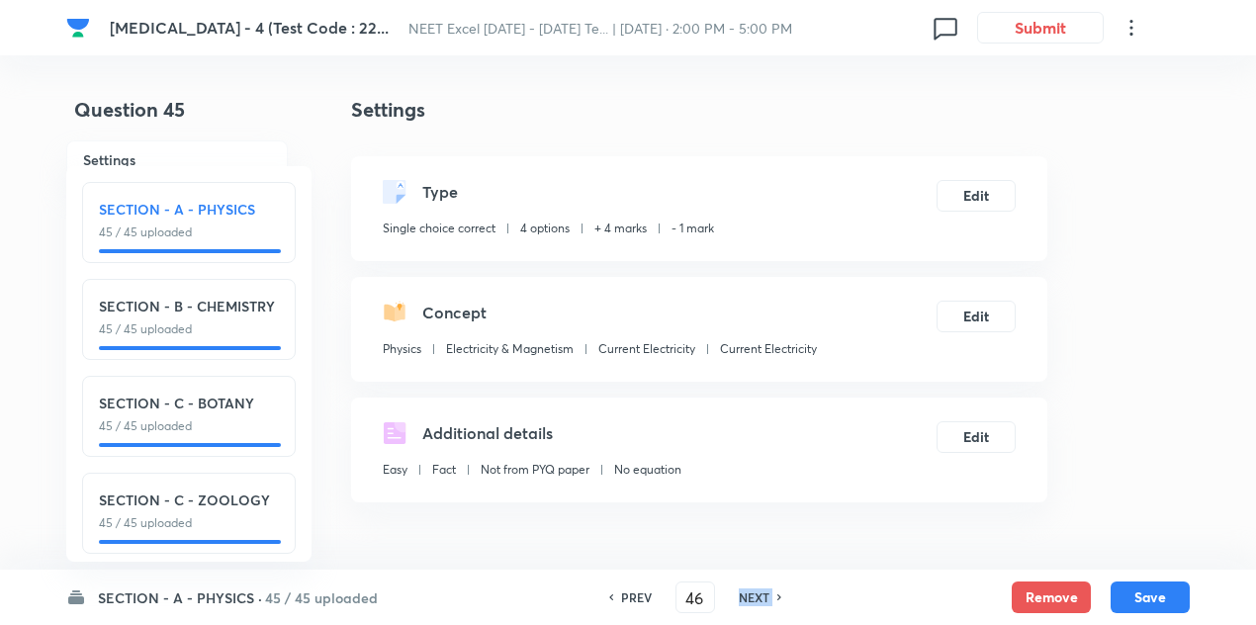
checkbox input "true"
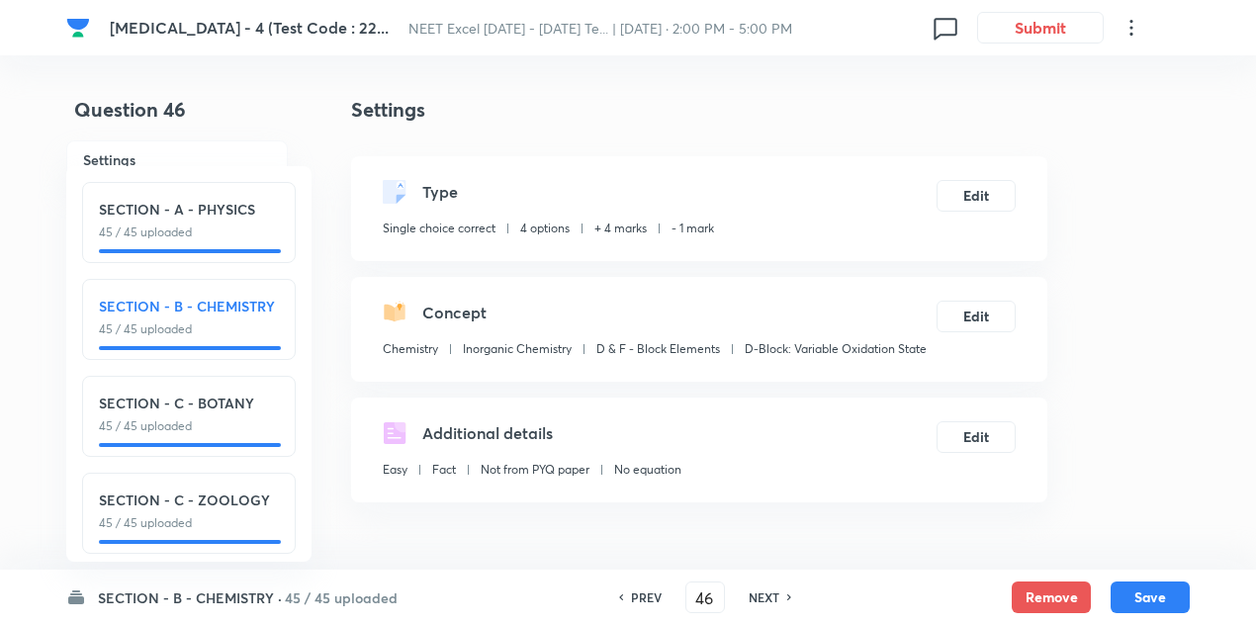
click at [755, 592] on h6 "NEXT" at bounding box center [764, 597] width 31 height 18
type input "47"
checkbox input "false"
checkbox input "true"
click at [755, 592] on h6 "NEXT" at bounding box center [764, 597] width 31 height 18
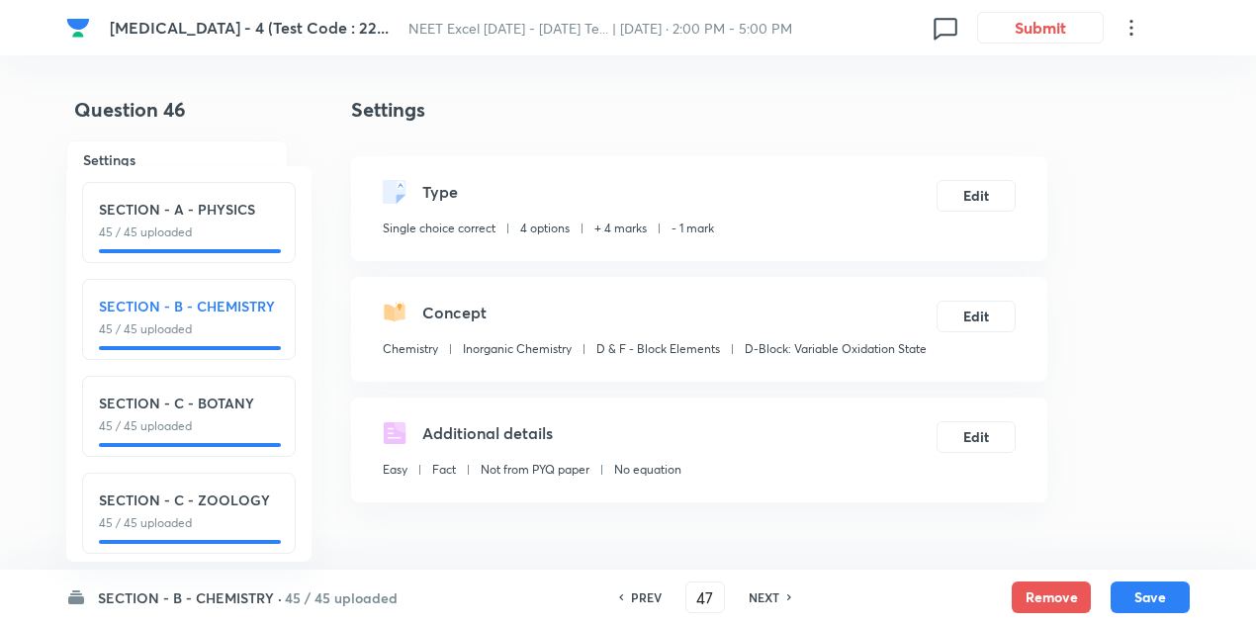
type input "48"
checkbox input "false"
checkbox input "true"
click at [755, 592] on h6 "NEXT" at bounding box center [764, 597] width 31 height 18
type input "49"
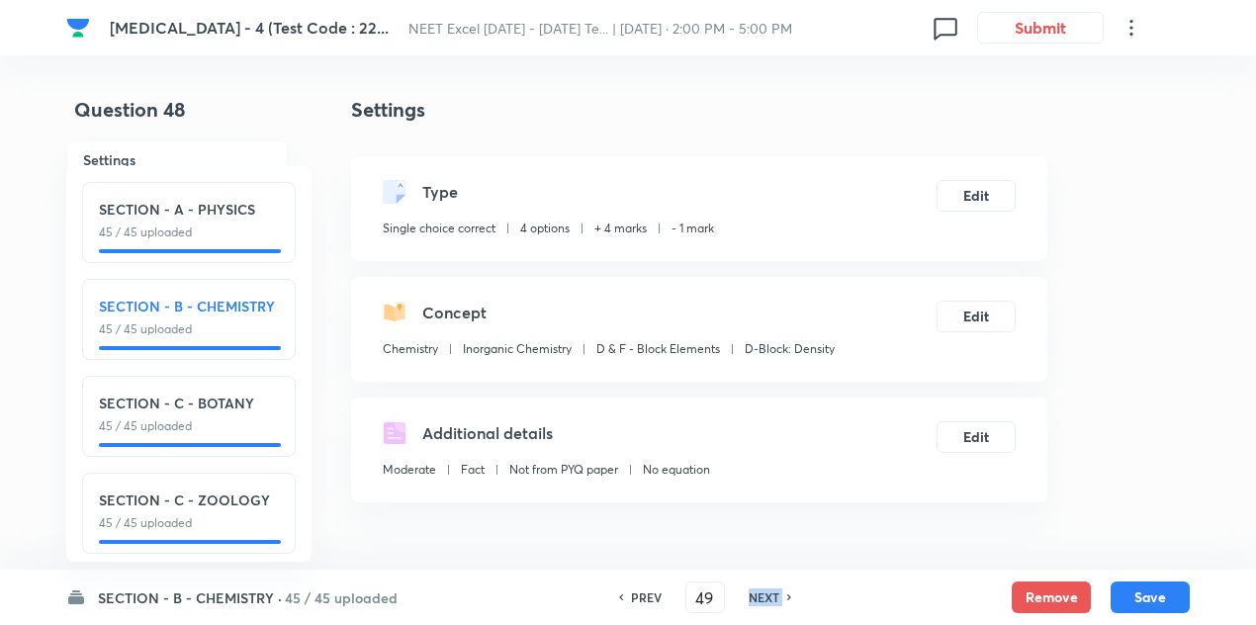
checkbox input "false"
checkbox input "true"
click at [755, 592] on h6 "NEXT" at bounding box center [764, 597] width 31 height 18
type input "50"
checkbox input "false"
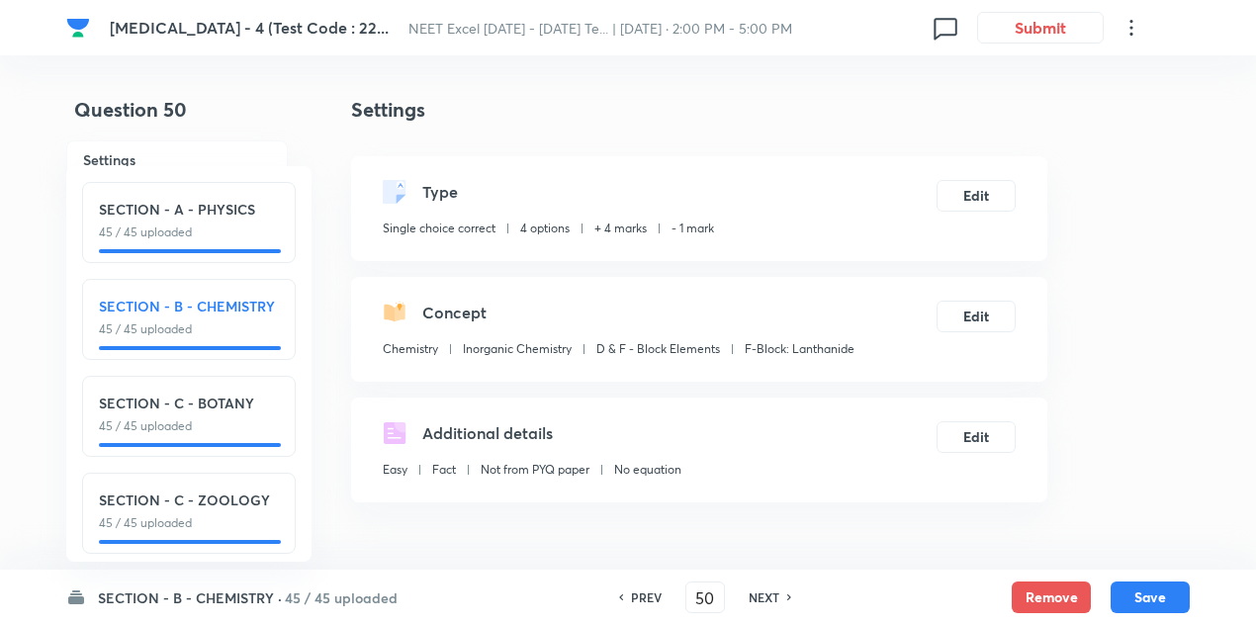
checkbox input "true"
click at [755, 592] on h6 "NEXT" at bounding box center [764, 597] width 31 height 18
type input "51"
checkbox input "false"
checkbox input "true"
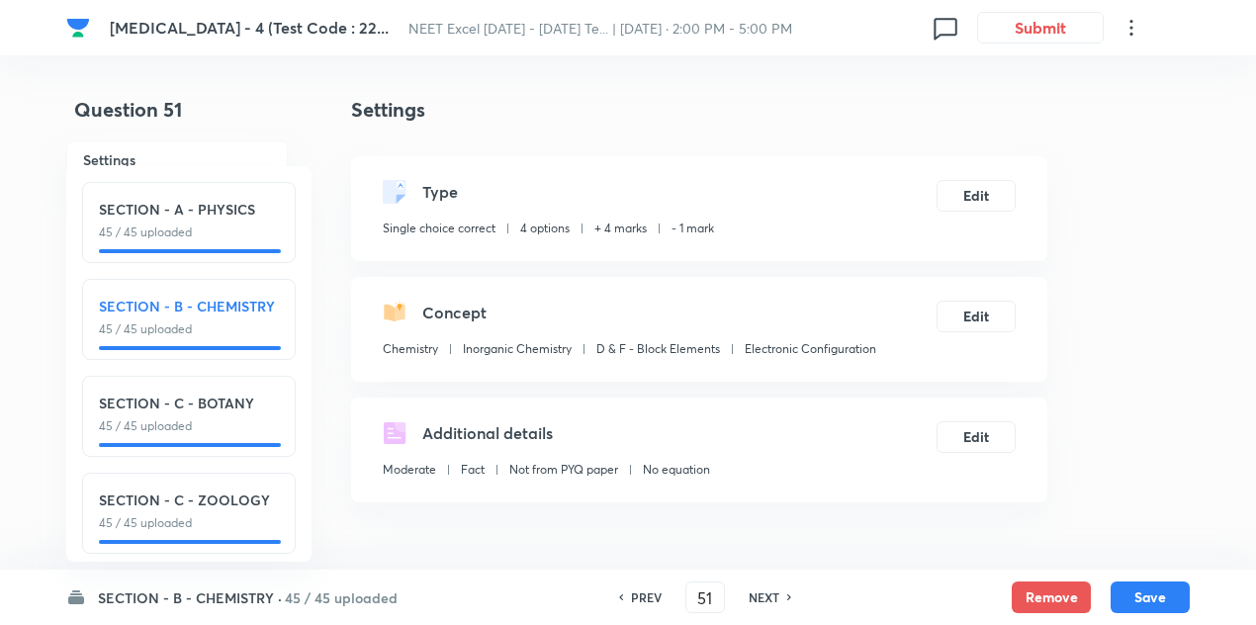
click at [755, 592] on h6 "NEXT" at bounding box center [764, 597] width 31 height 18
type input "52"
checkbox input "false"
checkbox input "true"
click at [755, 592] on h6 "NEXT" at bounding box center [764, 597] width 31 height 18
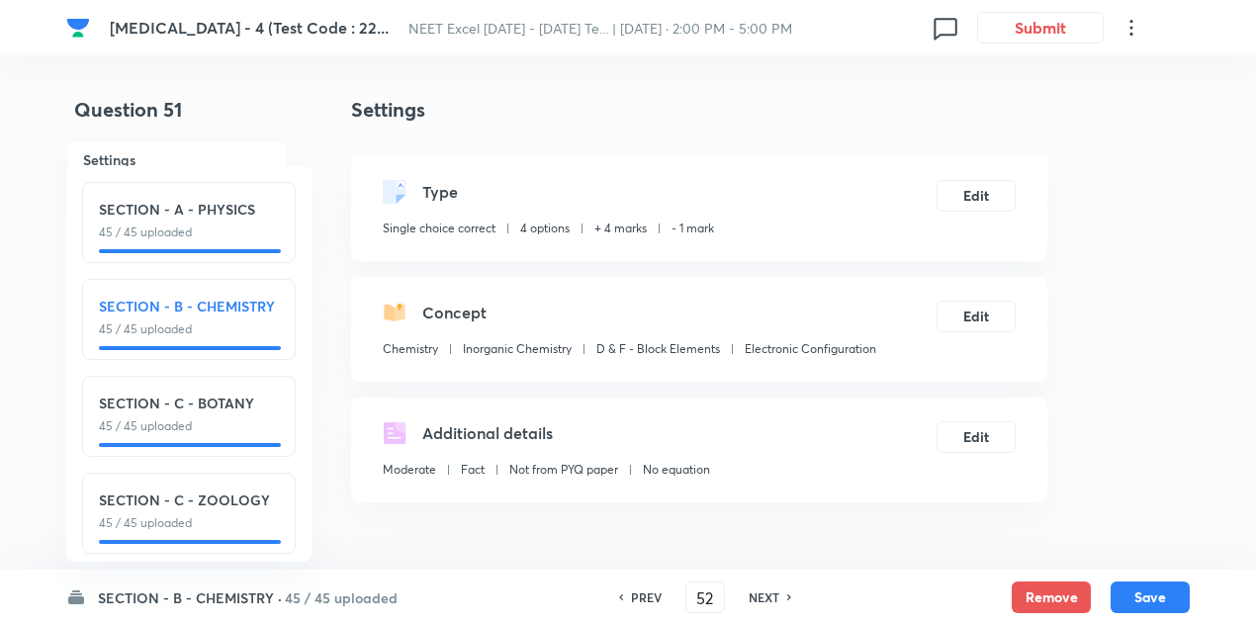
type input "53"
checkbox input "true"
click at [755, 592] on h6 "NEXT" at bounding box center [764, 597] width 31 height 18
type input "54"
checkbox input "false"
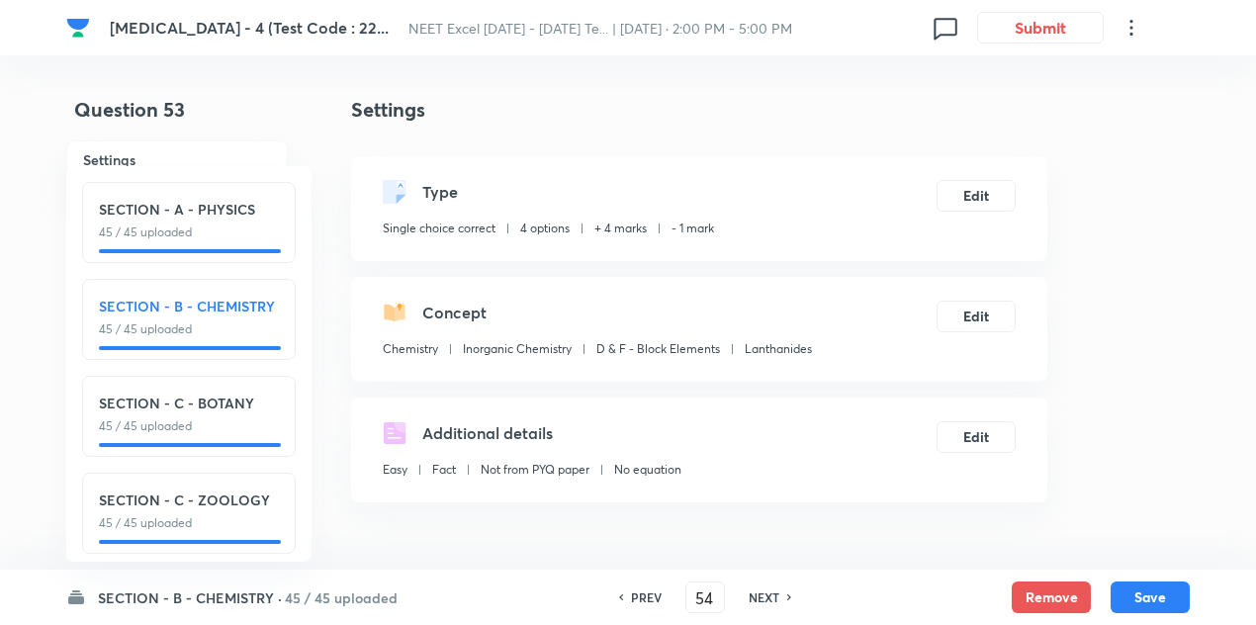
checkbox input "true"
click at [755, 592] on h6 "NEXT" at bounding box center [764, 597] width 31 height 18
type input "55"
checkbox input "false"
checkbox input "true"
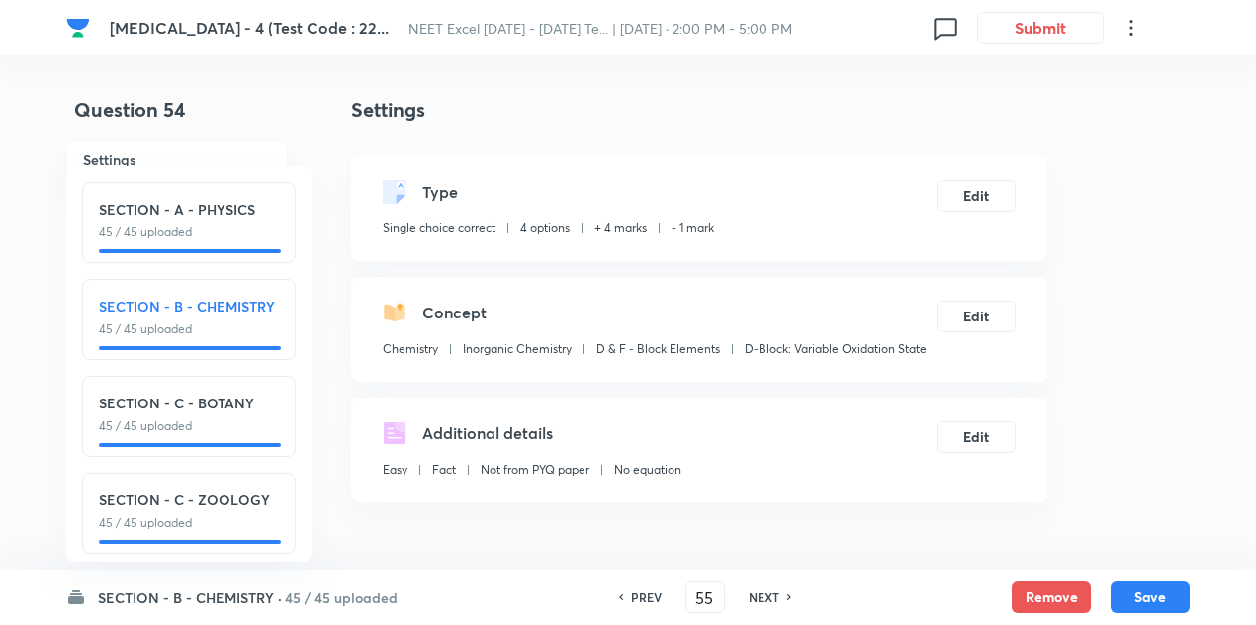
click at [755, 592] on h6 "NEXT" at bounding box center [764, 597] width 31 height 18
type input "56"
checkbox input "false"
checkbox input "true"
click at [755, 592] on h6 "NEXT" at bounding box center [764, 597] width 31 height 18
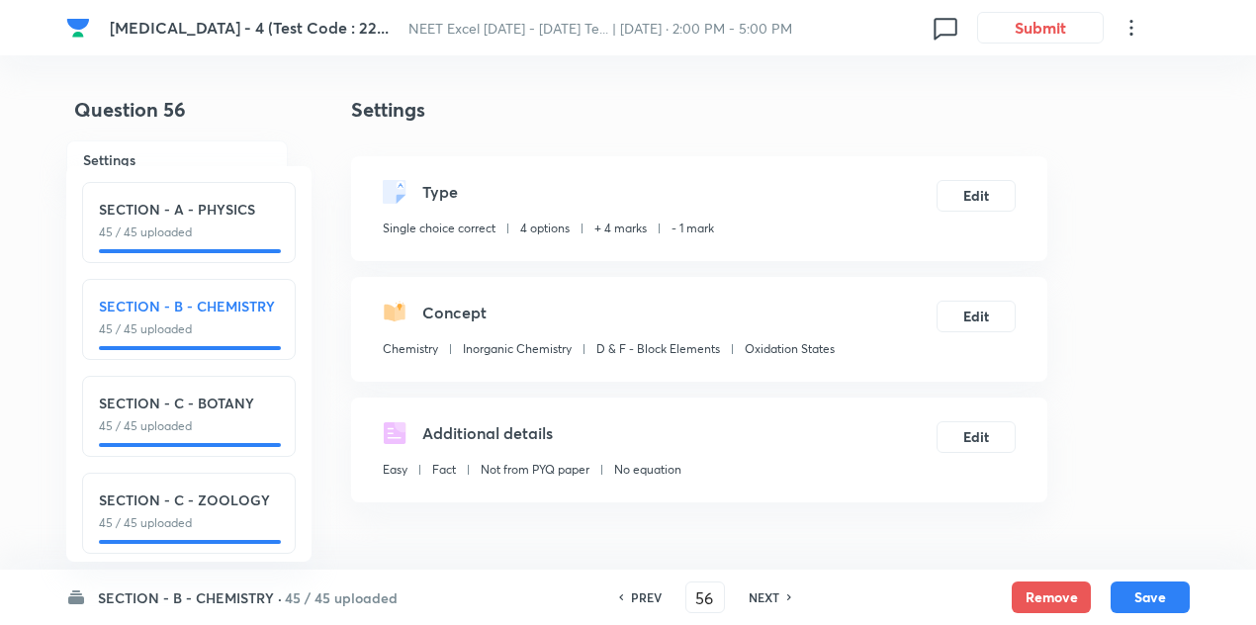
type input "57"
checkbox input "false"
checkbox input "true"
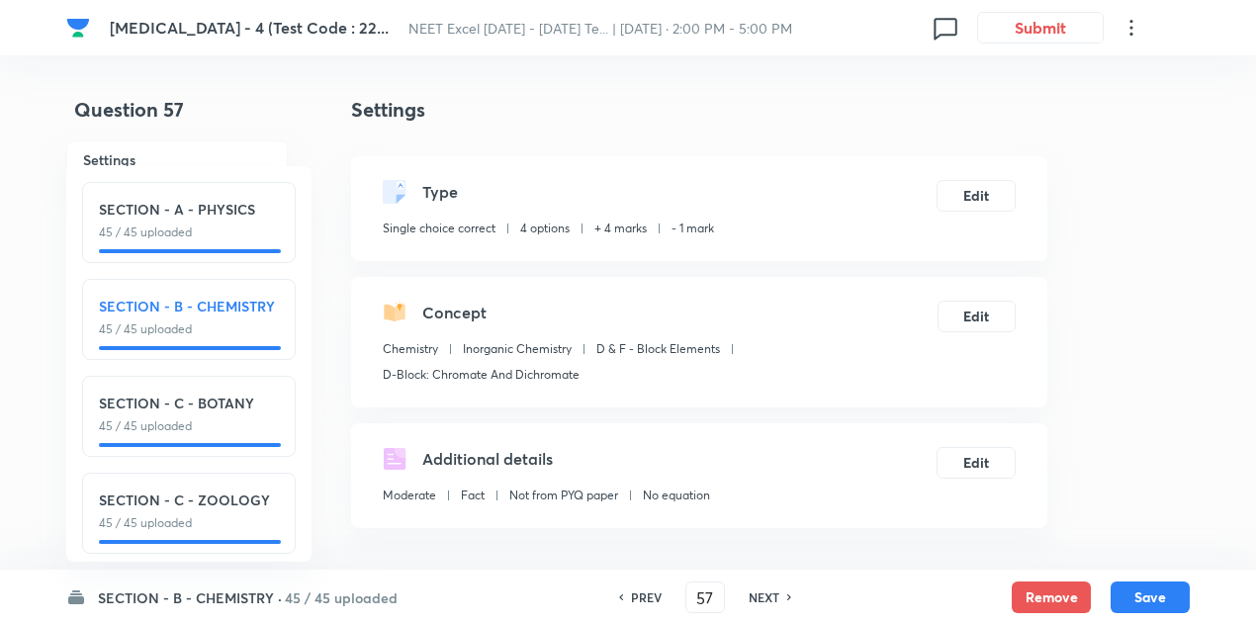
click at [755, 592] on h6 "NEXT" at bounding box center [764, 597] width 31 height 18
type input "58"
checkbox input "true"
click at [755, 592] on h6 "NEXT" at bounding box center [764, 597] width 31 height 18
type input "59"
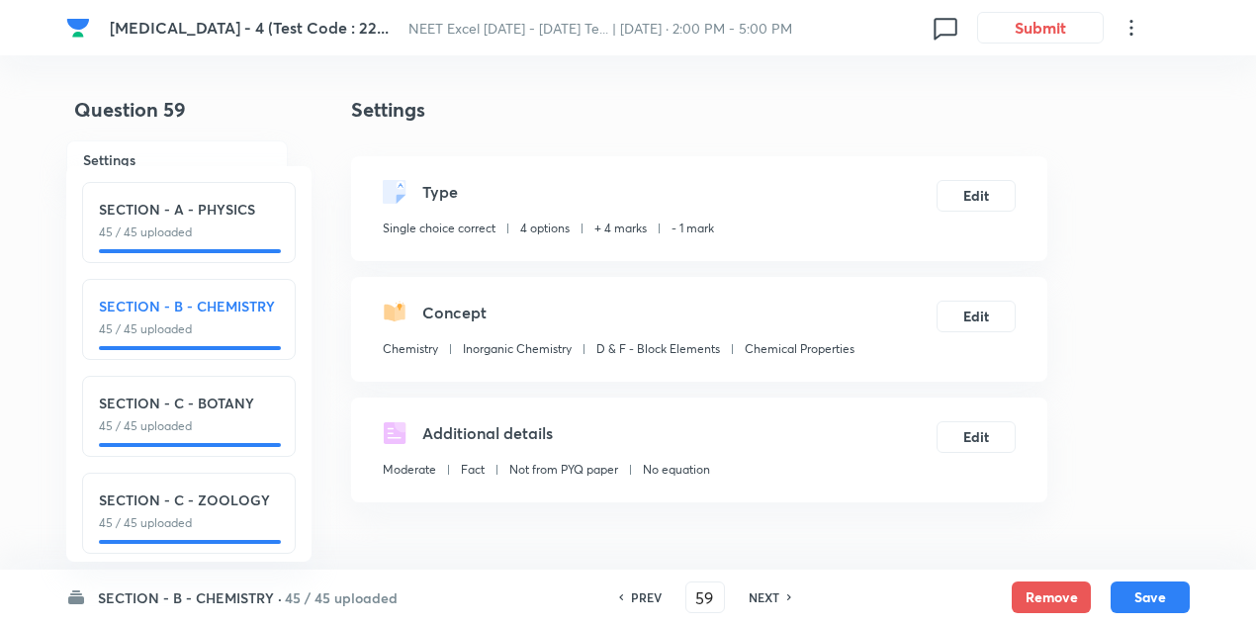
checkbox input "false"
checkbox input "true"
click at [755, 592] on h6 "NEXT" at bounding box center [764, 597] width 31 height 18
type input "60"
checkbox input "false"
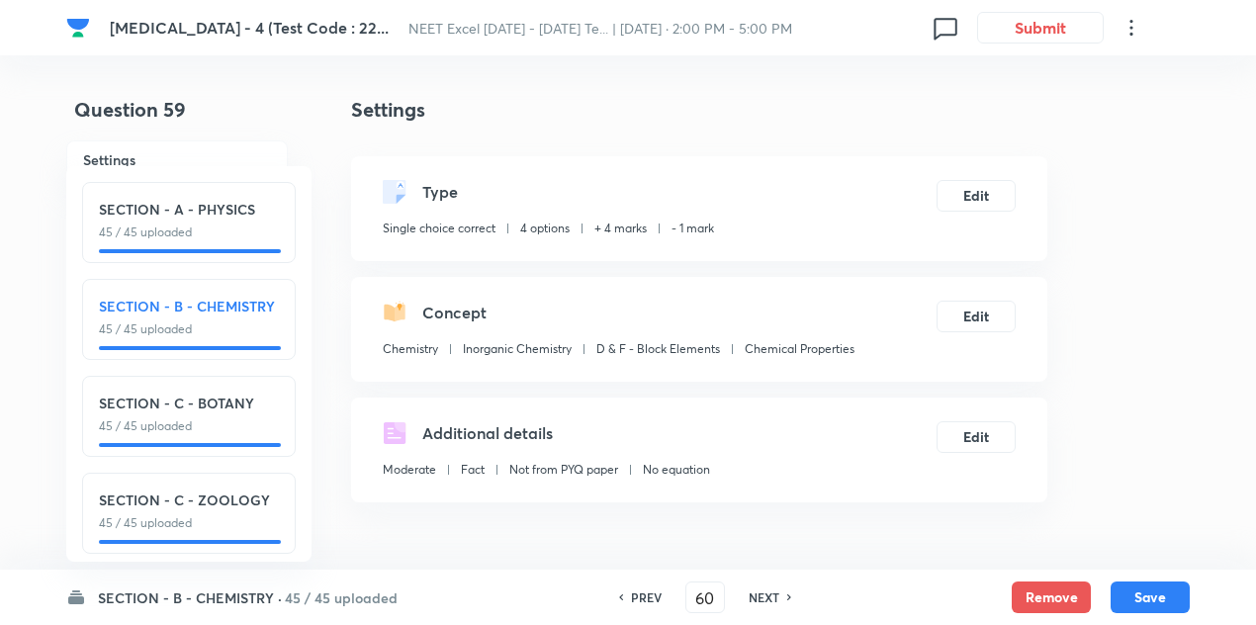
checkbox input "true"
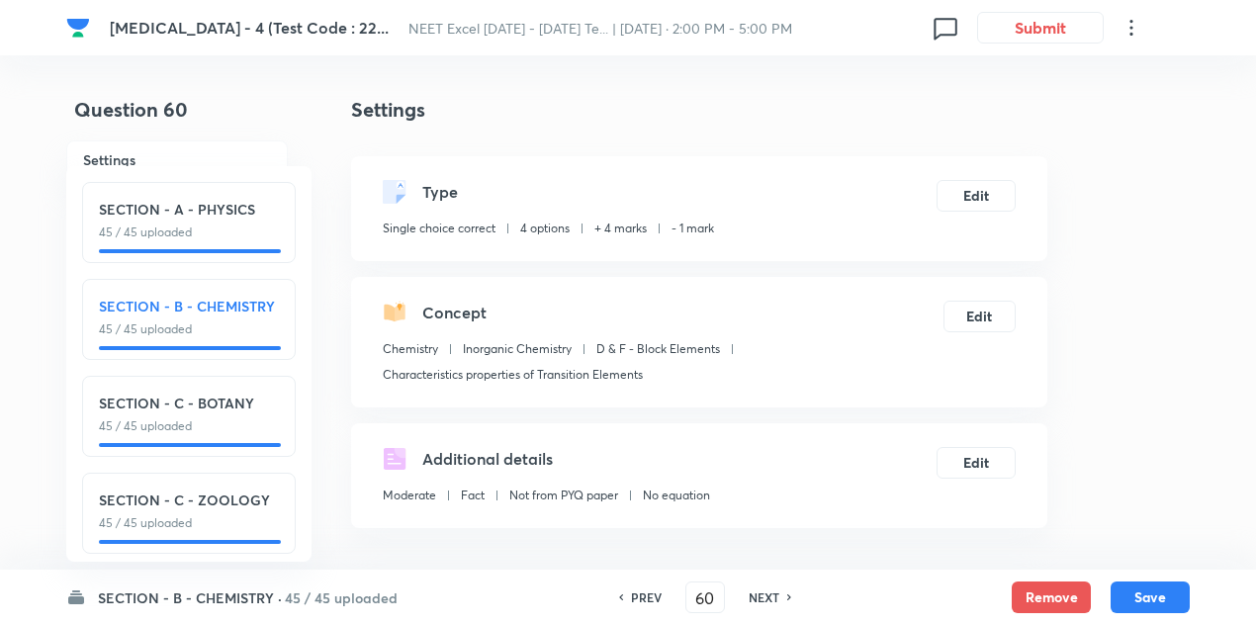
click at [755, 592] on h6 "NEXT" at bounding box center [764, 597] width 31 height 18
type input "61"
checkbox input "false"
checkbox input "true"
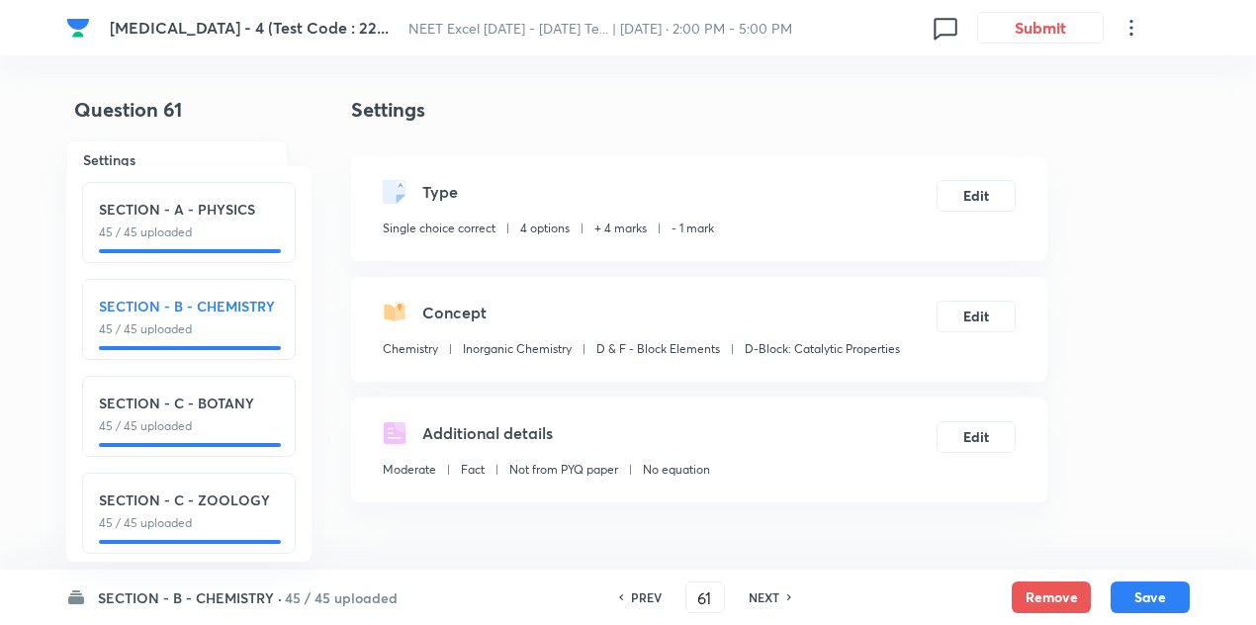
click at [755, 592] on h6 "NEXT" at bounding box center [764, 597] width 31 height 18
type input "62"
click at [755, 592] on h6 "NEXT" at bounding box center [764, 597] width 31 height 18
checkbox input "false"
click at [755, 592] on h6 "NEXT" at bounding box center [764, 597] width 31 height 18
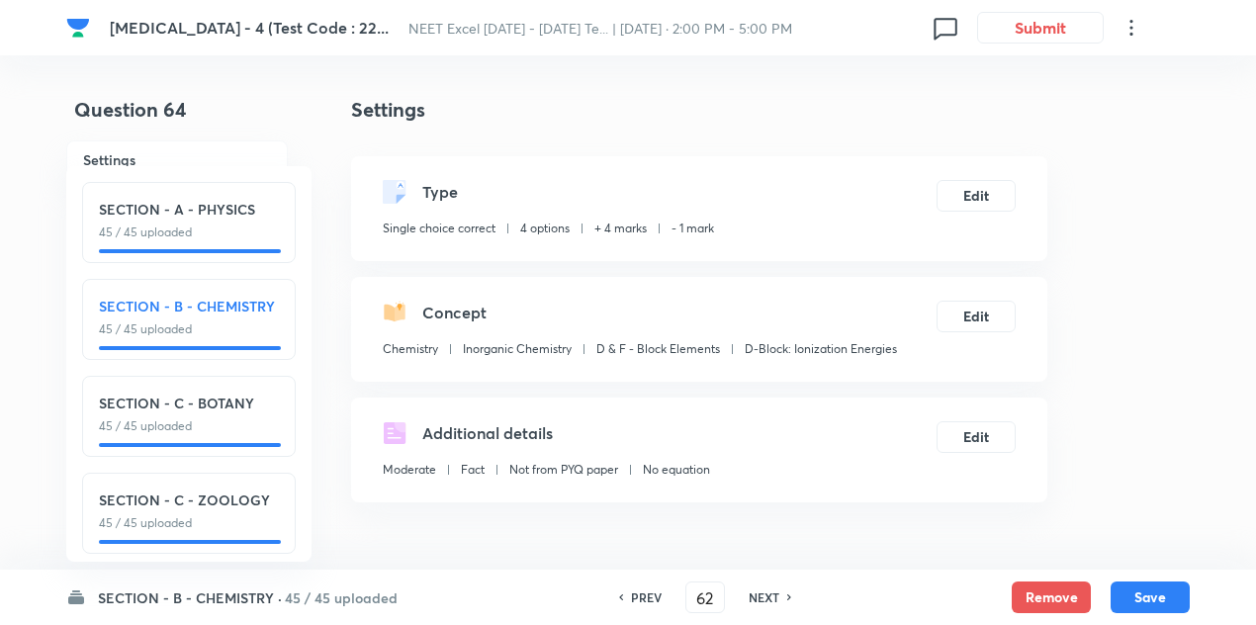
checkbox input "true"
type input "63"
checkbox input "false"
type input "64"
click at [755, 592] on h6 "NEXT" at bounding box center [764, 597] width 31 height 18
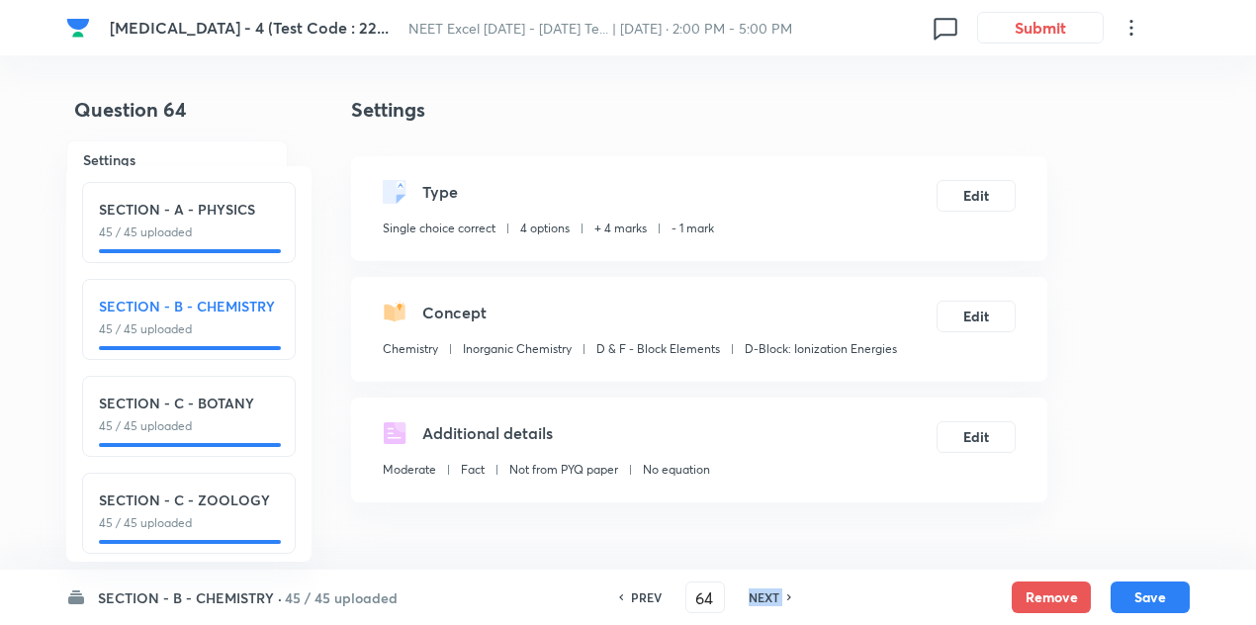
checkbox input "true"
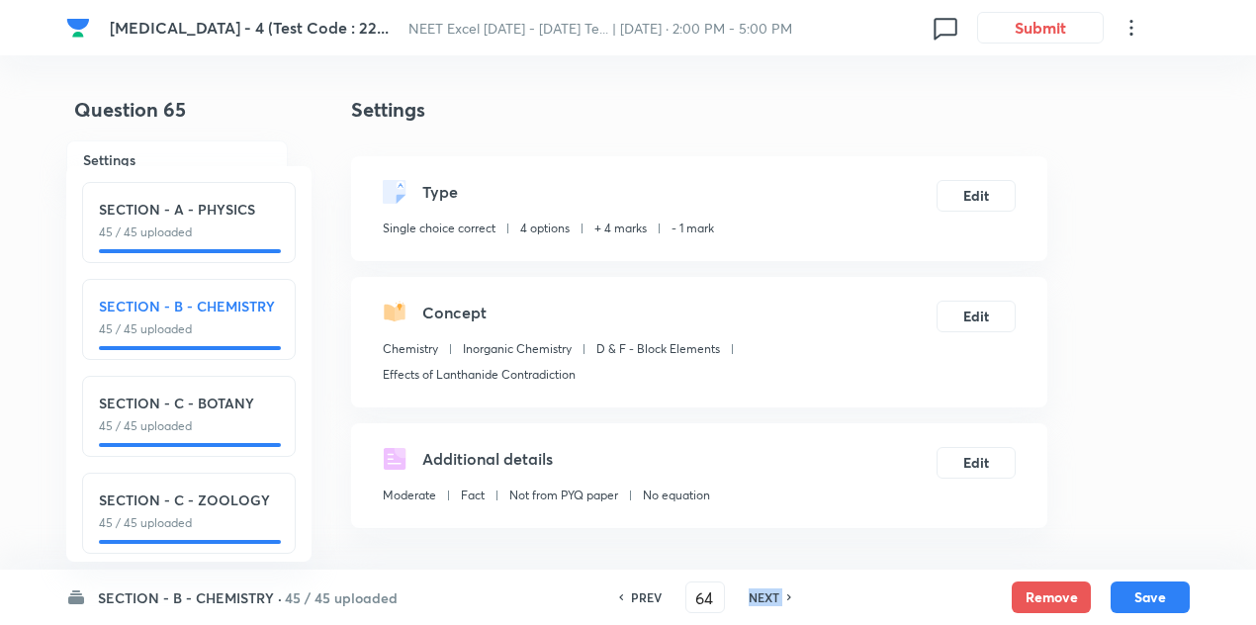
type input "65"
checkbox input "false"
checkbox input "true"
click at [755, 592] on h6 "NEXT" at bounding box center [764, 597] width 31 height 18
type input "66"
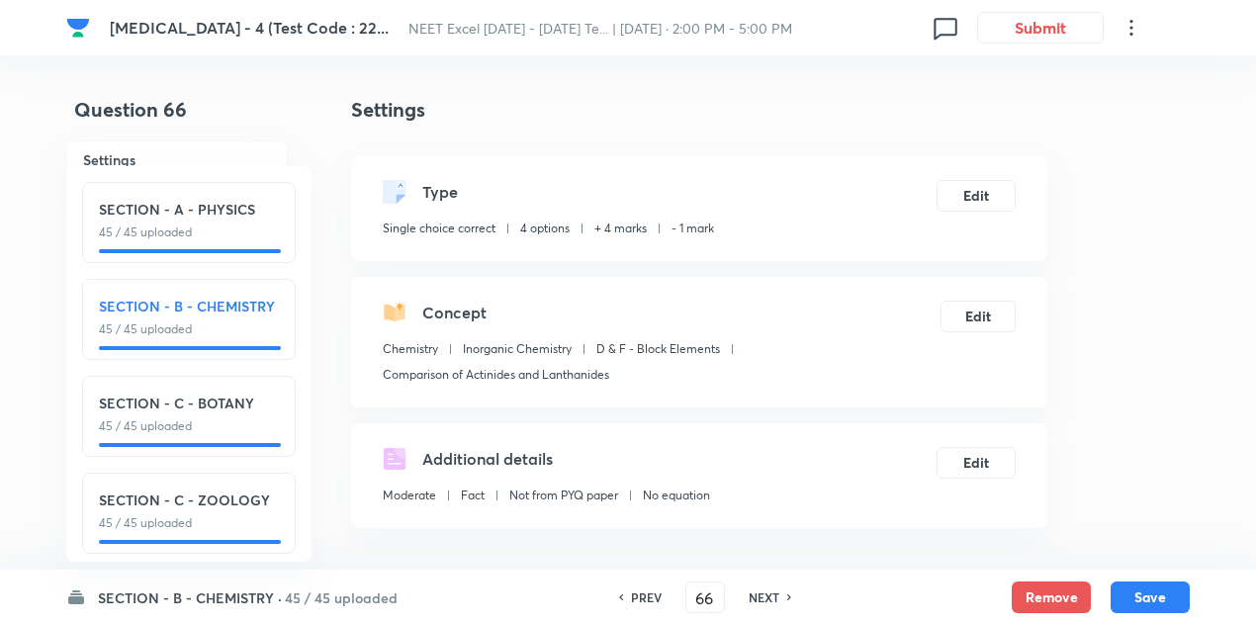
checkbox input "true"
click at [755, 592] on h6 "NEXT" at bounding box center [764, 597] width 31 height 18
type input "67"
checkbox input "false"
checkbox input "true"
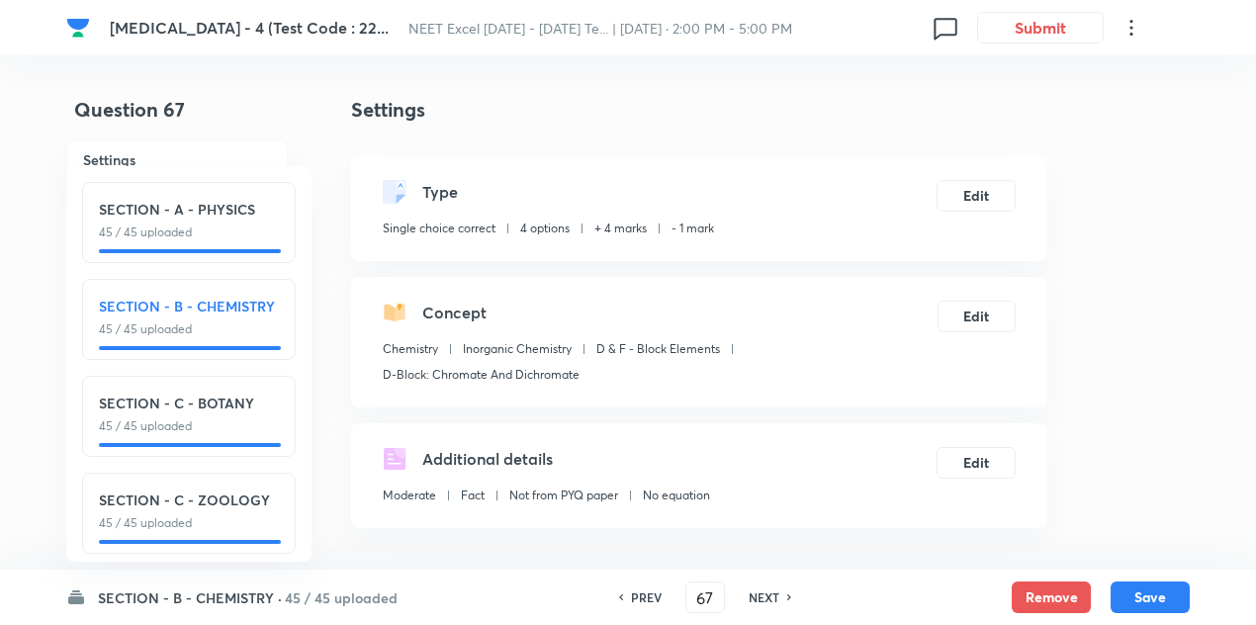
click at [755, 592] on h6 "NEXT" at bounding box center [764, 597] width 31 height 18
type input "68"
checkbox input "true"
click at [755, 592] on h6 "NEXT" at bounding box center [764, 597] width 31 height 18
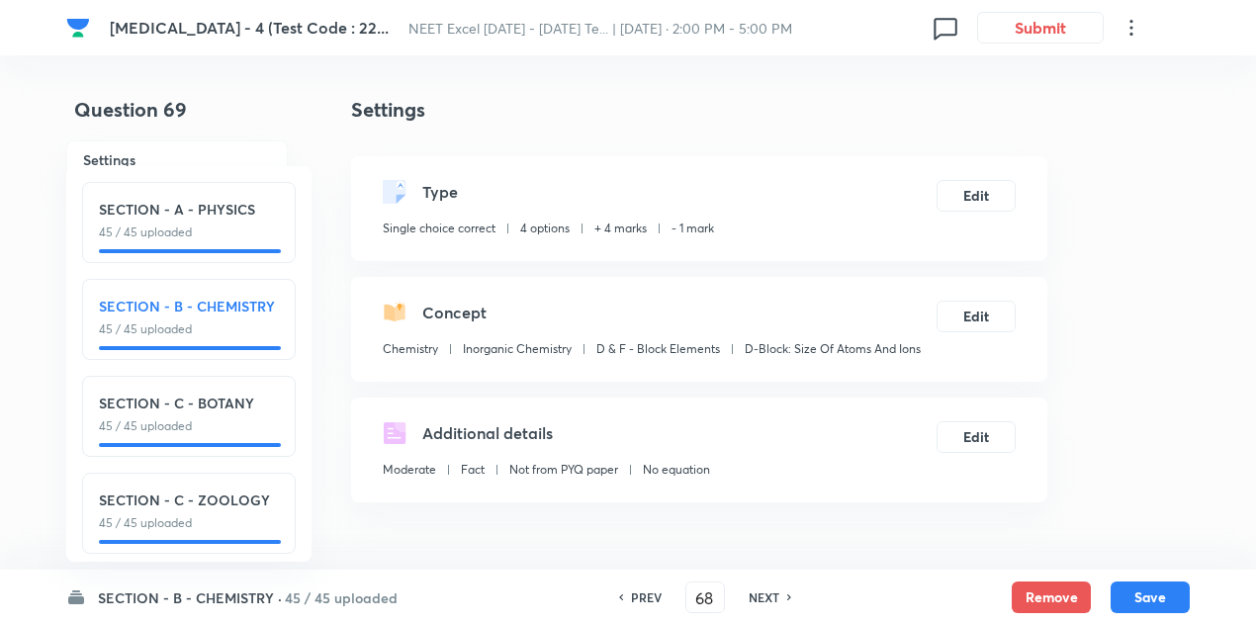
type input "69"
checkbox input "false"
checkbox input "true"
click at [755, 592] on h6 "NEXT" at bounding box center [764, 597] width 31 height 18
type input "70"
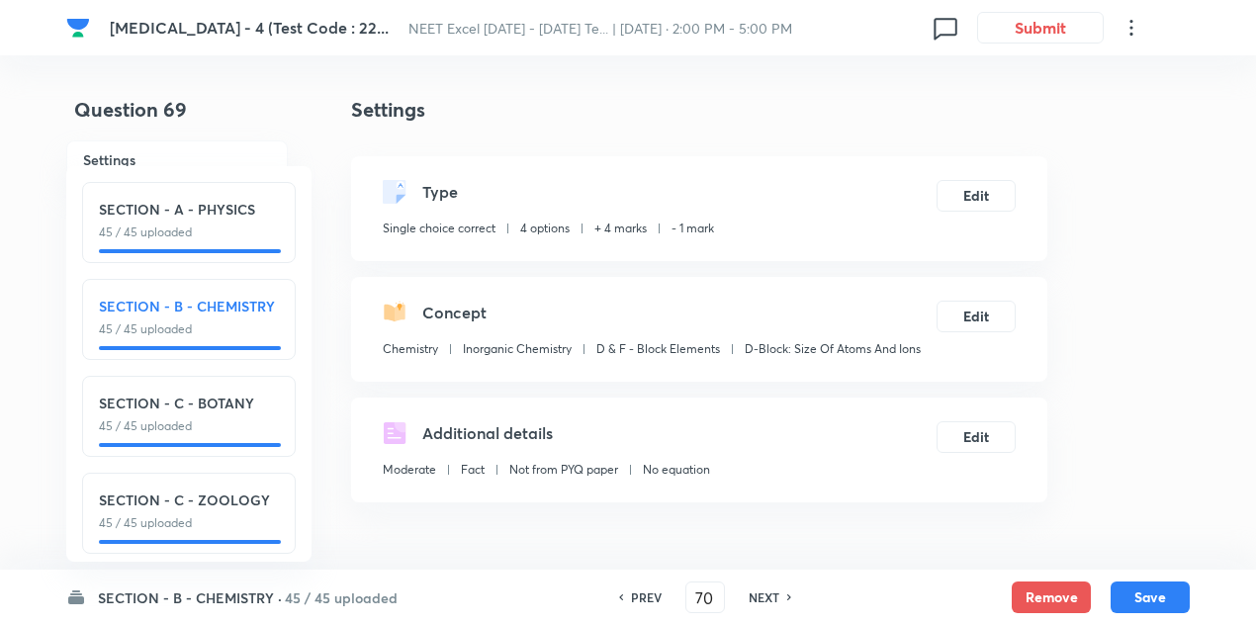
checkbox input "true"
click at [755, 592] on h6 "NEXT" at bounding box center [764, 597] width 31 height 18
type input "71"
checkbox input "true"
click at [755, 592] on h6 "NEXT" at bounding box center [764, 597] width 31 height 18
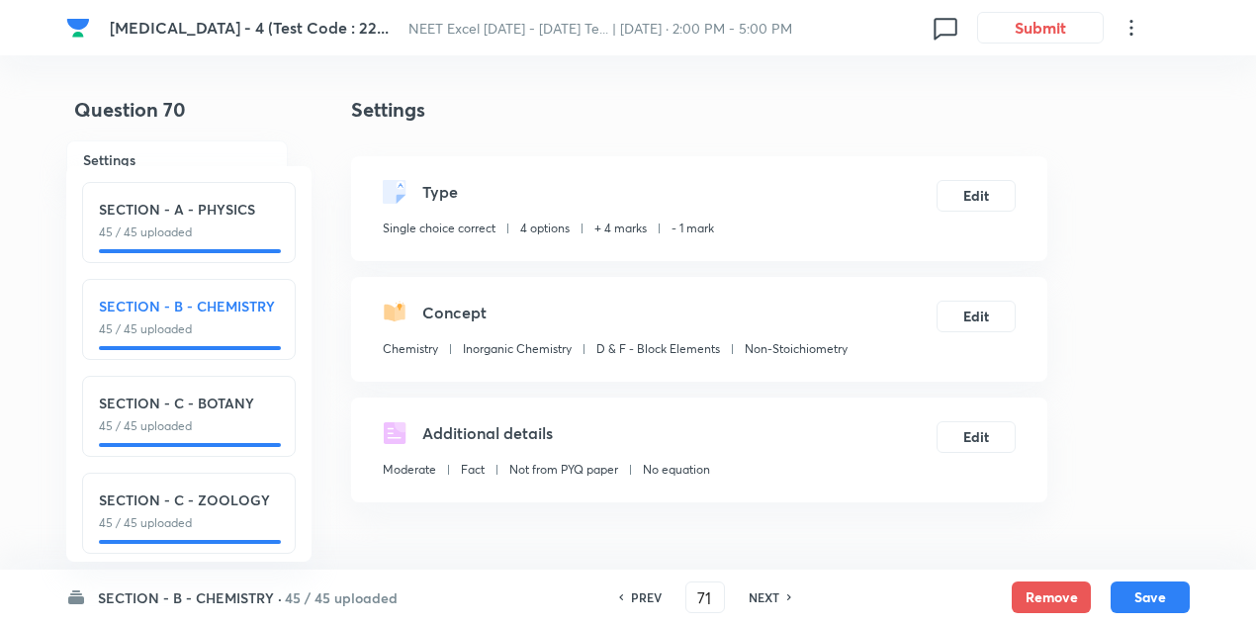
type input "72"
checkbox input "false"
checkbox input "true"
click at [755, 592] on h6 "NEXT" at bounding box center [764, 597] width 31 height 18
type input "73"
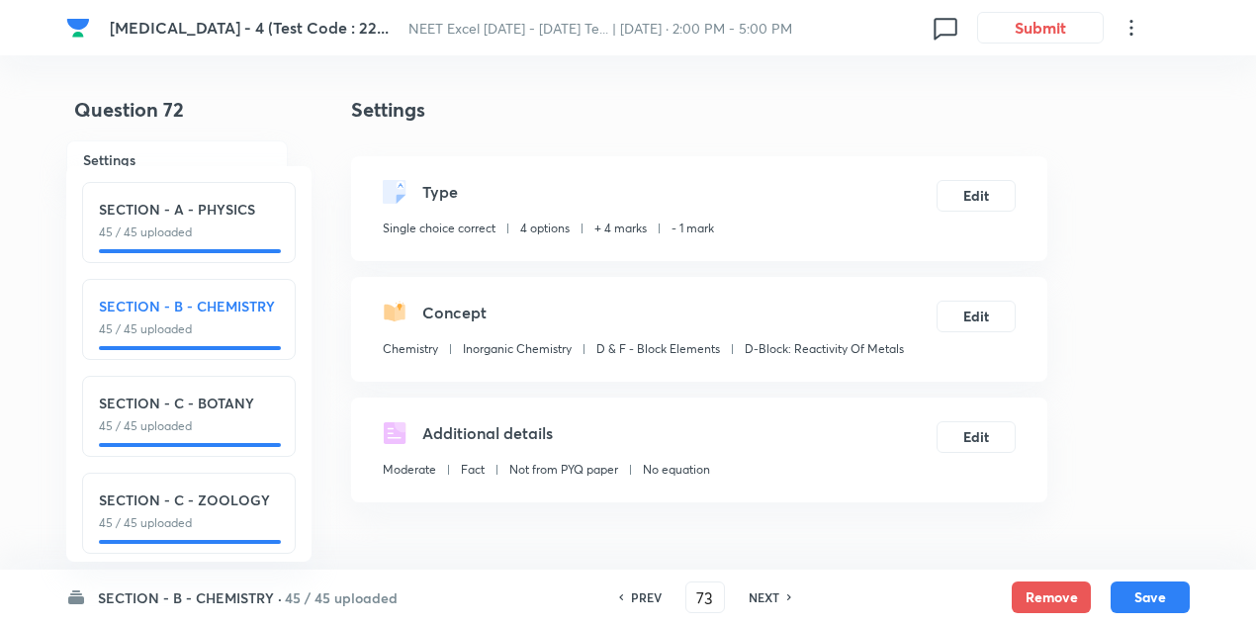
checkbox input "true"
click at [755, 592] on h6 "NEXT" at bounding box center [764, 597] width 31 height 18
type input "74"
click at [755, 592] on h6 "NEXT" at bounding box center [764, 597] width 31 height 18
checkbox input "false"
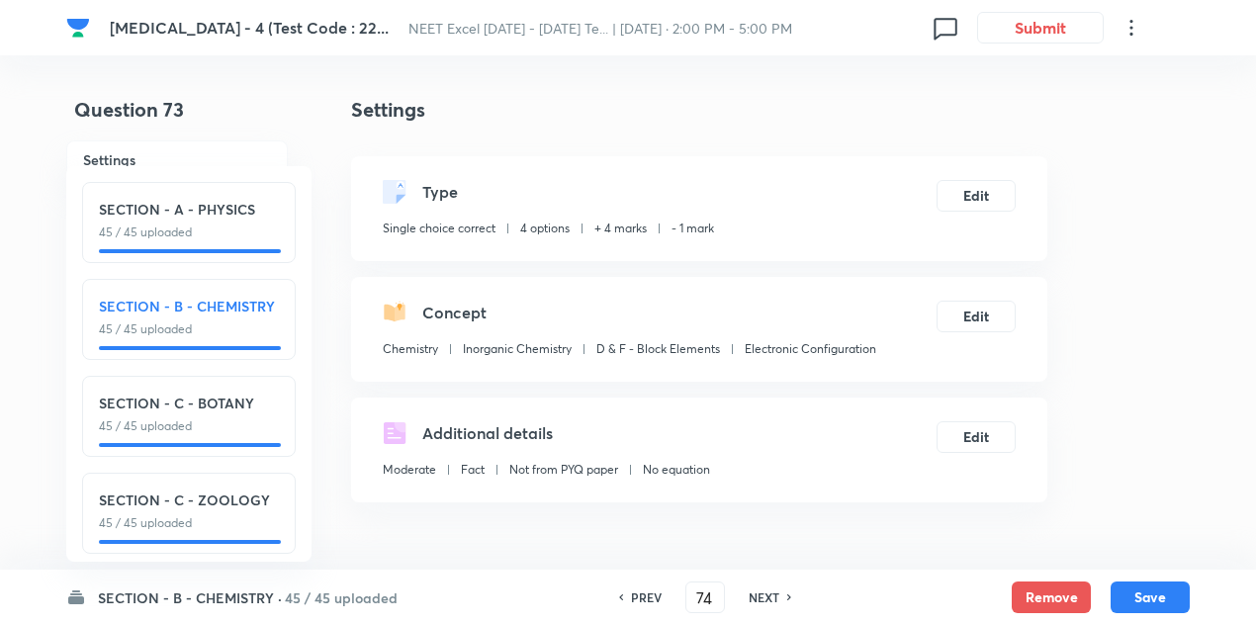
checkbox input "true"
click at [755, 592] on h6 "NEXT" at bounding box center [764, 597] width 31 height 18
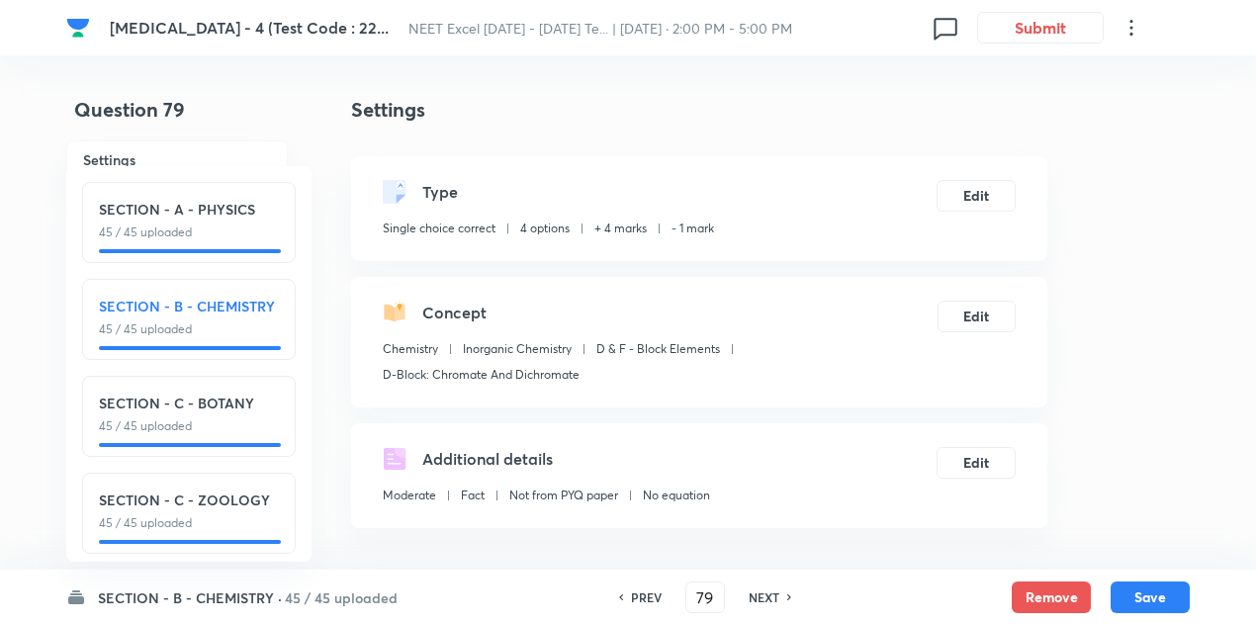
click at [755, 592] on h6 "NEXT" at bounding box center [764, 597] width 31 height 18
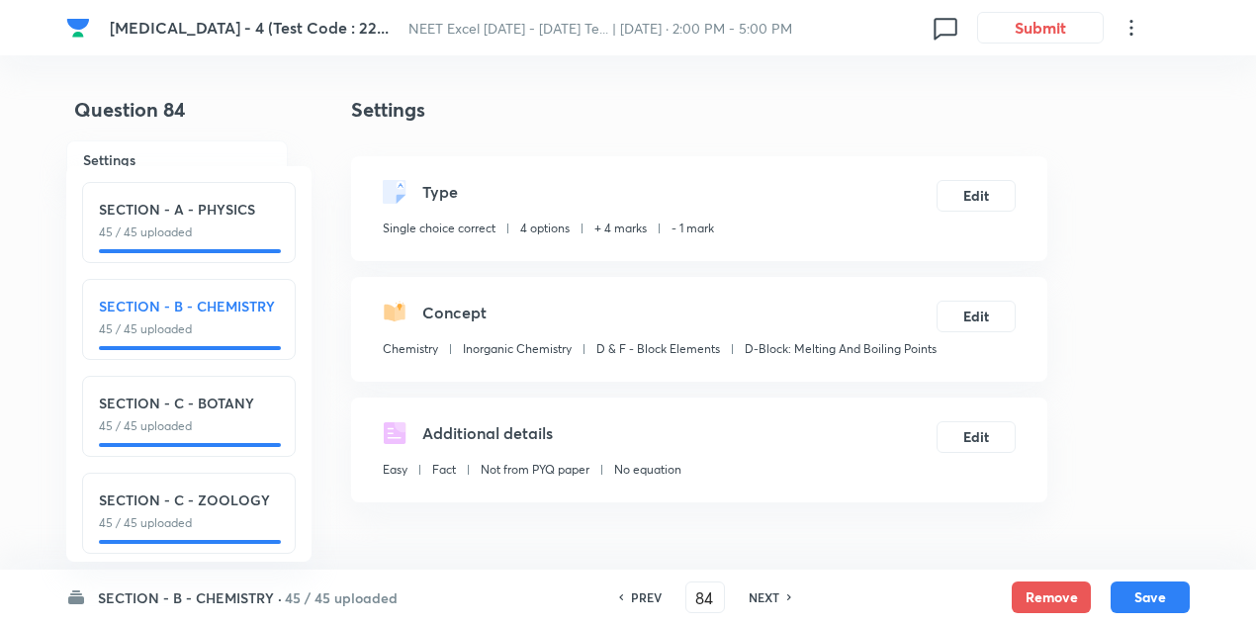
click at [755, 592] on h6 "NEXT" at bounding box center [764, 597] width 31 height 18
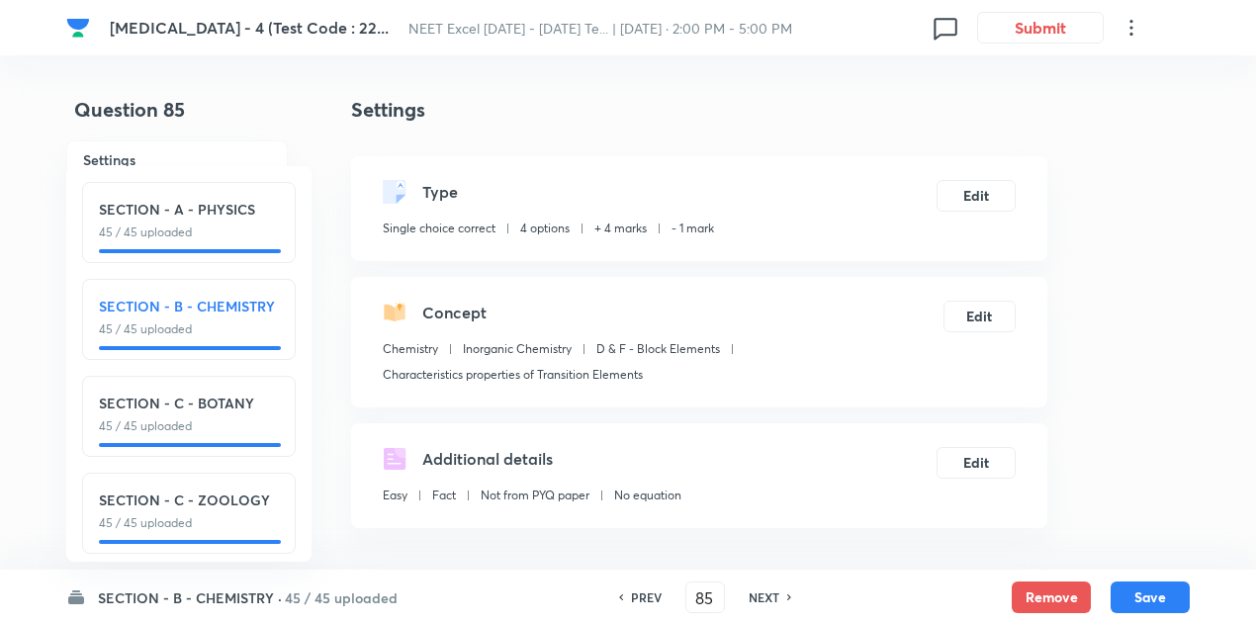
click at [755, 592] on h6 "NEXT" at bounding box center [764, 597] width 31 height 18
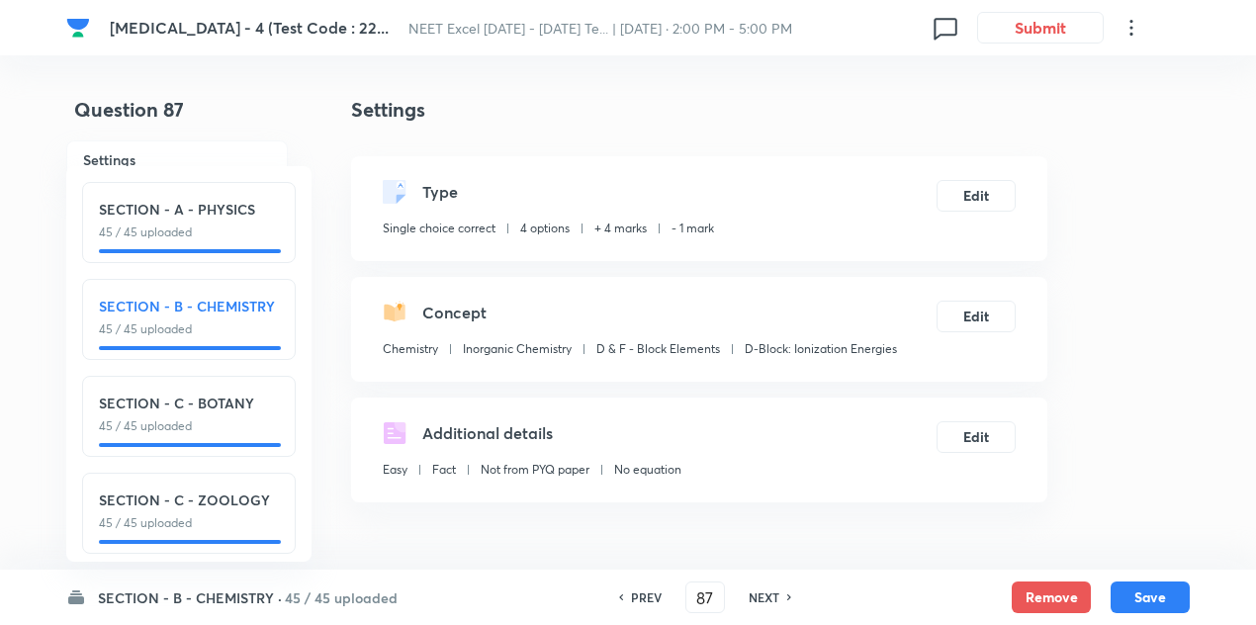
click at [755, 592] on h6 "NEXT" at bounding box center [764, 597] width 31 height 18
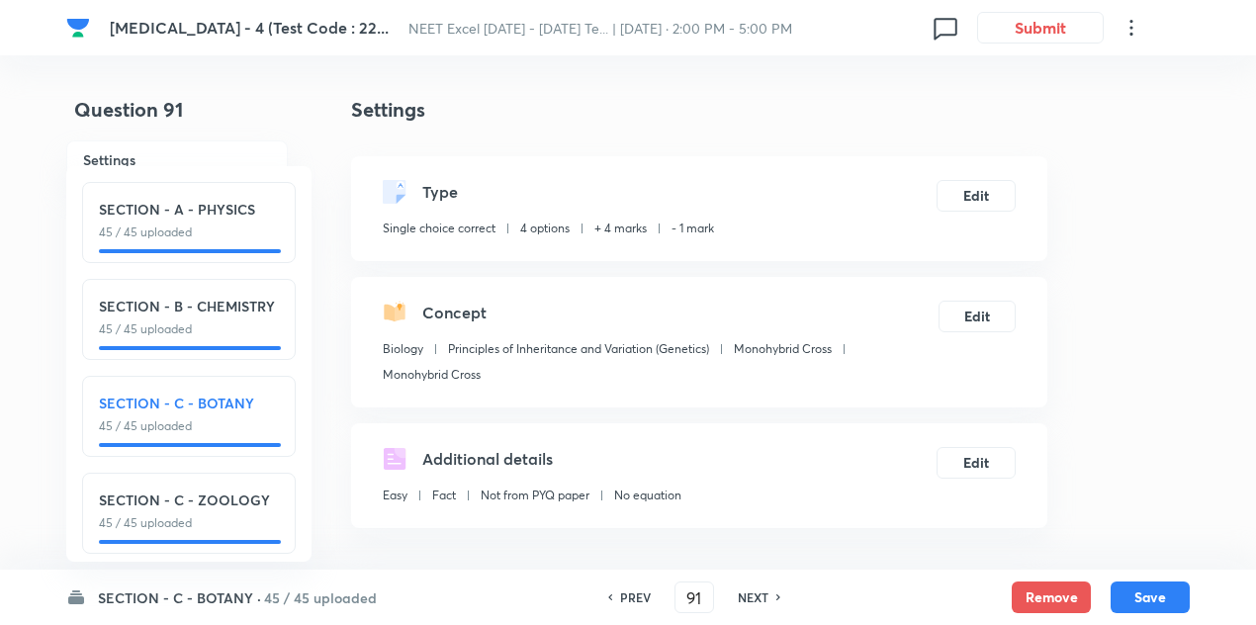
click at [755, 592] on h6 "NEXT" at bounding box center [753, 597] width 31 height 18
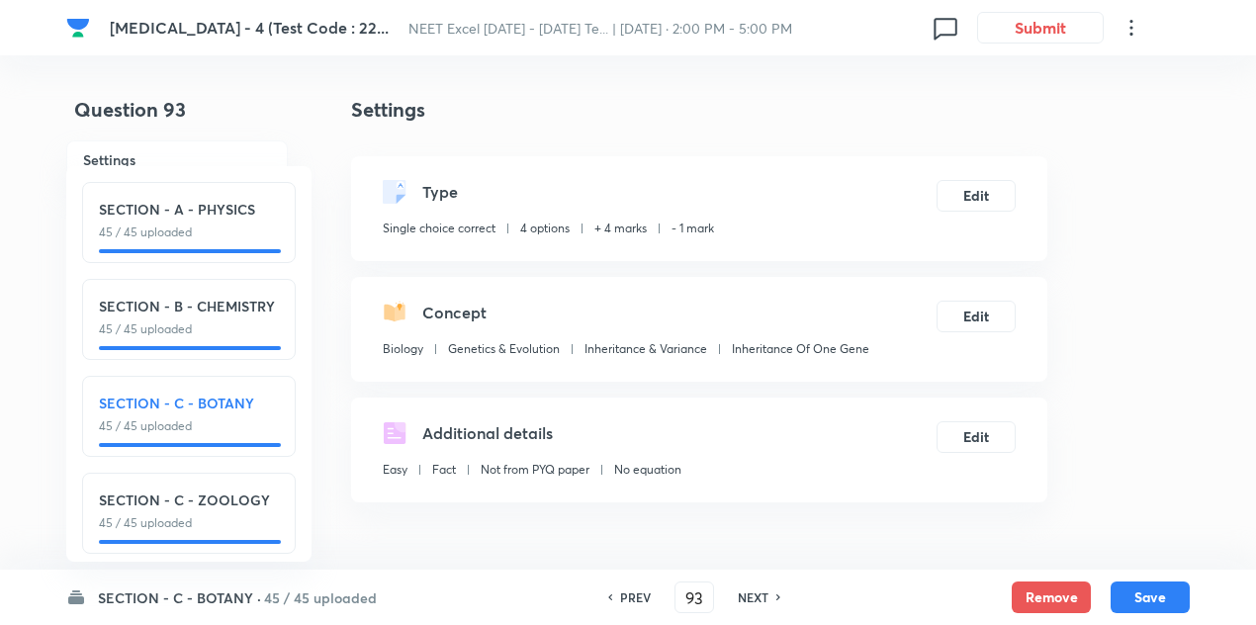
click at [755, 592] on h6 "NEXT" at bounding box center [753, 597] width 31 height 18
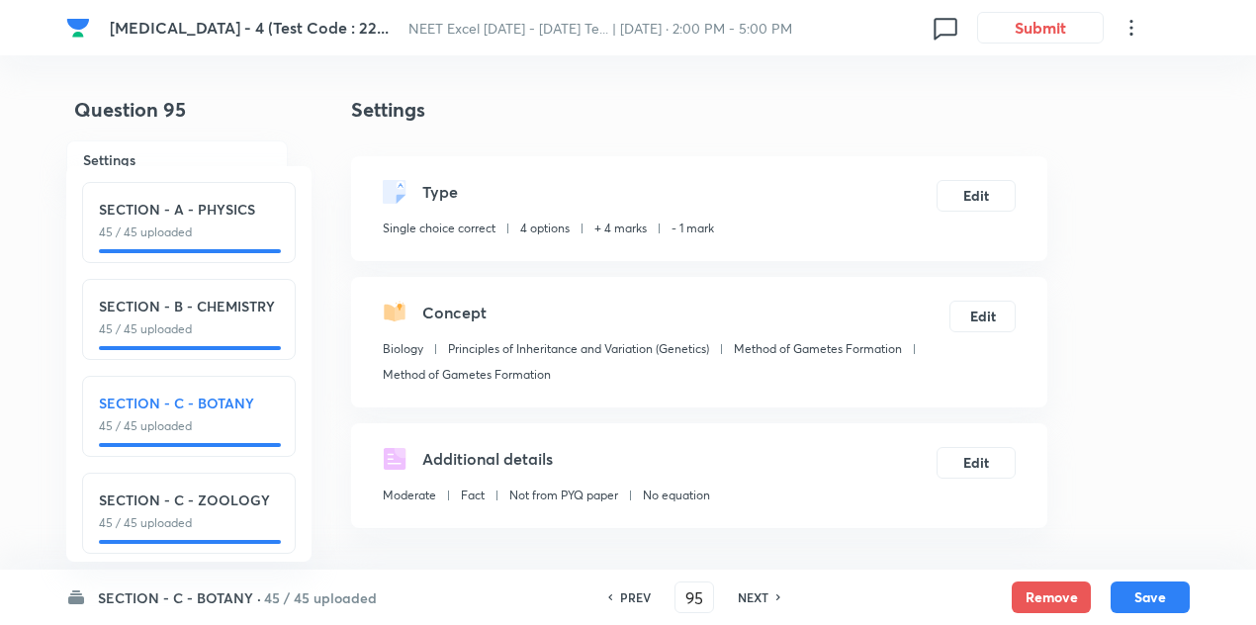
click at [755, 592] on h6 "NEXT" at bounding box center [753, 597] width 31 height 18
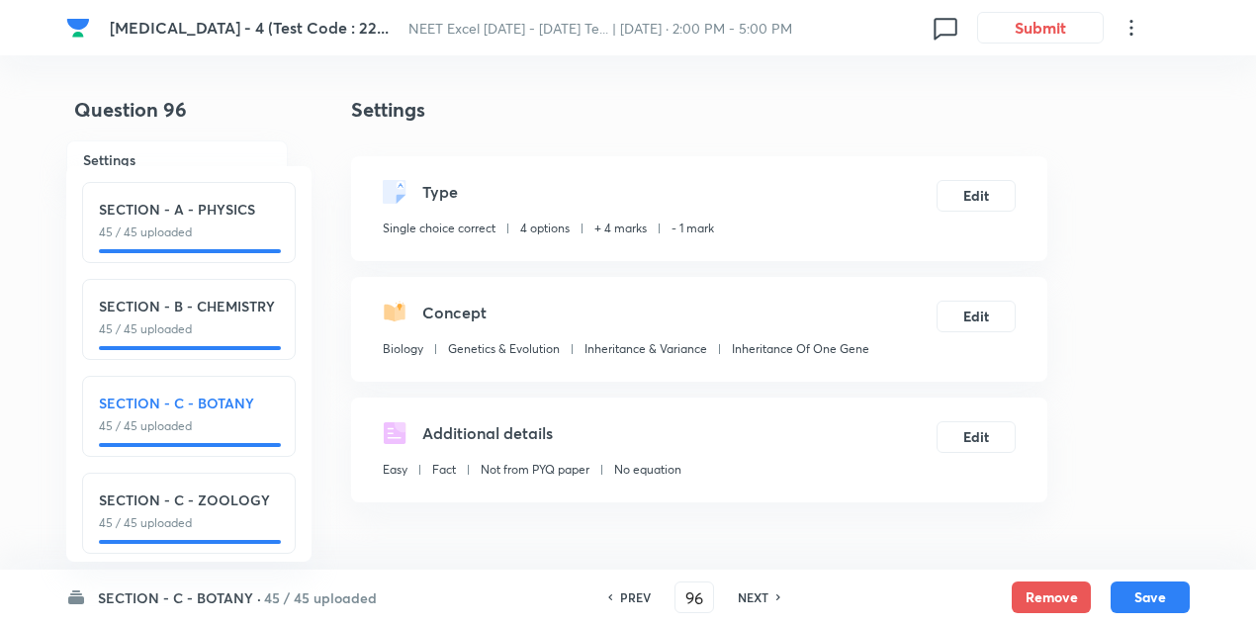
click at [755, 592] on h6 "NEXT" at bounding box center [753, 597] width 31 height 18
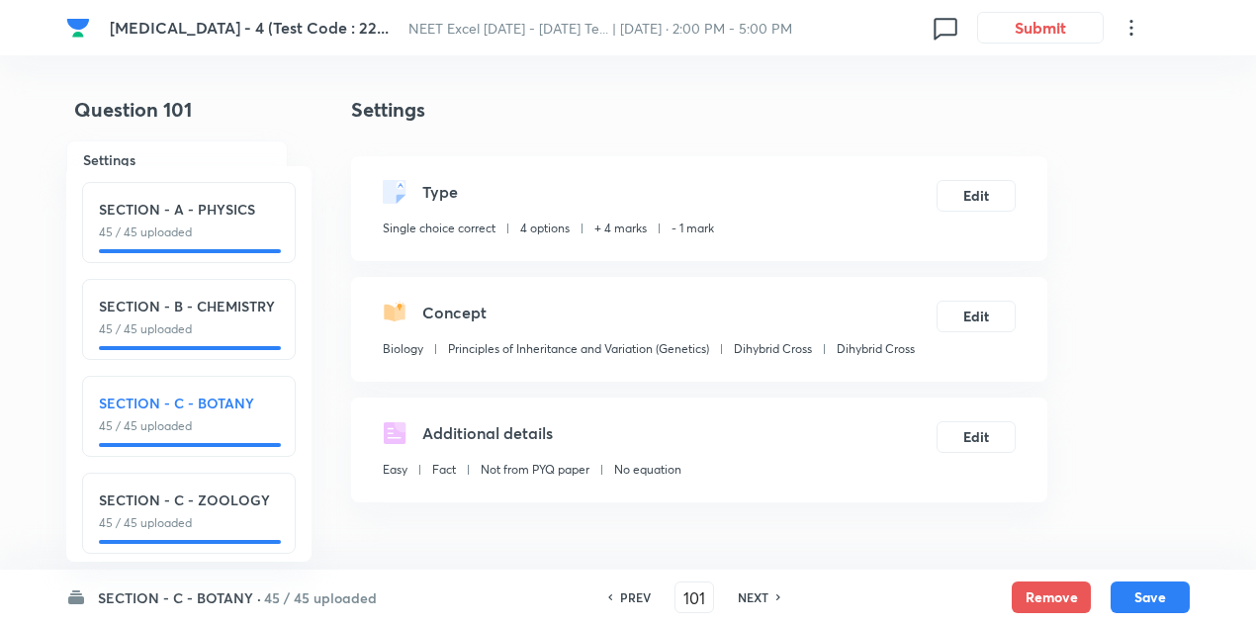
click at [755, 592] on h6 "NEXT" at bounding box center [753, 597] width 31 height 18
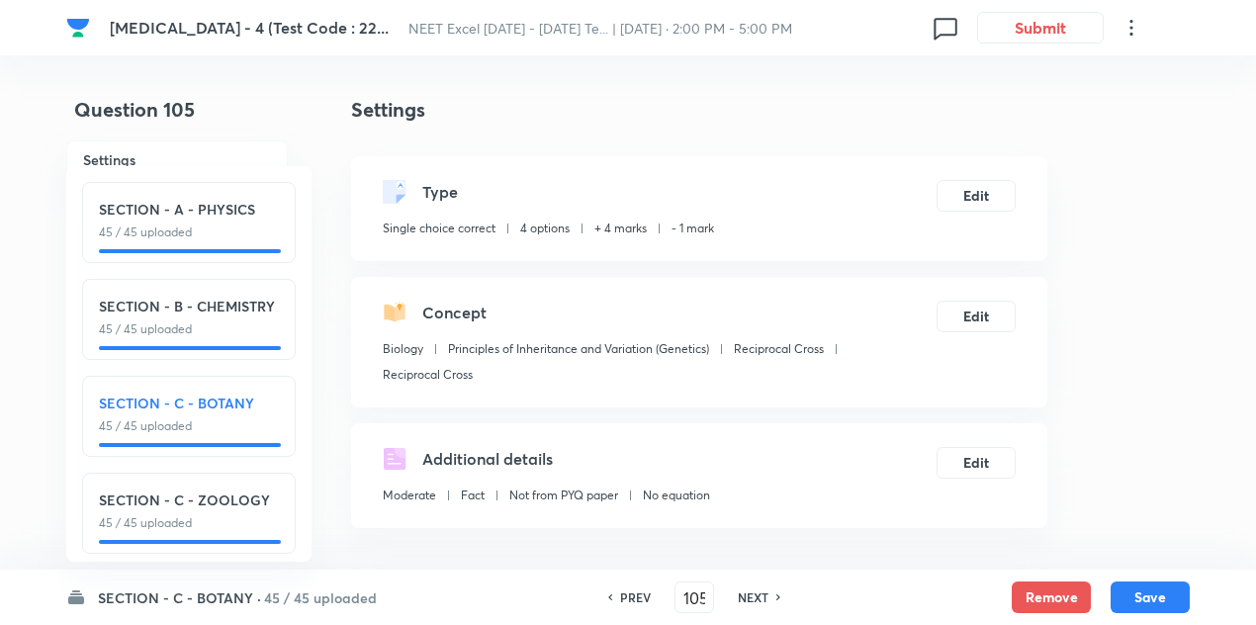
click at [755, 592] on h6 "NEXT" at bounding box center [753, 597] width 31 height 18
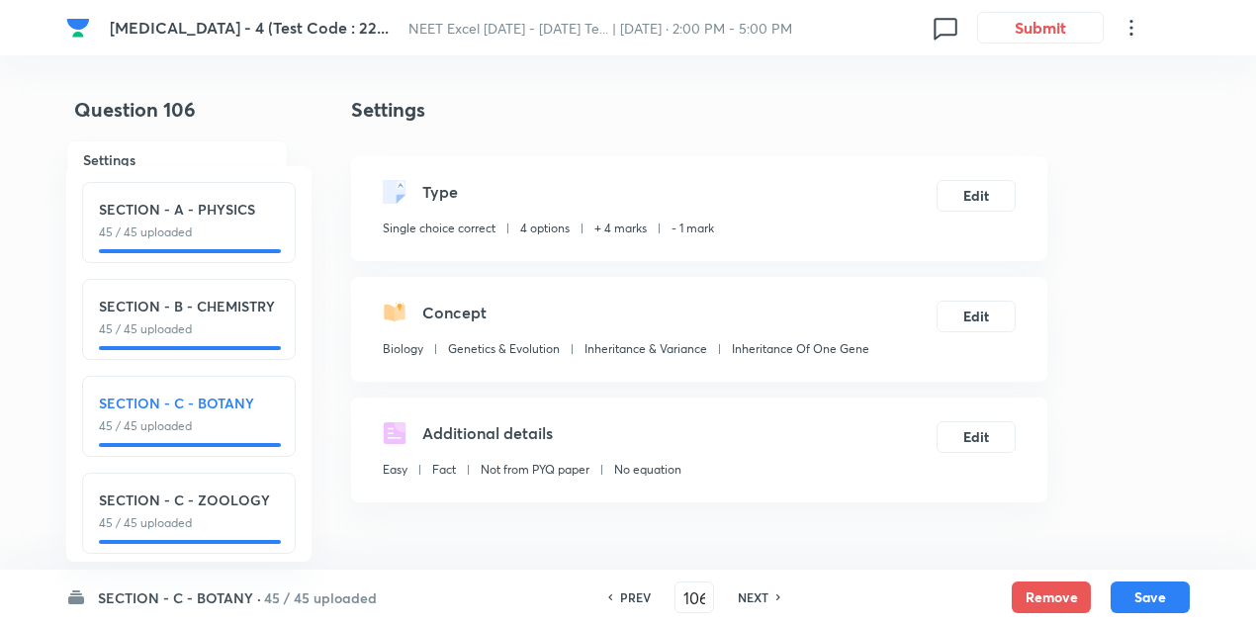
click at [755, 592] on h6 "NEXT" at bounding box center [753, 597] width 31 height 18
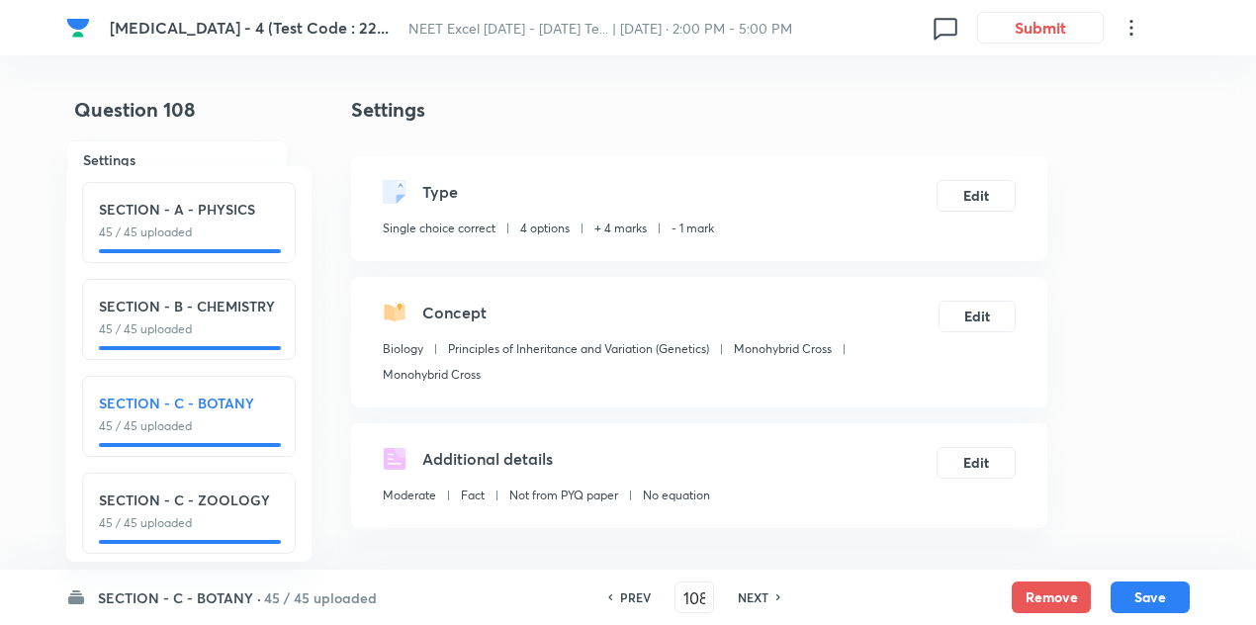
click at [755, 592] on h6 "NEXT" at bounding box center [753, 597] width 31 height 18
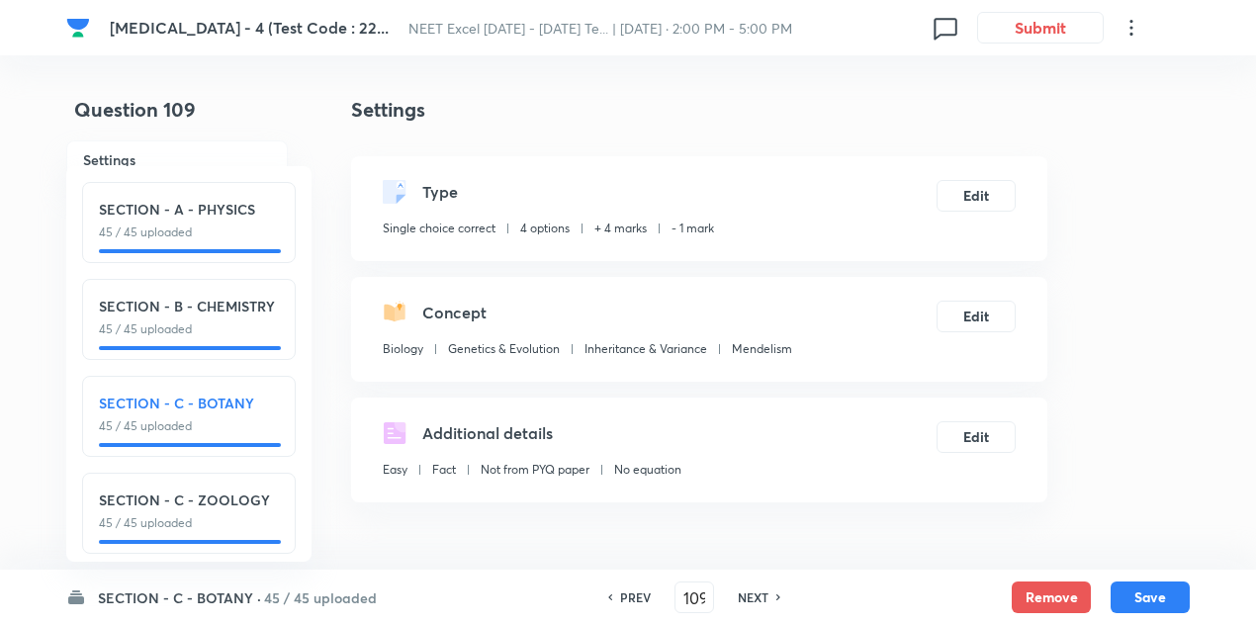
click at [755, 592] on h6 "NEXT" at bounding box center [753, 597] width 31 height 18
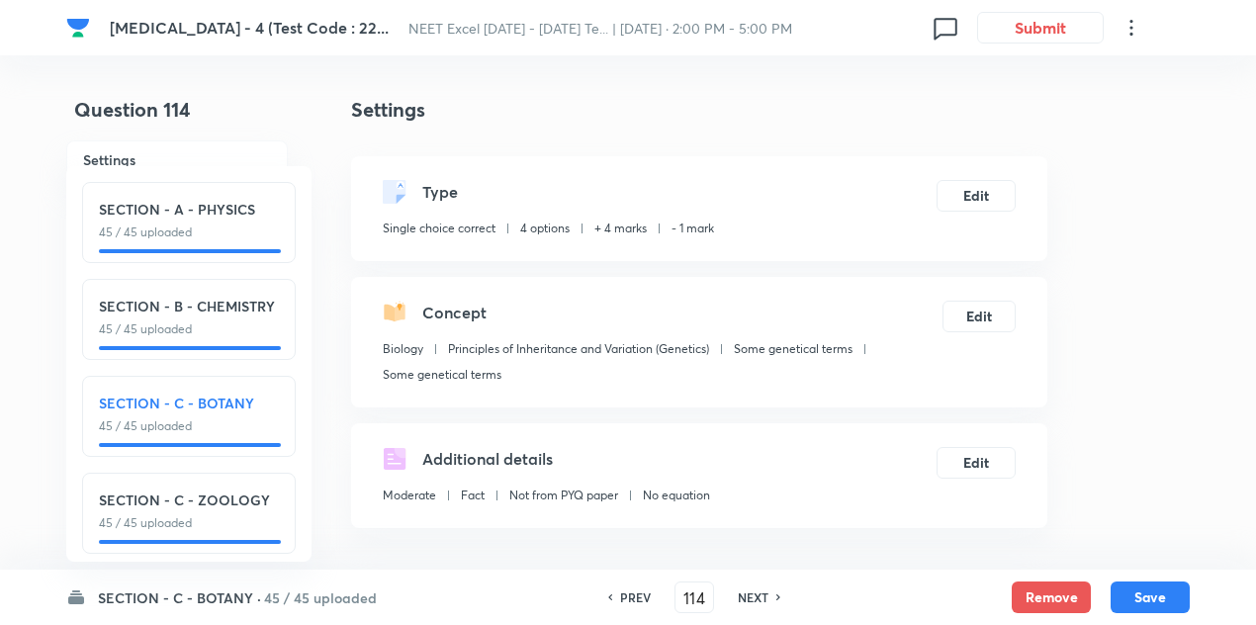
click at [755, 592] on h6 "NEXT" at bounding box center [753, 597] width 31 height 18
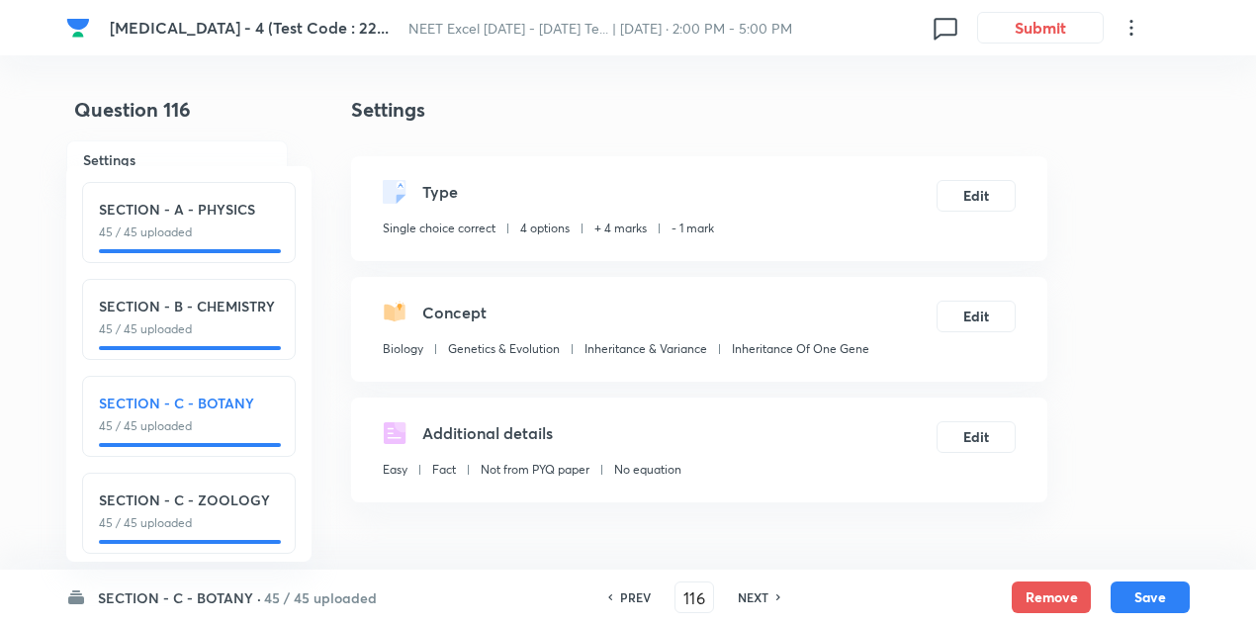
click at [755, 592] on h6 "NEXT" at bounding box center [753, 597] width 31 height 18
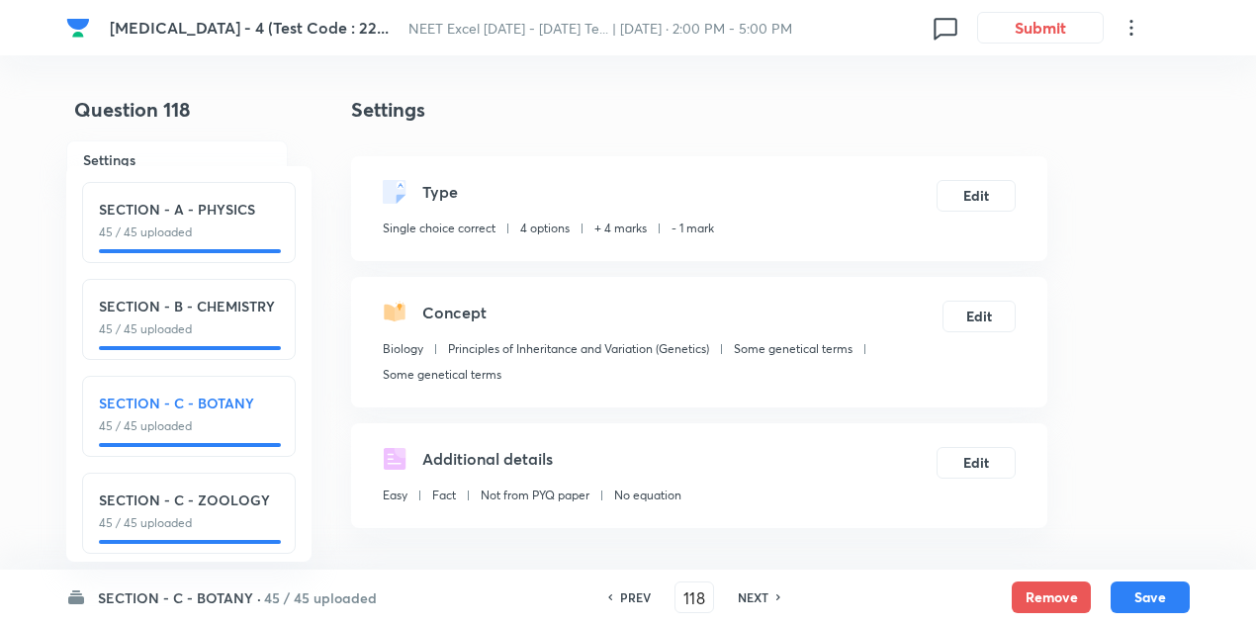
click at [755, 592] on h6 "NEXT" at bounding box center [753, 597] width 31 height 18
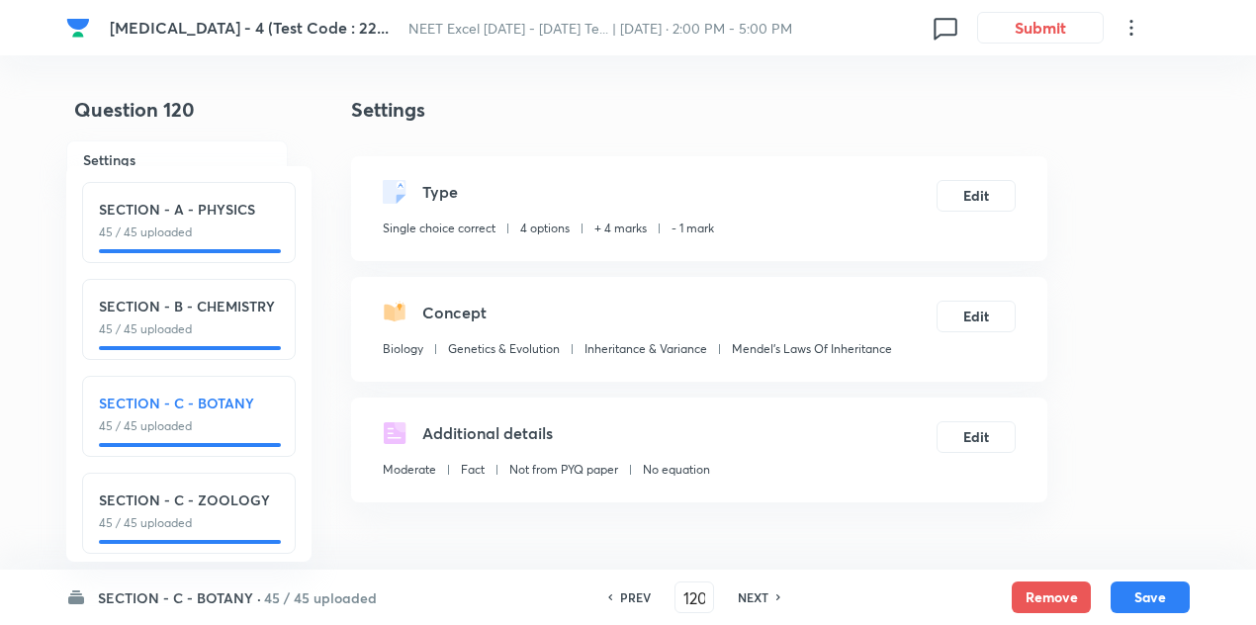
click at [755, 592] on h6 "NEXT" at bounding box center [753, 597] width 31 height 18
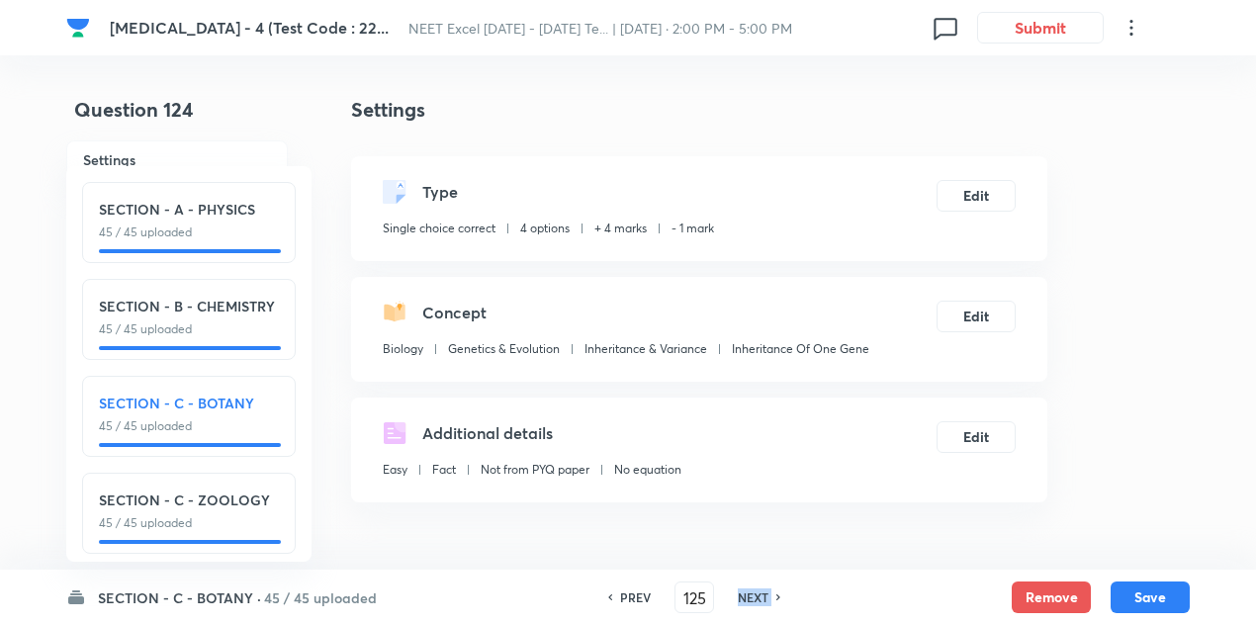
click at [755, 592] on h6 "NEXT" at bounding box center [753, 597] width 31 height 18
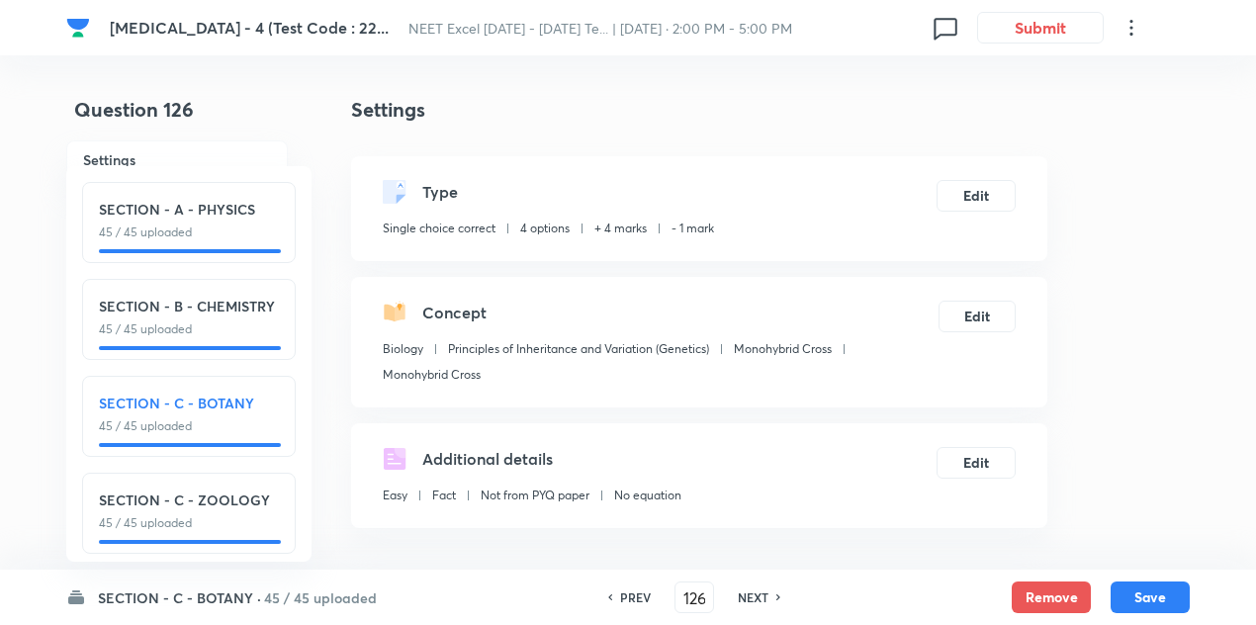
click at [755, 592] on h6 "NEXT" at bounding box center [753, 597] width 31 height 18
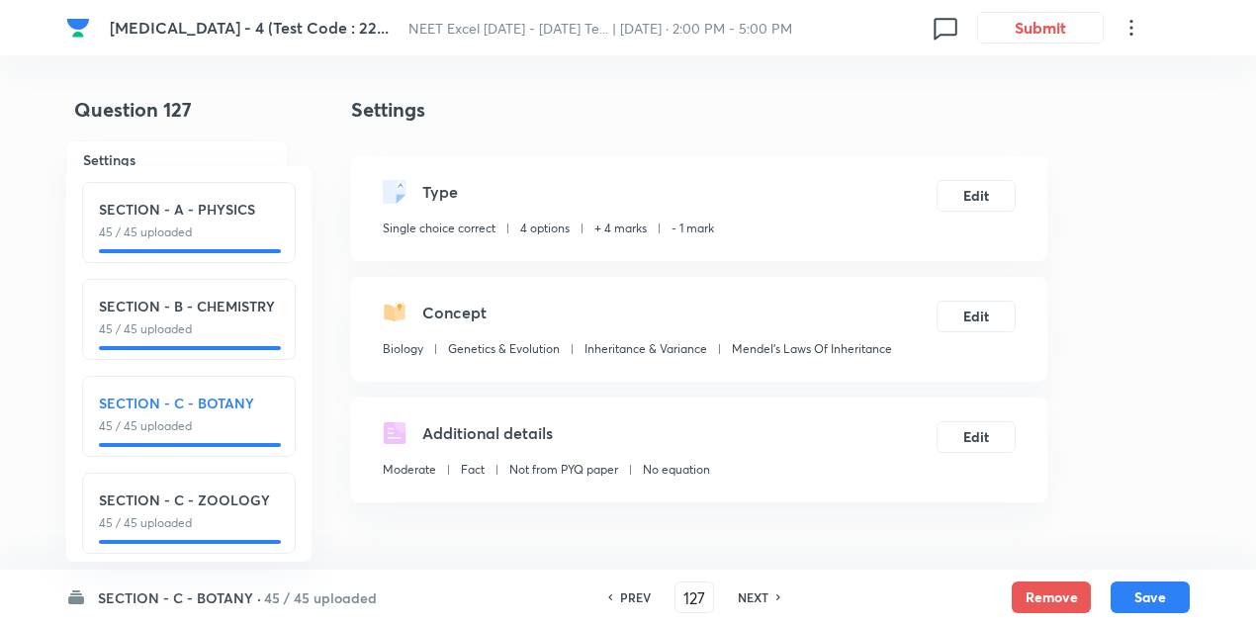
click at [755, 592] on h6 "NEXT" at bounding box center [753, 597] width 31 height 18
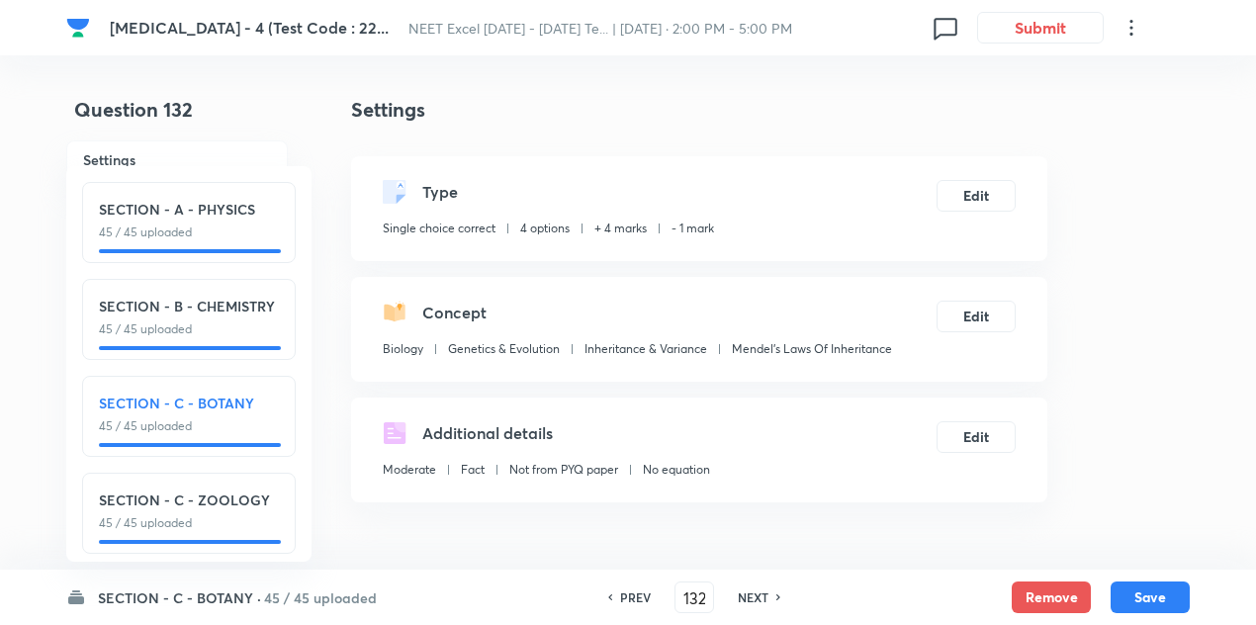
click at [755, 592] on h6 "NEXT" at bounding box center [753, 597] width 31 height 18
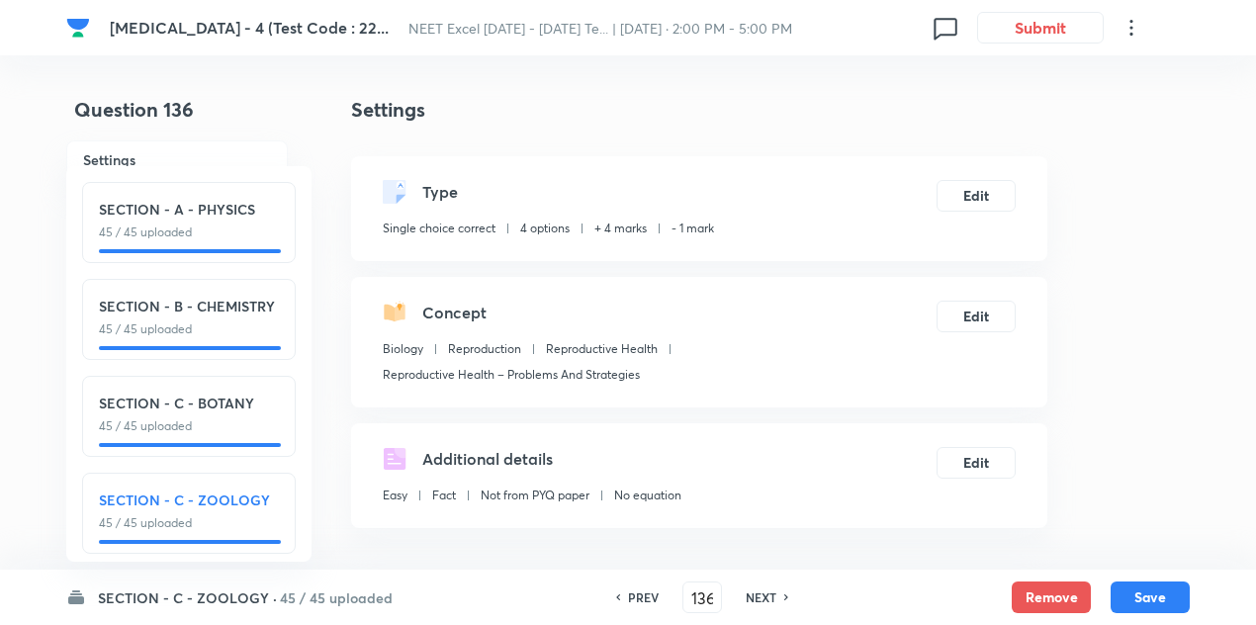
click at [755, 592] on h6 "NEXT" at bounding box center [761, 597] width 31 height 18
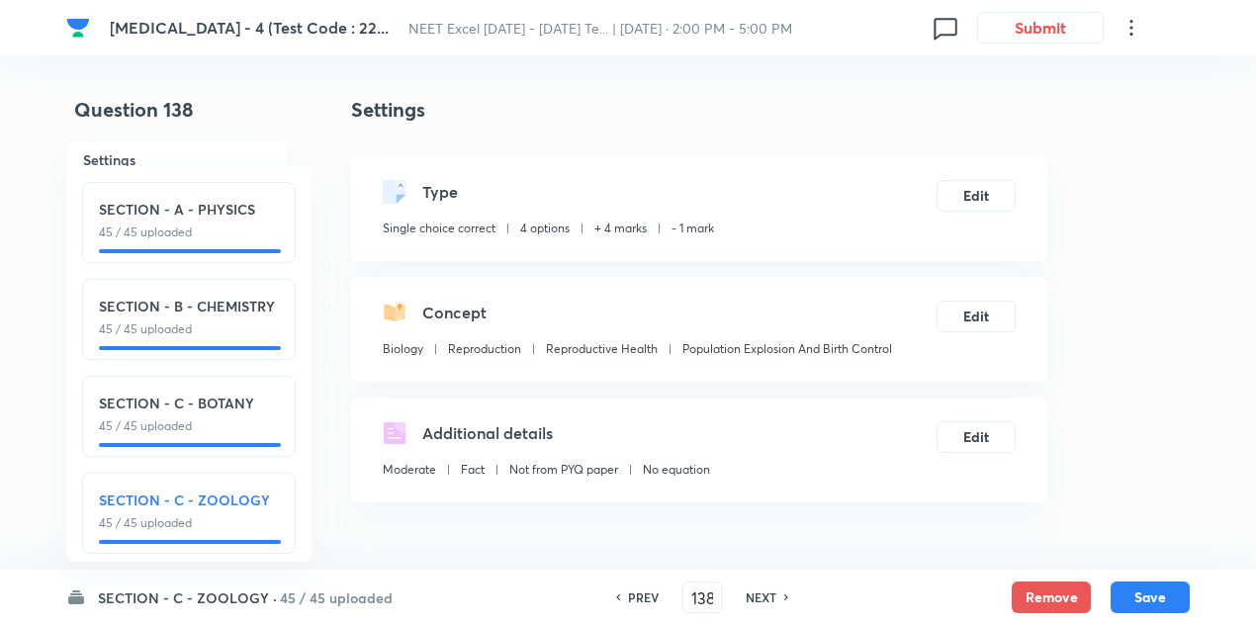
click at [755, 592] on h6 "NEXT" at bounding box center [761, 597] width 31 height 18
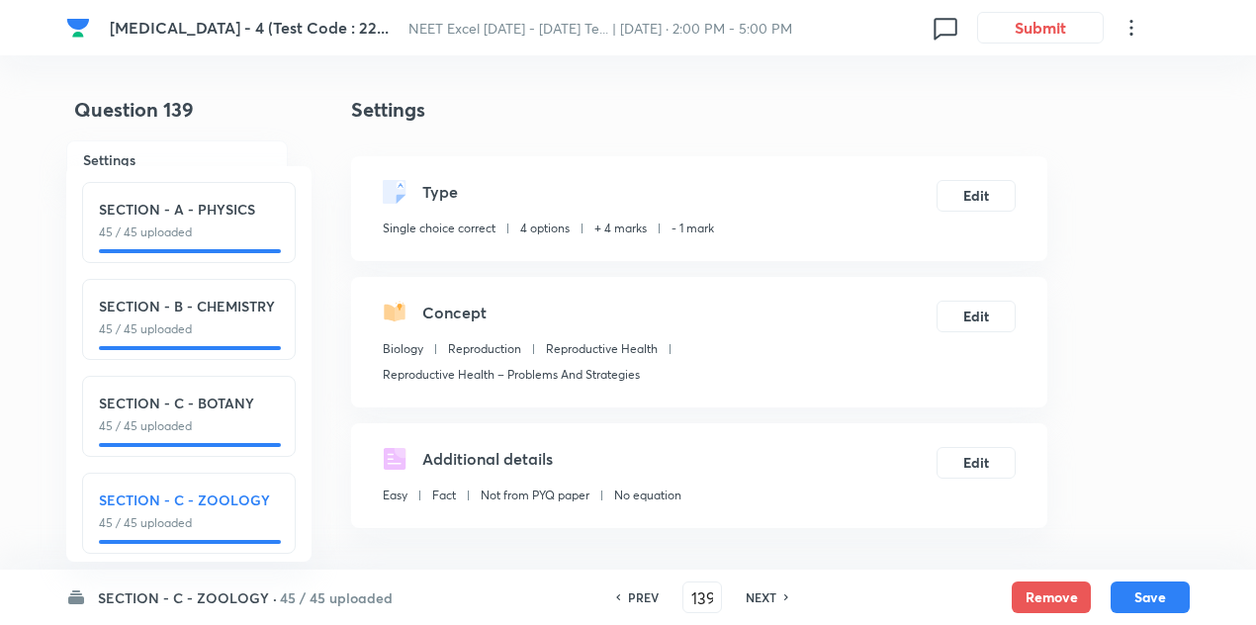
click at [755, 592] on h6 "NEXT" at bounding box center [761, 597] width 31 height 18
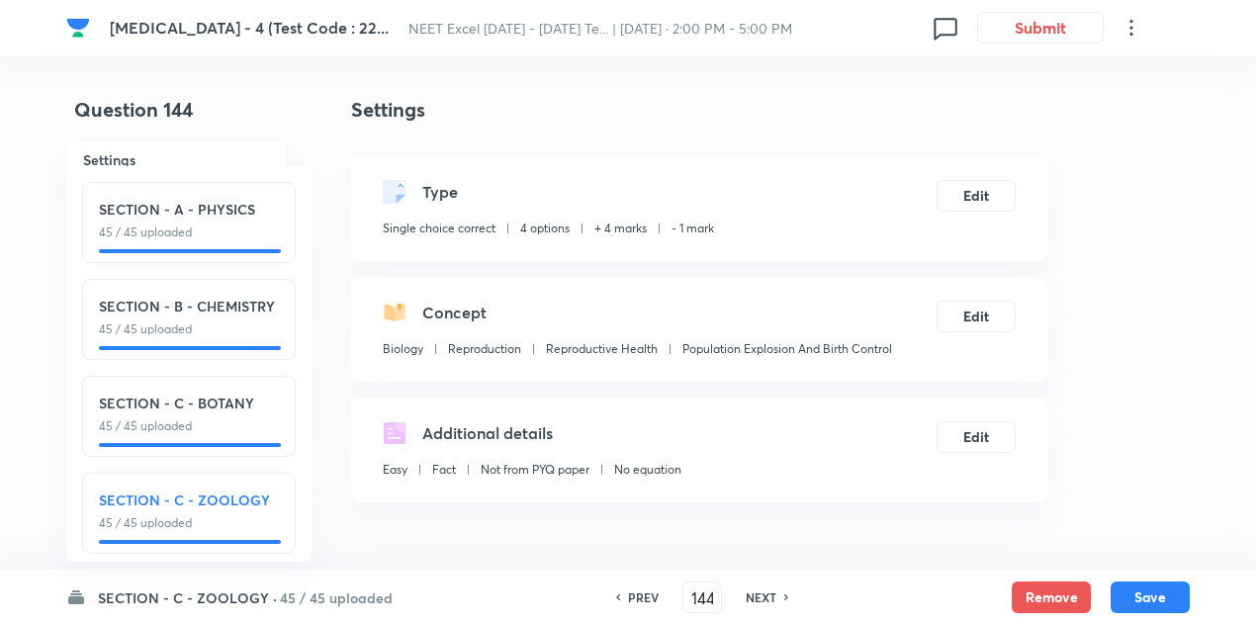
click at [755, 592] on h6 "NEXT" at bounding box center [761, 597] width 31 height 18
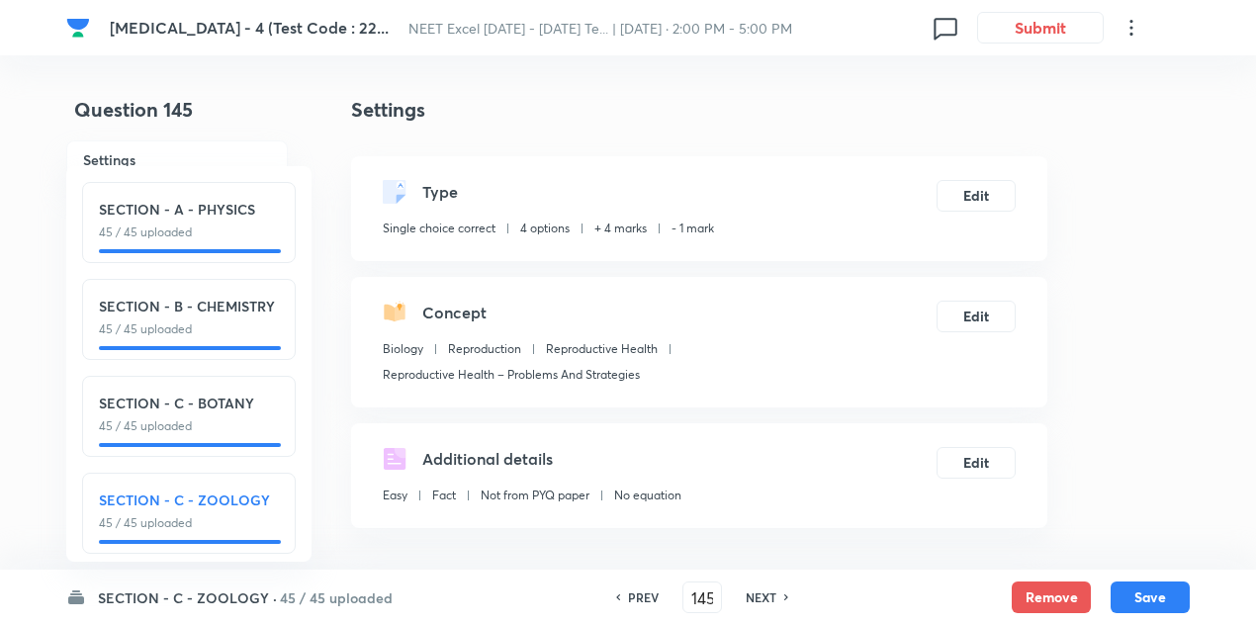
click at [755, 592] on h6 "NEXT" at bounding box center [761, 597] width 31 height 18
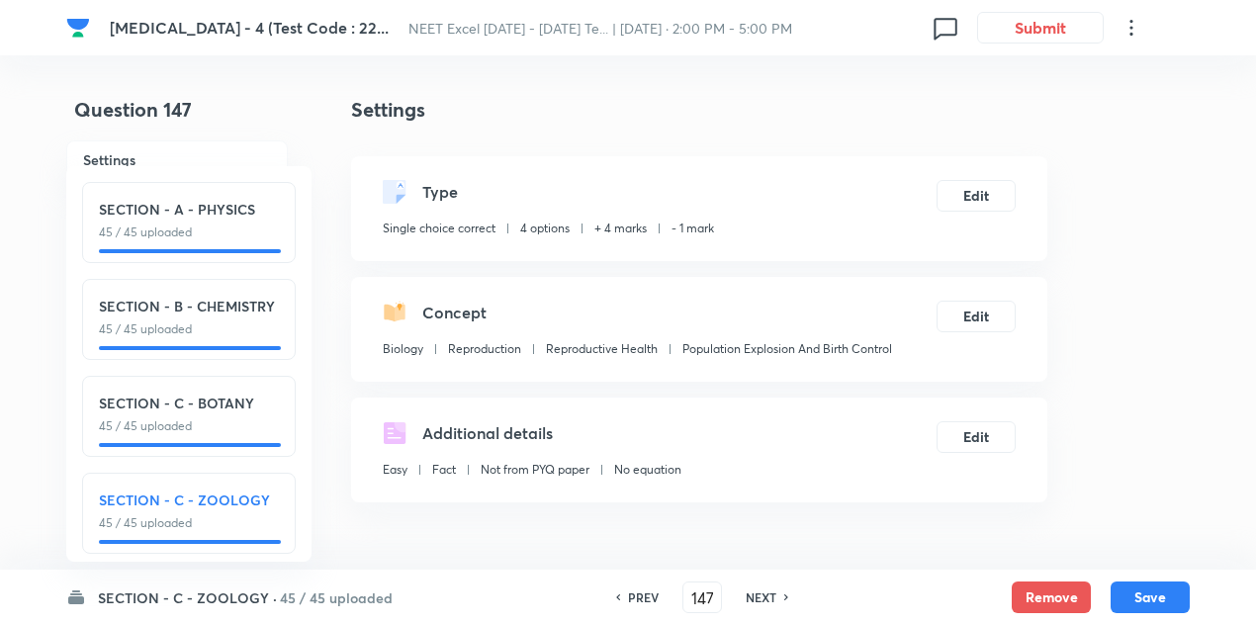
click at [755, 592] on h6 "NEXT" at bounding box center [761, 597] width 31 height 18
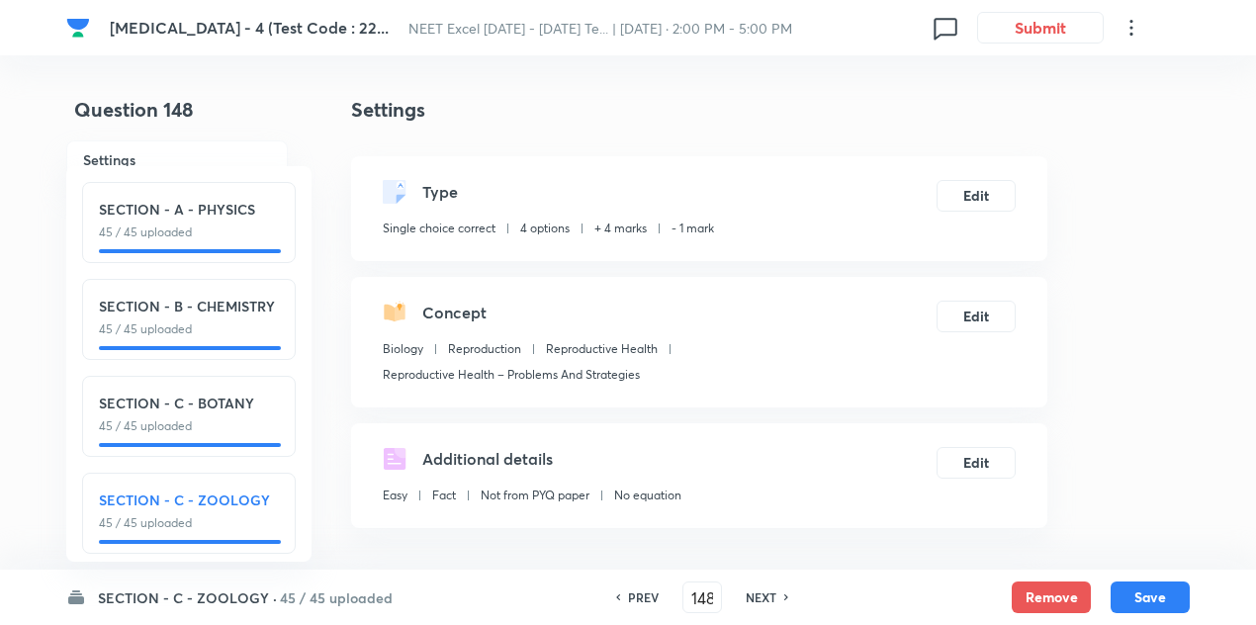
click at [755, 592] on h6 "NEXT" at bounding box center [761, 597] width 31 height 18
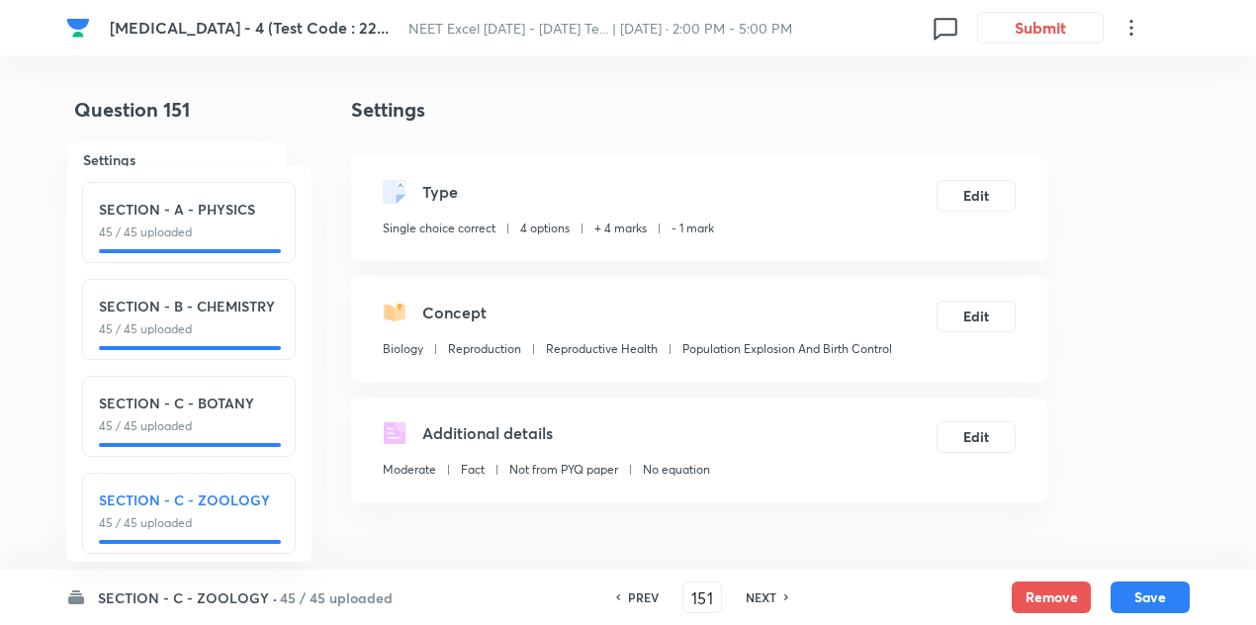
click at [755, 592] on h6 "NEXT" at bounding box center [761, 597] width 31 height 18
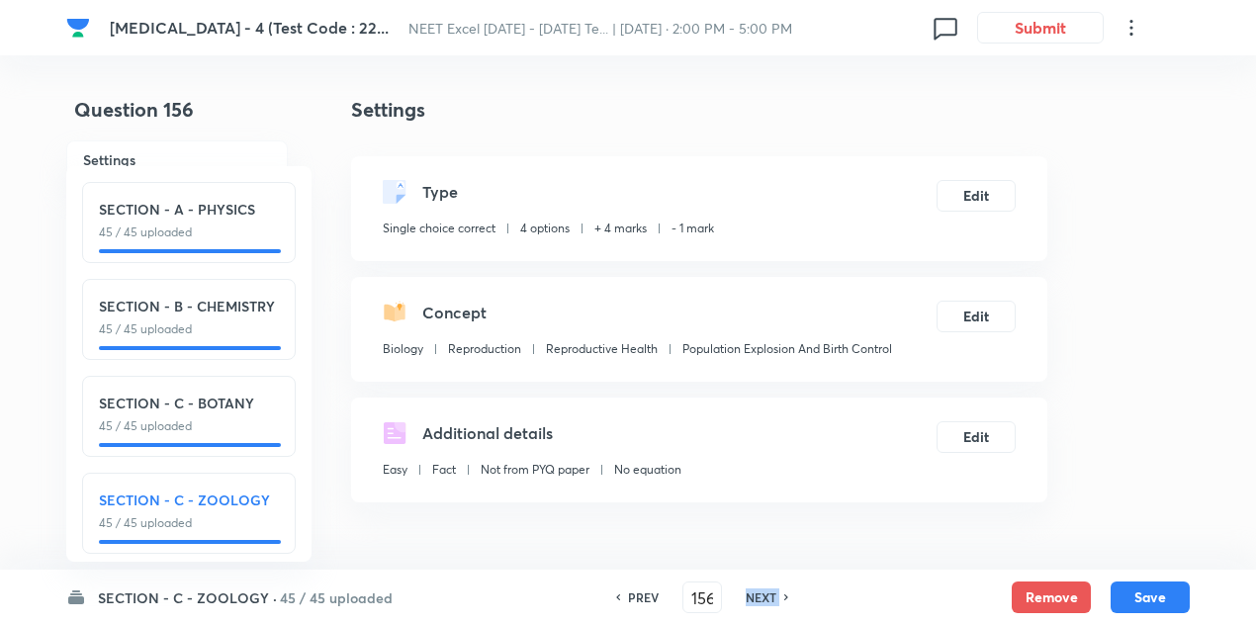
click at [755, 592] on h6 "NEXT" at bounding box center [761, 597] width 31 height 18
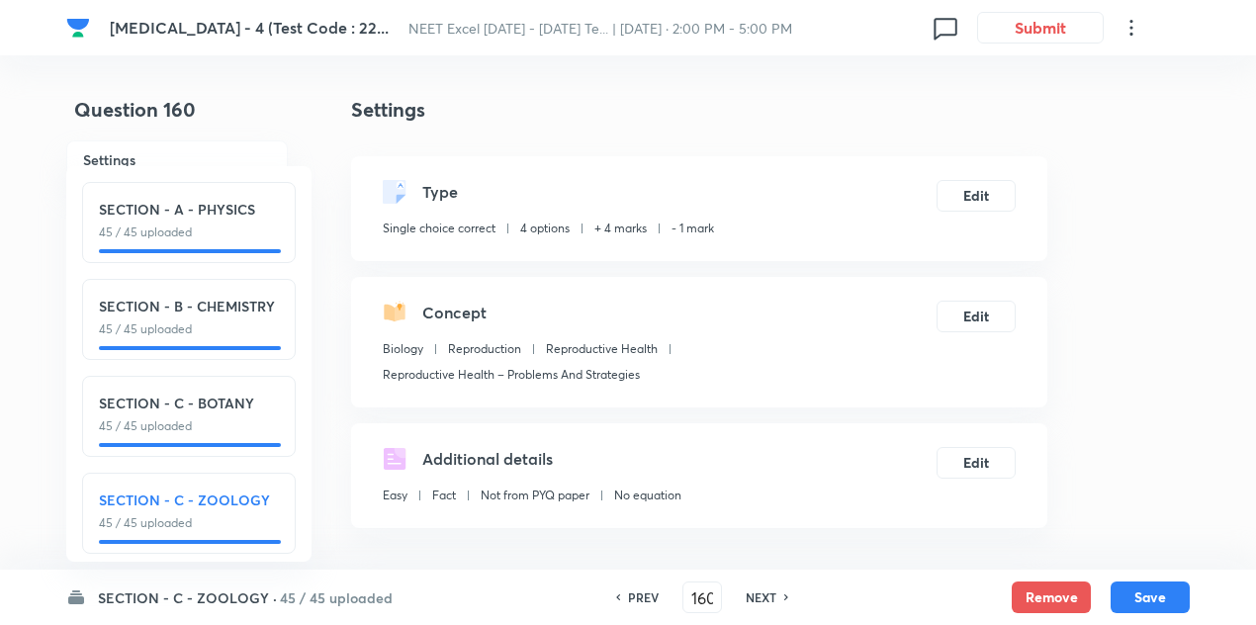
click at [755, 592] on h6 "NEXT" at bounding box center [761, 597] width 31 height 18
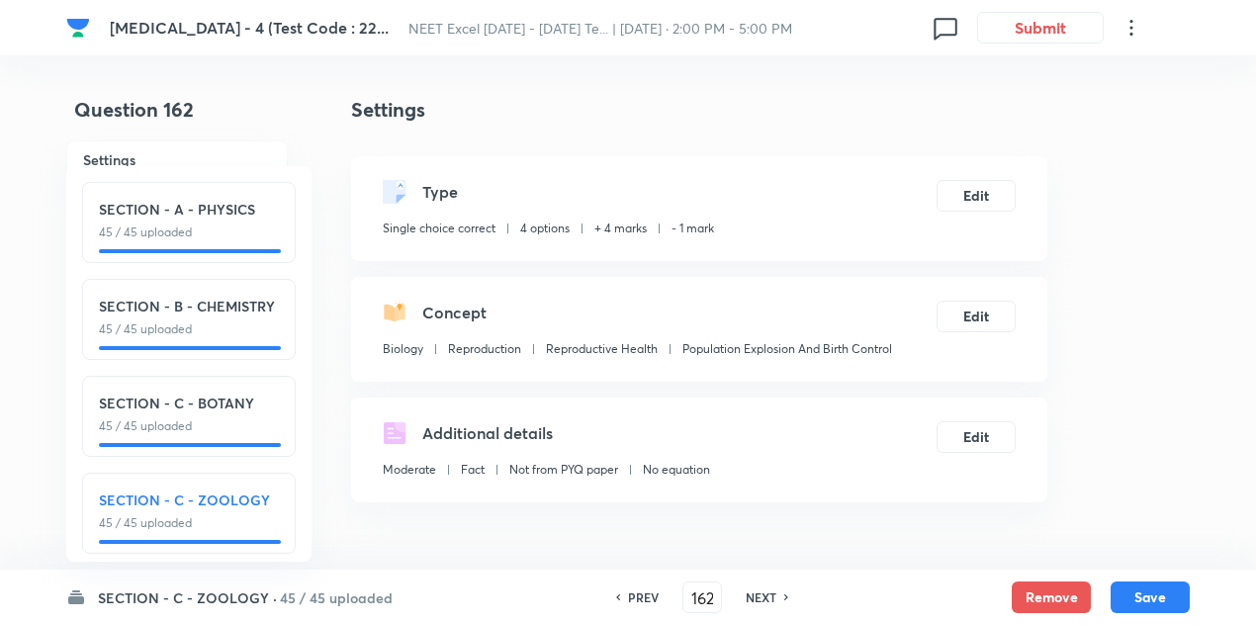
click at [755, 592] on h6 "NEXT" at bounding box center [761, 597] width 31 height 18
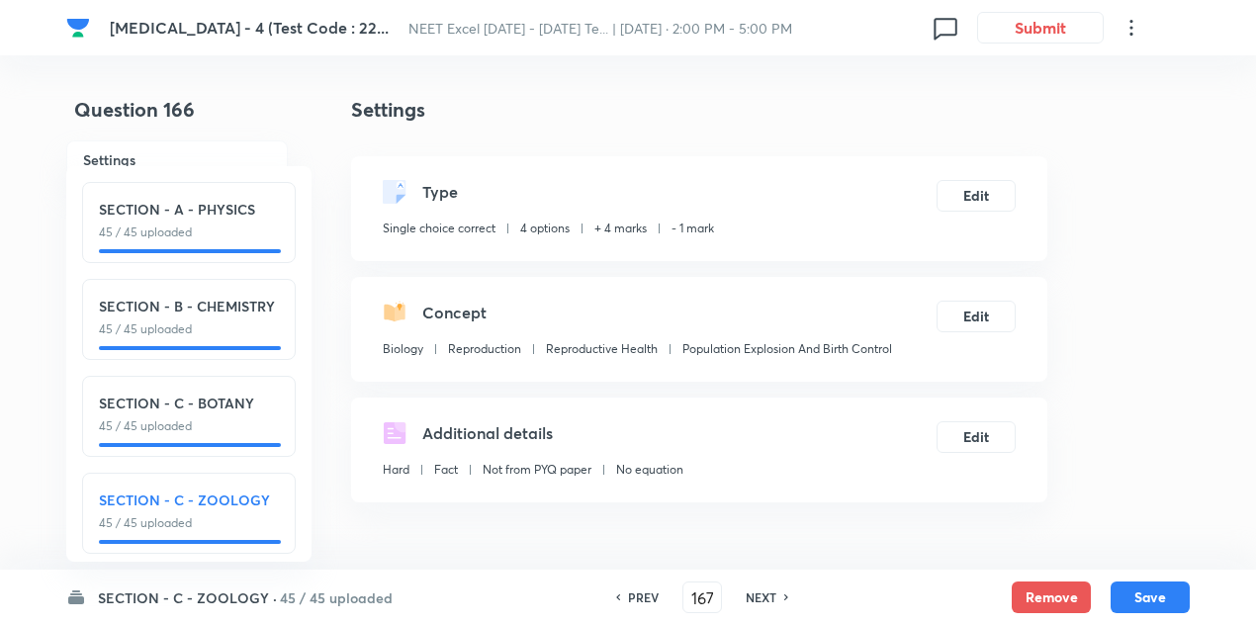
click at [755, 592] on h6 "NEXT" at bounding box center [761, 597] width 31 height 18
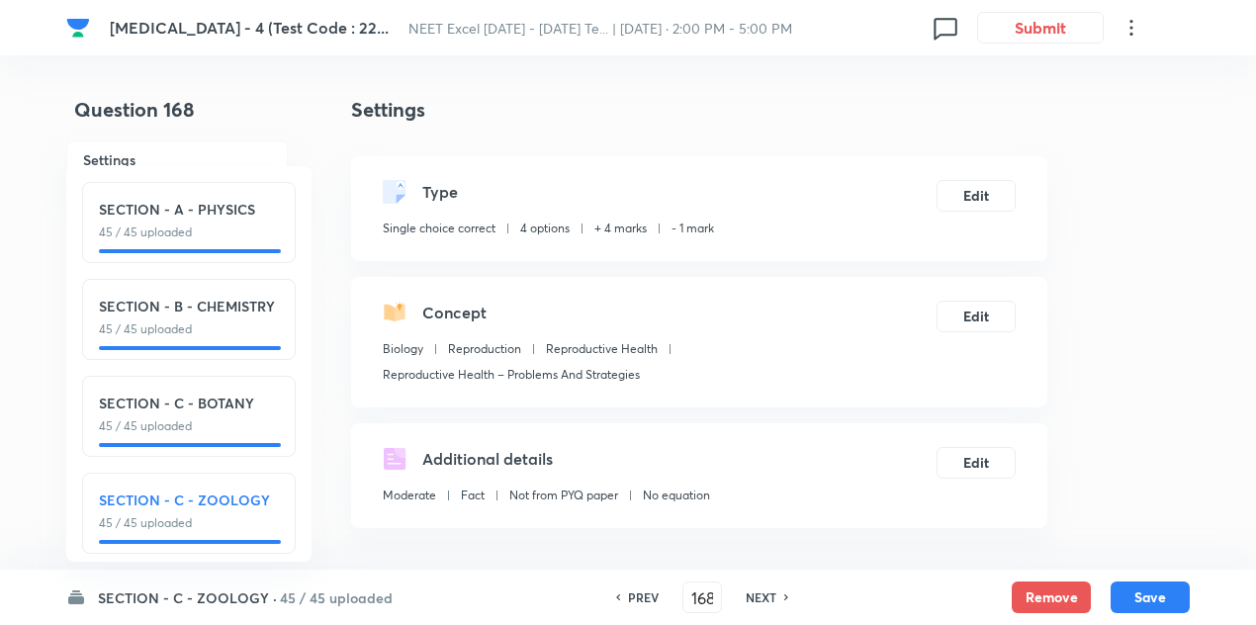
click at [755, 592] on h6 "NEXT" at bounding box center [761, 597] width 31 height 18
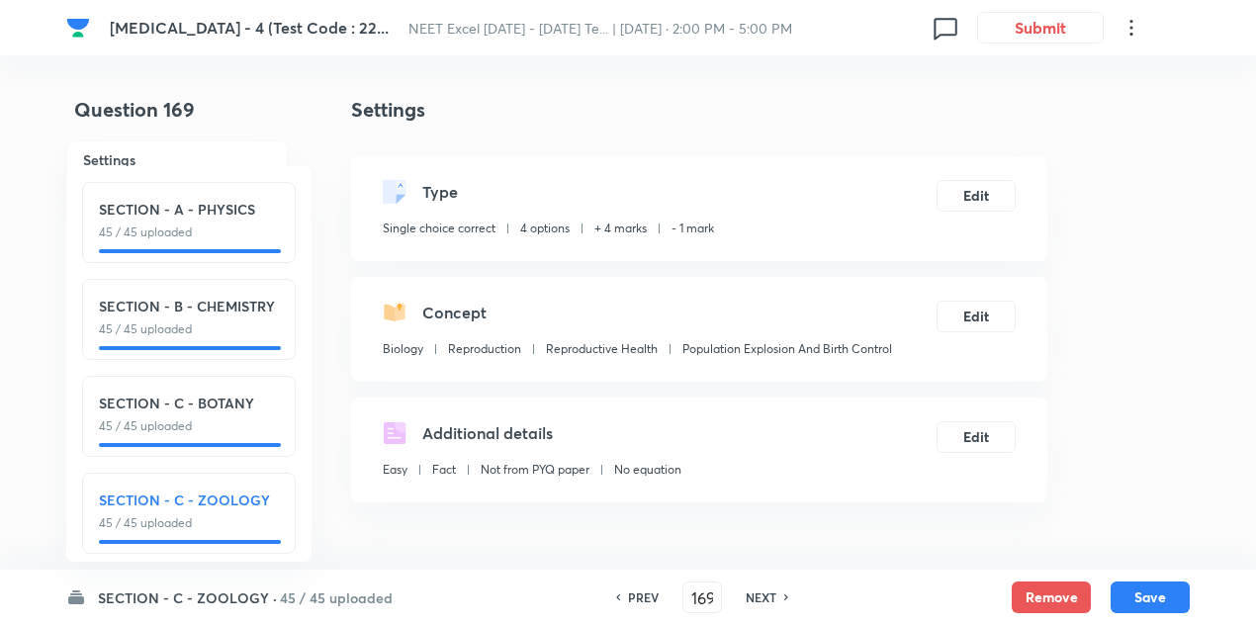
click at [755, 592] on h6 "NEXT" at bounding box center [761, 597] width 31 height 18
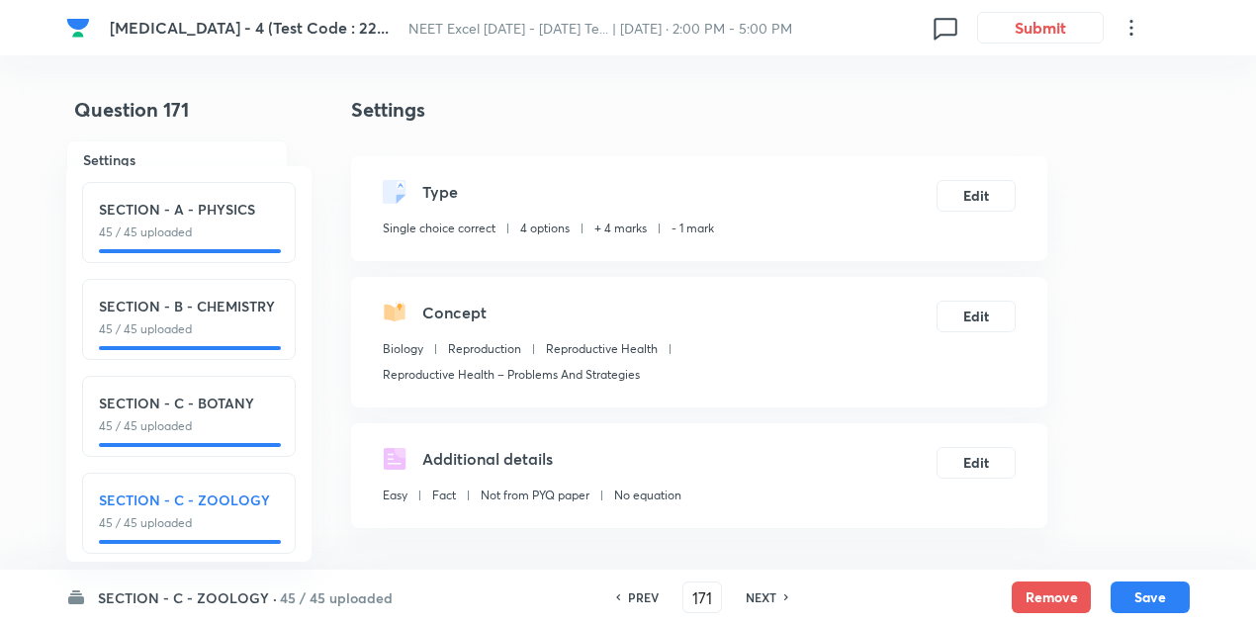
click at [755, 592] on h6 "NEXT" at bounding box center [761, 597] width 31 height 18
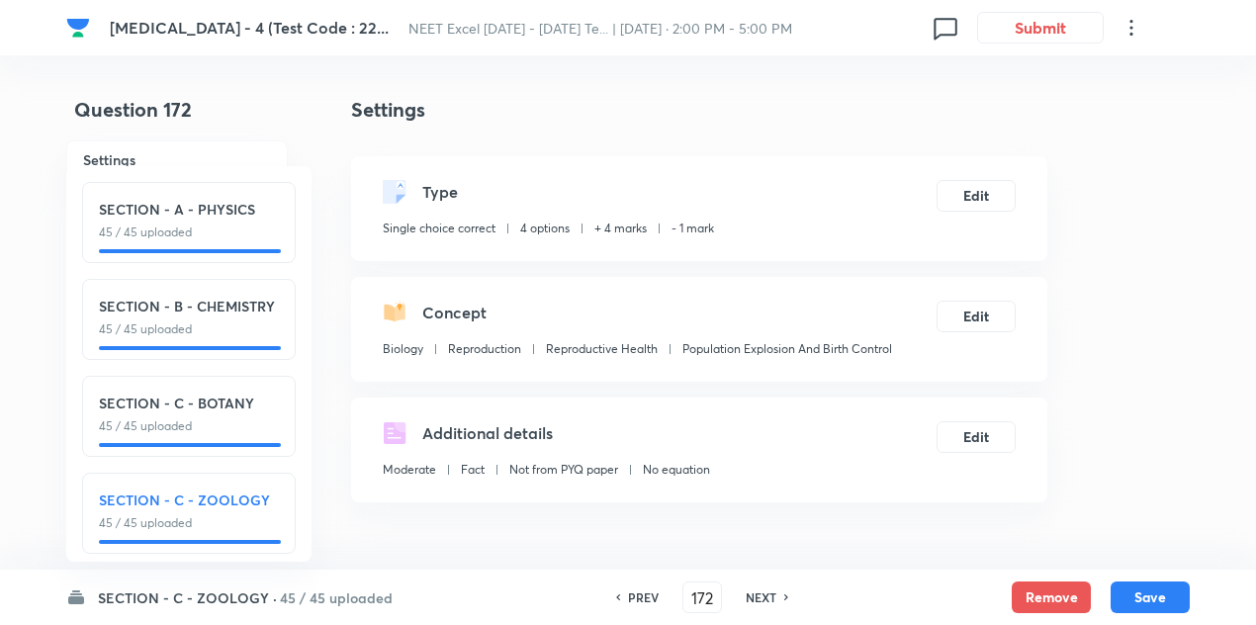
click at [755, 592] on h6 "NEXT" at bounding box center [761, 597] width 31 height 18
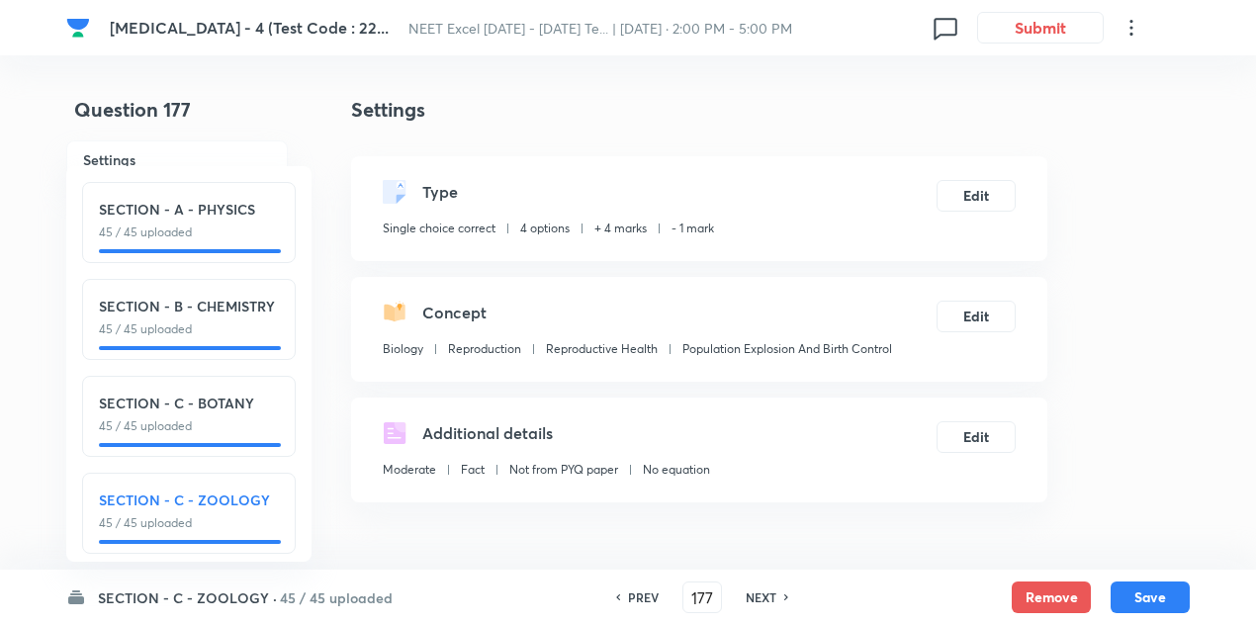
click at [755, 592] on h6 "NEXT" at bounding box center [761, 597] width 31 height 18
click at [755, 588] on h6 "NEXT" at bounding box center [761, 597] width 31 height 18
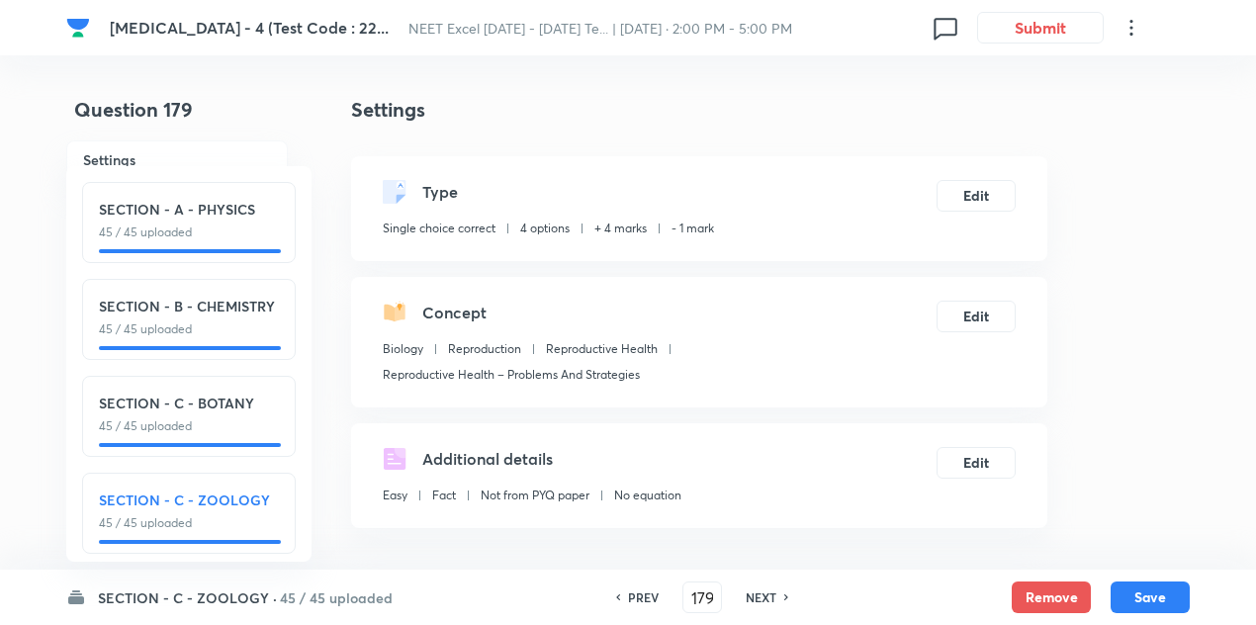
click at [755, 588] on h6 "NEXT" at bounding box center [761, 597] width 31 height 18
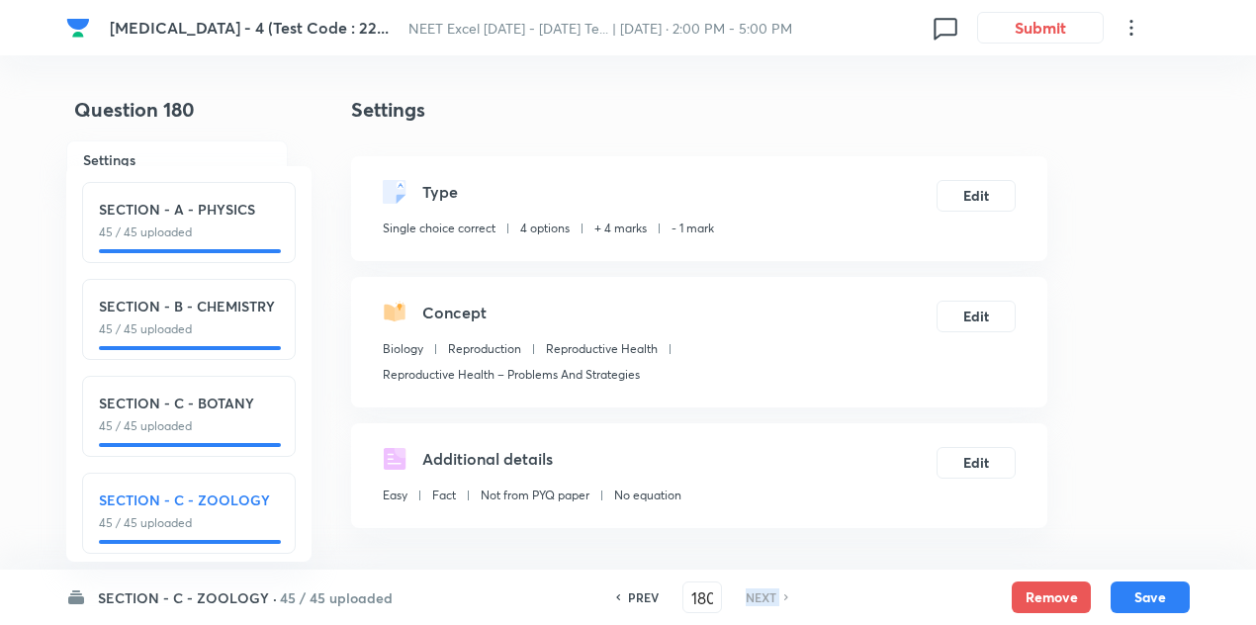
click at [755, 588] on h6 "NEXT" at bounding box center [761, 597] width 31 height 18
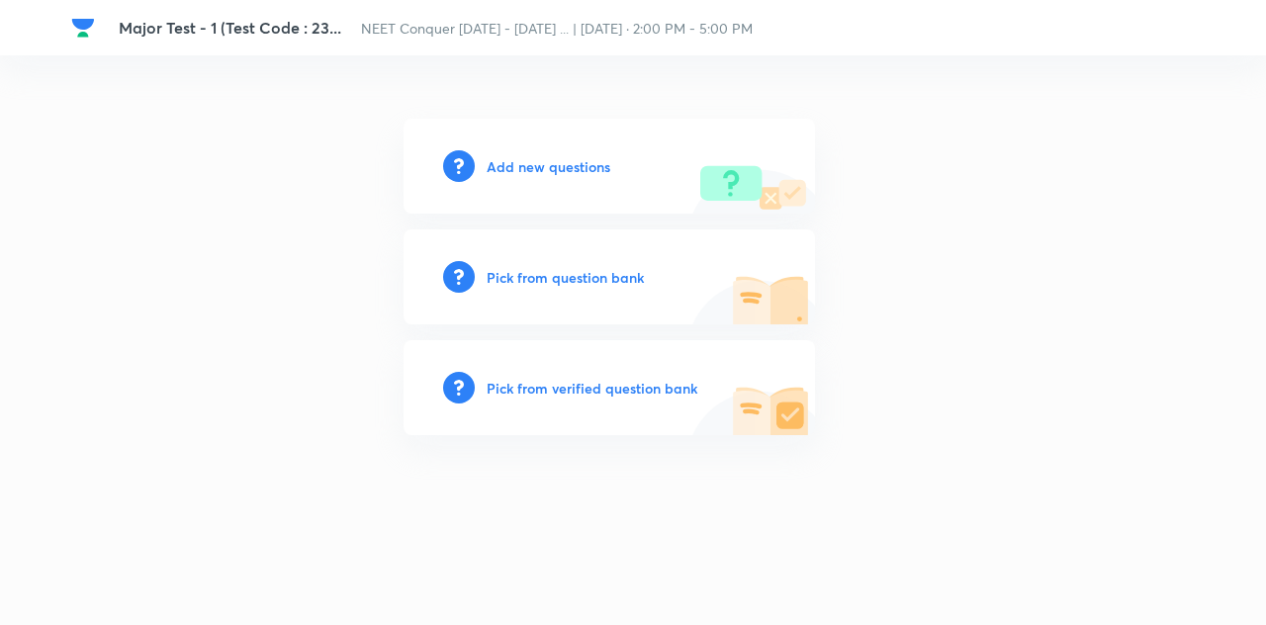
click at [572, 157] on h6 "Add new questions" at bounding box center [549, 166] width 124 height 21
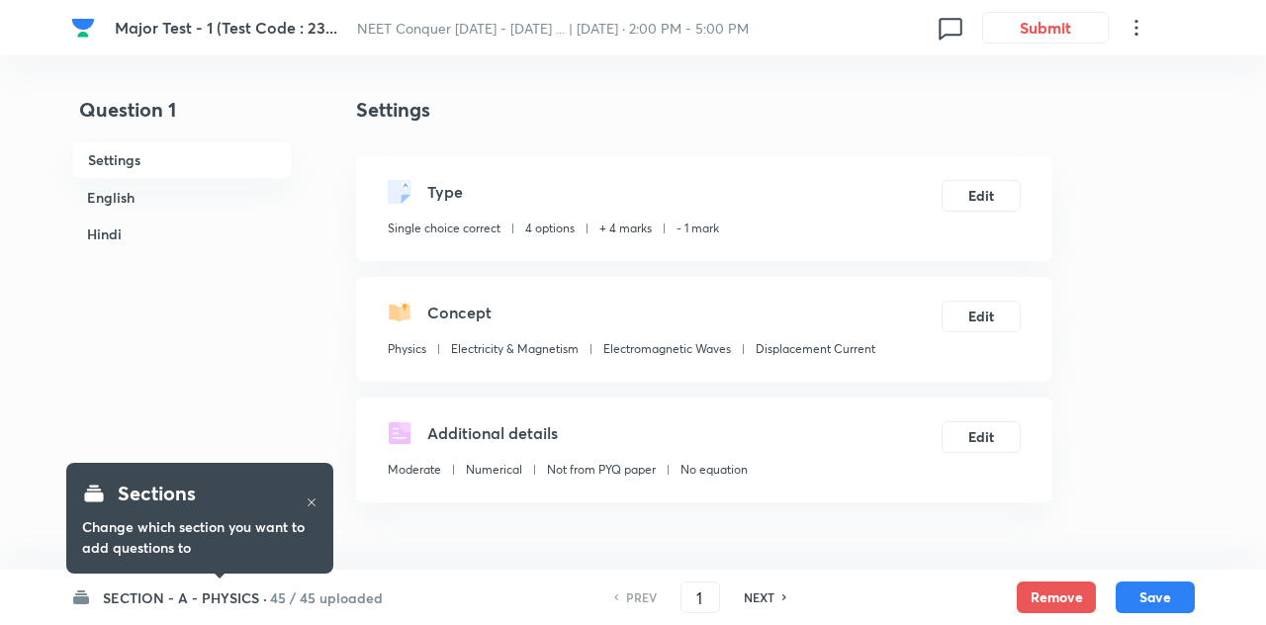
checkbox input "true"
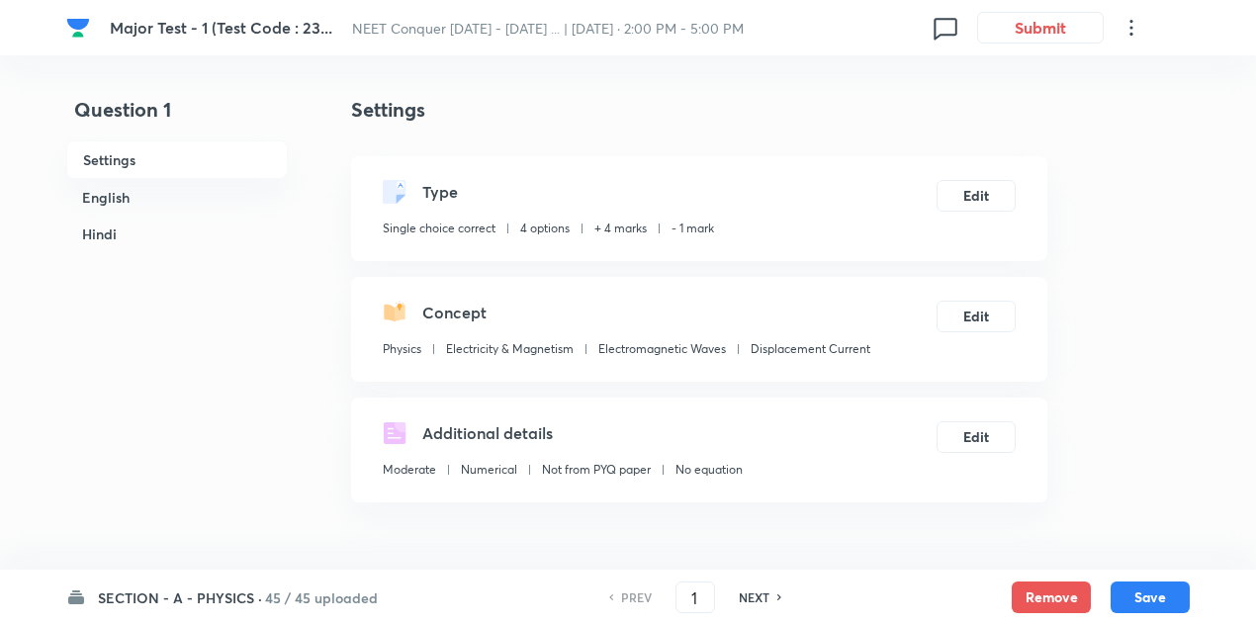
click at [305, 590] on h6 "45 / 45 uploaded" at bounding box center [321, 597] width 113 height 21
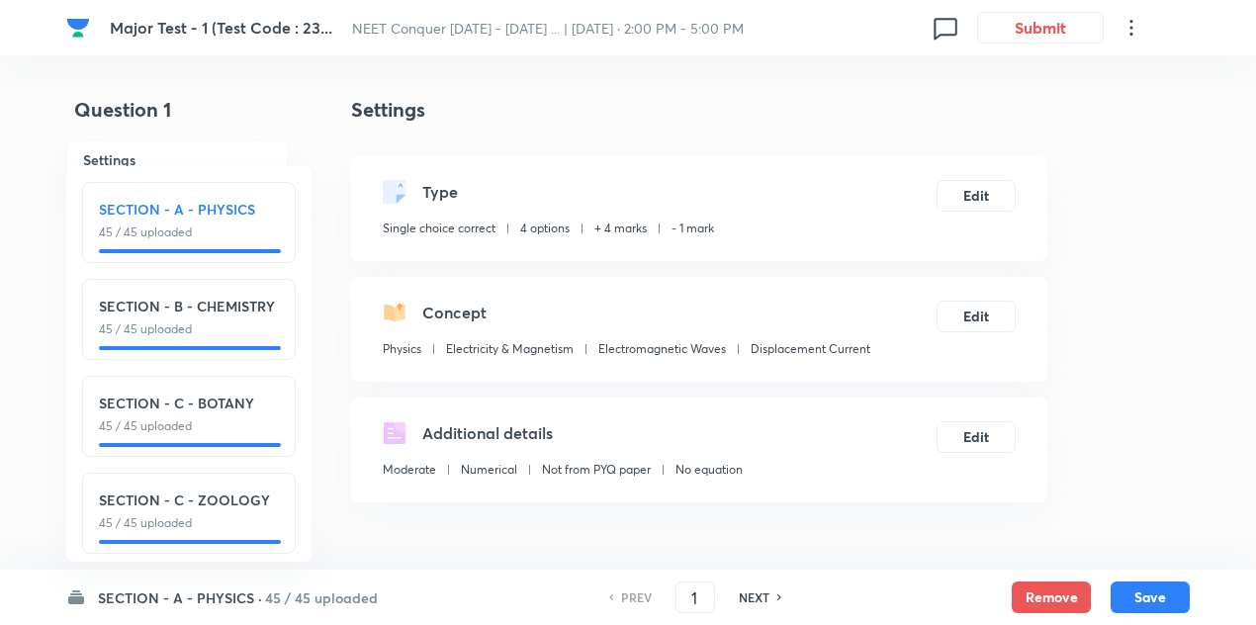
scroll to position [23, 0]
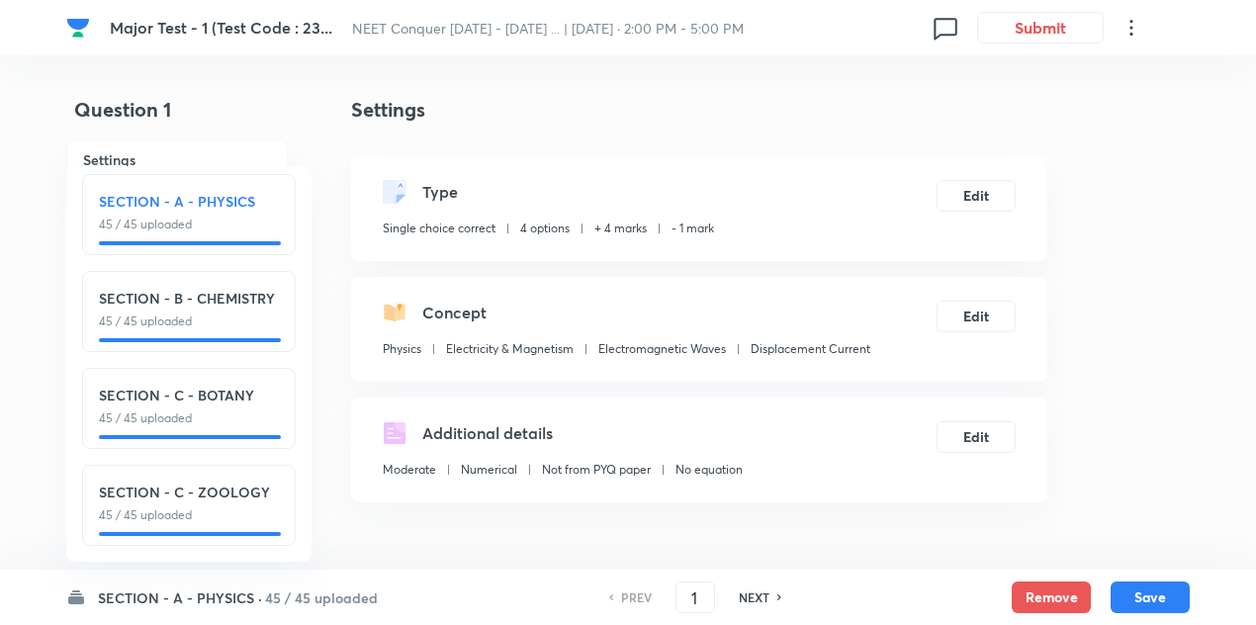
click at [292, 602] on h6 "45 / 45 uploaded" at bounding box center [321, 597] width 113 height 21
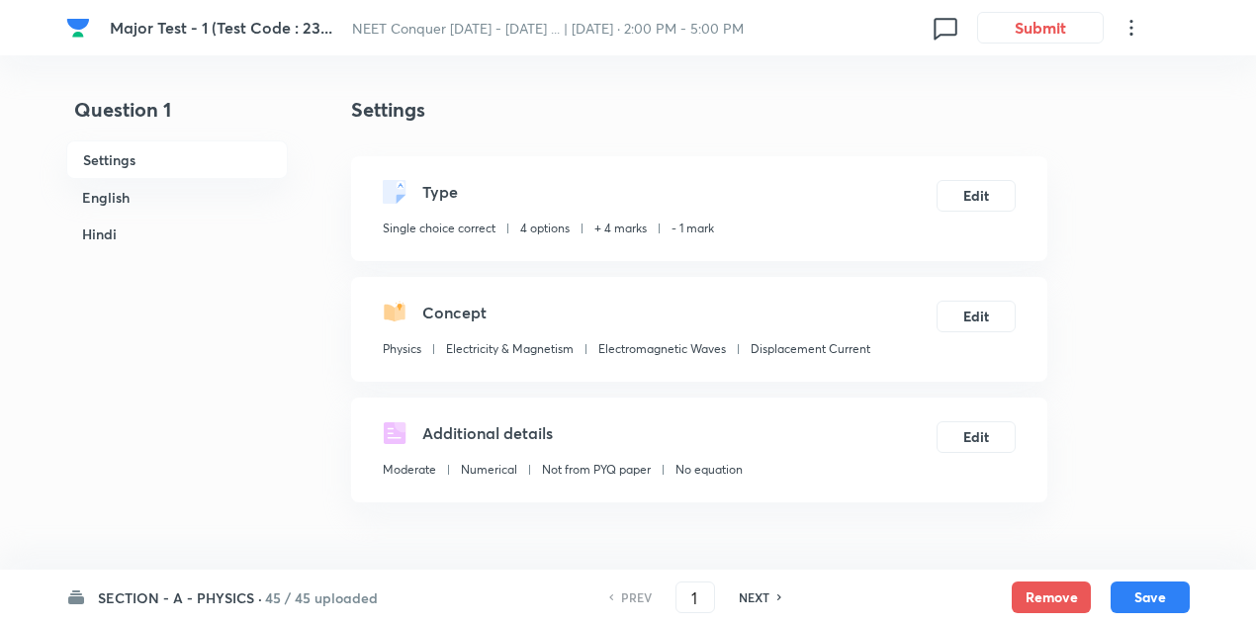
click at [764, 590] on h6 "NEXT" at bounding box center [754, 597] width 31 height 18
type input "2"
click at [764, 590] on h6 "NEXT" at bounding box center [754, 597] width 31 height 18
checkbox input "false"
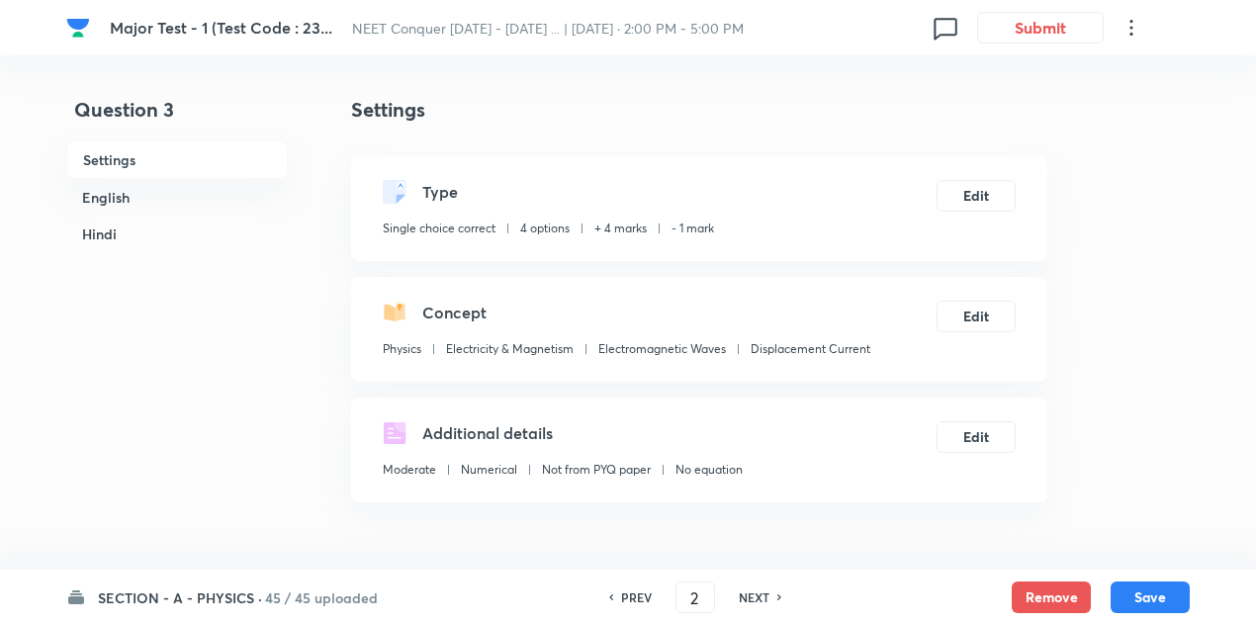
click at [764, 590] on h6 "NEXT" at bounding box center [754, 597] width 31 height 18
checkbox input "true"
type input "3"
checkbox input "false"
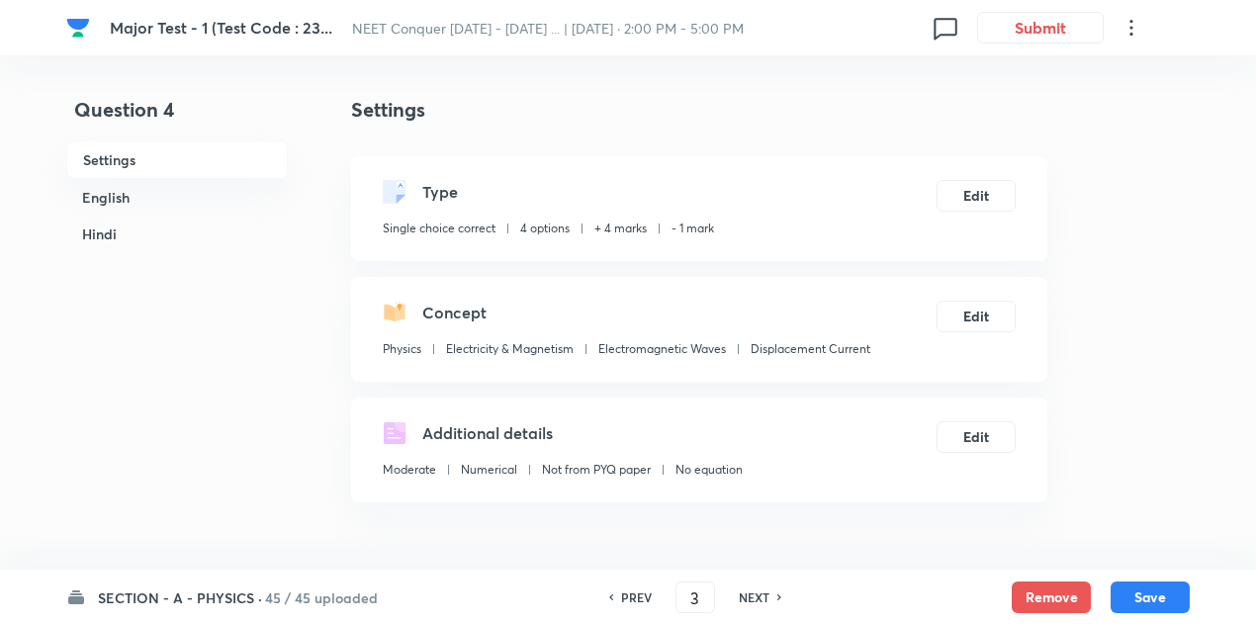
checkbox input "false"
type input "4"
click at [764, 590] on h6 "NEXT" at bounding box center [754, 597] width 31 height 18
checkbox input "true"
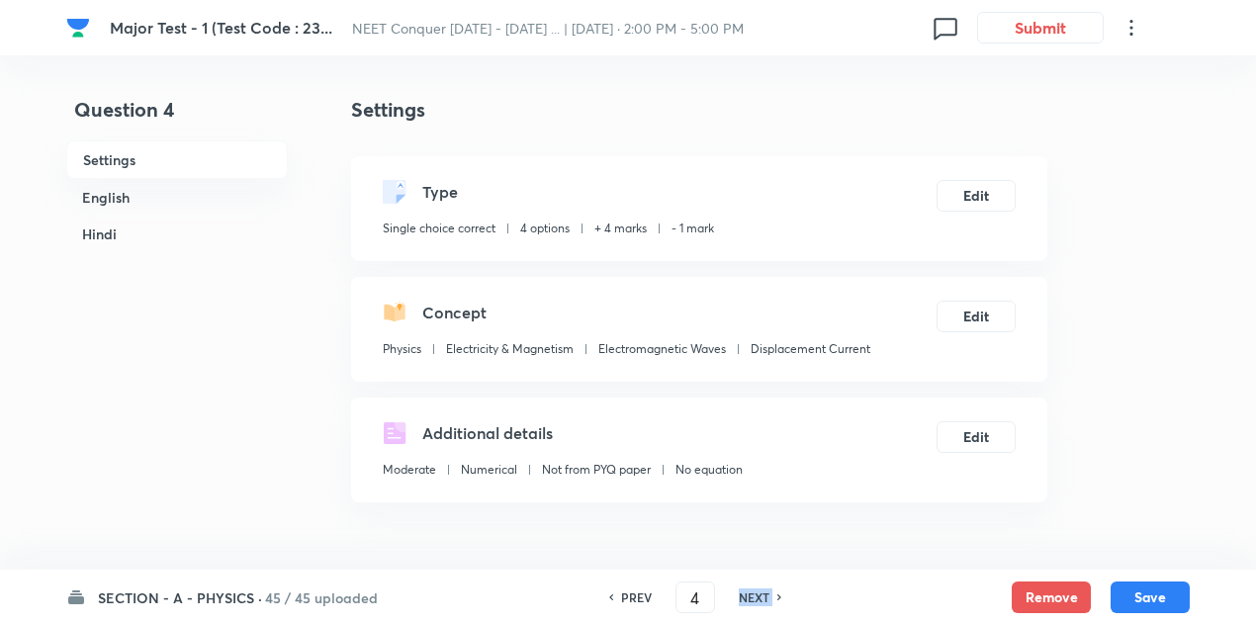
type input "5"
checkbox input "false"
checkbox input "true"
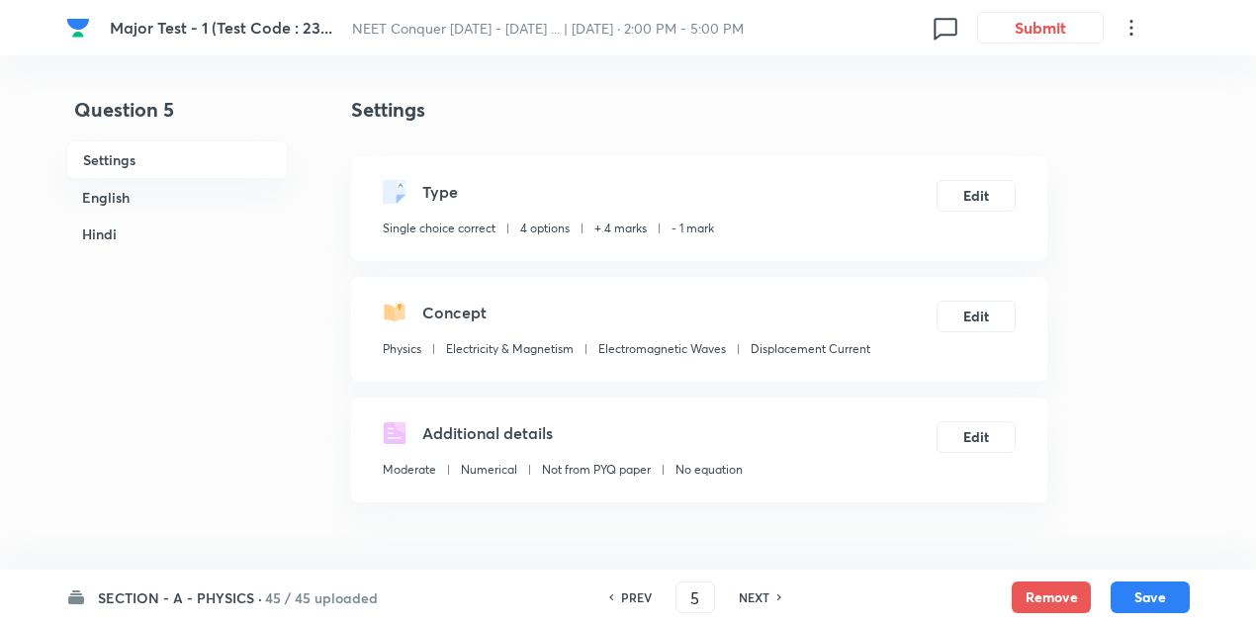
click at [764, 590] on h6 "NEXT" at bounding box center [754, 597] width 31 height 18
type input "6"
checkbox input "false"
checkbox input "true"
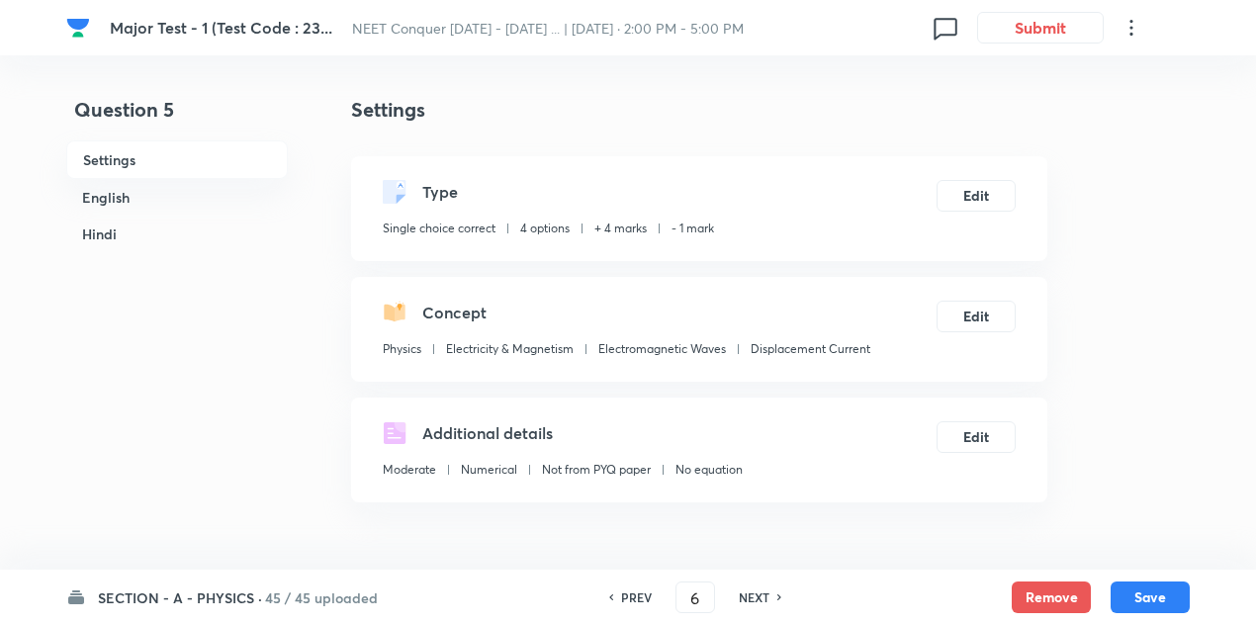
checkbox input "true"
click at [764, 590] on h6 "NEXT" at bounding box center [754, 597] width 31 height 18
type input "7"
checkbox input "false"
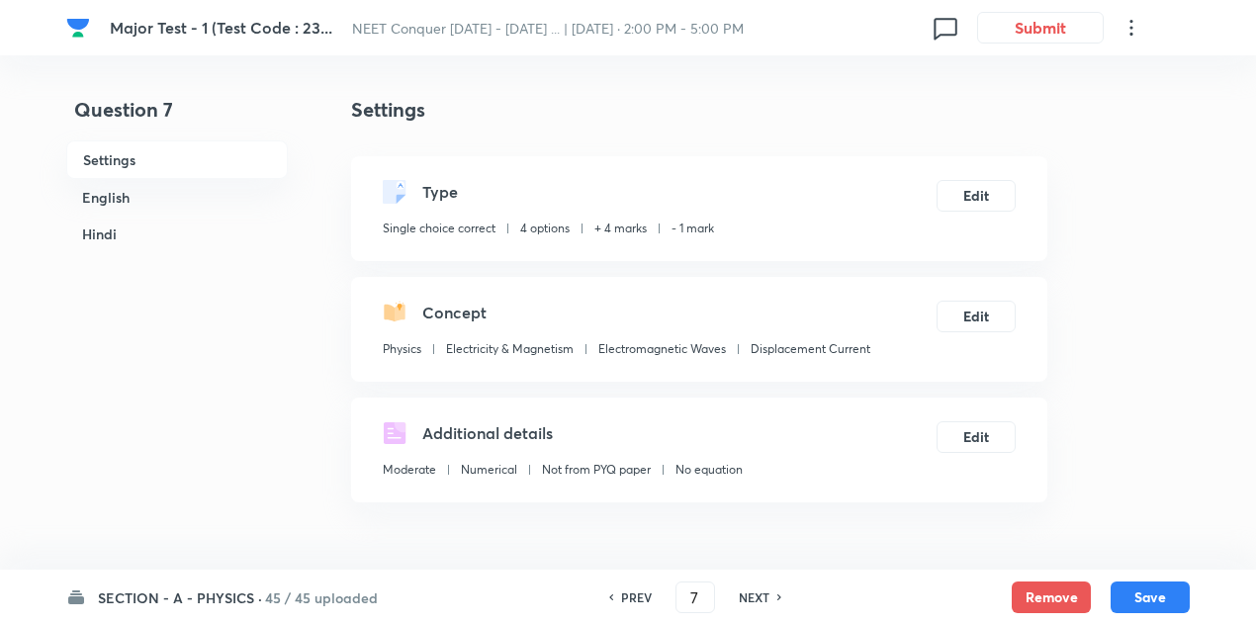
checkbox input "true"
click at [764, 590] on h6 "NEXT" at bounding box center [754, 597] width 31 height 18
type input "8"
checkbox input "false"
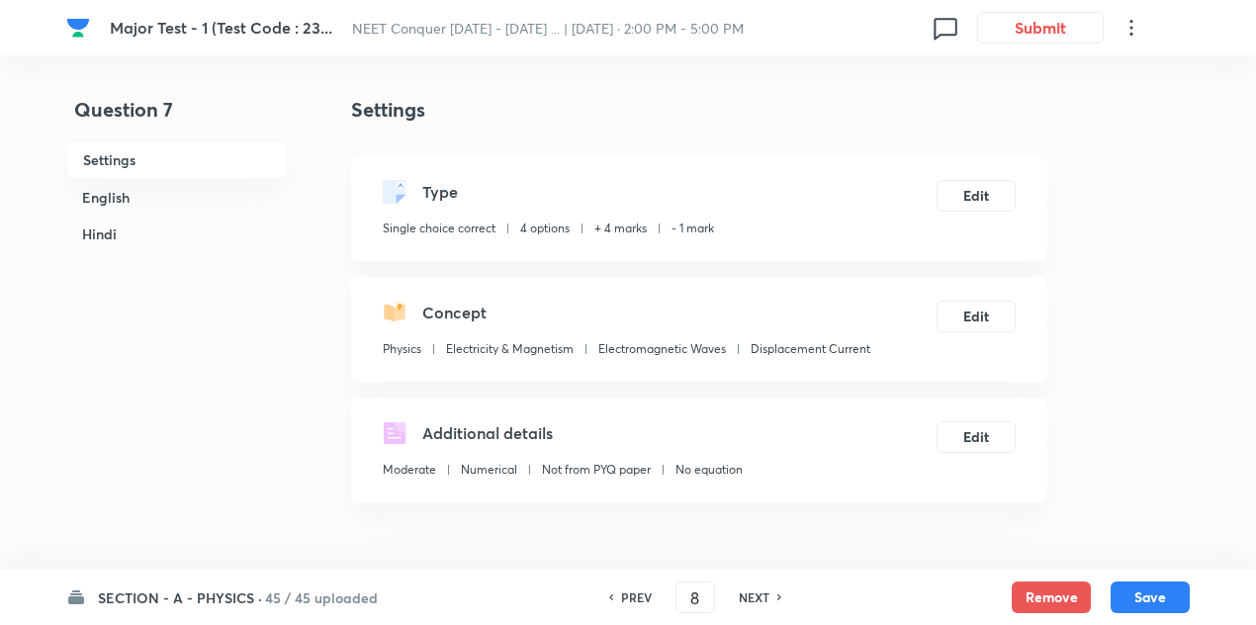
checkbox input "false"
checkbox input "true"
click at [764, 590] on h6 "NEXT" at bounding box center [754, 597] width 31 height 18
type input "9"
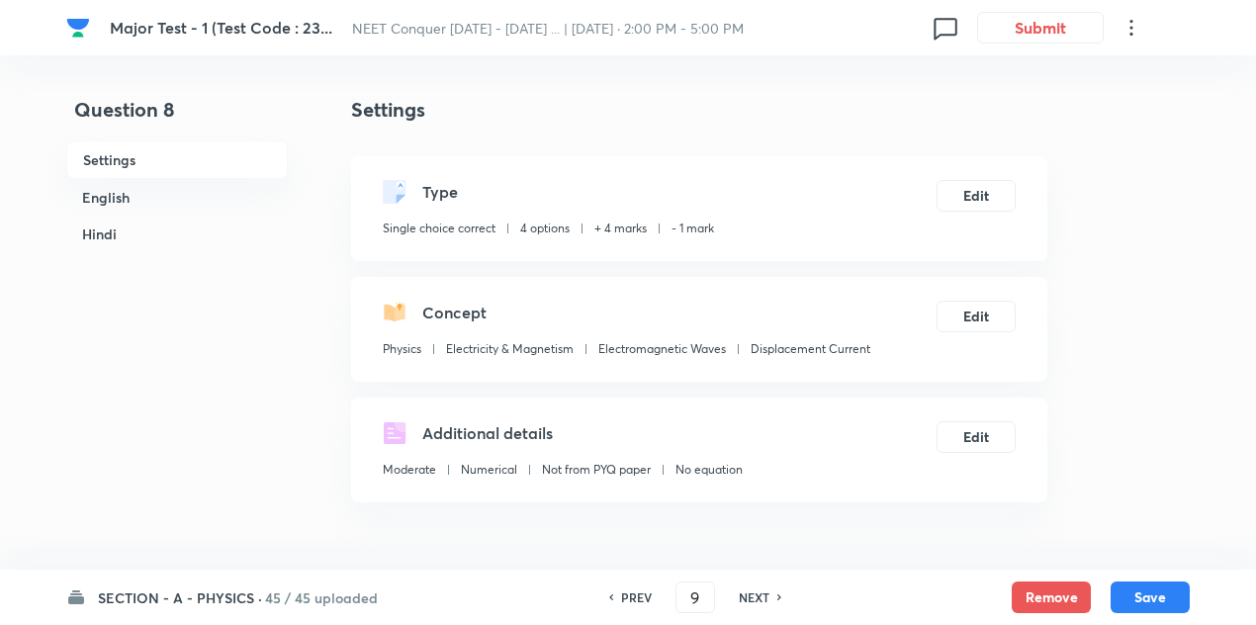
checkbox input "false"
checkbox input "true"
click at [764, 590] on h6 "NEXT" at bounding box center [754, 597] width 31 height 18
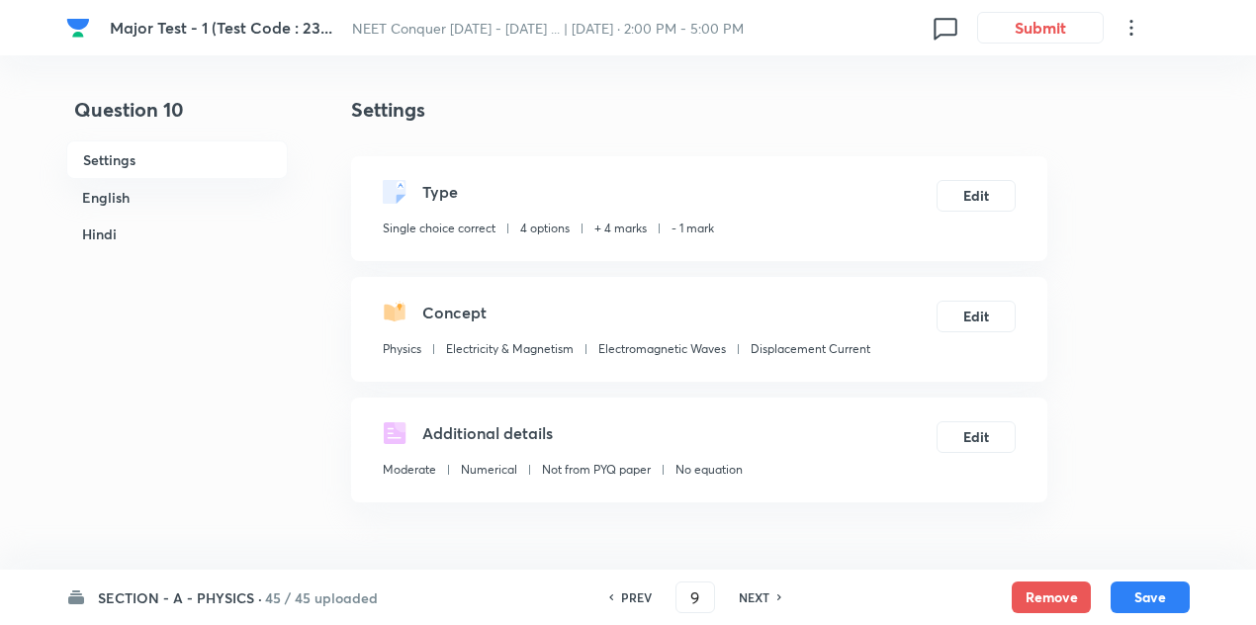
type input "10"
checkbox input "false"
click at [764, 590] on h6 "NEXT" at bounding box center [754, 597] width 31 height 18
checkbox input "true"
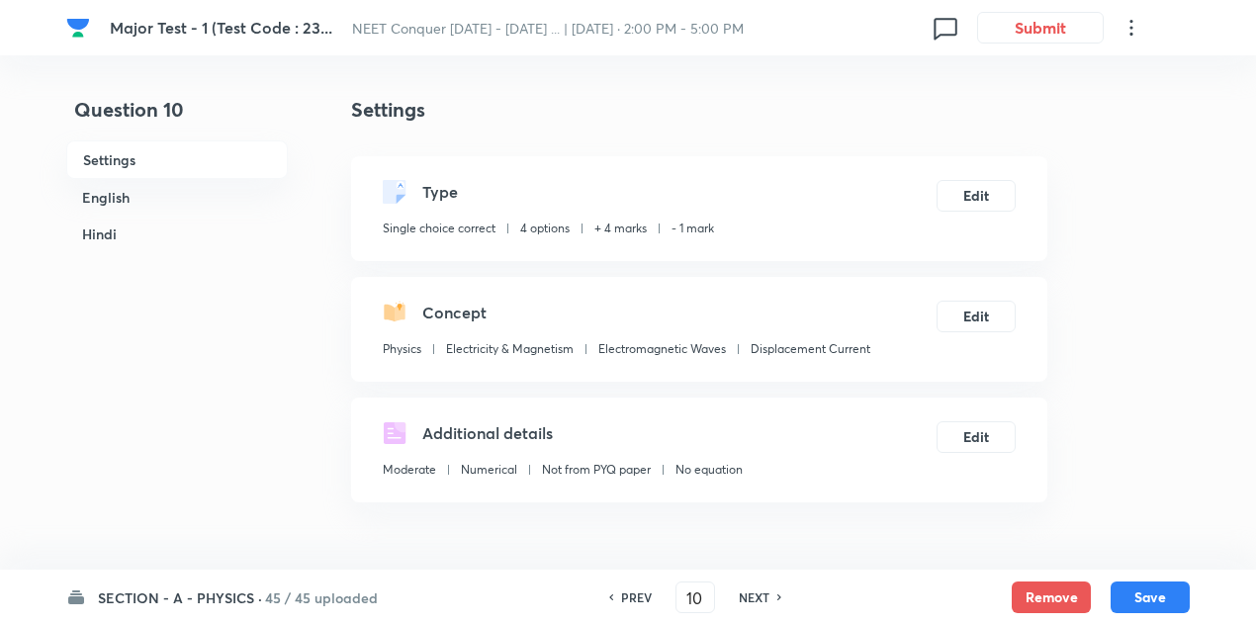
checkbox input "true"
type input "11"
checkbox input "false"
checkbox input "true"
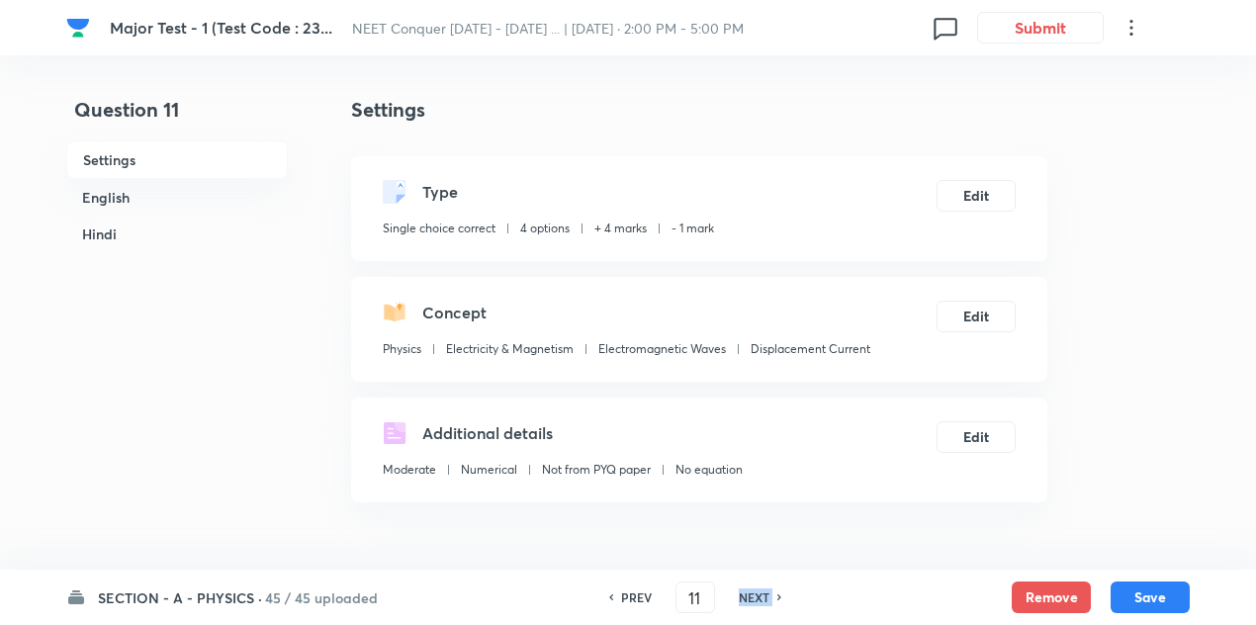
checkbox input "true"
click at [764, 590] on h6 "NEXT" at bounding box center [754, 597] width 31 height 18
type input "12"
checkbox input "false"
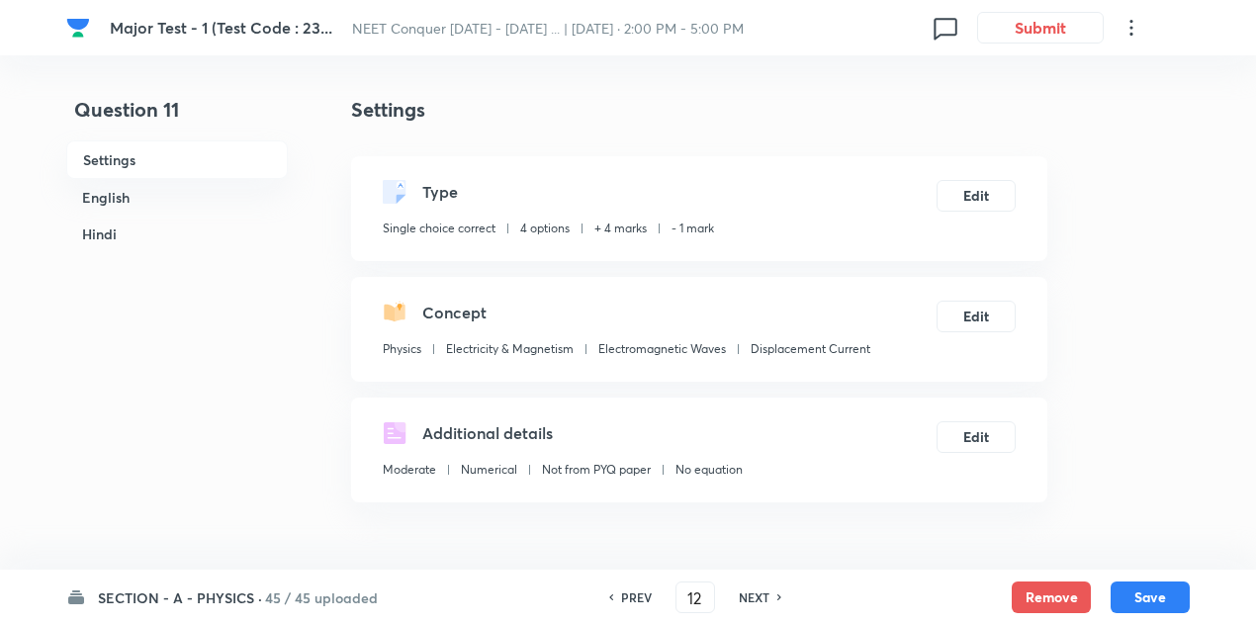
checkbox input "true"
click at [764, 590] on h6 "NEXT" at bounding box center [754, 597] width 31 height 18
type input "13"
checkbox input "false"
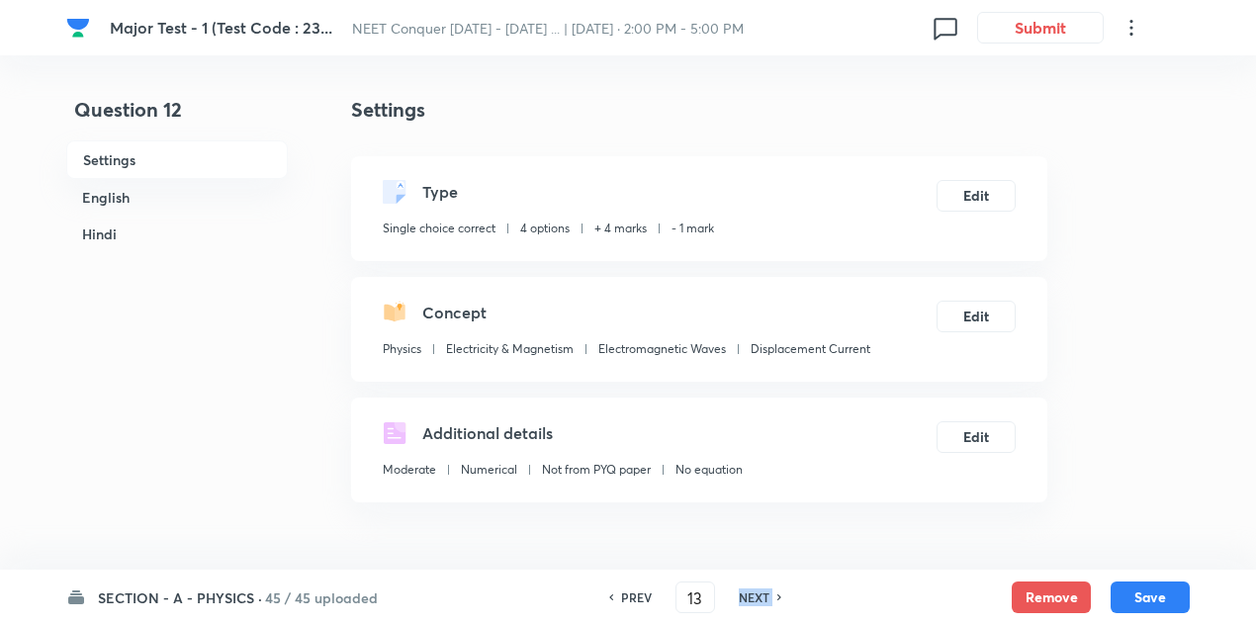
checkbox input "false"
checkbox input "true"
click at [764, 590] on h6 "NEXT" at bounding box center [754, 597] width 31 height 18
type input "14"
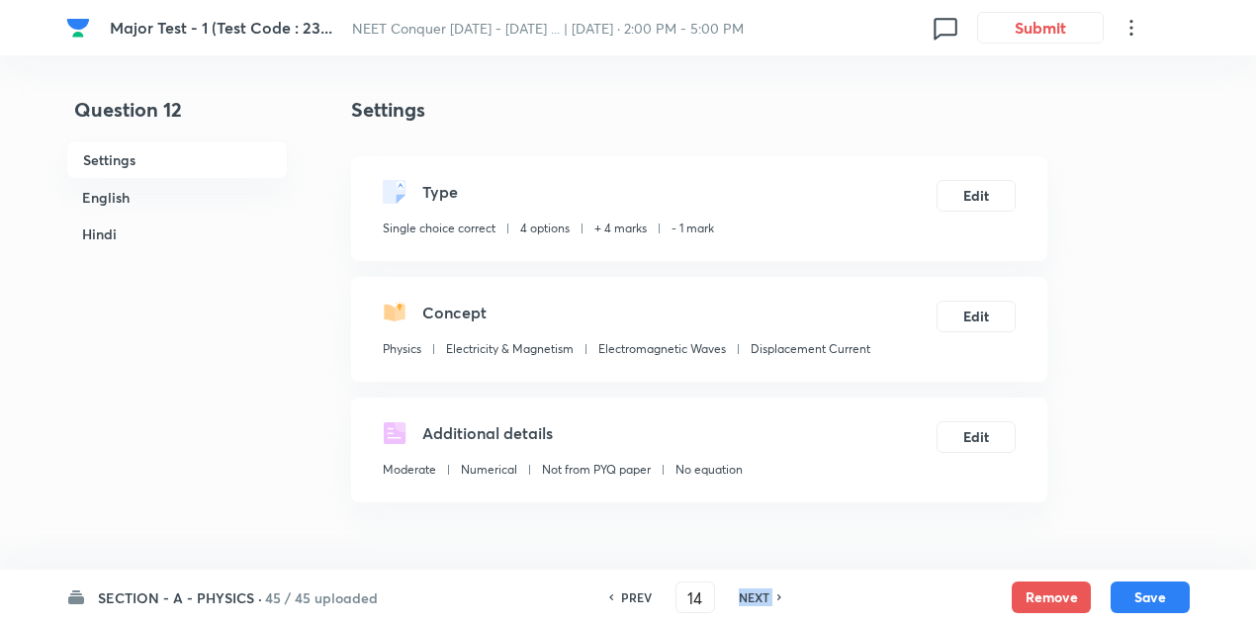
checkbox input "false"
checkbox input "true"
click at [764, 590] on h6 "NEXT" at bounding box center [754, 597] width 31 height 18
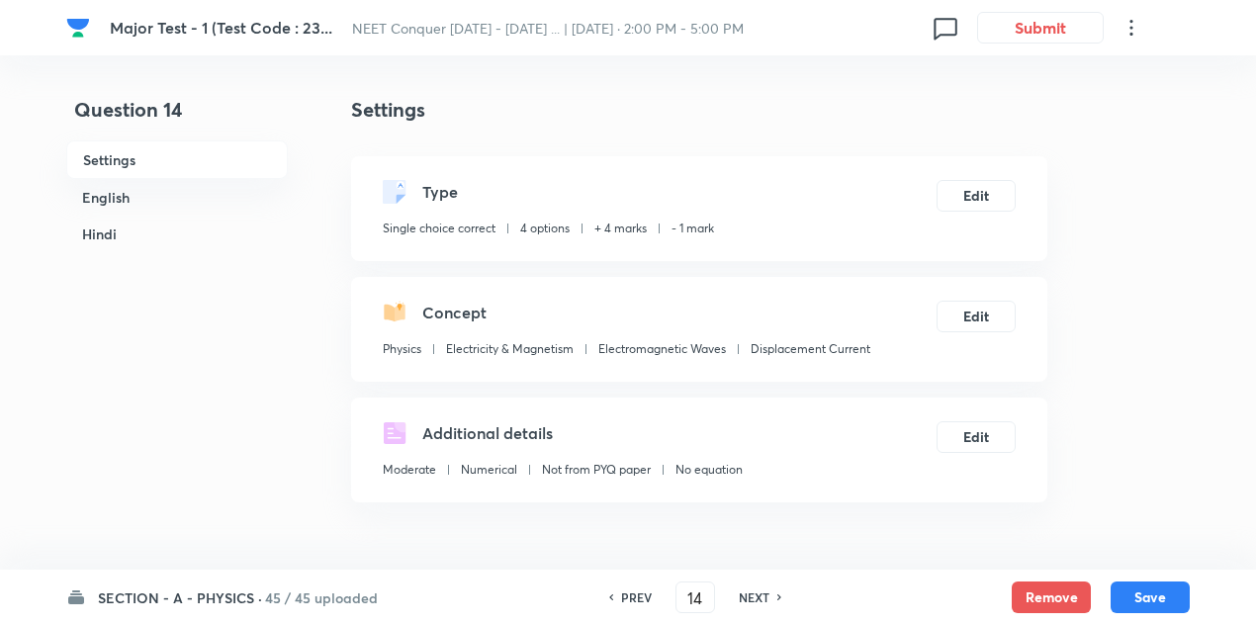
type input "15"
checkbox input "false"
click at [764, 590] on h6 "NEXT" at bounding box center [754, 597] width 31 height 18
checkbox input "true"
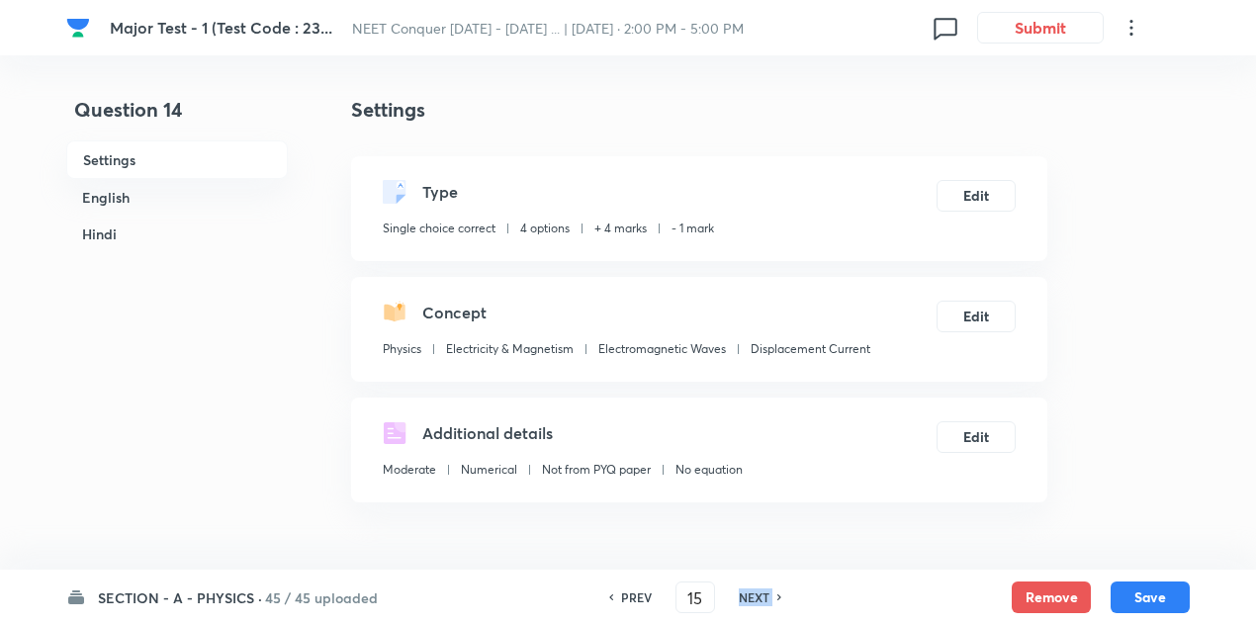
checkbox input "true"
type input "16"
checkbox input "false"
click at [764, 590] on h6 "NEXT" at bounding box center [754, 597] width 31 height 18
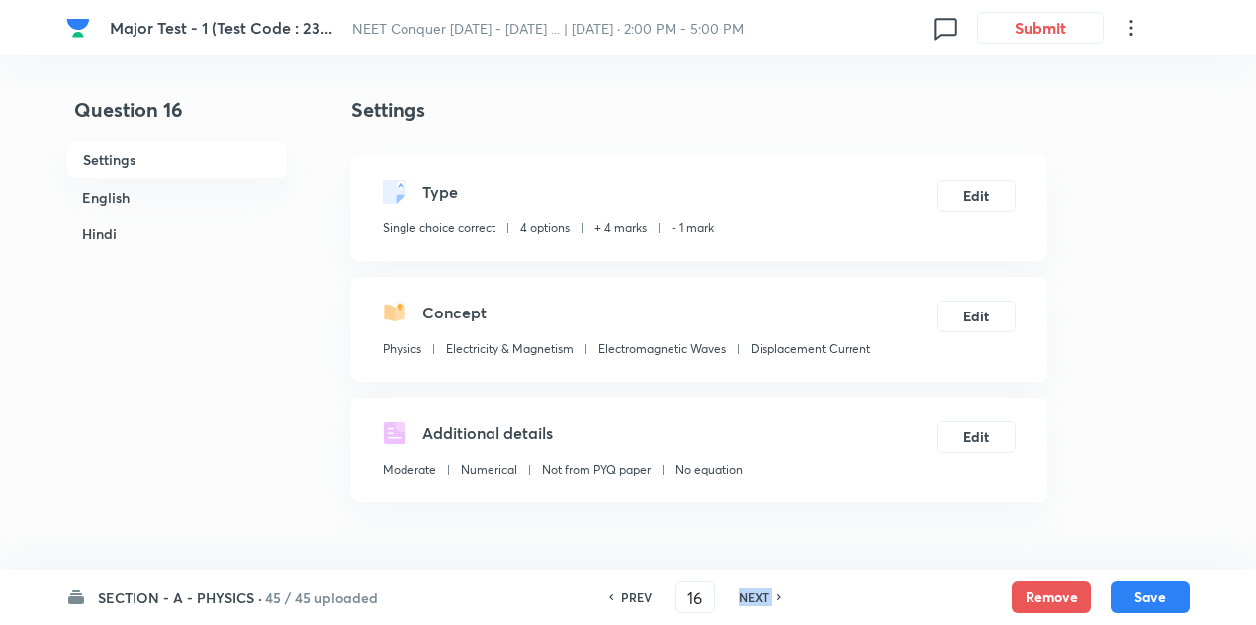
checkbox input "true"
type input "17"
checkbox input "false"
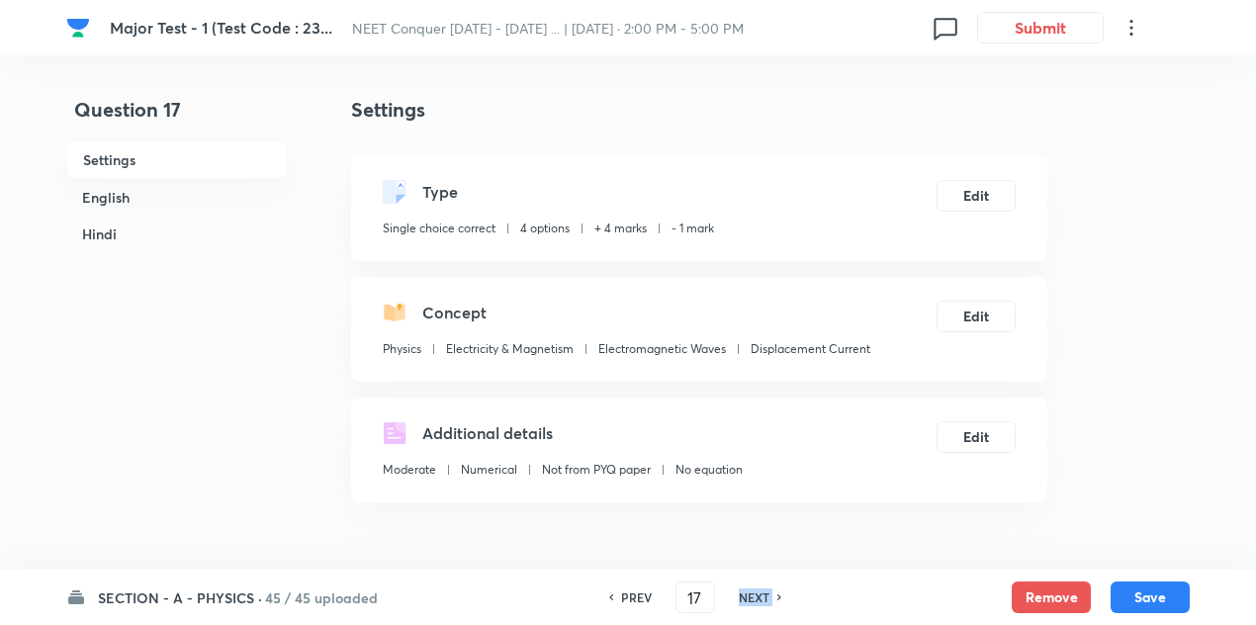
checkbox input "true"
click at [764, 590] on h6 "NEXT" at bounding box center [754, 597] width 31 height 18
type input "18"
checkbox input "false"
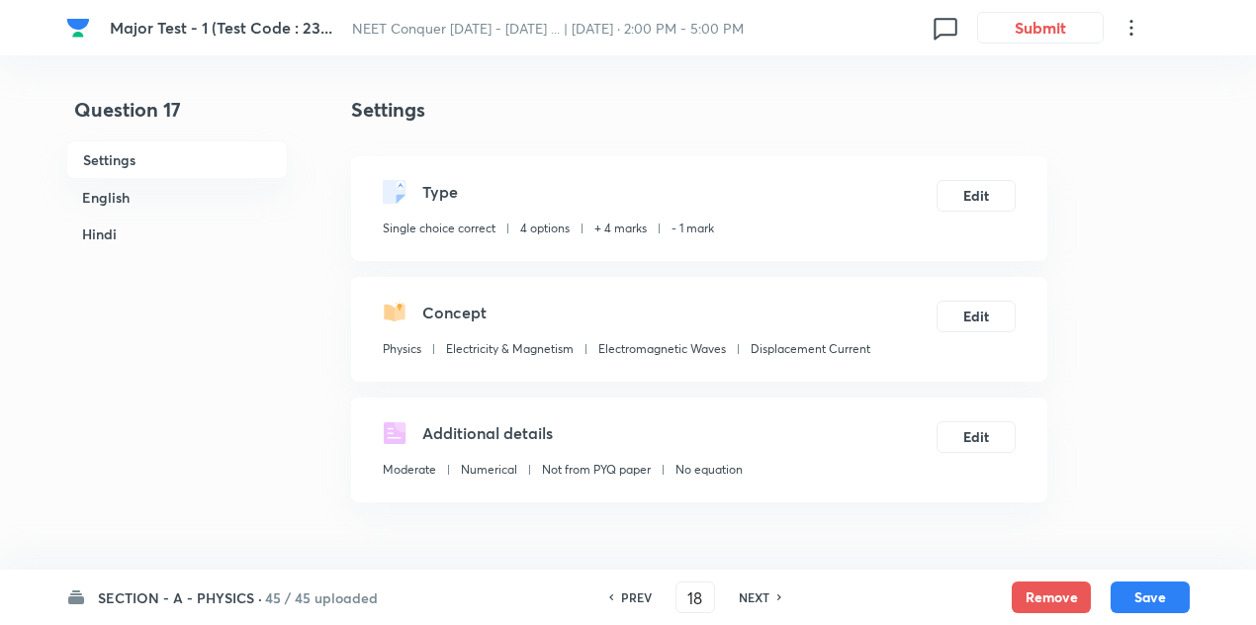
checkbox input "false"
checkbox input "true"
click at [764, 590] on h6 "NEXT" at bounding box center [754, 597] width 31 height 18
type input "19"
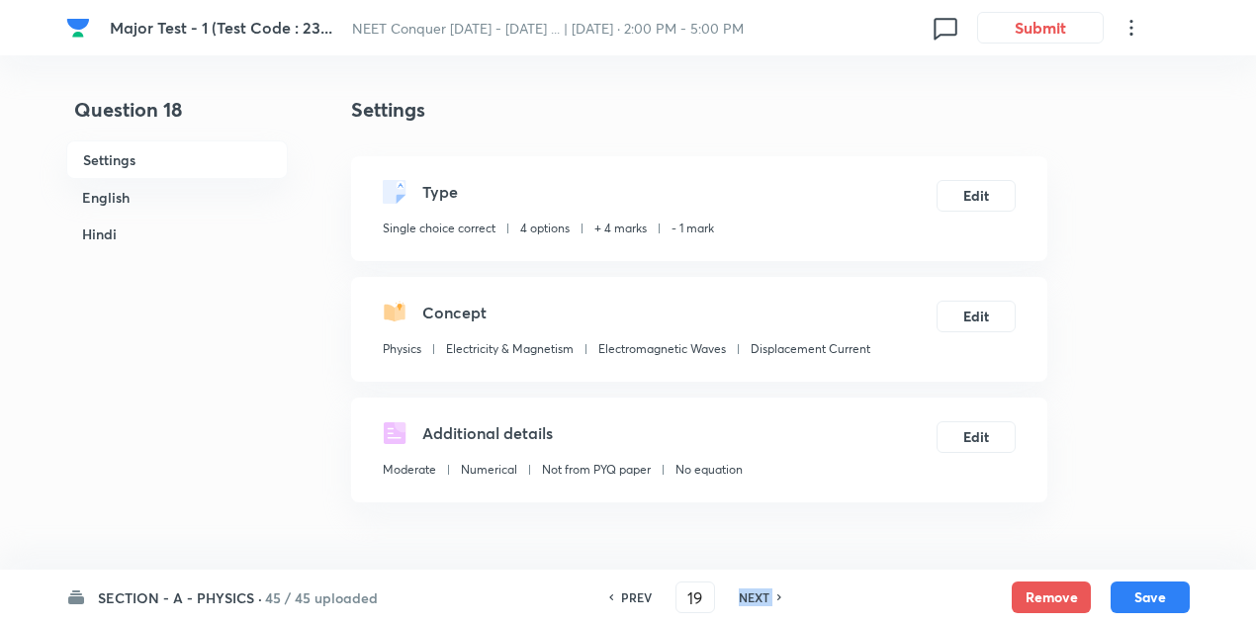
checkbox input "false"
checkbox input "true"
click at [764, 590] on h6 "NEXT" at bounding box center [754, 597] width 31 height 18
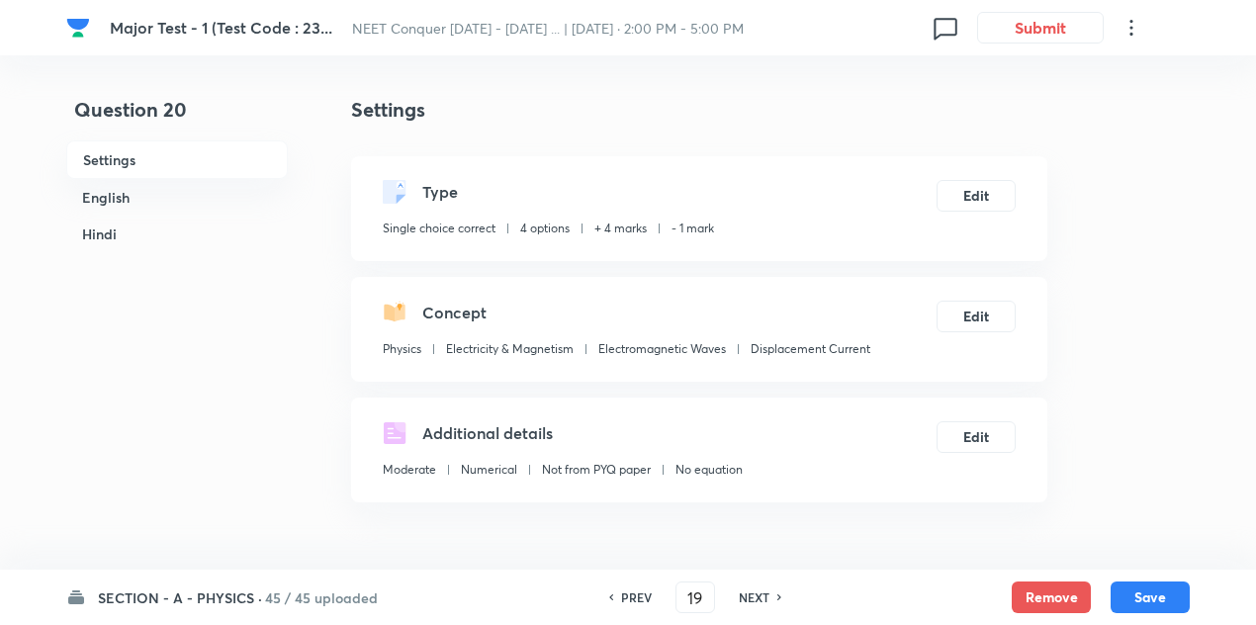
type input "20"
checkbox input "false"
click at [764, 590] on h6 "NEXT" at bounding box center [754, 597] width 31 height 18
checkbox input "true"
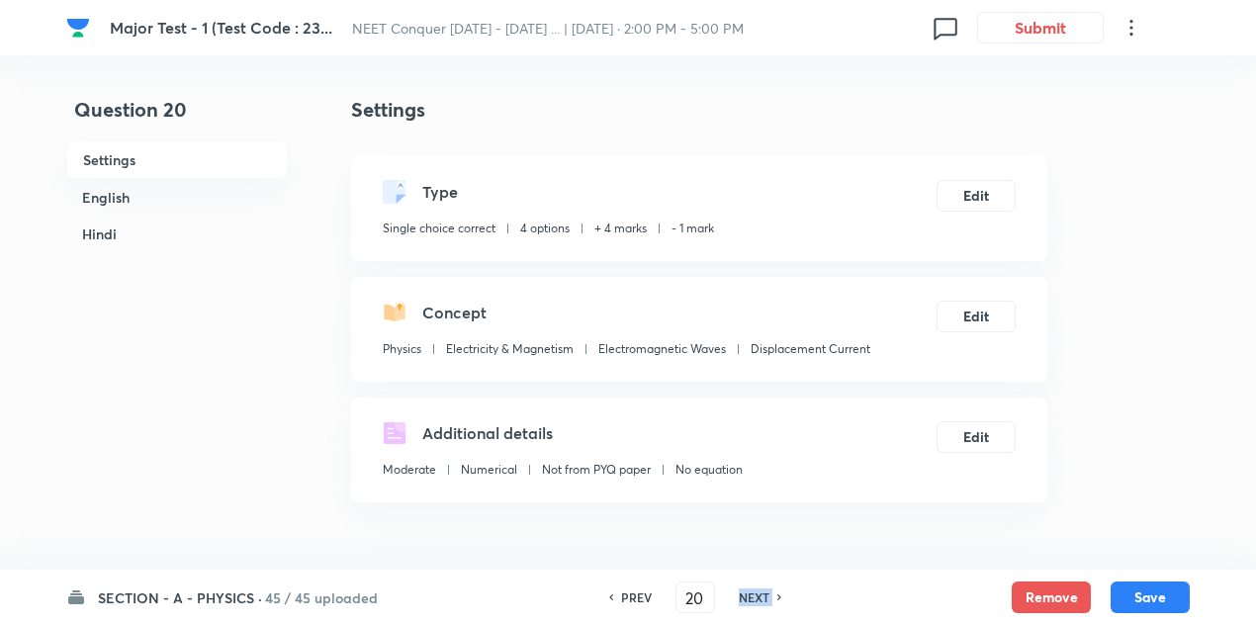
checkbox input "true"
type input "21"
checkbox input "false"
checkbox input "true"
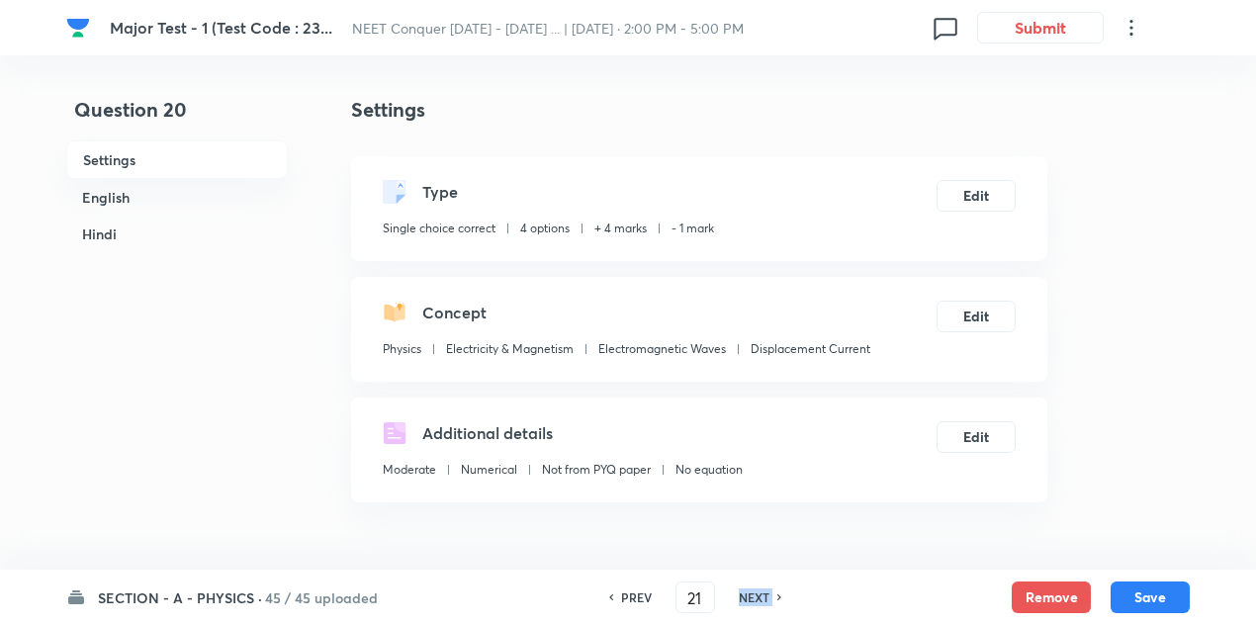
checkbox input "true"
click at [764, 590] on h6 "NEXT" at bounding box center [754, 597] width 31 height 18
type input "22"
checkbox input "false"
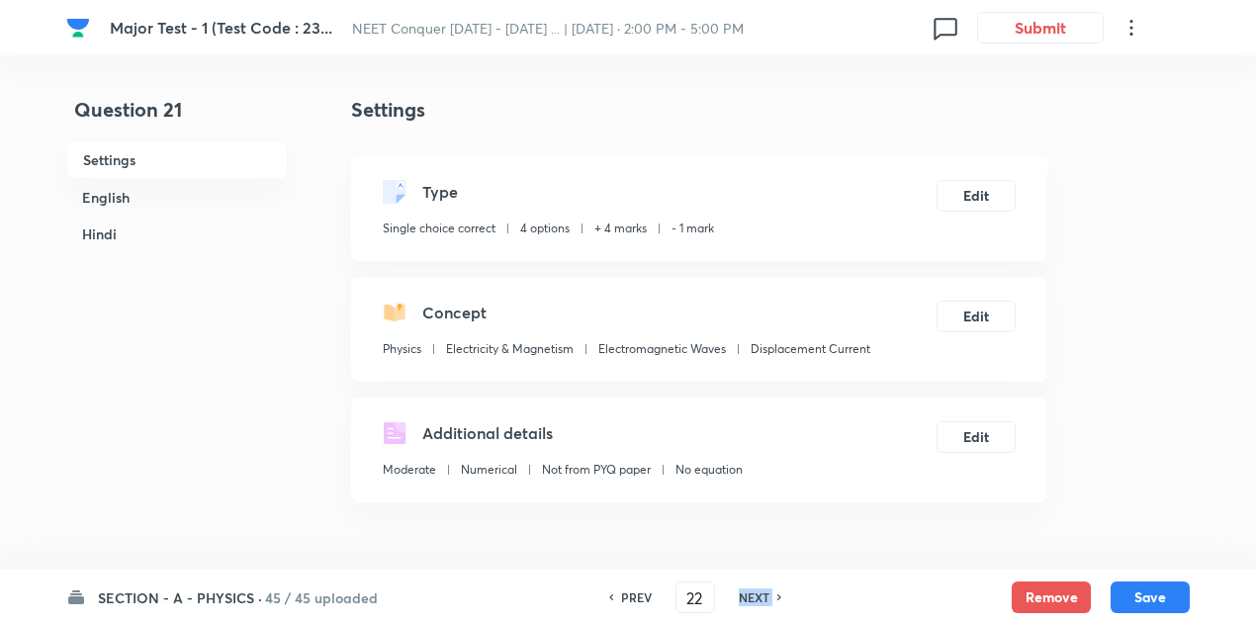
checkbox input "true"
click at [764, 590] on h6 "NEXT" at bounding box center [754, 597] width 31 height 18
type input "23"
checkbox input "false"
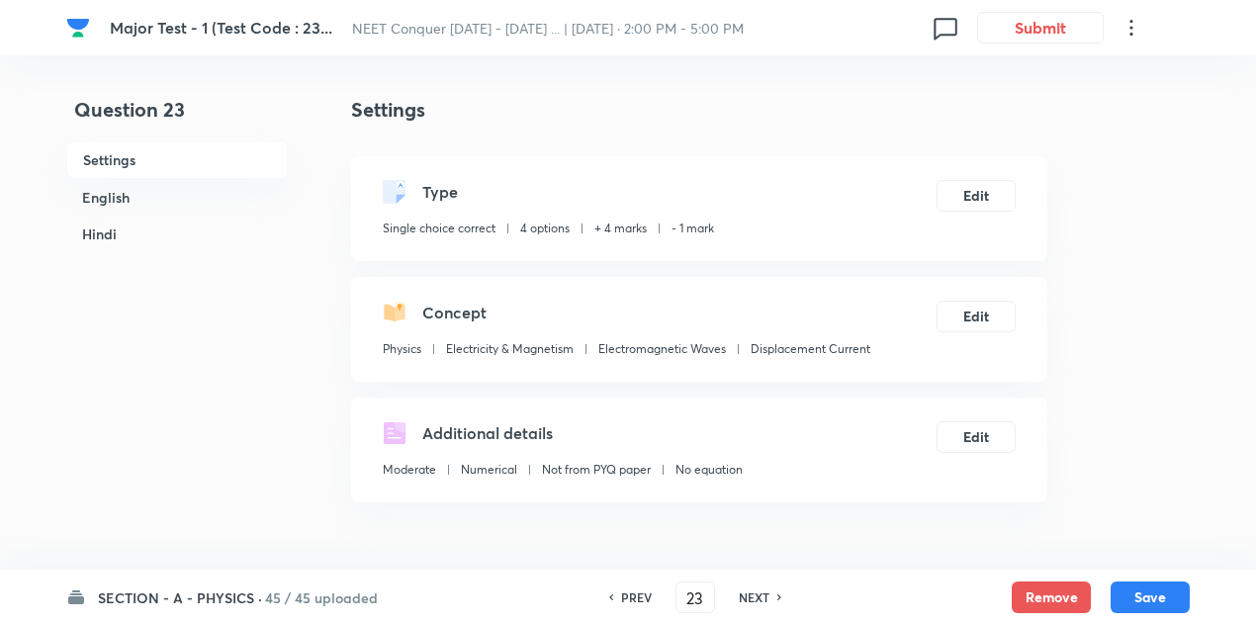
checkbox input "false"
checkbox input "true"
click at [764, 590] on h6 "NEXT" at bounding box center [754, 597] width 31 height 18
type input "24"
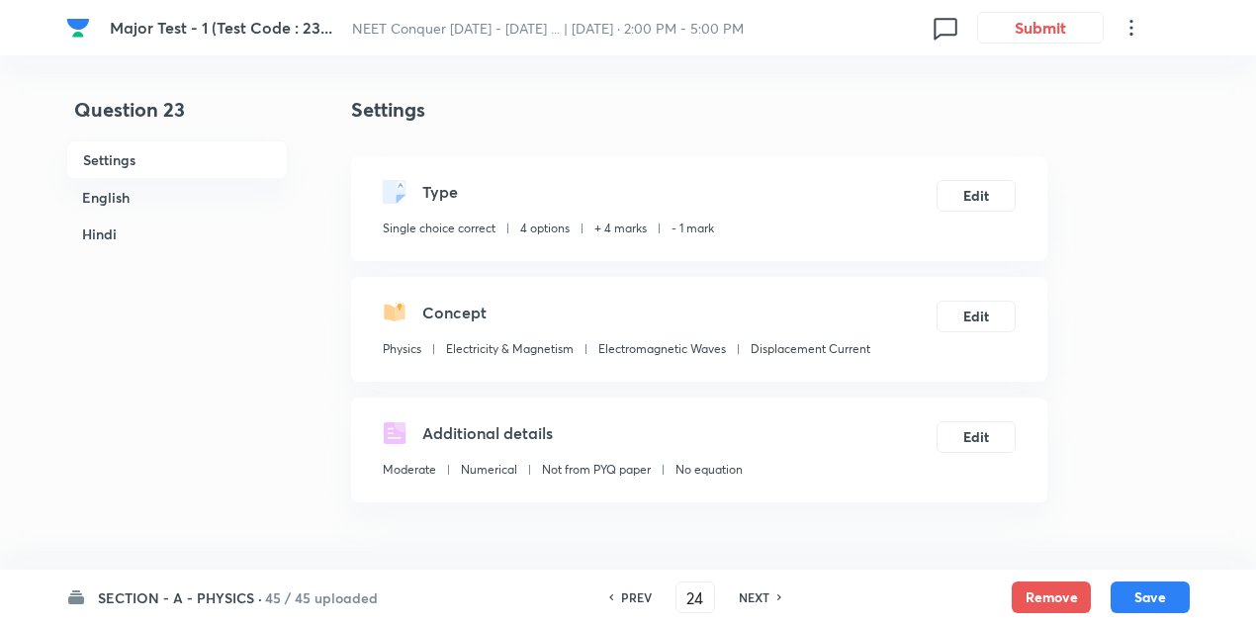
checkbox input "false"
checkbox input "true"
click at [764, 590] on h6 "NEXT" at bounding box center [754, 597] width 31 height 18
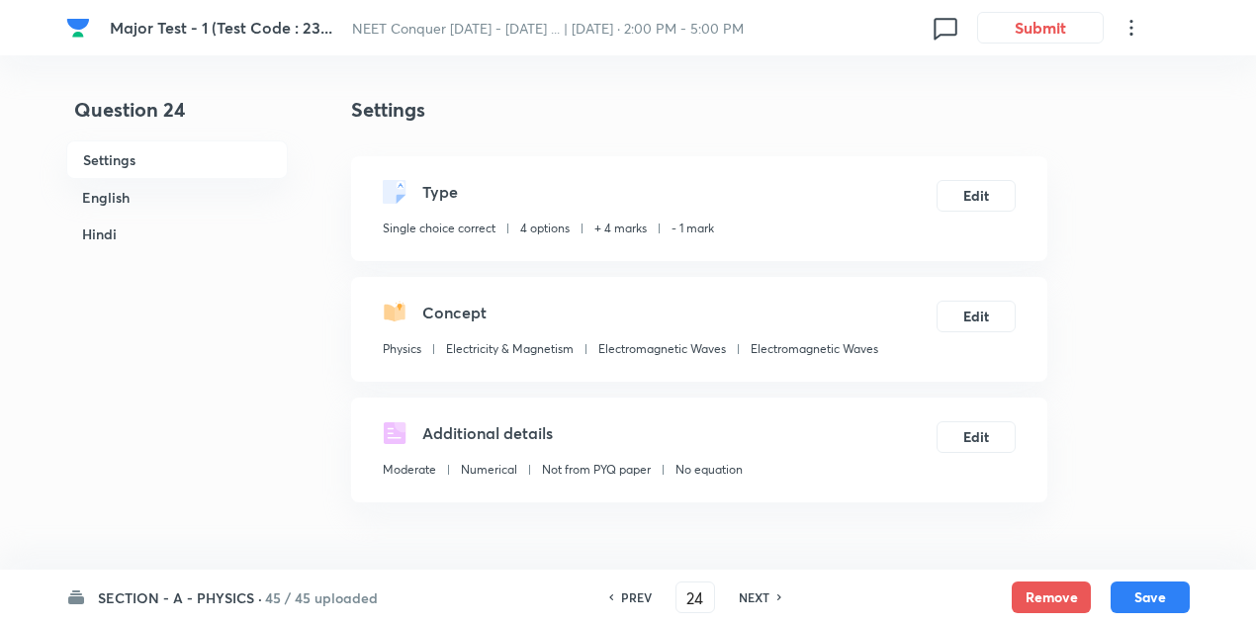
type input "25"
checkbox input "false"
checkbox input "true"
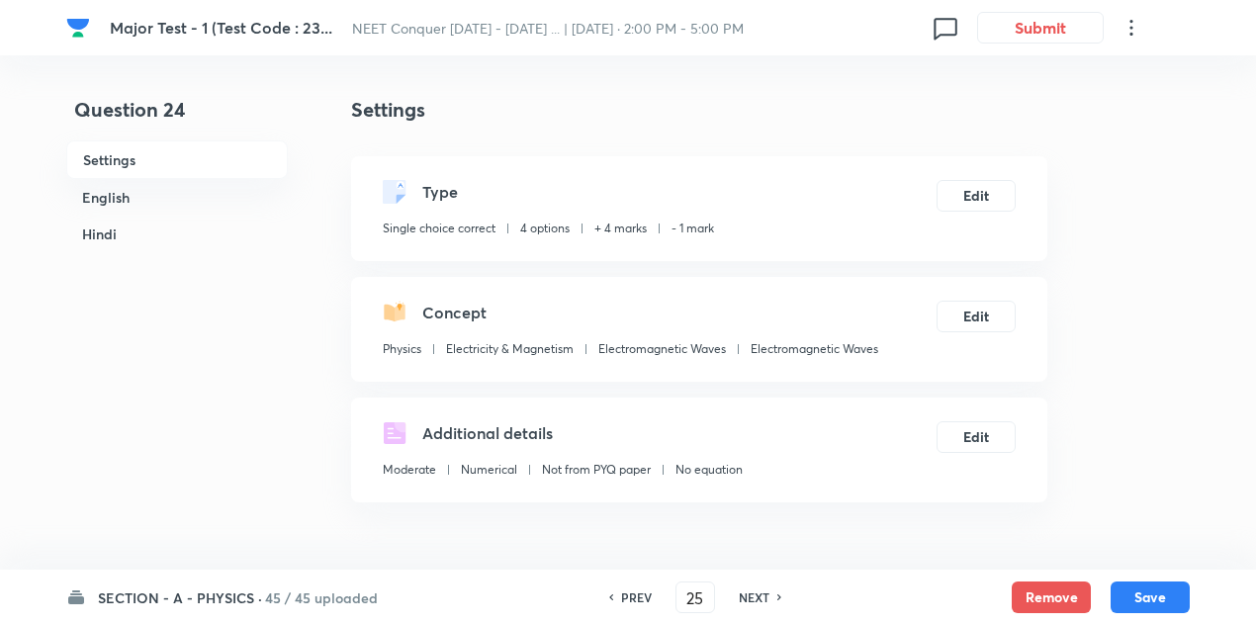
click at [764, 590] on h6 "NEXT" at bounding box center [754, 597] width 31 height 18
type input "26"
checkbox input "false"
checkbox input "true"
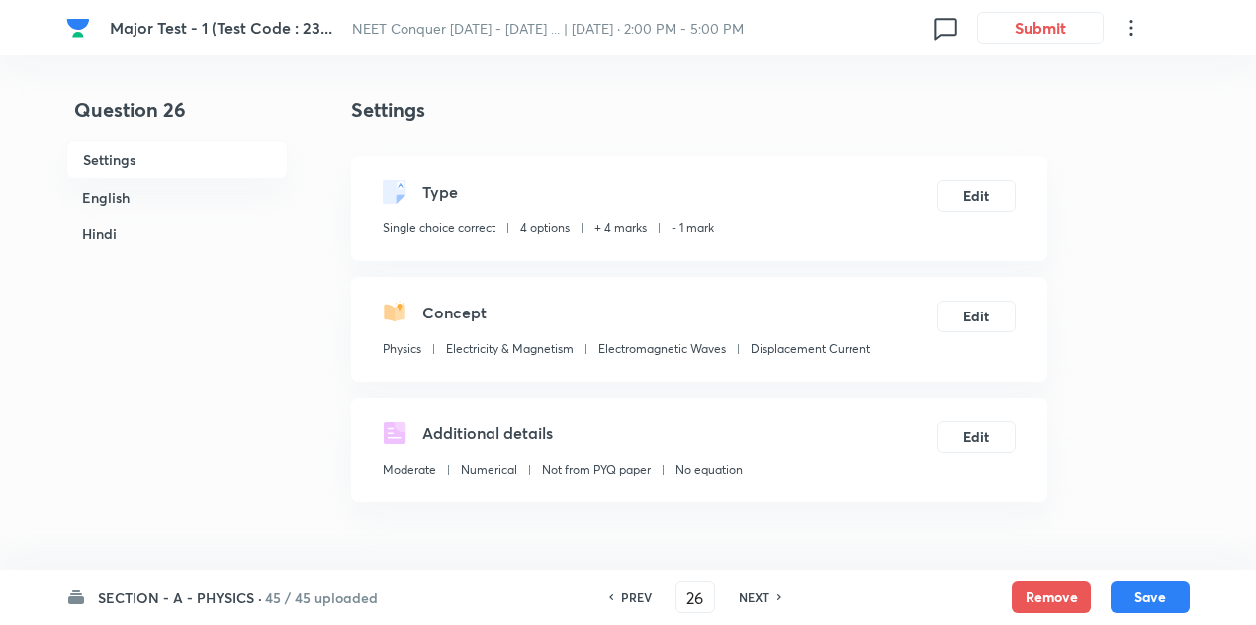
checkbox input "true"
click at [764, 590] on h6 "NEXT" at bounding box center [754, 597] width 31 height 18
type input "27"
checkbox input "false"
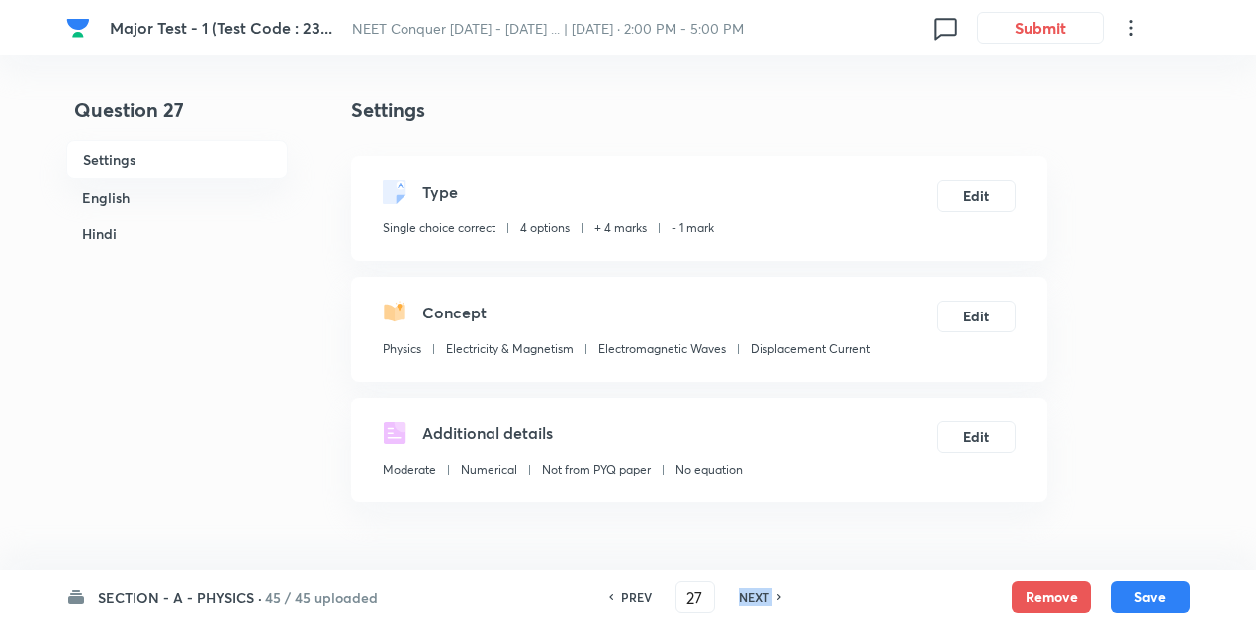
checkbox input "true"
click at [764, 590] on h6 "NEXT" at bounding box center [754, 597] width 31 height 18
type input "28"
checkbox input "false"
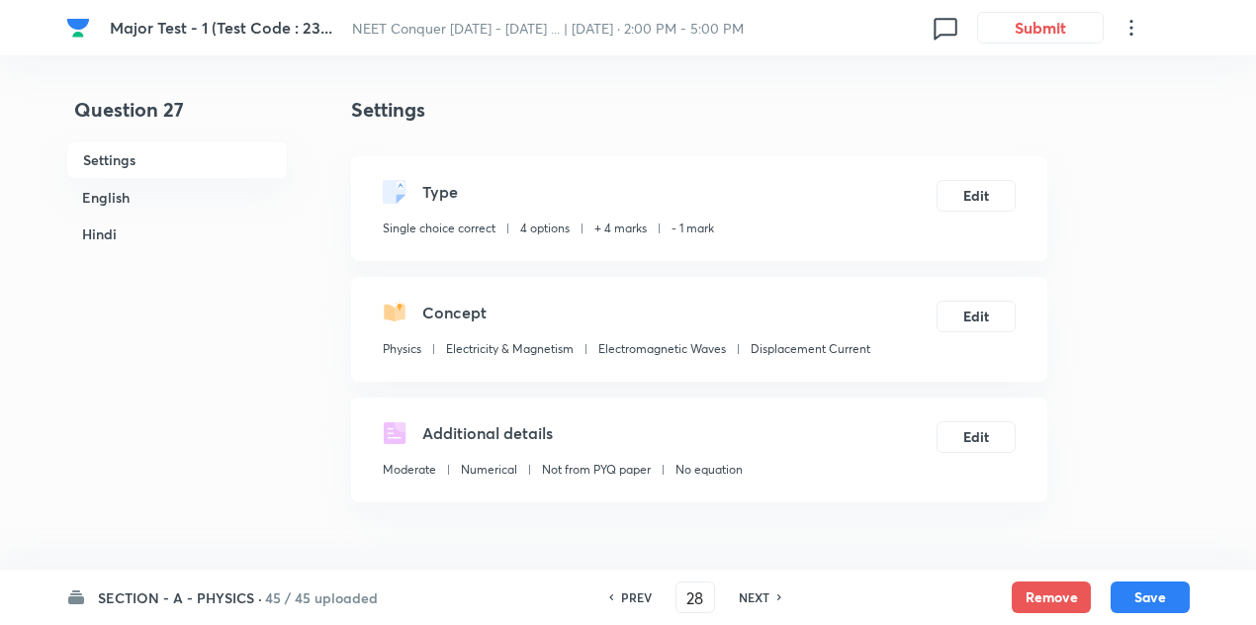
checkbox input "false"
checkbox input "true"
click at [764, 590] on h6 "NEXT" at bounding box center [754, 597] width 31 height 18
type input "29"
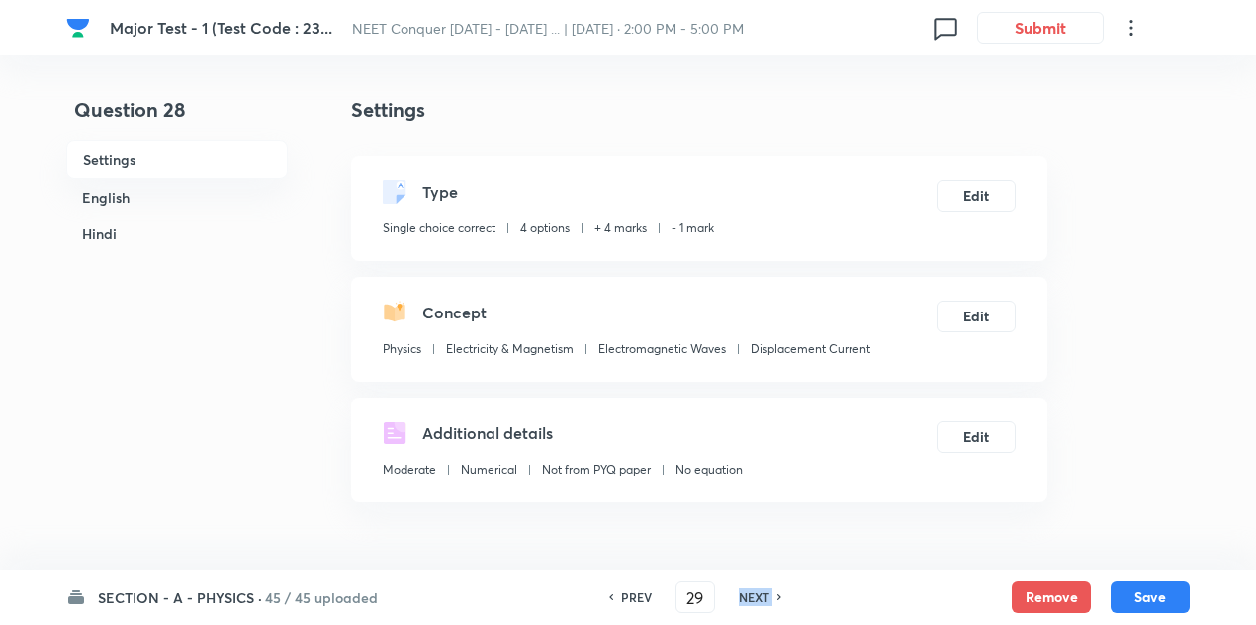
checkbox input "false"
checkbox input "true"
click at [764, 590] on h6 "NEXT" at bounding box center [754, 597] width 31 height 18
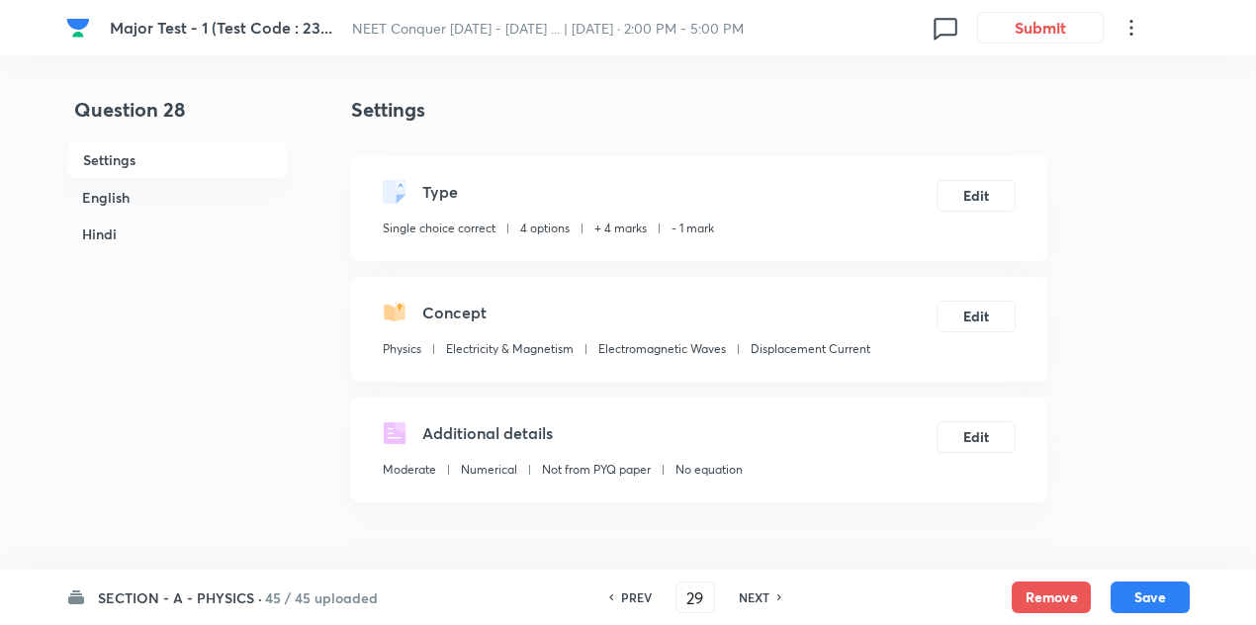
type input "30"
checkbox input "false"
checkbox input "true"
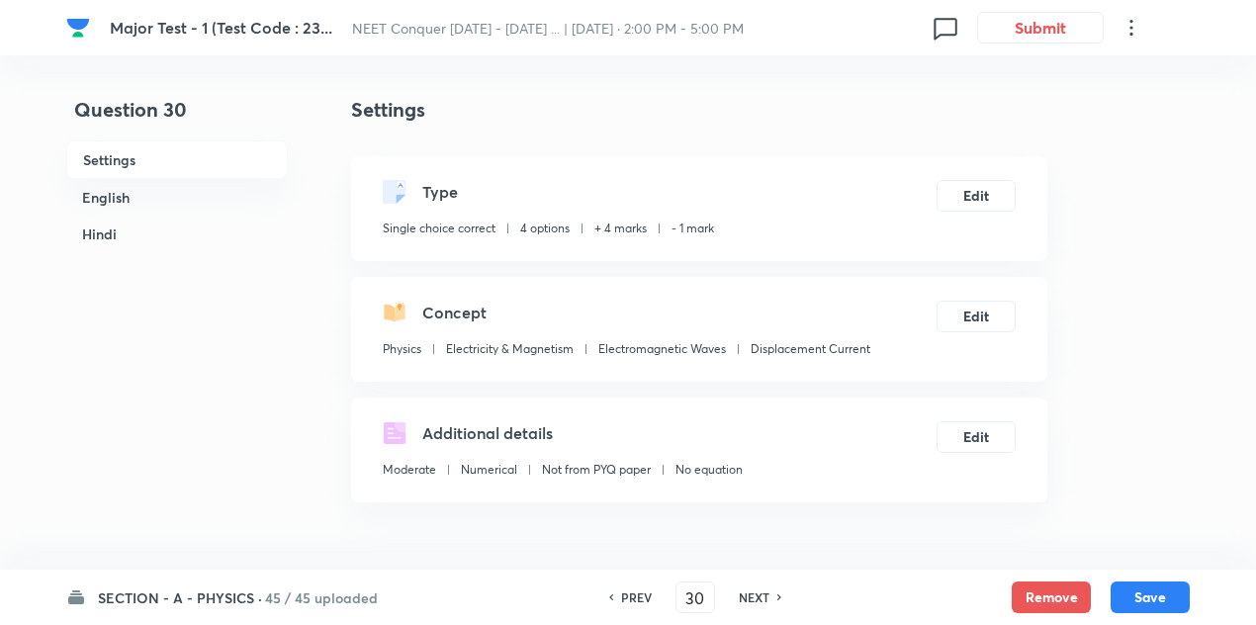
click at [764, 590] on h6 "NEXT" at bounding box center [754, 597] width 31 height 18
type input "31"
checkbox input "false"
checkbox input "true"
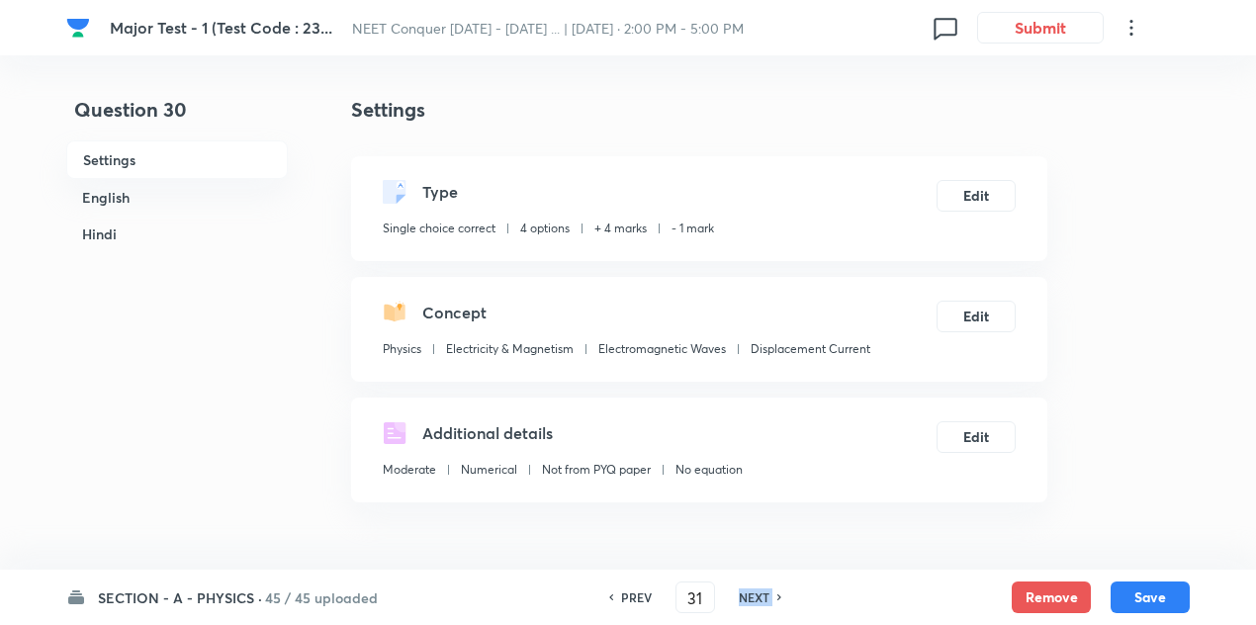
checkbox input "true"
click at [764, 590] on h6 "NEXT" at bounding box center [754, 597] width 31 height 18
type input "32"
checkbox input "false"
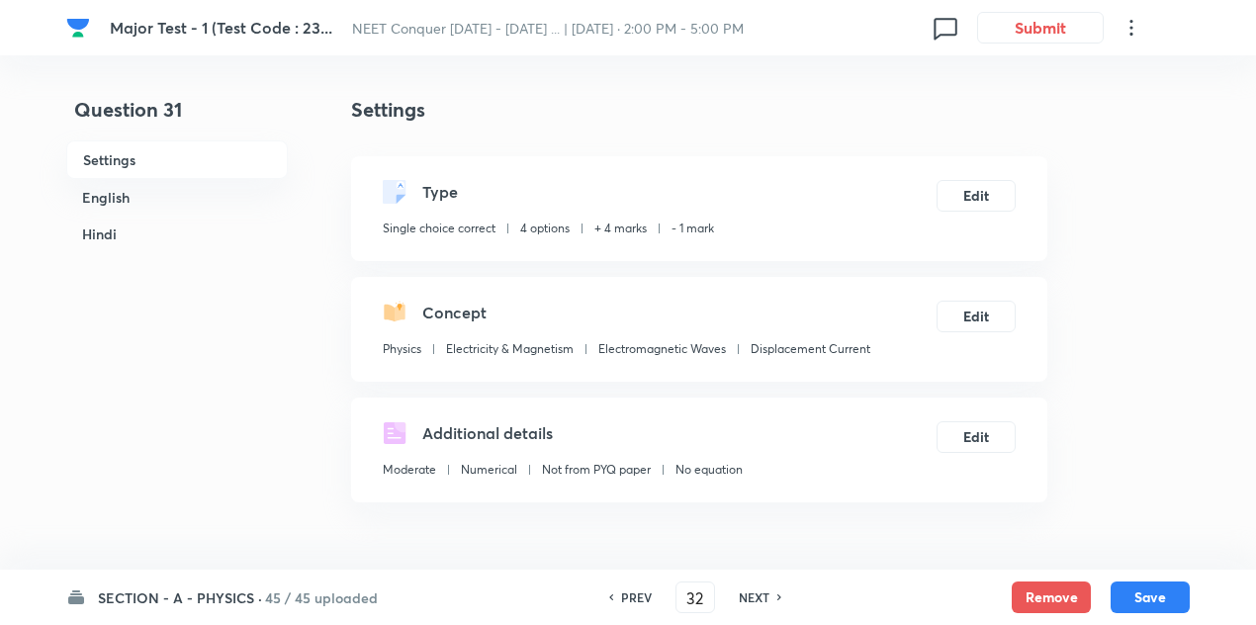
checkbox input "true"
click at [764, 590] on h6 "NEXT" at bounding box center [754, 597] width 31 height 18
type input "33"
checkbox input "false"
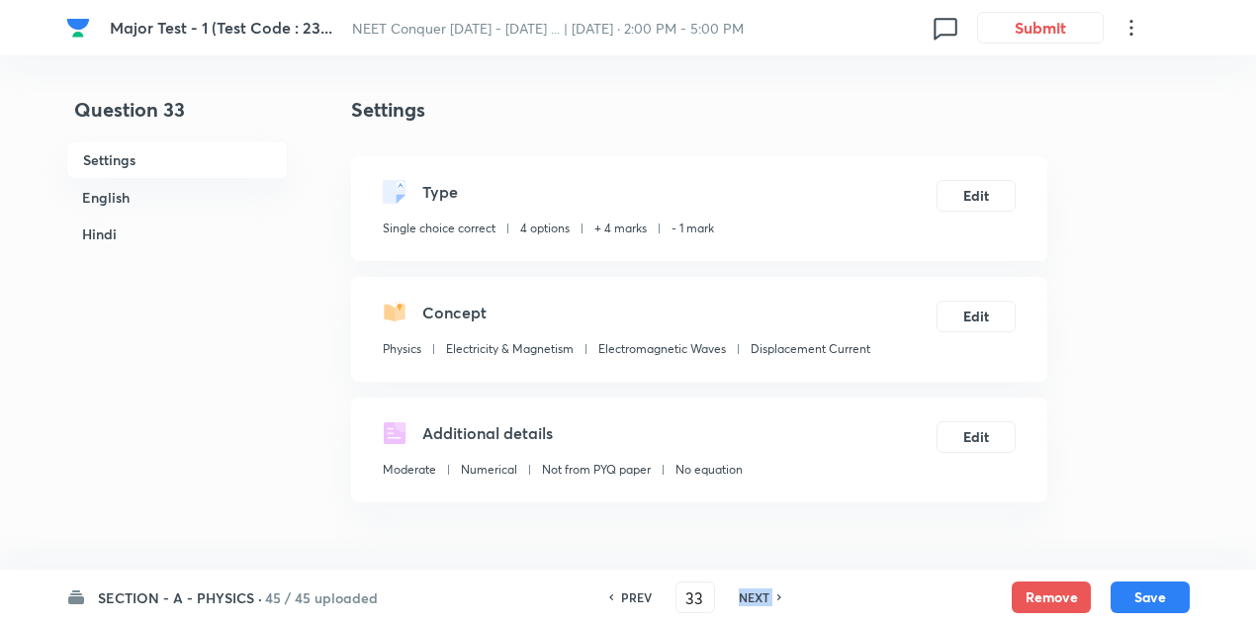
checkbox input "false"
checkbox input "true"
click at [764, 590] on h6 "NEXT" at bounding box center [754, 597] width 31 height 18
type input "34"
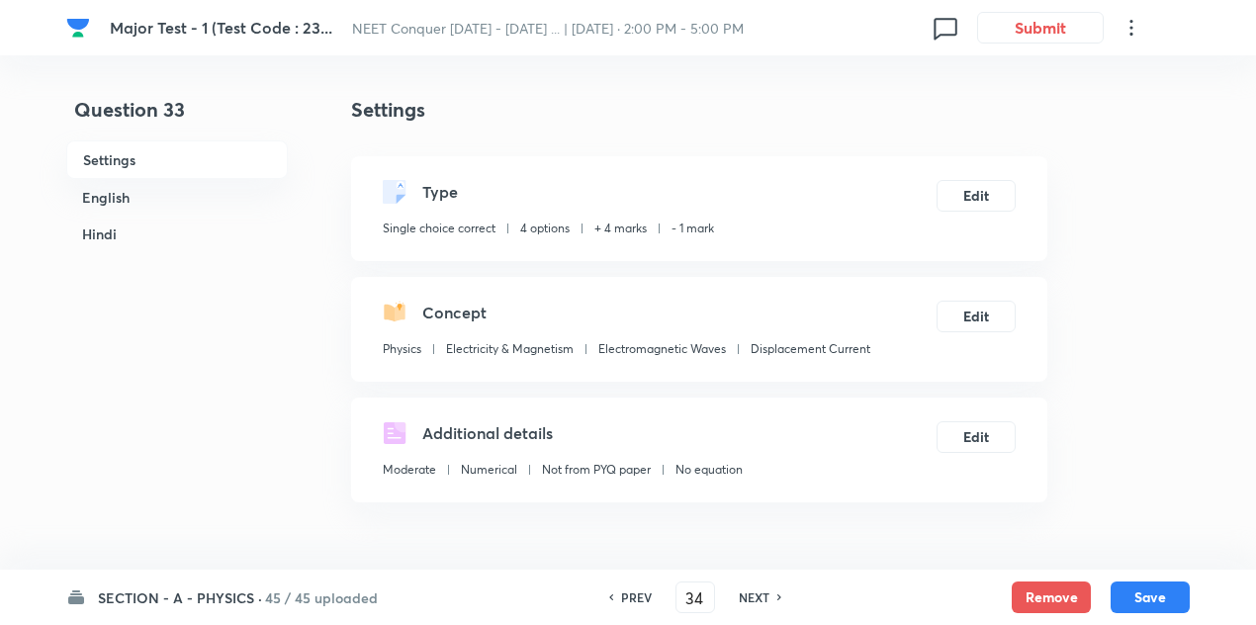
checkbox input "false"
checkbox input "true"
click at [764, 590] on h6 "NEXT" at bounding box center [754, 597] width 31 height 18
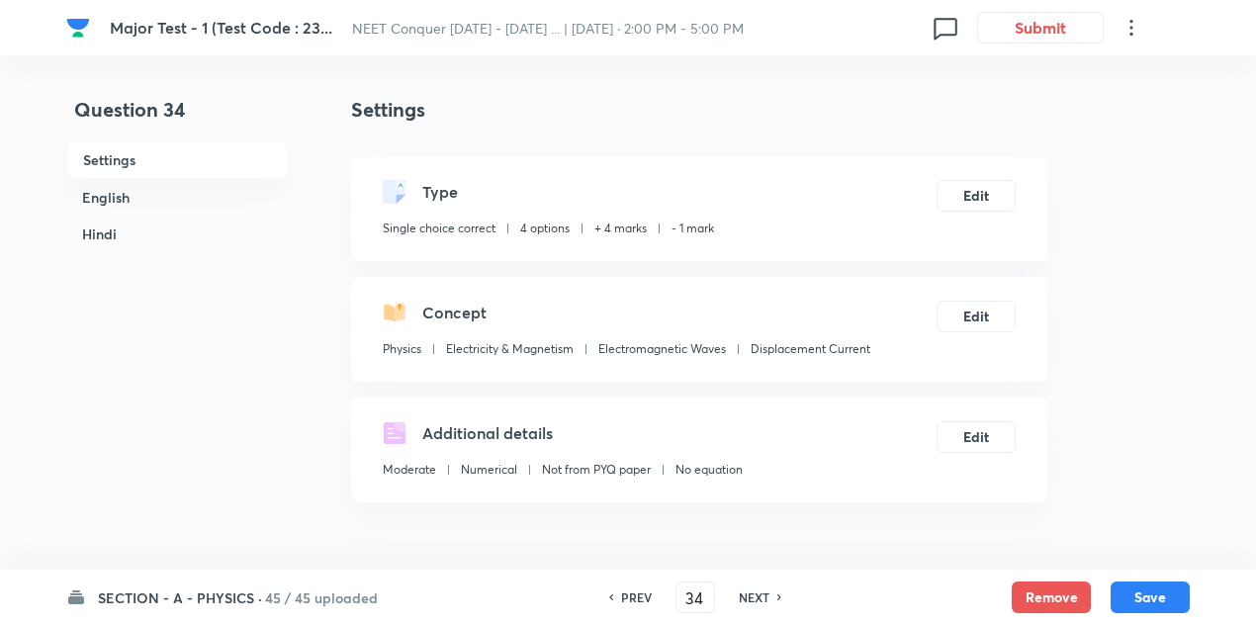
type input "35"
checkbox input "false"
checkbox input "true"
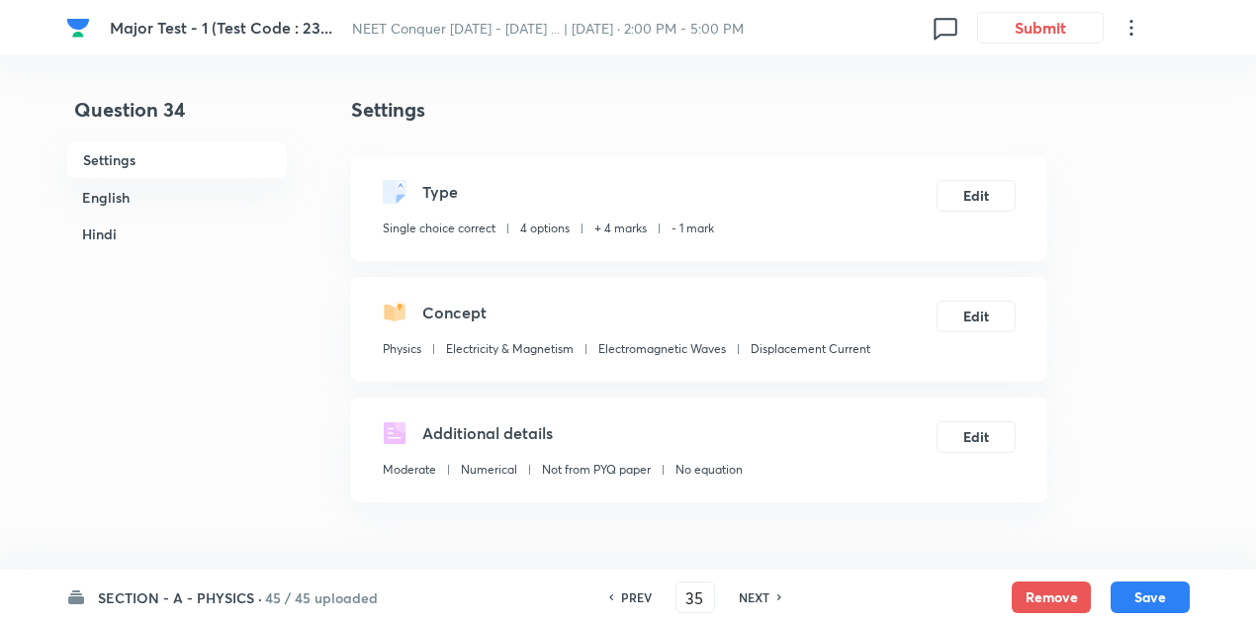
click at [764, 590] on h6 "NEXT" at bounding box center [754, 597] width 31 height 18
type input "36"
checkbox input "false"
checkbox input "true"
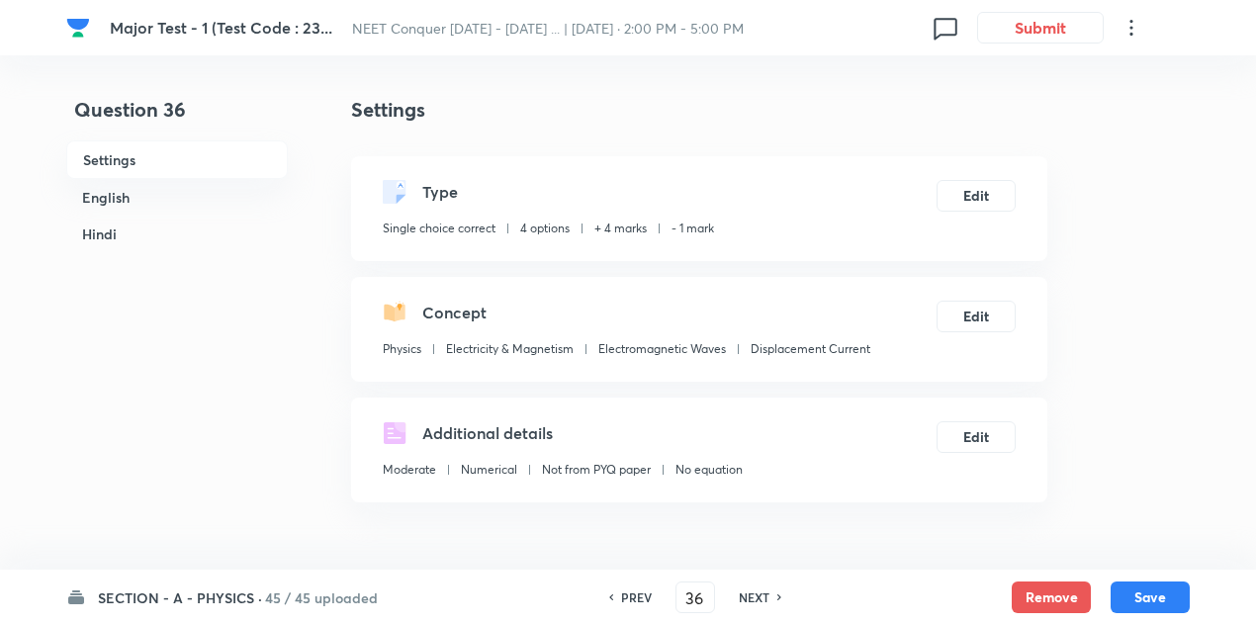
checkbox input "true"
click at [764, 590] on h6 "NEXT" at bounding box center [754, 597] width 31 height 18
type input "37"
checkbox input "false"
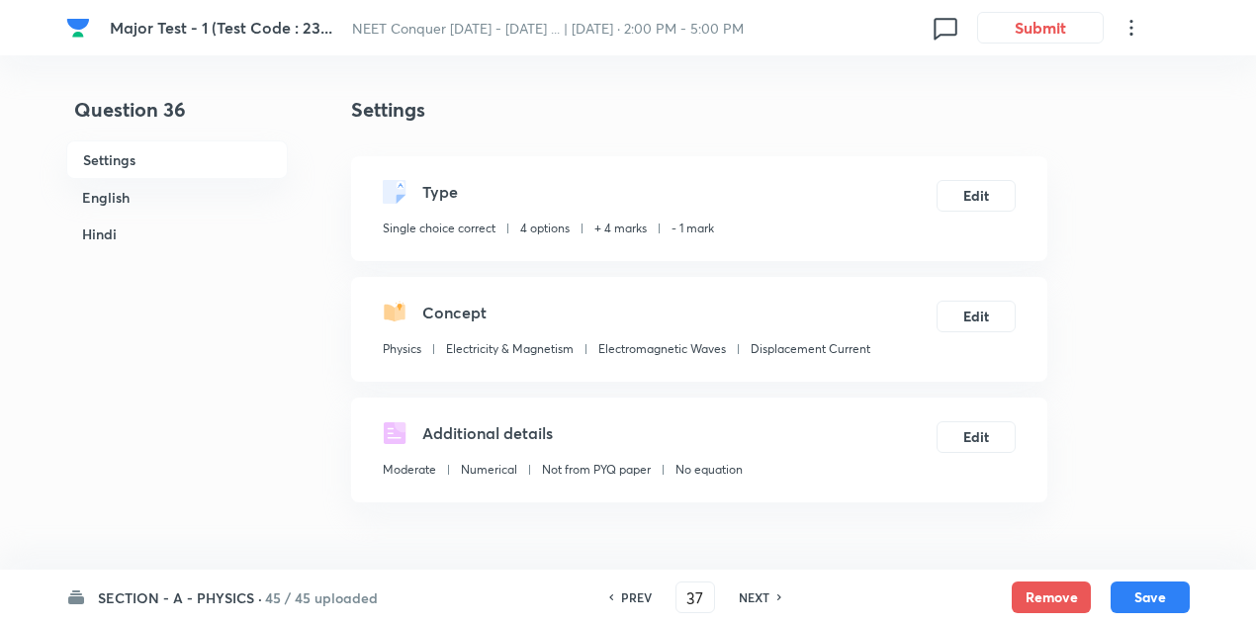
checkbox input "true"
click at [764, 590] on h6 "NEXT" at bounding box center [754, 597] width 31 height 18
type input "38"
checkbox input "false"
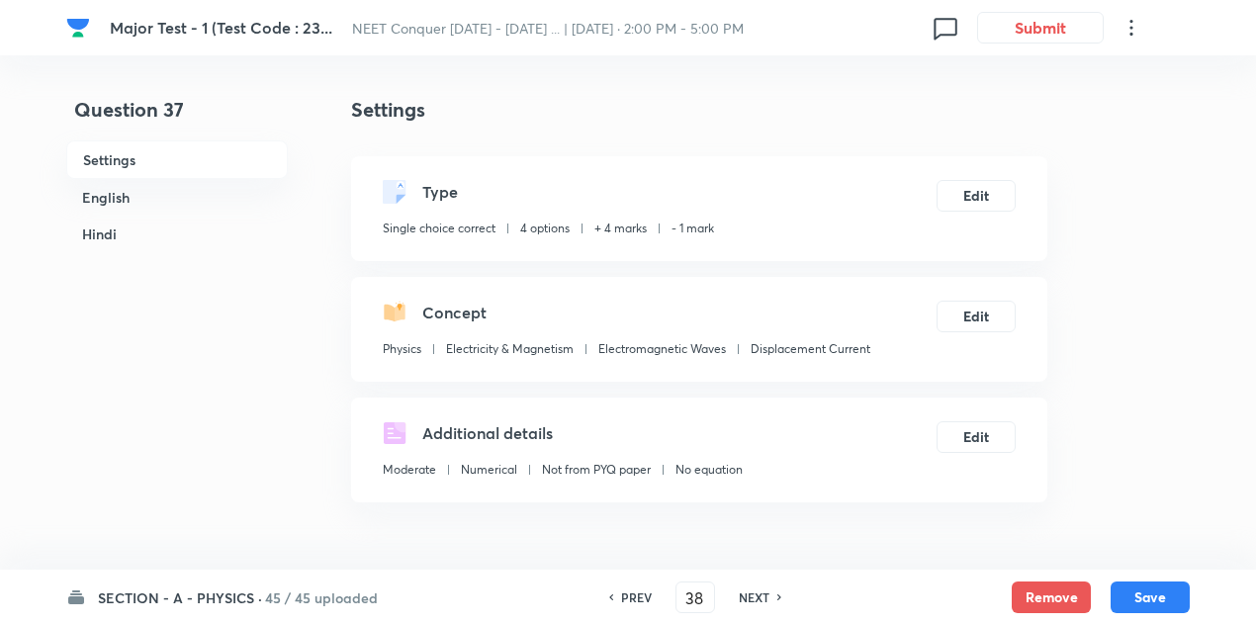
checkbox input "false"
checkbox input "true"
click at [764, 590] on h6 "NEXT" at bounding box center [754, 597] width 31 height 18
type input "39"
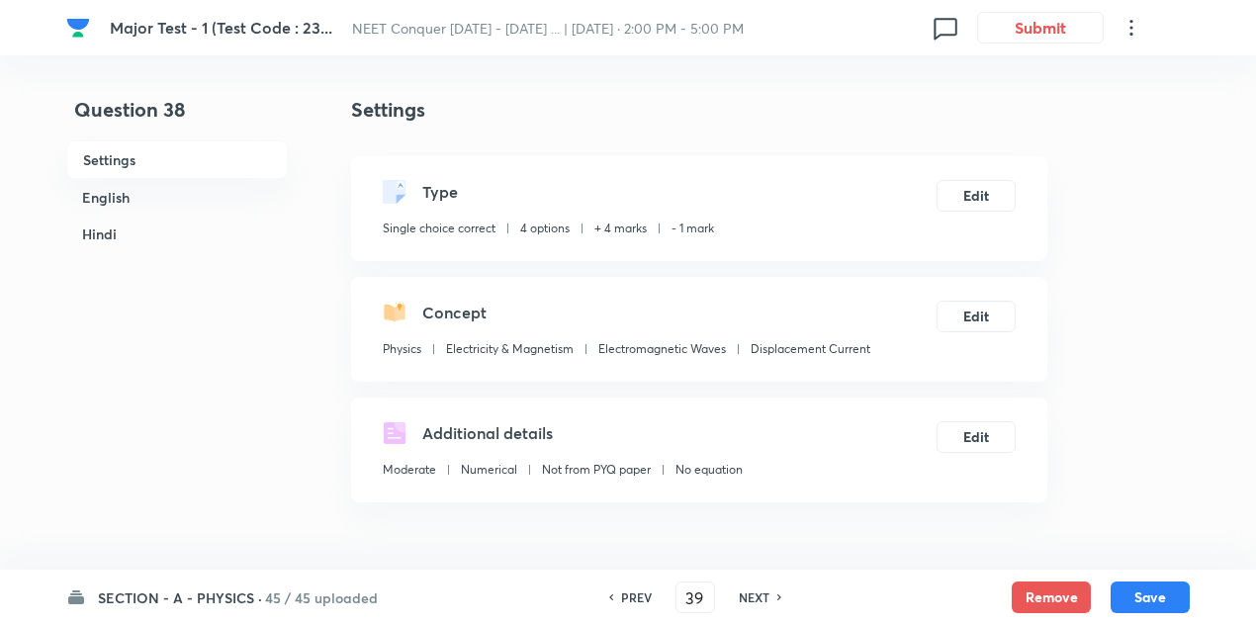
checkbox input "false"
checkbox input "true"
click at [764, 590] on h6 "NEXT" at bounding box center [754, 597] width 31 height 18
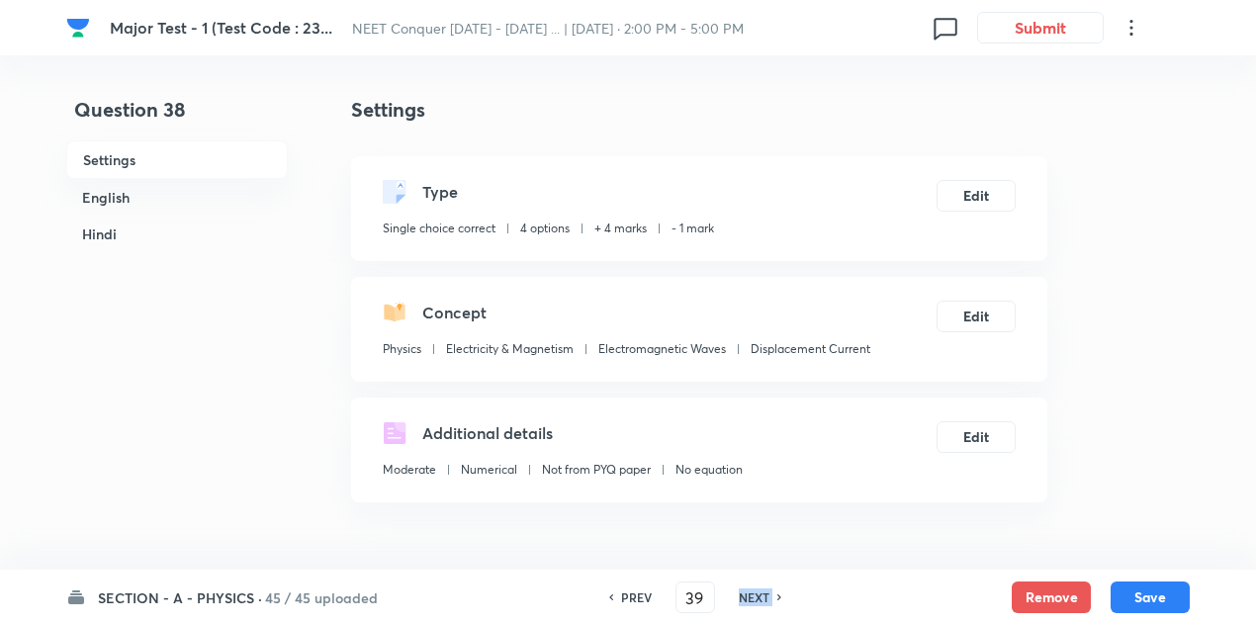
type input "40"
checkbox input "false"
checkbox input "true"
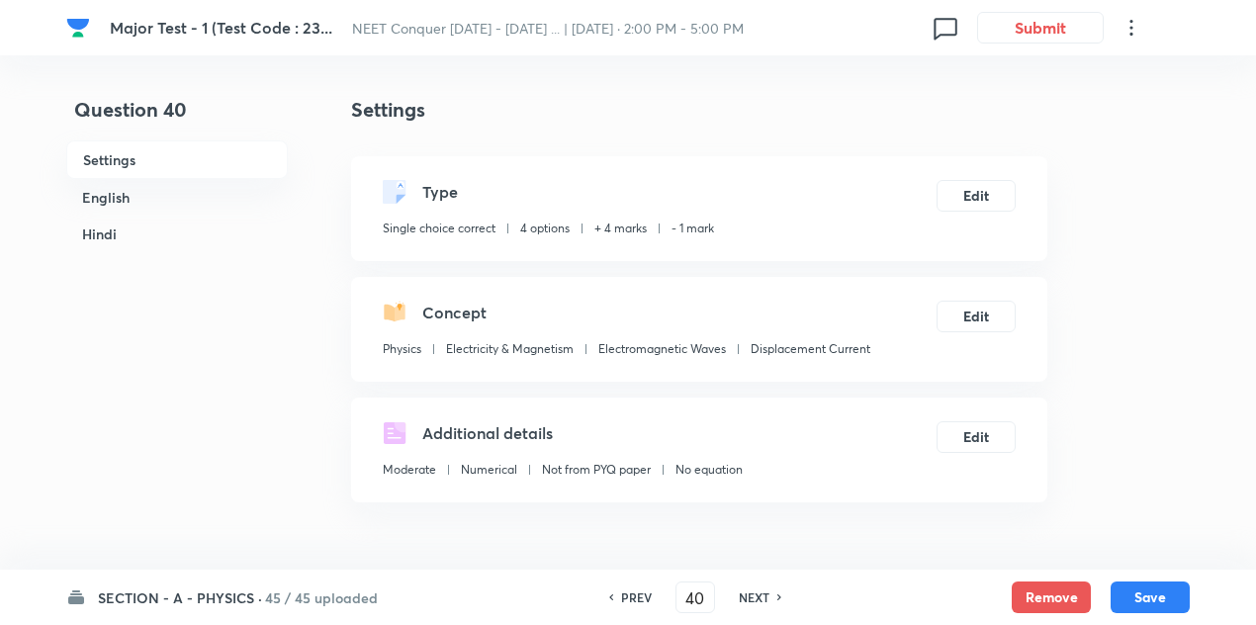
click at [764, 590] on h6 "NEXT" at bounding box center [754, 597] width 31 height 18
type input "41"
checkbox input "false"
checkbox input "true"
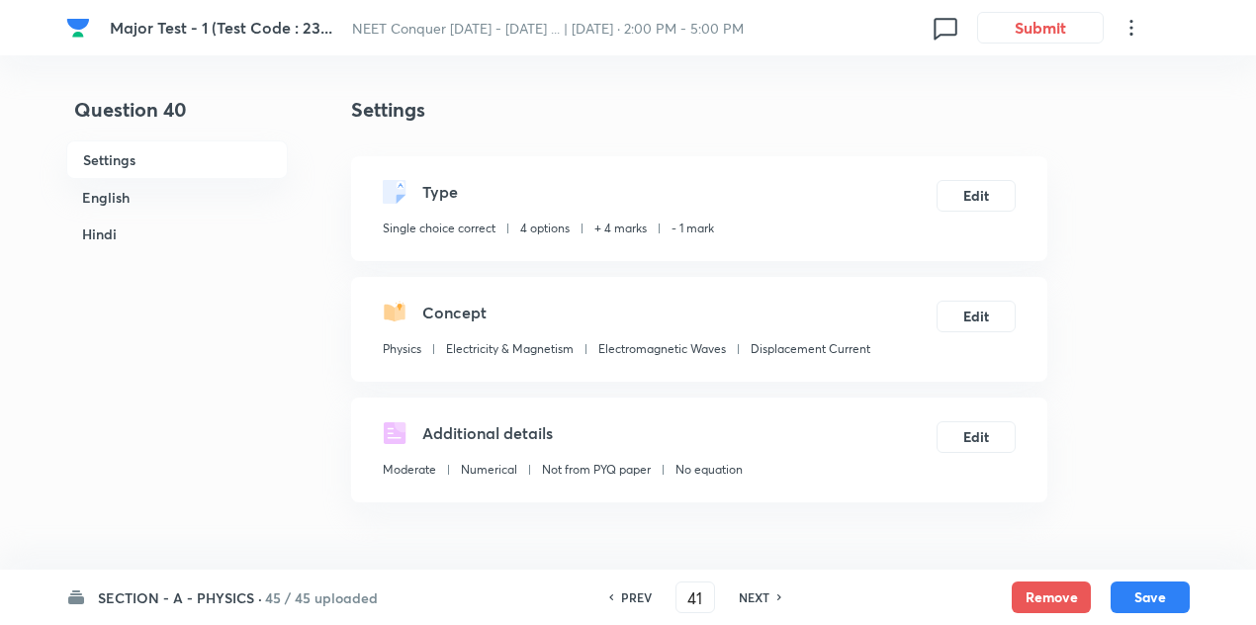
checkbox input "true"
click at [764, 590] on h6 "NEXT" at bounding box center [754, 597] width 31 height 18
type input "42"
checkbox input "false"
click at [764, 590] on h6 "NEXT" at bounding box center [754, 597] width 31 height 18
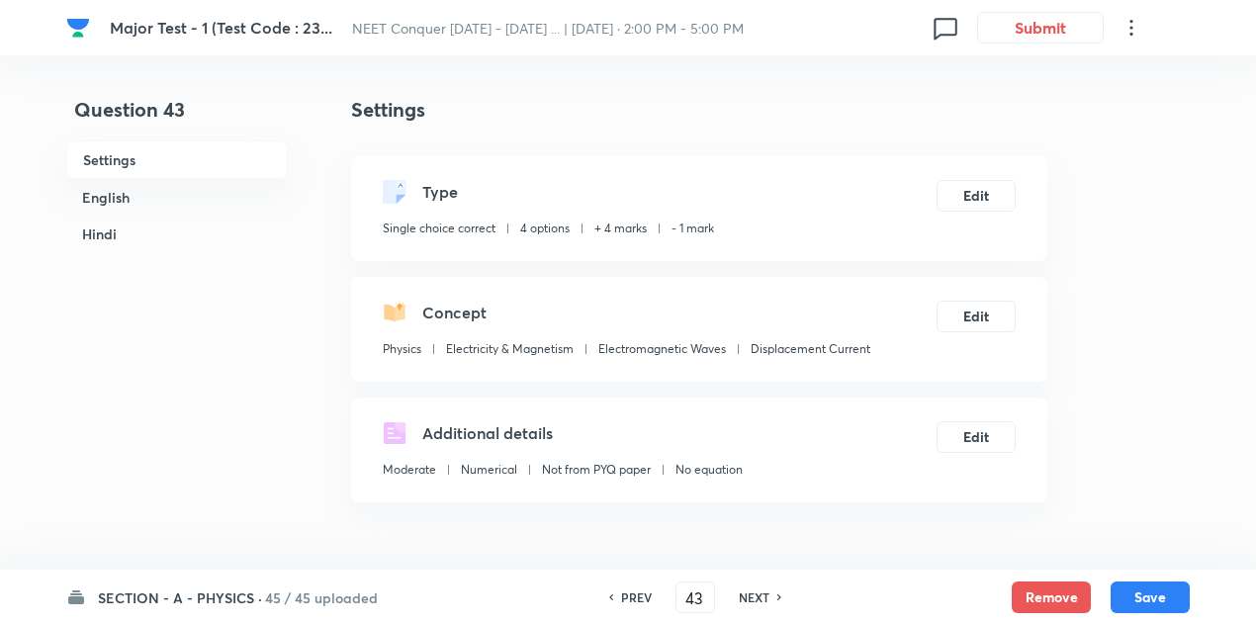
click at [764, 590] on h6 "NEXT" at bounding box center [754, 597] width 31 height 18
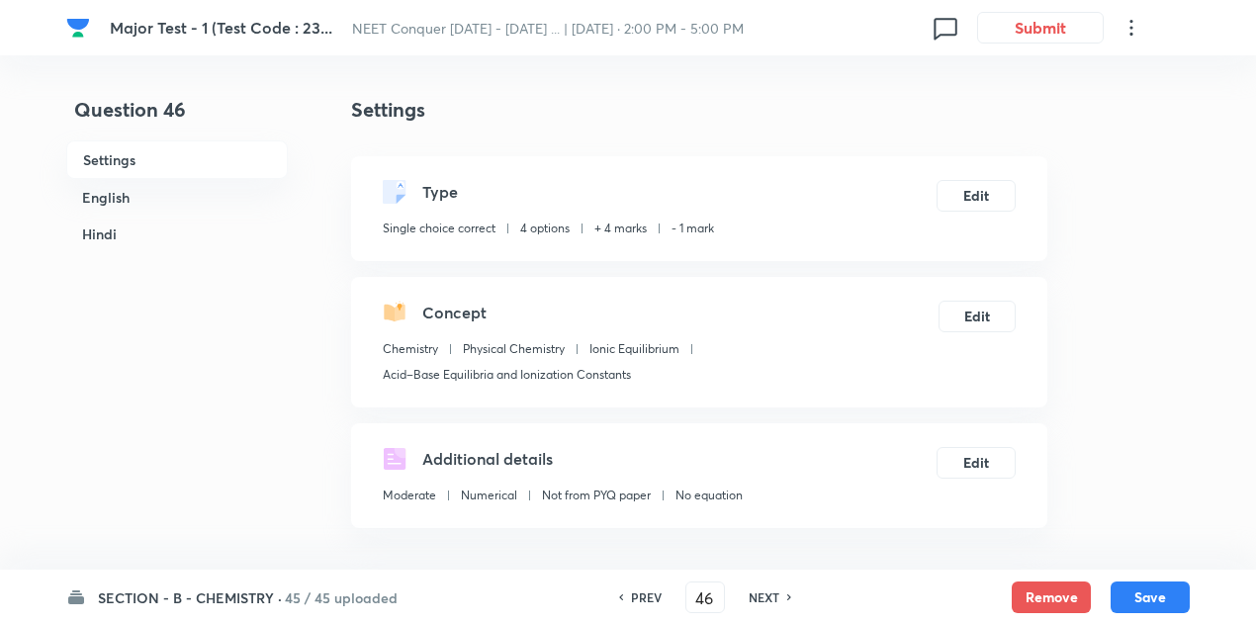
click at [764, 590] on h6 "NEXT" at bounding box center [764, 597] width 31 height 18
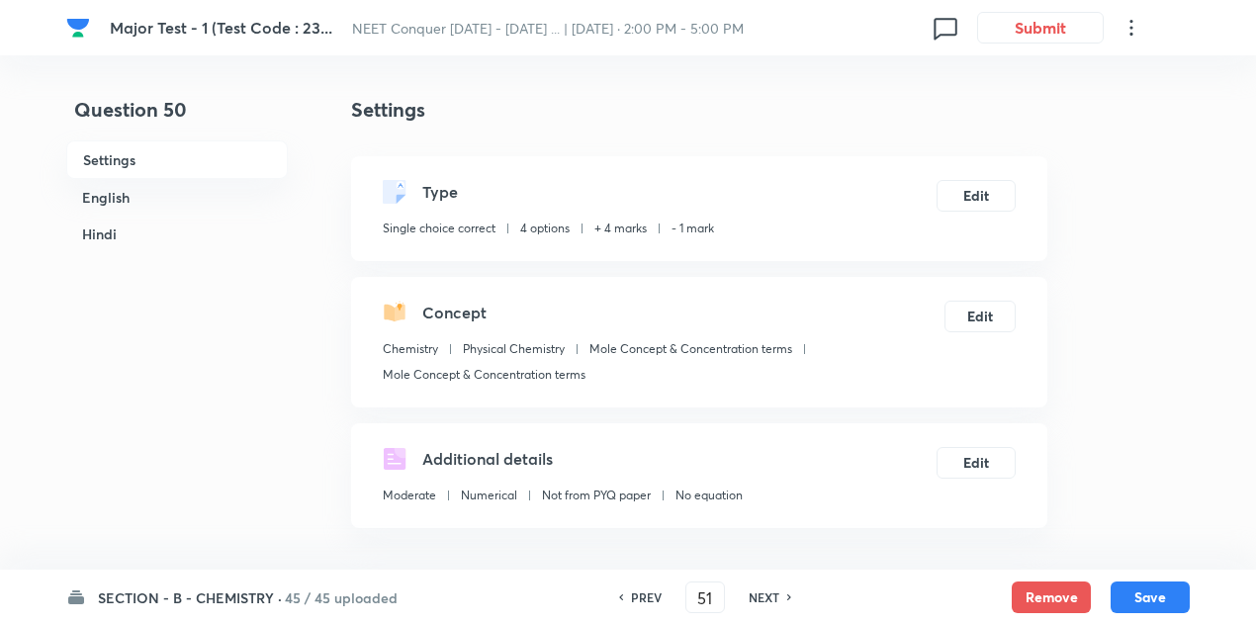
click at [764, 590] on h6 "NEXT" at bounding box center [764, 597] width 31 height 18
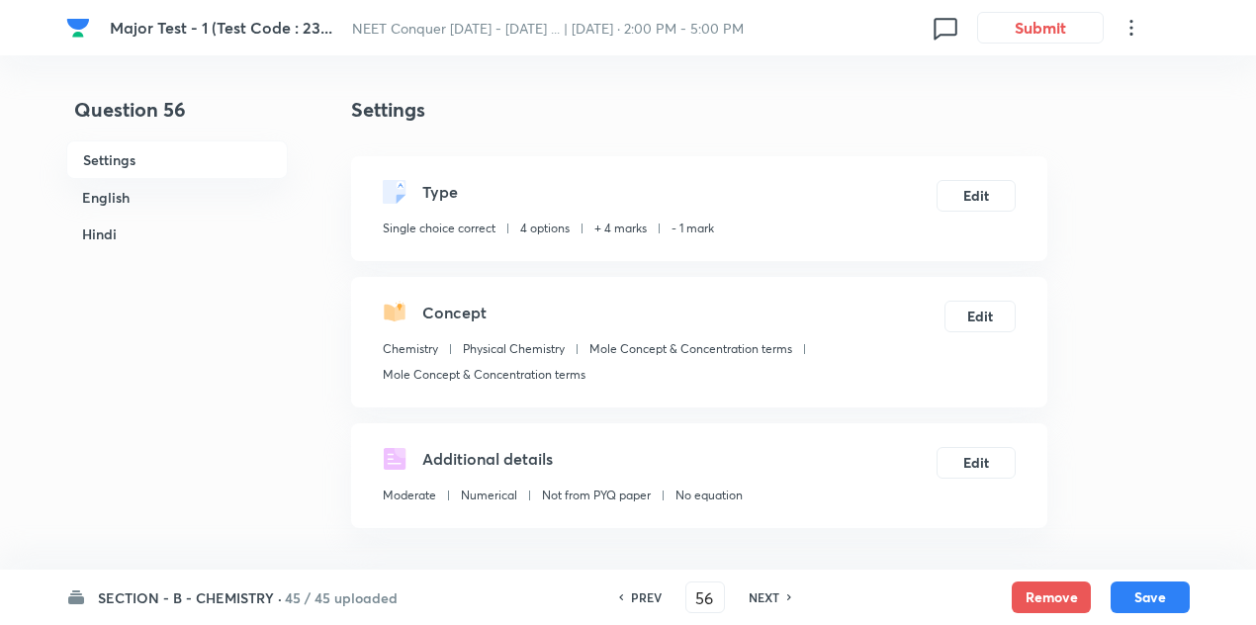
click at [764, 590] on h6 "NEXT" at bounding box center [764, 597] width 31 height 18
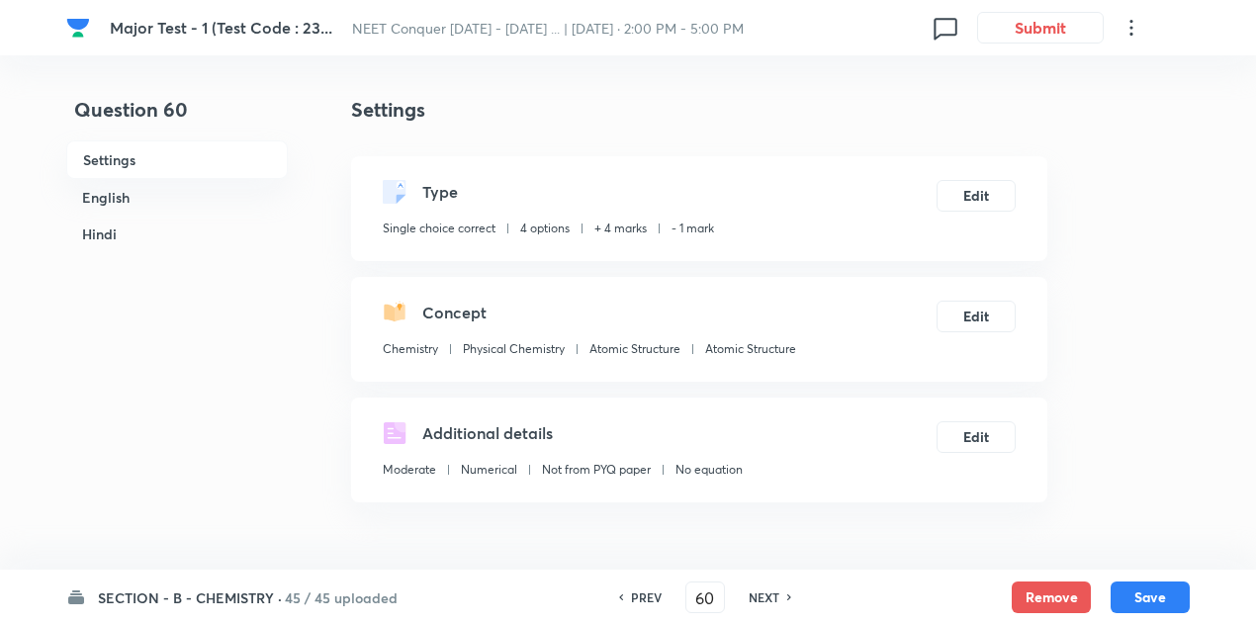
click at [764, 590] on h6 "NEXT" at bounding box center [764, 597] width 31 height 18
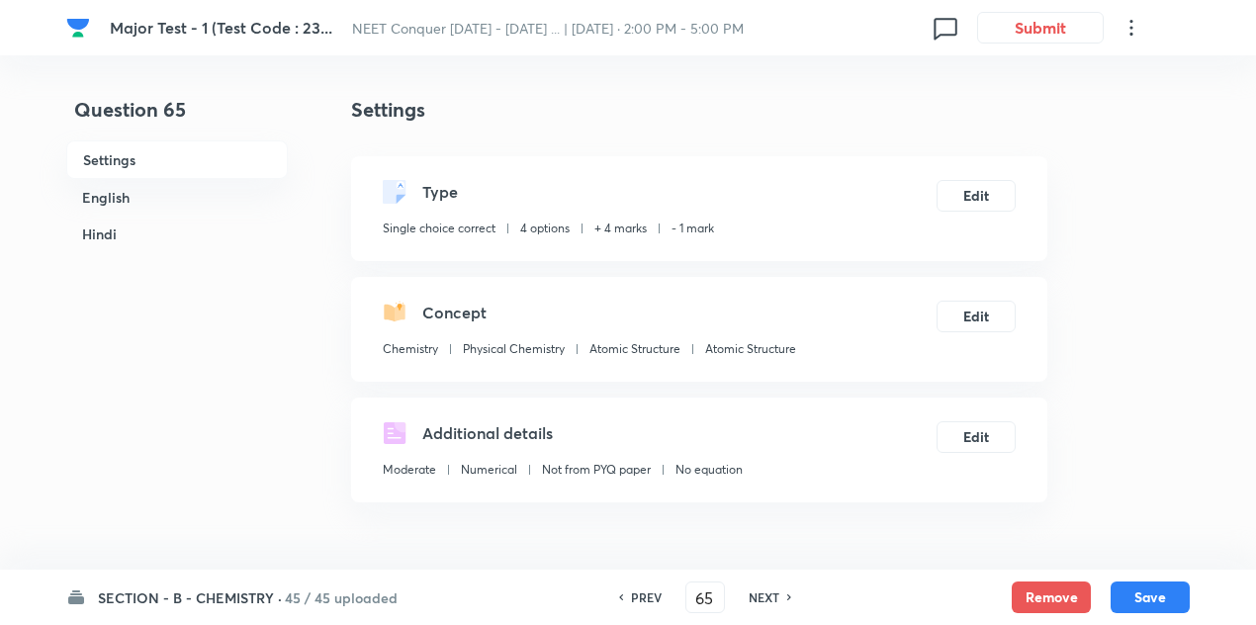
click at [764, 590] on h6 "NEXT" at bounding box center [764, 597] width 31 height 18
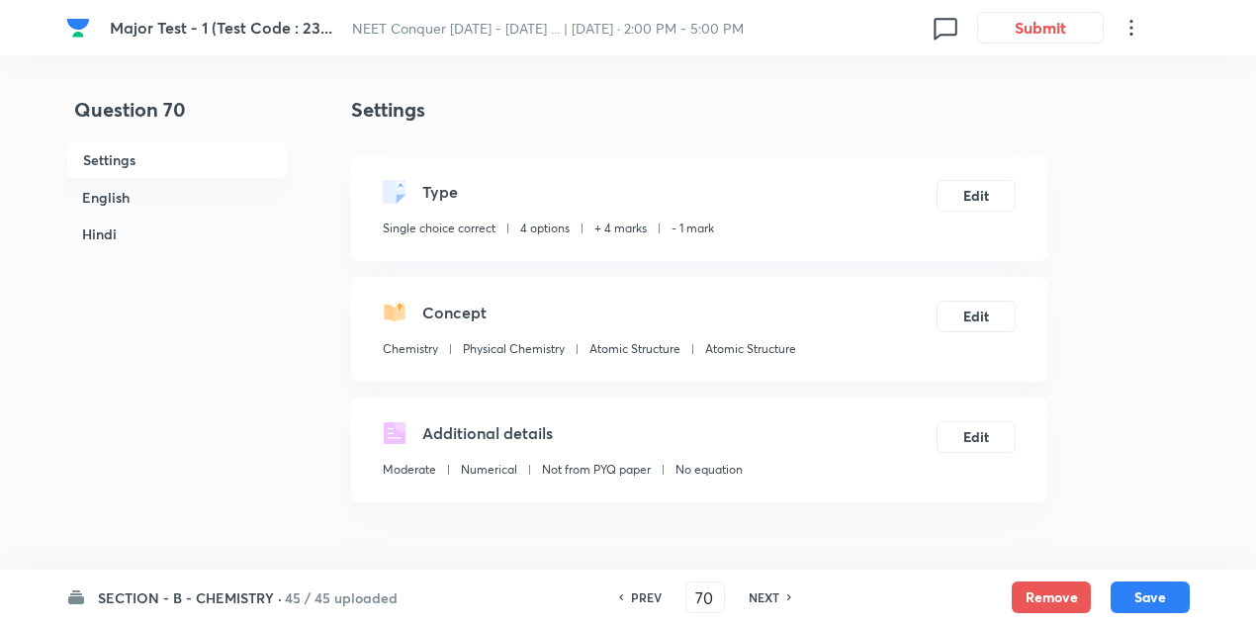
click at [764, 590] on h6 "NEXT" at bounding box center [764, 597] width 31 height 18
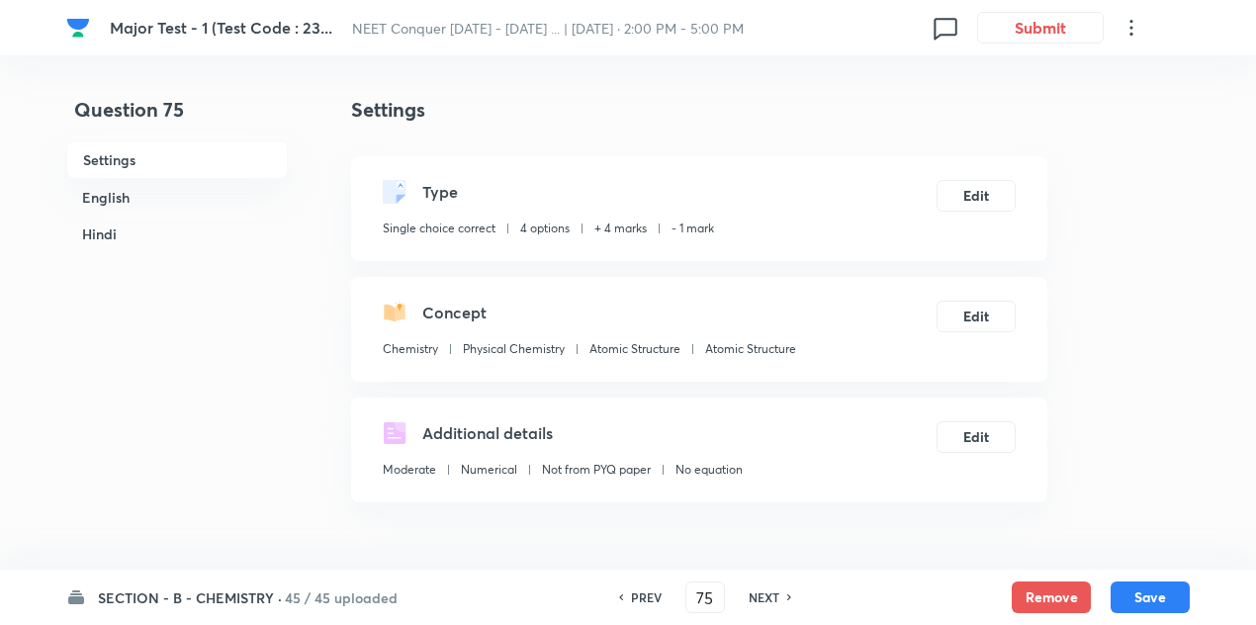
click at [764, 590] on h6 "NEXT" at bounding box center [764, 597] width 31 height 18
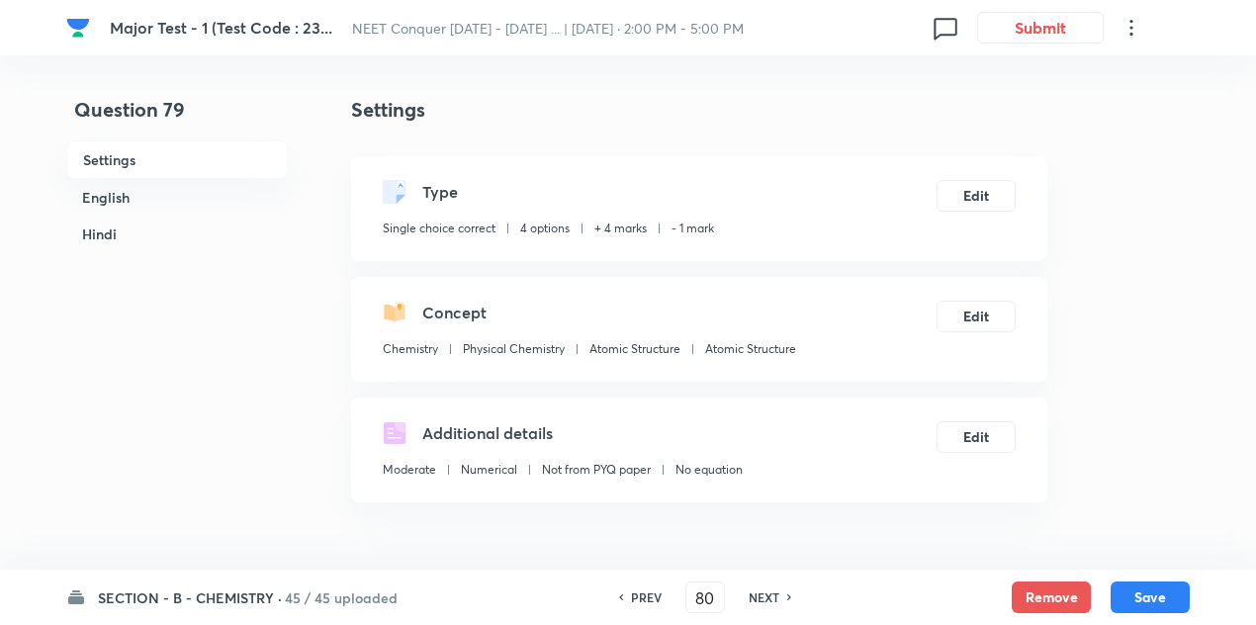
click at [764, 590] on h6 "NEXT" at bounding box center [764, 597] width 31 height 18
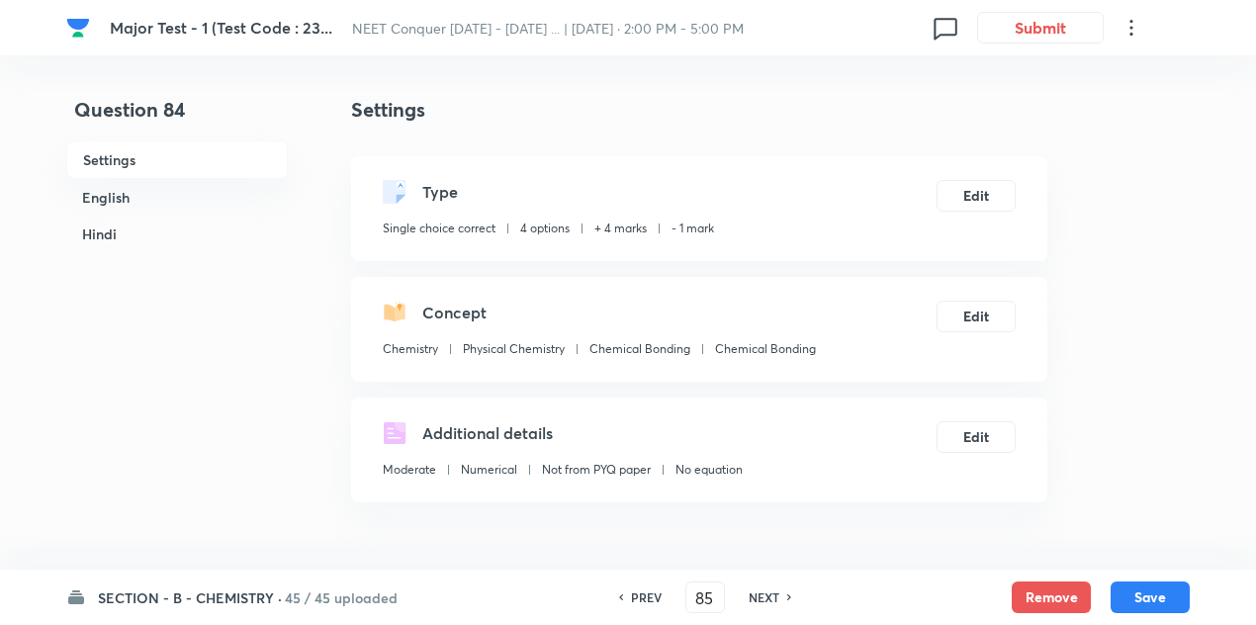
click at [764, 590] on h6 "NEXT" at bounding box center [764, 597] width 31 height 18
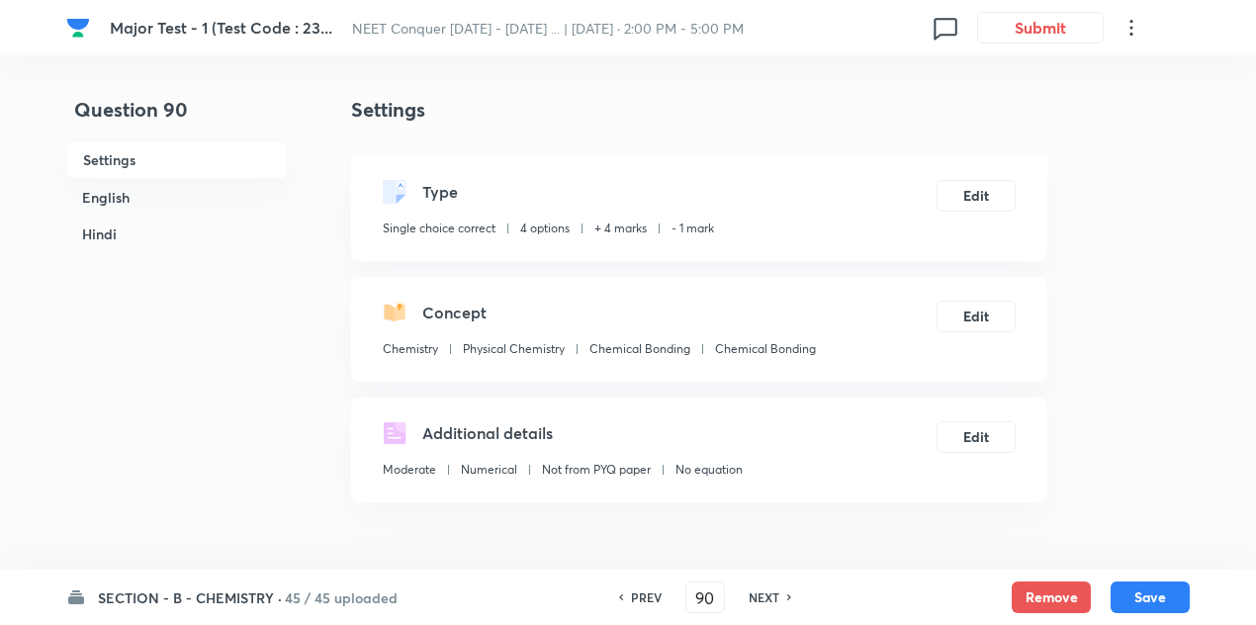
click at [764, 590] on h6 "NEXT" at bounding box center [764, 597] width 31 height 18
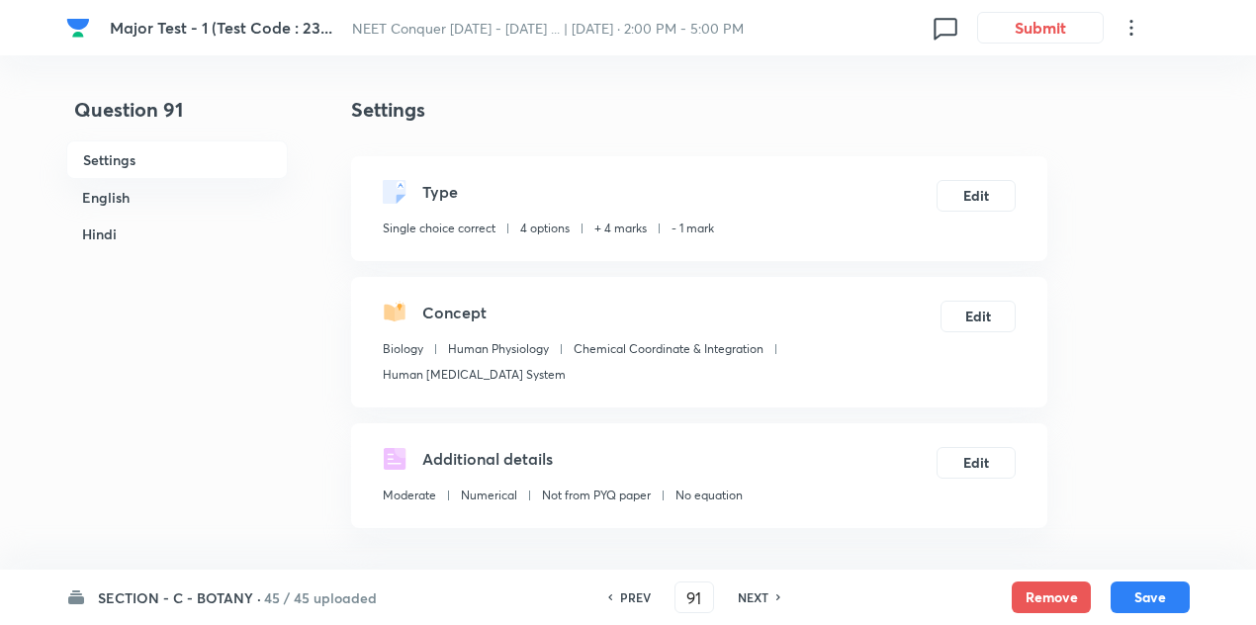
click at [764, 590] on h6 "NEXT" at bounding box center [753, 597] width 31 height 18
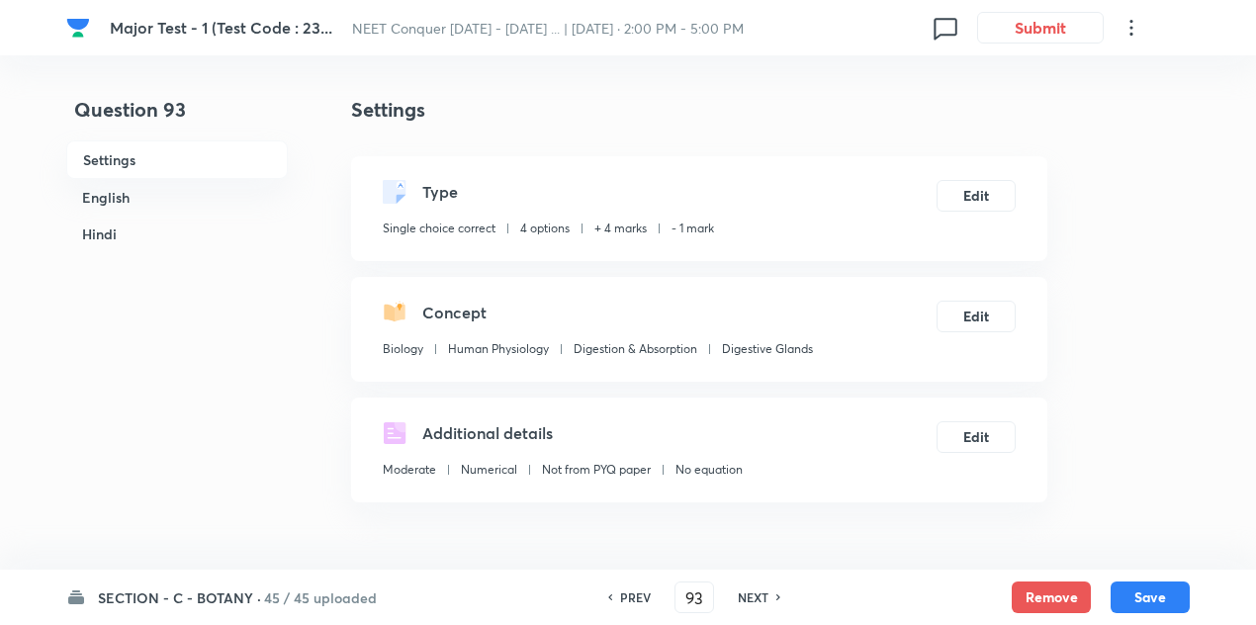
click at [764, 590] on h6 "NEXT" at bounding box center [753, 597] width 31 height 18
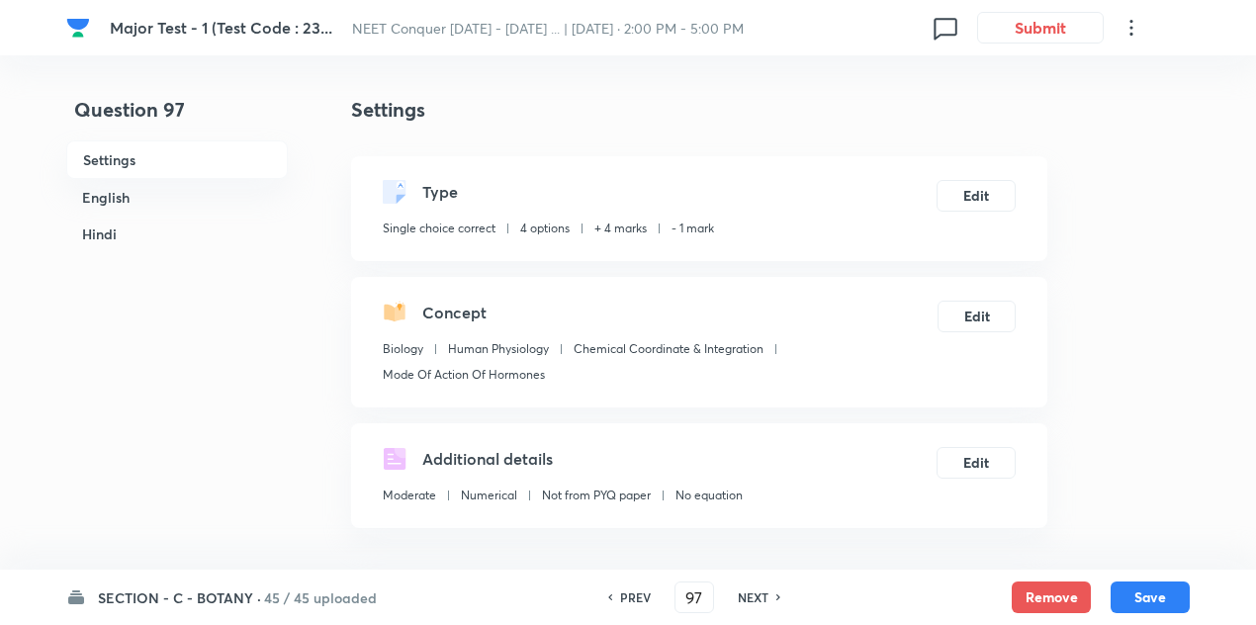
click at [764, 590] on h6 "NEXT" at bounding box center [753, 597] width 31 height 18
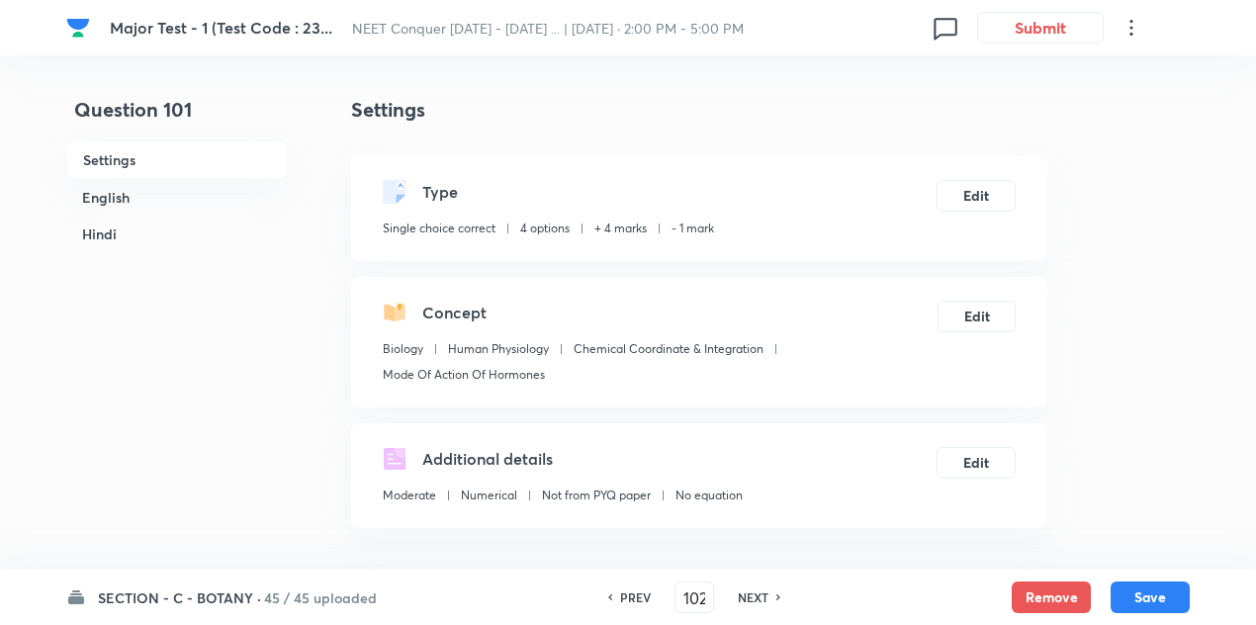
click at [764, 590] on h6 "NEXT" at bounding box center [753, 597] width 31 height 18
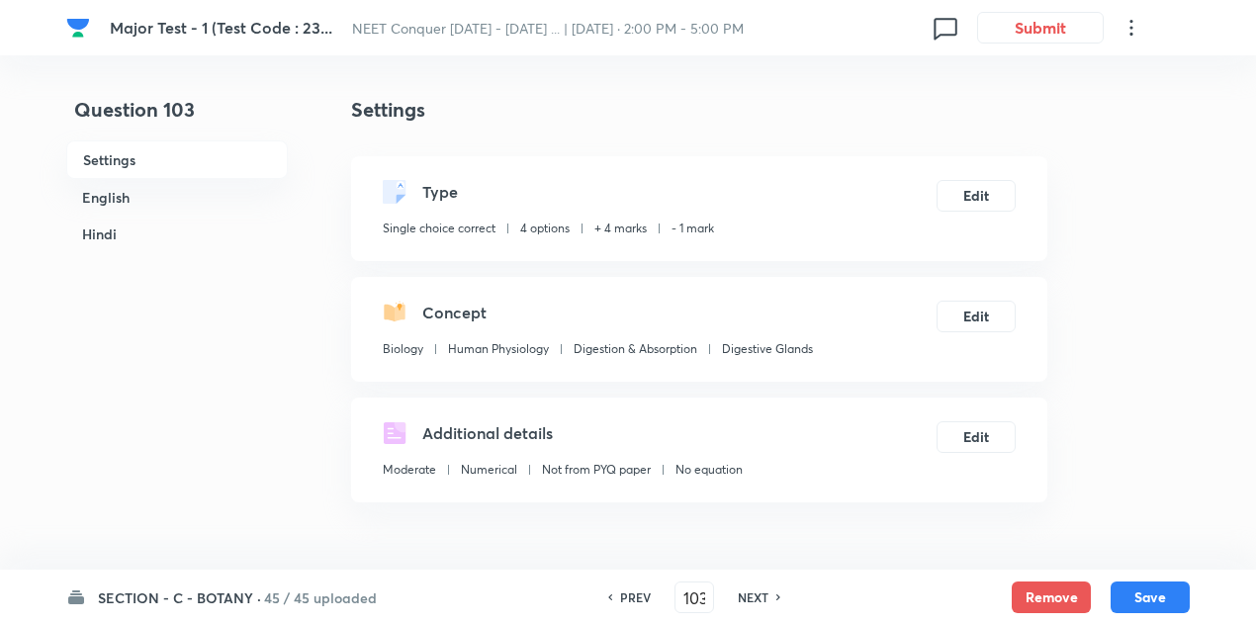
click at [764, 590] on h6 "NEXT" at bounding box center [753, 597] width 31 height 18
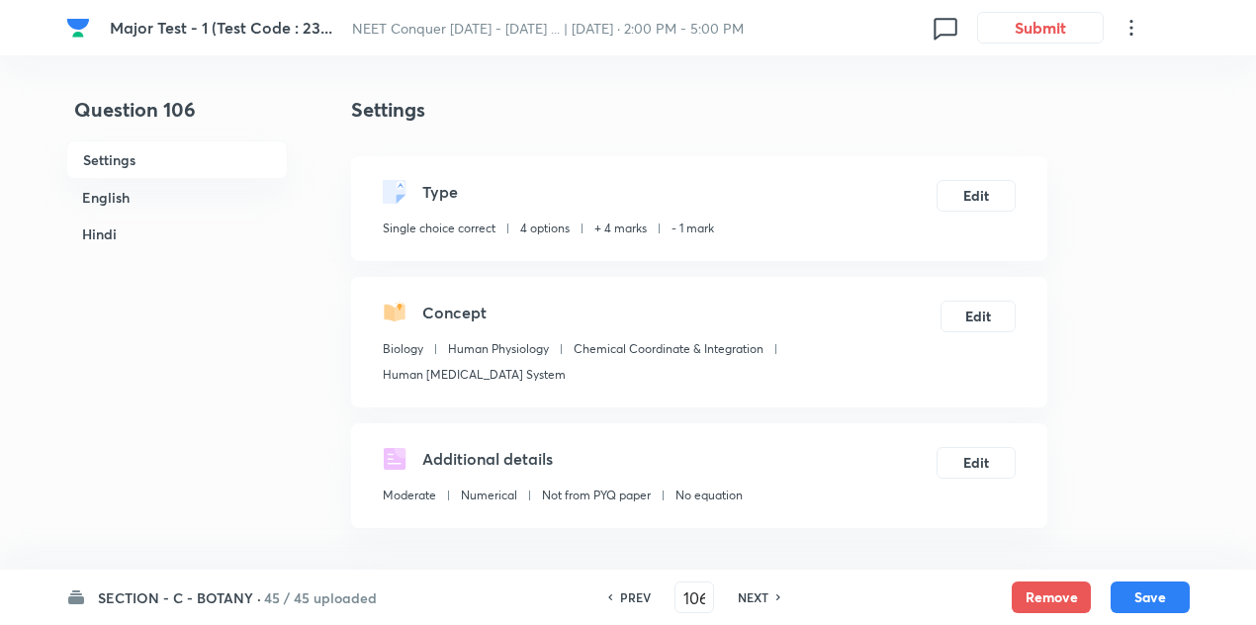
click at [764, 590] on h6 "NEXT" at bounding box center [753, 597] width 31 height 18
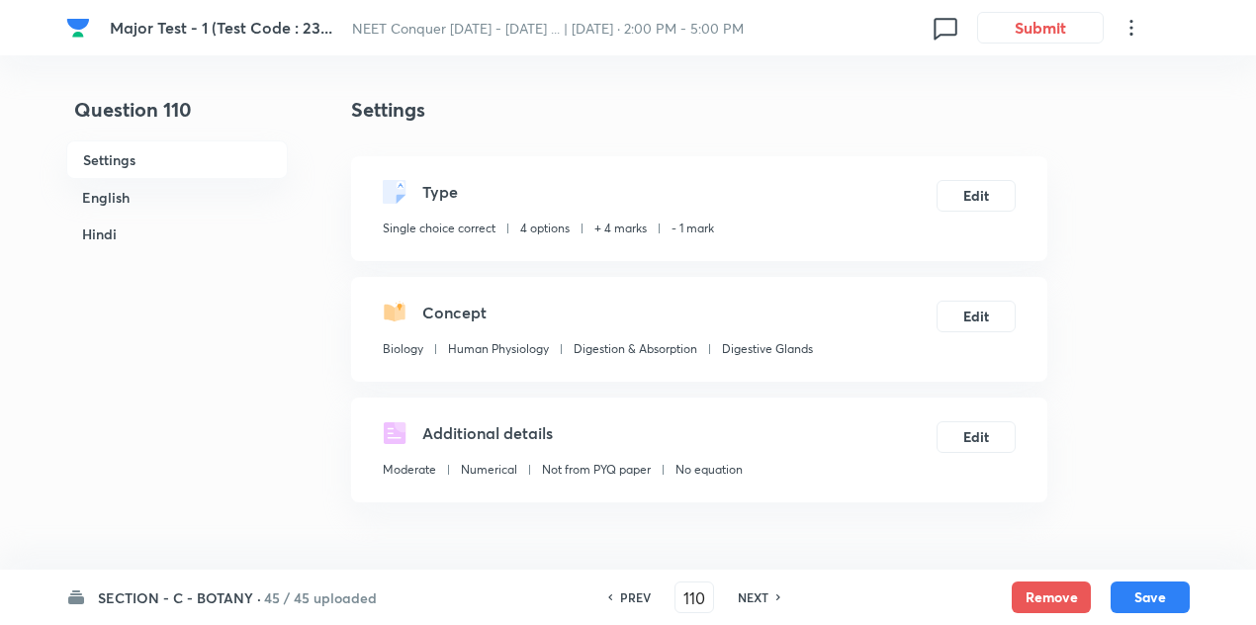
click at [764, 590] on h6 "NEXT" at bounding box center [753, 597] width 31 height 18
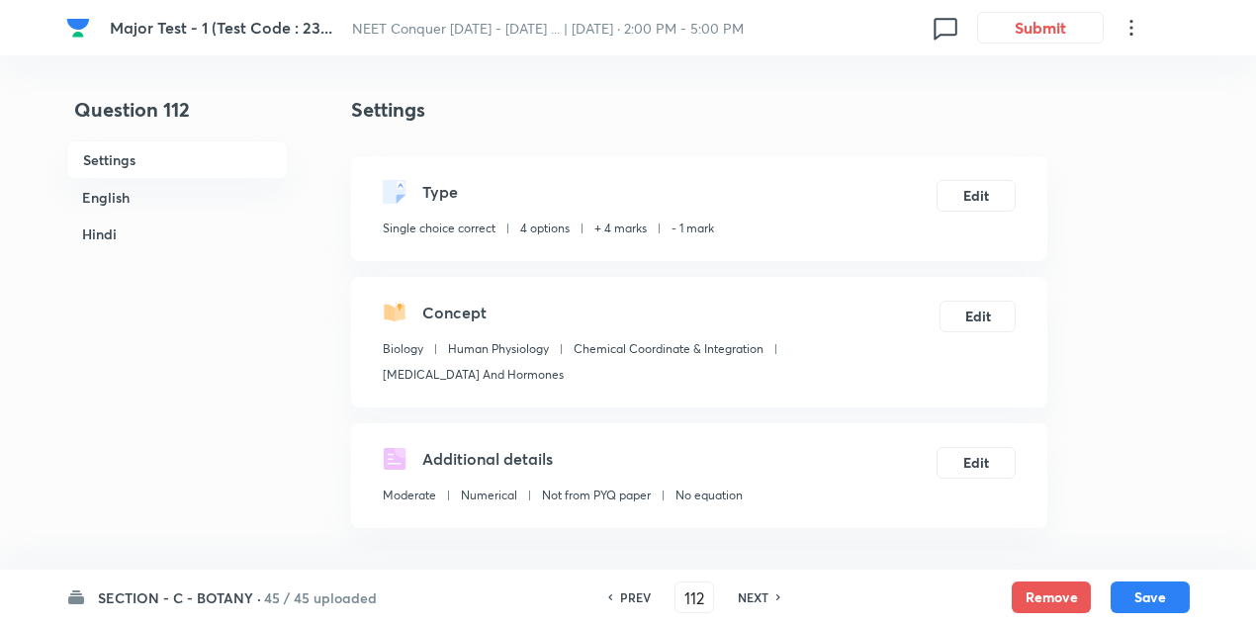
click at [764, 590] on h6 "NEXT" at bounding box center [753, 597] width 31 height 18
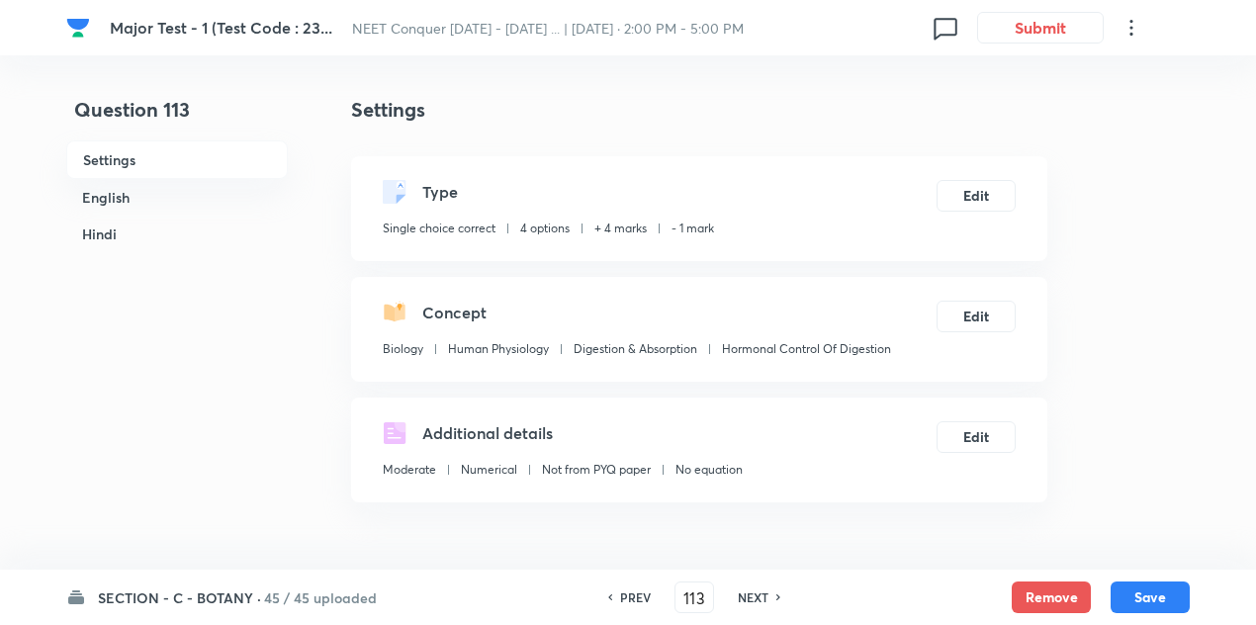
click at [764, 590] on h6 "NEXT" at bounding box center [753, 597] width 31 height 18
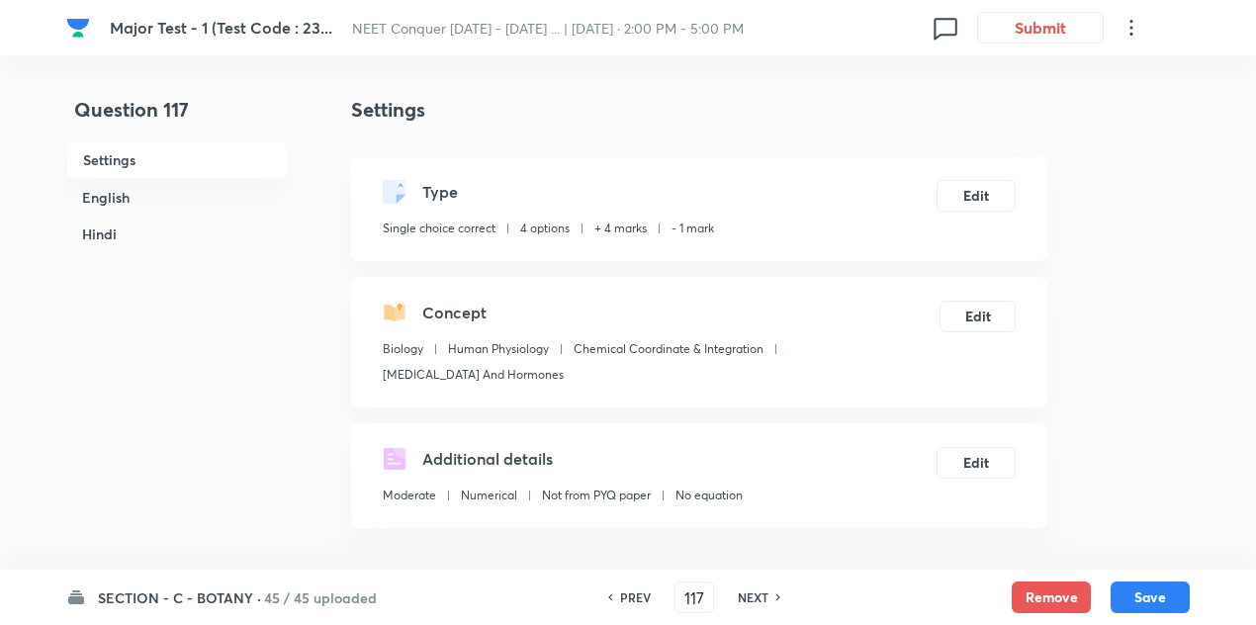
click at [764, 590] on h6 "NEXT" at bounding box center [753, 597] width 31 height 18
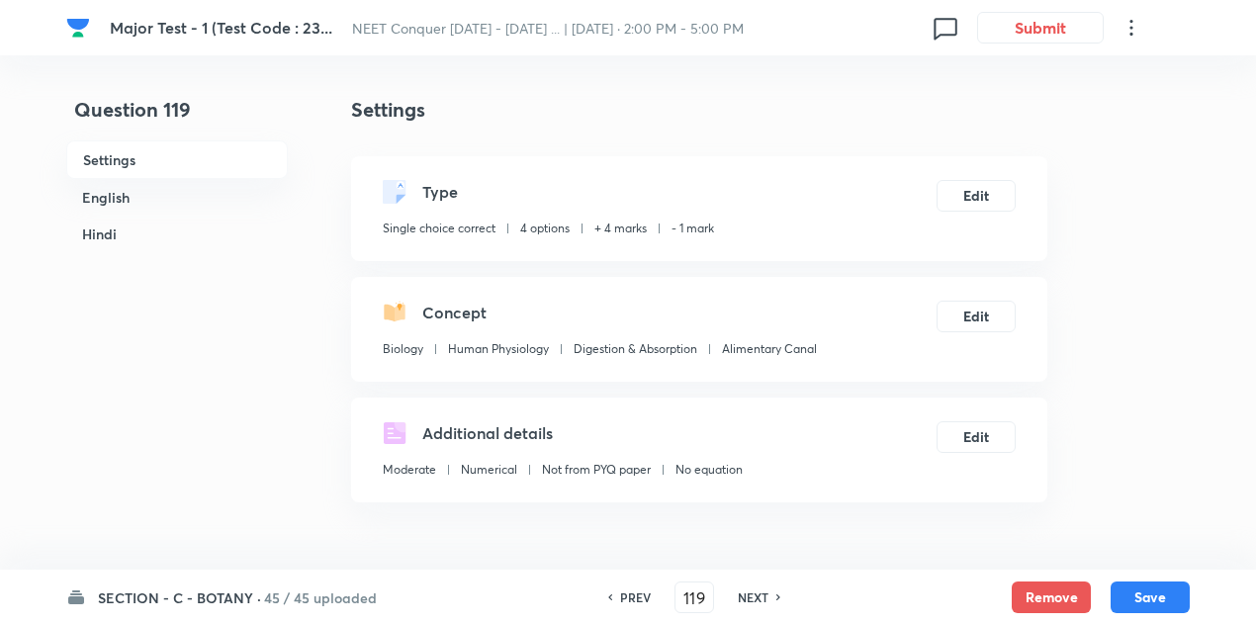
click at [764, 590] on h6 "NEXT" at bounding box center [753, 597] width 31 height 18
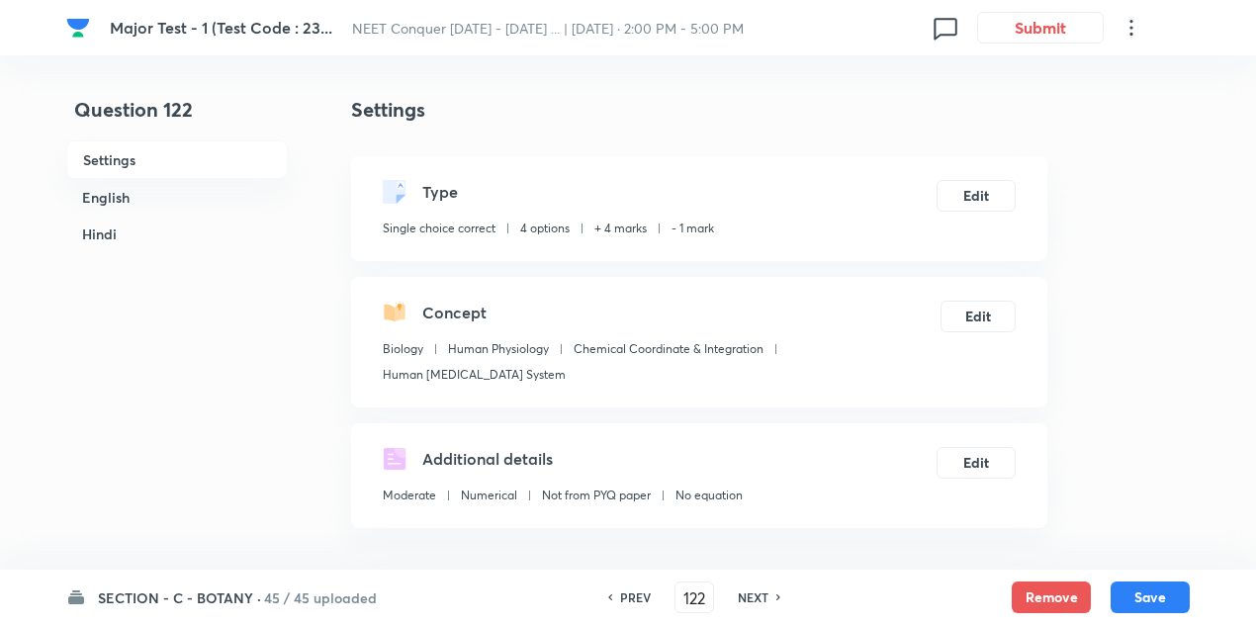
click at [764, 590] on h6 "NEXT" at bounding box center [753, 597] width 31 height 18
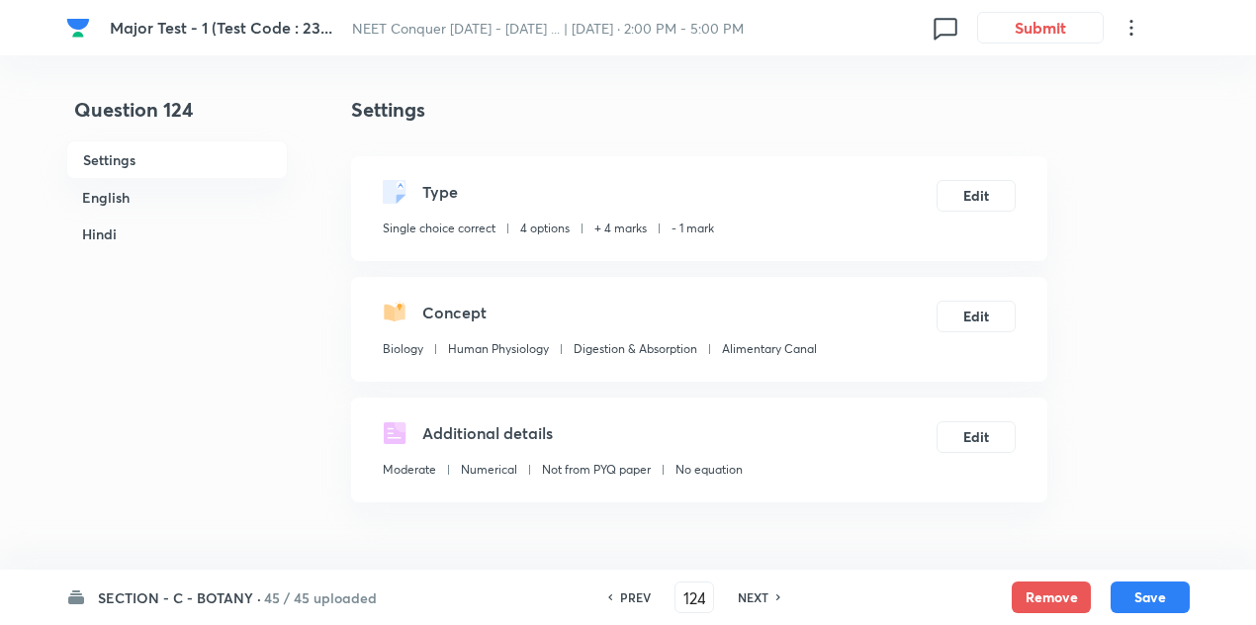
click at [764, 590] on h6 "NEXT" at bounding box center [753, 597] width 31 height 18
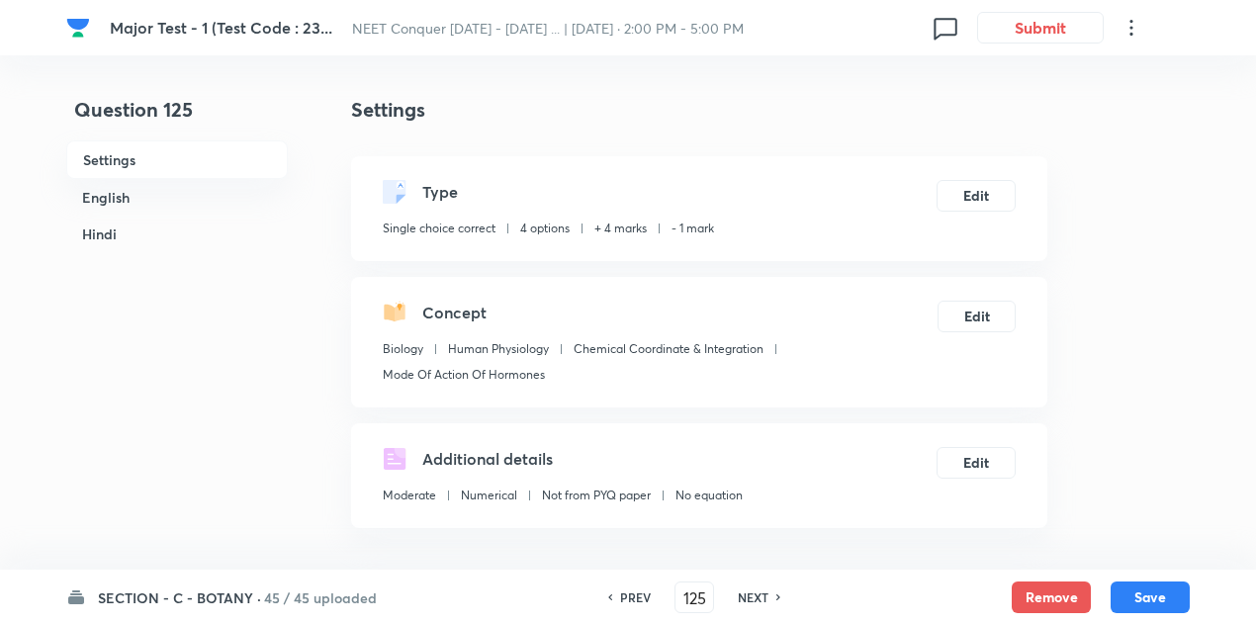
click at [764, 590] on h6 "NEXT" at bounding box center [753, 597] width 31 height 18
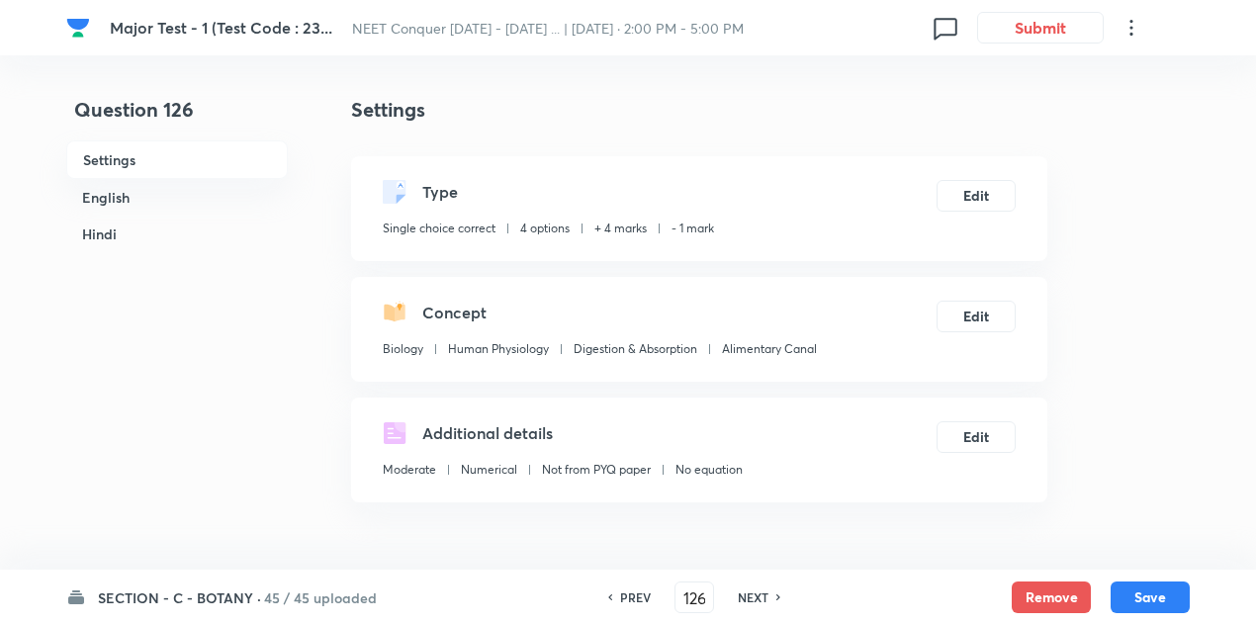
click at [764, 590] on h6 "NEXT" at bounding box center [753, 597] width 31 height 18
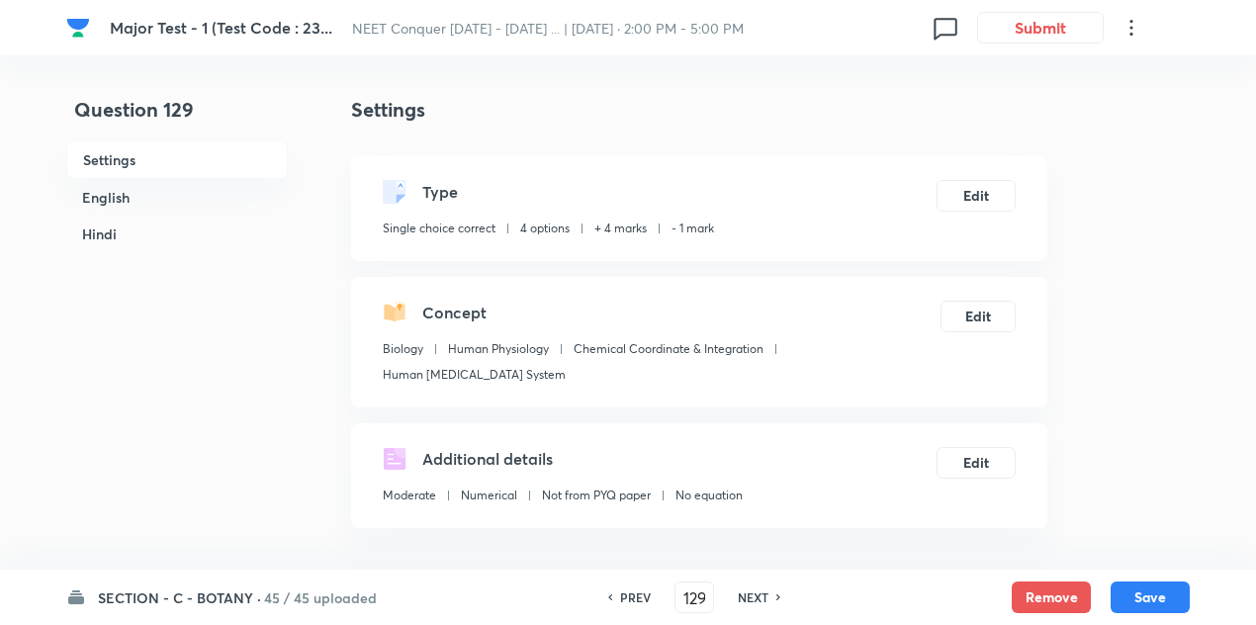
click at [764, 590] on h6 "NEXT" at bounding box center [753, 597] width 31 height 18
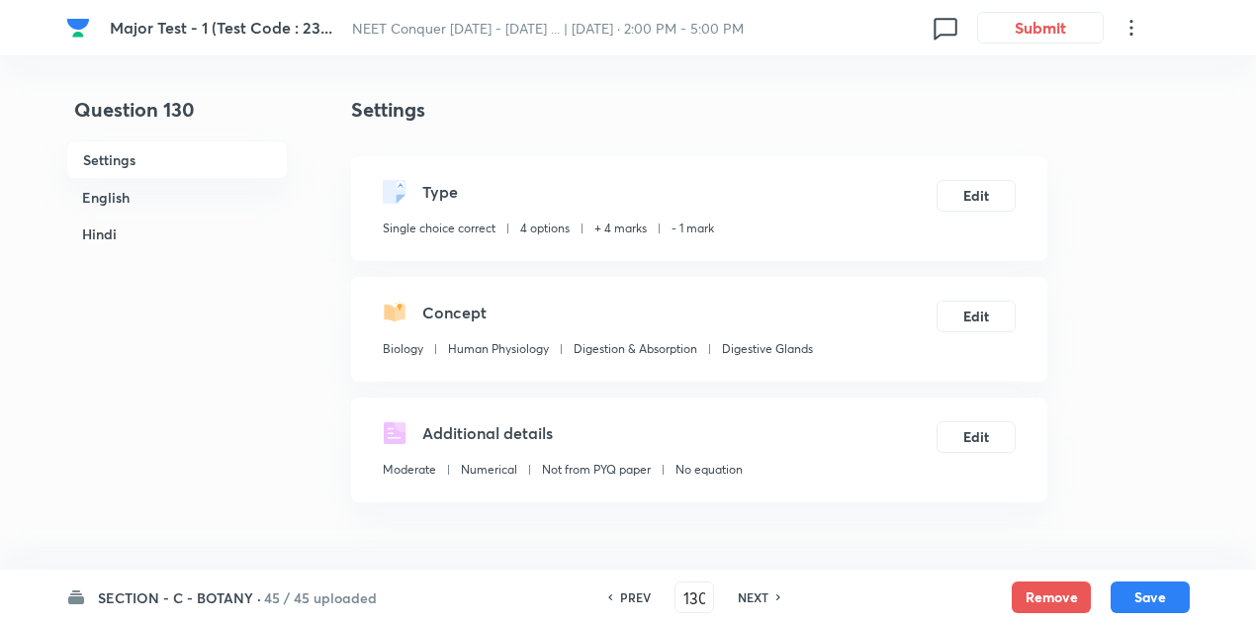
click at [764, 590] on h6 "NEXT" at bounding box center [753, 597] width 31 height 18
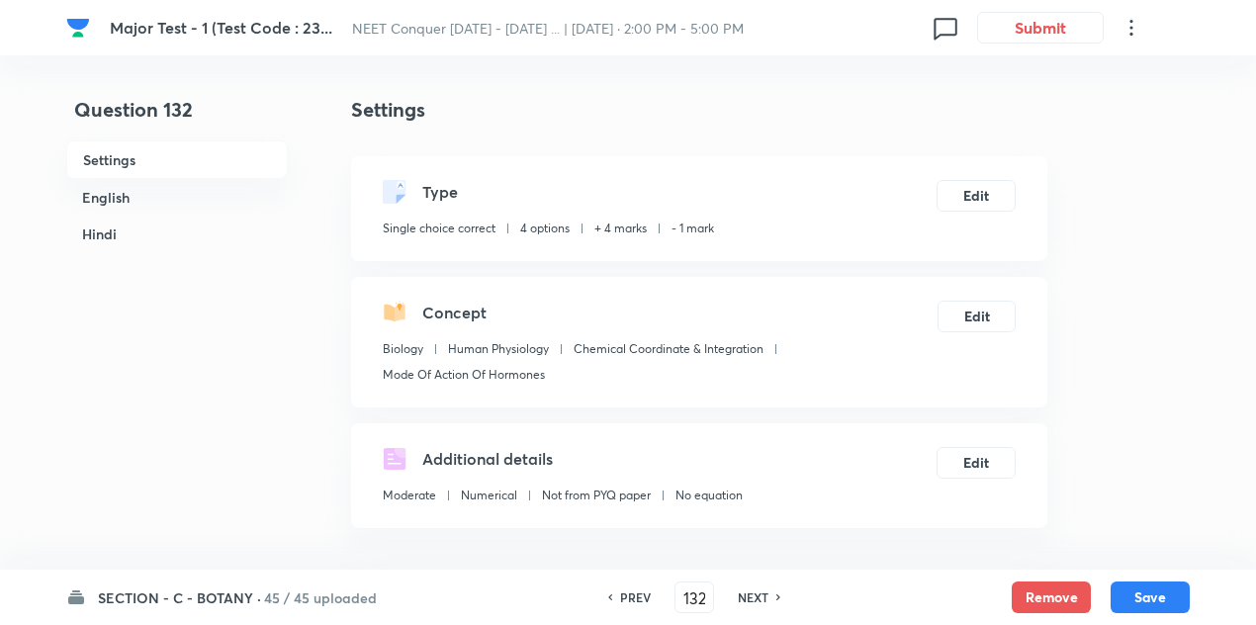
click at [764, 590] on h6 "NEXT" at bounding box center [753, 597] width 31 height 18
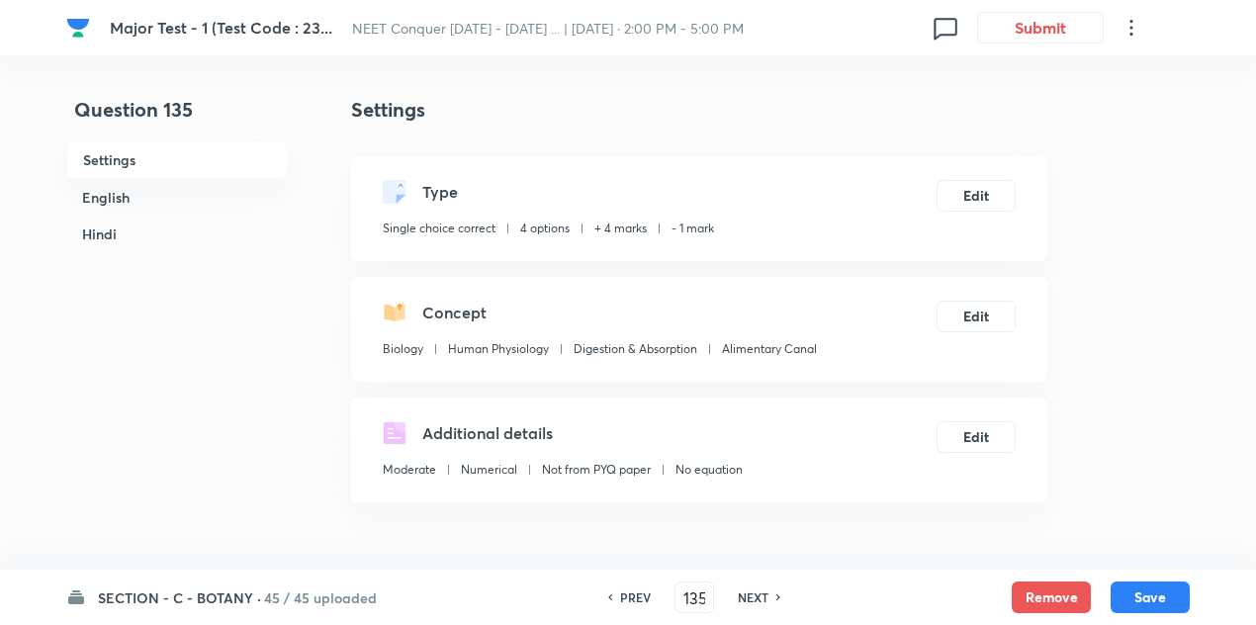
click at [764, 590] on h6 "NEXT" at bounding box center [753, 597] width 31 height 18
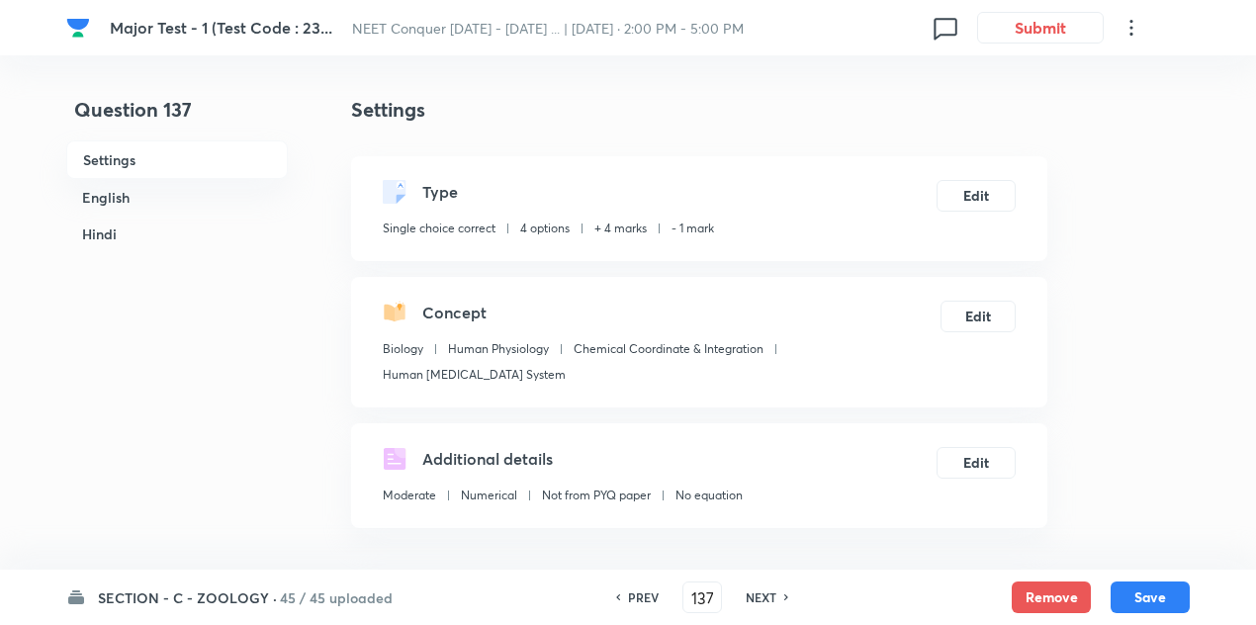
click at [764, 590] on h6 "NEXT" at bounding box center [761, 597] width 31 height 18
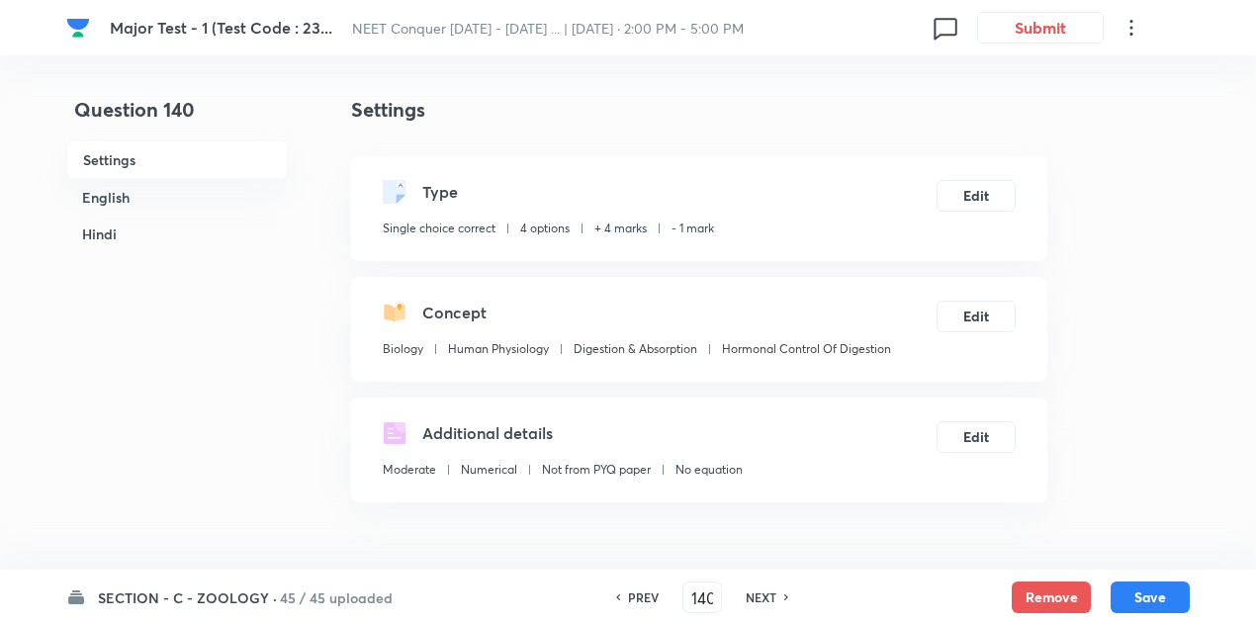
click at [764, 590] on h6 "NEXT" at bounding box center [761, 597] width 31 height 18
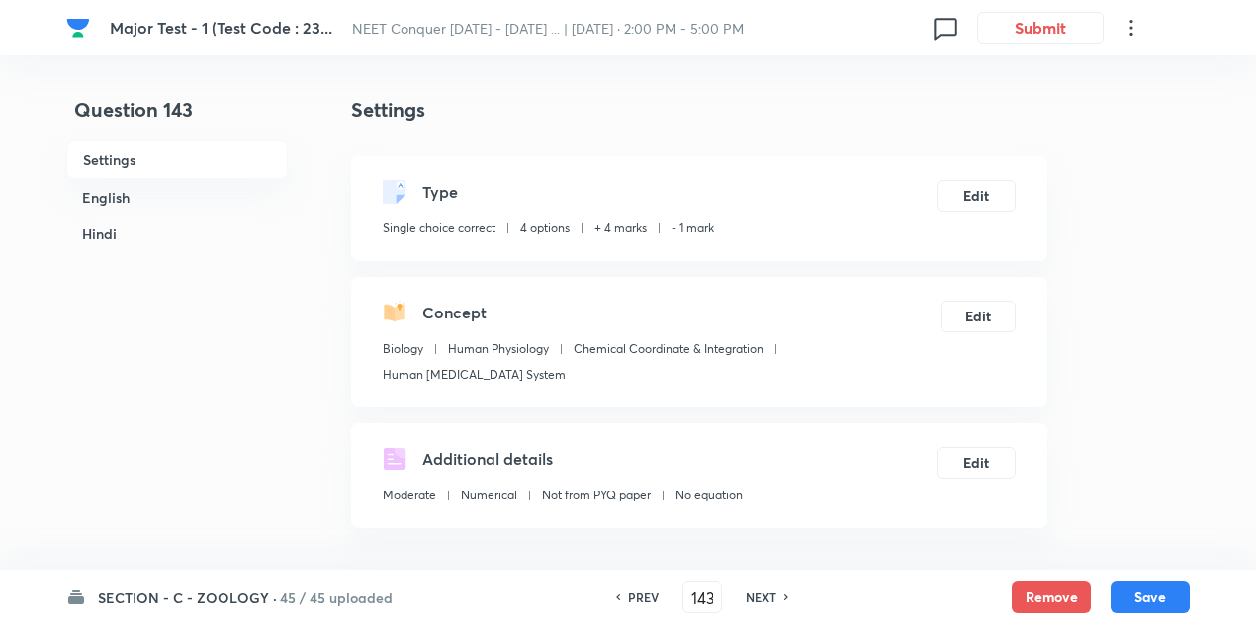
click at [764, 590] on h6 "NEXT" at bounding box center [761, 597] width 31 height 18
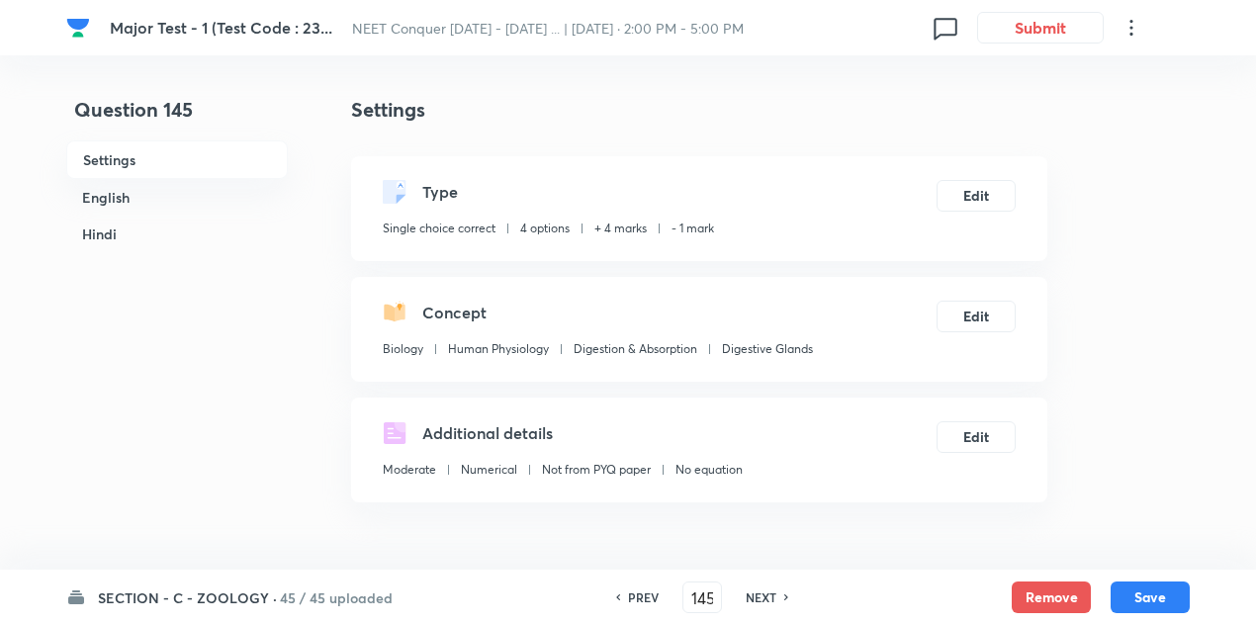
click at [764, 590] on h6 "NEXT" at bounding box center [761, 597] width 31 height 18
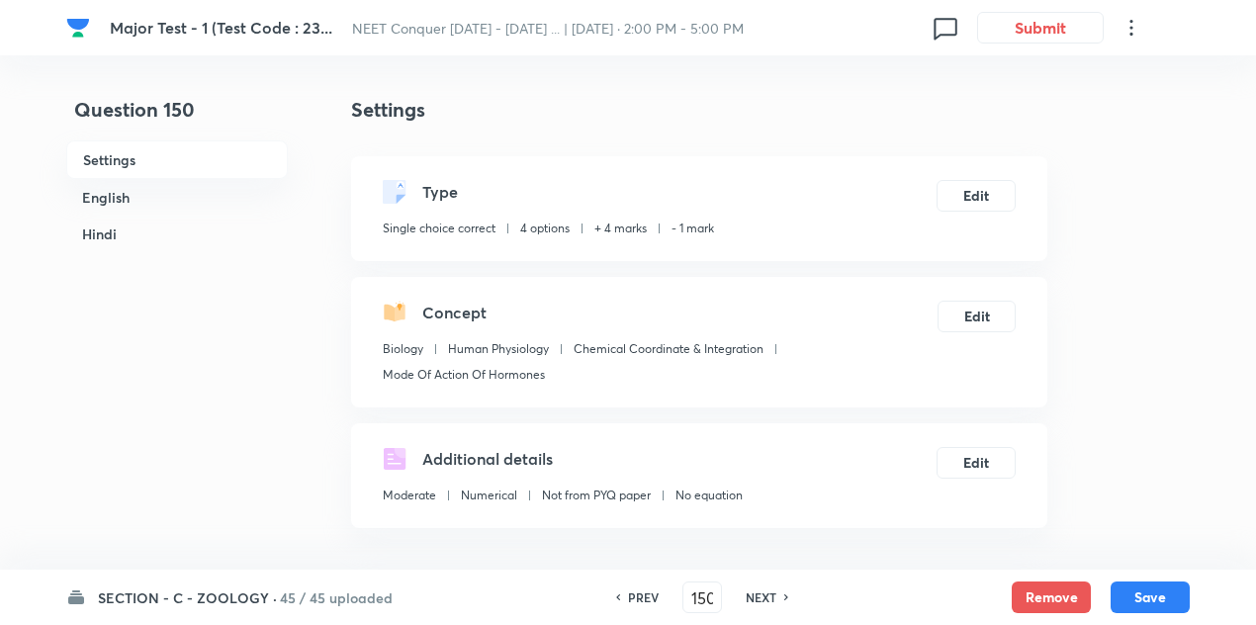
click at [764, 590] on h6 "NEXT" at bounding box center [761, 597] width 31 height 18
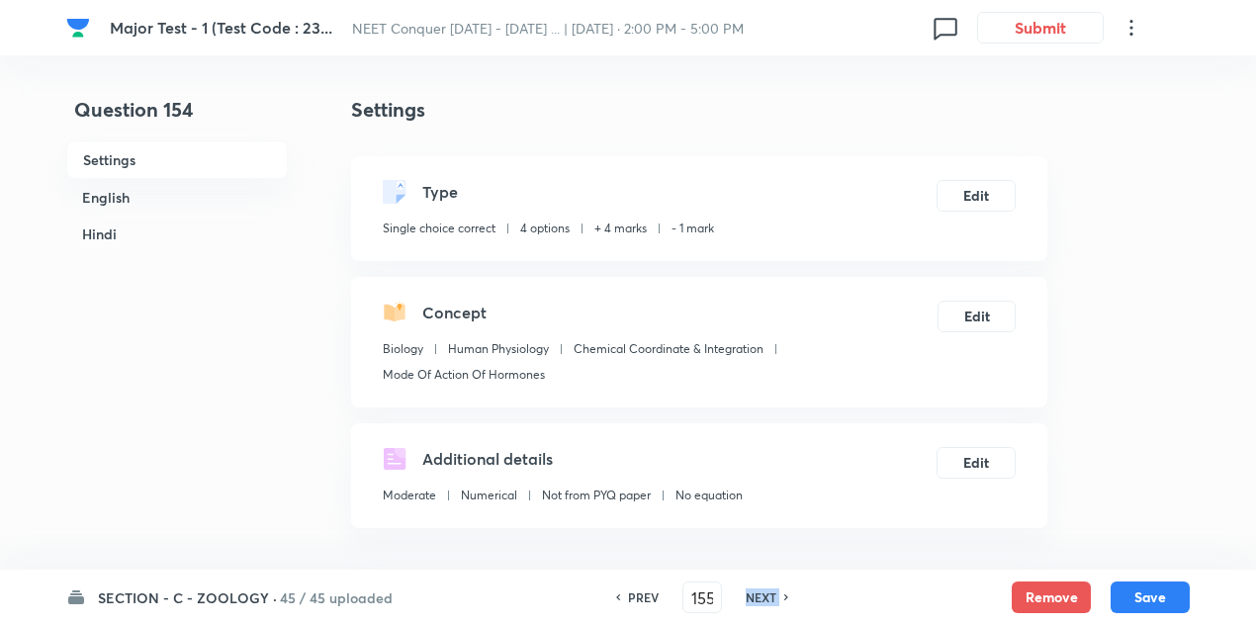
click at [764, 590] on h6 "NEXT" at bounding box center [761, 597] width 31 height 18
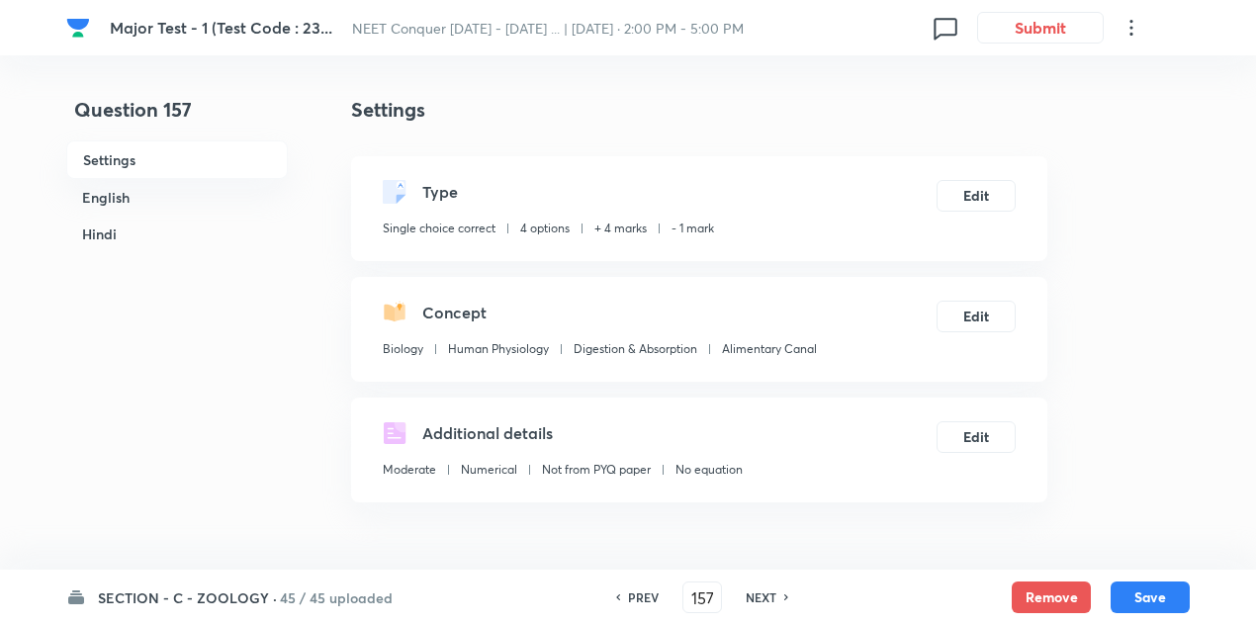
click at [764, 590] on h6 "NEXT" at bounding box center [761, 597] width 31 height 18
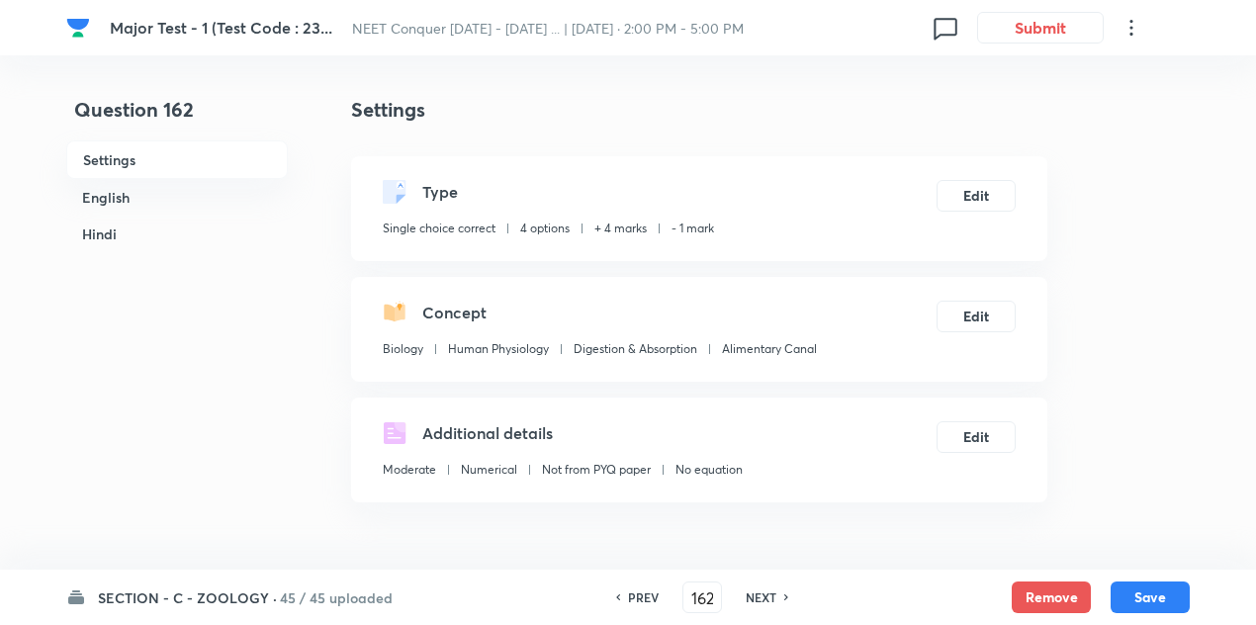
click at [764, 590] on h6 "NEXT" at bounding box center [761, 597] width 31 height 18
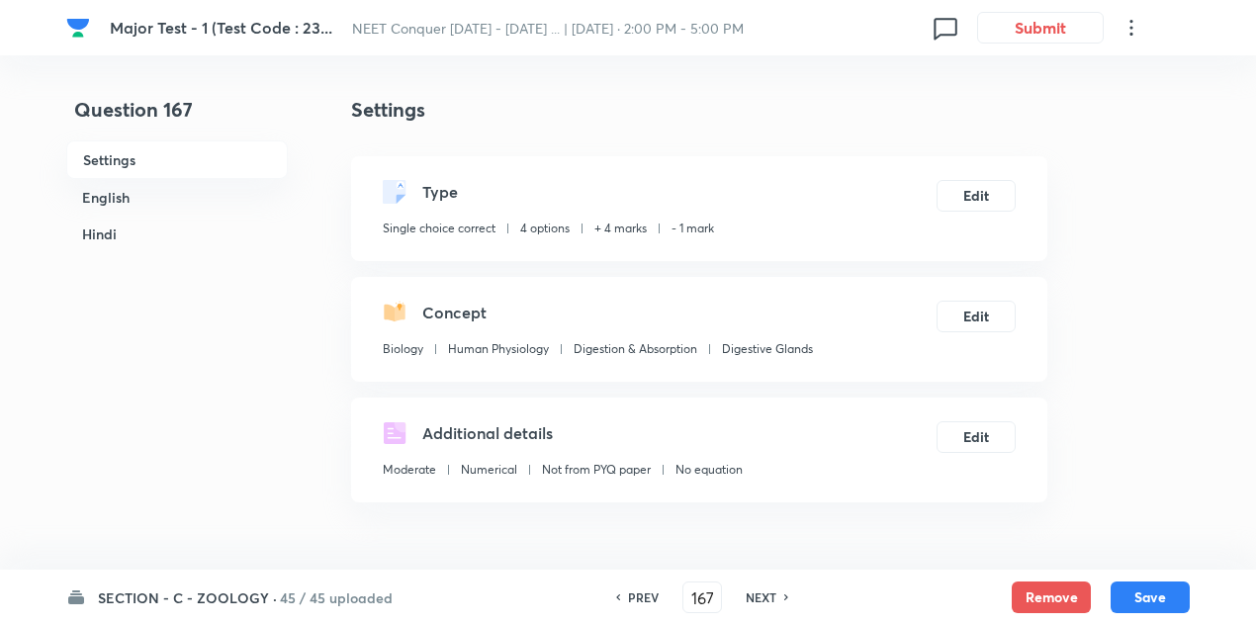
click at [764, 590] on h6 "NEXT" at bounding box center [761, 597] width 31 height 18
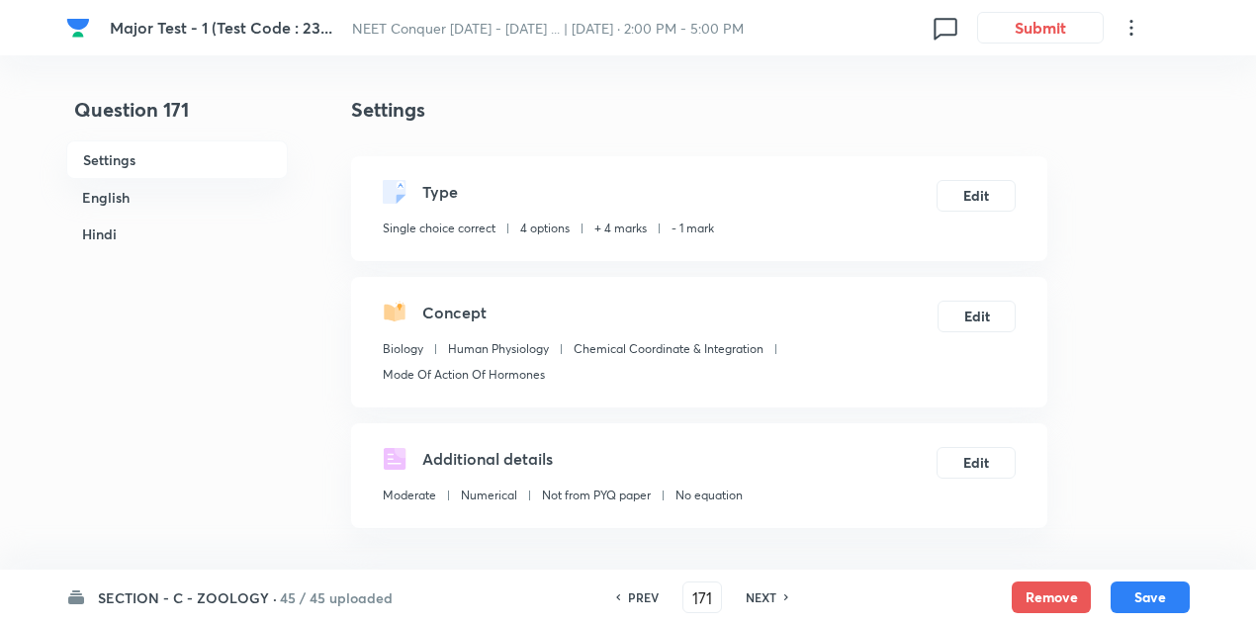
click at [764, 590] on h6 "NEXT" at bounding box center [761, 597] width 31 height 18
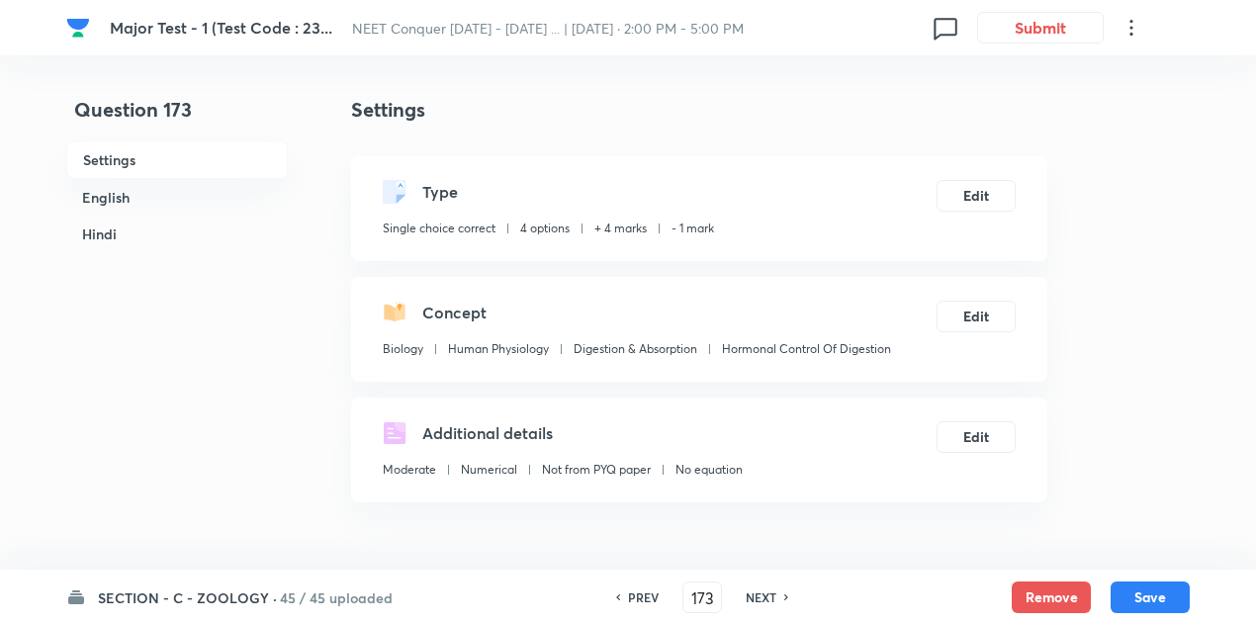
click at [764, 590] on h6 "NEXT" at bounding box center [761, 597] width 31 height 18
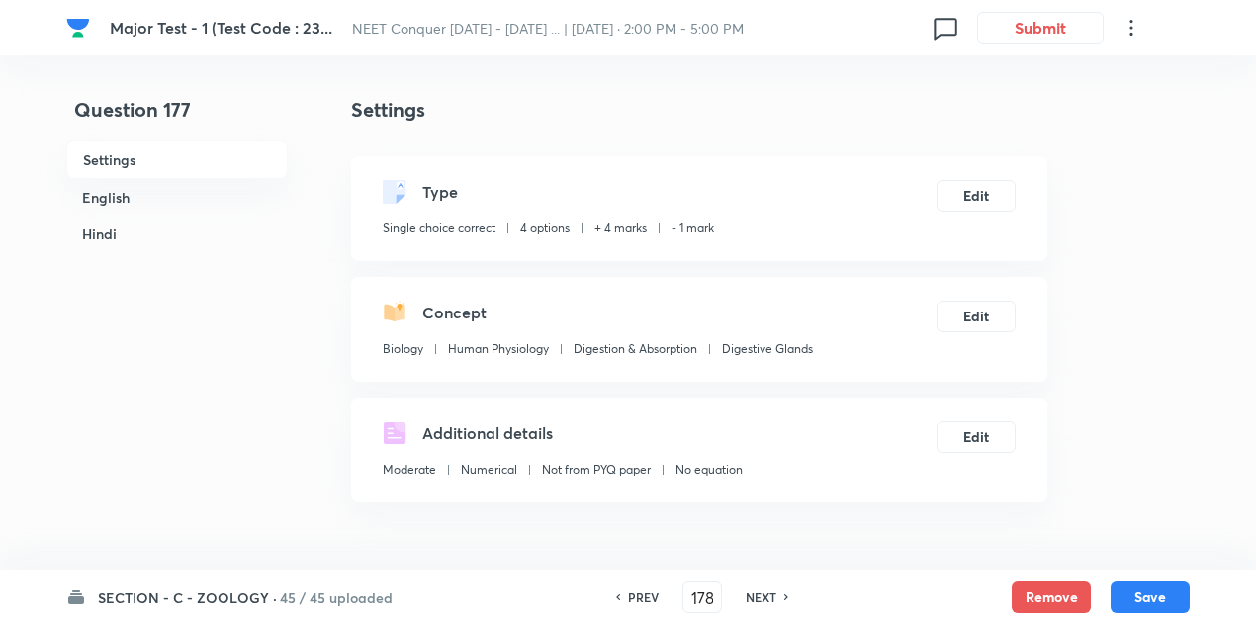
click at [764, 590] on h6 "NEXT" at bounding box center [761, 597] width 31 height 18
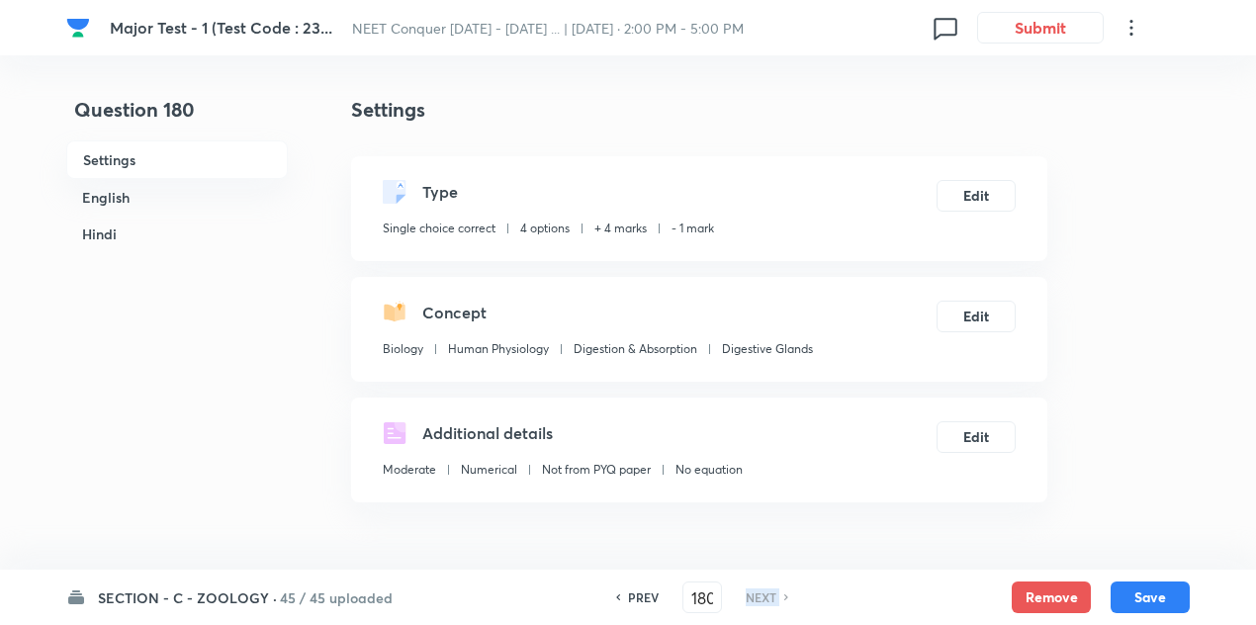
click at [764, 590] on h6 "NEXT" at bounding box center [761, 597] width 31 height 18
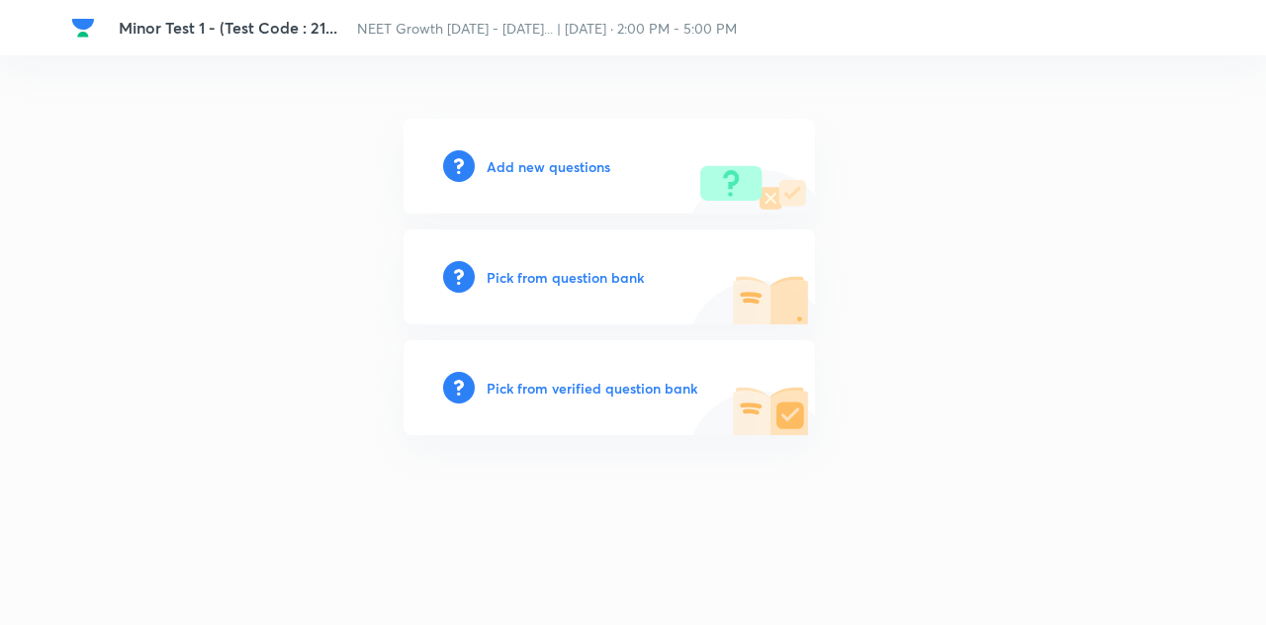
click at [512, 164] on h6 "Add new questions" at bounding box center [549, 166] width 124 height 21
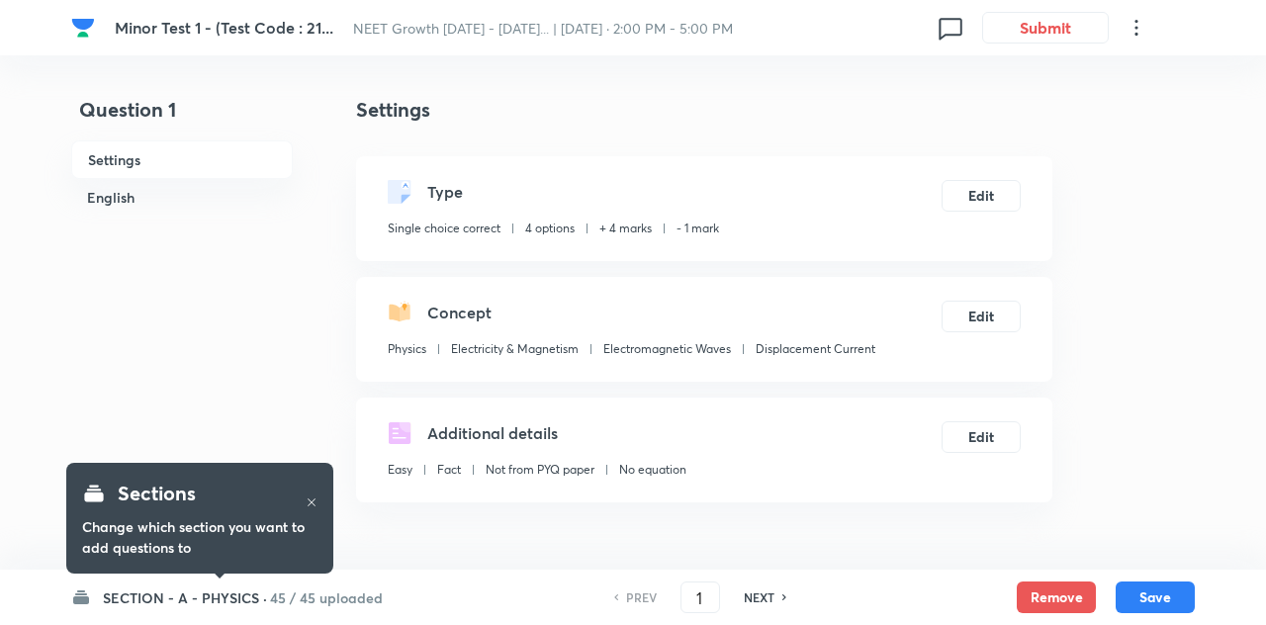
checkbox input "true"
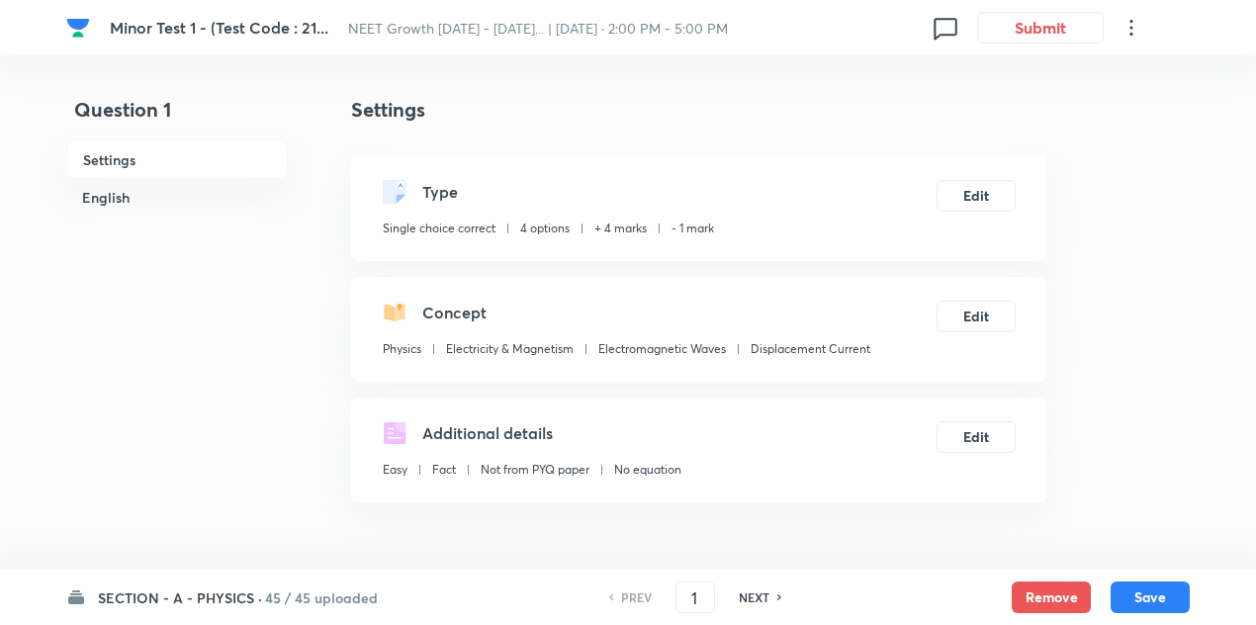
click at [266, 599] on h6 "45 / 45 uploaded" at bounding box center [321, 597] width 113 height 21
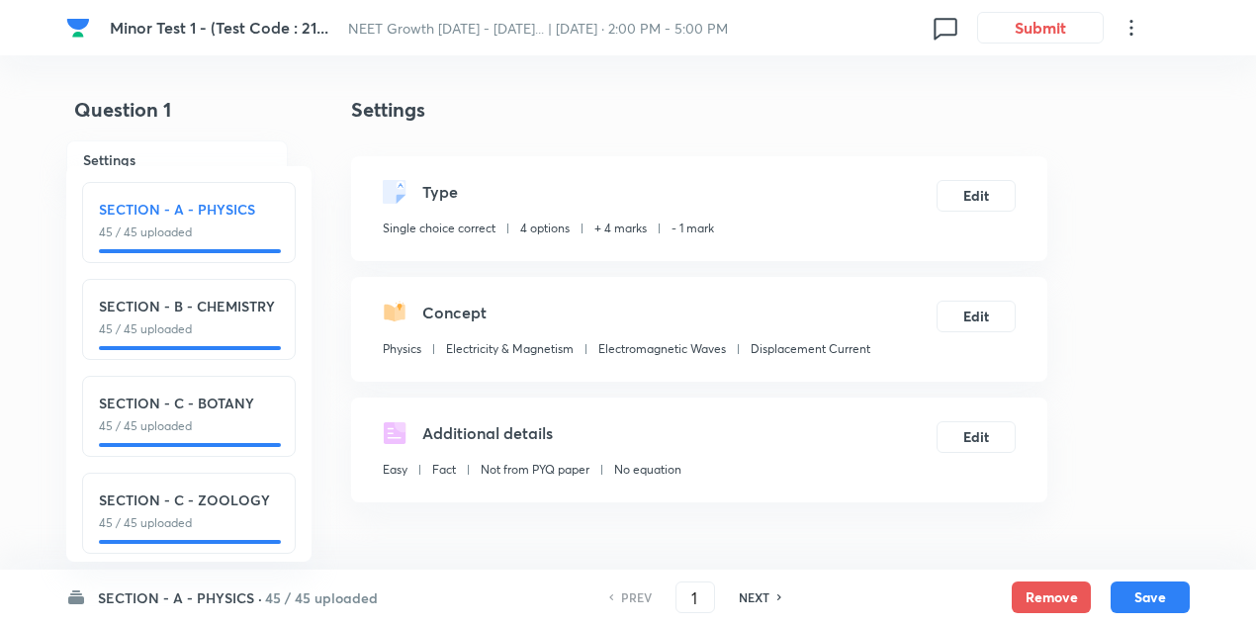
scroll to position [23, 0]
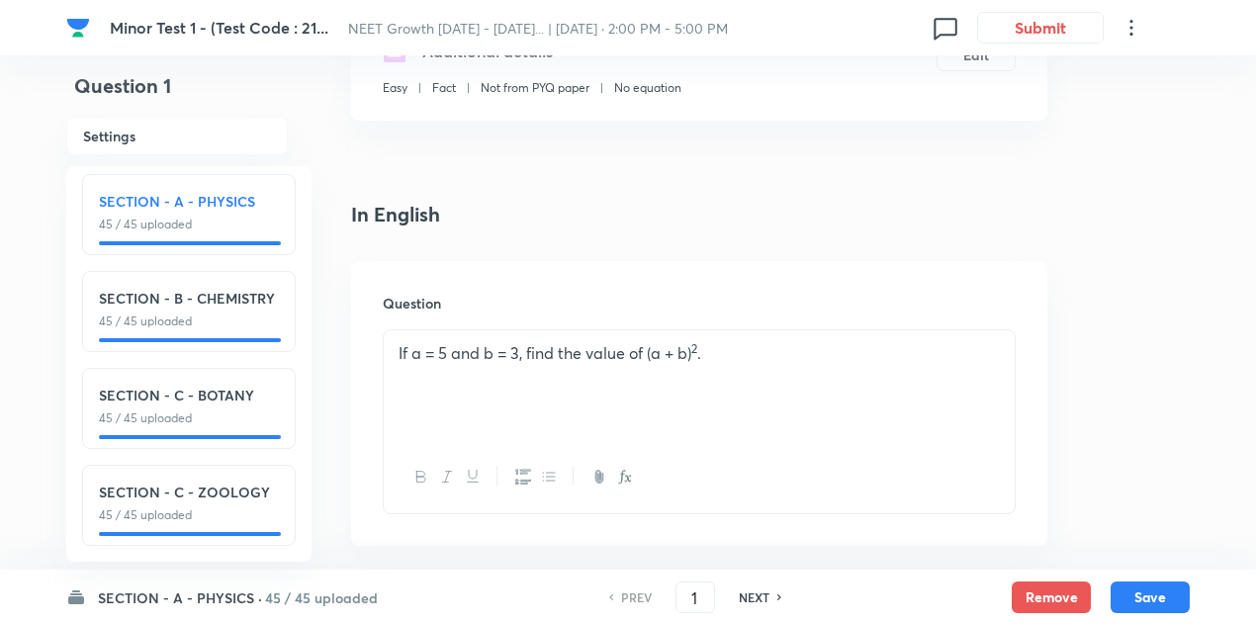
scroll to position [0, 0]
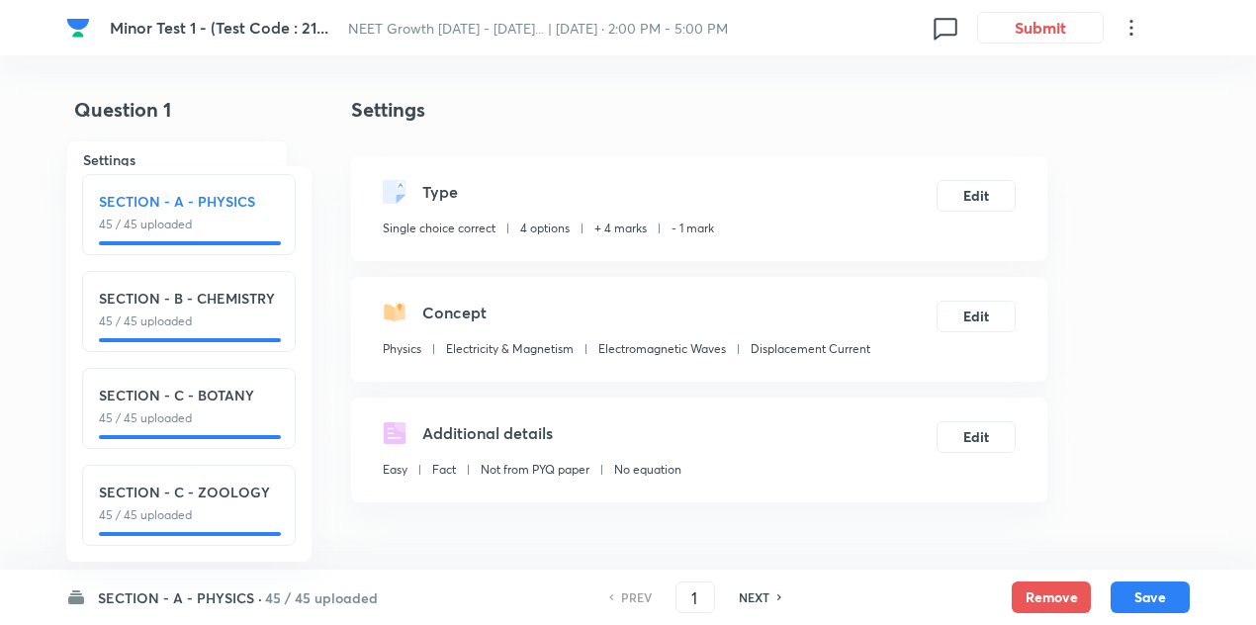
click at [311, 587] on h6 "45 / 45 uploaded" at bounding box center [321, 597] width 113 height 21
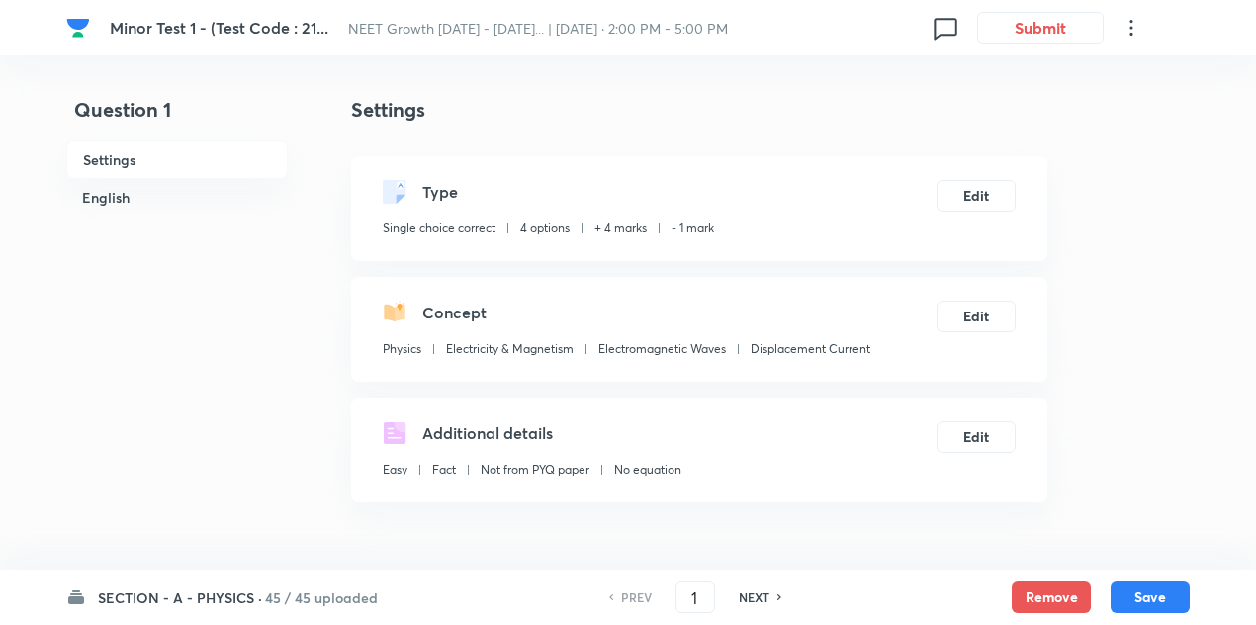
click at [759, 588] on h6 "NEXT" at bounding box center [754, 597] width 31 height 18
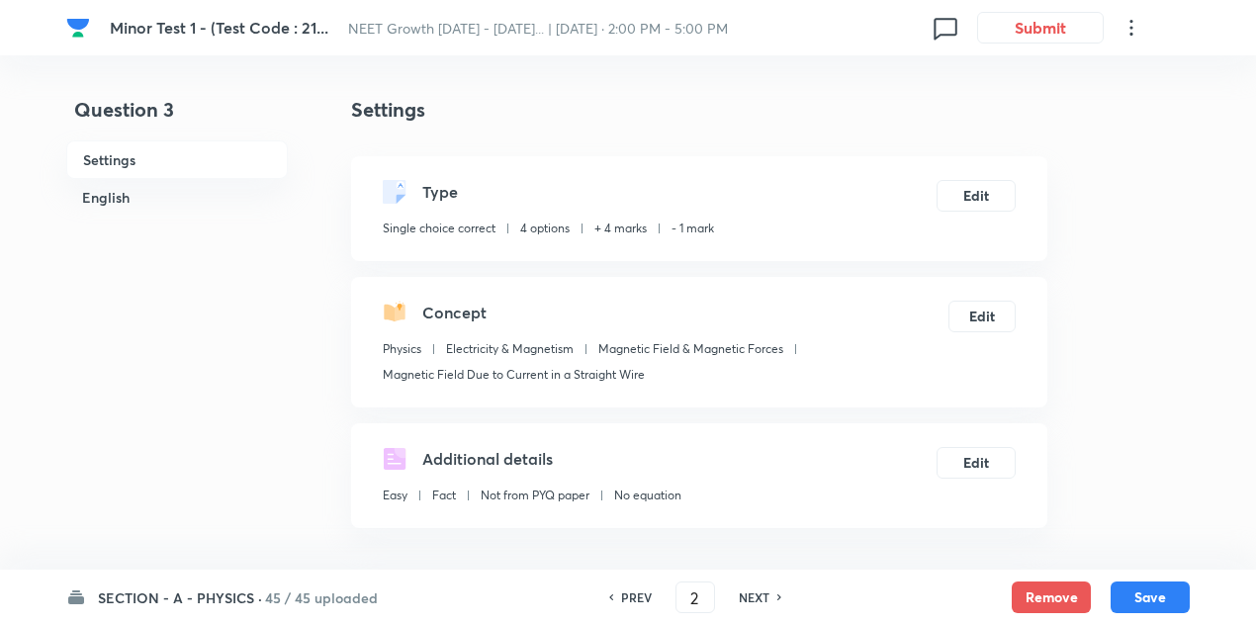
type input "2"
checkbox input "false"
type input "3"
checkbox input "true"
click at [759, 588] on h6 "NEXT" at bounding box center [754, 597] width 31 height 18
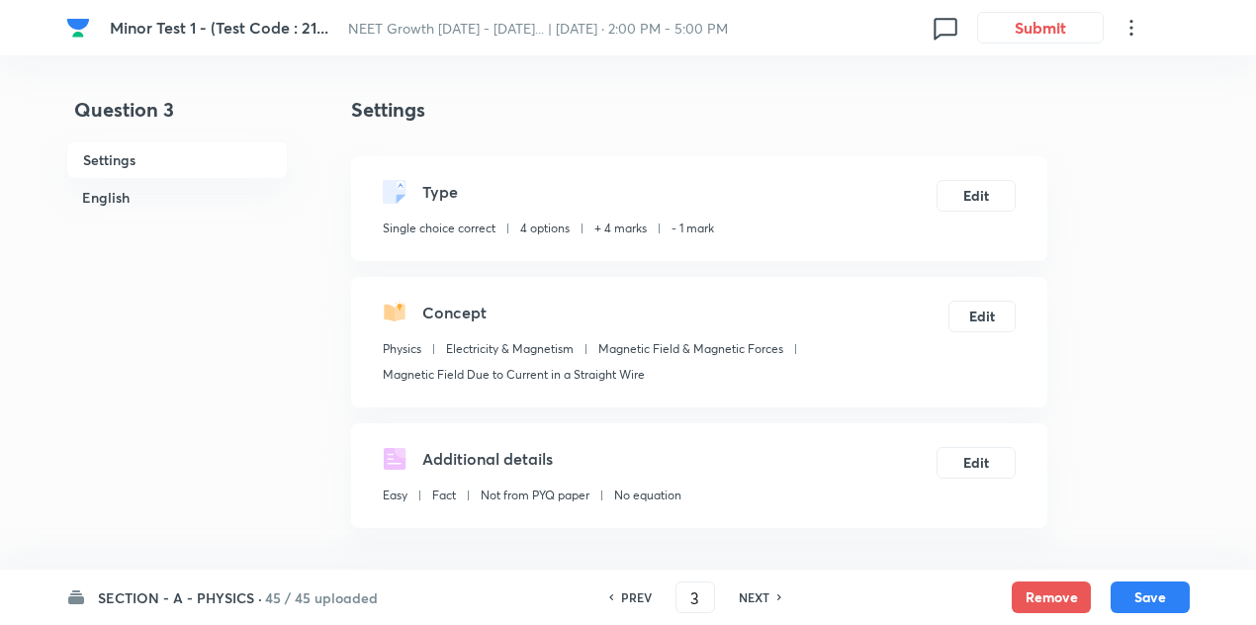
type input "4"
checkbox input "true"
click at [759, 588] on h6 "NEXT" at bounding box center [754, 597] width 31 height 18
type input "5"
click at [759, 588] on h6 "NEXT" at bounding box center [754, 597] width 31 height 18
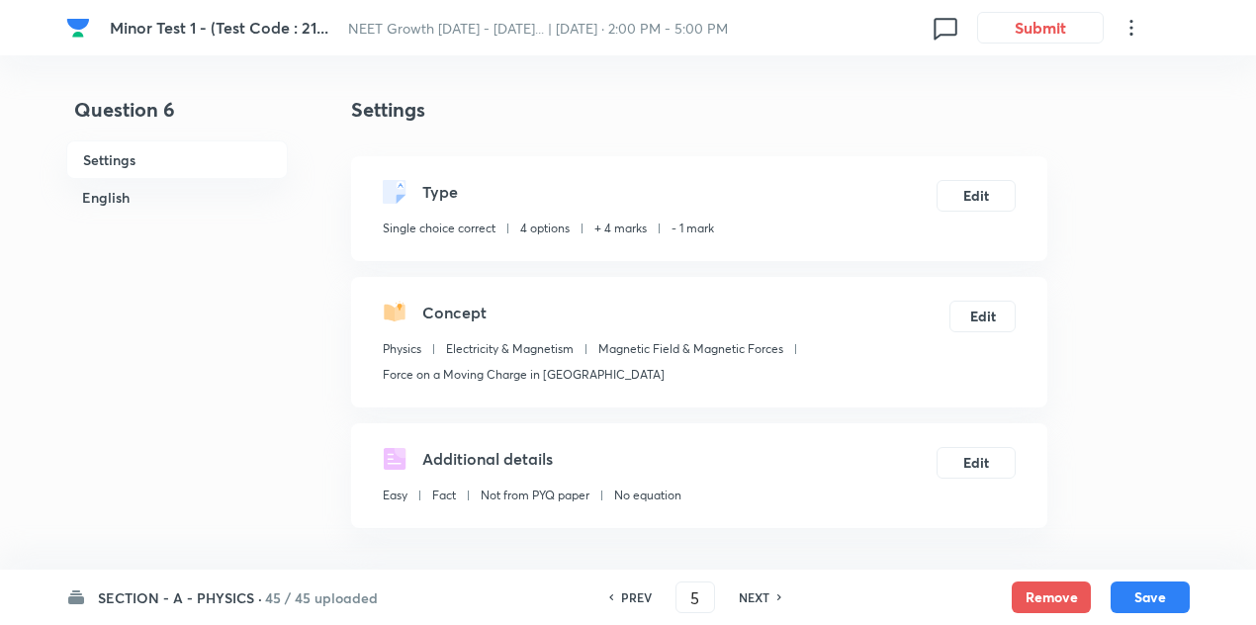
checkbox input "false"
checkbox input "true"
type input "6"
checkbox input "false"
click at [759, 588] on h6 "NEXT" at bounding box center [754, 597] width 31 height 18
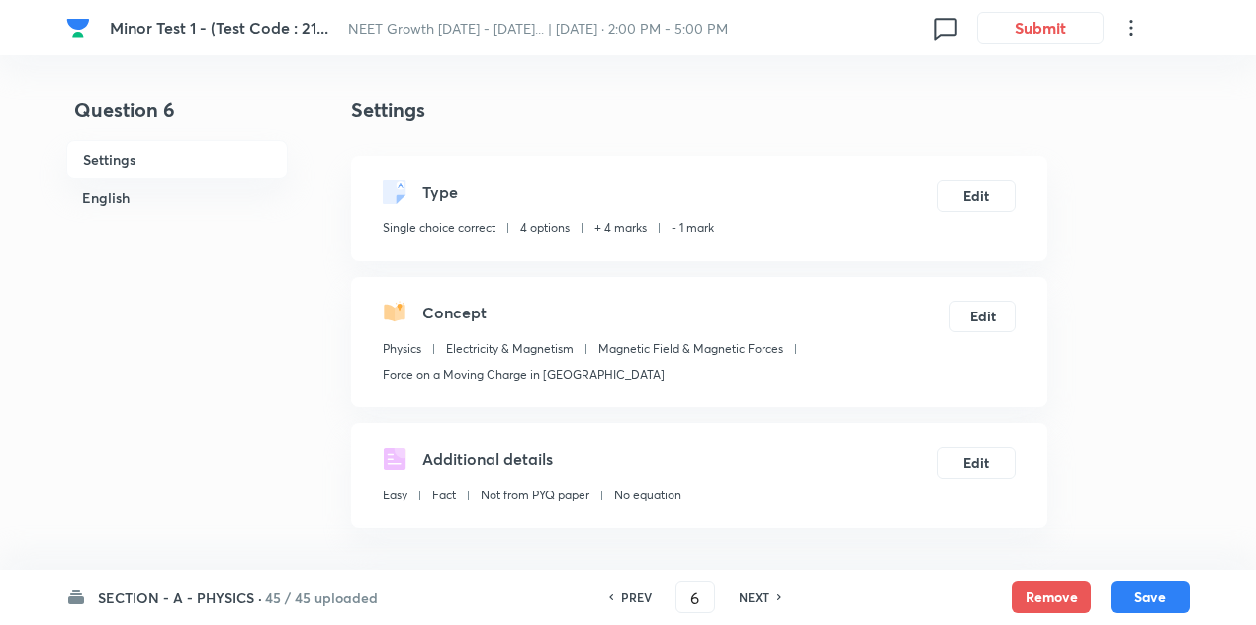
checkbox input "true"
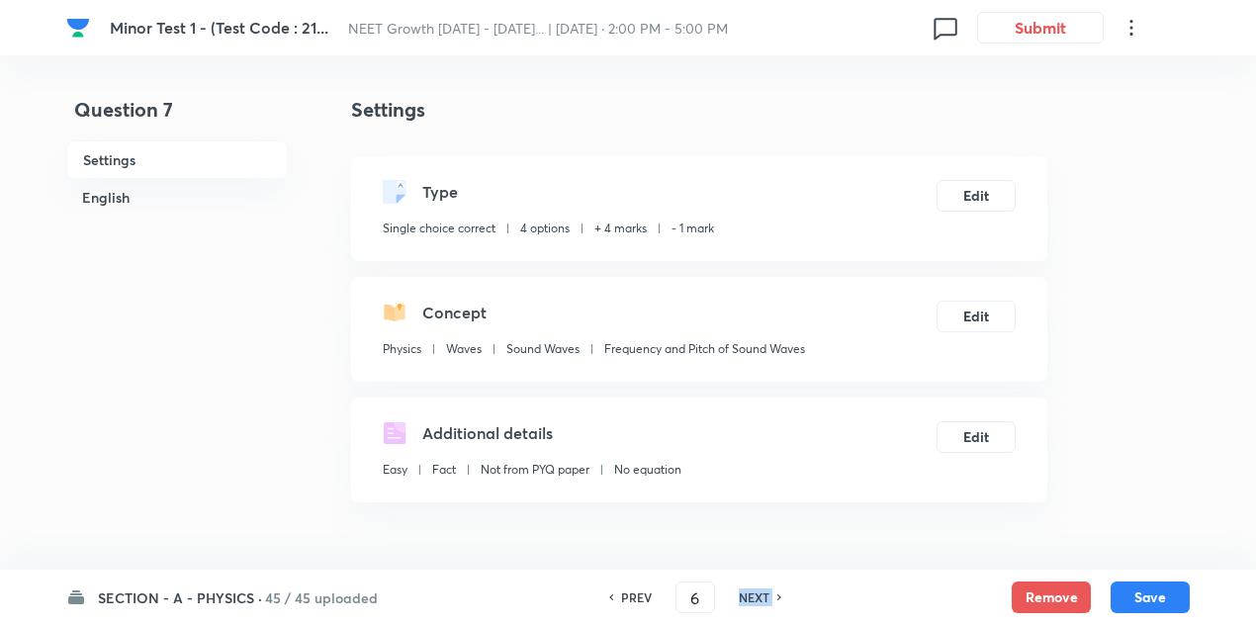
type input "7"
checkbox input "false"
checkbox input "true"
click at [759, 588] on h6 "NEXT" at bounding box center [754, 597] width 31 height 18
type input "8"
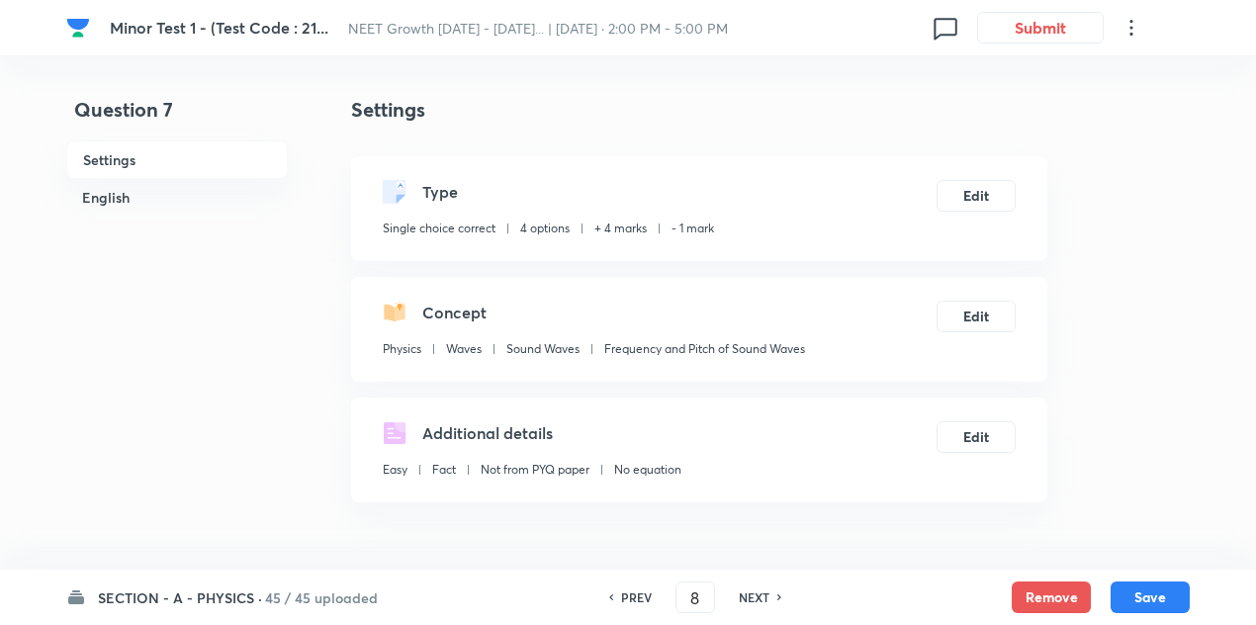
checkbox input "false"
checkbox input "true"
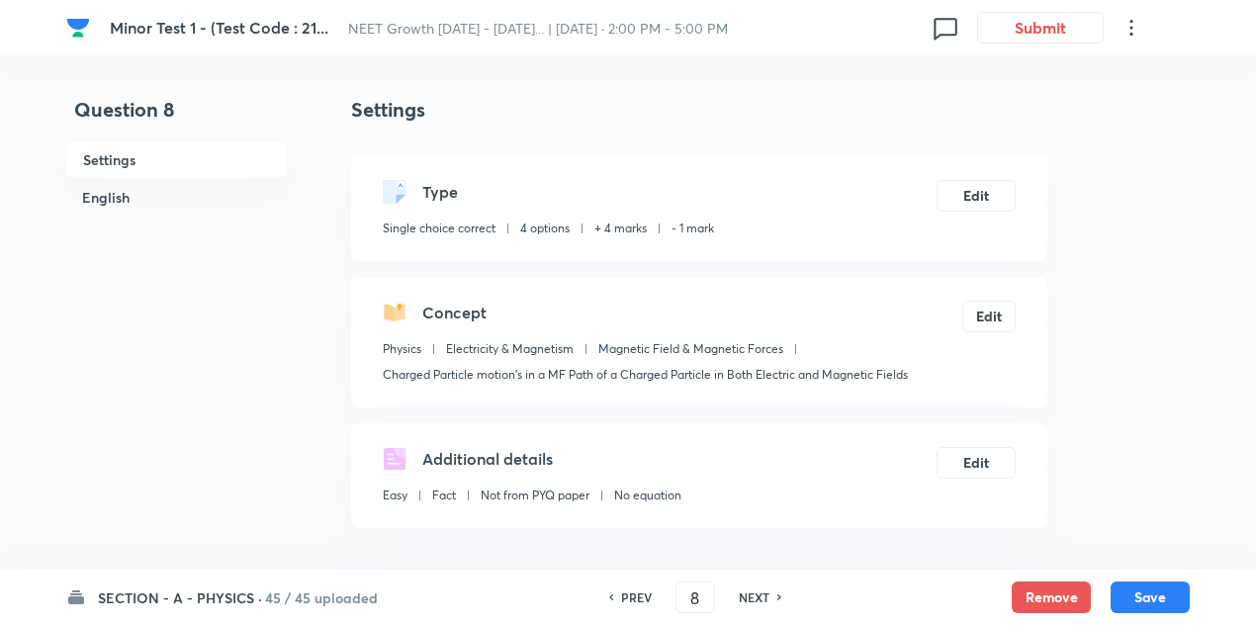
click at [759, 588] on h6 "NEXT" at bounding box center [754, 597] width 31 height 18
type input "9"
checkbox input "true"
click at [759, 588] on h6 "NEXT" at bounding box center [754, 597] width 31 height 18
type input "10"
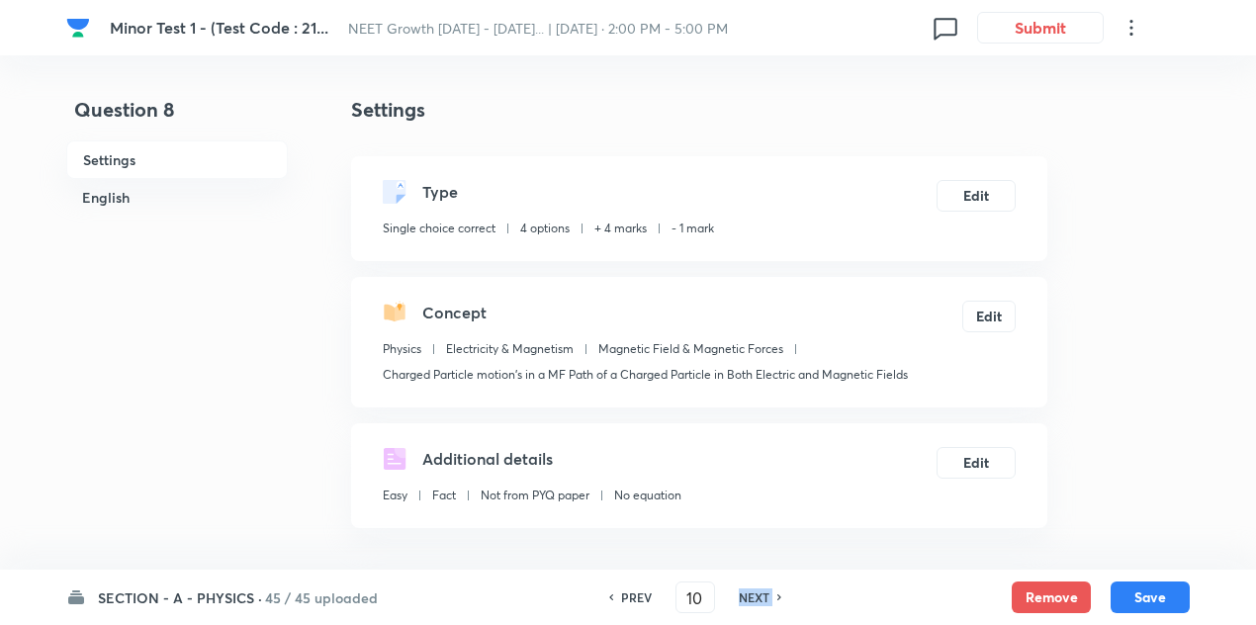
checkbox input "false"
checkbox input "true"
click at [759, 588] on h6 "NEXT" at bounding box center [754, 597] width 31 height 18
type input "11"
checkbox input "false"
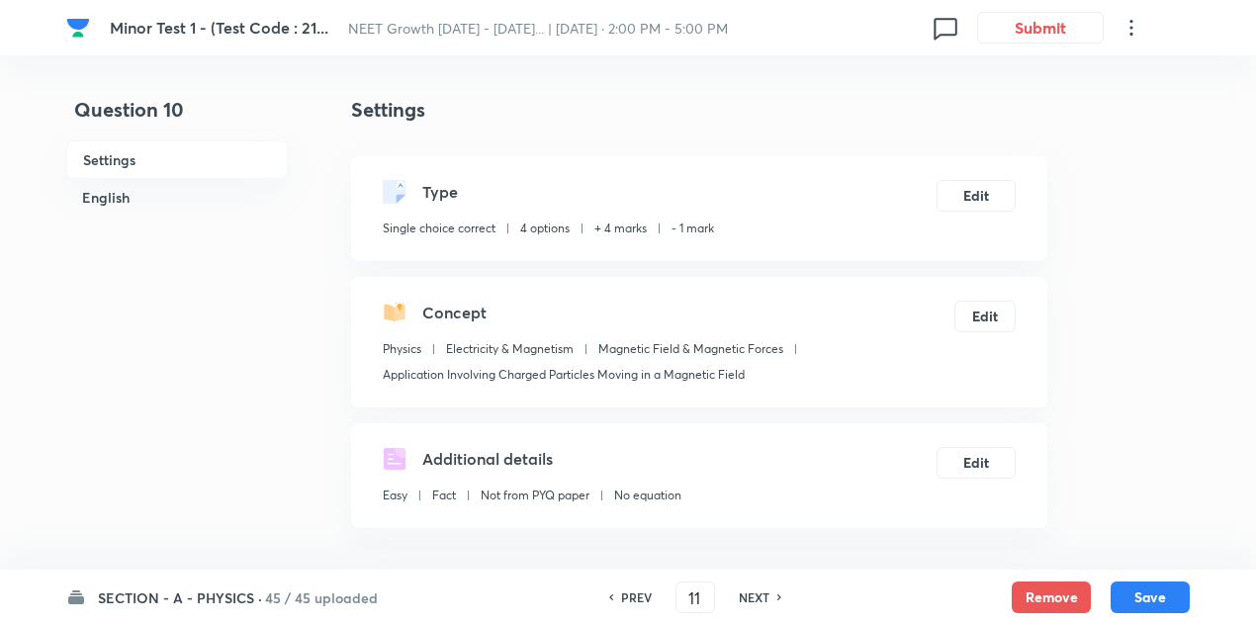
click at [759, 588] on h6 "NEXT" at bounding box center [754, 597] width 31 height 18
checkbox input "true"
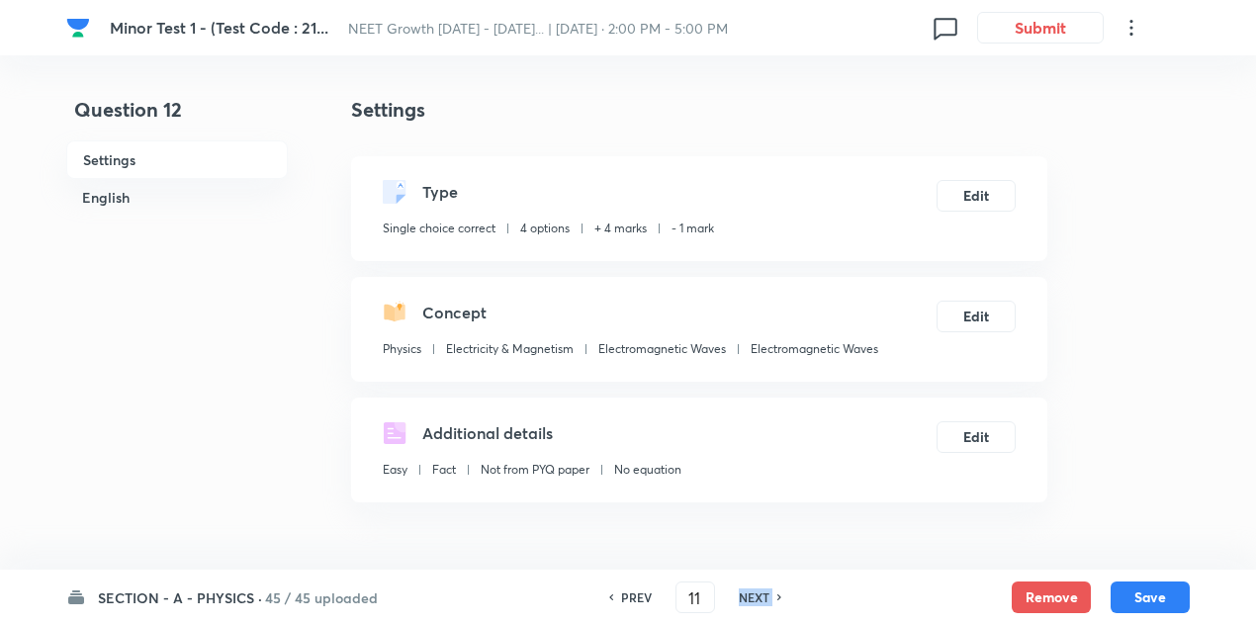
type input "12"
checkbox input "true"
click at [759, 588] on h6 "NEXT" at bounding box center [754, 597] width 31 height 18
type input "13"
click at [759, 588] on h6 "NEXT" at bounding box center [754, 597] width 31 height 18
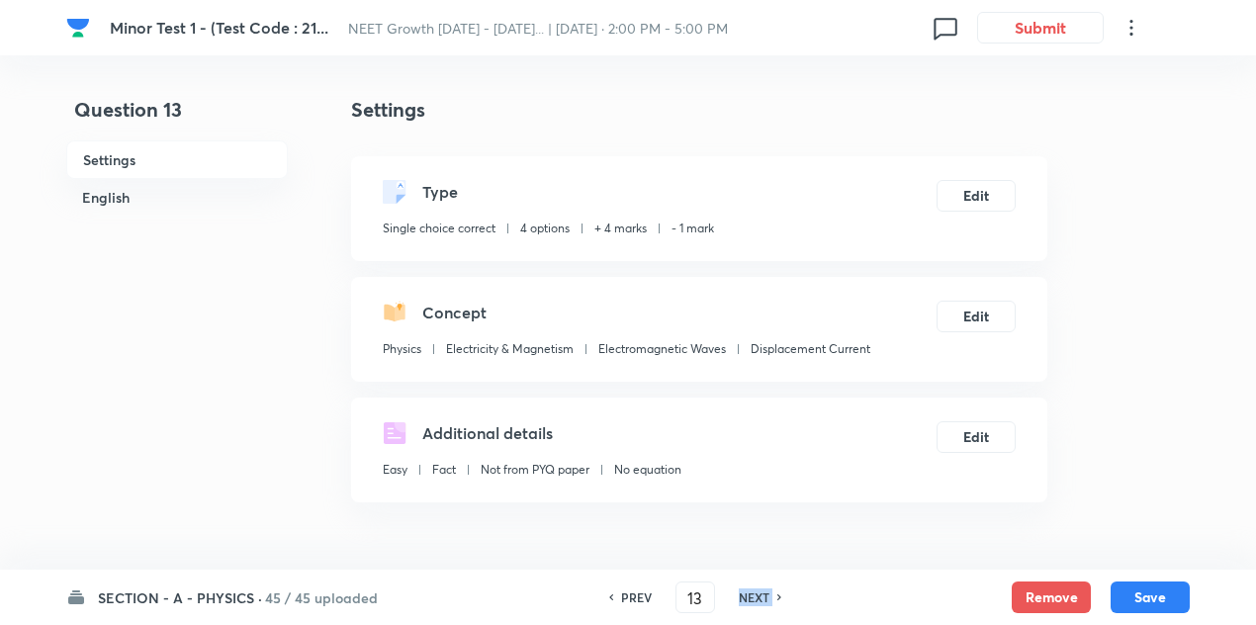
checkbox input "true"
type input "14"
click at [759, 588] on h6 "NEXT" at bounding box center [754, 597] width 31 height 18
checkbox input "false"
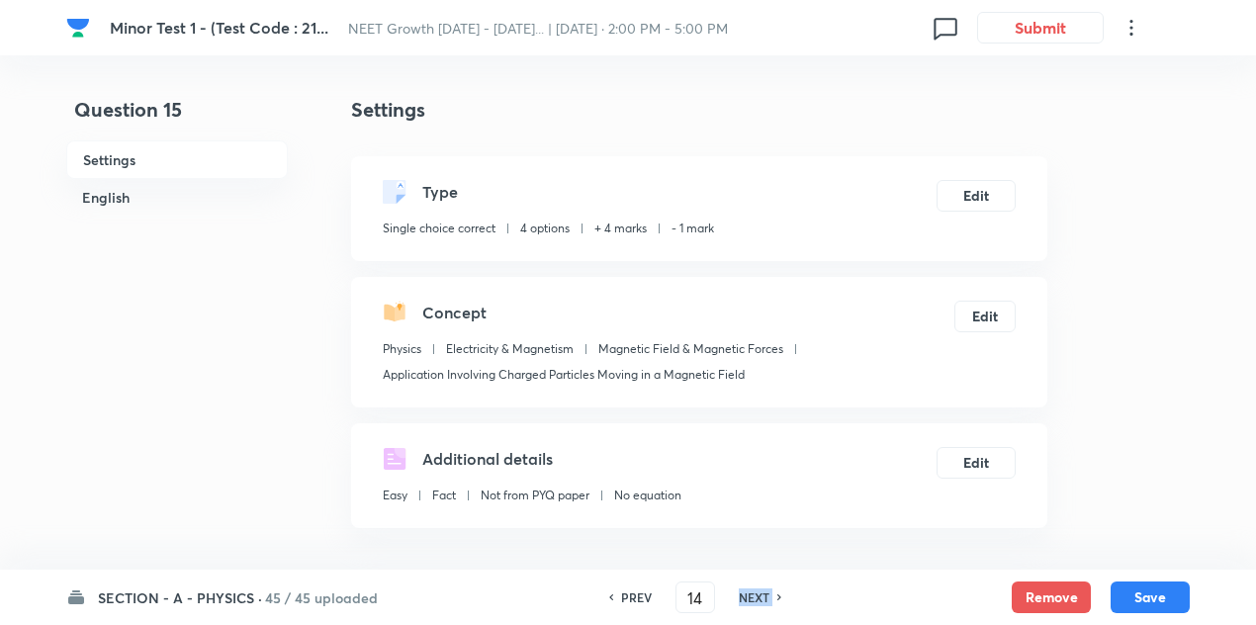
checkbox input "true"
type input "15"
checkbox input "false"
checkbox input "true"
click at [759, 588] on h6 "NEXT" at bounding box center [754, 597] width 31 height 18
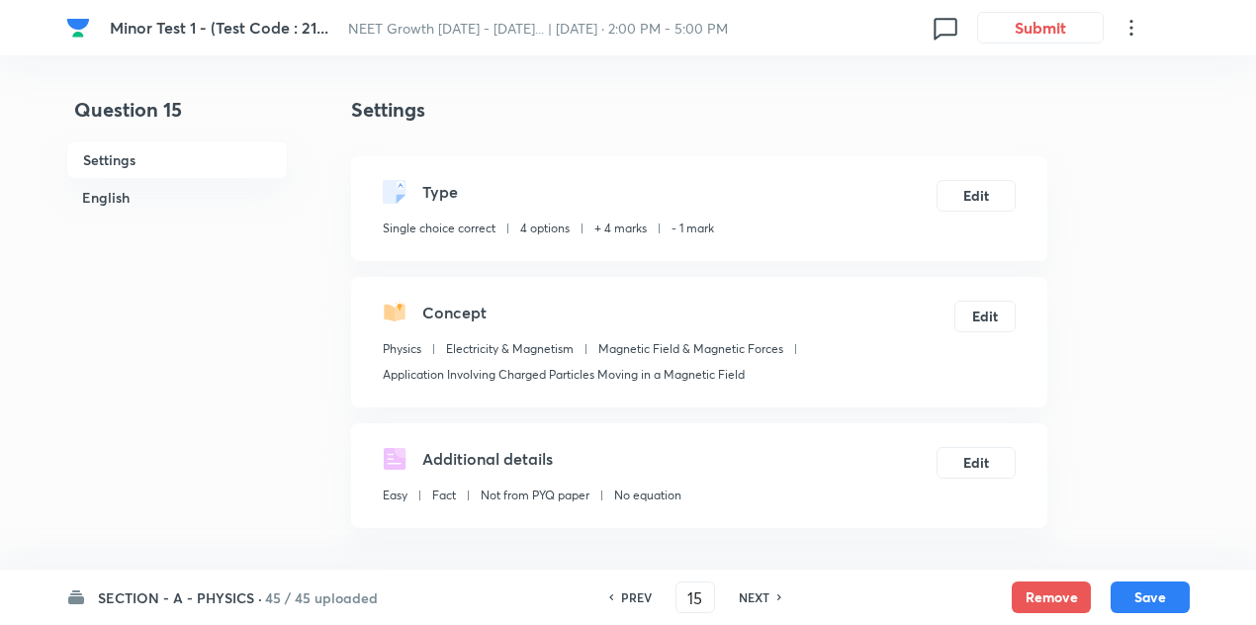
type input "16"
checkbox input "false"
checkbox input "true"
click at [759, 588] on h6 "NEXT" at bounding box center [754, 597] width 31 height 18
type input "17"
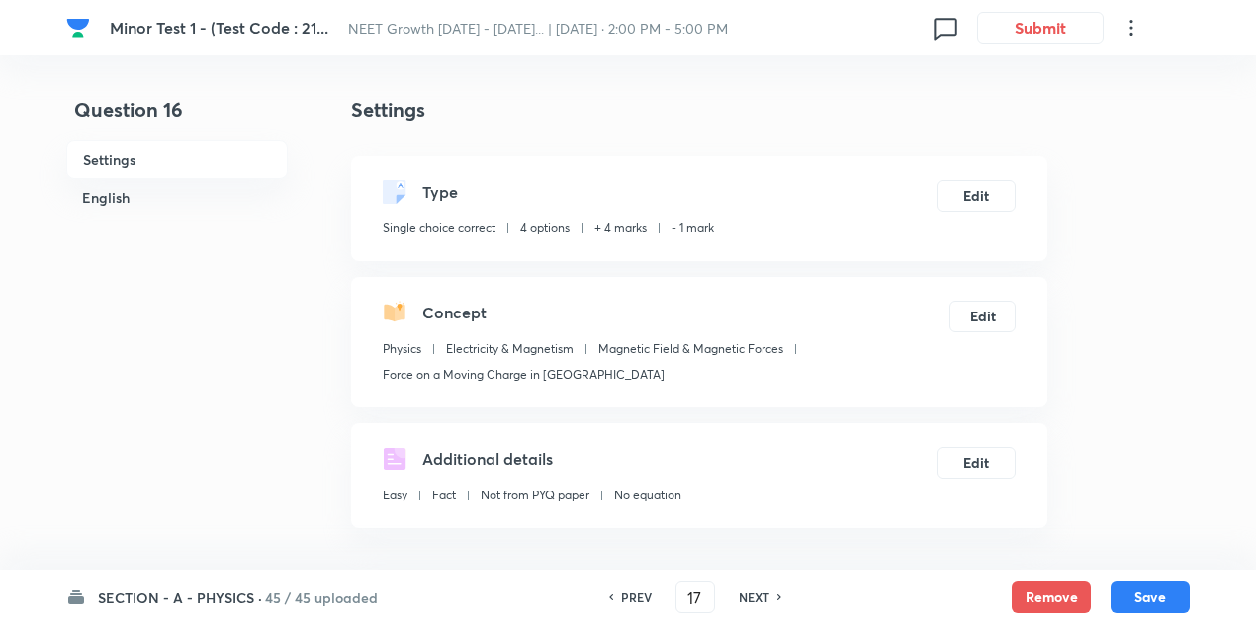
checkbox input "false"
click at [759, 588] on h6 "NEXT" at bounding box center [754, 597] width 31 height 18
checkbox input "true"
type input "18"
checkbox input "true"
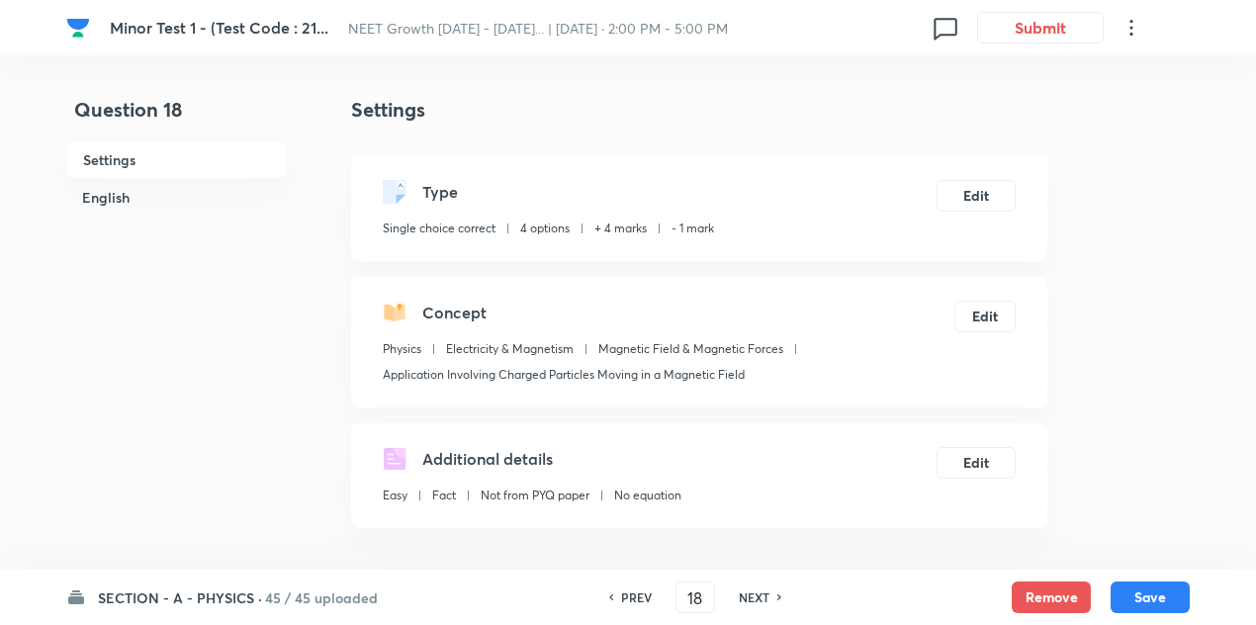
click at [759, 588] on h6 "NEXT" at bounding box center [754, 597] width 31 height 18
type input "19"
checkbox input "false"
checkbox input "true"
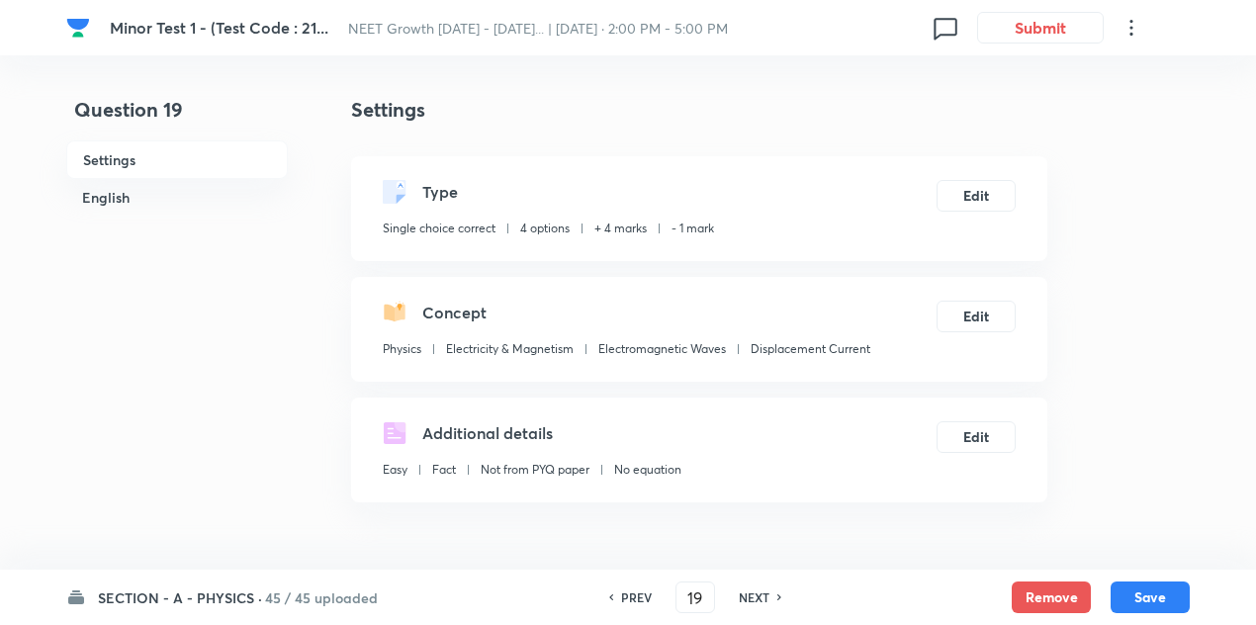
click at [759, 588] on h6 "NEXT" at bounding box center [754, 597] width 31 height 18
type input "20"
checkbox input "false"
checkbox input "true"
click at [759, 588] on h6 "NEXT" at bounding box center [754, 597] width 31 height 18
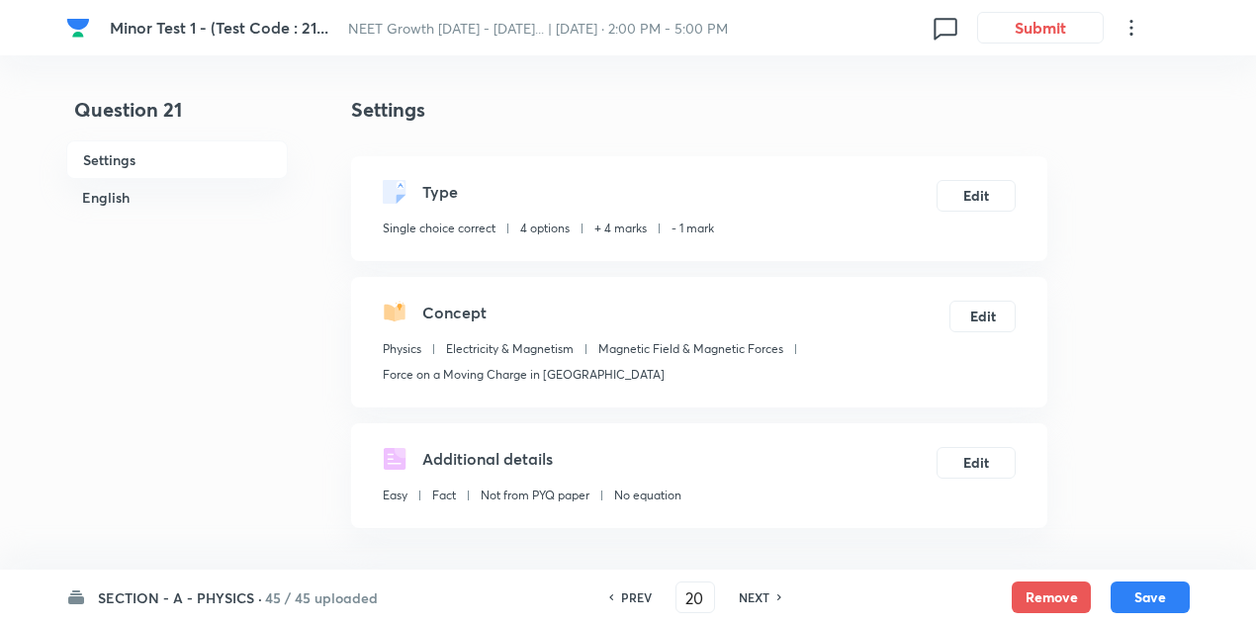
type input "21"
checkbox input "true"
click at [759, 588] on h6 "NEXT" at bounding box center [754, 597] width 31 height 18
type input "22"
checkbox input "false"
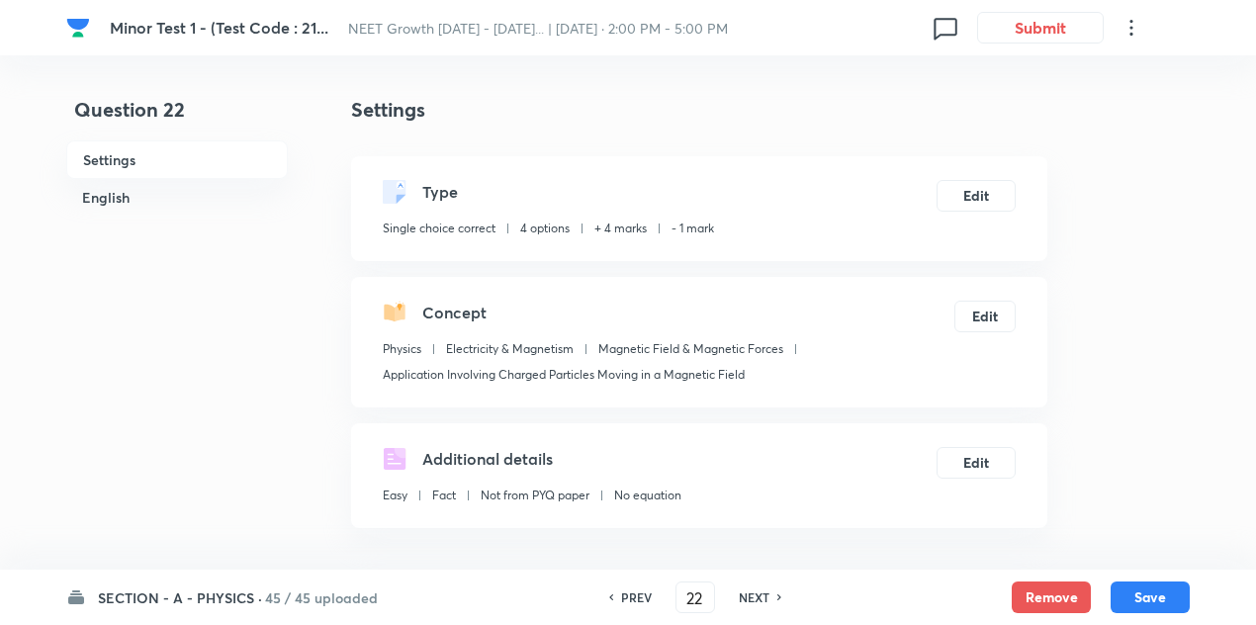
checkbox input "true"
click at [759, 588] on h6 "NEXT" at bounding box center [754, 597] width 31 height 18
type input "23"
checkbox input "false"
checkbox input "true"
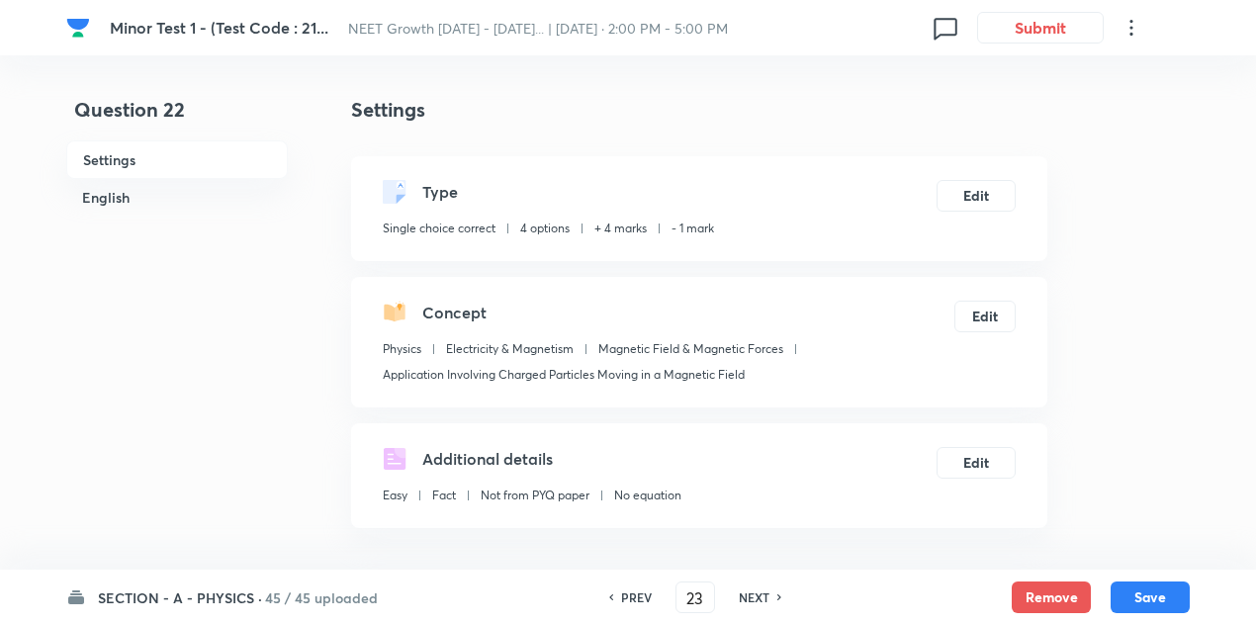
click at [759, 588] on h6 "NEXT" at bounding box center [754, 597] width 31 height 18
type input "24"
click at [759, 588] on h6 "NEXT" at bounding box center [754, 597] width 31 height 18
checkbox input "false"
checkbox input "true"
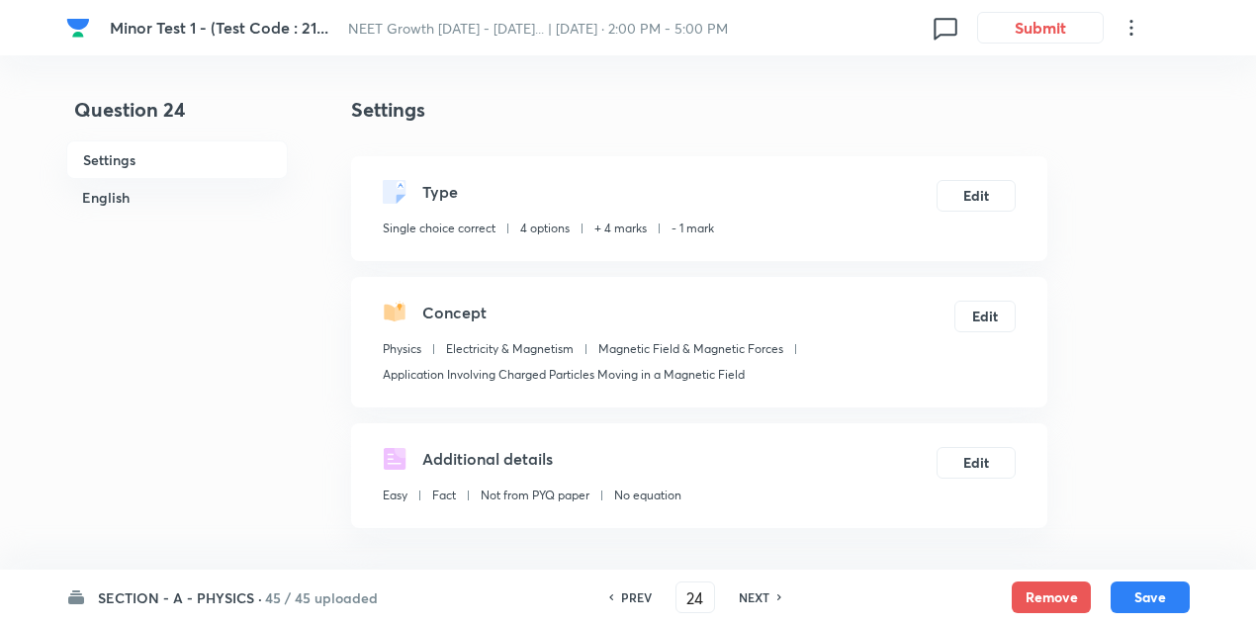
type input "25"
click at [759, 588] on h6 "NEXT" at bounding box center [754, 597] width 31 height 18
checkbox input "true"
type input "26"
click at [759, 588] on h6 "NEXT" at bounding box center [754, 597] width 31 height 18
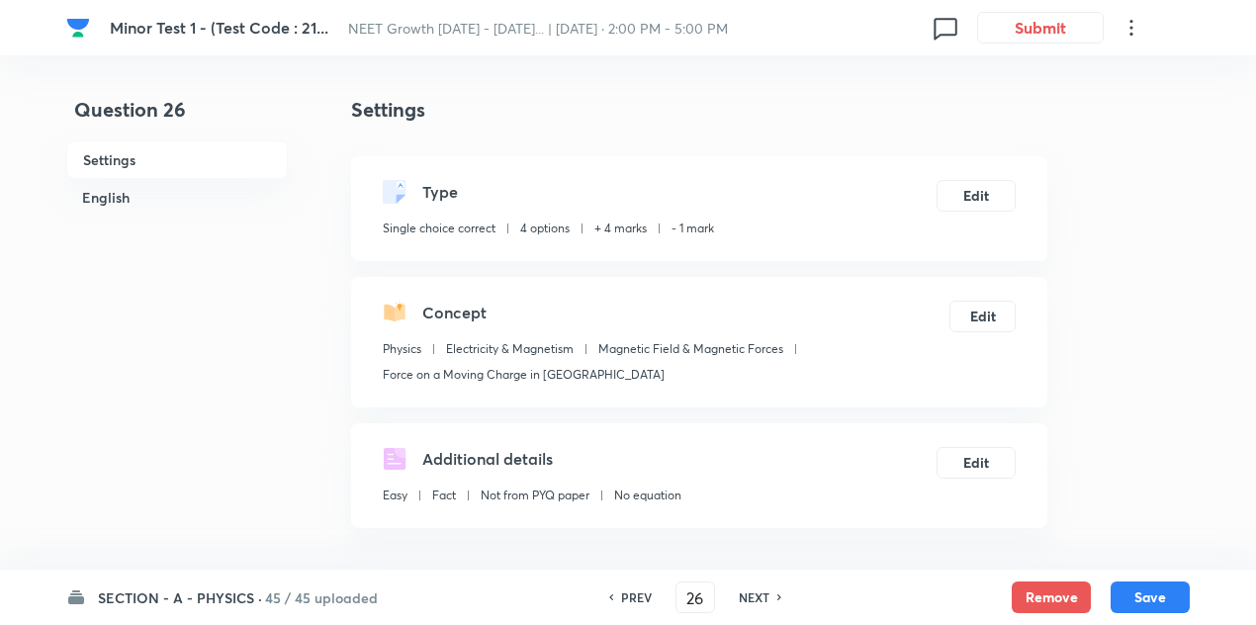
checkbox input "true"
type input "27"
checkbox input "false"
checkbox input "true"
click at [759, 588] on h6 "NEXT" at bounding box center [754, 597] width 31 height 18
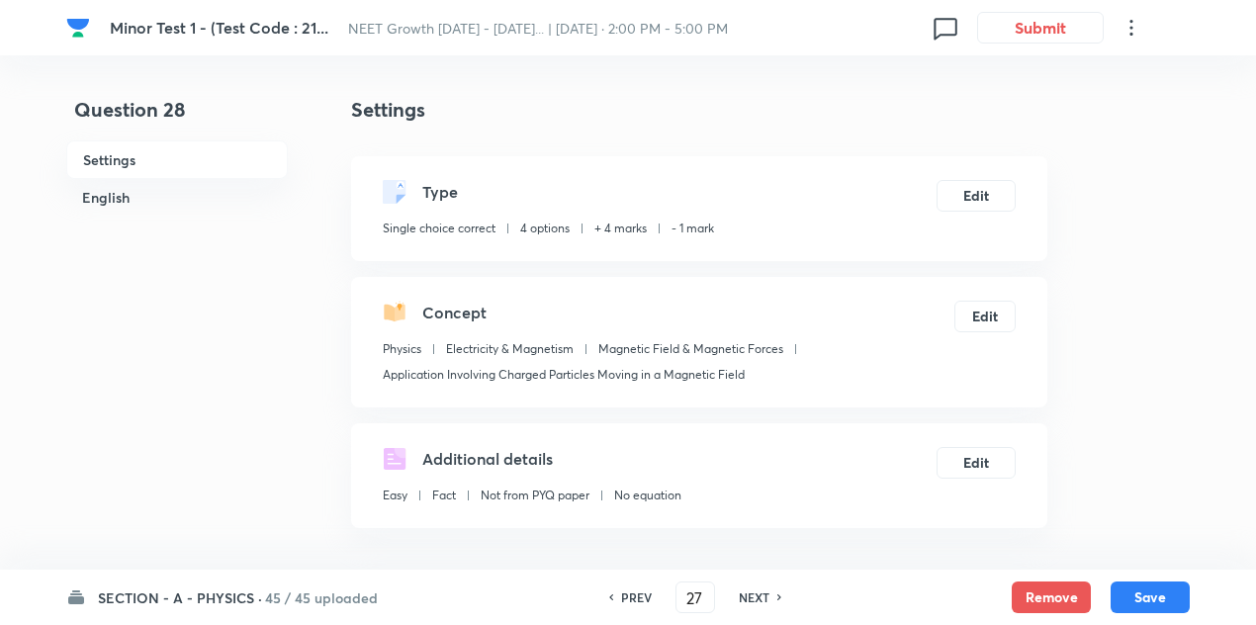
type input "28"
click at [759, 588] on h6 "NEXT" at bounding box center [754, 597] width 31 height 18
checkbox input "false"
type input "29"
checkbox input "true"
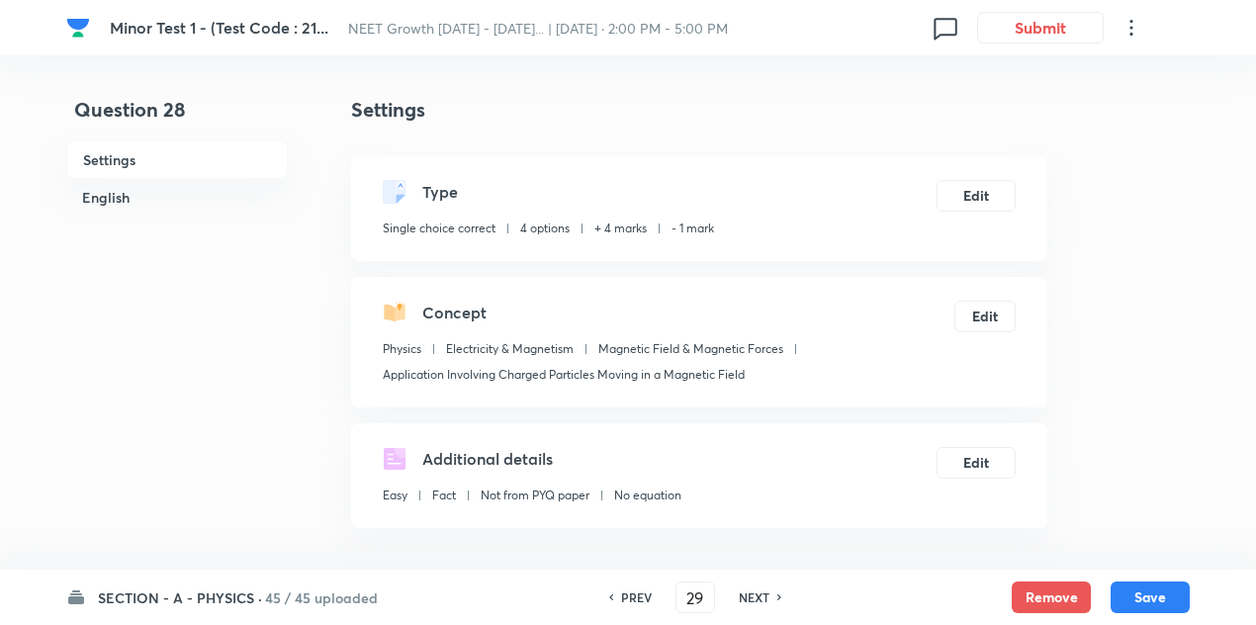
click at [759, 588] on h6 "NEXT" at bounding box center [754, 597] width 31 height 18
type input "30"
checkbox input "false"
checkbox input "true"
click at [759, 588] on h6 "NEXT" at bounding box center [754, 597] width 31 height 18
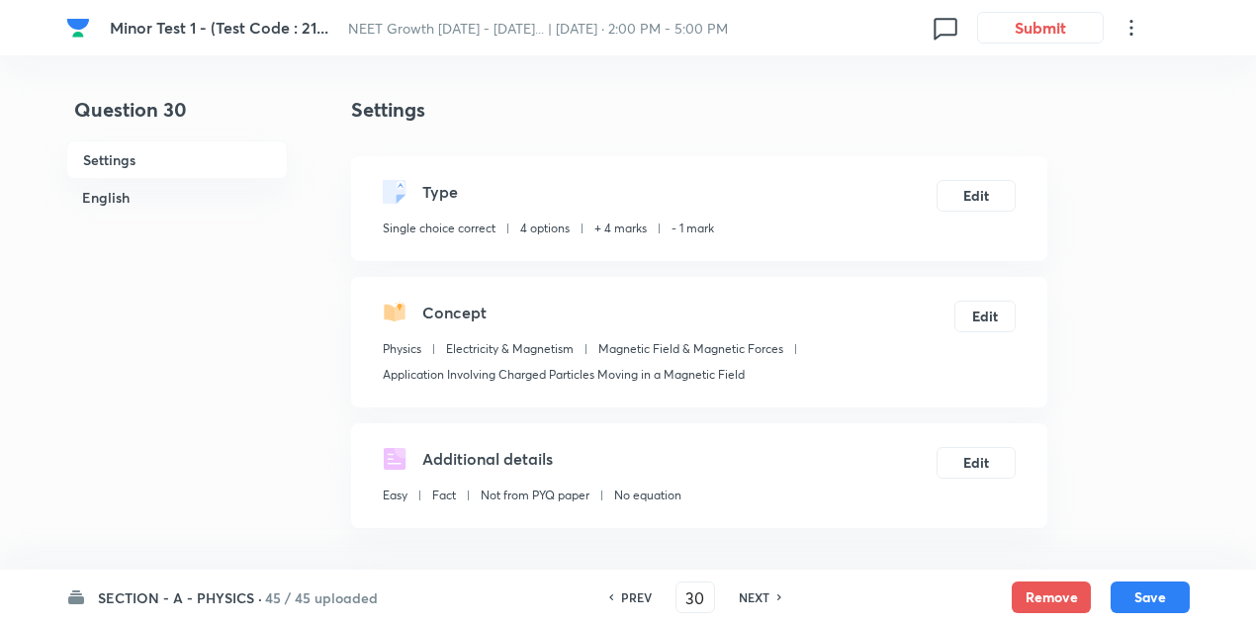
type input "31"
click at [759, 588] on h6 "NEXT" at bounding box center [754, 597] width 31 height 18
checkbox input "false"
checkbox input "true"
type input "32"
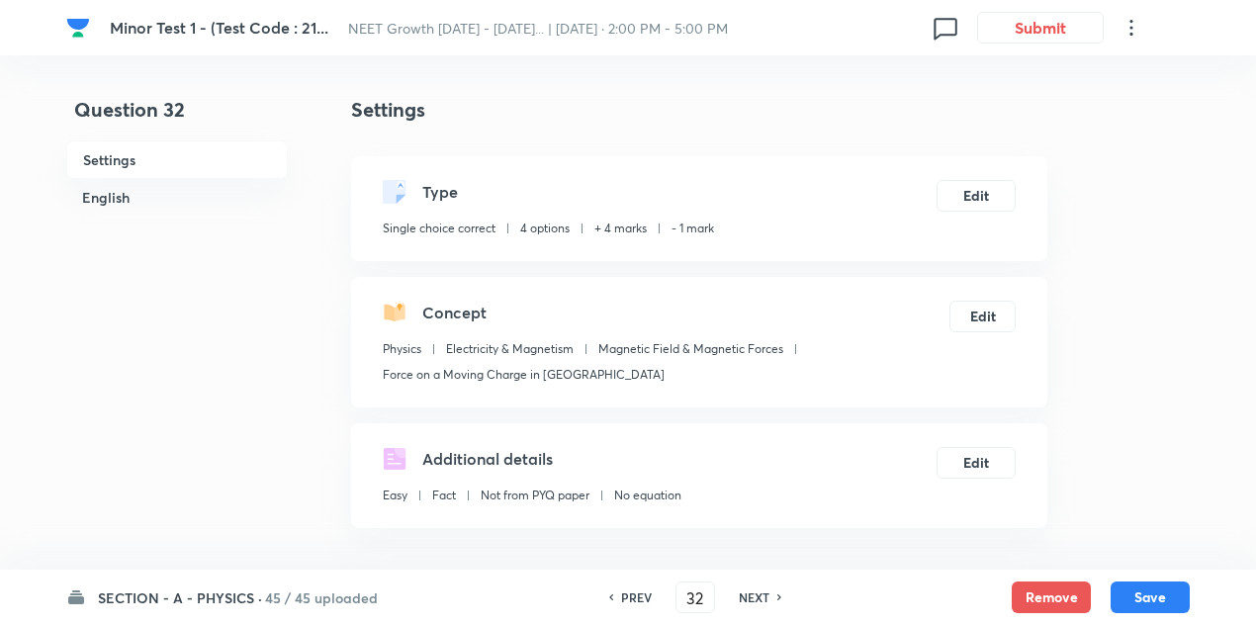
click at [759, 588] on h6 "NEXT" at bounding box center [754, 597] width 31 height 18
checkbox input "true"
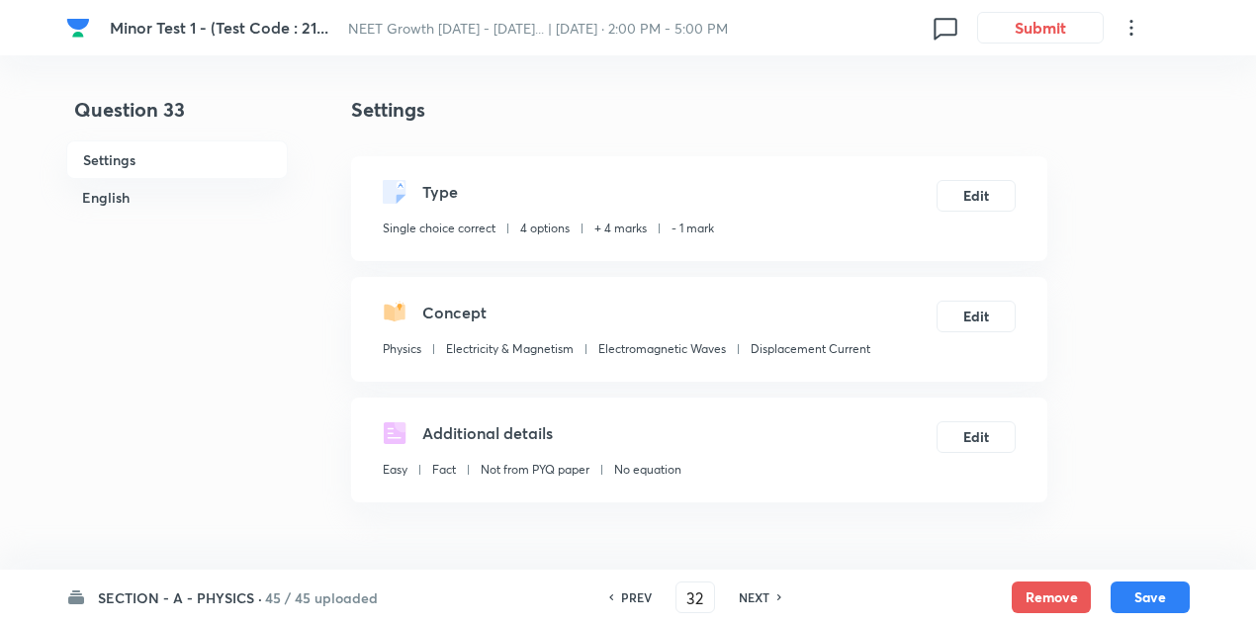
type input "33"
checkbox input "true"
click at [759, 588] on h6 "NEXT" at bounding box center [754, 597] width 31 height 18
type input "34"
checkbox input "true"
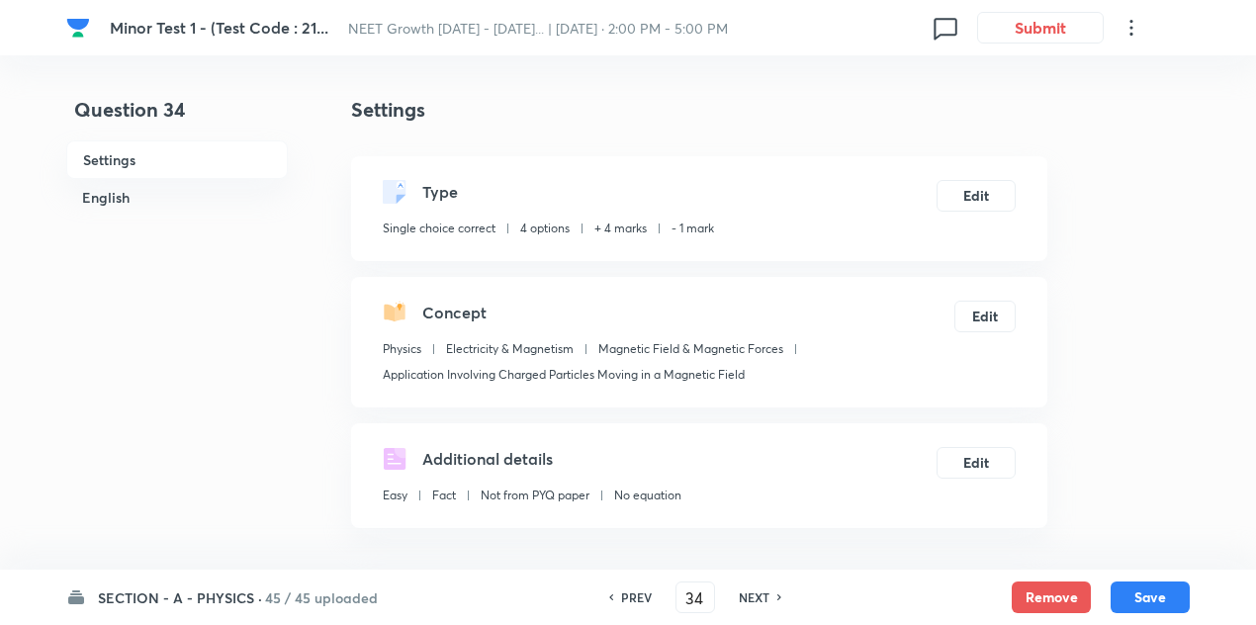
click at [759, 588] on h6 "NEXT" at bounding box center [754, 597] width 31 height 18
type input "35"
checkbox input "true"
click at [759, 588] on h6 "NEXT" at bounding box center [754, 597] width 31 height 18
type input "36"
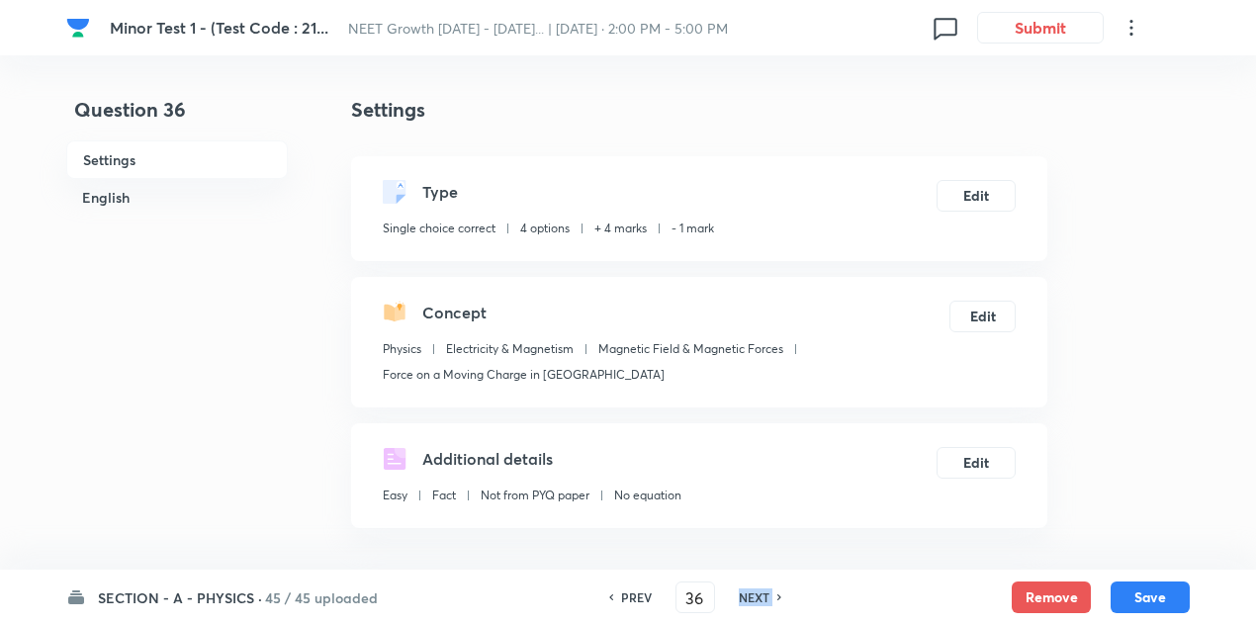
checkbox input "true"
click at [759, 588] on h6 "NEXT" at bounding box center [754, 597] width 31 height 18
type input "37"
checkbox input "false"
checkbox input "true"
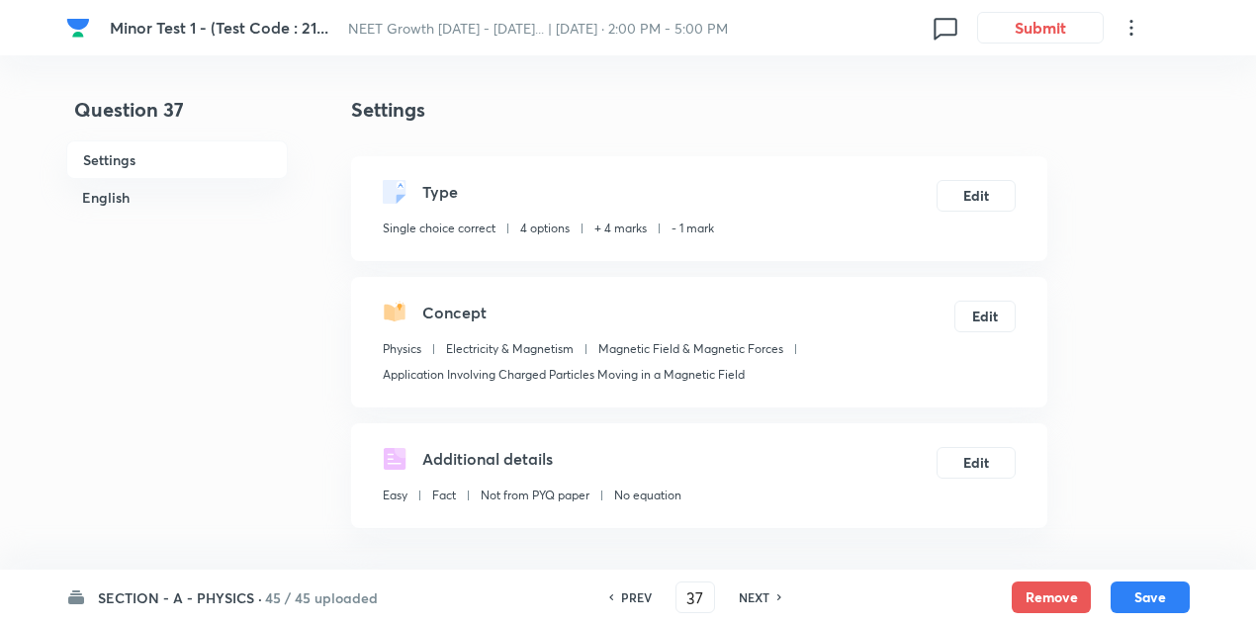
click at [759, 588] on h6 "NEXT" at bounding box center [754, 597] width 31 height 18
type input "38"
click at [759, 588] on h6 "NEXT" at bounding box center [754, 597] width 31 height 18
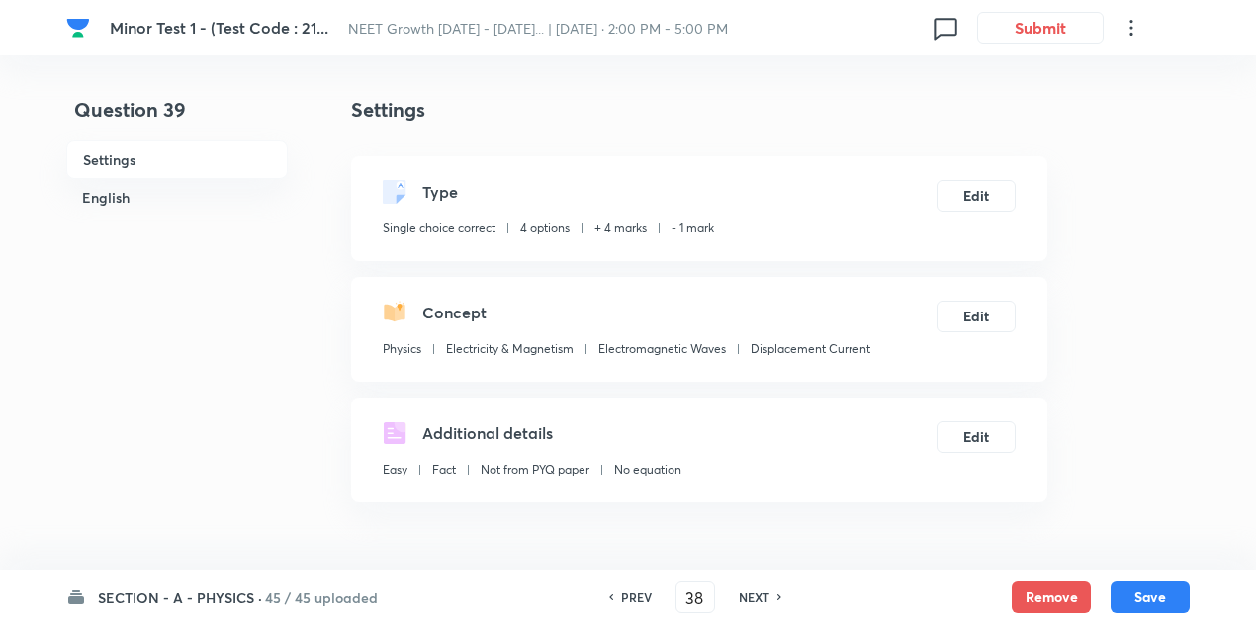
checkbox input "true"
type input "39"
checkbox input "false"
checkbox input "true"
click at [759, 588] on h6 "NEXT" at bounding box center [754, 597] width 31 height 18
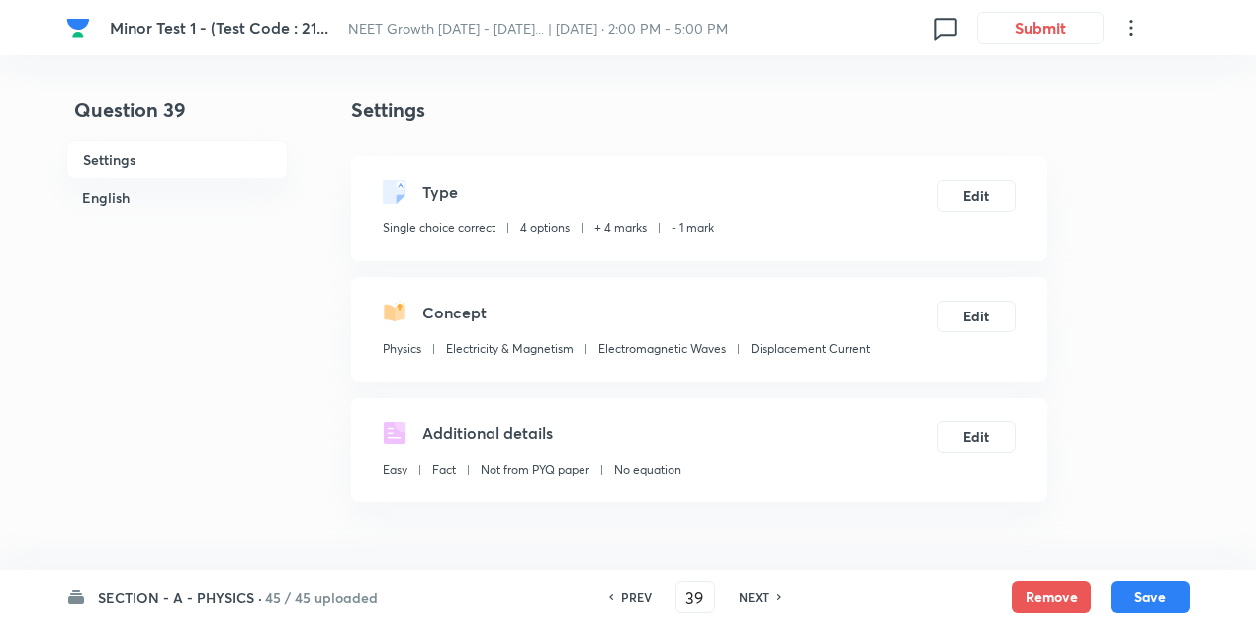
type input "40"
checkbox input "false"
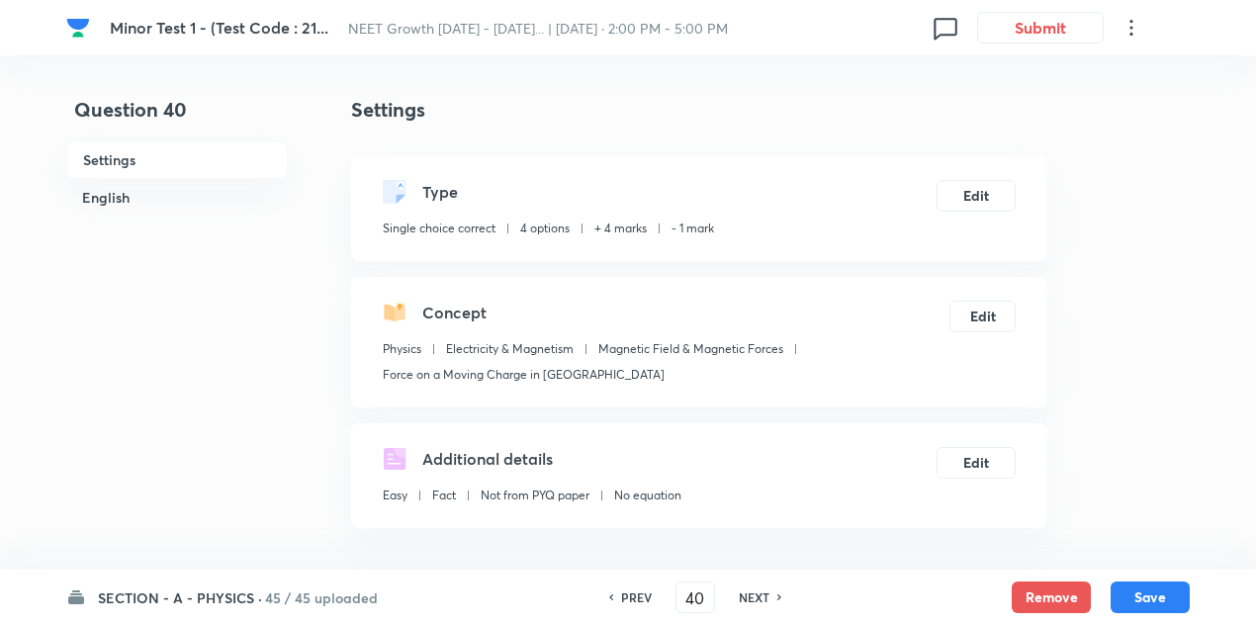
checkbox input "true"
click at [759, 588] on h6 "NEXT" at bounding box center [754, 597] width 31 height 18
type input "41"
click at [759, 588] on h6 "NEXT" at bounding box center [754, 597] width 31 height 18
checkbox input "true"
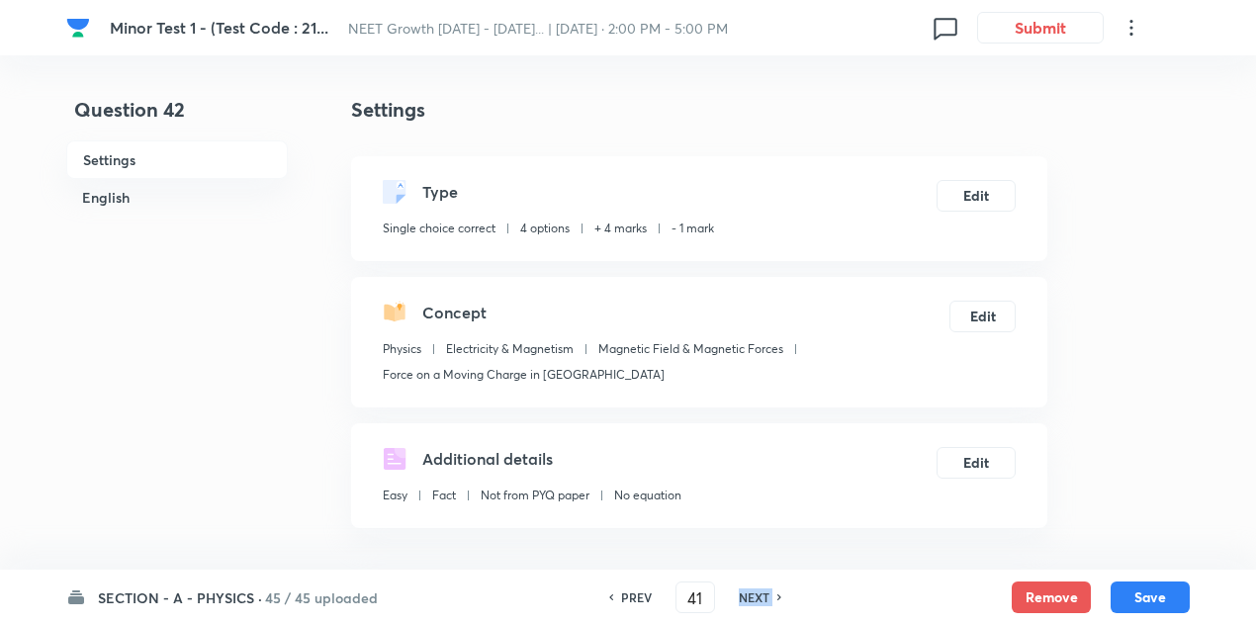
type input "42"
checkbox input "false"
checkbox input "true"
click at [759, 588] on h6 "NEXT" at bounding box center [754, 597] width 31 height 18
type input "43"
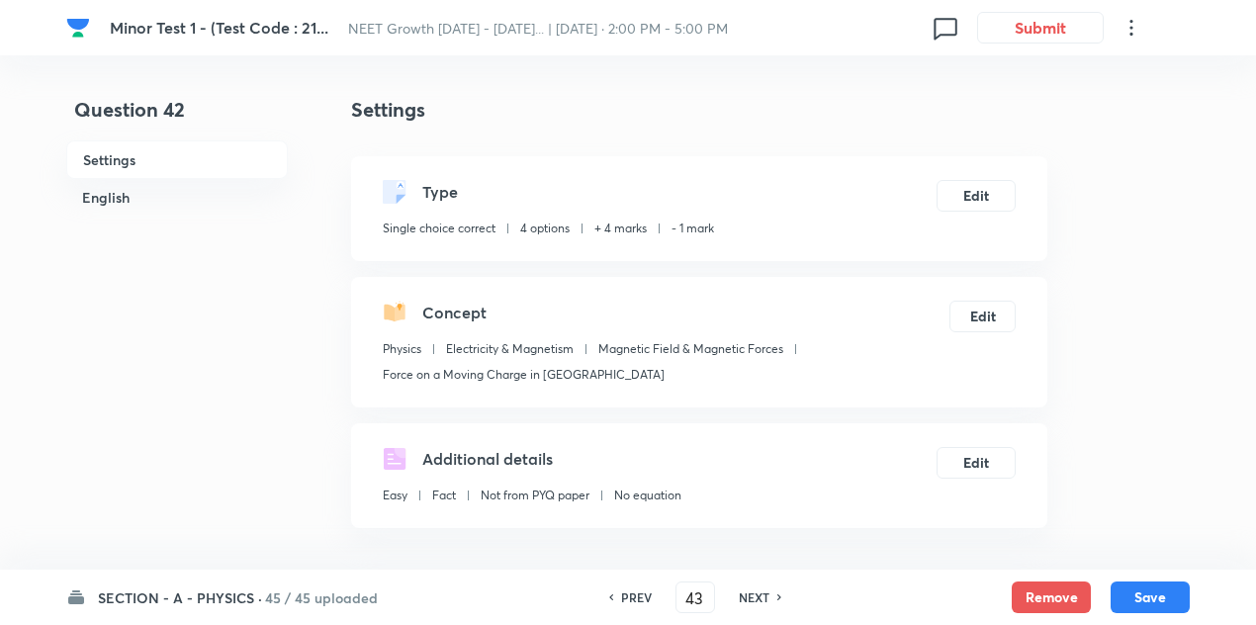
checkbox input "false"
checkbox input "true"
click at [759, 588] on h6 "NEXT" at bounding box center [754, 597] width 31 height 18
type input "44"
checkbox input "false"
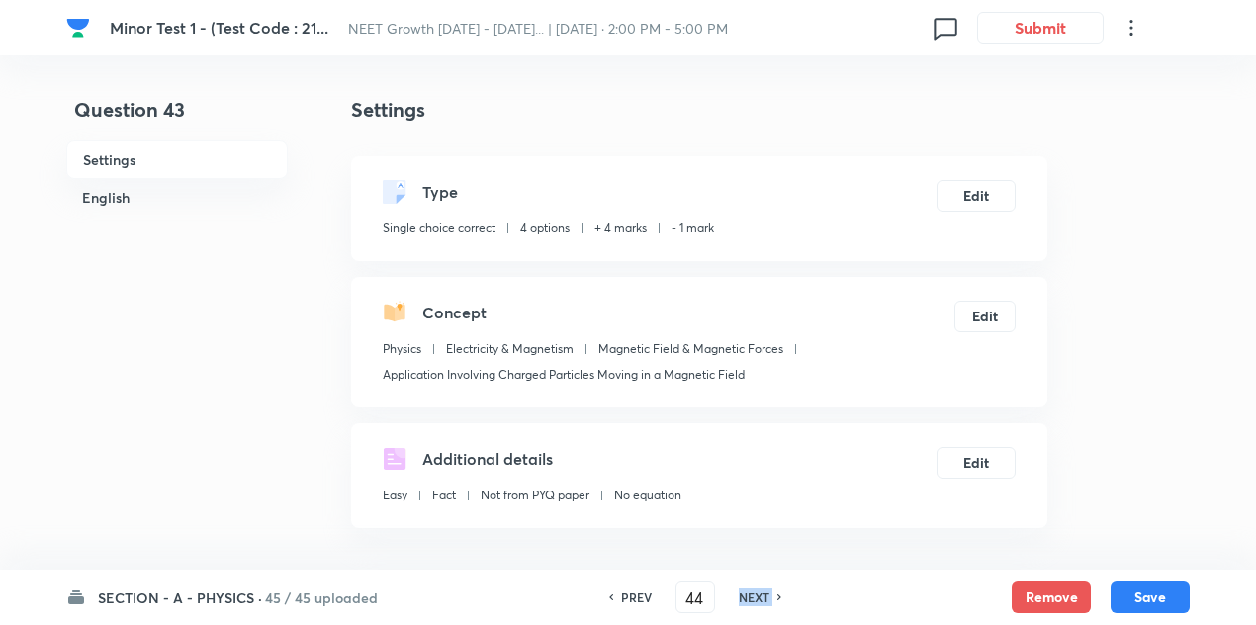
checkbox input "true"
click at [759, 588] on h6 "NEXT" at bounding box center [754, 597] width 31 height 18
type input "45"
checkbox input "true"
click at [759, 588] on h6 "NEXT" at bounding box center [754, 597] width 31 height 18
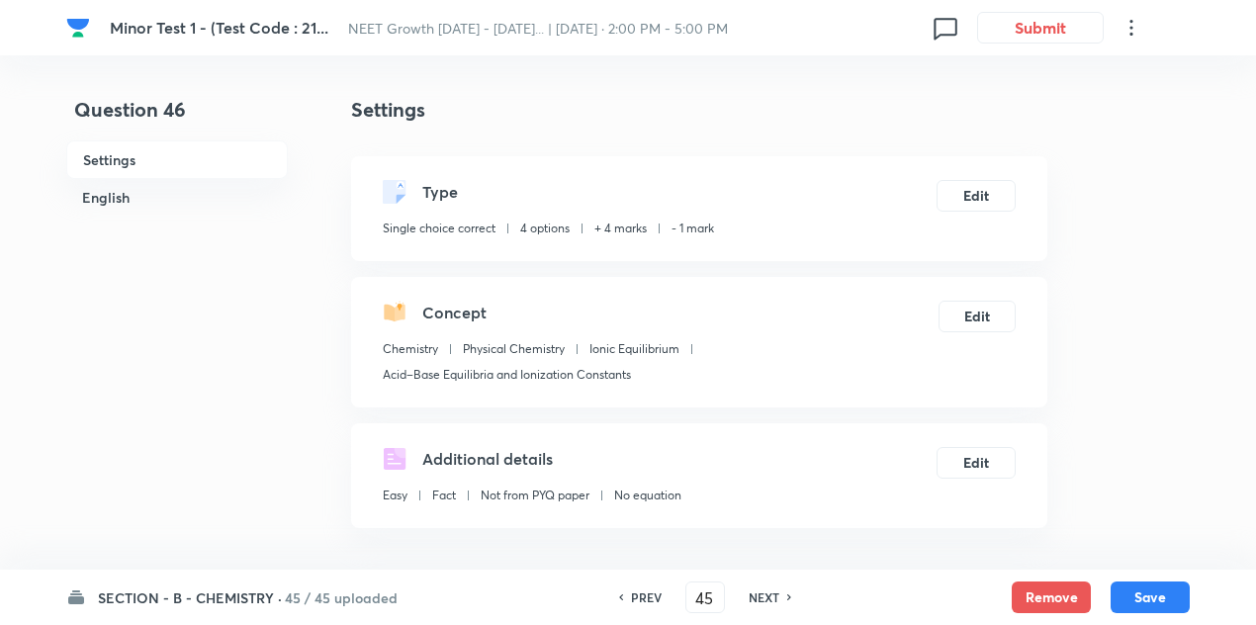
type input "46"
checkbox input "true"
click at [759, 588] on h6 "NEXT" at bounding box center [764, 597] width 31 height 18
type input "47"
checkbox input "true"
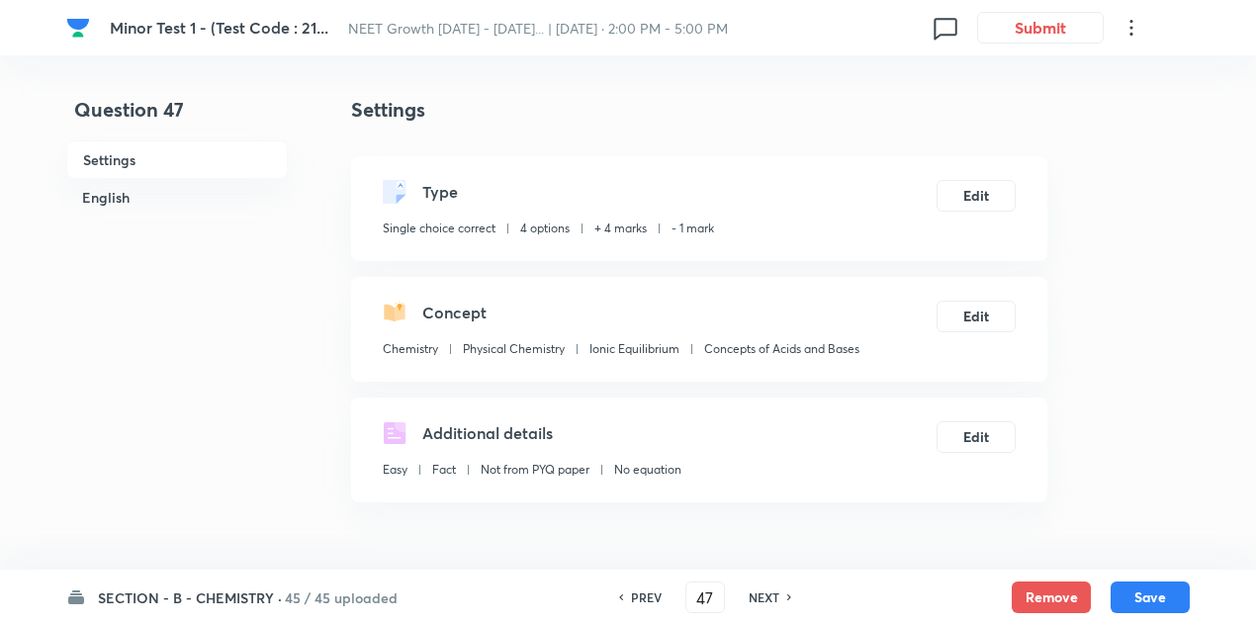
click at [759, 588] on h6 "NEXT" at bounding box center [764, 597] width 31 height 18
type input "48"
checkbox input "false"
checkbox input "true"
click at [759, 588] on h6 "NEXT" at bounding box center [764, 597] width 31 height 18
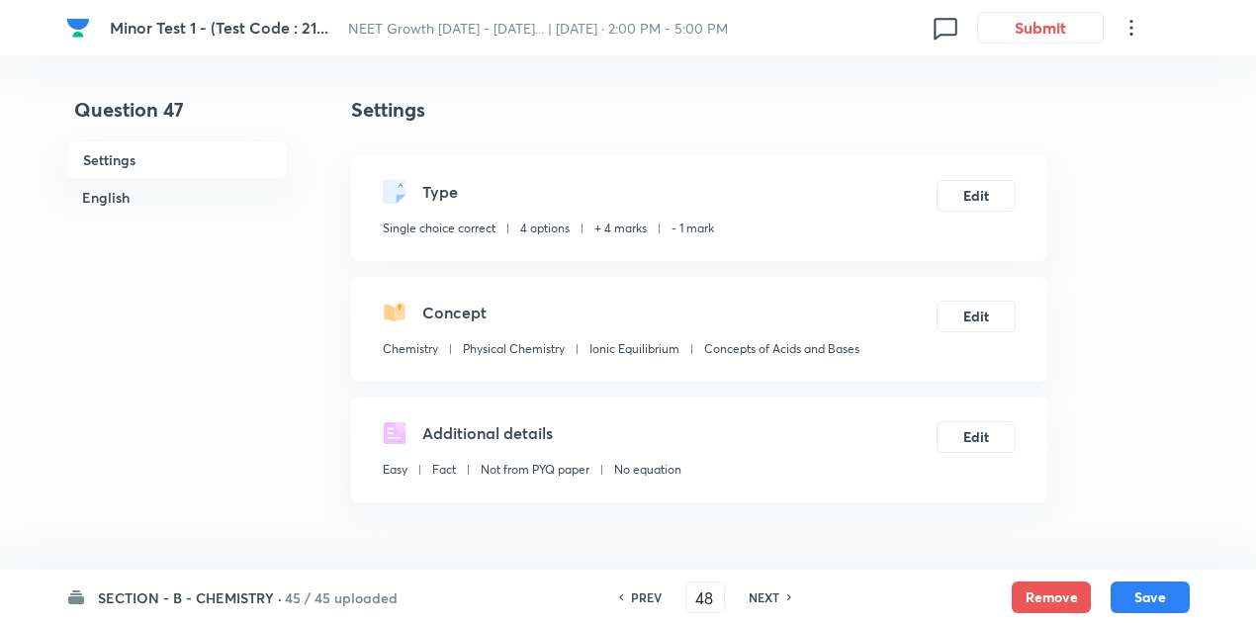
type input "49"
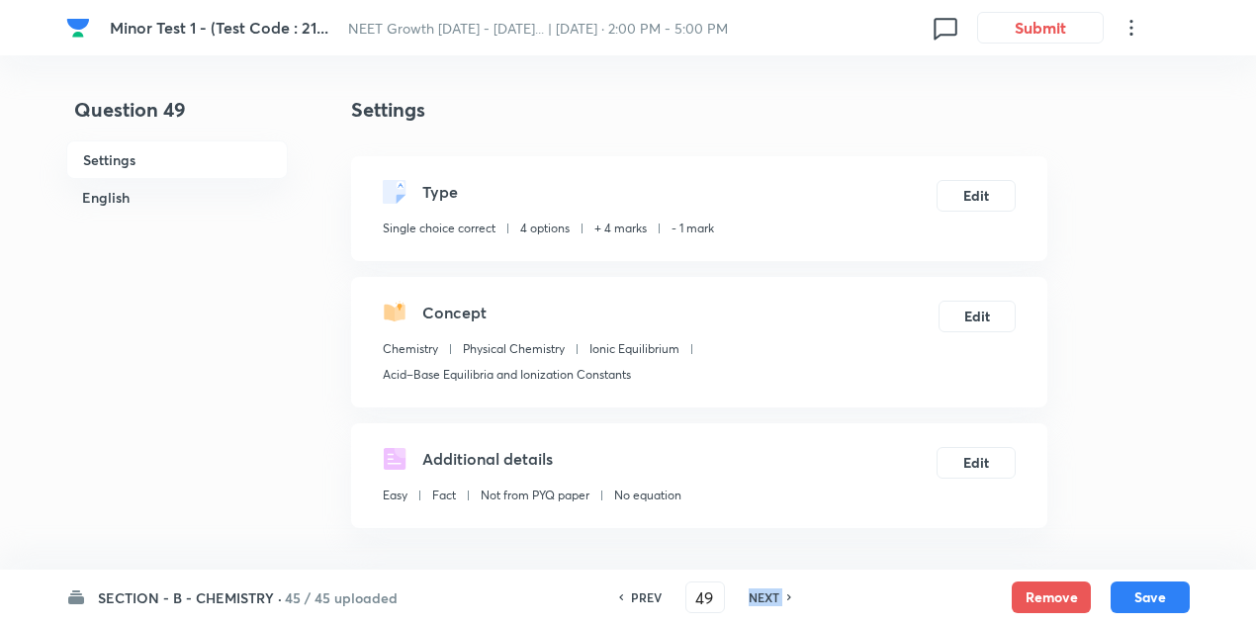
checkbox input "true"
click at [759, 588] on h6 "NEXT" at bounding box center [764, 597] width 31 height 18
type input "50"
checkbox input "false"
checkbox input "true"
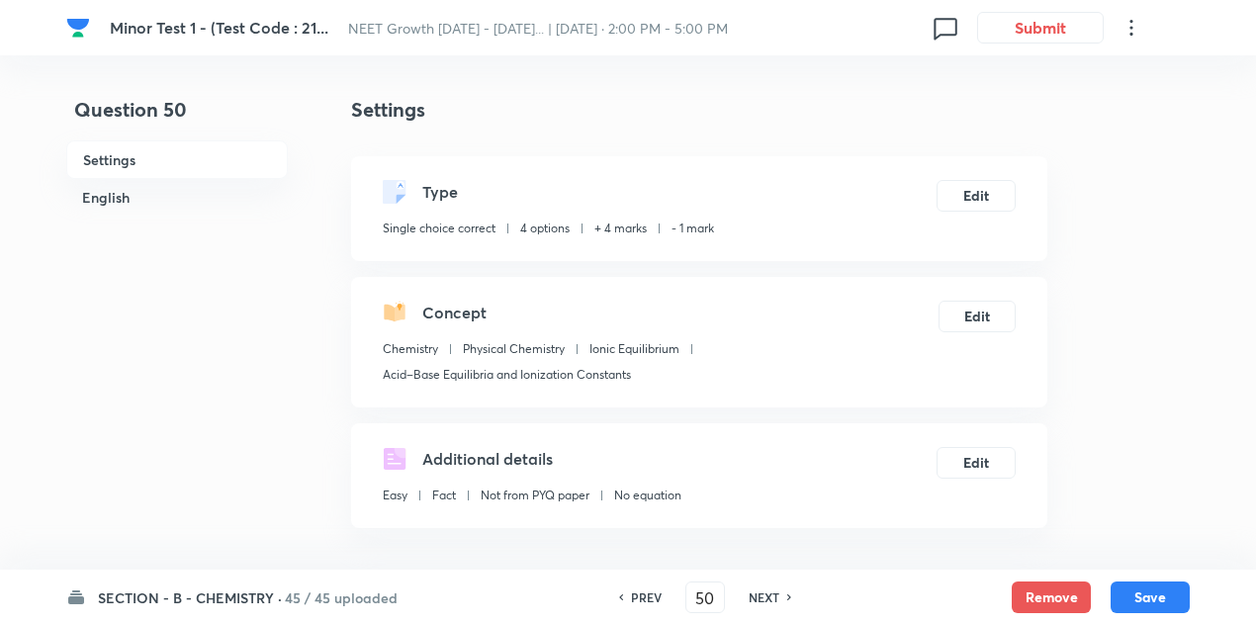
click at [759, 588] on h6 "NEXT" at bounding box center [764, 597] width 31 height 18
type input "51"
checkbox input "false"
checkbox input "true"
click at [759, 588] on h6 "NEXT" at bounding box center [764, 597] width 31 height 18
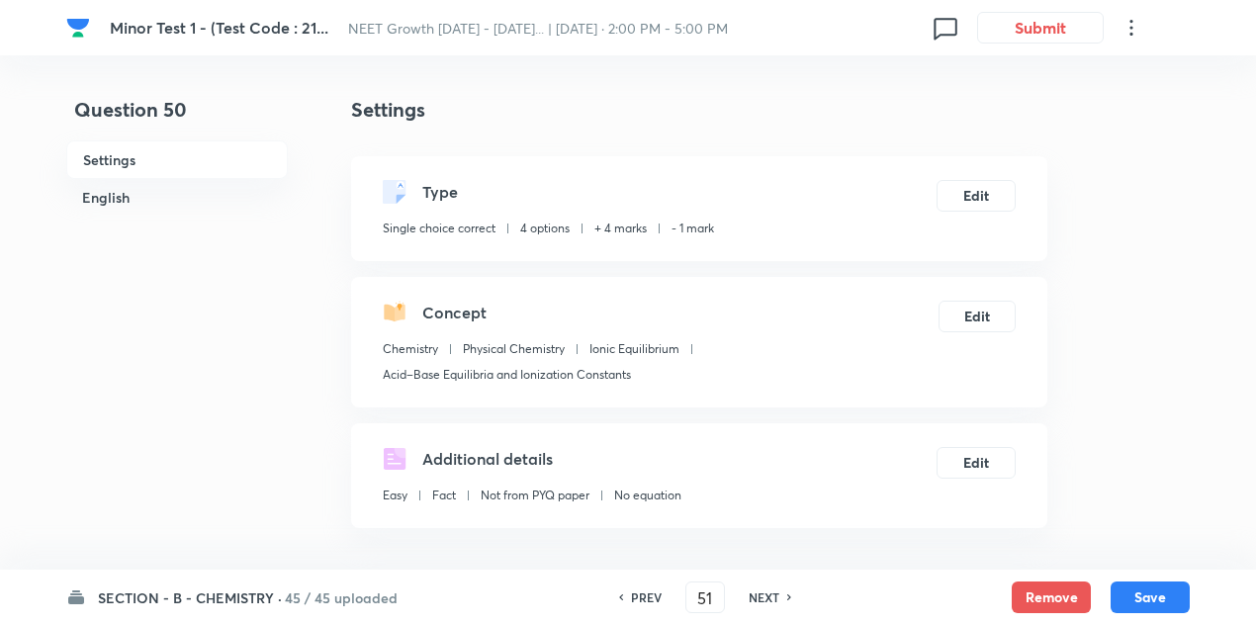
type input "52"
checkbox input "true"
click at [759, 588] on h6 "NEXT" at bounding box center [764, 597] width 31 height 18
type input "53"
checkbox input "true"
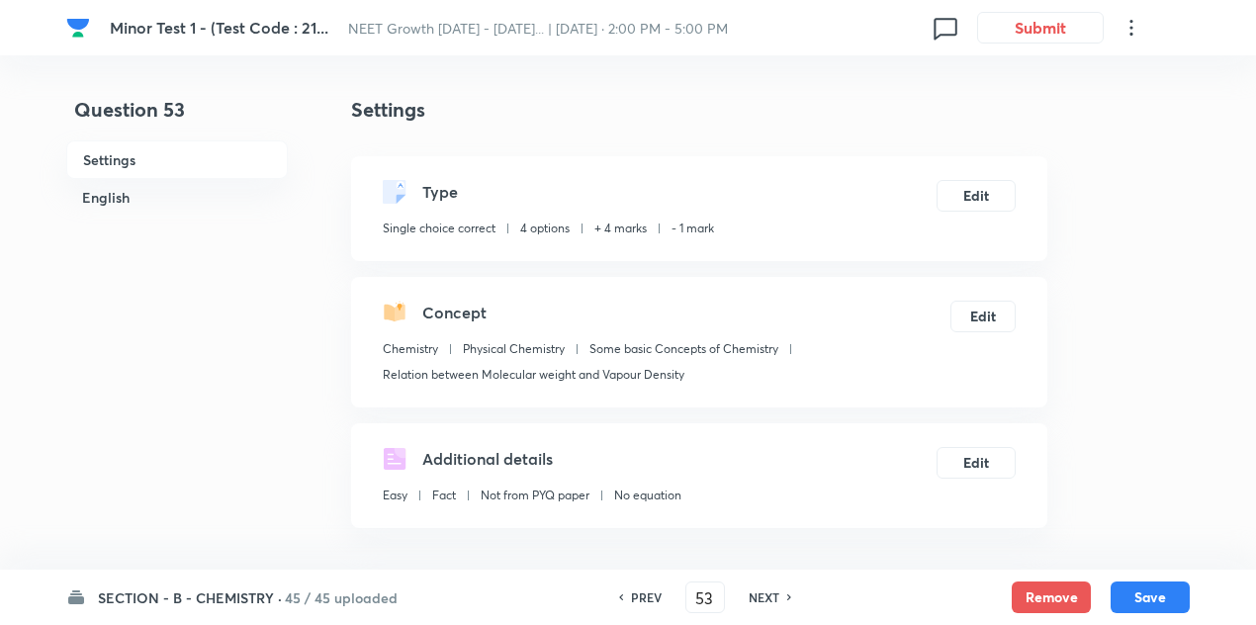
click at [759, 588] on h6 "NEXT" at bounding box center [764, 597] width 31 height 18
type input "54"
checkbox input "true"
click at [759, 588] on h6 "NEXT" at bounding box center [764, 597] width 31 height 18
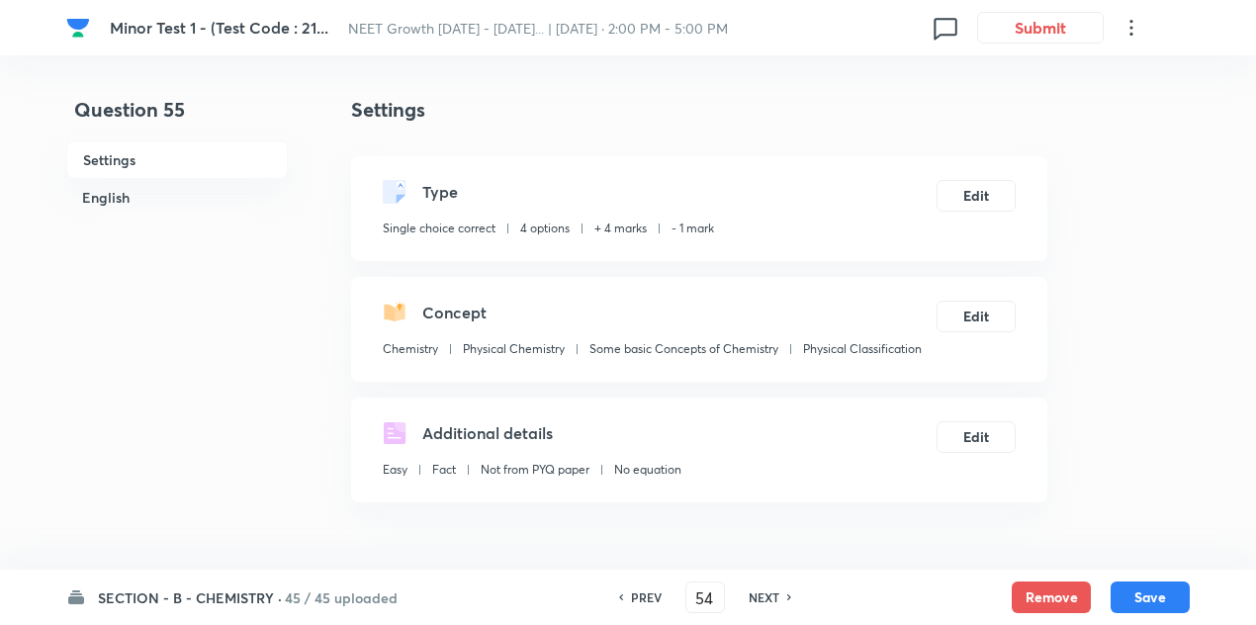
type input "55"
checkbox input "false"
click at [759, 588] on h6 "NEXT" at bounding box center [764, 597] width 31 height 18
checkbox input "true"
type input "56"
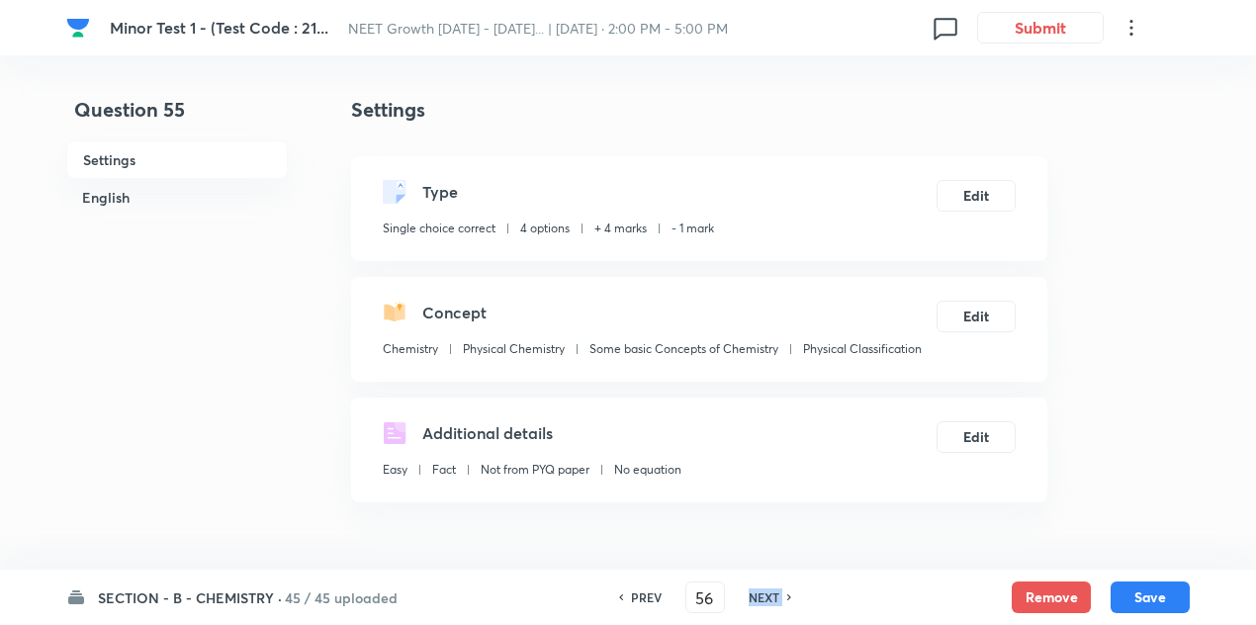
checkbox input "false"
checkbox input "true"
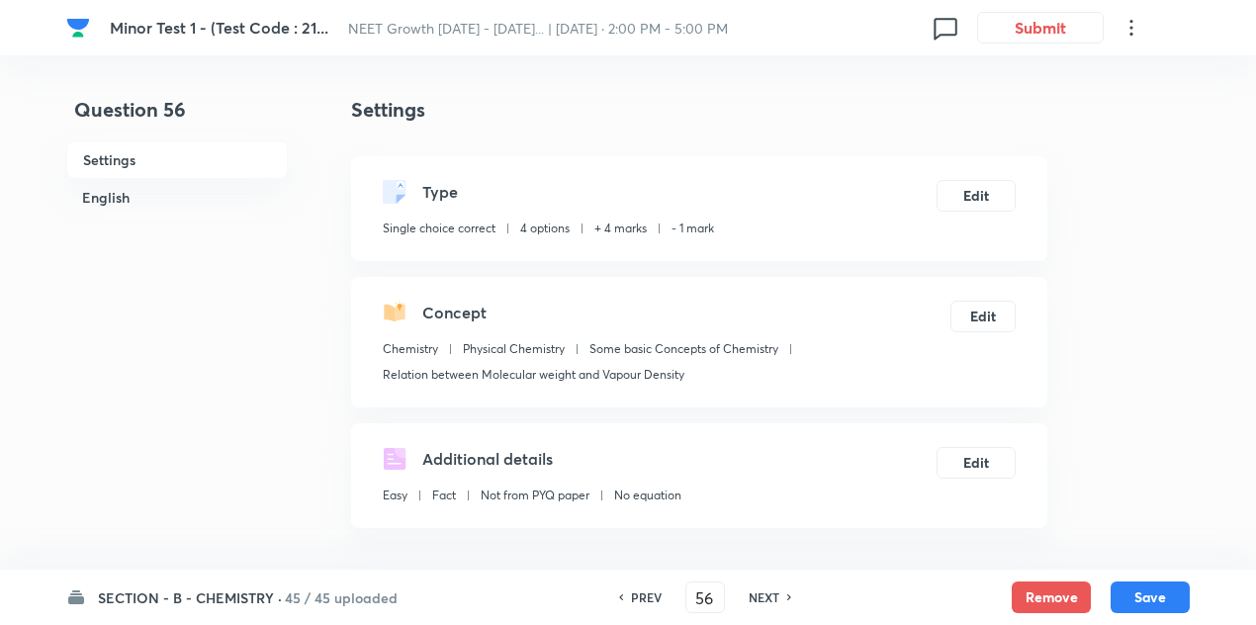
click at [759, 588] on h6 "NEXT" at bounding box center [764, 597] width 31 height 18
type input "57"
checkbox input "false"
checkbox input "true"
click at [759, 588] on h6 "NEXT" at bounding box center [764, 597] width 31 height 18
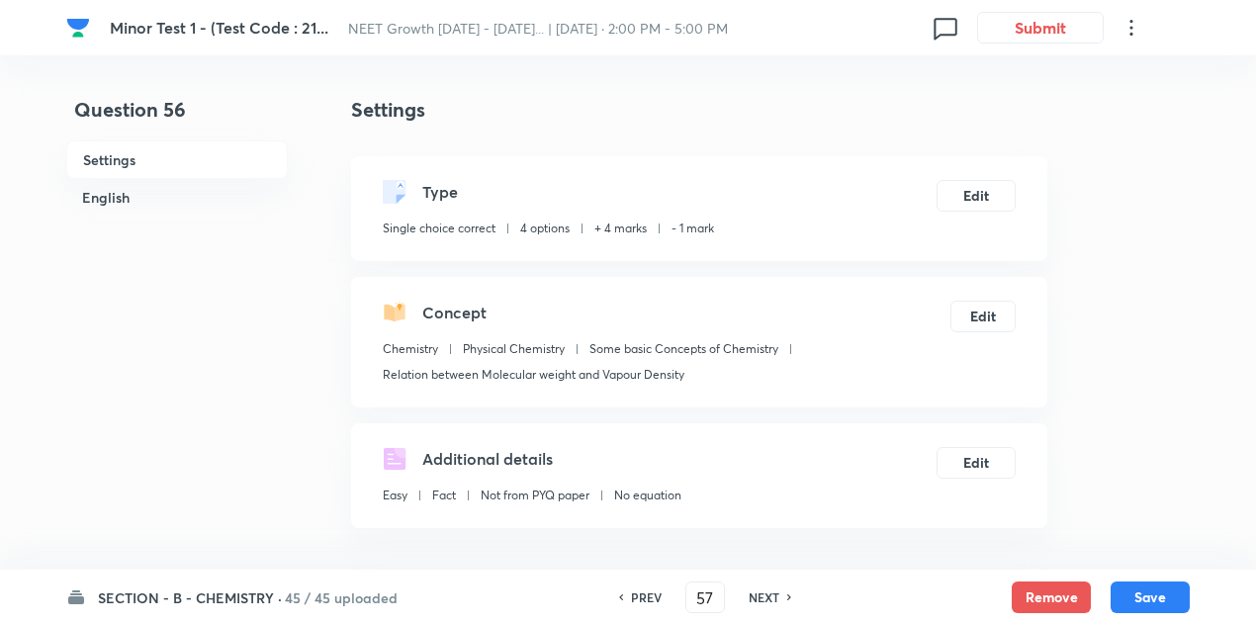
type input "58"
checkbox input "false"
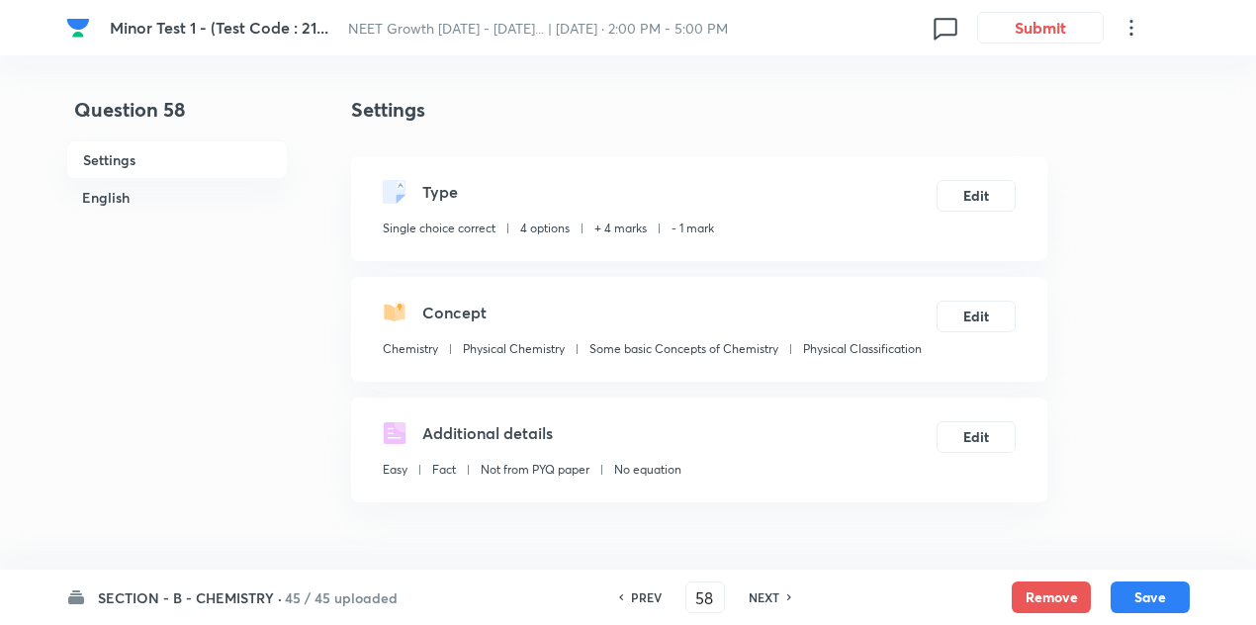
checkbox input "true"
click at [759, 588] on h6 "NEXT" at bounding box center [764, 597] width 31 height 18
type input "59"
checkbox input "false"
checkbox input "true"
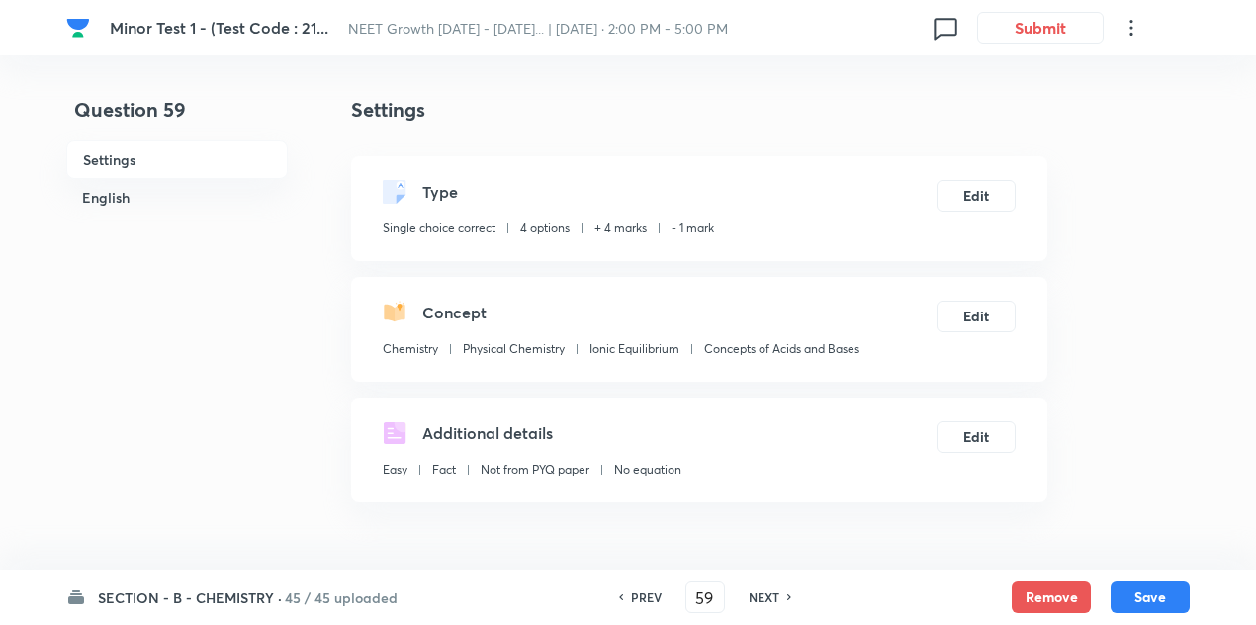
click at [759, 588] on h6 "NEXT" at bounding box center [764, 597] width 31 height 18
type input "60"
checkbox input "true"
click at [759, 588] on h6 "NEXT" at bounding box center [764, 597] width 31 height 18
type input "61"
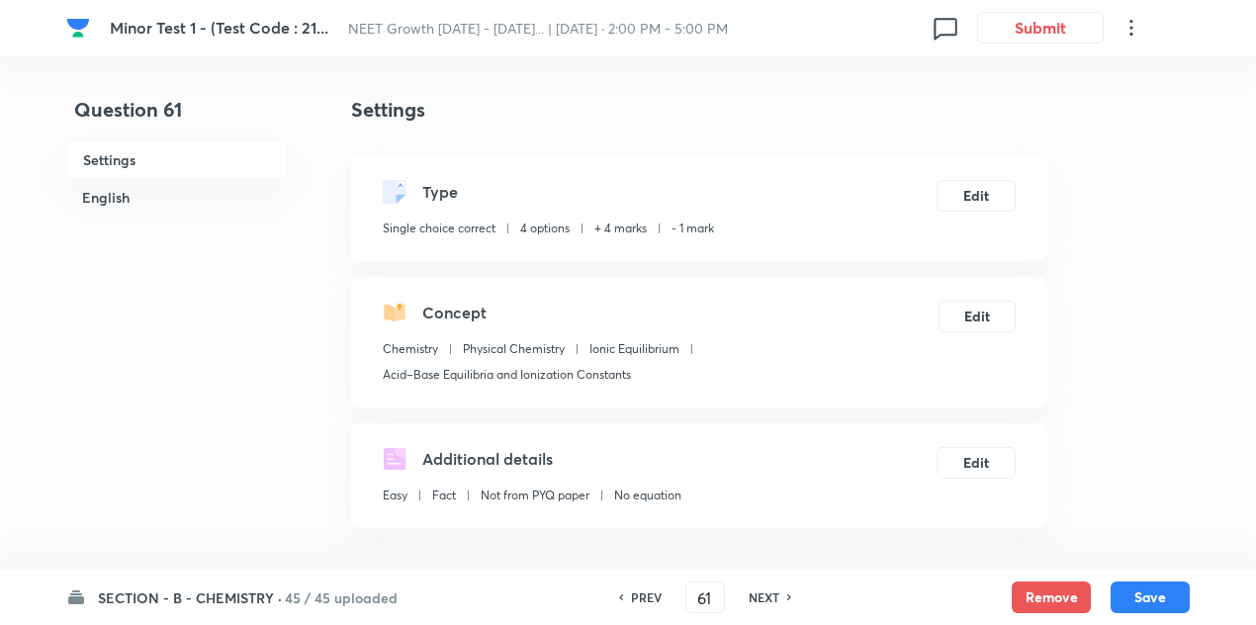
checkbox input "true"
click at [759, 588] on h6 "NEXT" at bounding box center [764, 597] width 31 height 18
type input "62"
checkbox input "true"
click at [759, 588] on h6 "NEXT" at bounding box center [764, 597] width 31 height 18
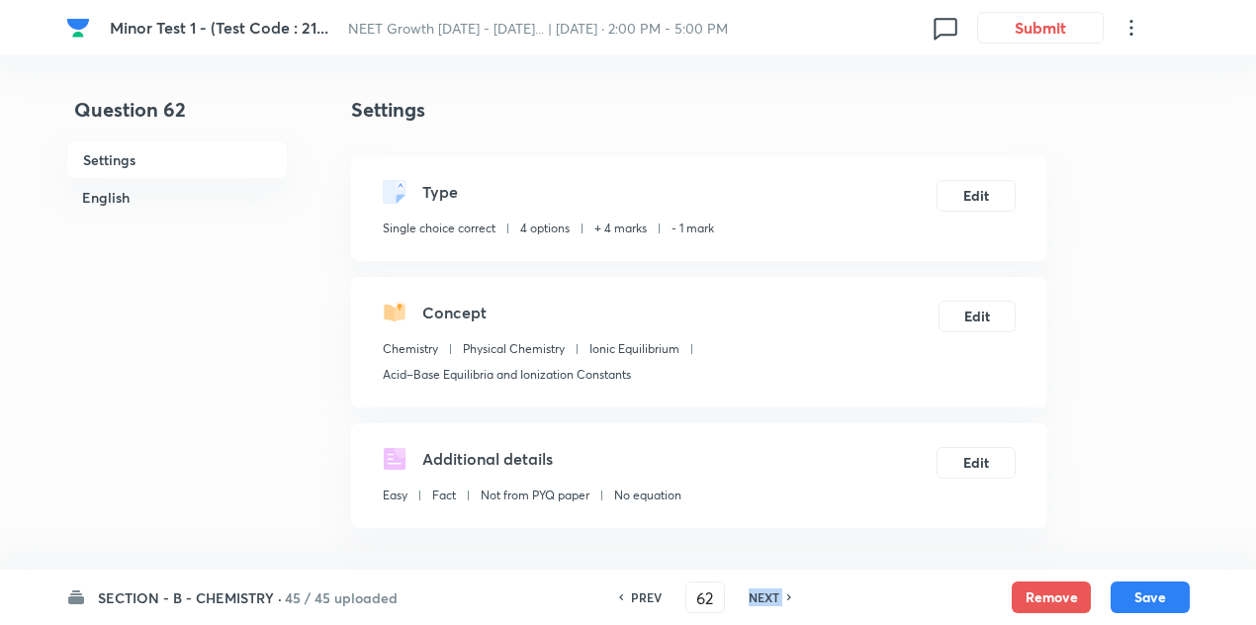
type input "63"
checkbox input "false"
checkbox input "true"
click at [759, 588] on h6 "NEXT" at bounding box center [764, 597] width 31 height 18
type input "64"
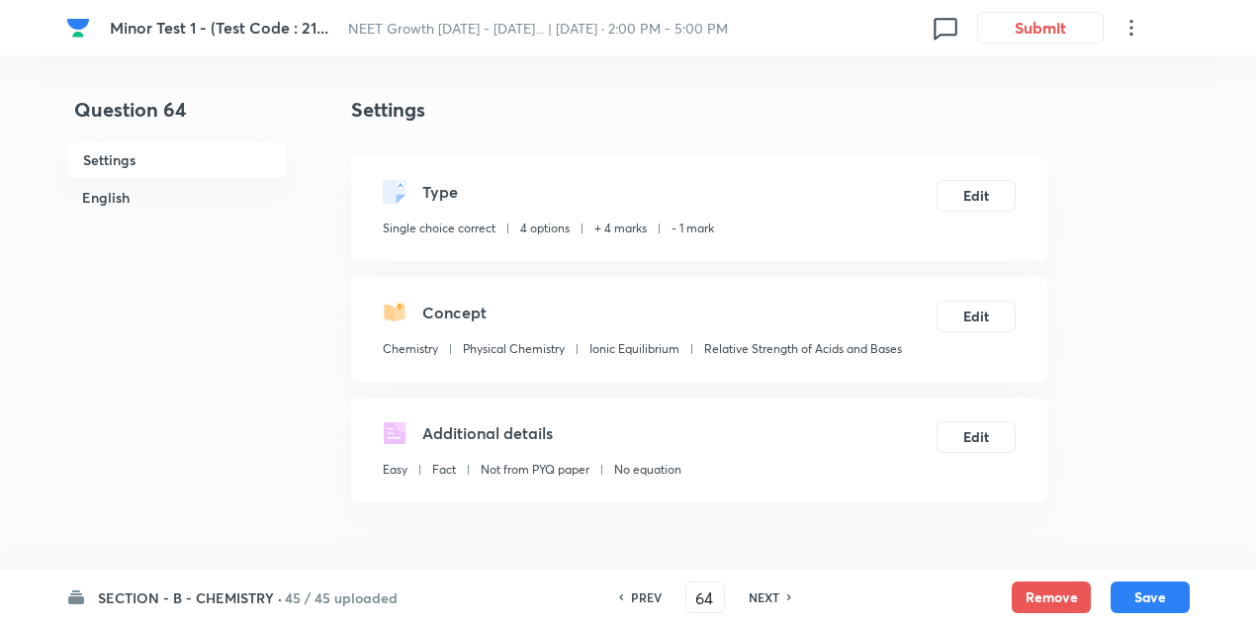
checkbox input "false"
checkbox input "true"
click at [759, 588] on h6 "NEXT" at bounding box center [764, 597] width 31 height 18
type input "65"
checkbox input "false"
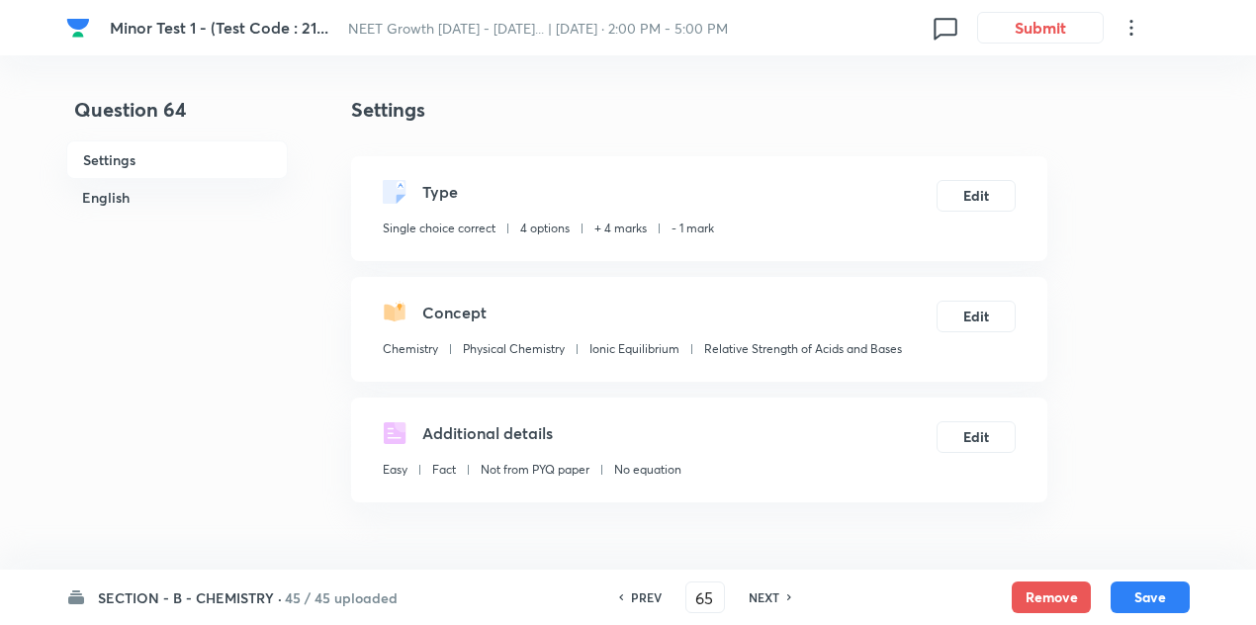
checkbox input "true"
click at [759, 588] on h6 "NEXT" at bounding box center [764, 597] width 31 height 18
type input "66"
checkbox input "true"
click at [759, 588] on h6 "NEXT" at bounding box center [764, 597] width 31 height 18
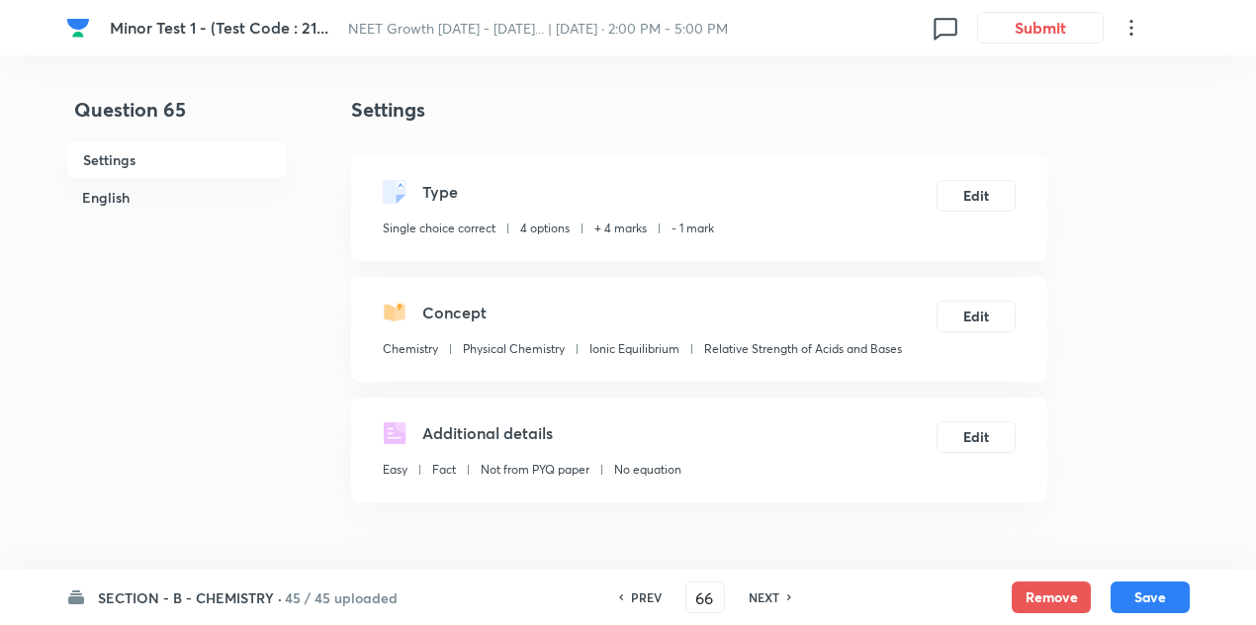
type input "67"
checkbox input "false"
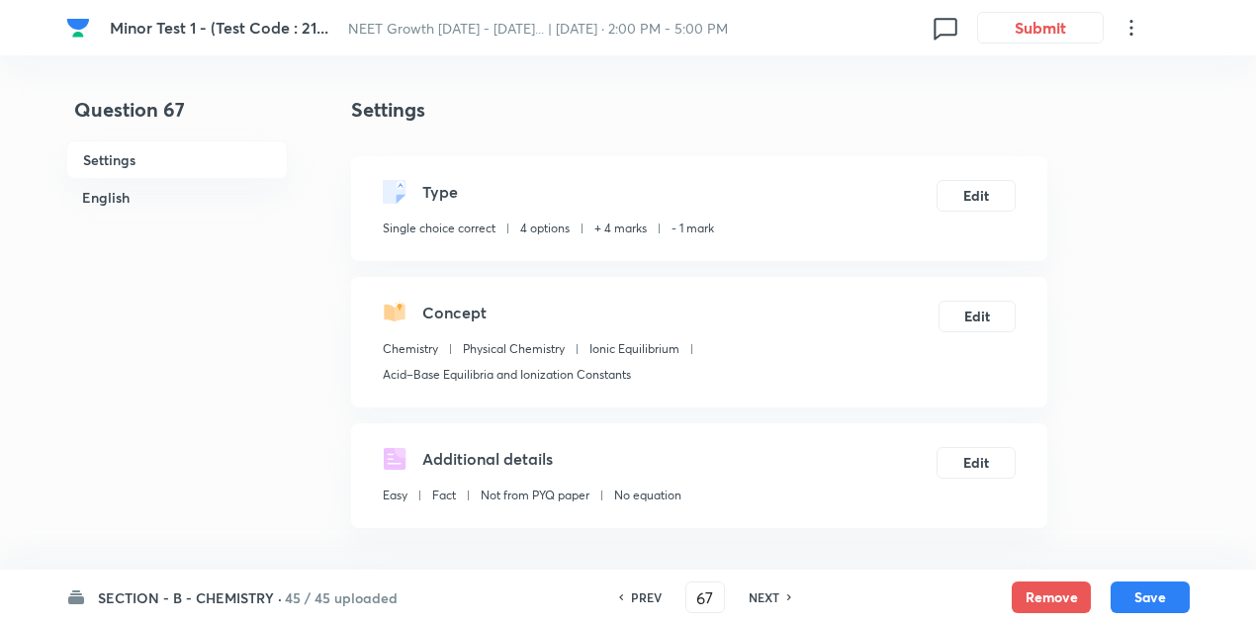
checkbox input "true"
click at [759, 588] on h6 "NEXT" at bounding box center [764, 597] width 31 height 18
type input "68"
checkbox input "true"
click at [759, 588] on h6 "NEXT" at bounding box center [764, 597] width 31 height 18
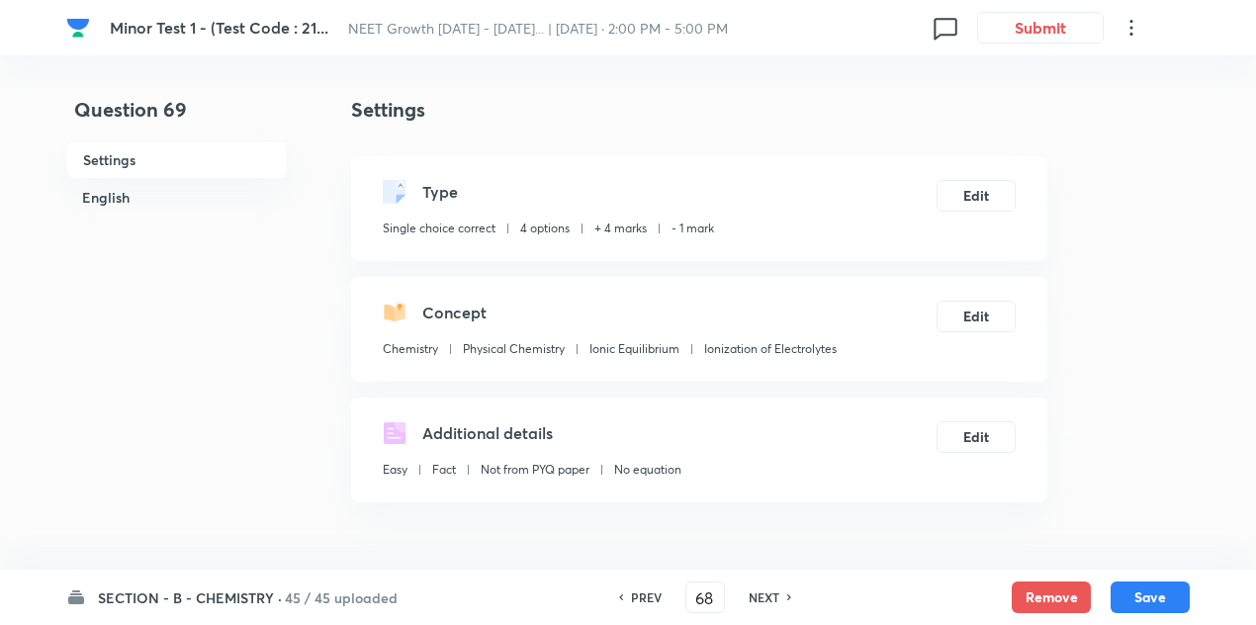
type input "69"
checkbox input "false"
checkbox input "true"
click at [759, 588] on h6 "NEXT" at bounding box center [764, 597] width 31 height 18
type input "70"
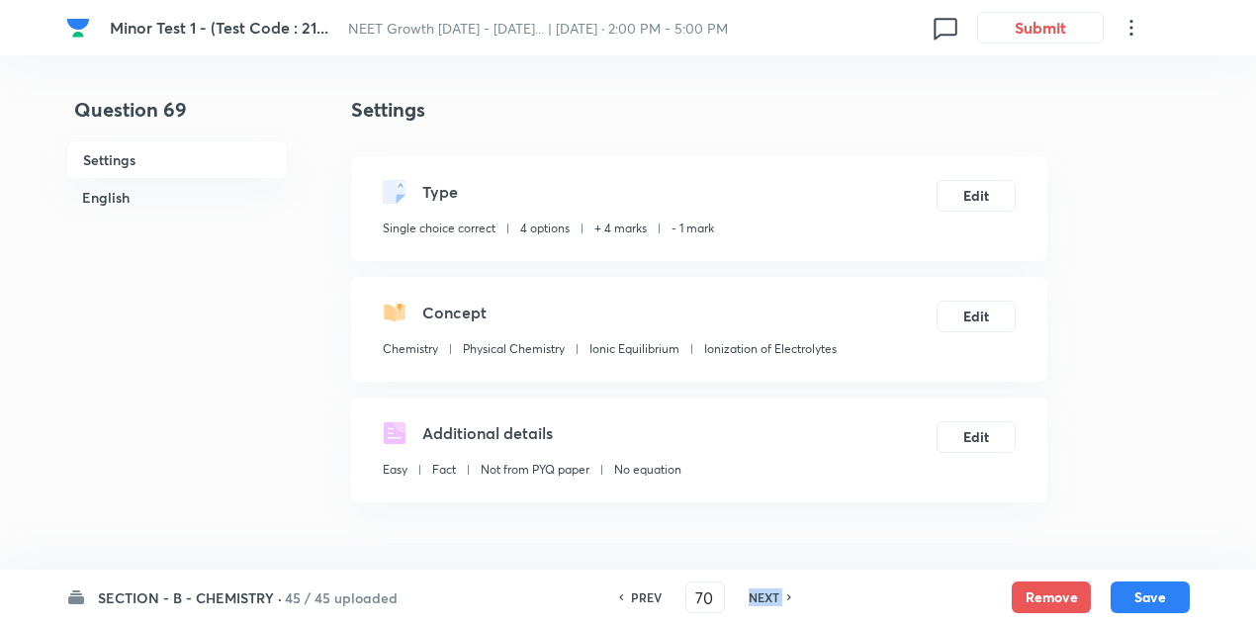
checkbox input "false"
checkbox input "true"
click at [759, 588] on h6 "NEXT" at bounding box center [764, 597] width 31 height 18
type input "71"
checkbox input "true"
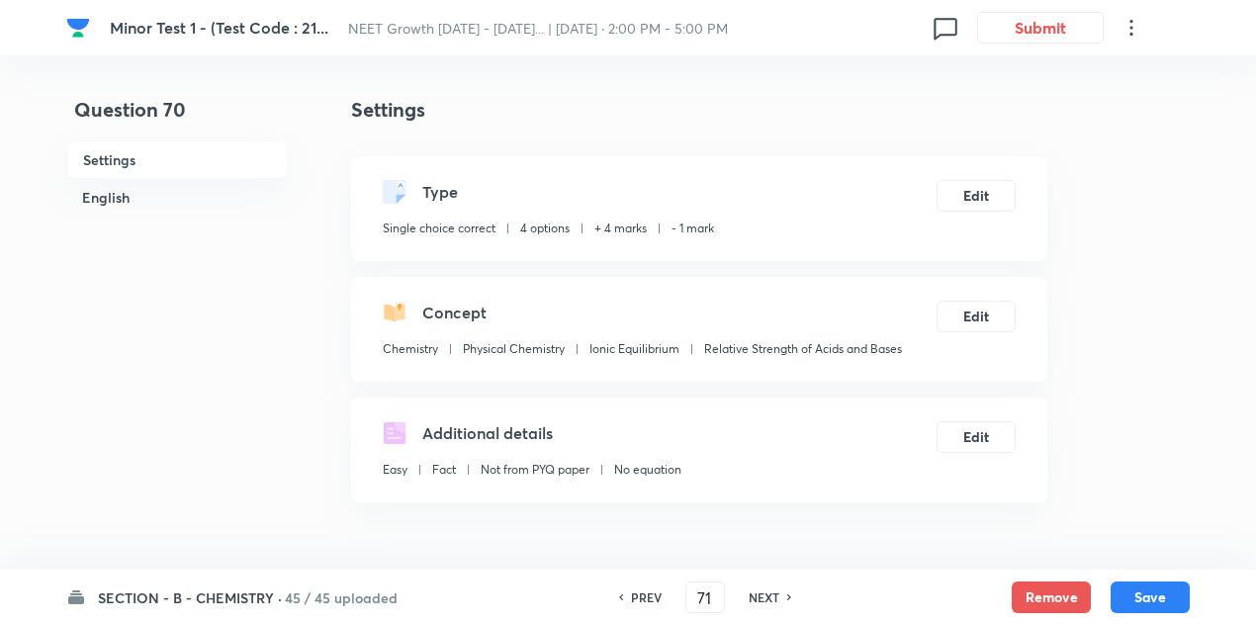
click at [759, 588] on h6 "NEXT" at bounding box center [764, 597] width 31 height 18
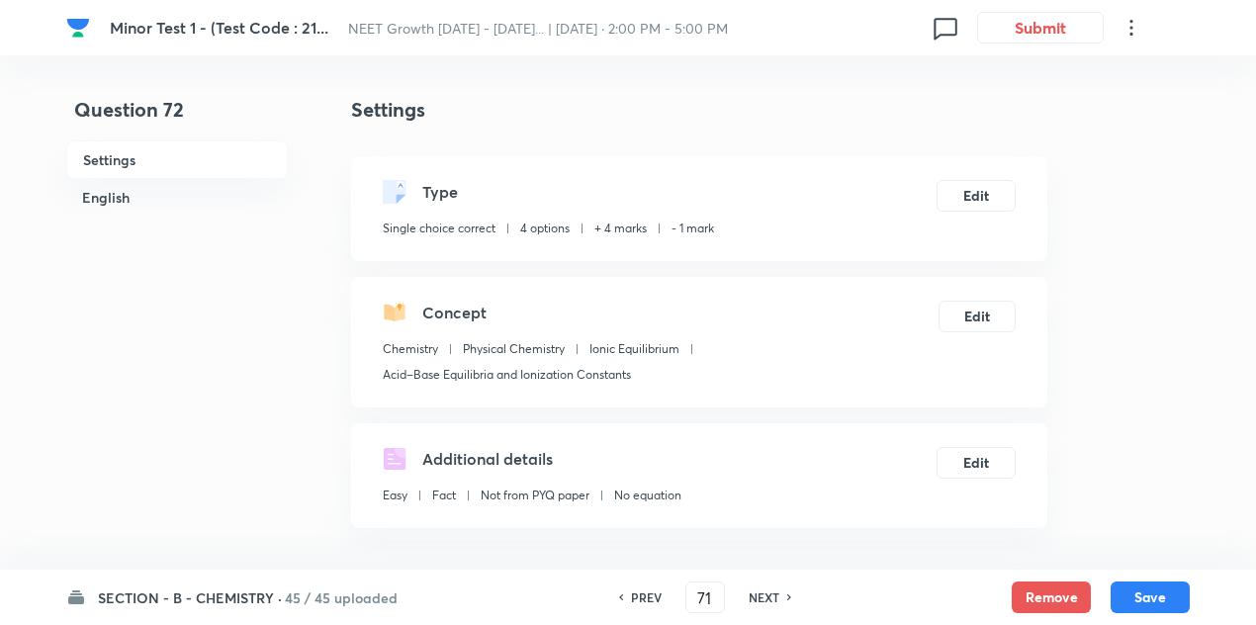
type input "72"
click at [759, 588] on h6 "NEXT" at bounding box center [764, 597] width 31 height 18
checkbox input "true"
type input "73"
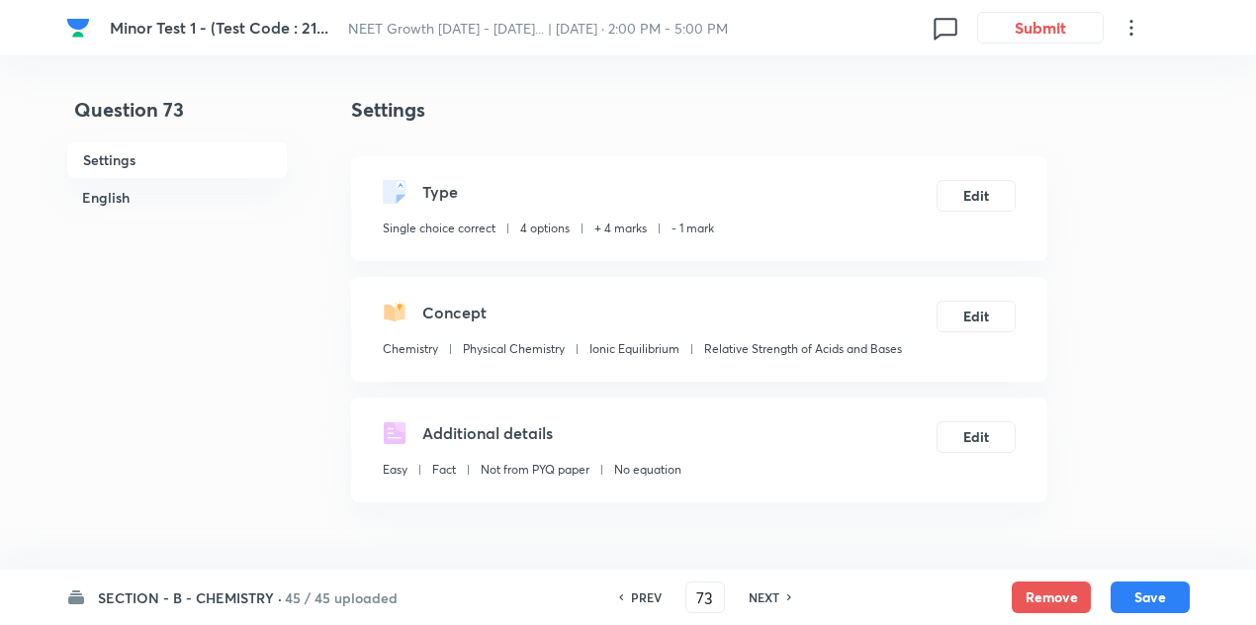
checkbox input "false"
click at [759, 588] on h6 "NEXT" at bounding box center [764, 597] width 31 height 18
checkbox input "true"
type input "74"
checkbox input "true"
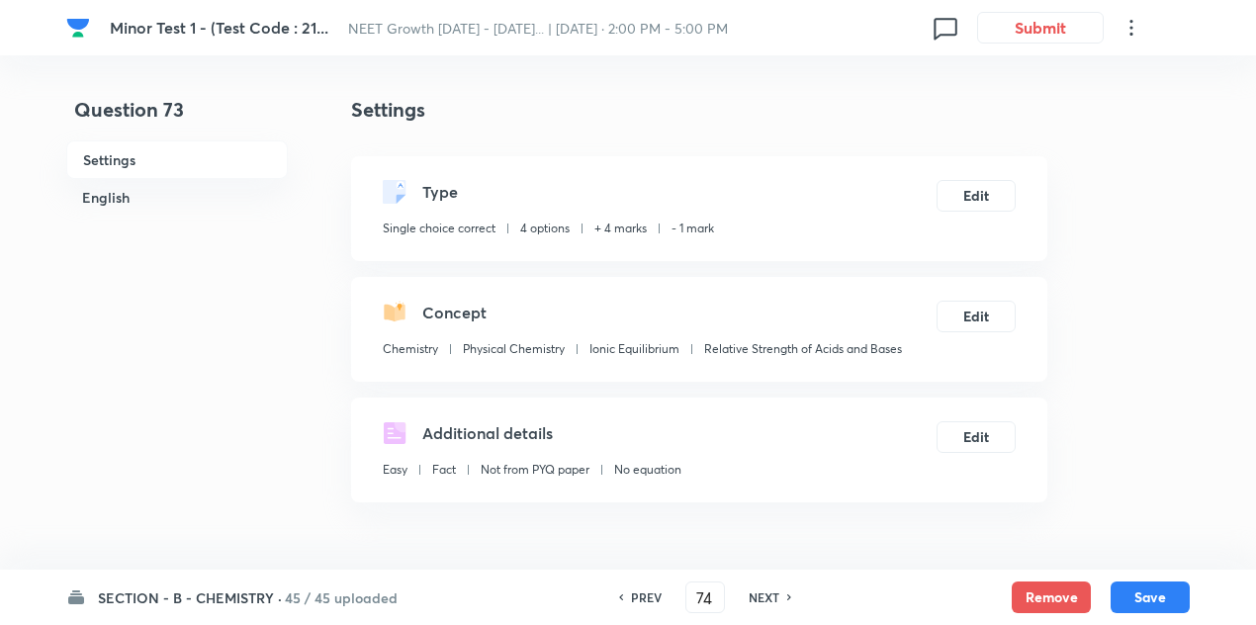
checkbox input "false"
click at [759, 588] on h6 "NEXT" at bounding box center [764, 597] width 31 height 18
type input "75"
checkbox input "false"
checkbox input "true"
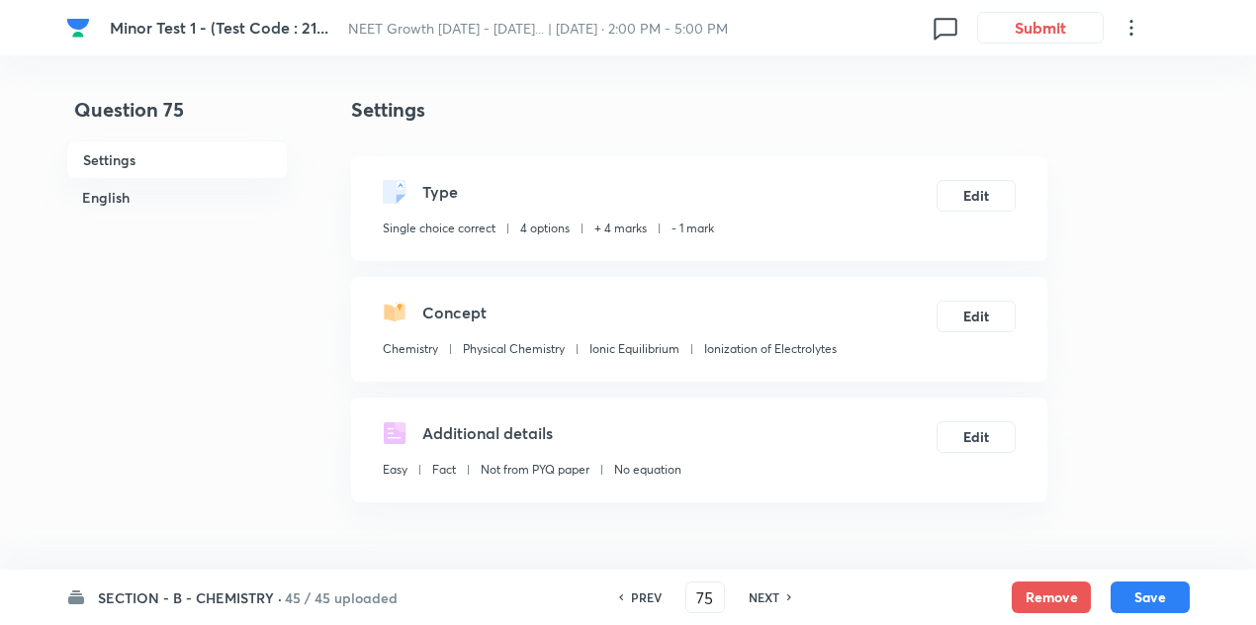
click at [759, 588] on h6 "NEXT" at bounding box center [764, 597] width 31 height 18
type input "76"
checkbox input "false"
checkbox input "true"
click at [759, 588] on h6 "NEXT" at bounding box center [764, 597] width 31 height 18
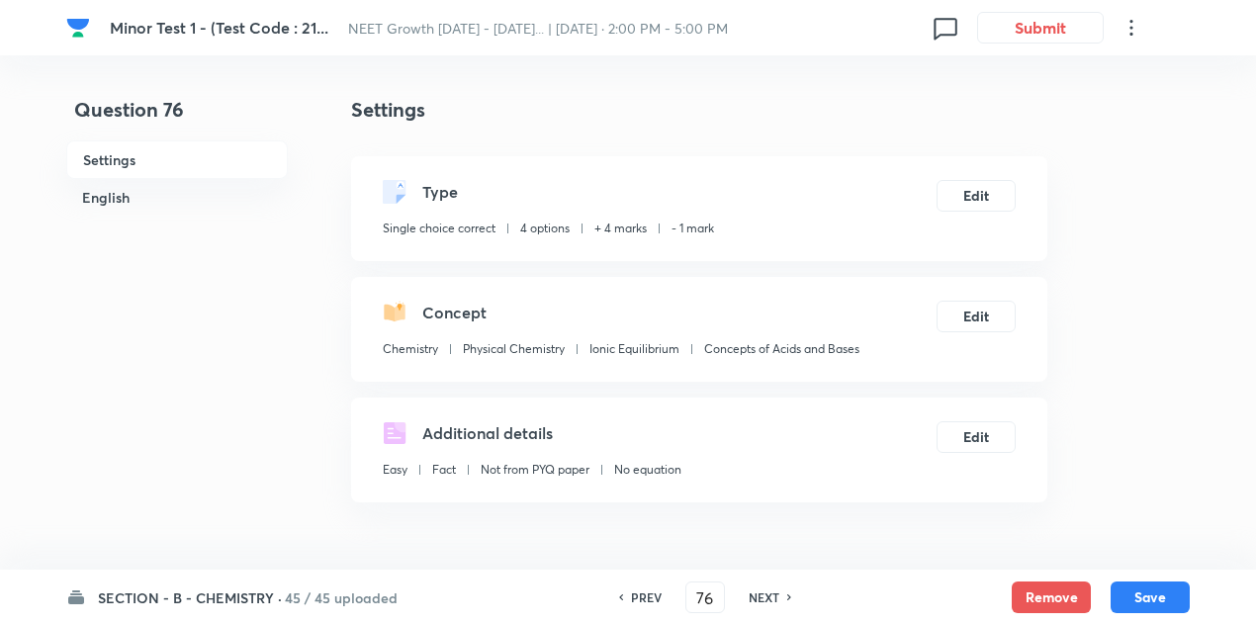
type input "77"
checkbox input "false"
checkbox input "true"
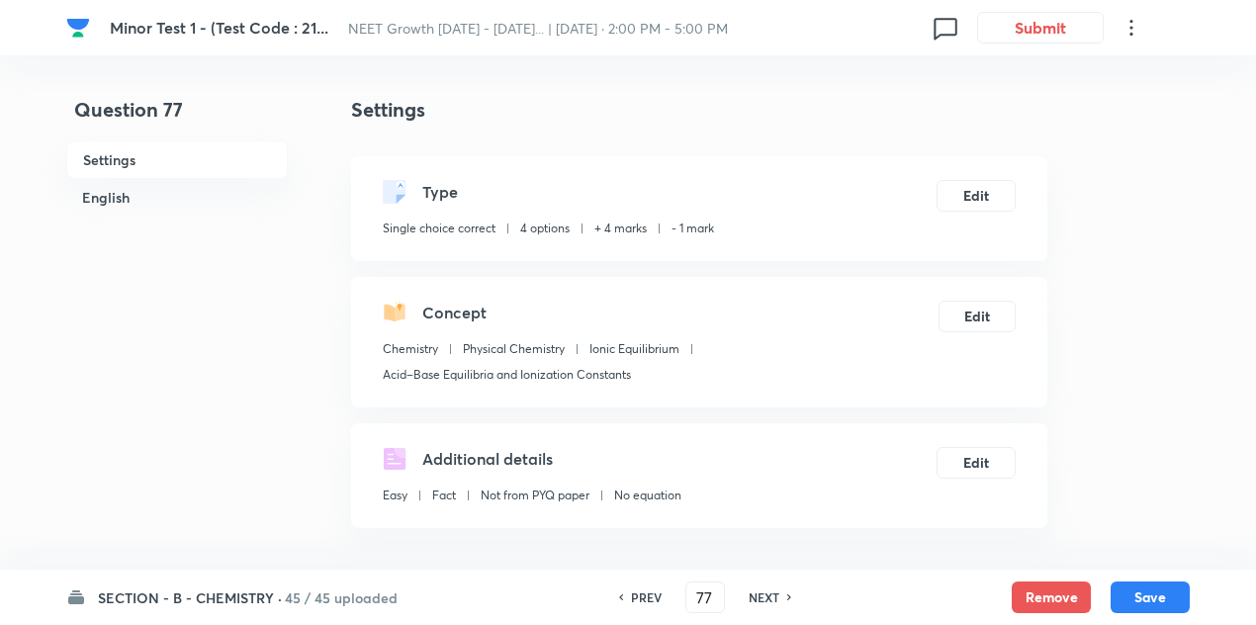
click at [759, 588] on h6 "NEXT" at bounding box center [764, 597] width 31 height 18
type input "78"
checkbox input "false"
checkbox input "true"
click at [759, 588] on h6 "NEXT" at bounding box center [764, 597] width 31 height 18
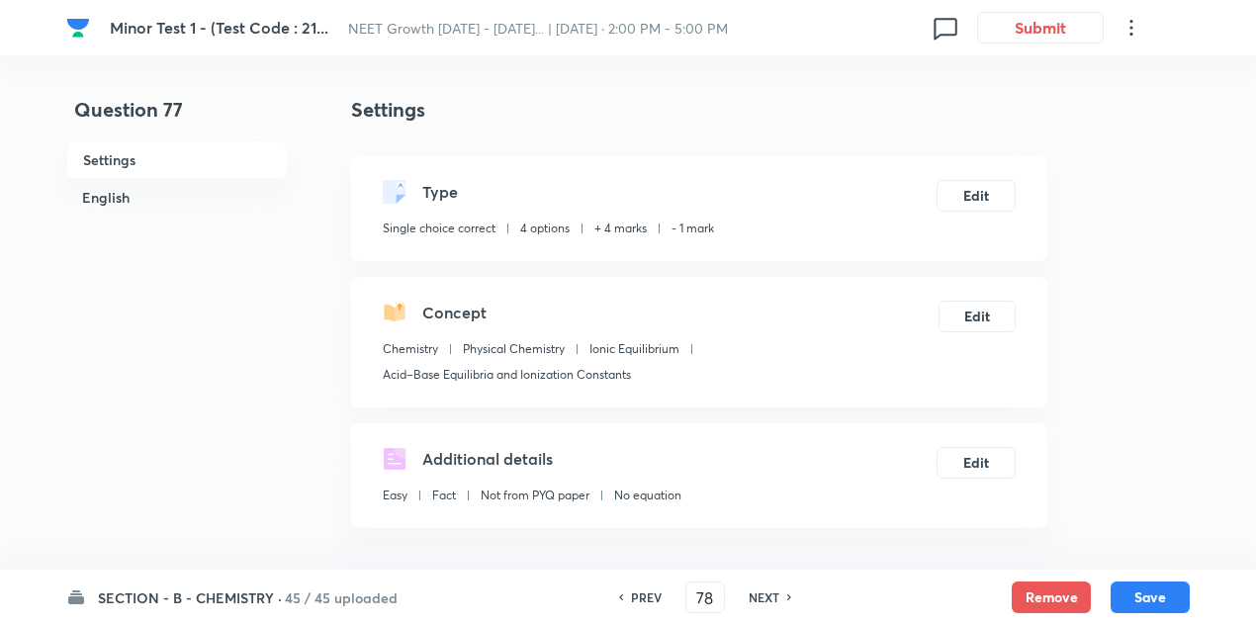
type input "79"
click at [759, 588] on h6 "NEXT" at bounding box center [764, 597] width 31 height 18
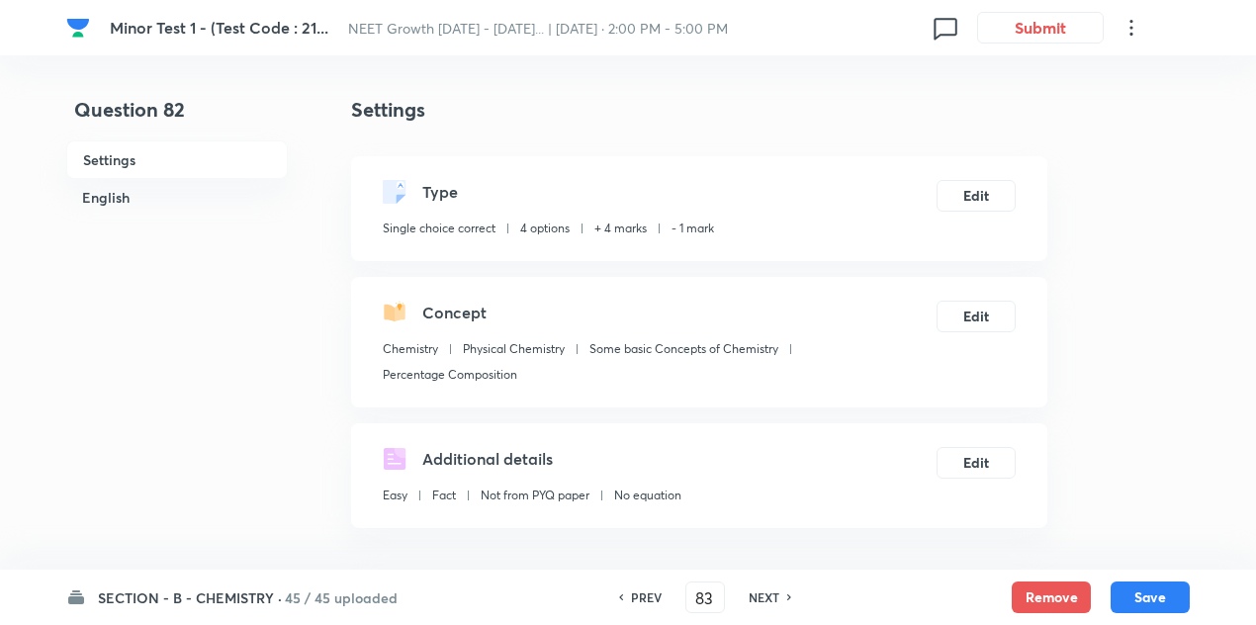
click at [759, 588] on h6 "NEXT" at bounding box center [764, 597] width 31 height 18
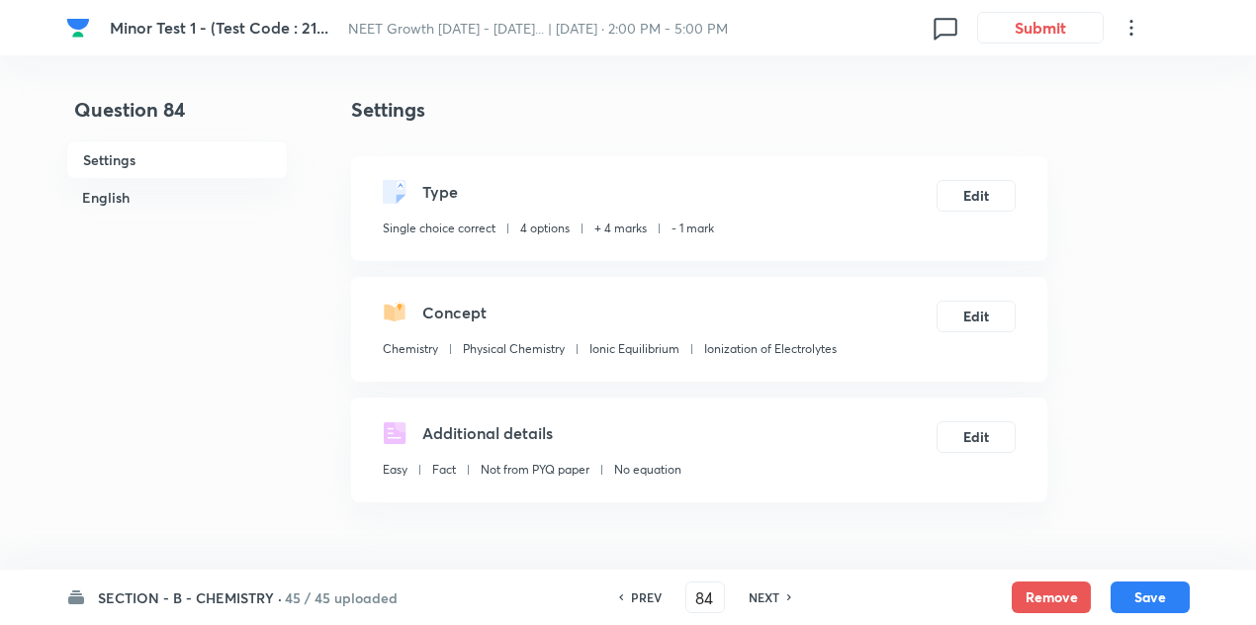
click at [759, 588] on h6 "NEXT" at bounding box center [764, 597] width 31 height 18
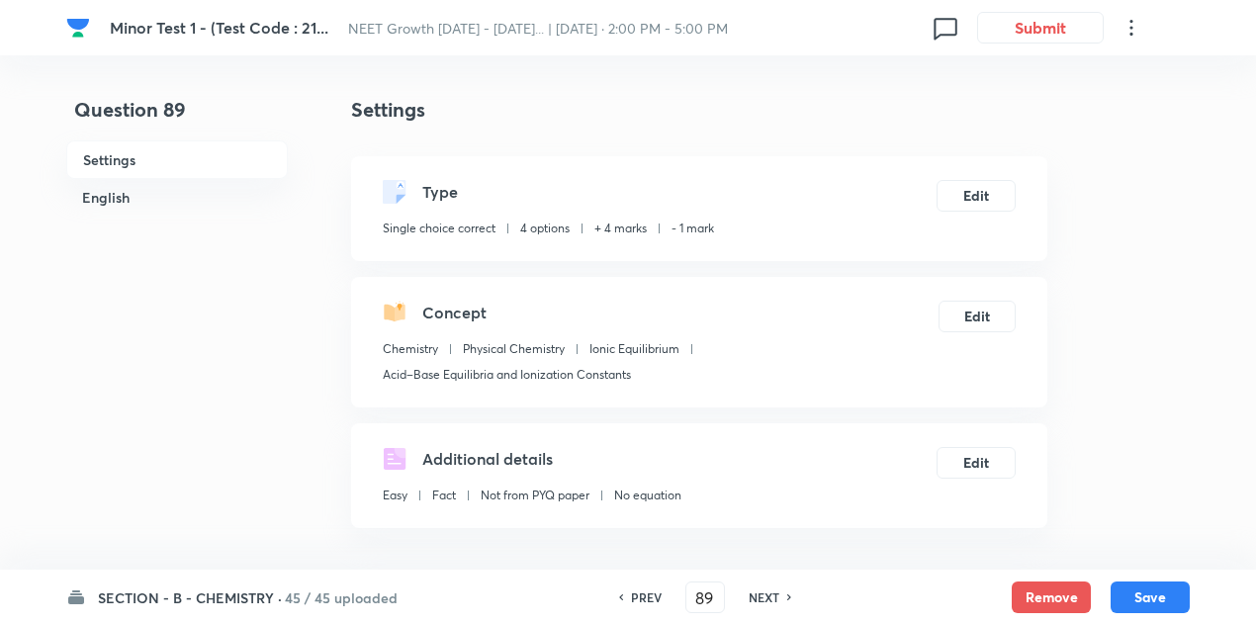
click at [759, 588] on h6 "NEXT" at bounding box center [764, 597] width 31 height 18
click at [759, 588] on h6 "NEXT" at bounding box center [753, 597] width 31 height 18
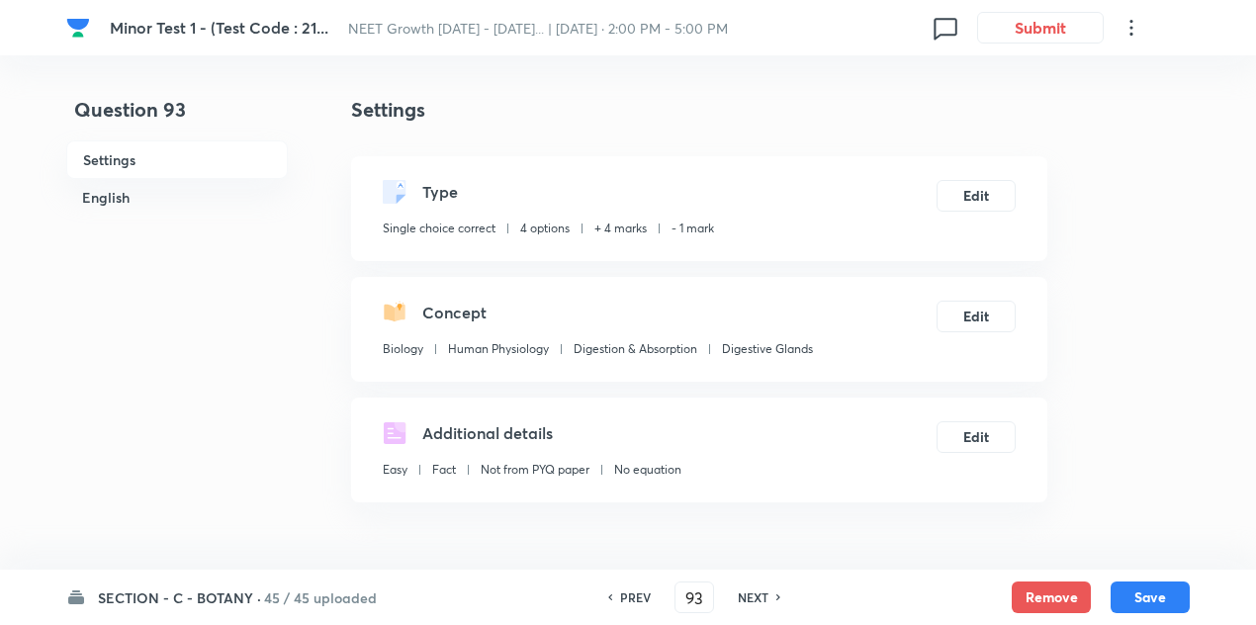
click at [759, 588] on h6 "NEXT" at bounding box center [753, 597] width 31 height 18
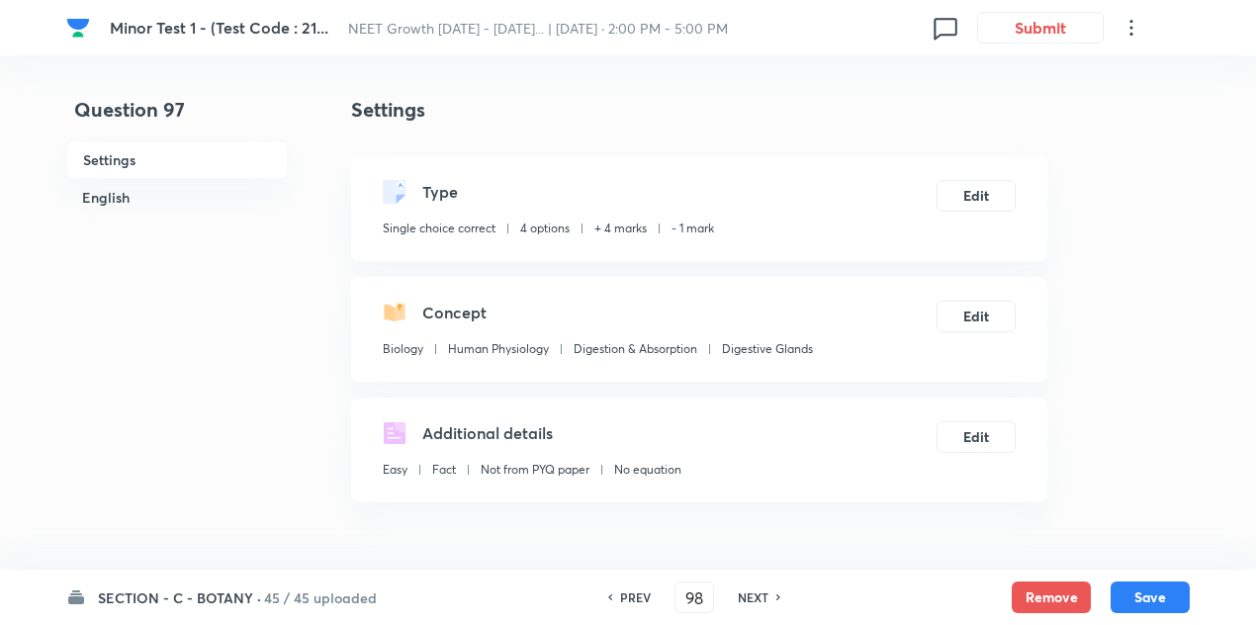
click at [759, 588] on h6 "NEXT" at bounding box center [753, 597] width 31 height 18
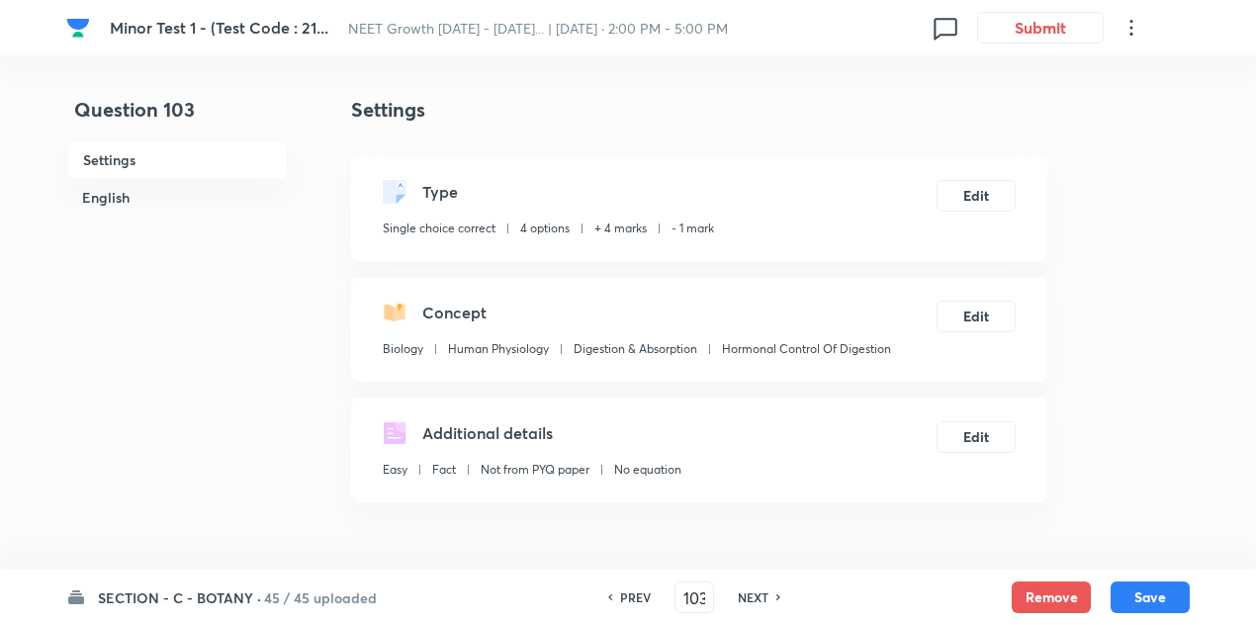
click at [759, 588] on h6 "NEXT" at bounding box center [753, 597] width 31 height 18
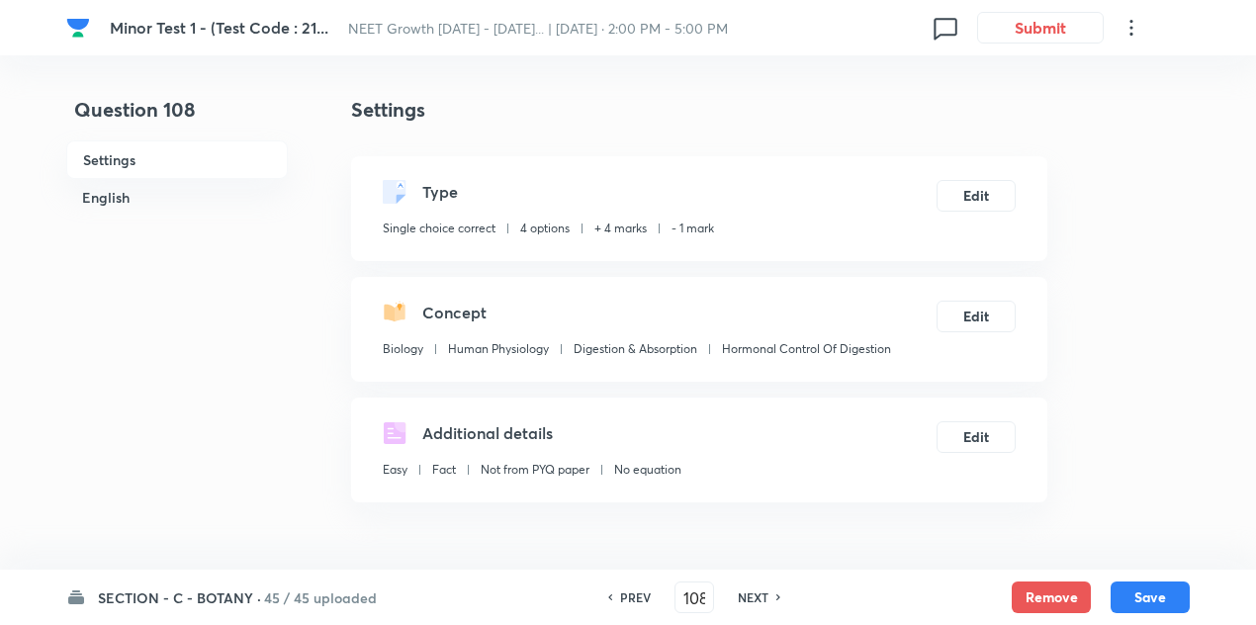
click at [759, 588] on h6 "NEXT" at bounding box center [753, 597] width 31 height 18
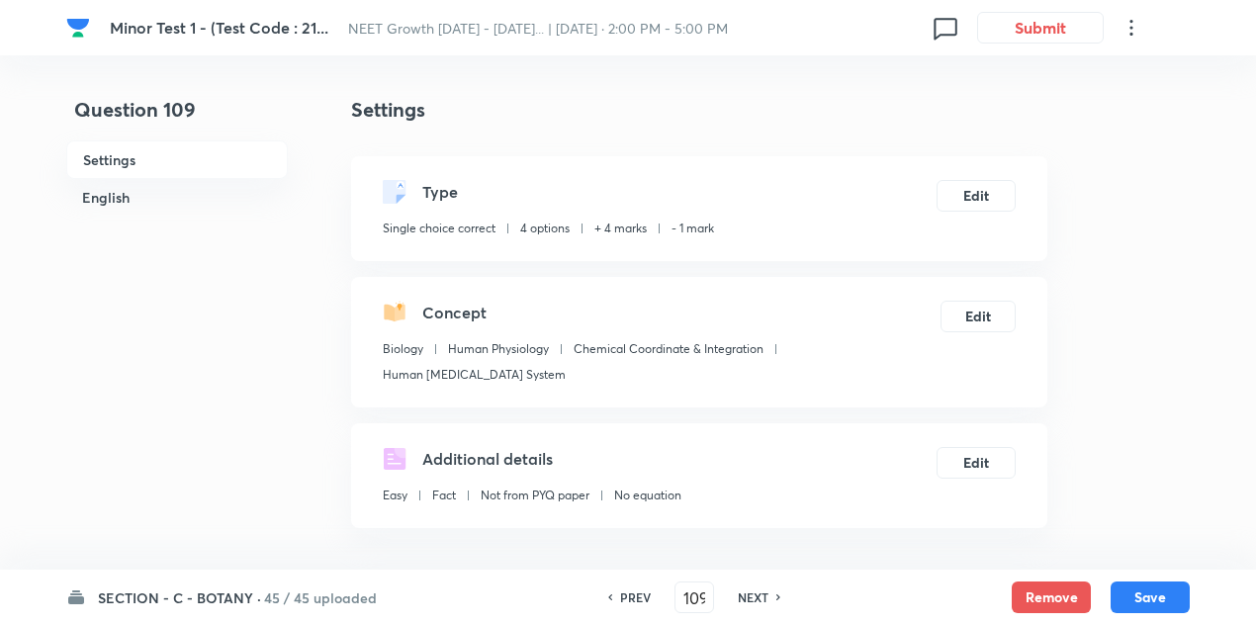
click at [759, 588] on h6 "NEXT" at bounding box center [753, 597] width 31 height 18
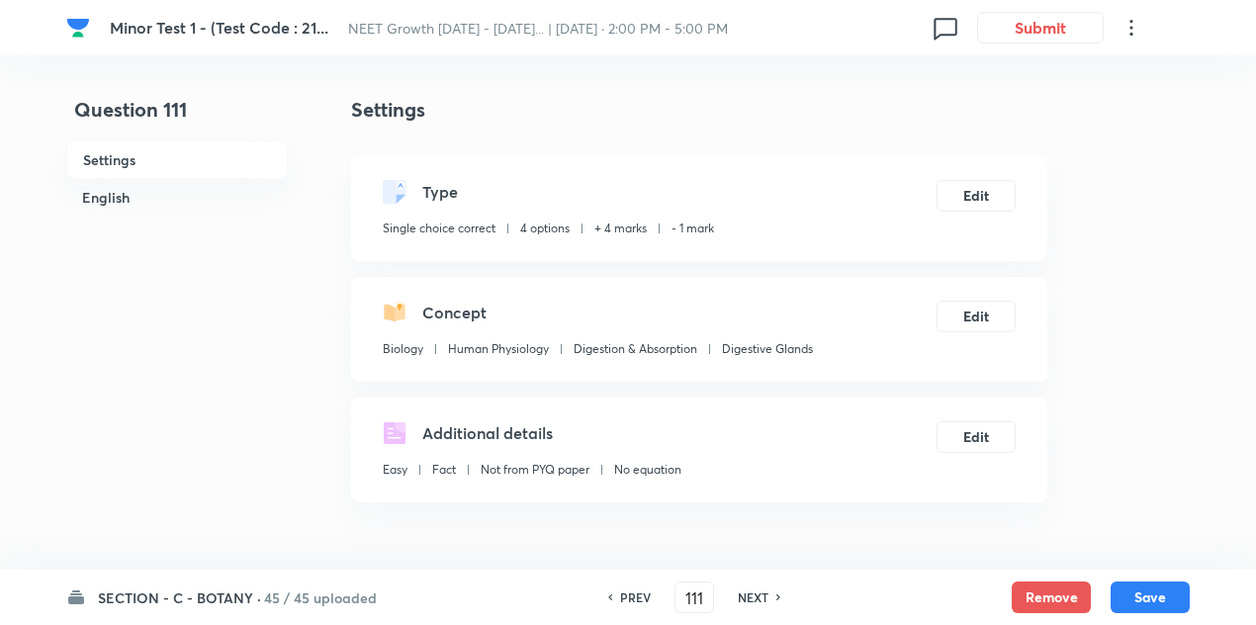
click at [759, 588] on h6 "NEXT" at bounding box center [753, 597] width 31 height 18
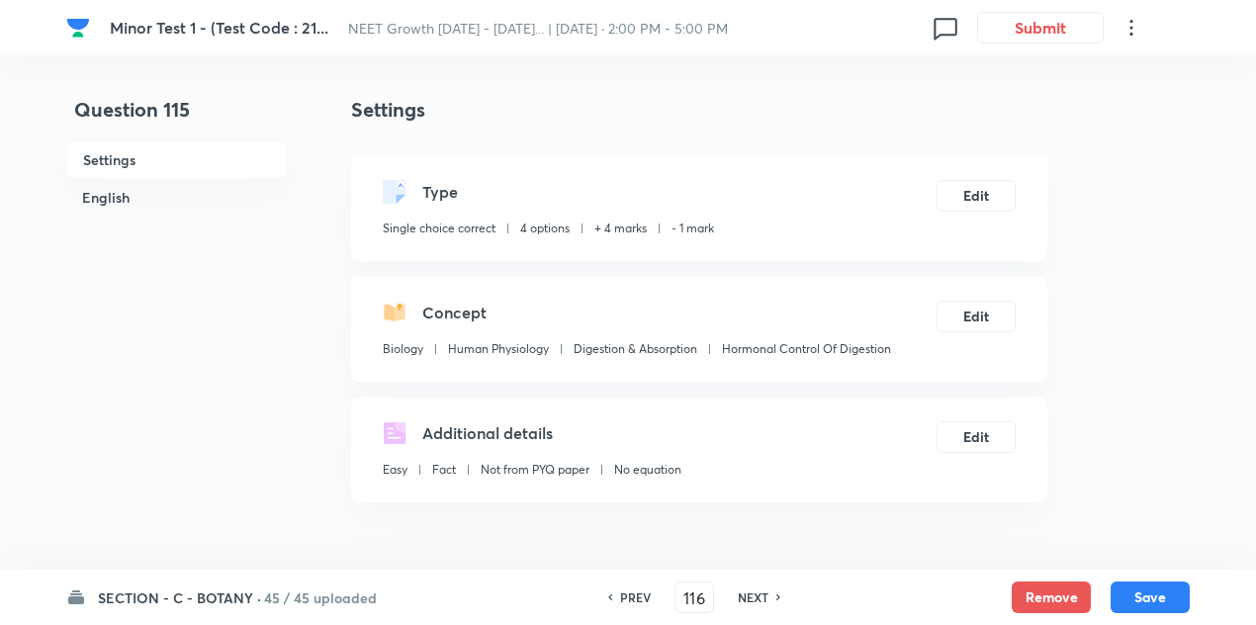
click at [759, 588] on h6 "NEXT" at bounding box center [753, 597] width 31 height 18
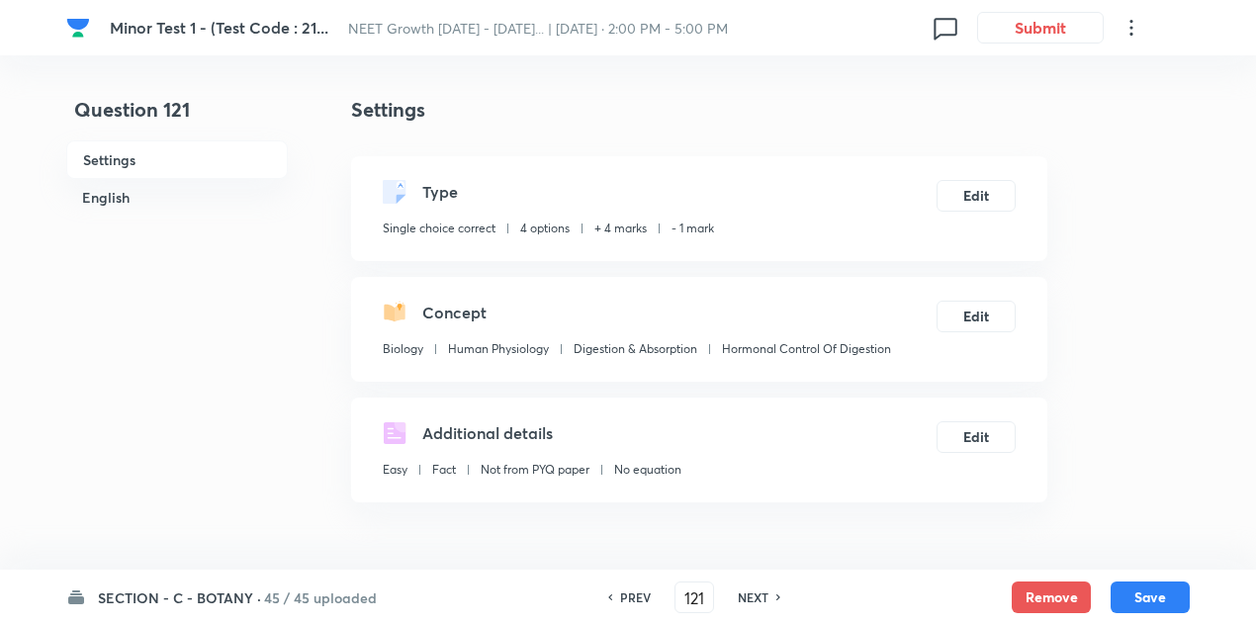
click at [759, 588] on h6 "NEXT" at bounding box center [753, 597] width 31 height 18
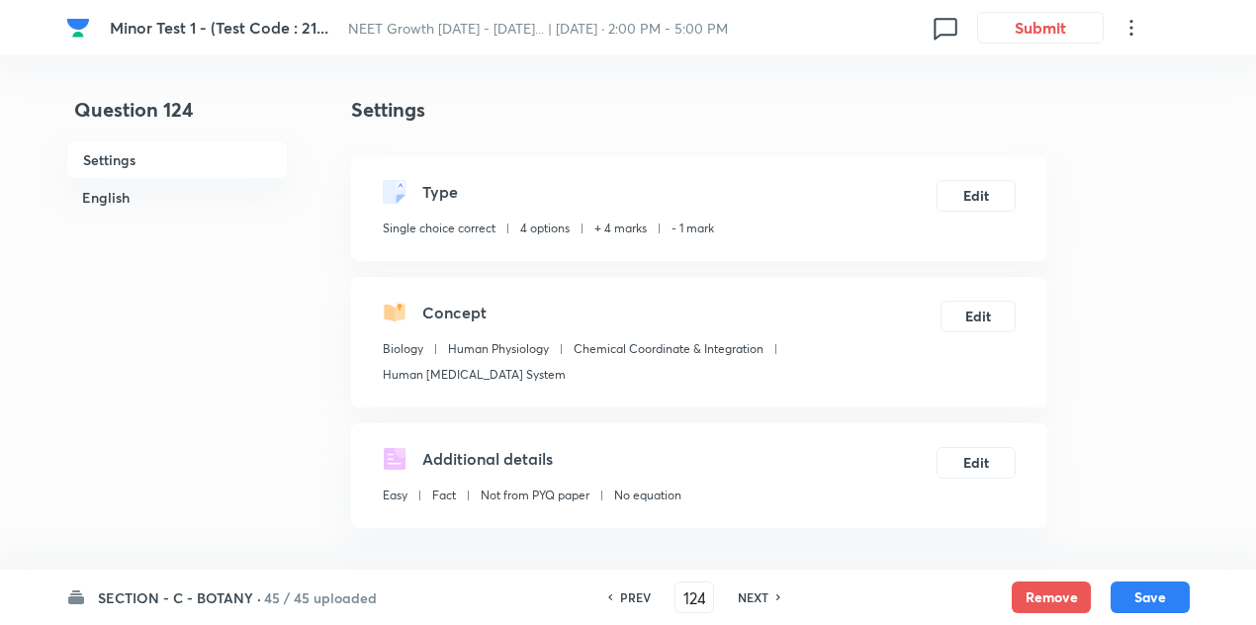
click at [759, 588] on h6 "NEXT" at bounding box center [753, 597] width 31 height 18
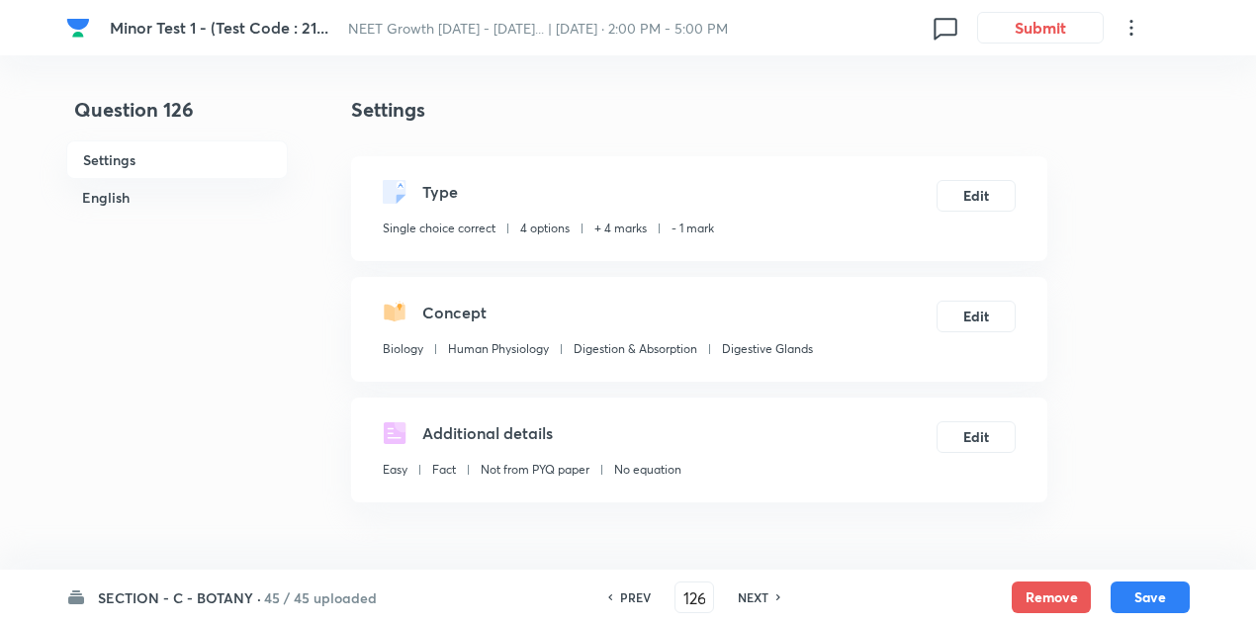
click at [759, 588] on h6 "NEXT" at bounding box center [753, 597] width 31 height 18
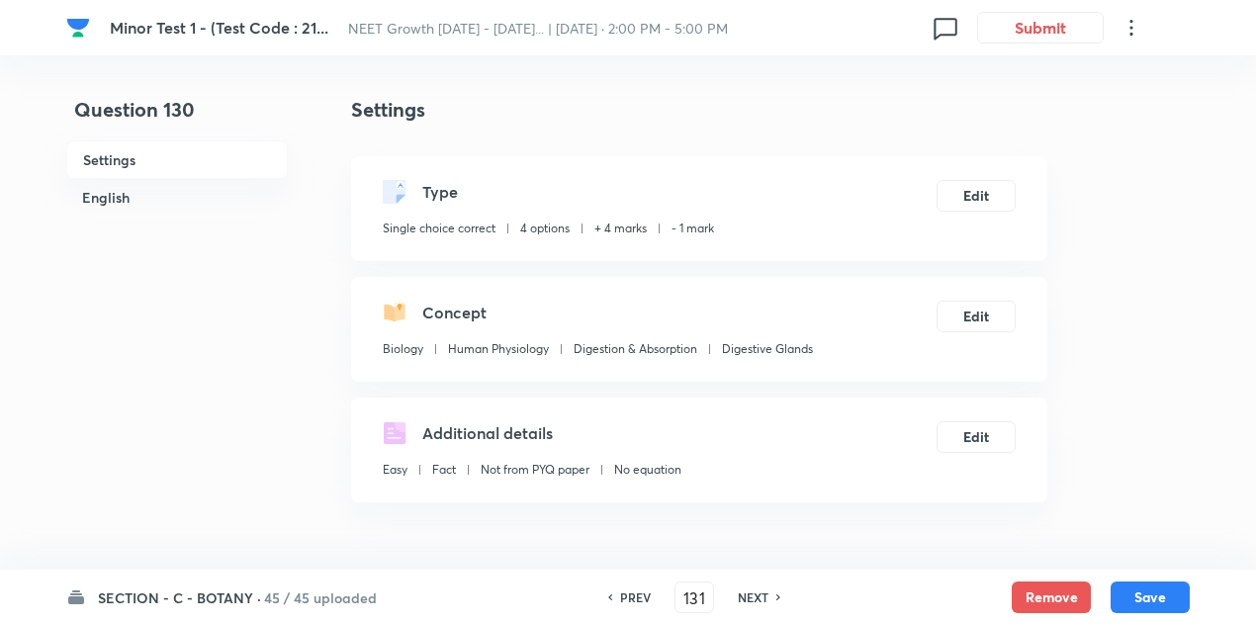
click at [759, 588] on h6 "NEXT" at bounding box center [753, 597] width 31 height 18
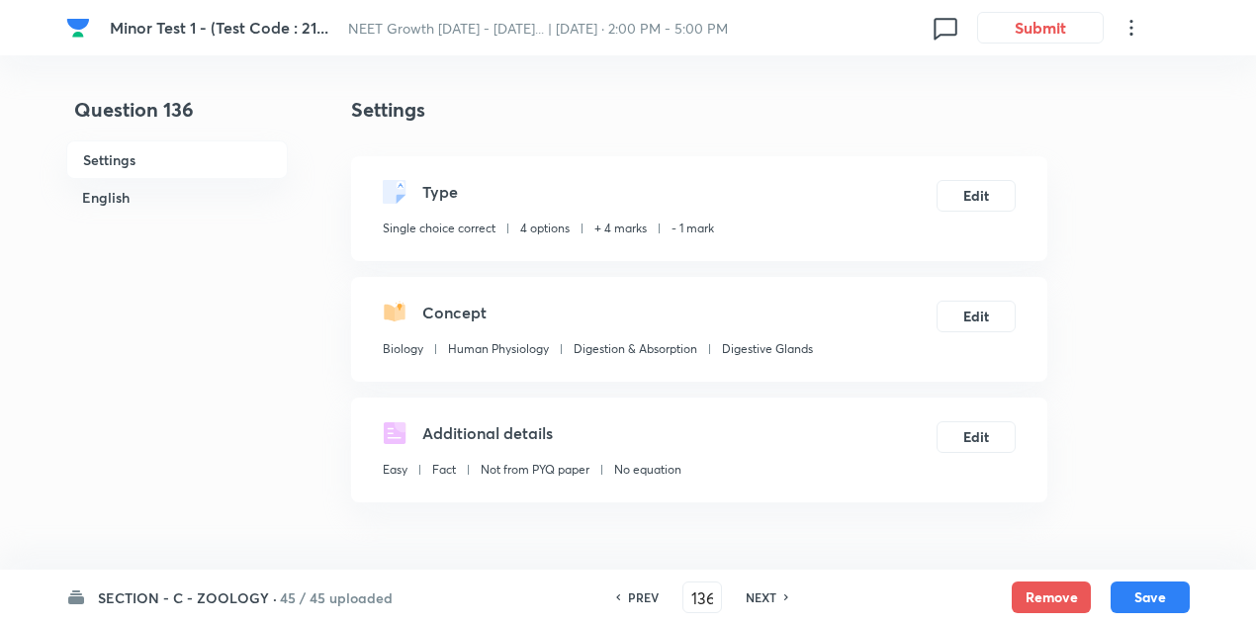
click at [759, 588] on h6 "NEXT" at bounding box center [761, 597] width 31 height 18
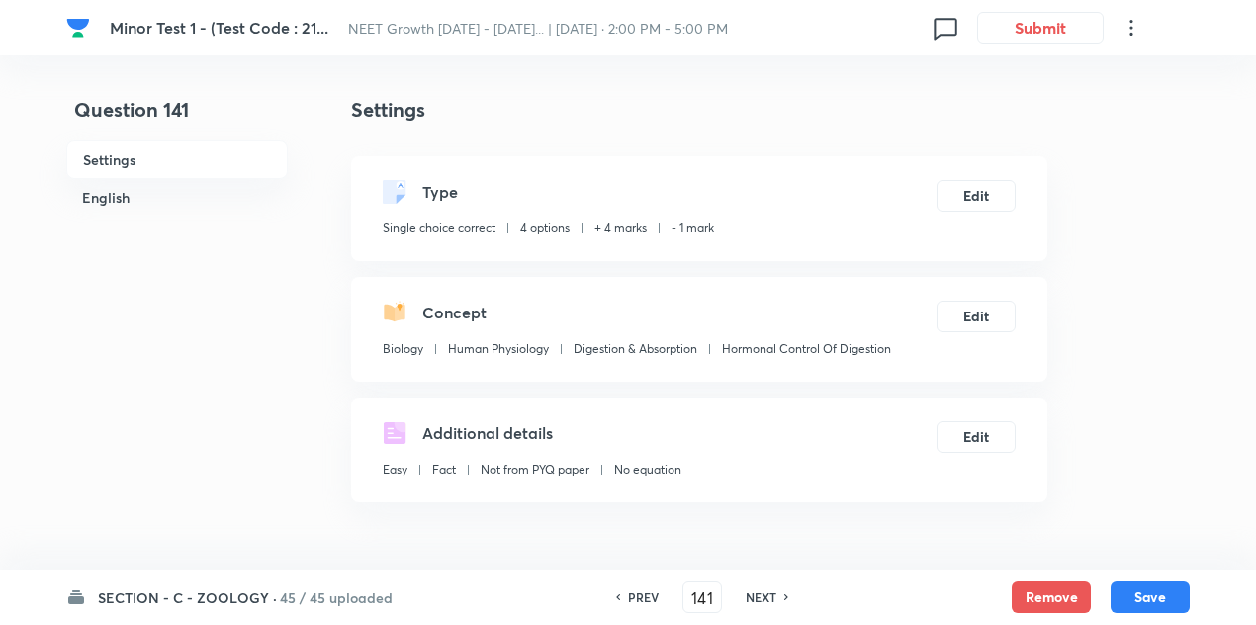
click at [759, 588] on h6 "NEXT" at bounding box center [761, 597] width 31 height 18
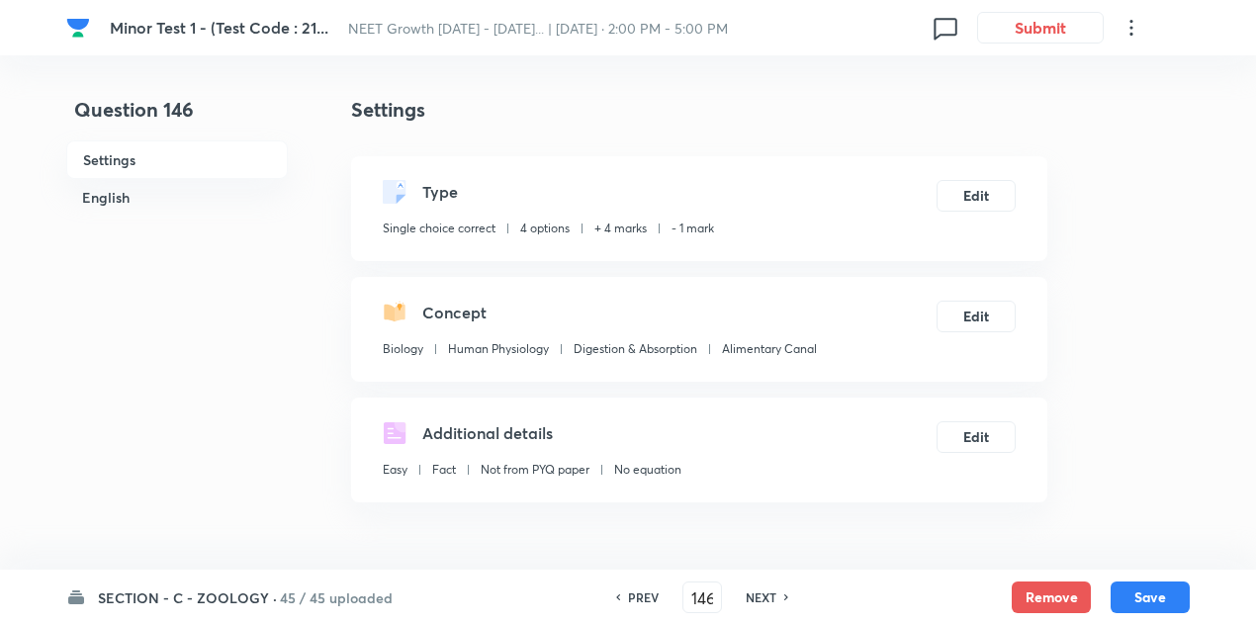
click at [759, 588] on h6 "NEXT" at bounding box center [761, 597] width 31 height 18
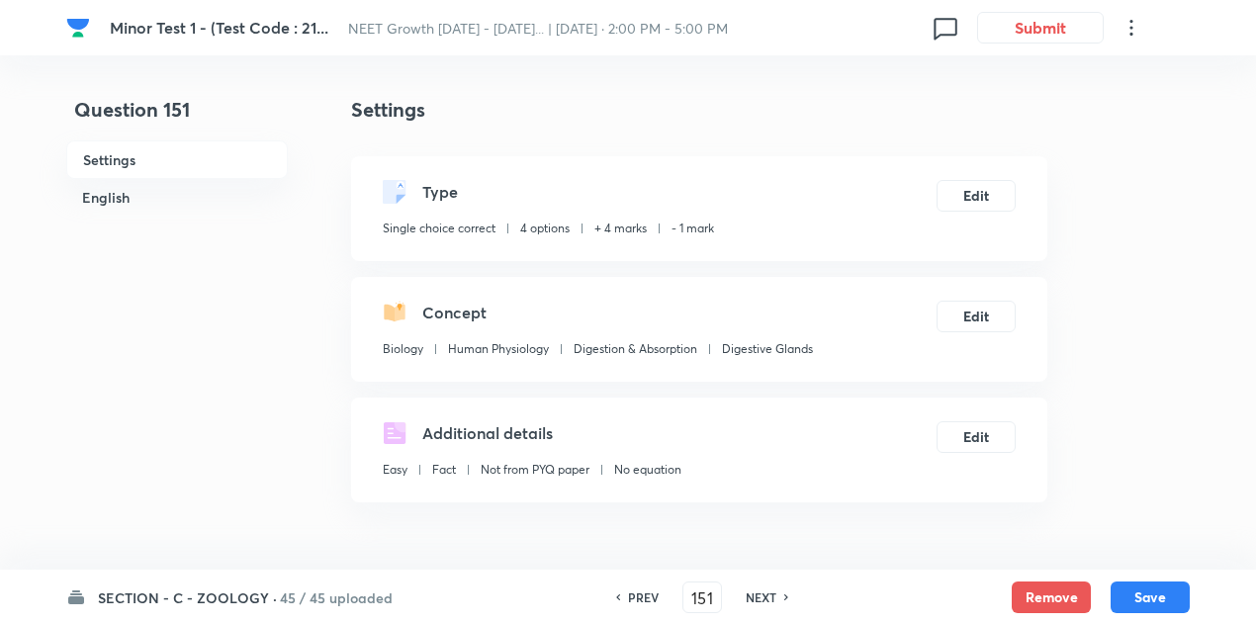
click at [759, 588] on h6 "NEXT" at bounding box center [761, 597] width 31 height 18
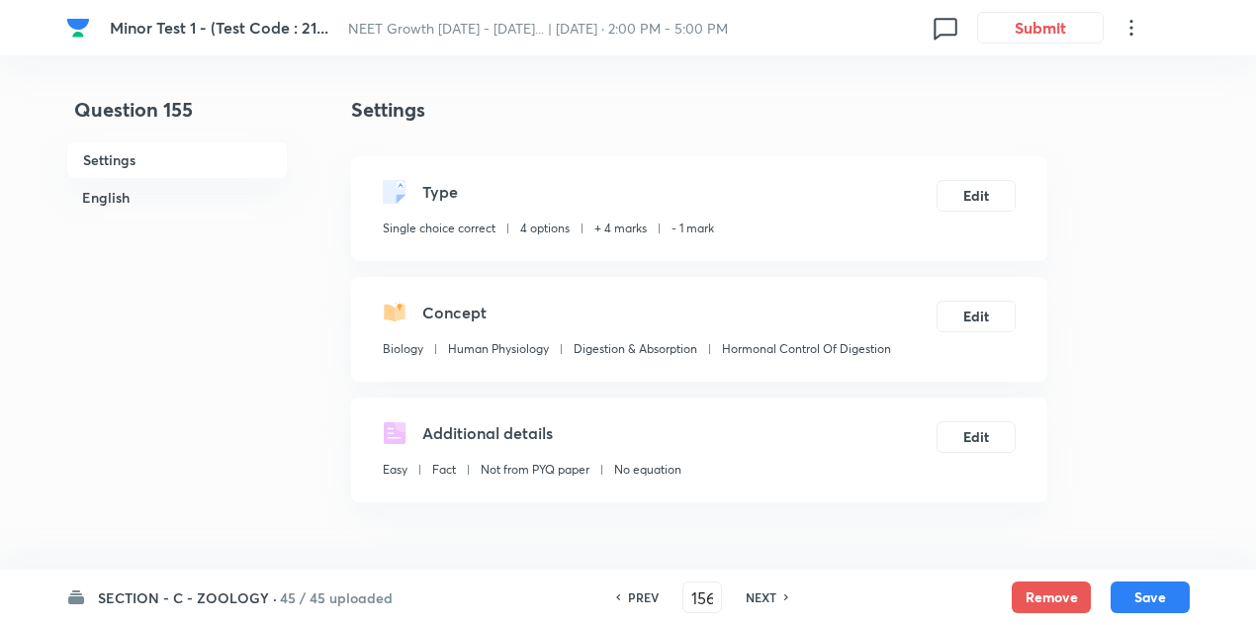
click at [759, 588] on h6 "NEXT" at bounding box center [761, 597] width 31 height 18
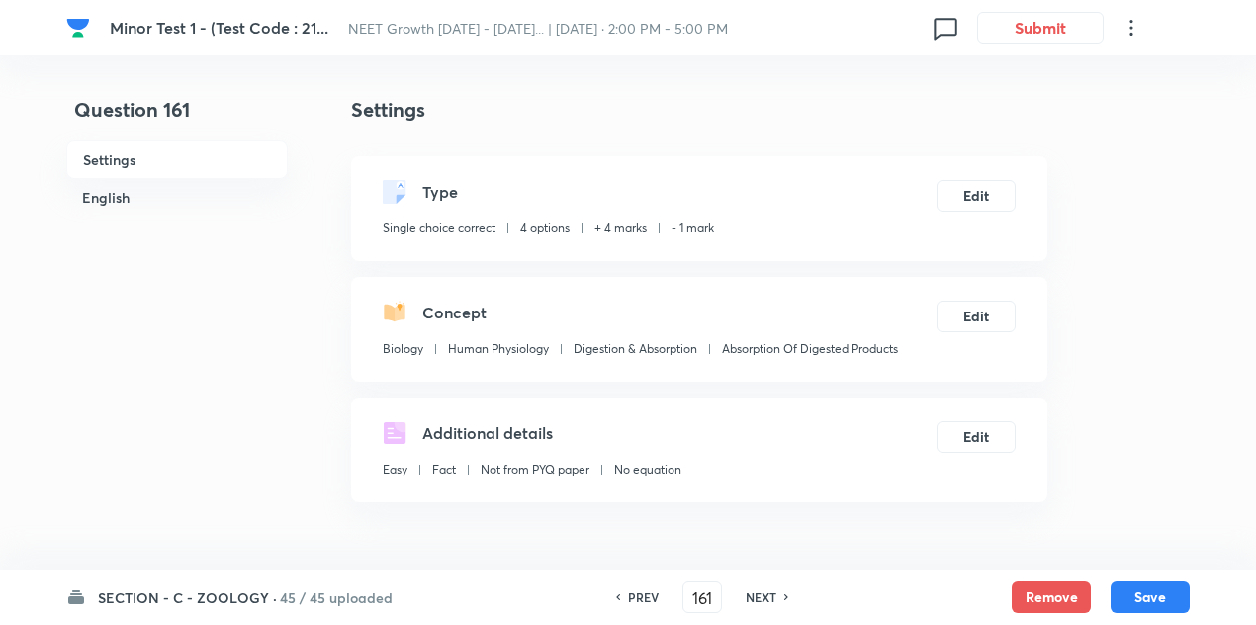
click at [759, 588] on h6 "NEXT" at bounding box center [761, 597] width 31 height 18
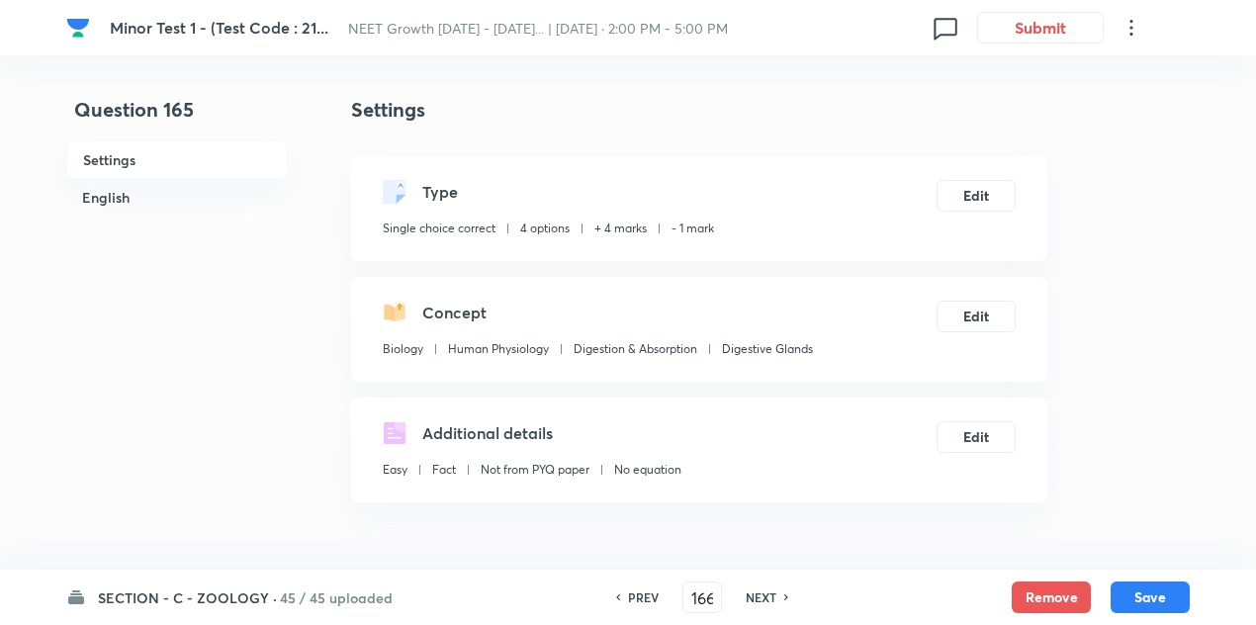
click at [759, 588] on h6 "NEXT" at bounding box center [761, 597] width 31 height 18
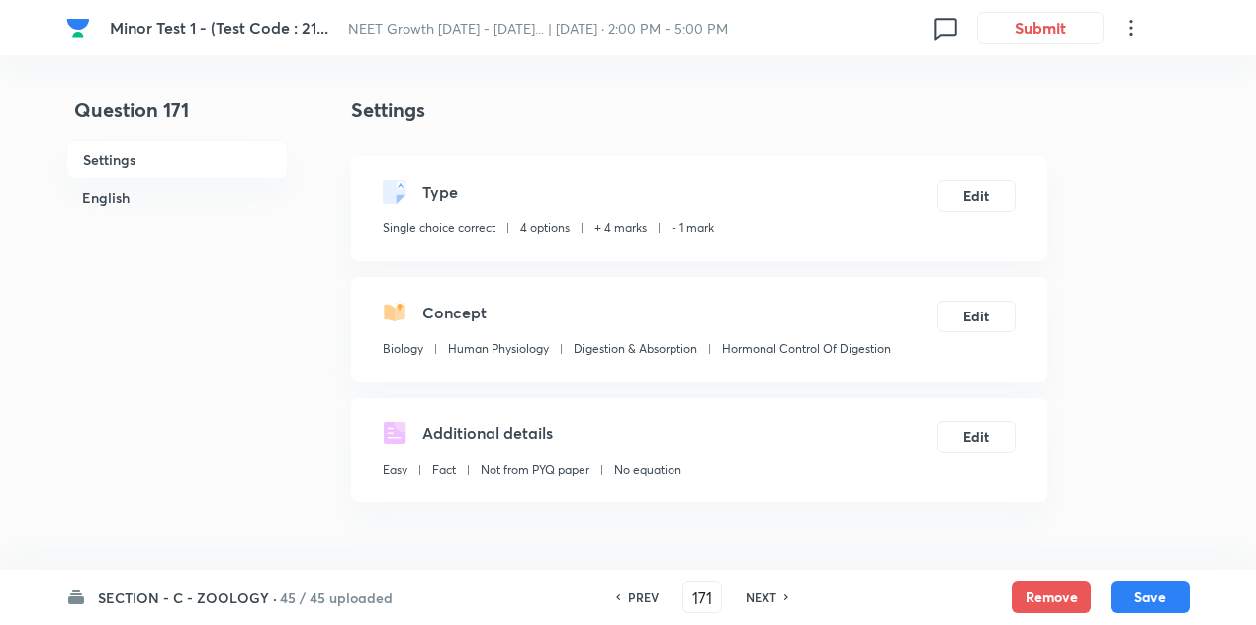
click at [759, 588] on h6 "NEXT" at bounding box center [761, 597] width 31 height 18
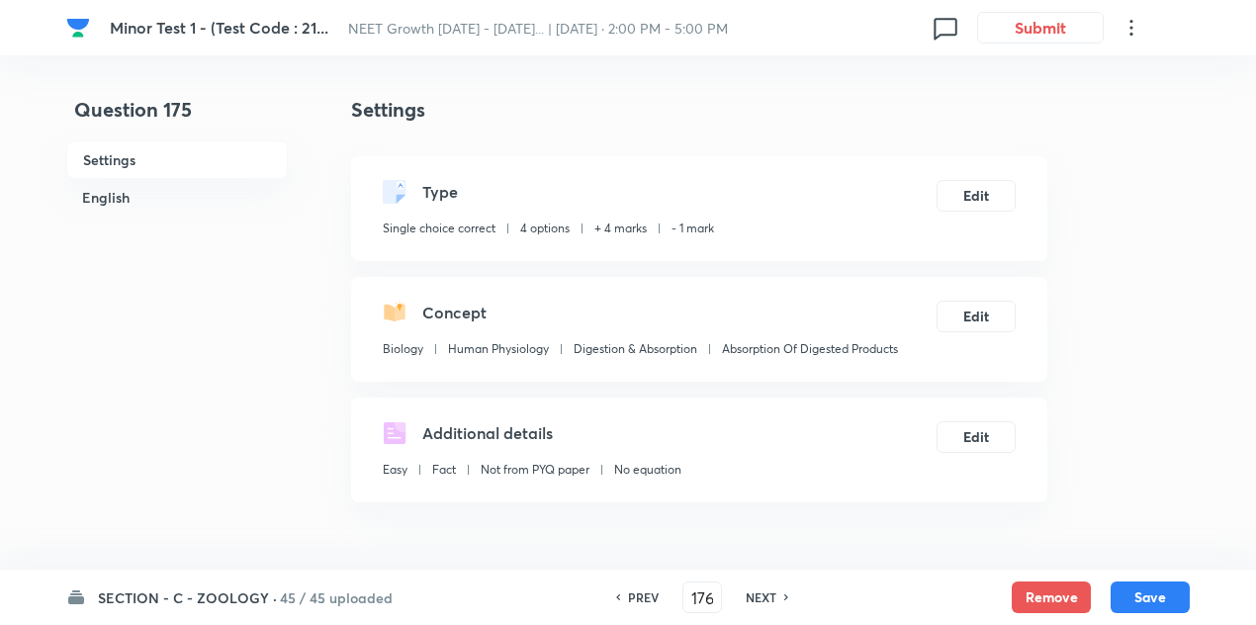
click at [759, 588] on h6 "NEXT" at bounding box center [761, 597] width 31 height 18
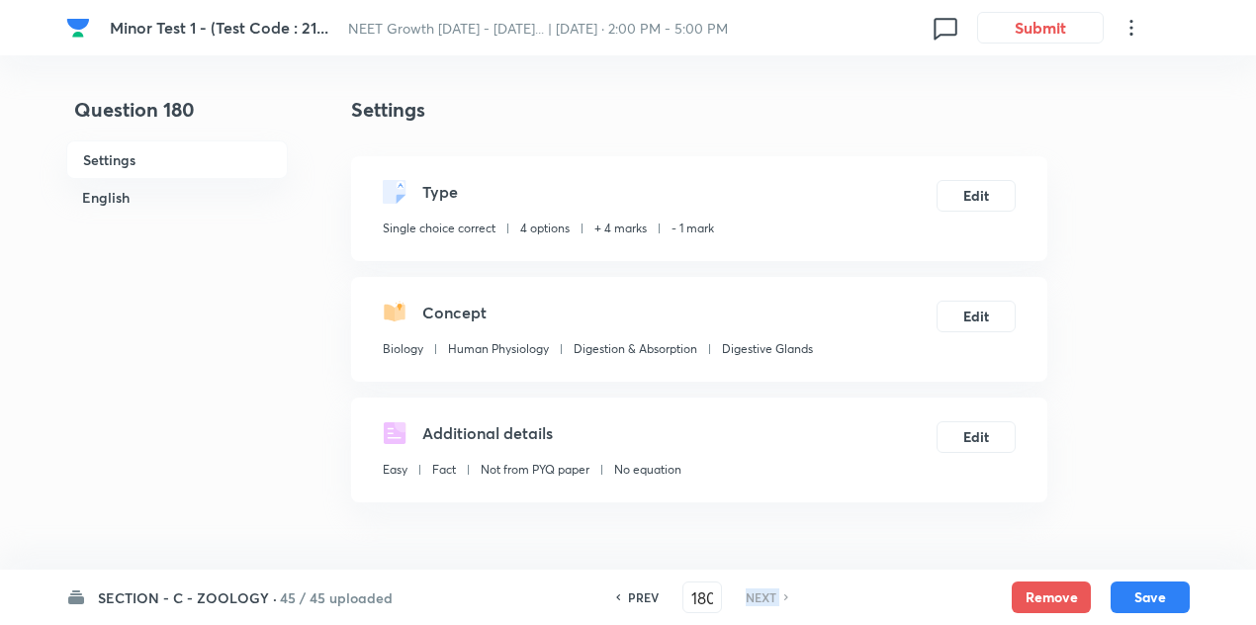
click at [759, 588] on h6 "NEXT" at bounding box center [761, 597] width 31 height 18
